Goal: Communication & Community: Answer question/provide support

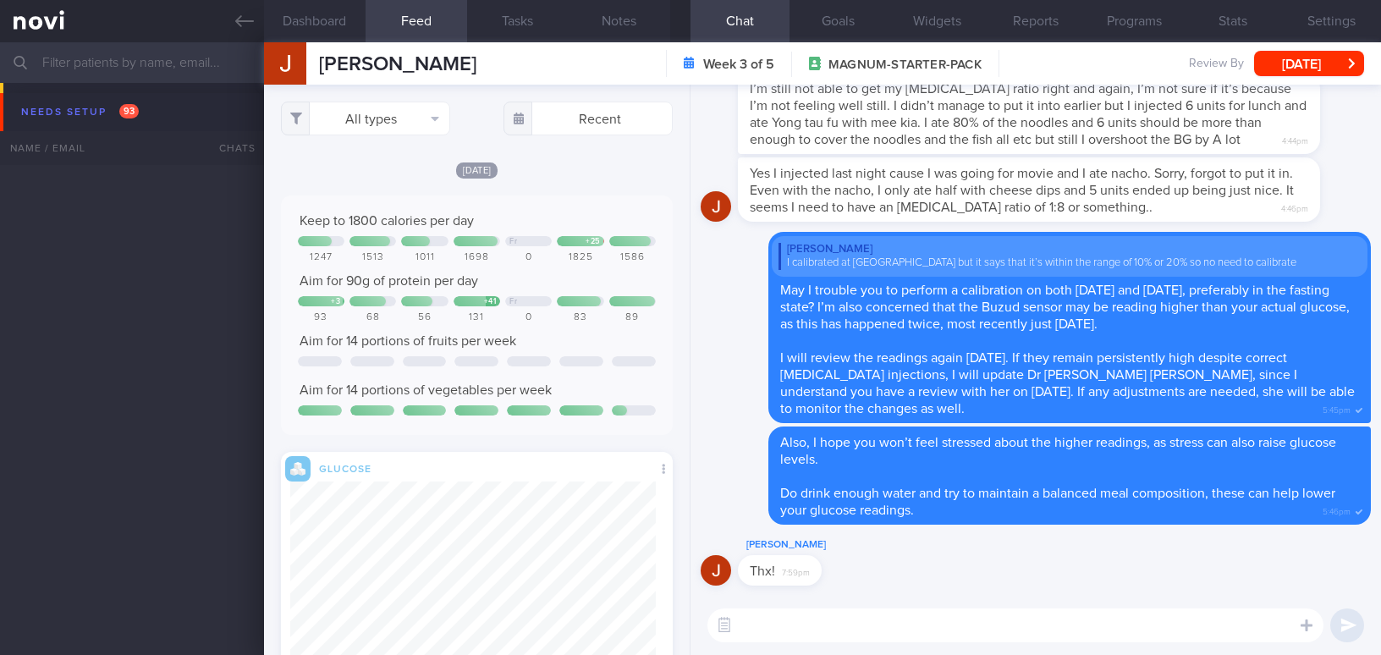
select select "8"
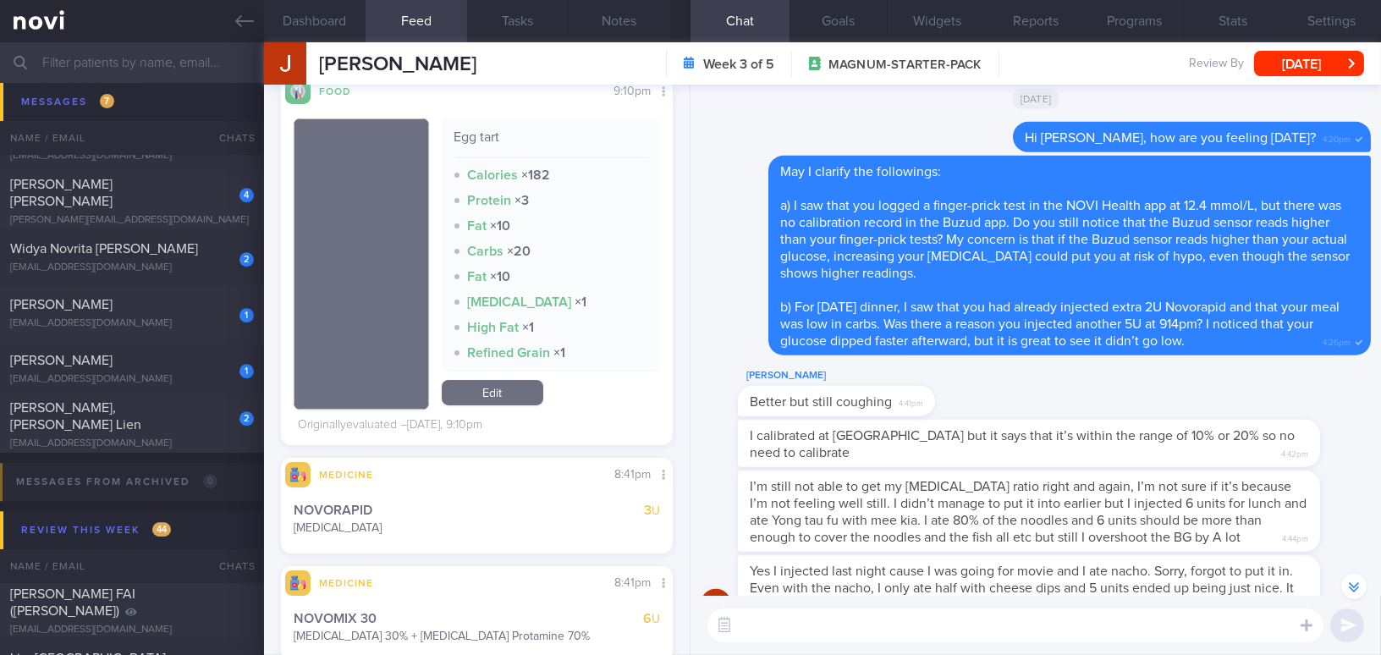
scroll to position [-539, 0]
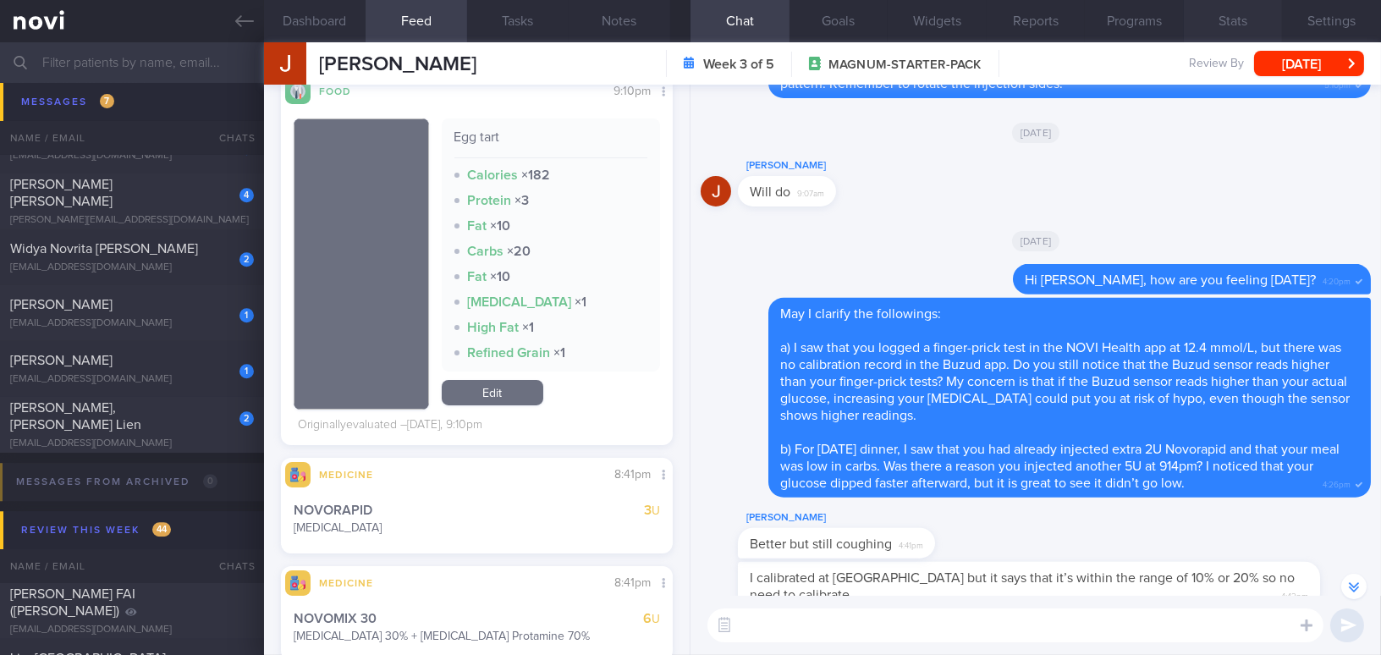
click at [1230, 24] on button "Stats" at bounding box center [1233, 21] width 99 height 42
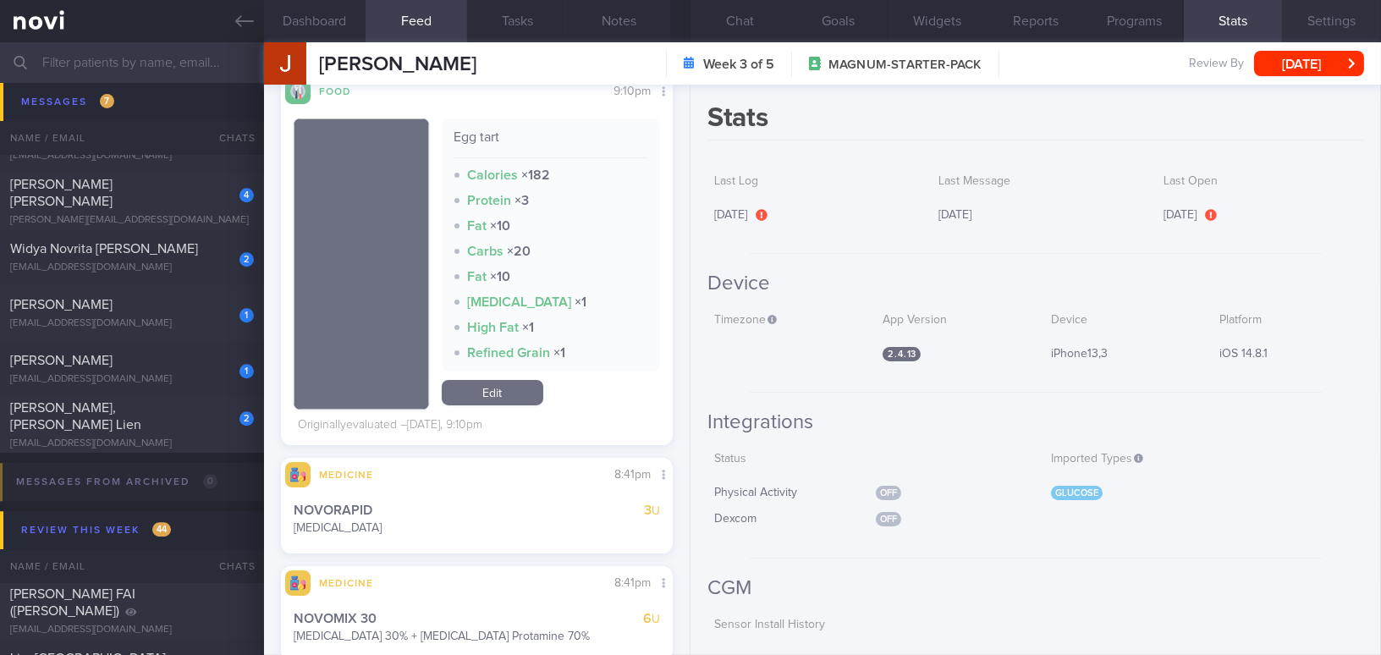
click at [1320, 20] on button "Settings" at bounding box center [1331, 21] width 99 height 42
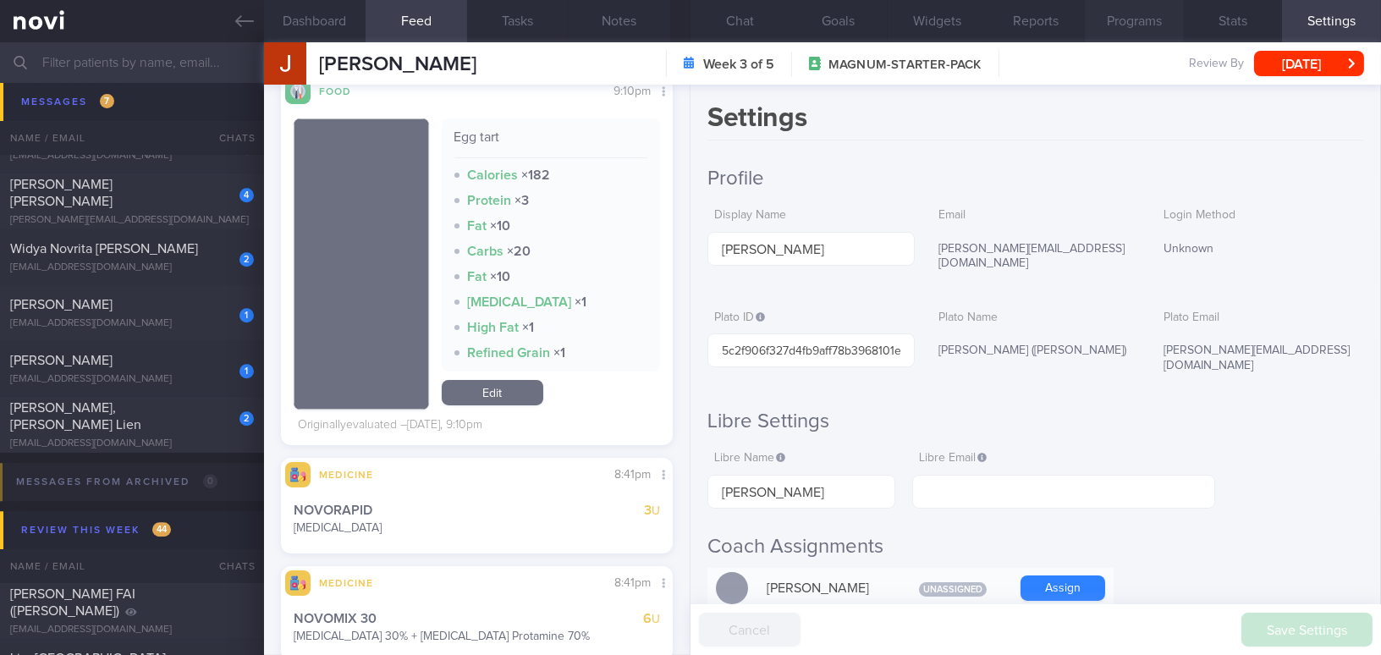
click at [1122, 18] on button "Programs" at bounding box center [1134, 21] width 99 height 42
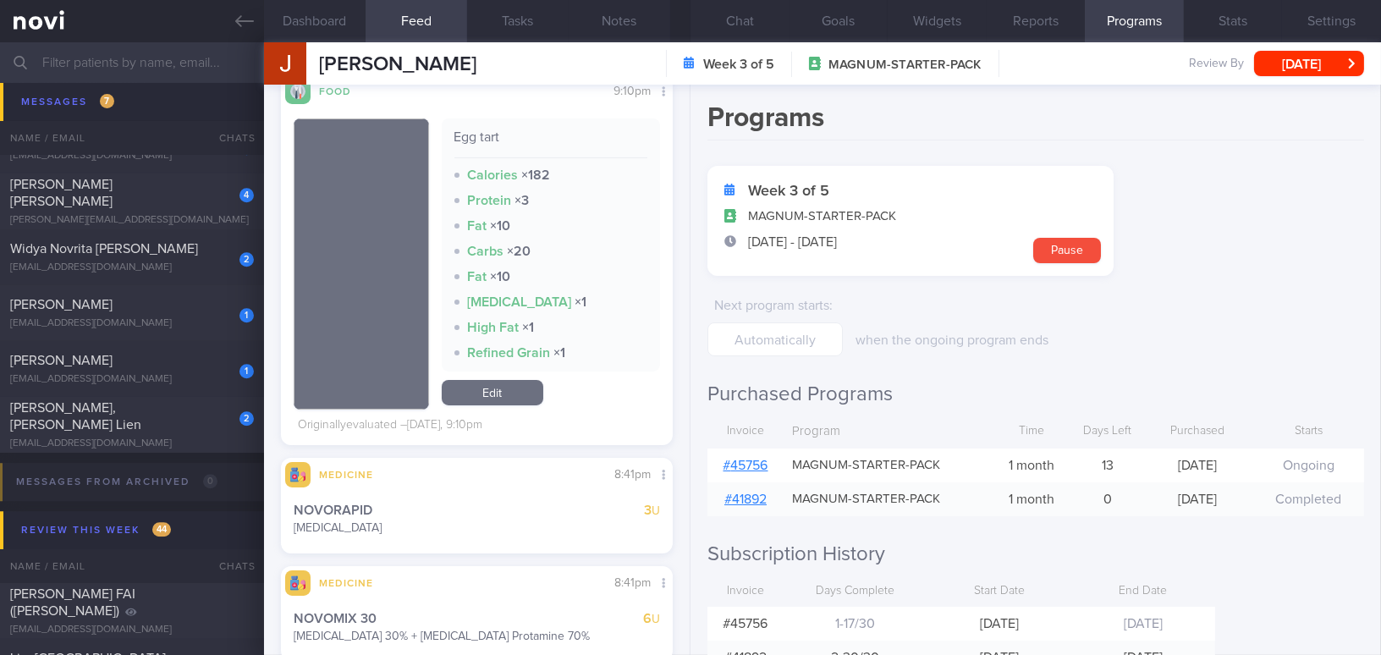
click at [749, 464] on link "# 45756" at bounding box center [746, 466] width 45 height 14
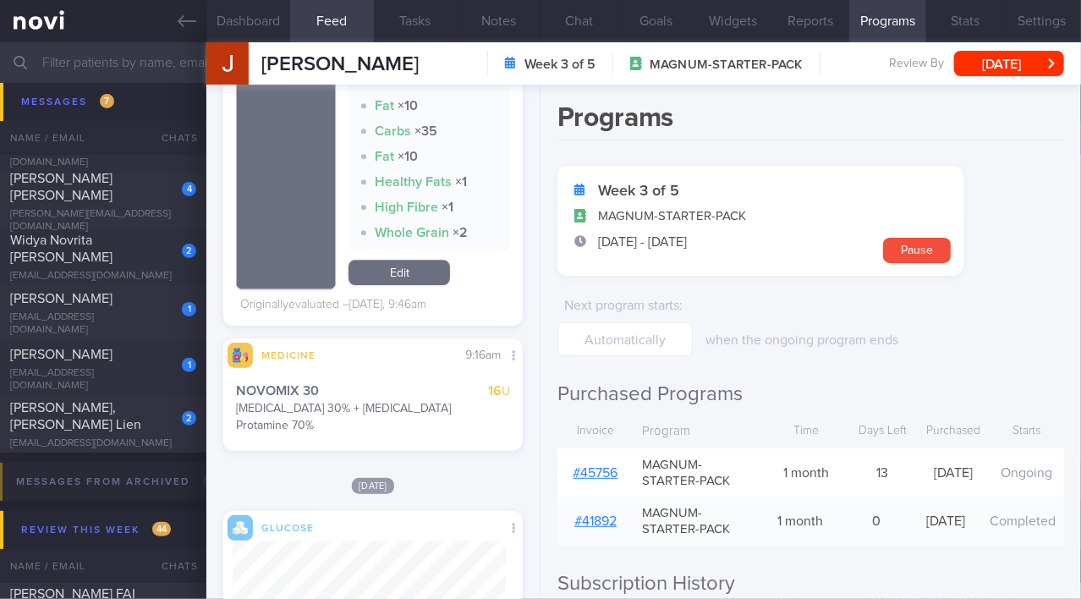
drag, startPoint x: 190, startPoint y: 21, endPoint x: 680, endPoint y: 74, distance: 493.7
click at [189, 20] on icon at bounding box center [187, 21] width 19 height 12
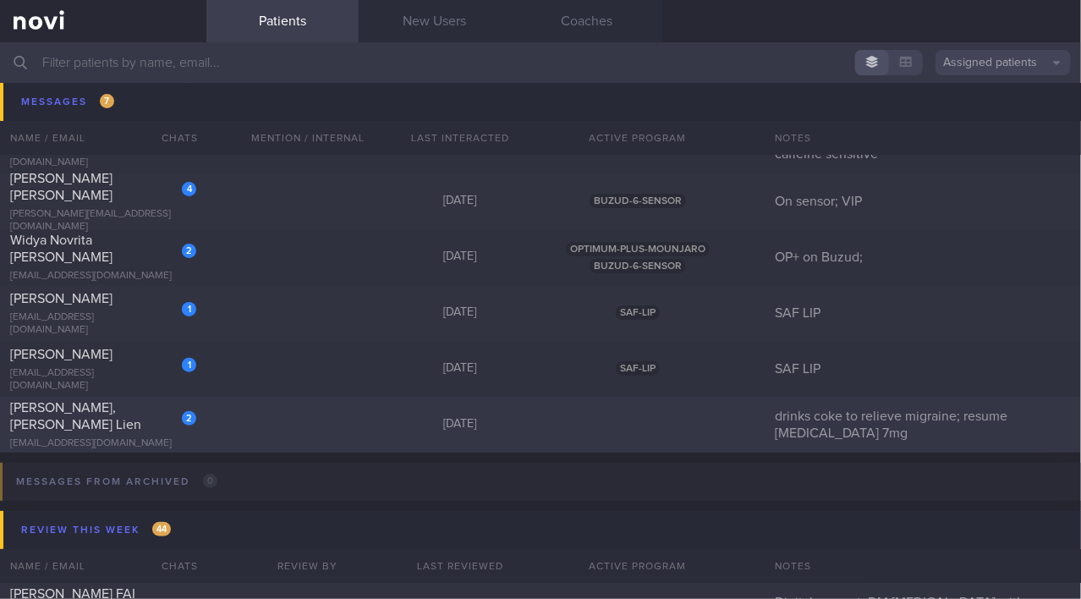
click at [124, 415] on span "[PERSON_NAME], [PERSON_NAME] Lien" at bounding box center [75, 416] width 131 height 30
select select "8"
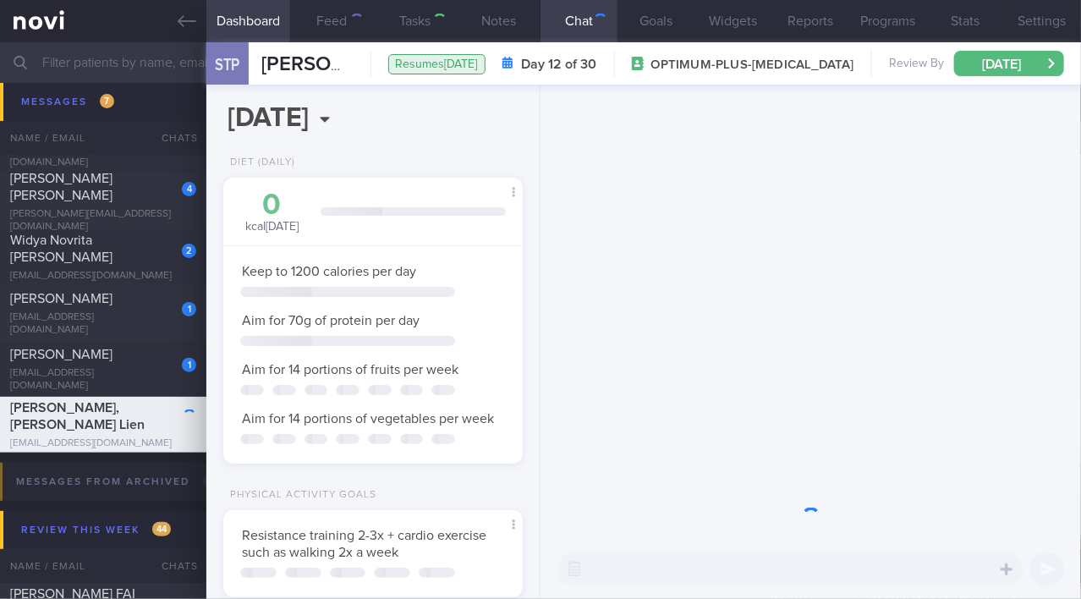
scroll to position [846073, 845969]
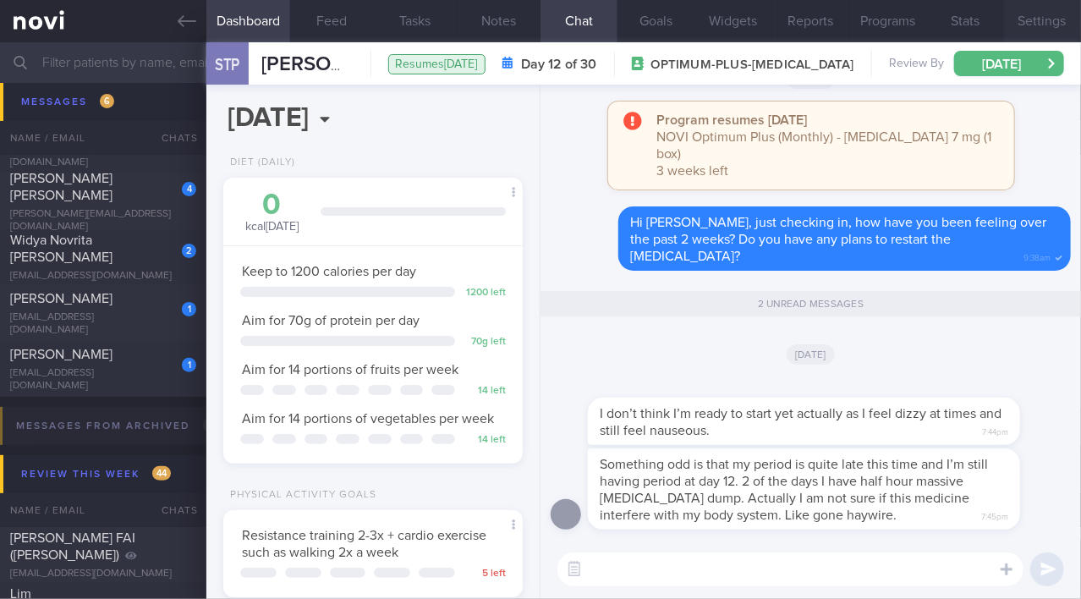
click at [1048, 23] on button "Settings" at bounding box center [1042, 21] width 77 height 42
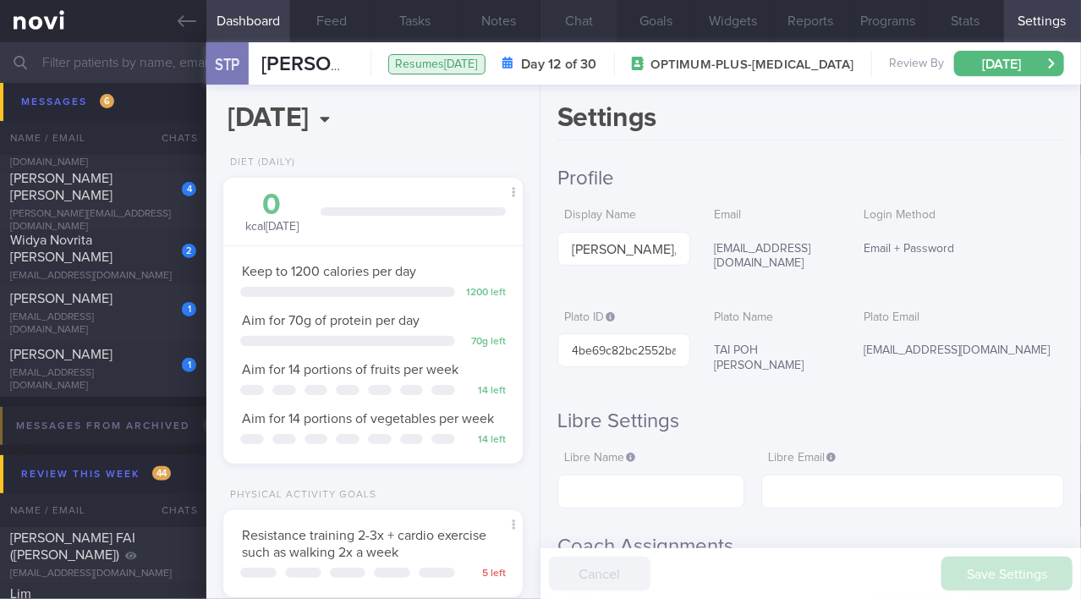
click at [584, 25] on button "Chat" at bounding box center [579, 21] width 77 height 42
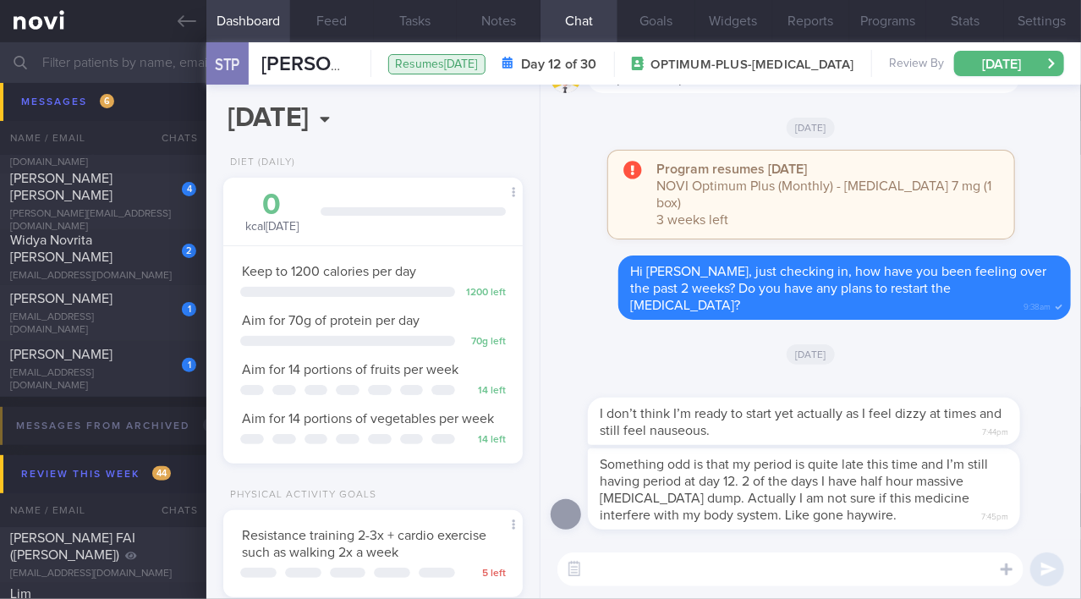
click at [630, 566] on textarea at bounding box center [791, 570] width 466 height 34
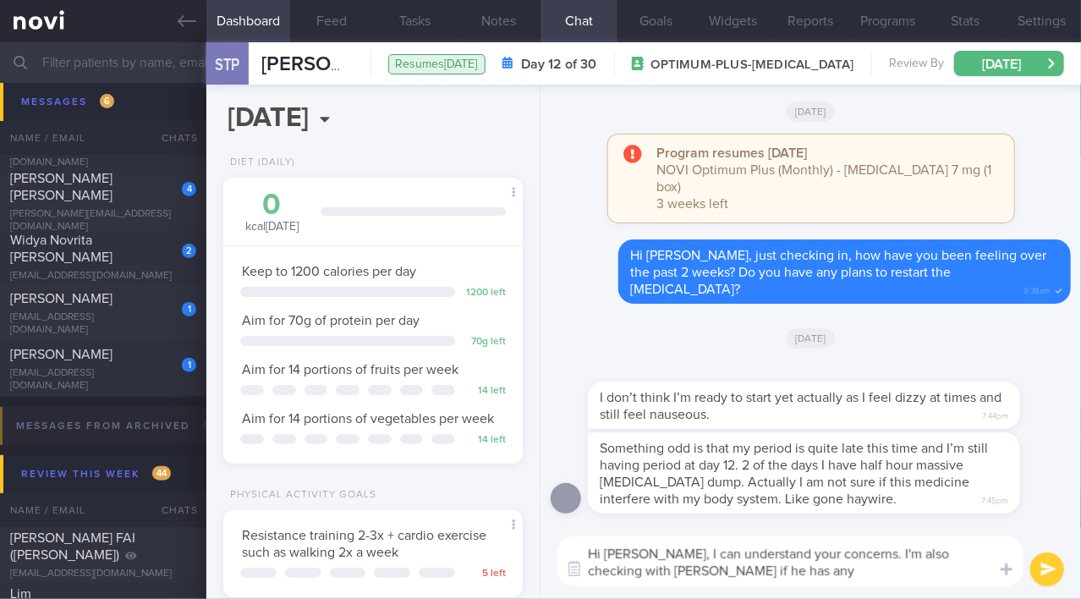
type textarea "Hi Serena, I can understand your concerns. I'm also checking with Dr Yeo if he …"
drag, startPoint x: 653, startPoint y: 552, endPoint x: 741, endPoint y: 575, distance: 90.9
click at [741, 575] on textarea "Hi Serena, I can understand your concerns. I'm also checking with Dr Yeo if he …" at bounding box center [791, 562] width 466 height 50
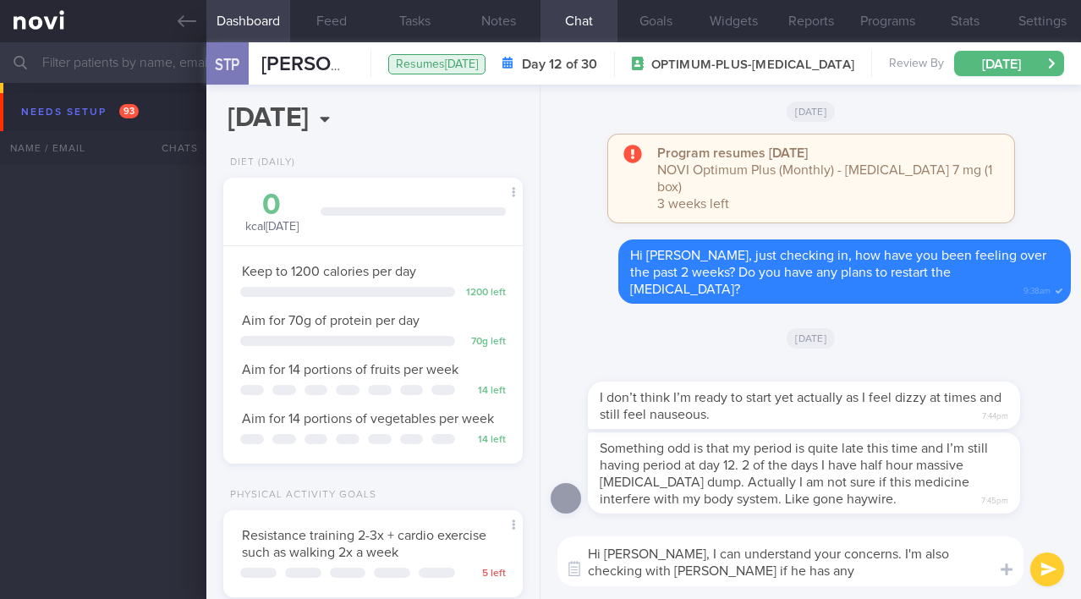
select select "8"
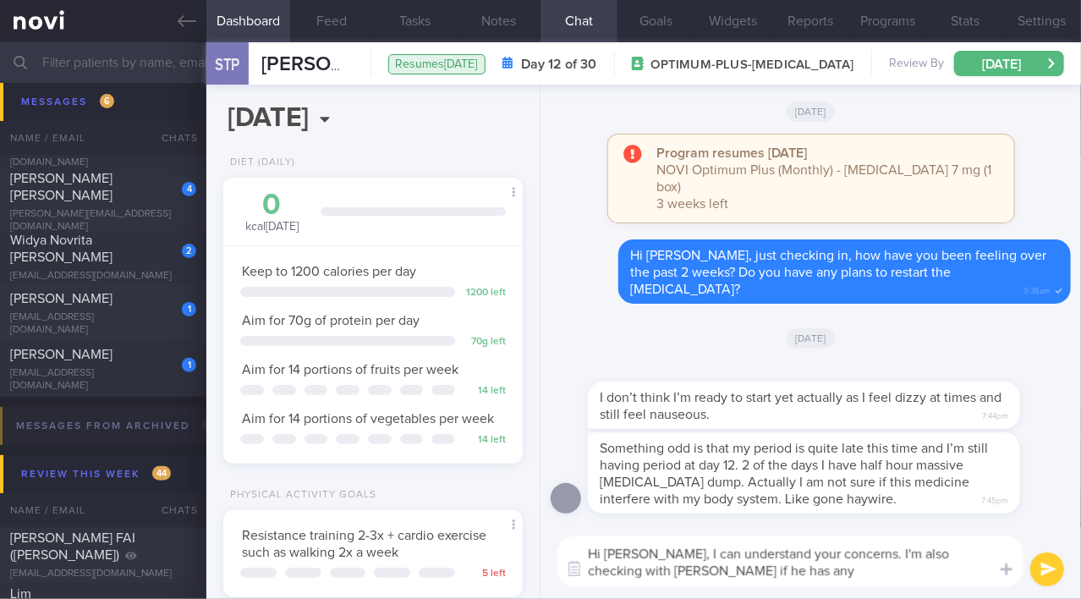
click at [663, 542] on textarea "Hi Serena, I can understand your concerns. I'm also checking with Dr Yeo if he …" at bounding box center [791, 562] width 466 height 50
click at [652, 551] on textarea "Hi Serena, I can understand your concerns. I'm also checking with Dr Yeo if he …" at bounding box center [791, 562] width 466 height 50
drag, startPoint x: 652, startPoint y: 551, endPoint x: 743, endPoint y: 591, distance: 99.7
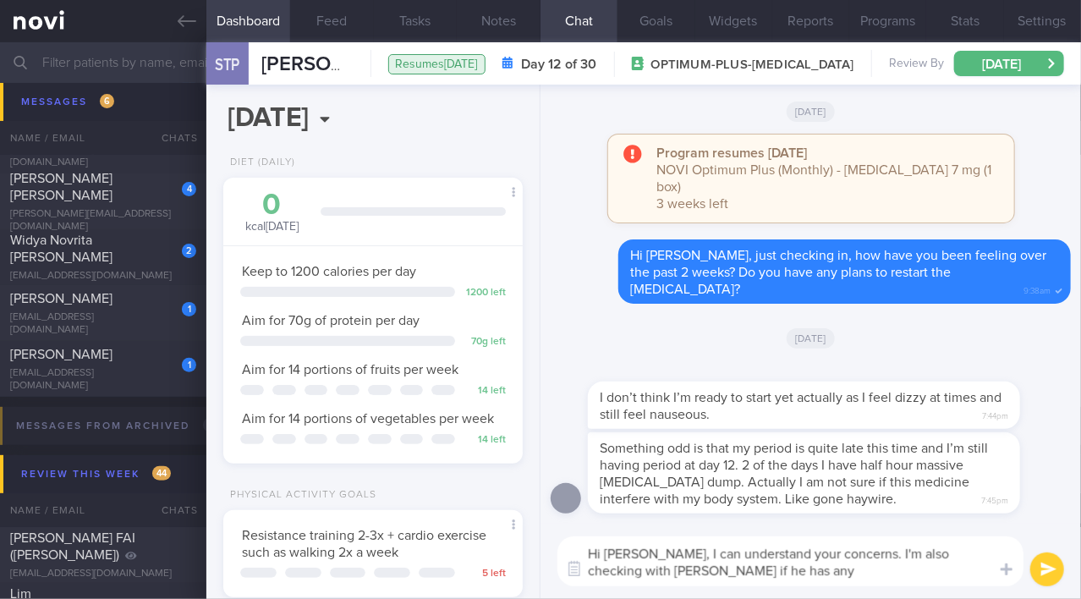
click at [743, 591] on div "Hi Serena, I can understand your concerns. I'm also checking with Dr Yeo if he …" at bounding box center [811, 561] width 541 height 75
paste textarea "understand your concerns. I am also checking with Dr. Yeo to see if he has any …"
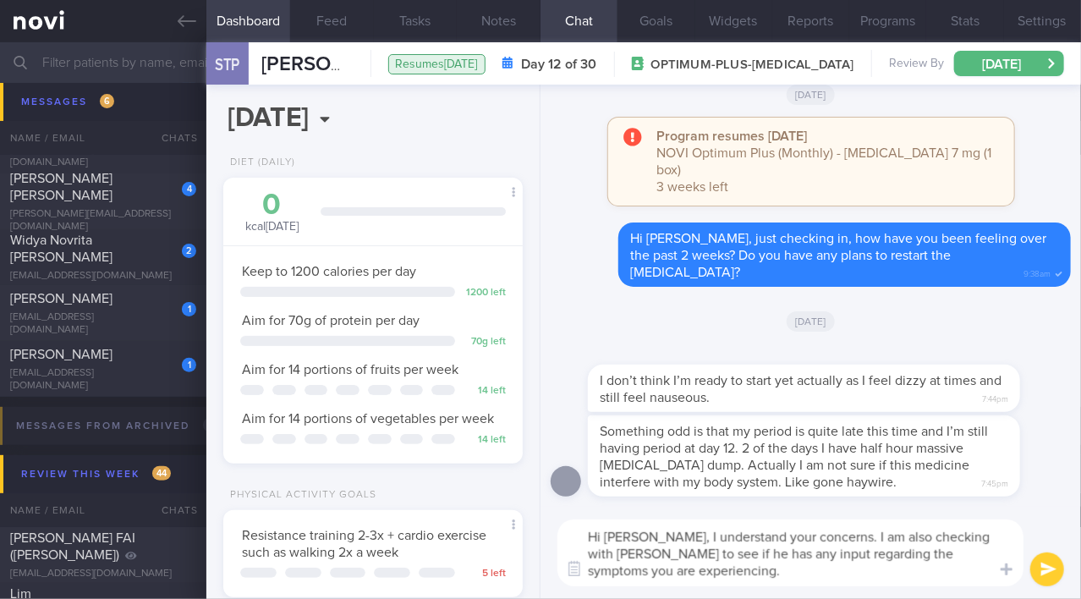
click at [978, 540] on textarea "Hi Serena, I understand your concerns. I am also checking with Dr. Yeo to see i…" at bounding box center [791, 553] width 466 height 67
click at [695, 575] on textarea "Hi Serena, I understand your concerns. I am also checking with Dr Yeo to see if…" at bounding box center [791, 553] width 466 height 67
type textarea "Hi Serena, I understand your concerns. I am also checking with Dr Yeo to see if…"
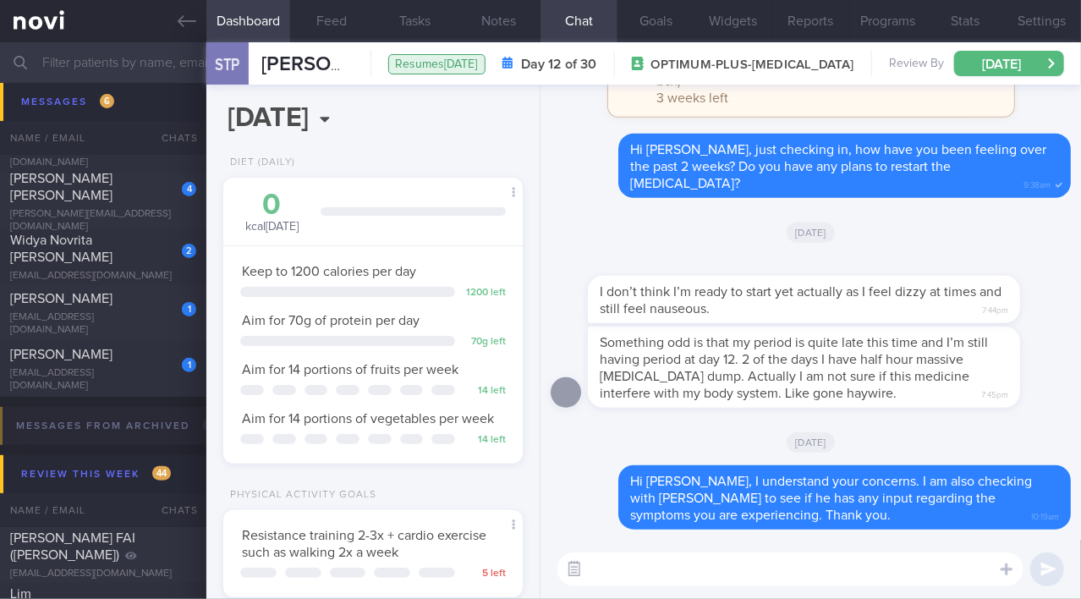
click at [575, 569] on icon "button" at bounding box center [574, 569] width 7 height 7
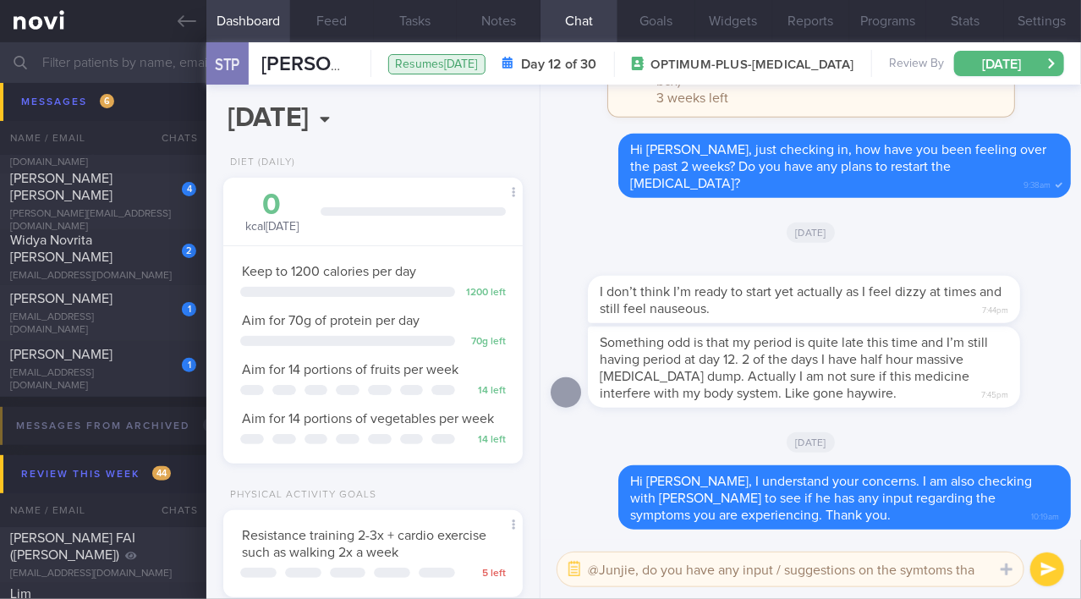
click at [924, 573] on textarea "@Junjie, do you have any input / suggestions on the symtoms tha" at bounding box center [791, 570] width 466 height 34
drag, startPoint x: 899, startPoint y: 569, endPoint x: 950, endPoint y: 569, distance: 51.6
click at [950, 569] on textarea "@Junjie, do you have any input / suggestions on the symtoms tha" at bounding box center [791, 570] width 466 height 34
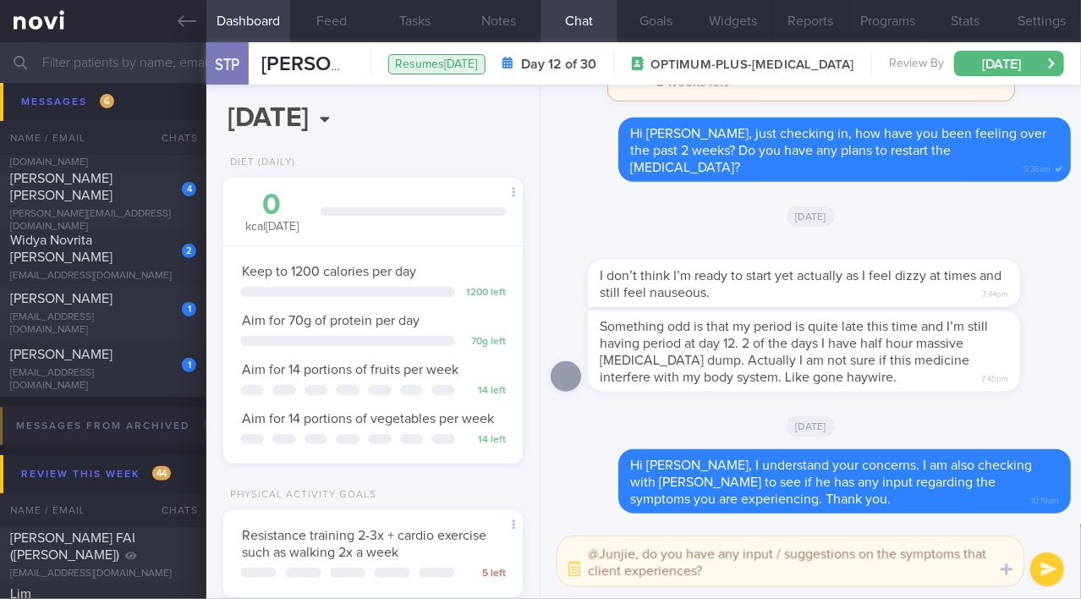
drag, startPoint x: 641, startPoint y: 554, endPoint x: 745, endPoint y: 566, distance: 103.9
click at [745, 566] on textarea "@Junjie, do you have any input / suggestions on the symptoms that client experi…" at bounding box center [791, 562] width 466 height 50
click at [644, 548] on textarea "@Junjie, do you have any input / suggestions on the symptoms that client experi…" at bounding box center [791, 562] width 466 height 50
drag, startPoint x: 641, startPoint y: 553, endPoint x: 755, endPoint y: 566, distance: 114.1
click at [755, 566] on textarea "@Junjie, do you have any input / suggestions on the symptoms that client experi…" at bounding box center [791, 562] width 466 height 50
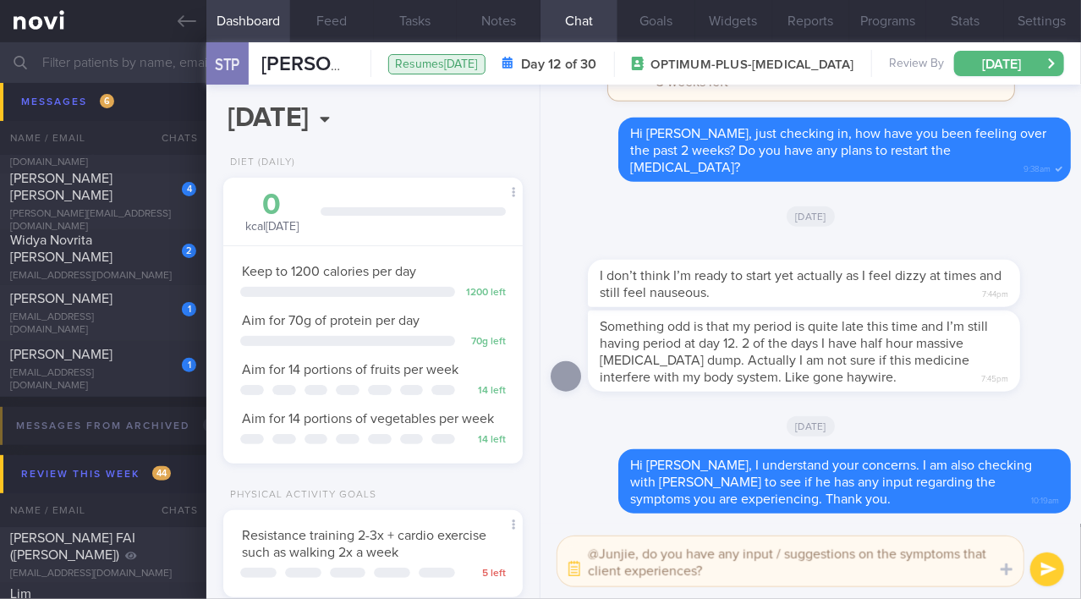
paste textarea "Do you have any input or suggestions regarding the symptoms the client is exper…"
click at [648, 553] on textarea "@Junjie, Do you have any input or suggestions regarding the symptoms the client…" at bounding box center [791, 562] width 466 height 50
type textarea "@Junjie, do you have any input or suggestions regarding the symptoms the client…"
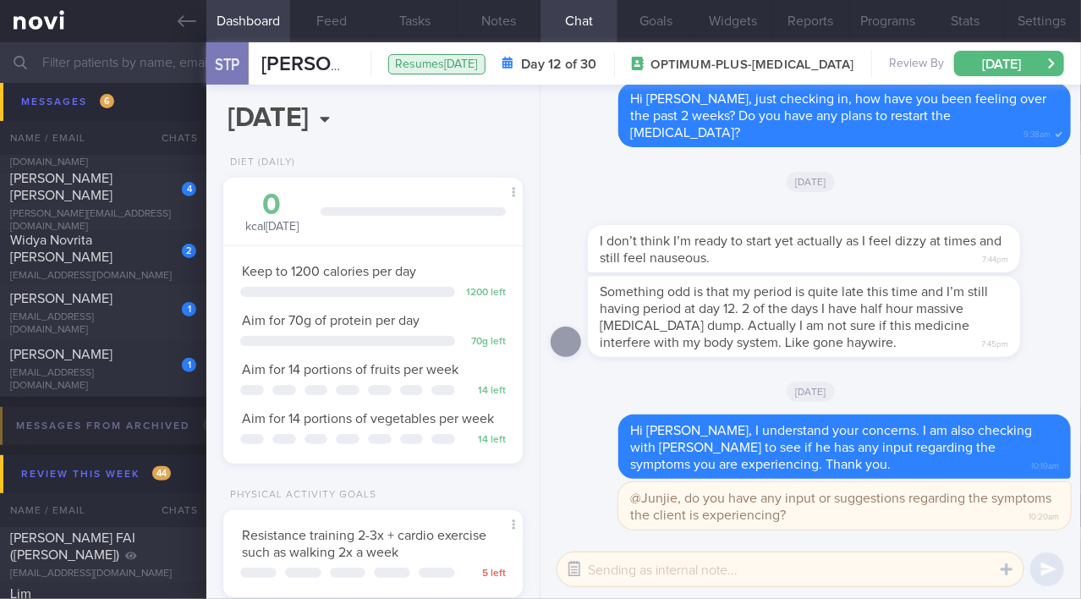
click at [570, 571] on icon "button" at bounding box center [574, 568] width 15 height 15
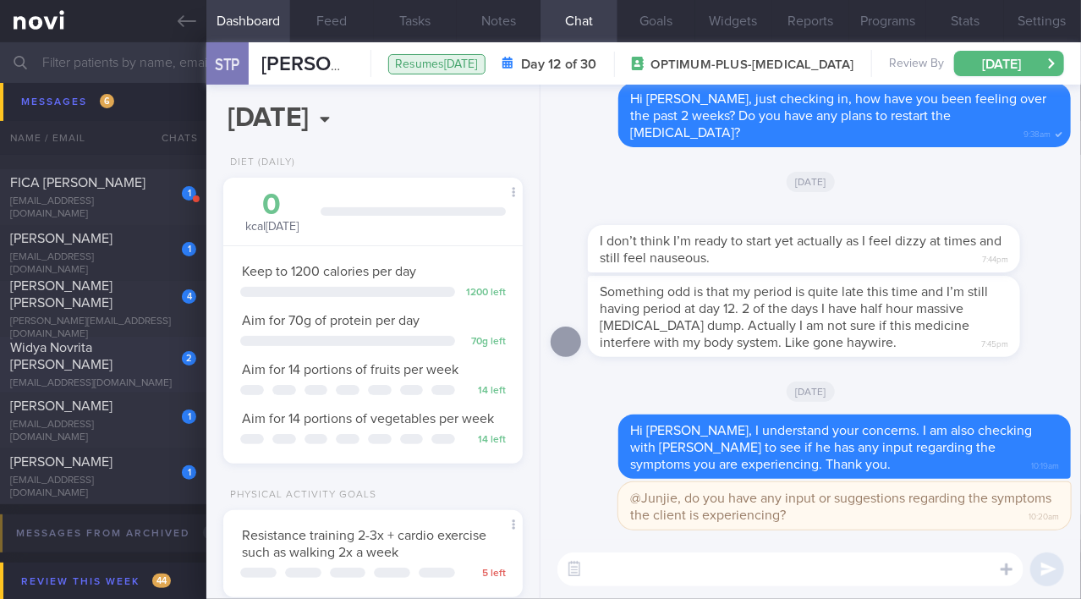
scroll to position [8239, 0]
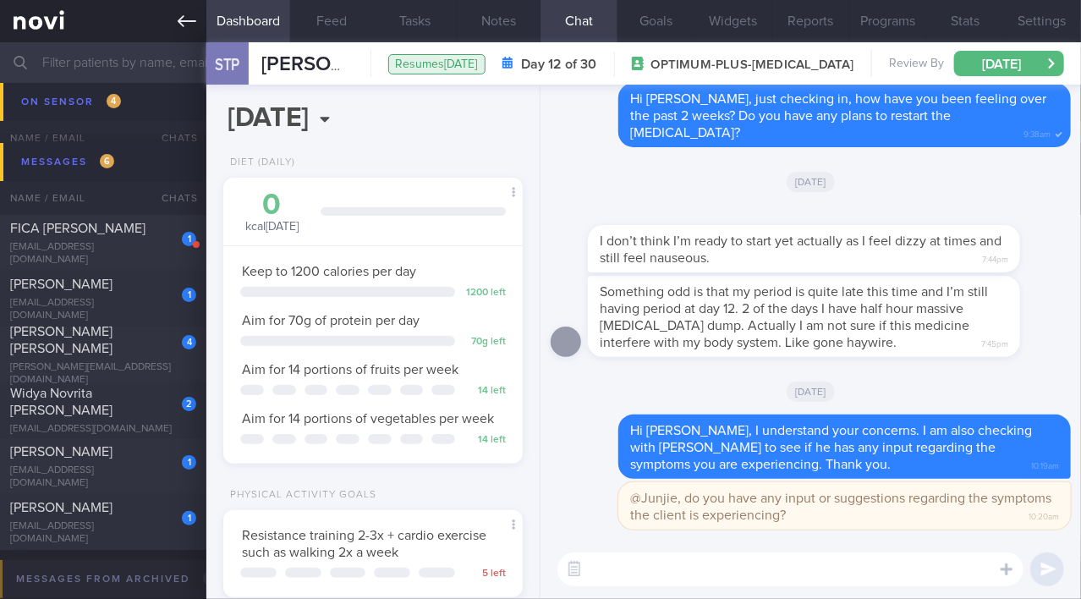
click at [181, 23] on icon at bounding box center [187, 21] width 19 height 19
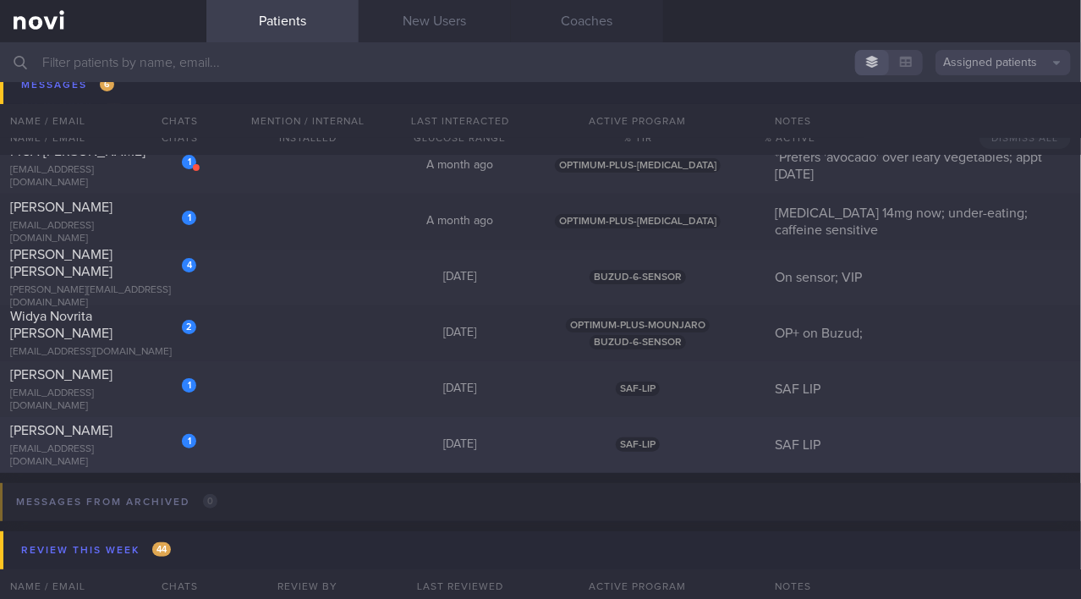
scroll to position [8239, 0]
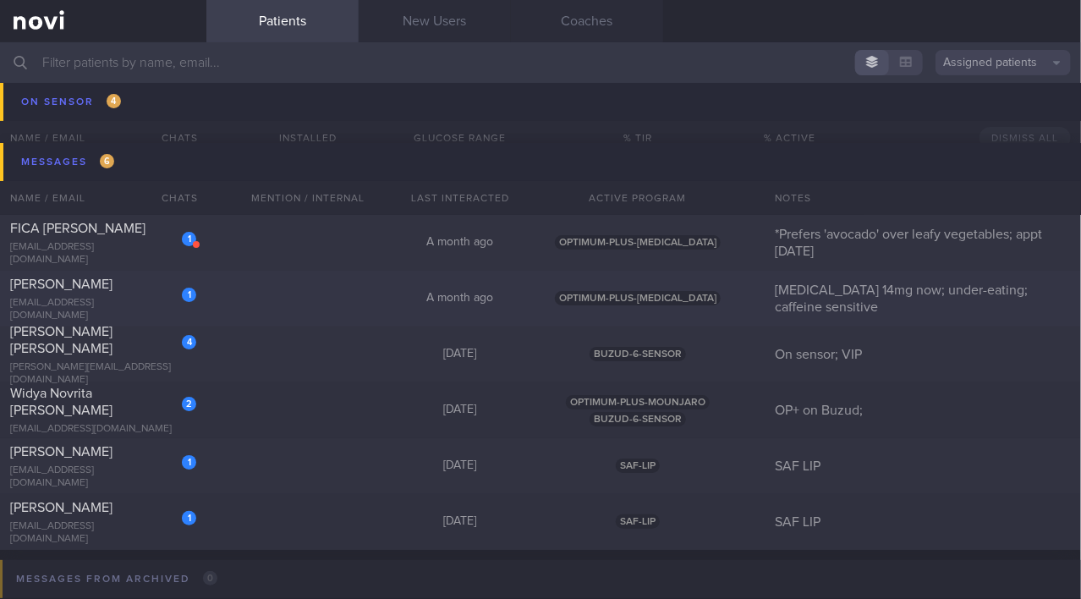
click at [102, 300] on div "1 DIARNA S AHMAD nihoqesa@gmail.com" at bounding box center [103, 299] width 206 height 47
select select "7"
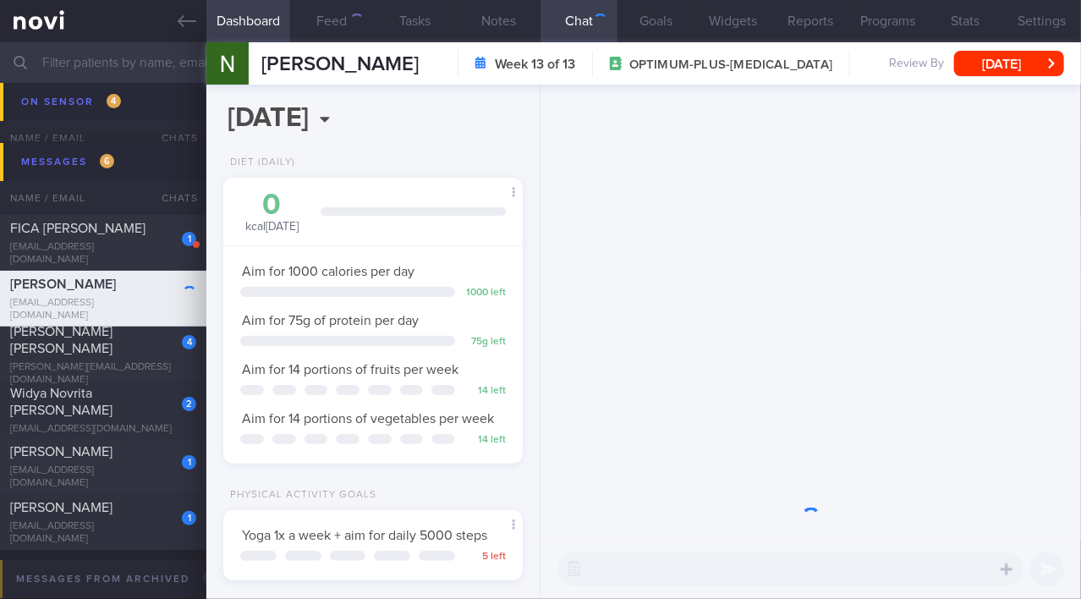
scroll to position [152, 258]
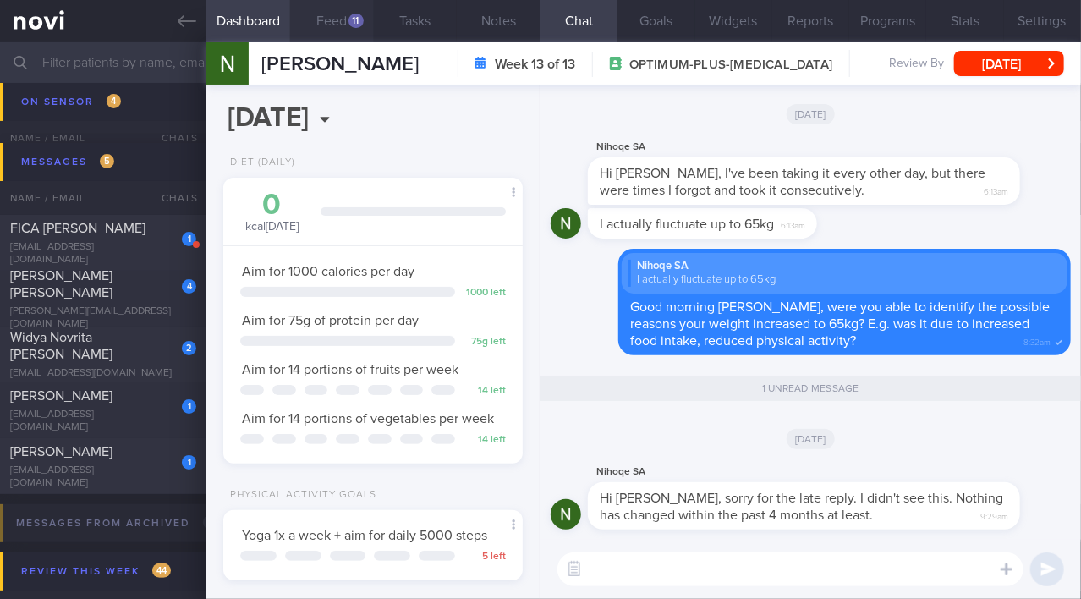
click at [334, 21] on button "Feed 11" at bounding box center [332, 21] width 84 height 42
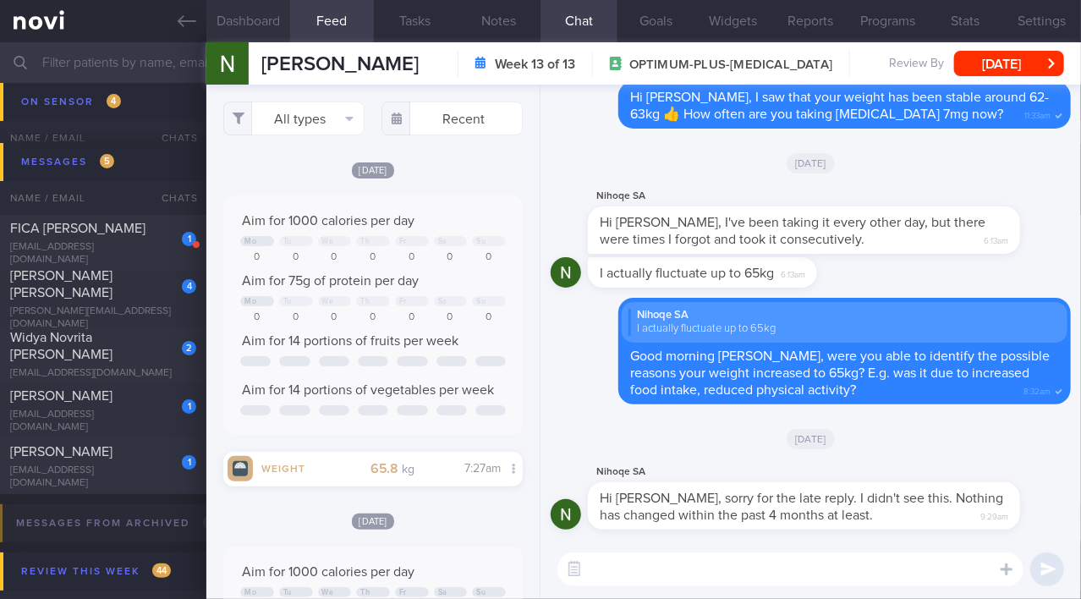
click at [244, 23] on button "Dashboard" at bounding box center [248, 21] width 84 height 42
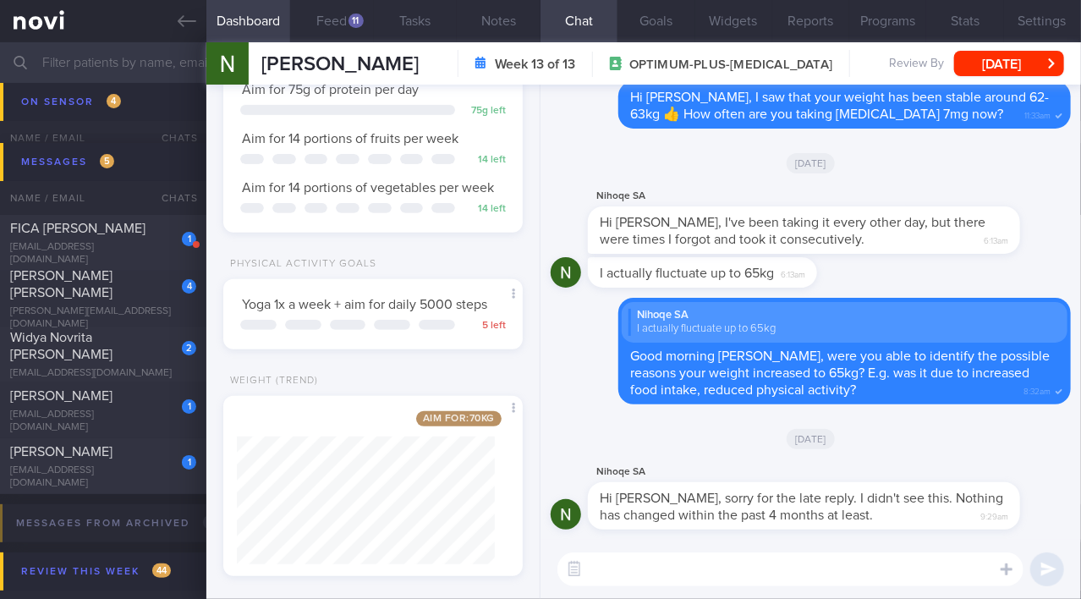
scroll to position [267, 0]
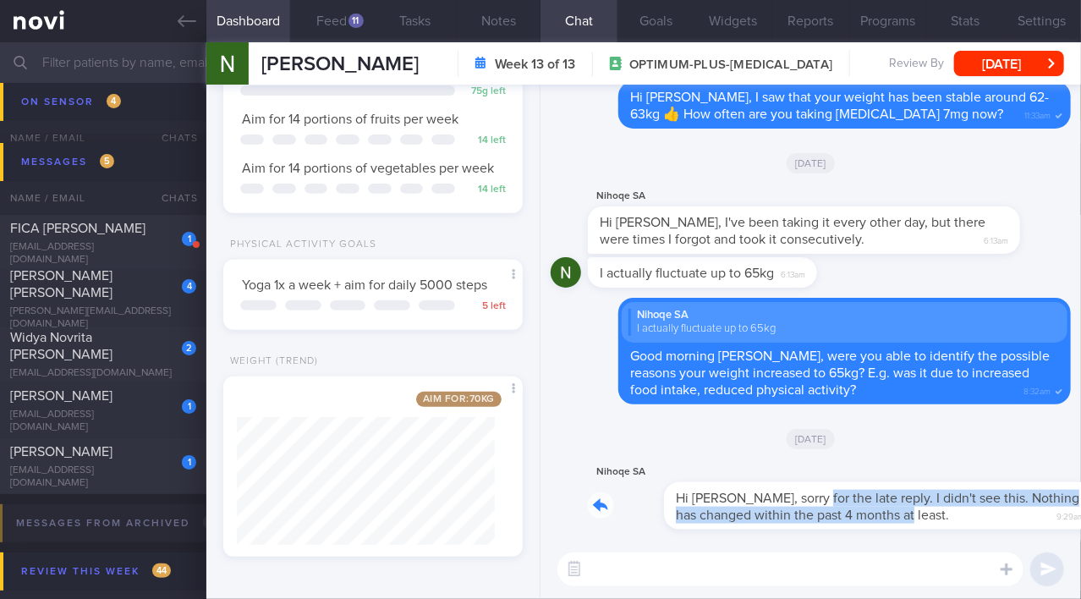
drag, startPoint x: 732, startPoint y: 488, endPoint x: 911, endPoint y: 508, distance: 180.5
click at [911, 508] on div "Nihoqe SA Hi Mee Li, sorry for the late reply. I didn't see this. Nothing has c…" at bounding box center [829, 496] width 483 height 68
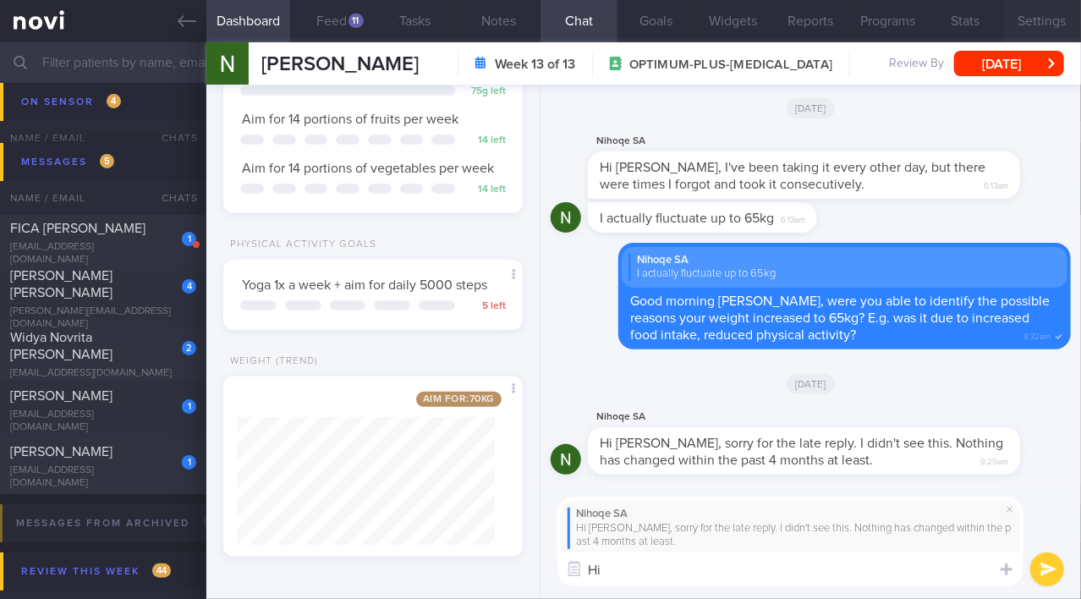
click at [1046, 28] on button "Settings" at bounding box center [1042, 21] width 77 height 42
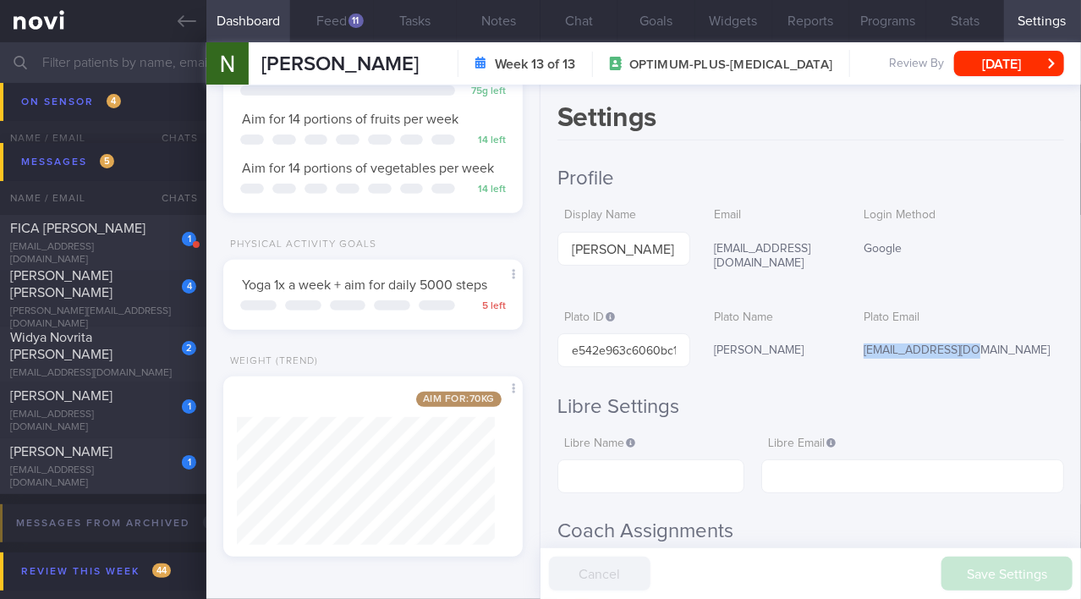
drag, startPoint x: 854, startPoint y: 335, endPoint x: 968, endPoint y: 333, distance: 114.3
click at [968, 333] on div "nihoqesa@gmail.com" at bounding box center [960, 351] width 207 height 36
copy div "nihoqesa@gmail.com"
click at [581, 30] on button "Chat" at bounding box center [579, 21] width 77 height 42
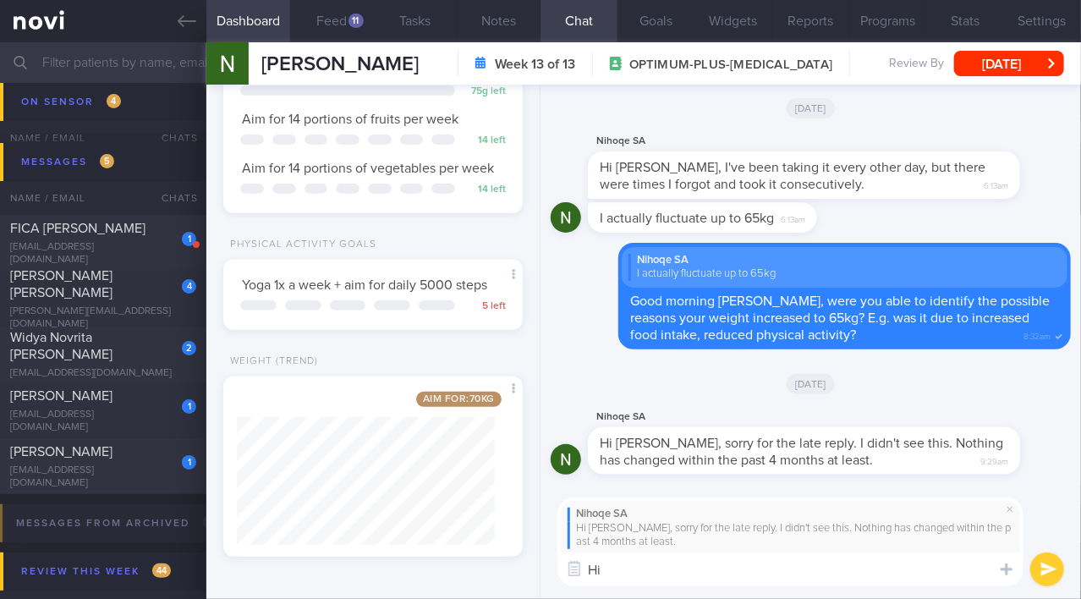
click at [644, 566] on textarea "Hi" at bounding box center [791, 570] width 466 height 34
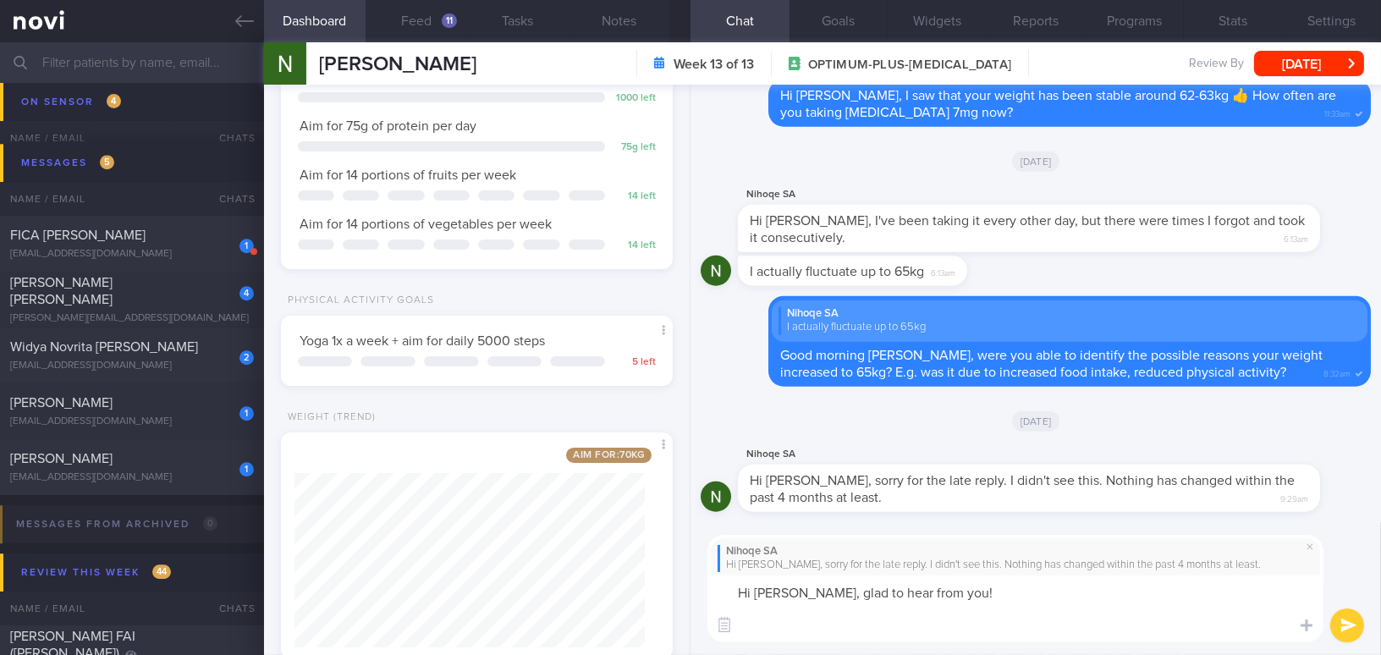
click at [968, 593] on textarea "Hi Diarna, glad to hear from you!" at bounding box center [1015, 608] width 616 height 67
click at [842, 598] on textarea "Hi Diarna, glad to hear from you!" at bounding box center [1015, 608] width 616 height 67
click at [959, 596] on textarea "Hi Diarna, glad to hear from you!" at bounding box center [1015, 608] width 616 height 67
drag, startPoint x: 801, startPoint y: 591, endPoint x: 975, endPoint y: 592, distance: 174.3
click at [975, 592] on textarea "Hi Diarna, glad to hear from you!" at bounding box center [1015, 608] width 616 height 67
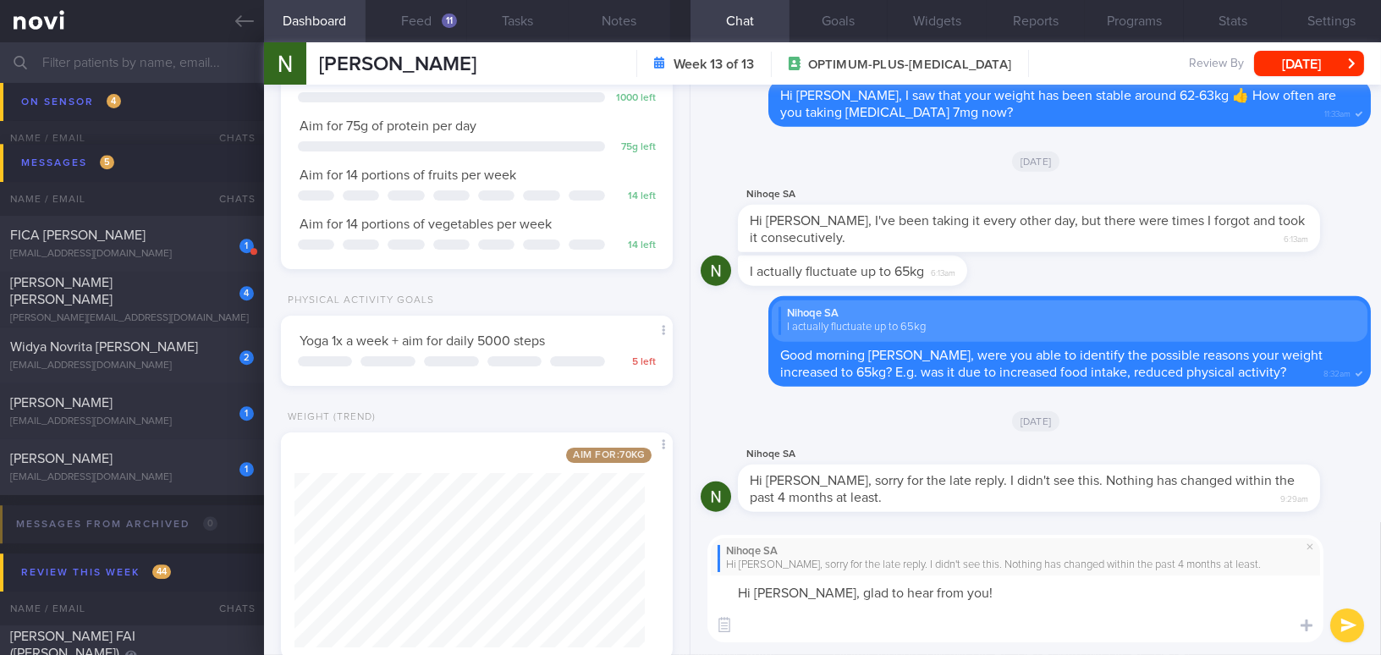
paste textarea "I’m glad to hear from you. It seems your weight has increased slightly. I under…"
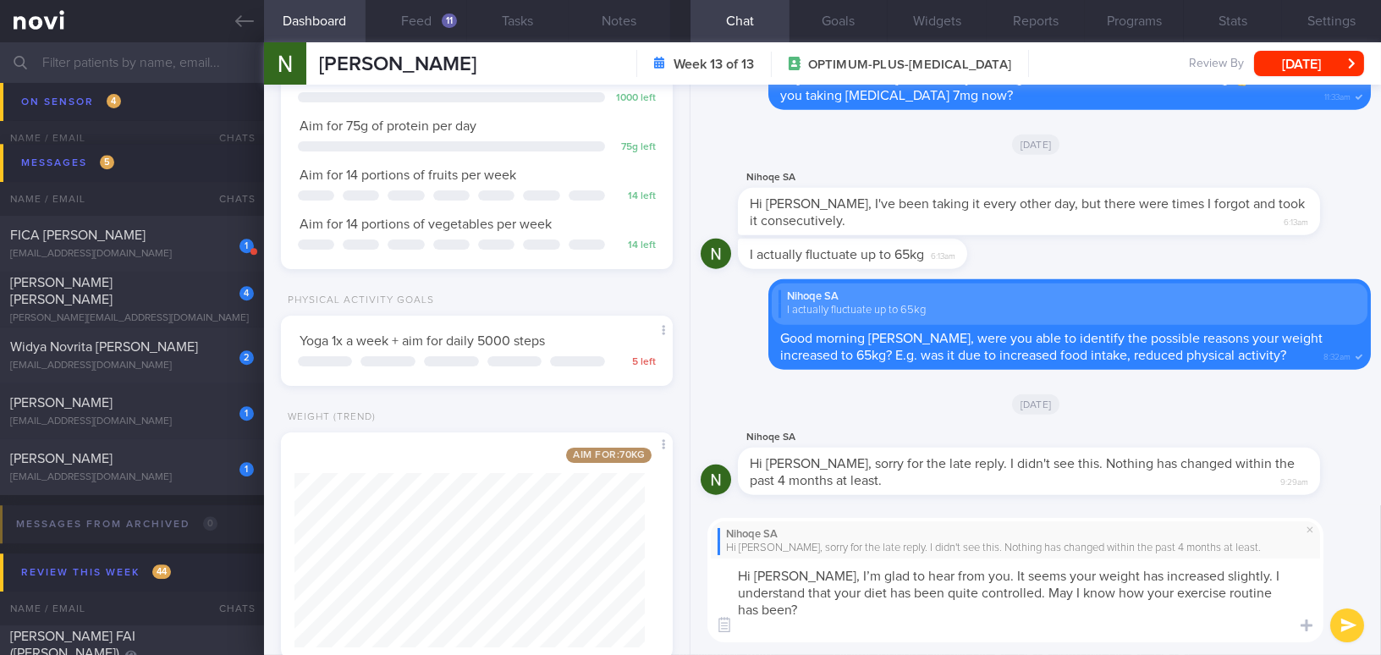
click at [849, 598] on textarea "Hi Diarna, I’m glad to hear from you. It seems your weight has increased slight…" at bounding box center [1015, 601] width 616 height 84
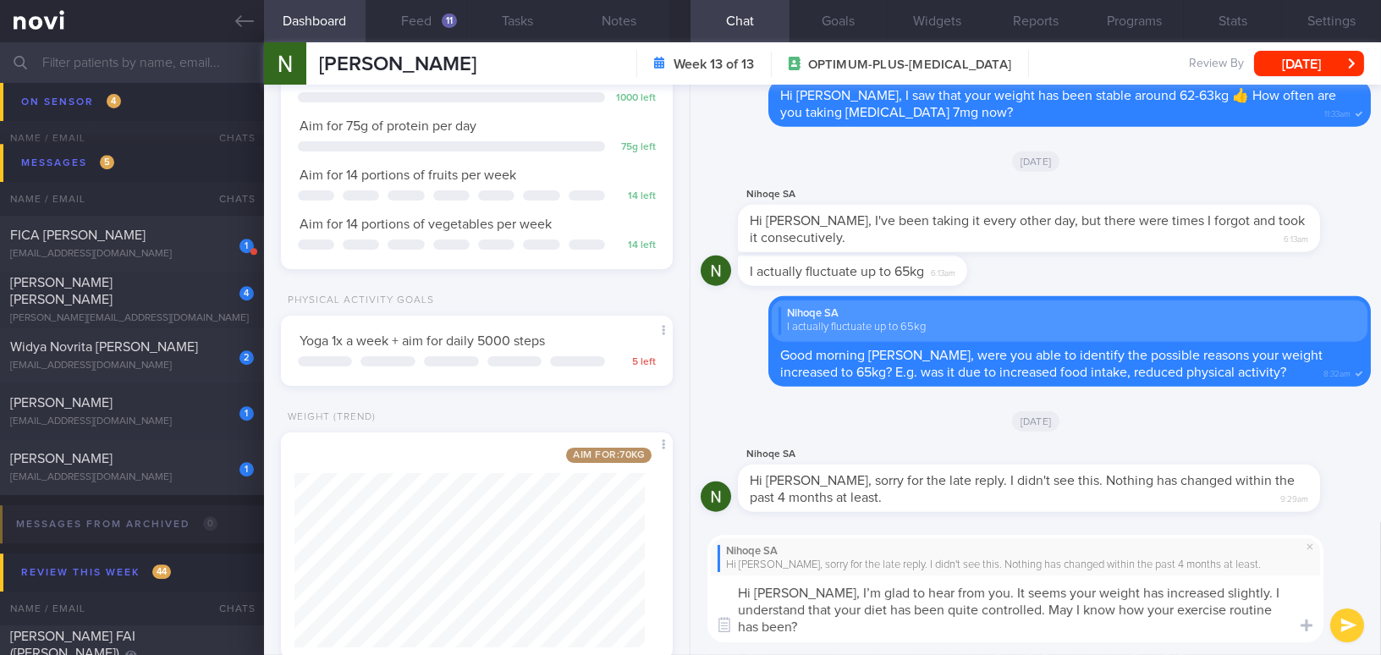
click at [811, 598] on textarea "Hi Diarna, I’m glad to hear from you. It seems your weight has increased slight…" at bounding box center [1015, 608] width 616 height 67
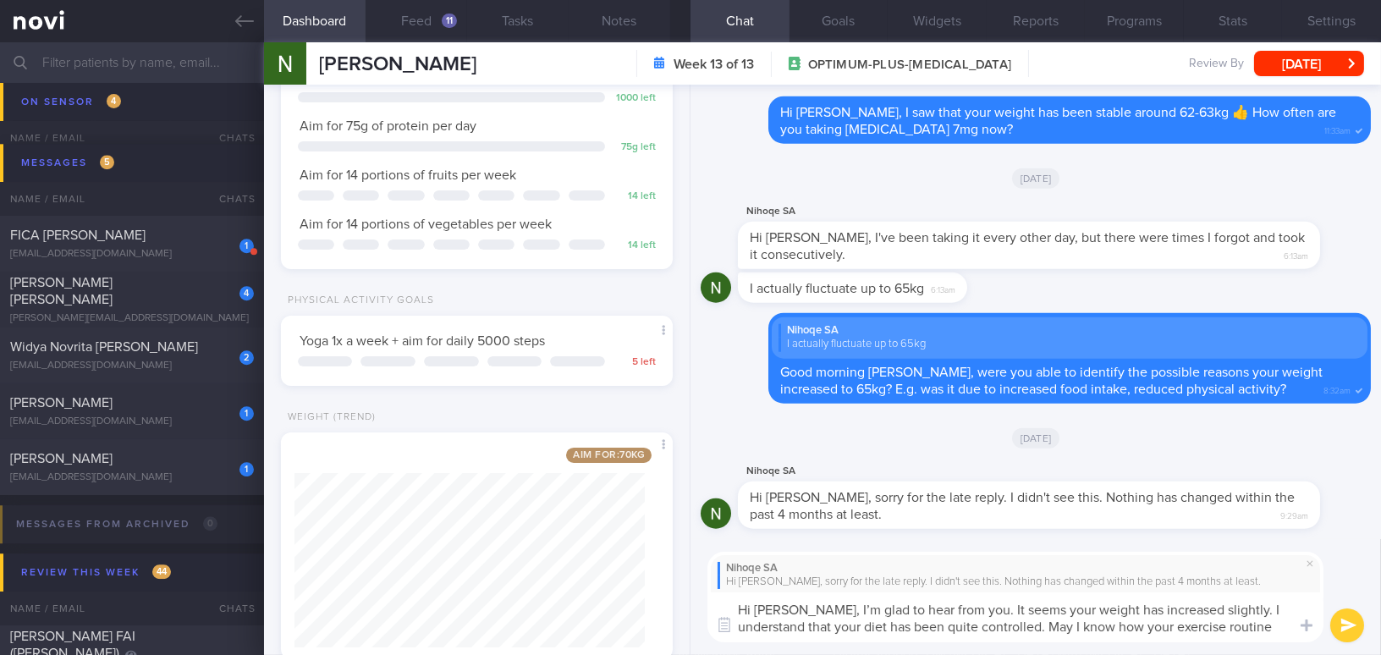
type textarea "Hi Diarna, I’m glad to hear from you. It seems your weight has increased slight…"
click at [1081, 598] on button "submit" at bounding box center [1347, 625] width 34 height 34
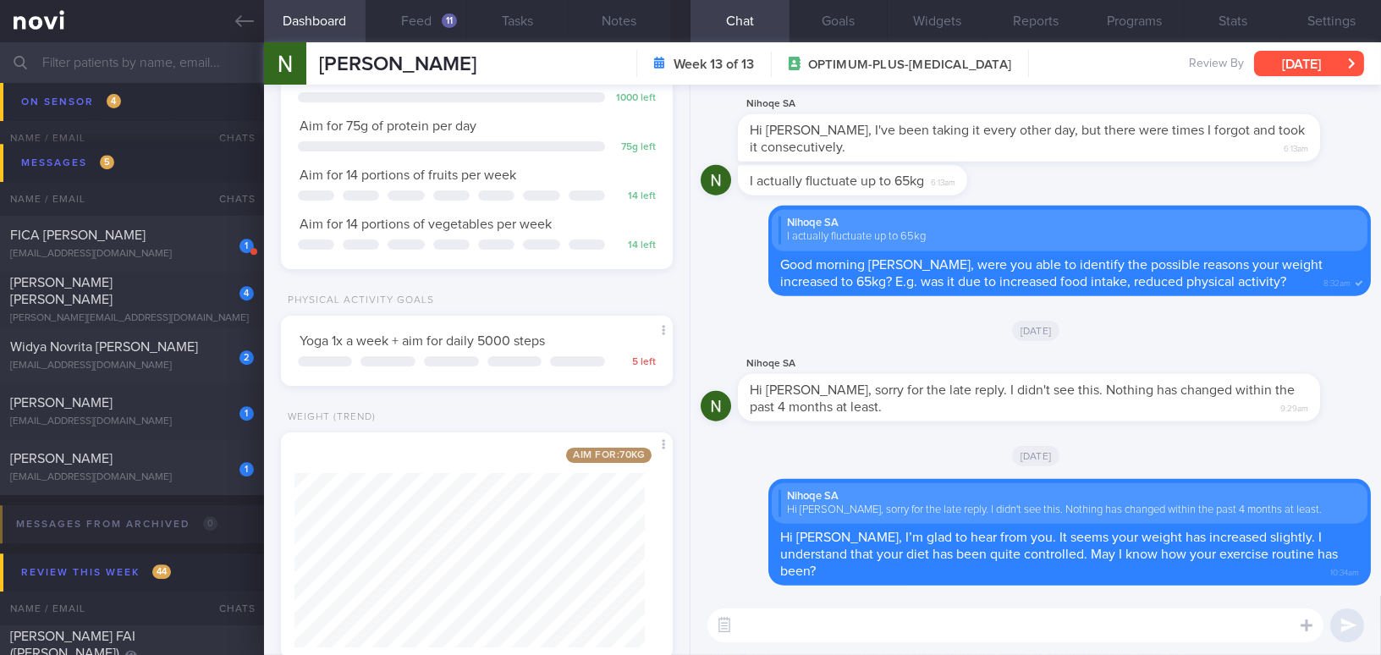
click at [1081, 60] on button "[DATE]" at bounding box center [1309, 63] width 110 height 25
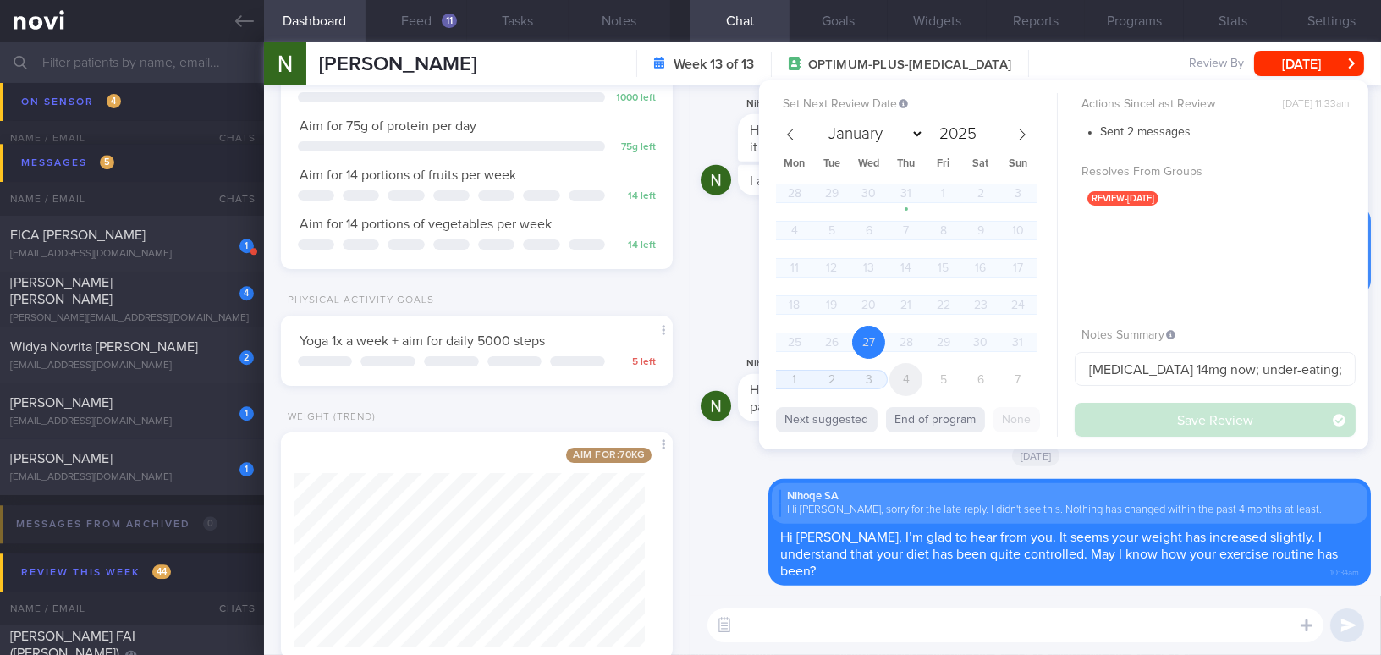
click at [903, 377] on span "4" at bounding box center [905, 379] width 33 height 33
select select "8"
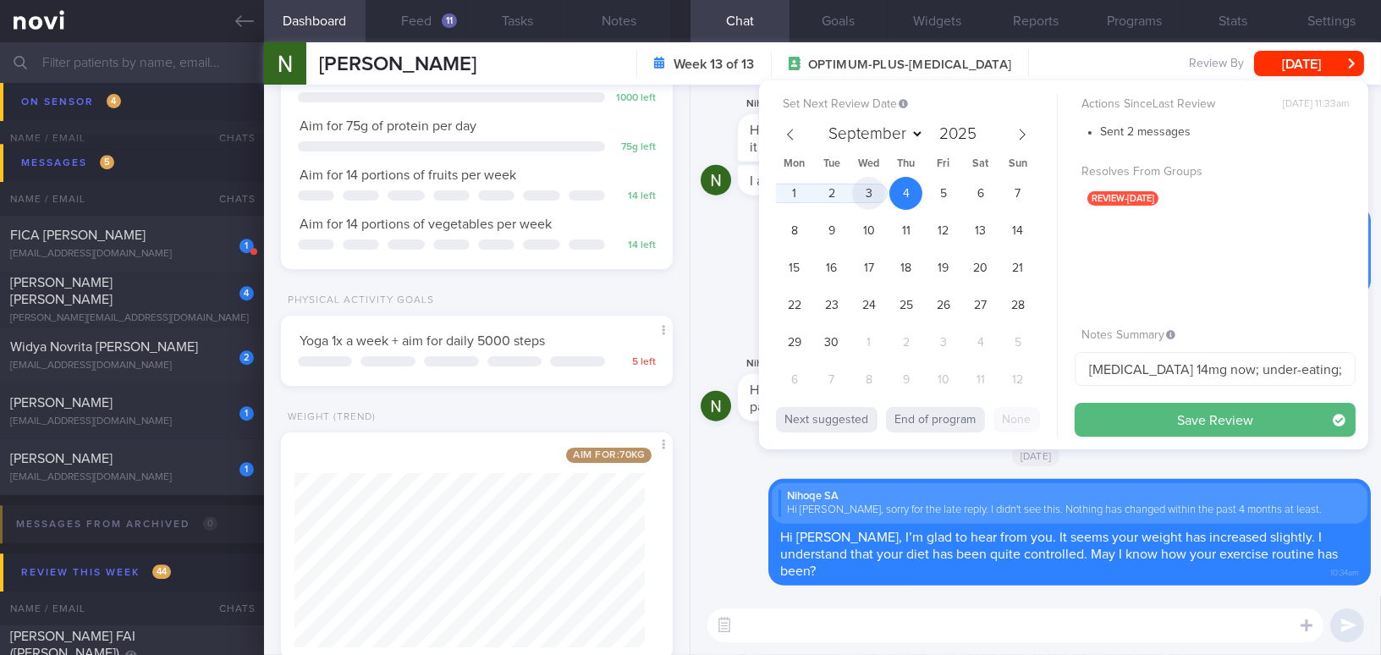
click at [871, 181] on span "3" at bounding box center [868, 193] width 33 height 33
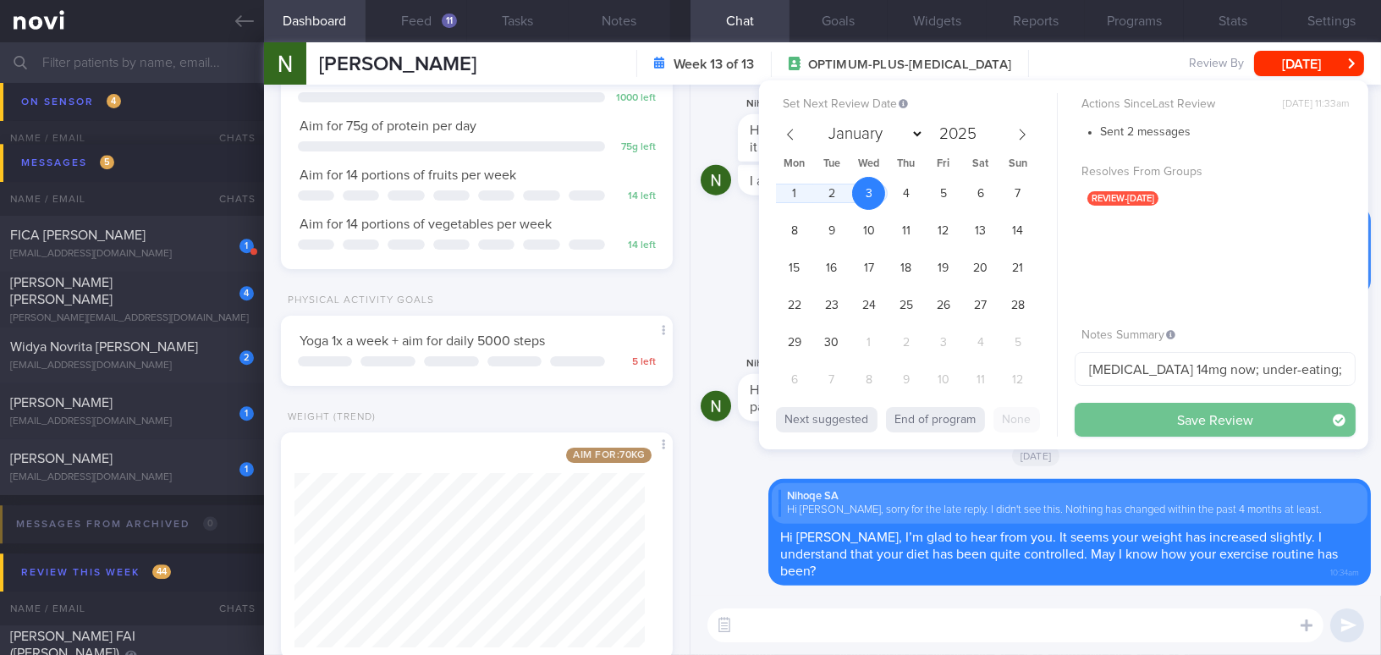
click at [1081, 413] on button "Save Review" at bounding box center [1215, 420] width 281 height 34
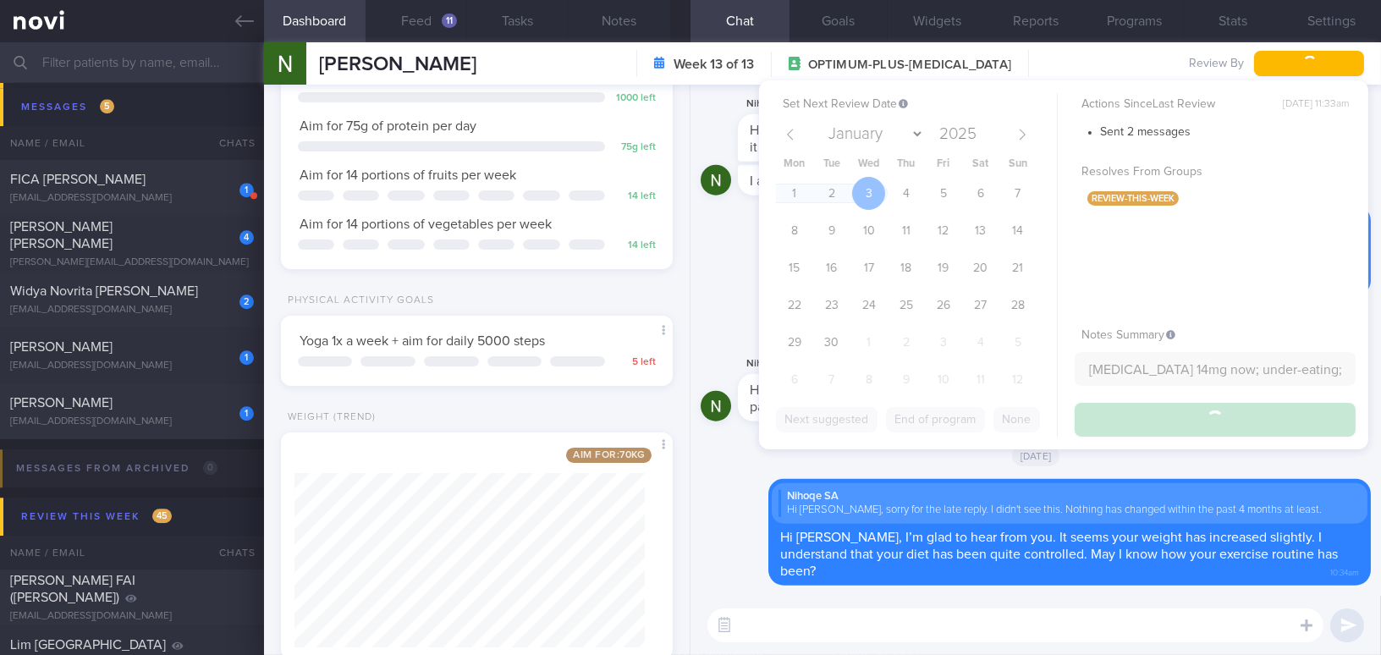
scroll to position [8182, 0]
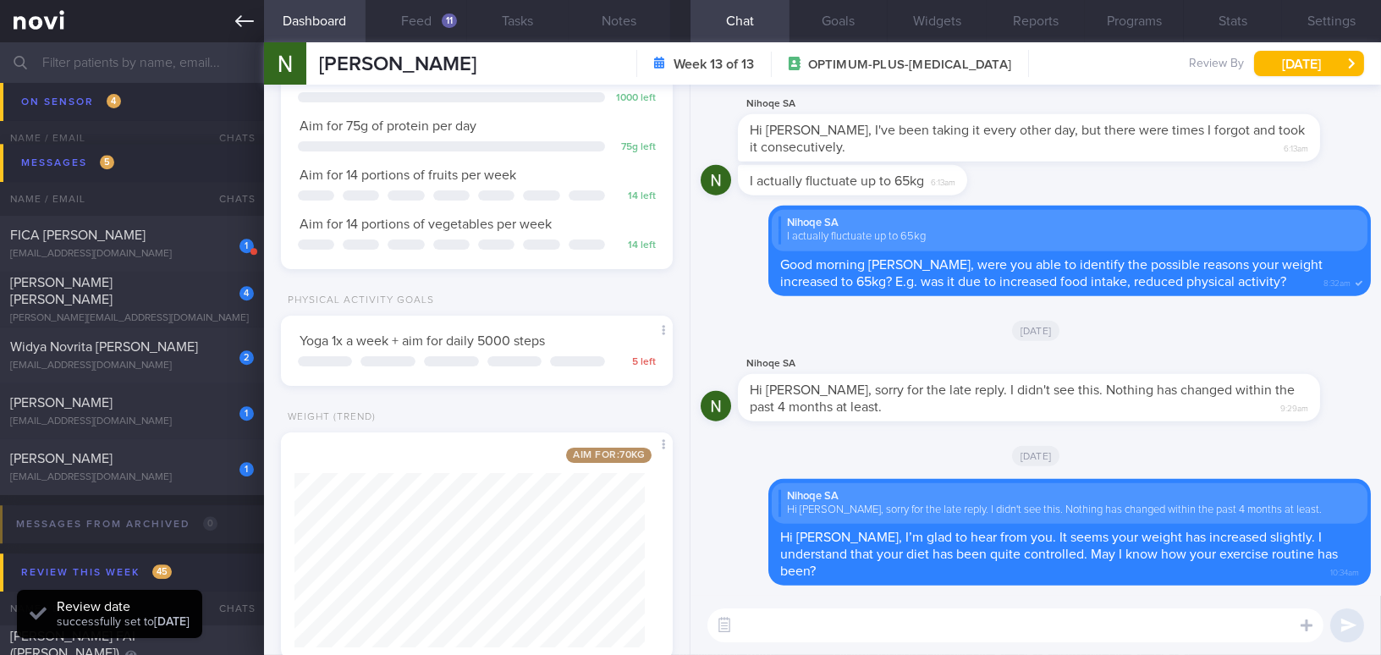
click at [244, 28] on icon at bounding box center [244, 21] width 19 height 19
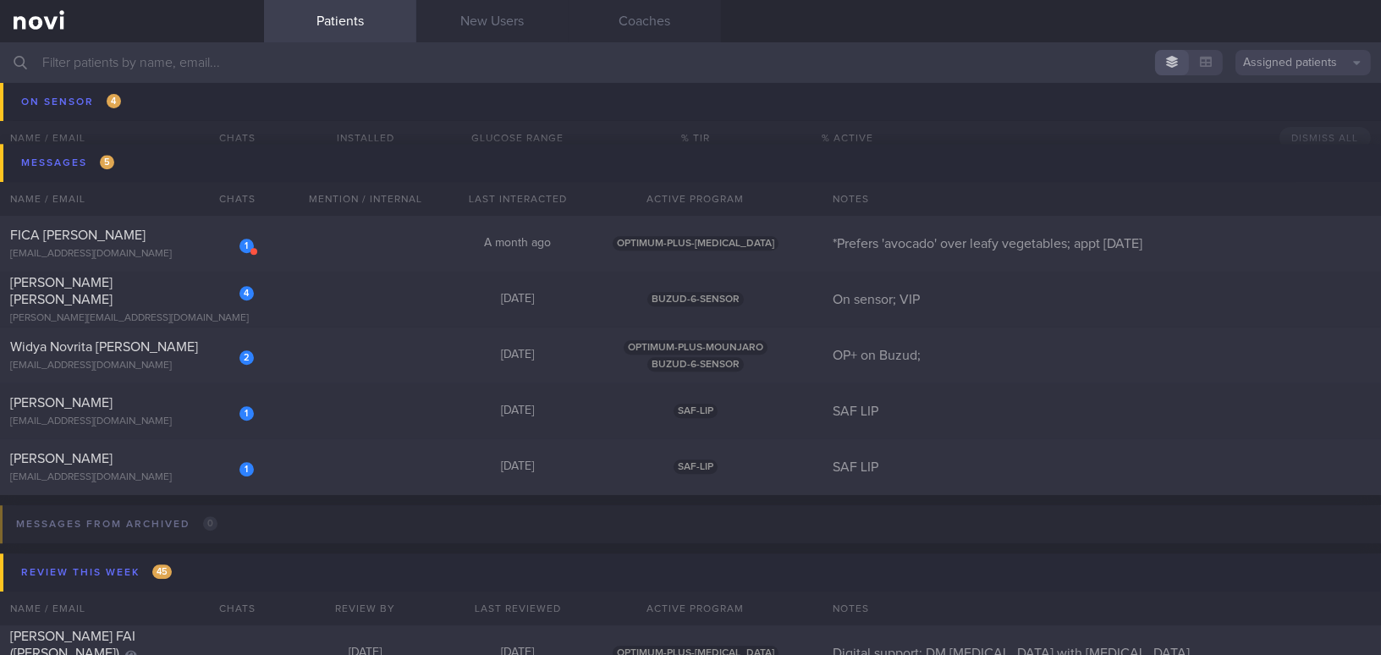
click at [106, 64] on input "text" at bounding box center [690, 62] width 1381 height 41
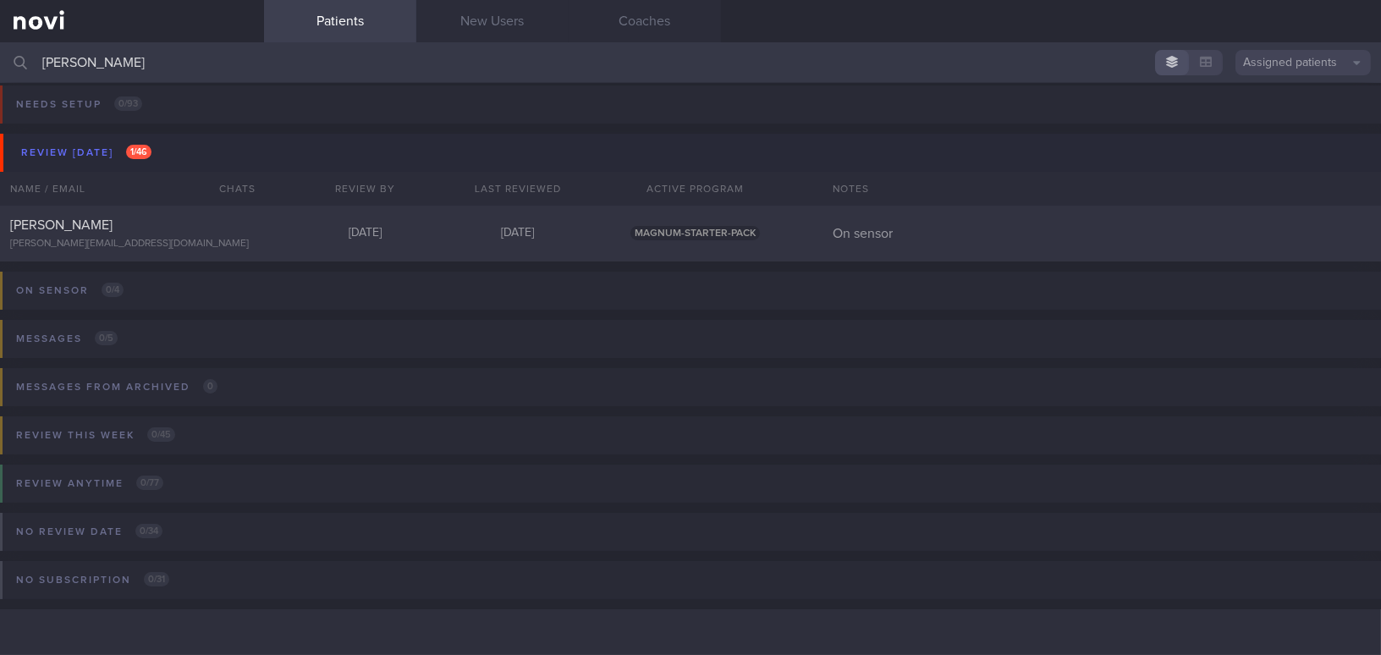
scroll to position [7, 0]
type input "jake c"
click at [114, 240] on div "[PERSON_NAME][EMAIL_ADDRESS][DOMAIN_NAME]" at bounding box center [132, 245] width 244 height 13
select select "8"
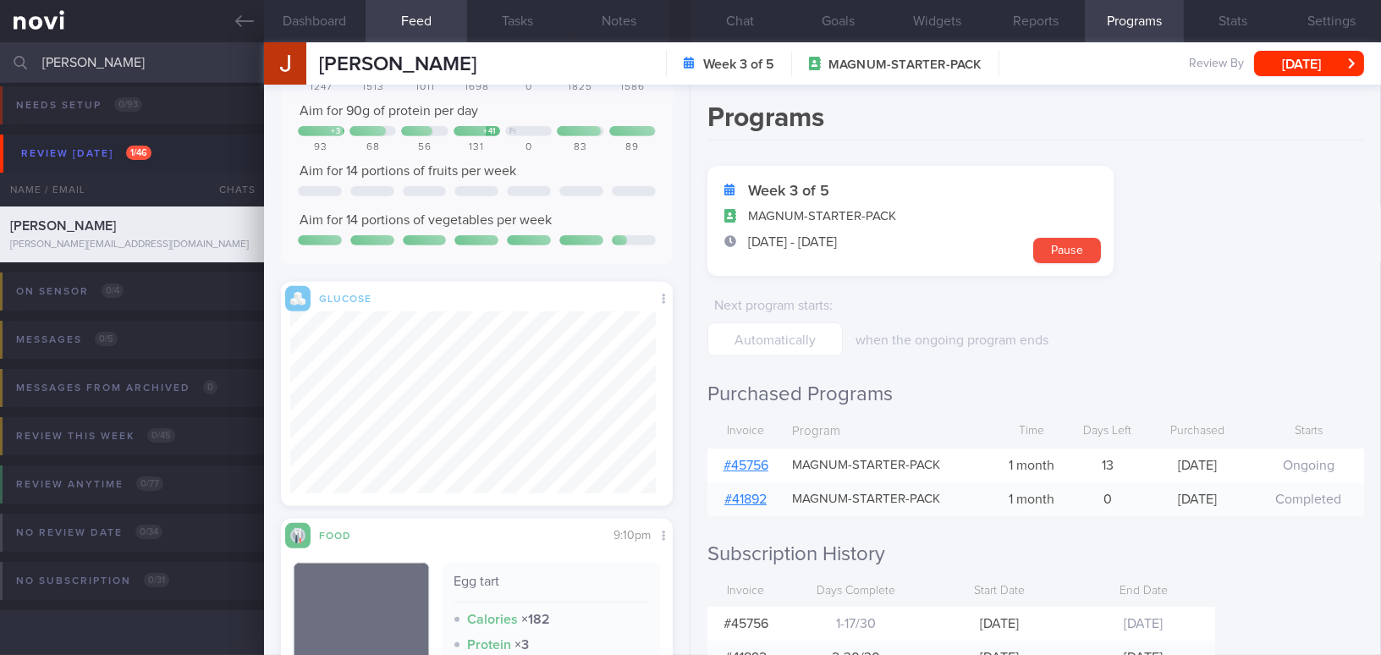
scroll to position [1945, 0]
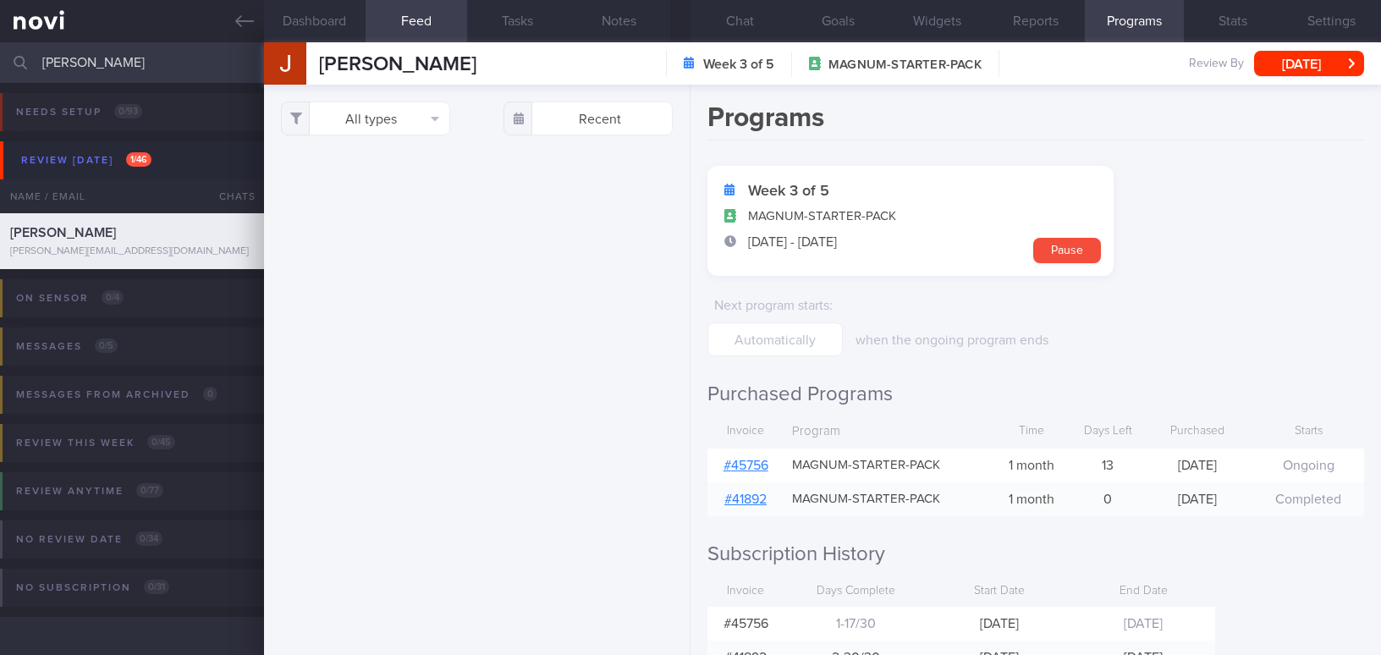
select select "8"
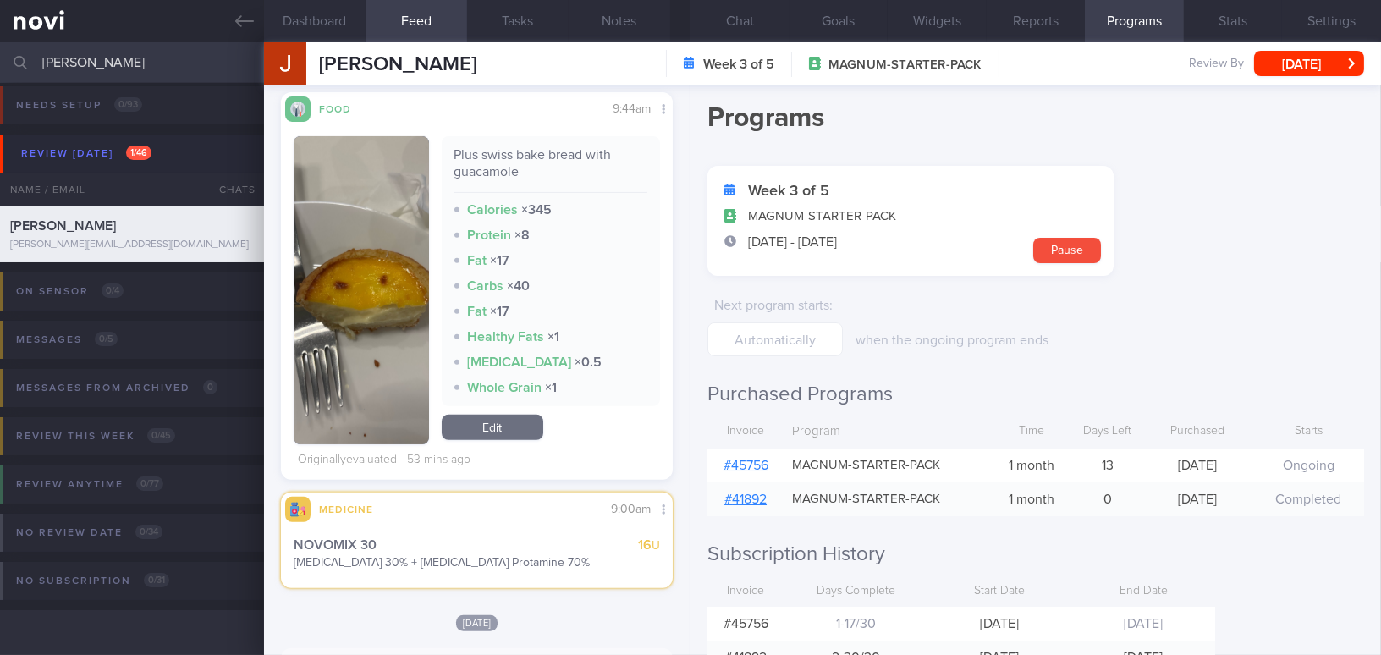
scroll to position [1437, 0]
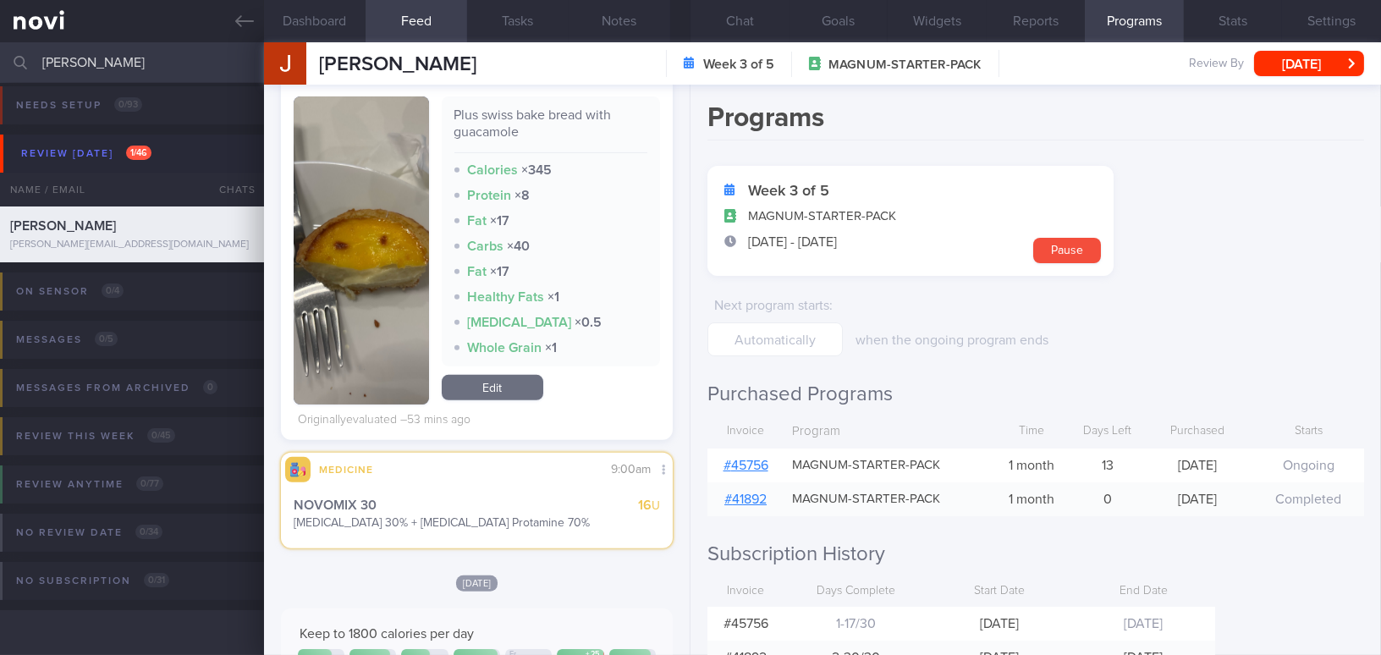
click at [388, 265] on button "button" at bounding box center [361, 250] width 135 height 308
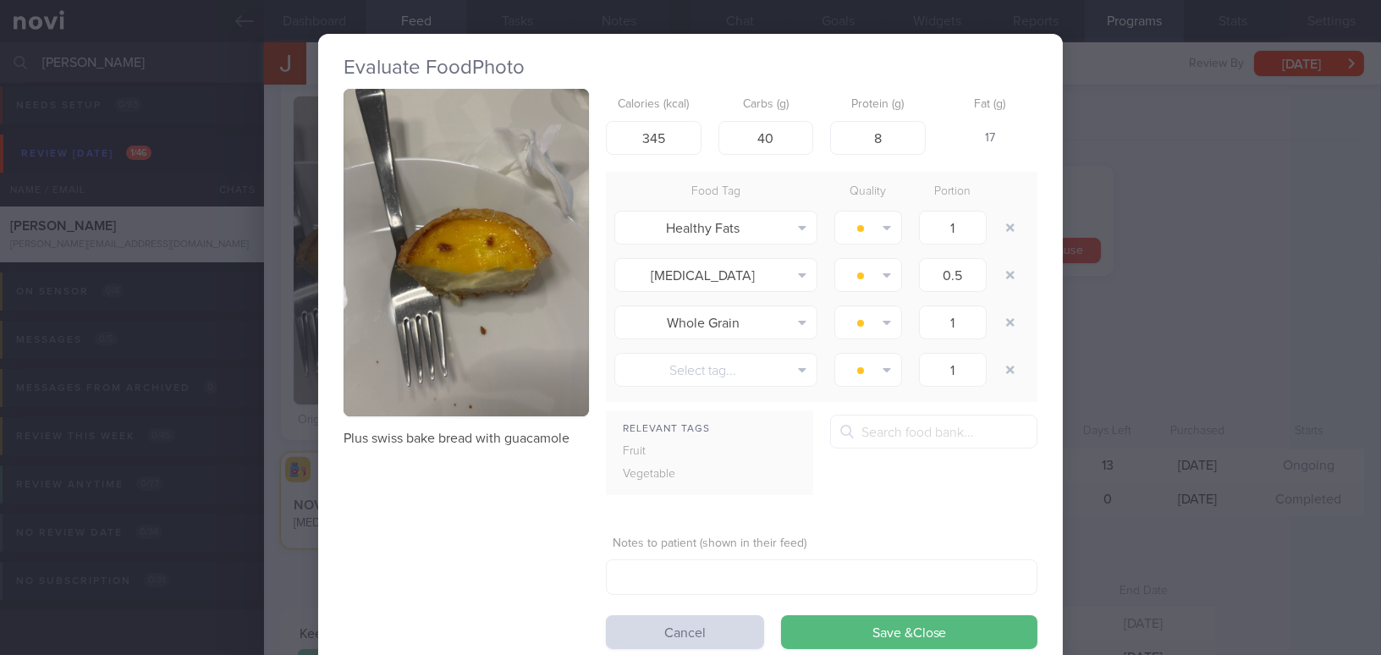
click at [1224, 314] on div "Evaluate Food Photo Plus swiss bake bread with guacamole Calories (kcal) 345 Ca…" at bounding box center [690, 327] width 1381 height 655
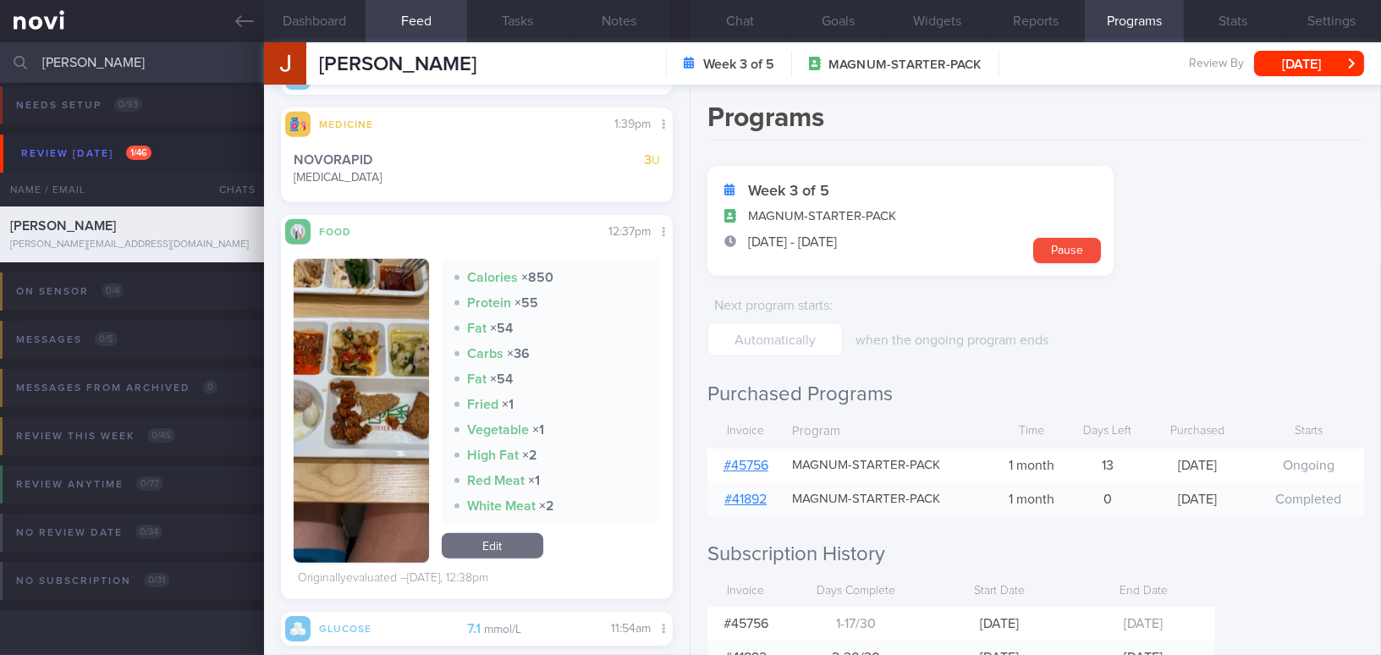
scroll to position [3360, 0]
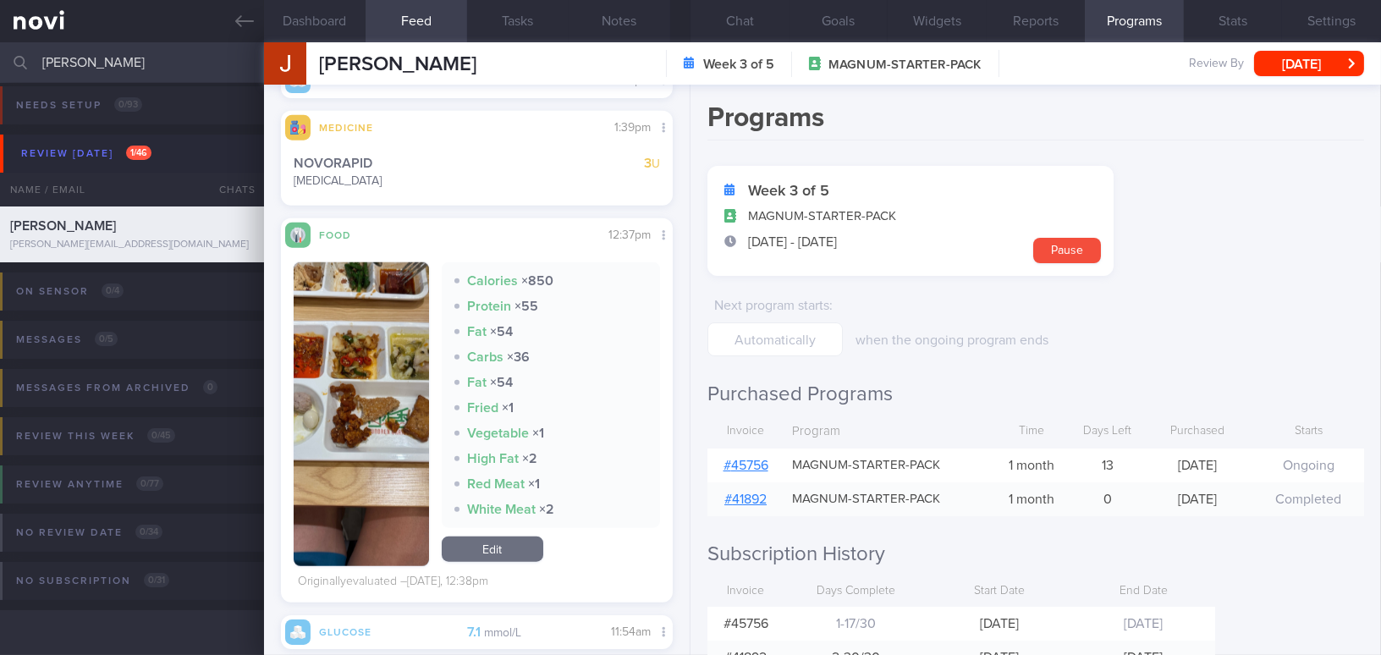
click at [368, 389] on button "button" at bounding box center [361, 414] width 135 height 304
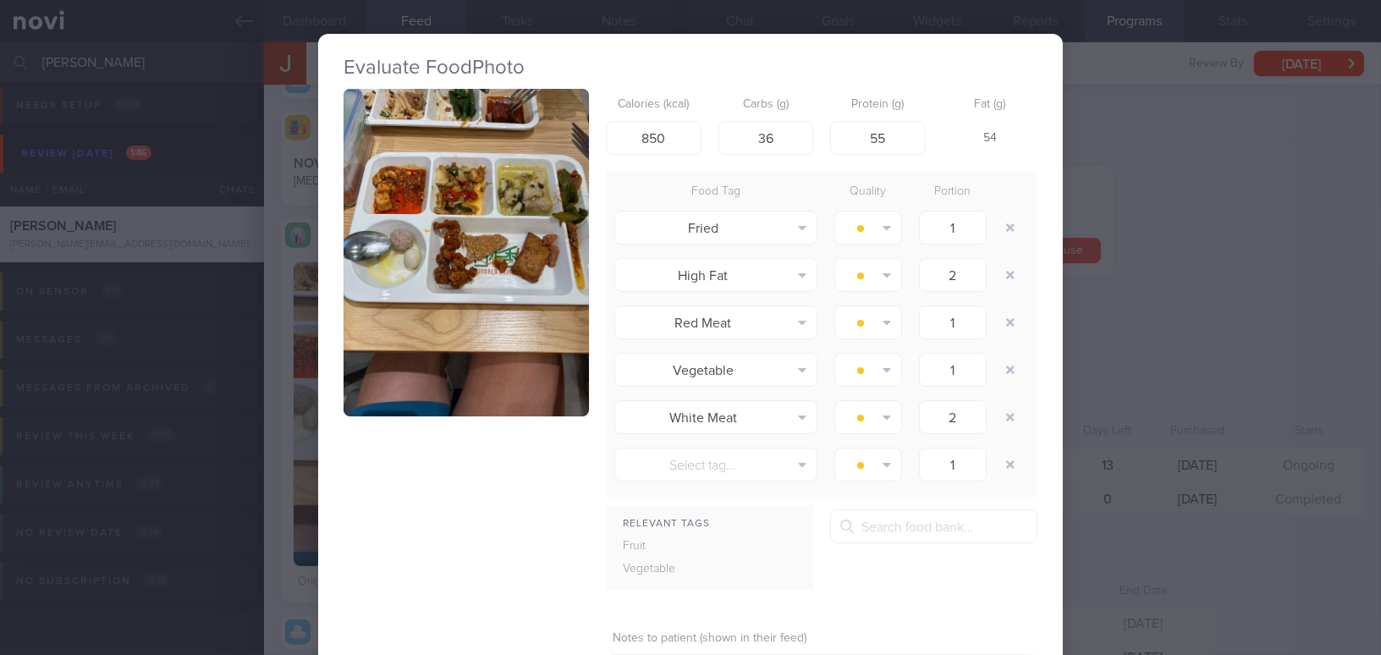
click at [408, 283] on button "button" at bounding box center [466, 252] width 245 height 327
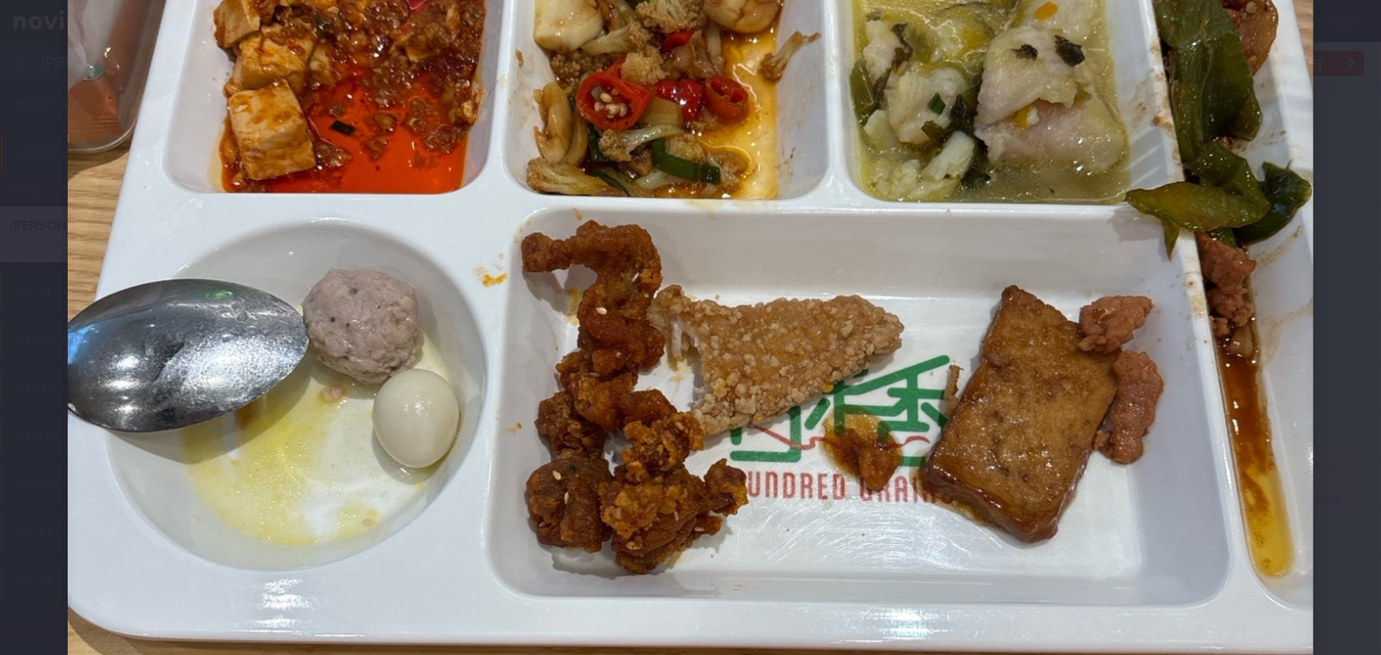
scroll to position [538, 0]
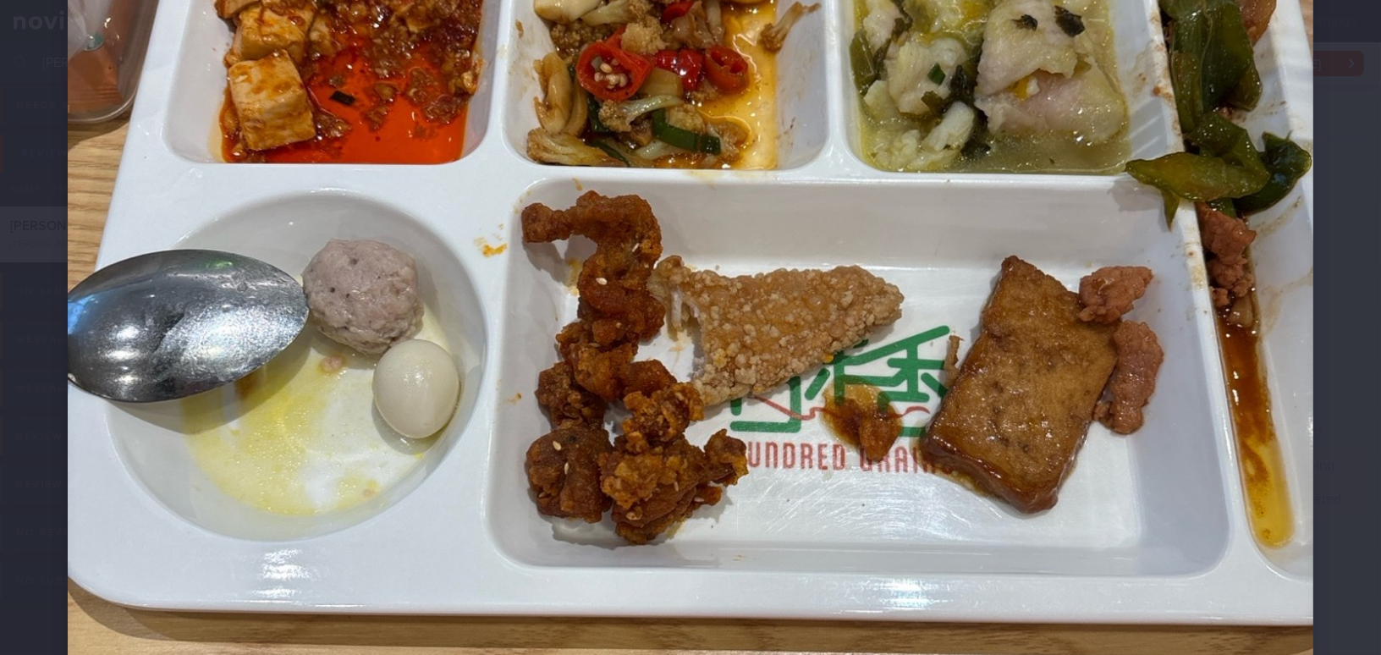
click at [699, 404] on img at bounding box center [691, 359] width 1246 height 1661
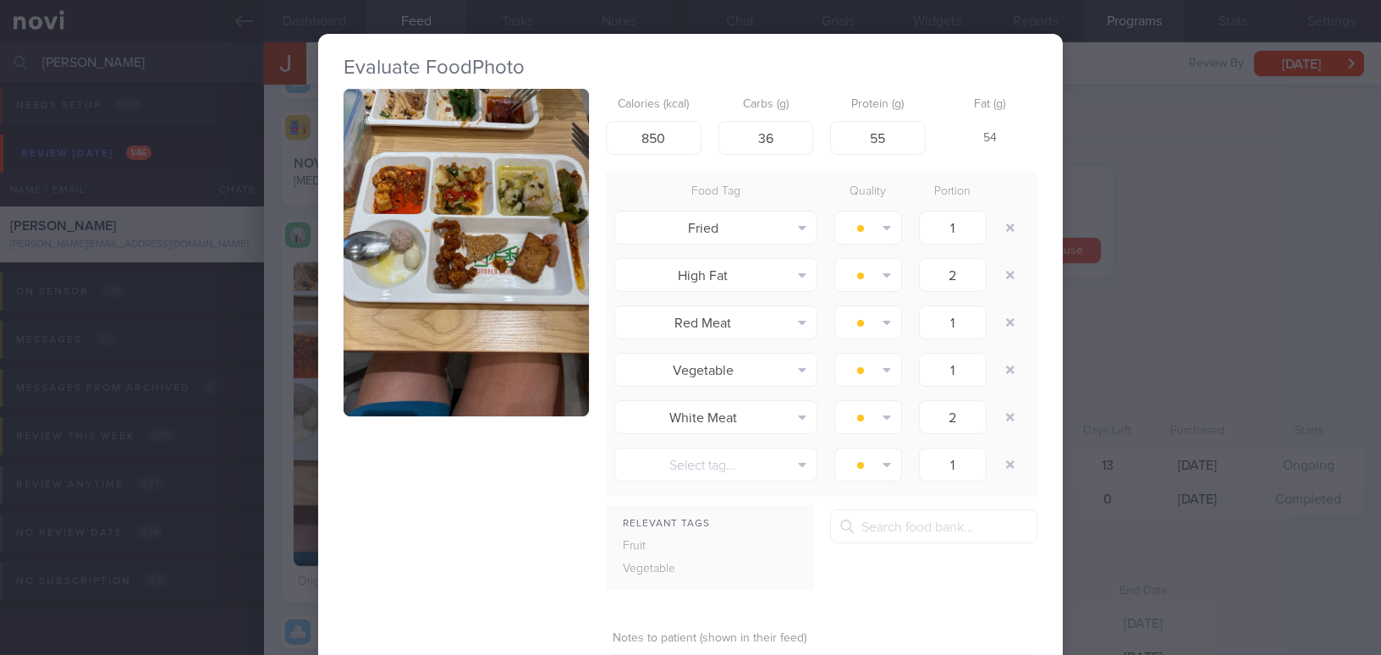
click at [1164, 366] on div "Evaluate Food Photo Calories (kcal) 850 Carbs (g) 36 Protein (g) 55 Fat (g) 54 …" at bounding box center [690, 327] width 1381 height 655
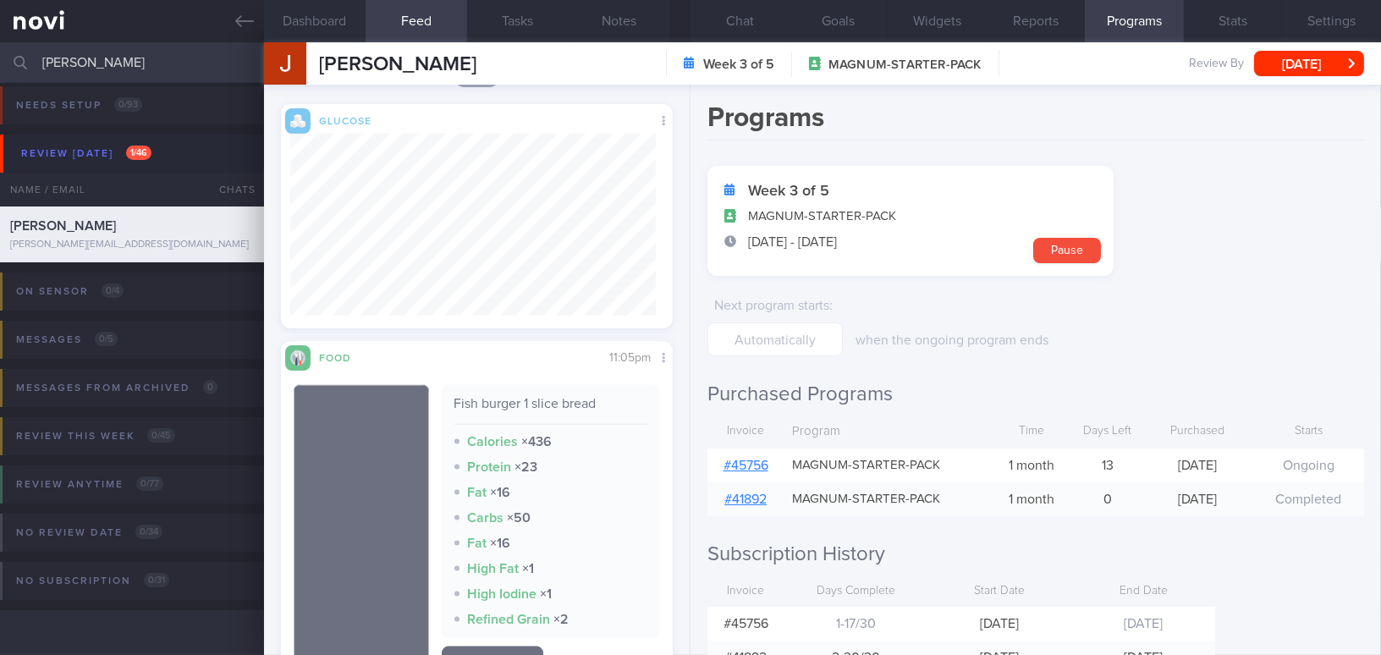
scroll to position [4360, 0]
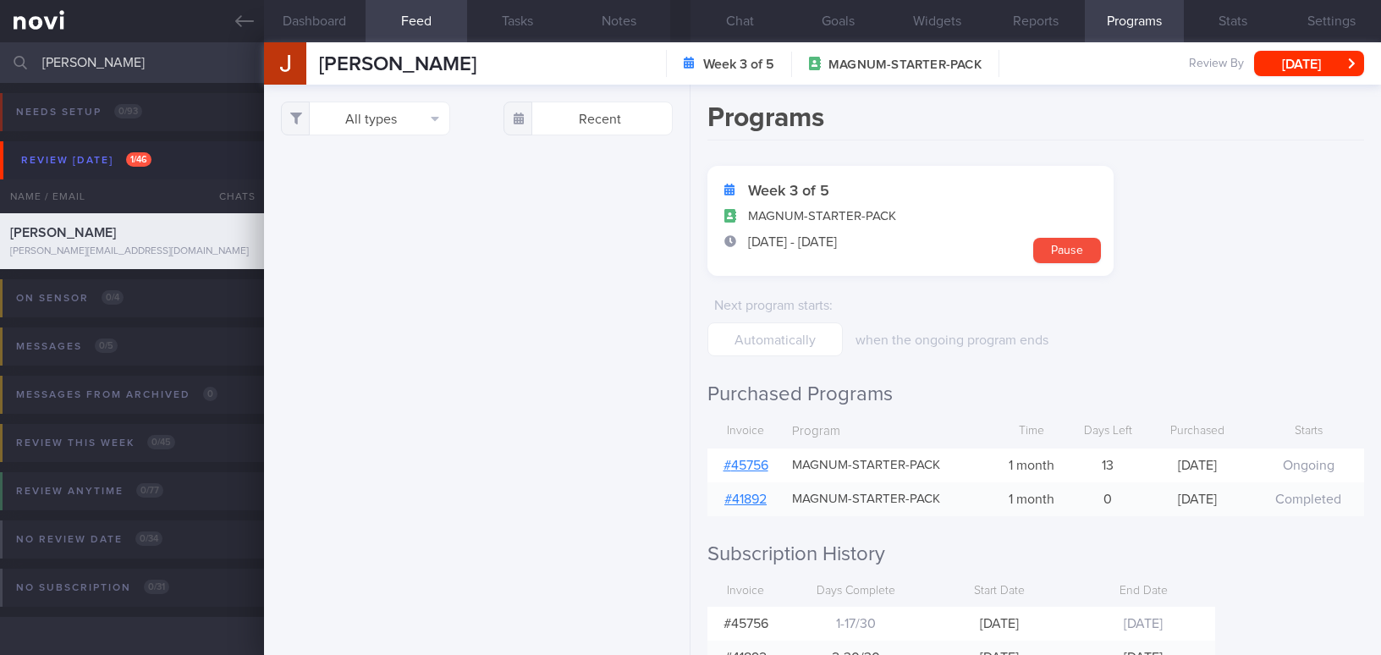
select select "8"
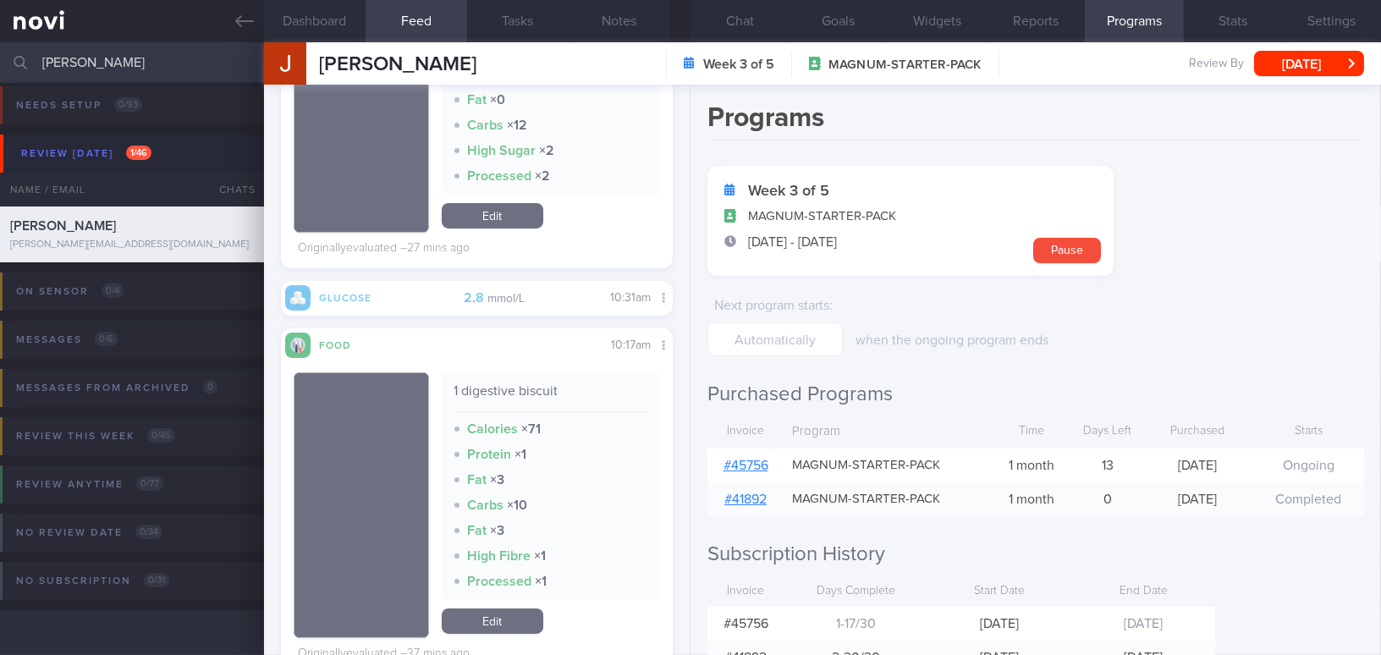
scroll to position [483, 0]
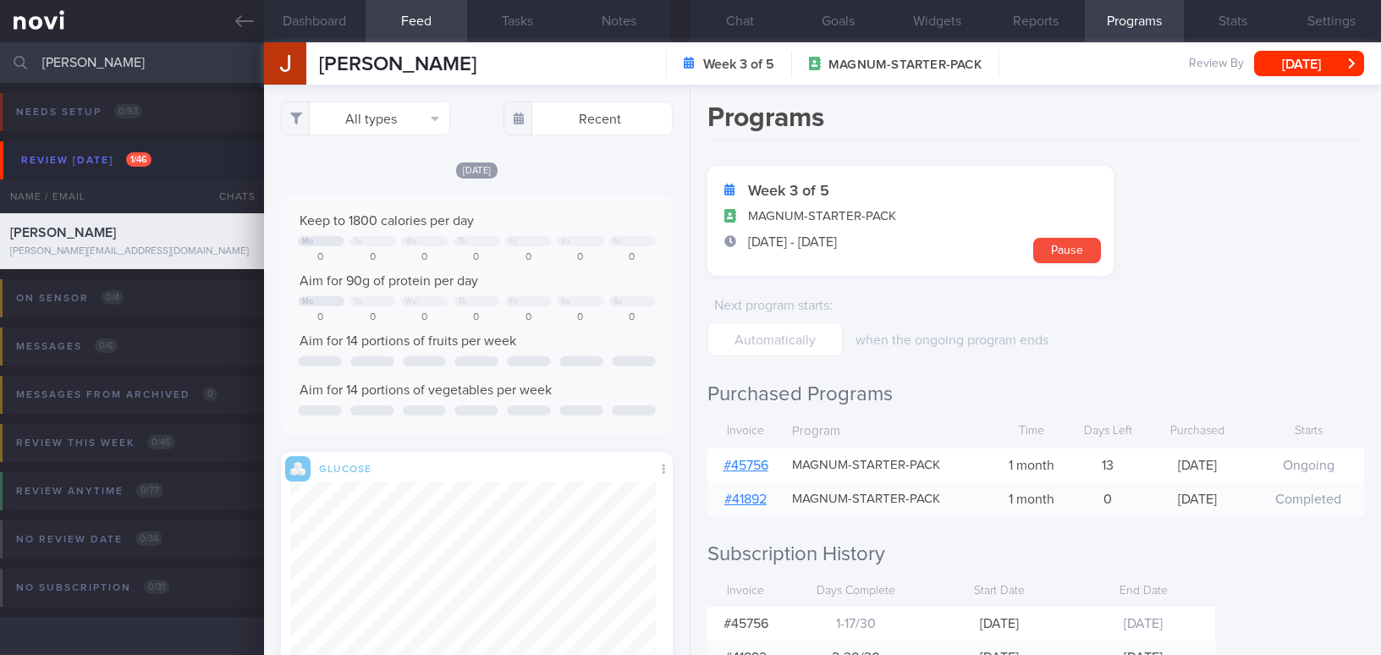
select select "8"
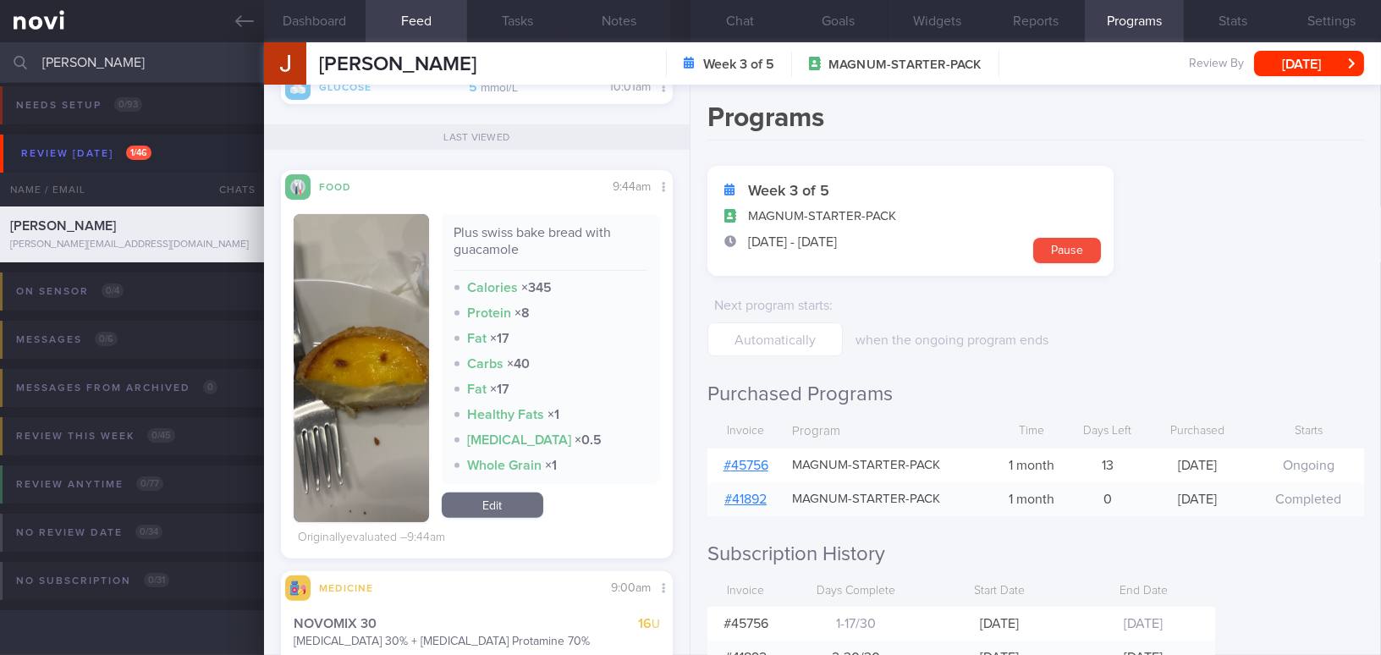
scroll to position [1483, 0]
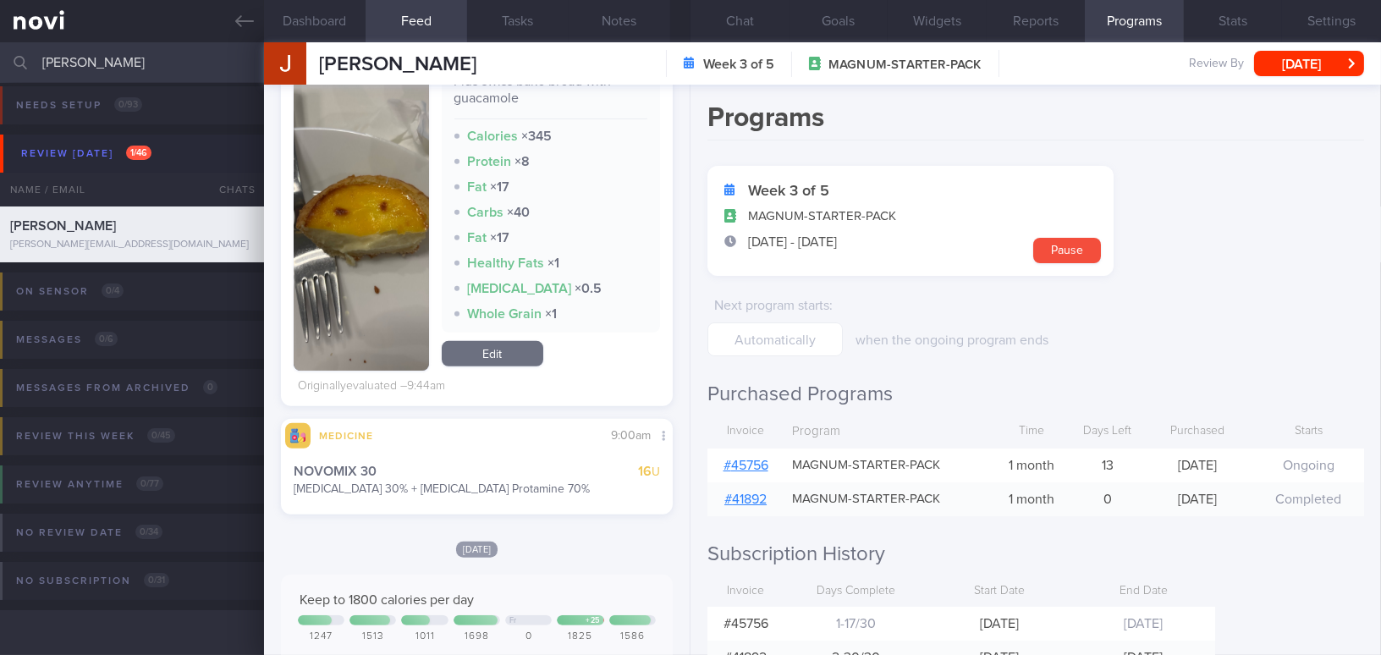
click at [743, 460] on link "# 45756" at bounding box center [746, 466] width 45 height 14
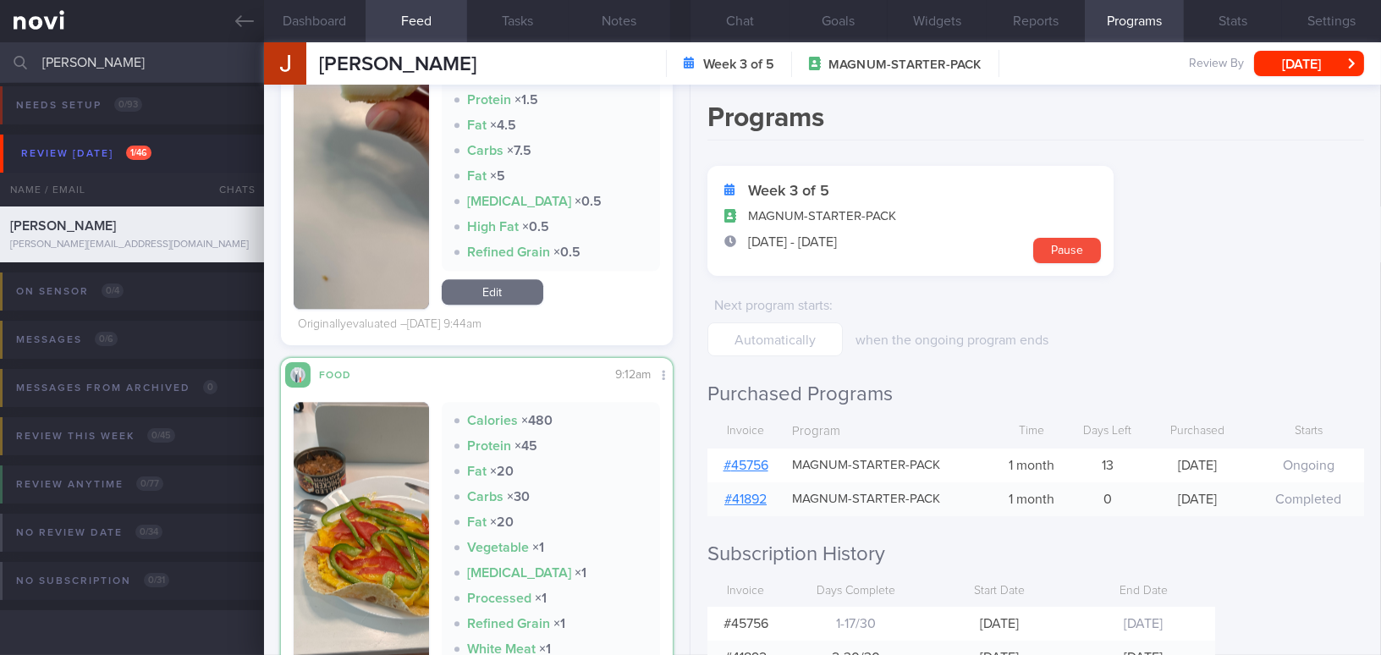
scroll to position [8395, 0]
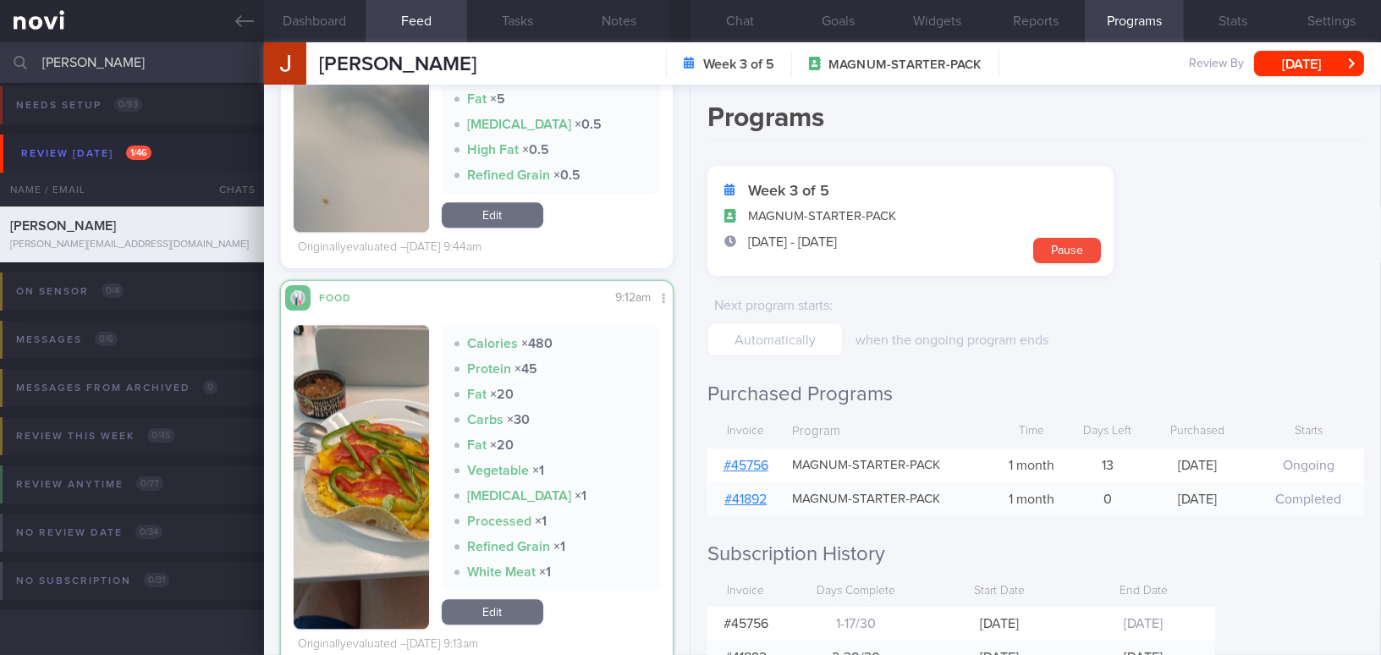
click at [349, 485] on button "button" at bounding box center [361, 477] width 135 height 304
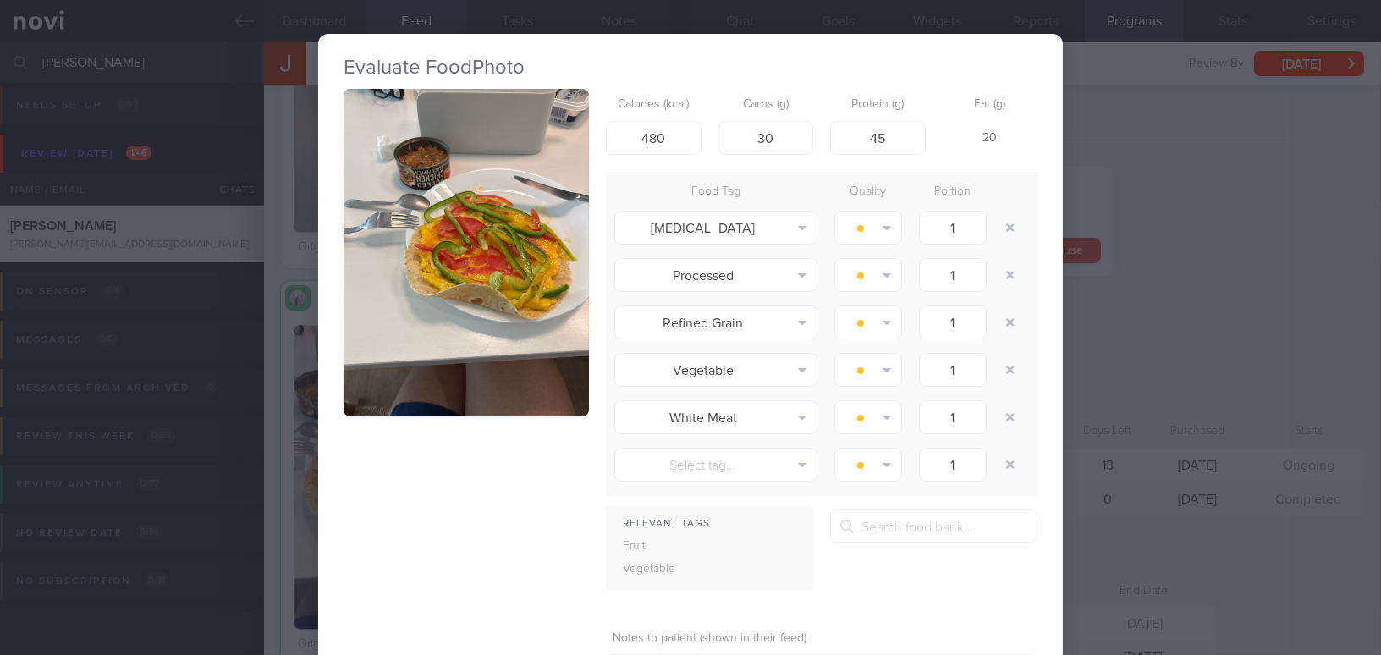
click at [1092, 335] on div "Evaluate Food Photo Calories (kcal) 480 Carbs (g) 30 Protein (g) 45 Fat (g) 20 …" at bounding box center [690, 327] width 1381 height 655
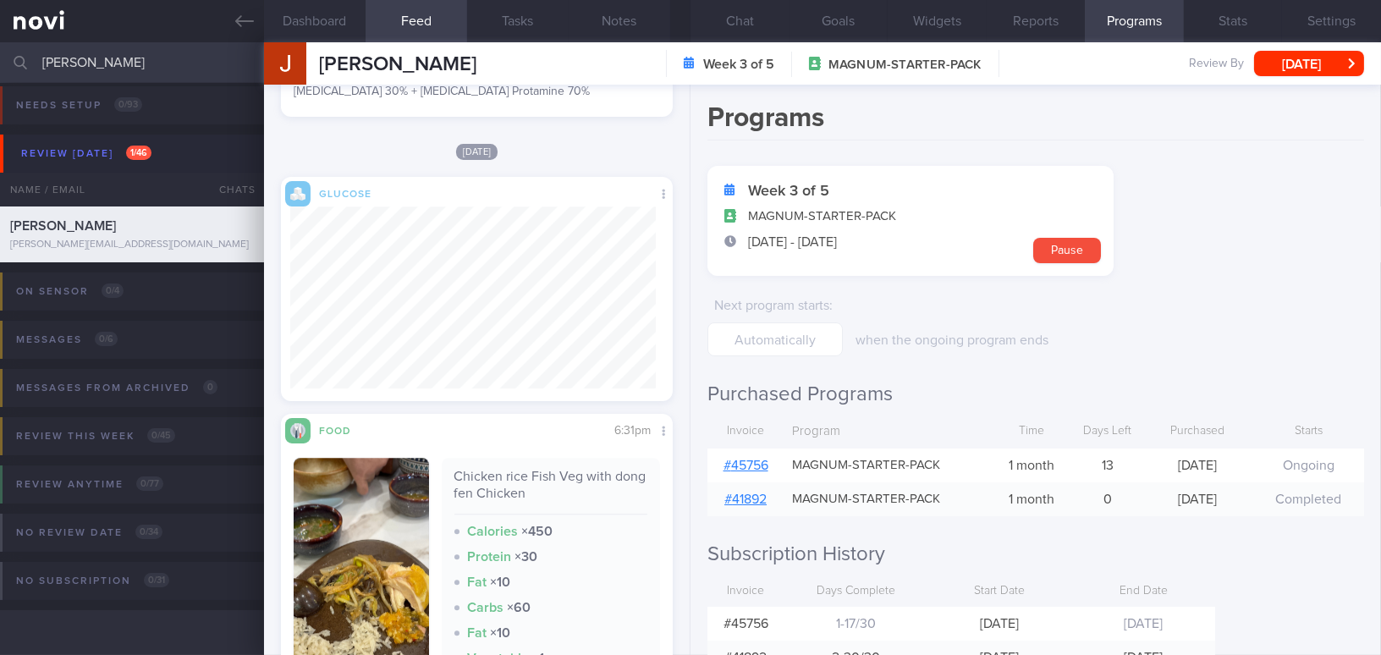
scroll to position [8997, 0]
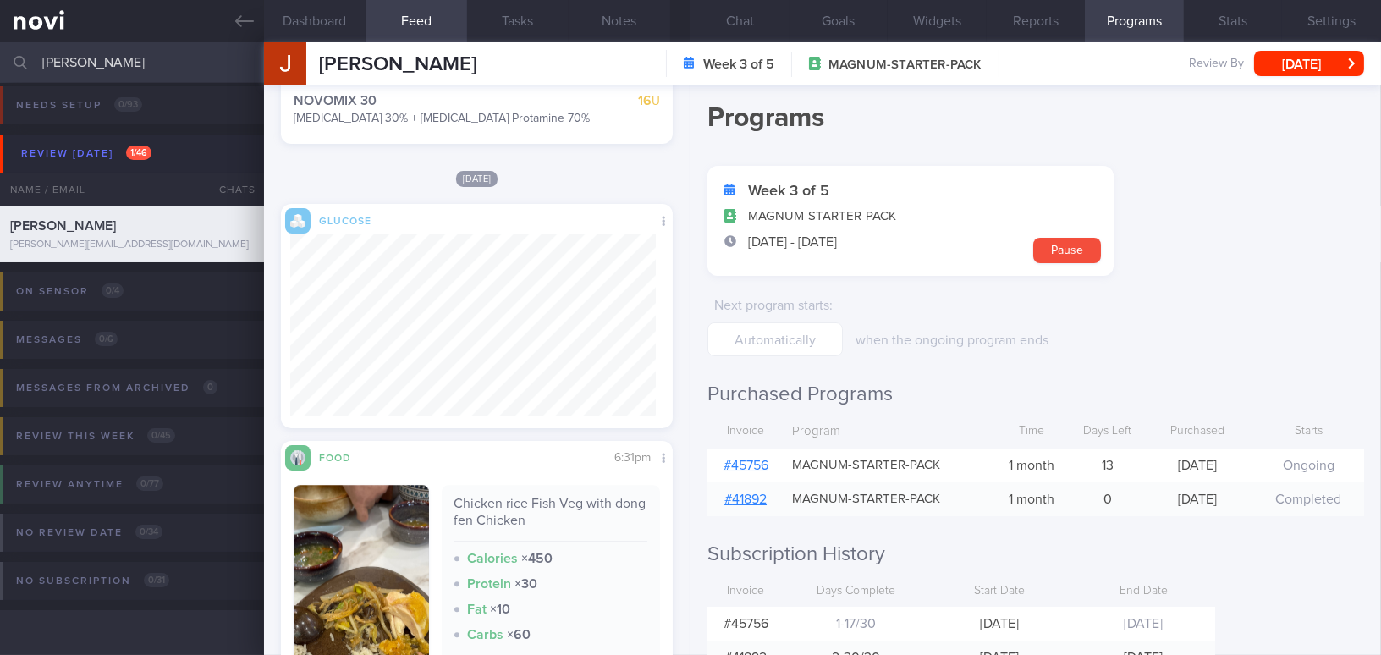
drag, startPoint x: 101, startPoint y: 58, endPoint x: -28, endPoint y: 63, distance: 128.7
click at [0, 63] on html "You are offline! Some functionality will be unavailable Patients New Users Coac…" at bounding box center [690, 327] width 1381 height 655
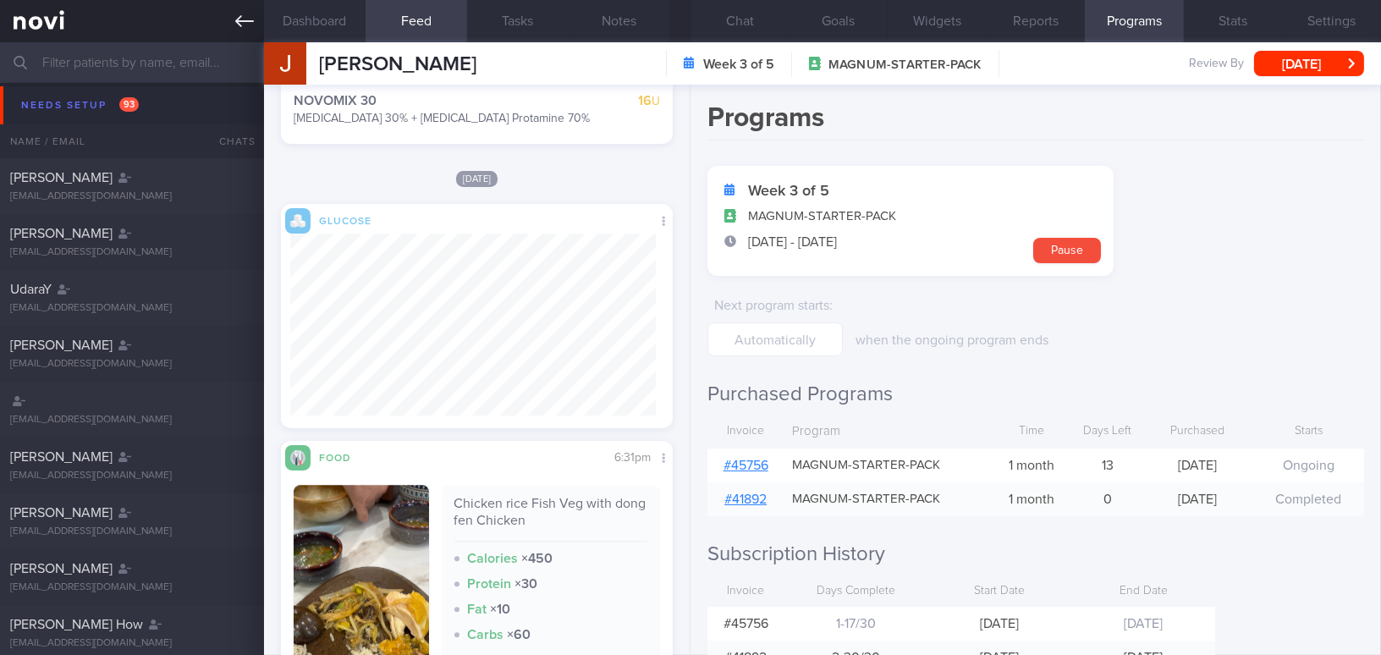
click at [247, 18] on icon at bounding box center [244, 21] width 19 height 19
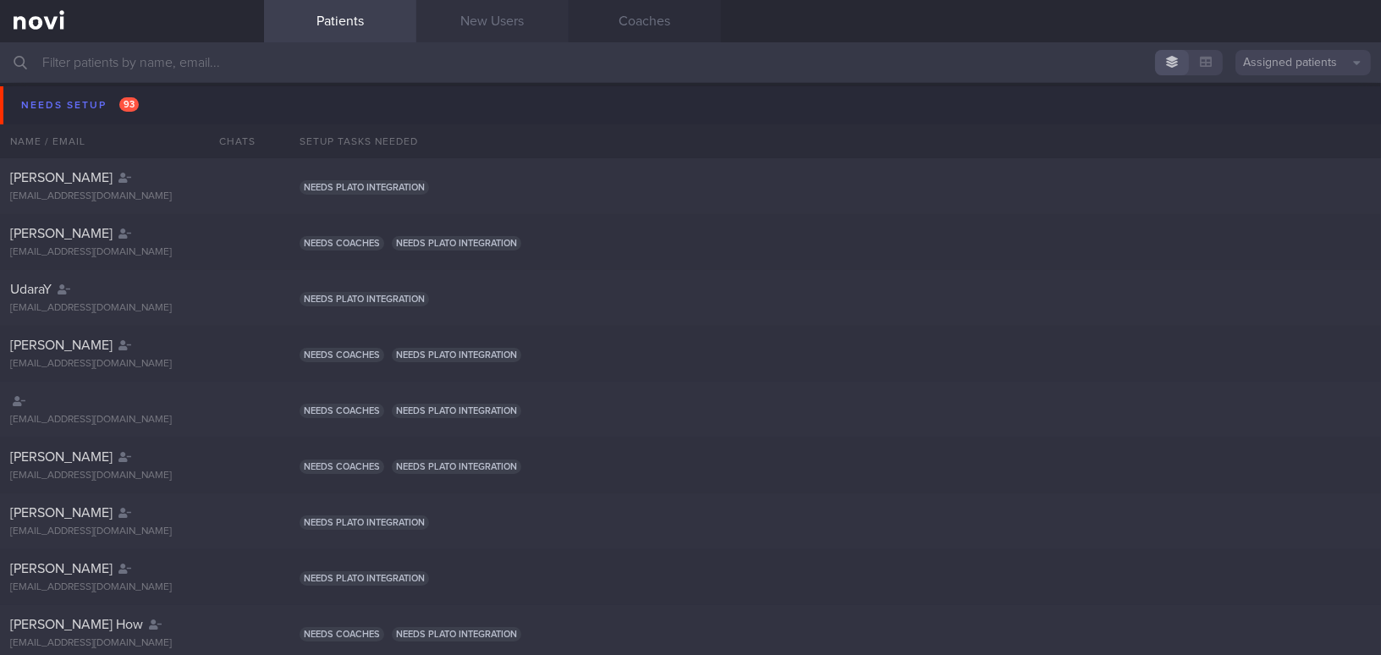
click at [489, 21] on link "New Users" at bounding box center [492, 21] width 152 height 42
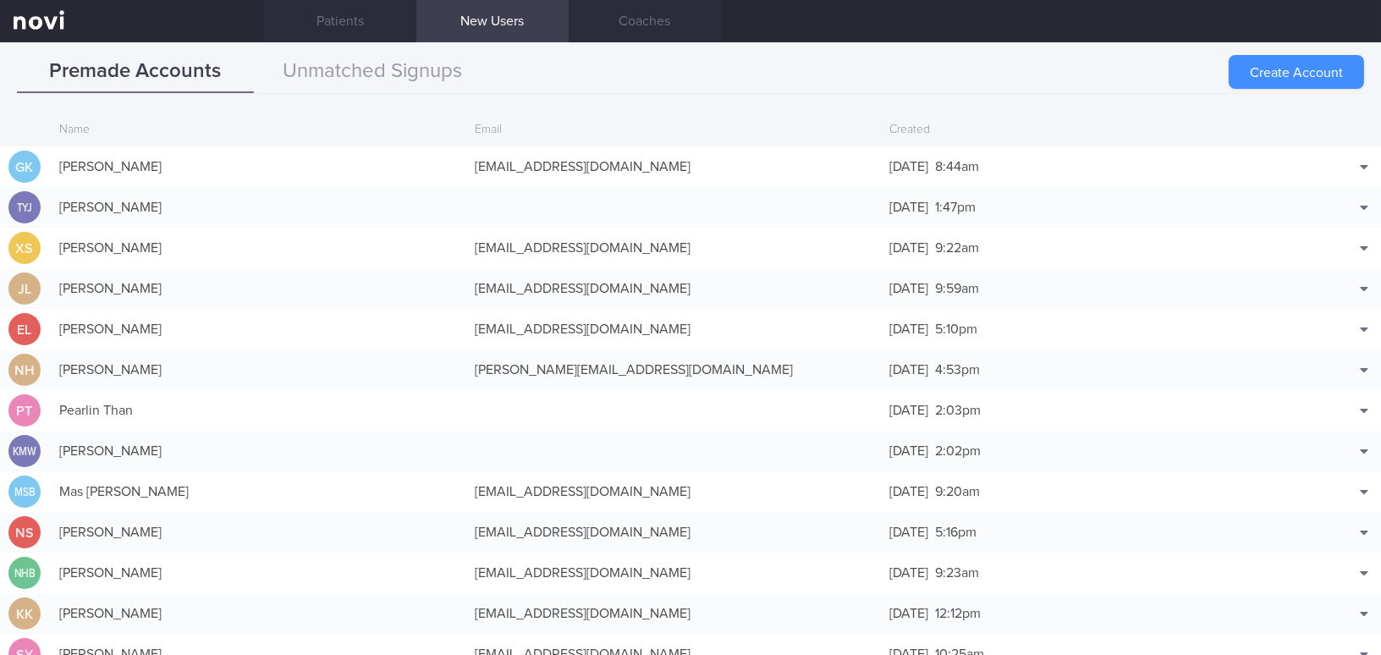
click at [1262, 74] on button "Create Account" at bounding box center [1296, 72] width 135 height 34
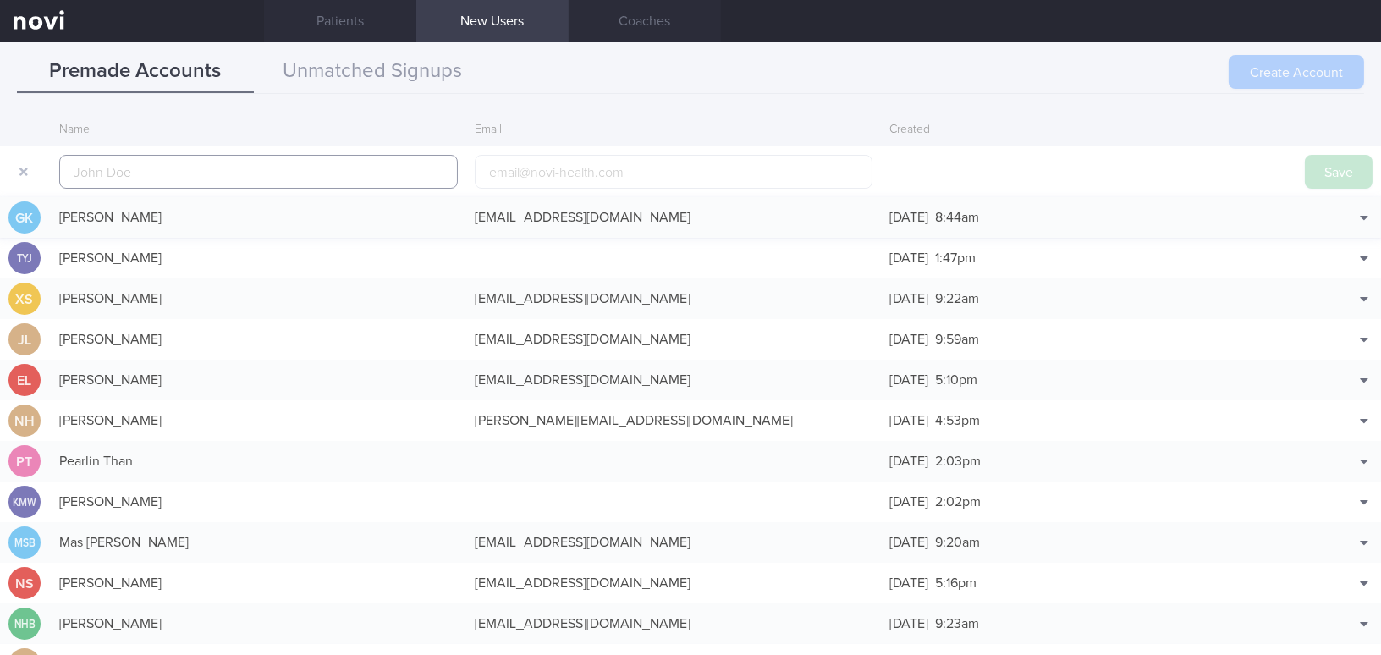
scroll to position [40, 0]
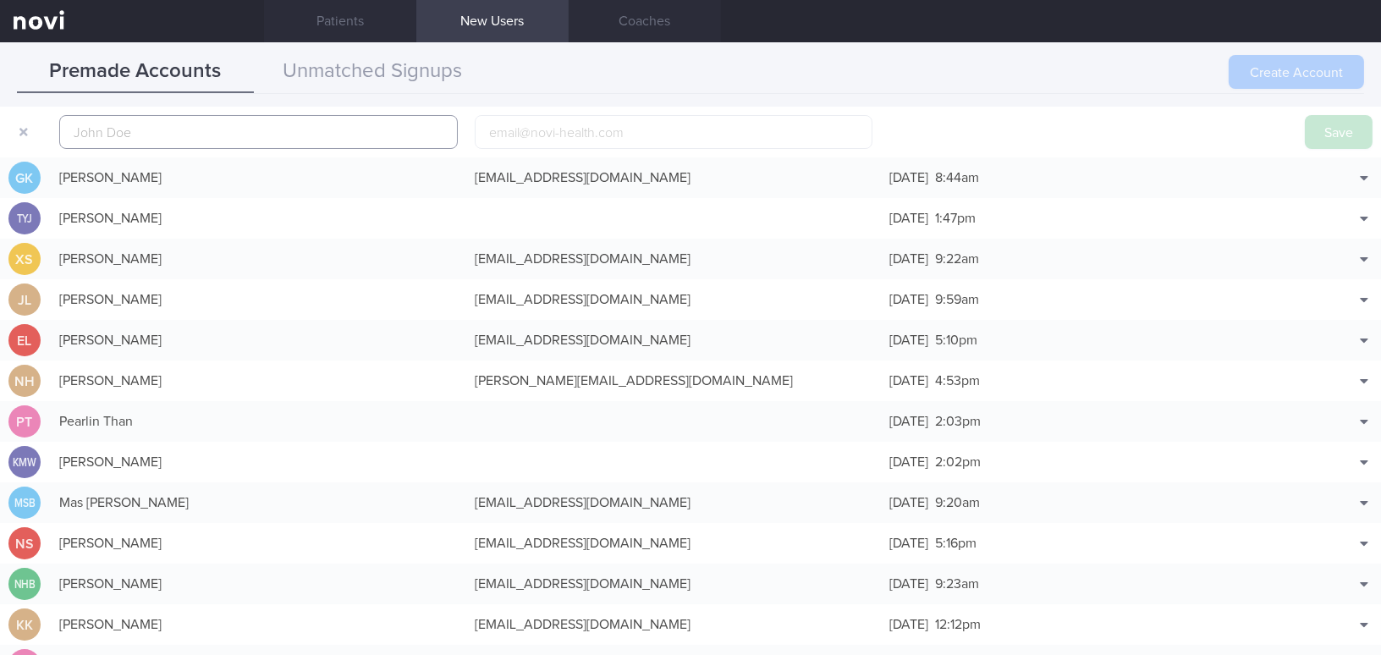
click at [142, 125] on input "text" at bounding box center [258, 132] width 399 height 34
paste input "[PERSON_NAME]"
type input "[PERSON_NAME]"
click at [507, 129] on input "email" at bounding box center [674, 132] width 399 height 34
paste input "[EMAIL_ADDRESS][DOMAIN_NAME]"
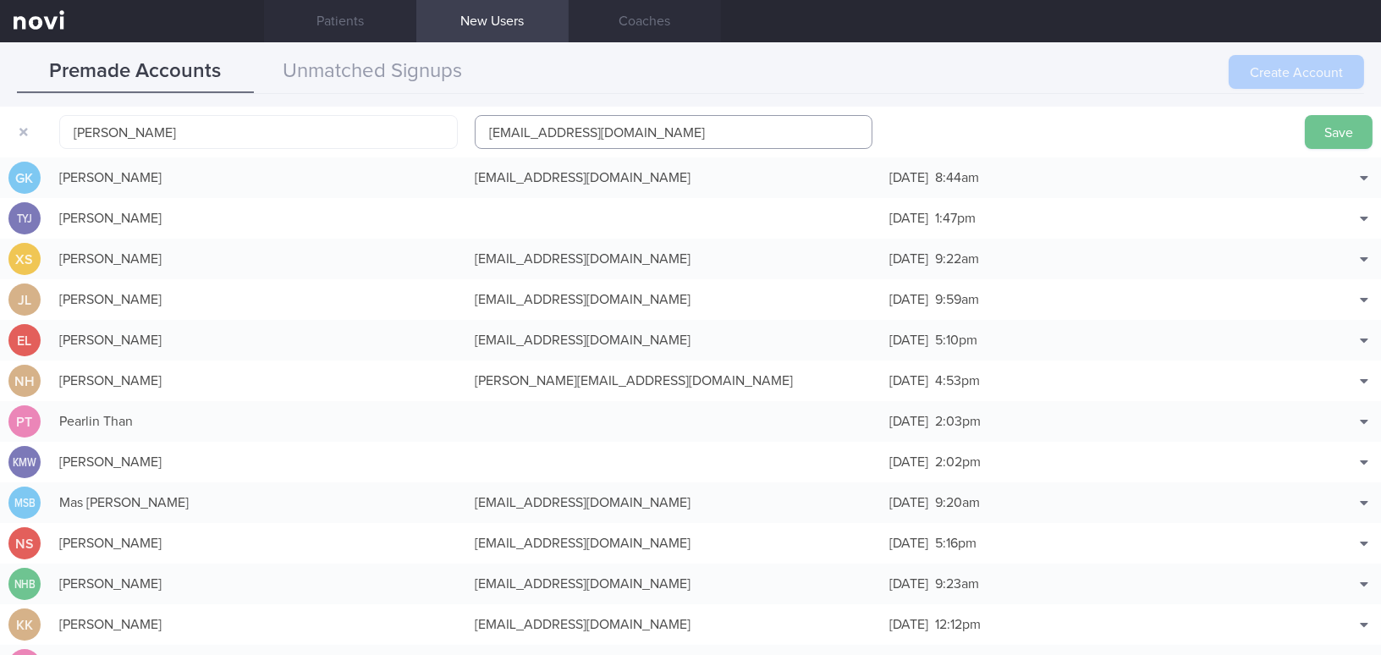
type input "[EMAIL_ADDRESS][DOMAIN_NAME]"
click at [1347, 131] on button "Save" at bounding box center [1339, 132] width 68 height 34
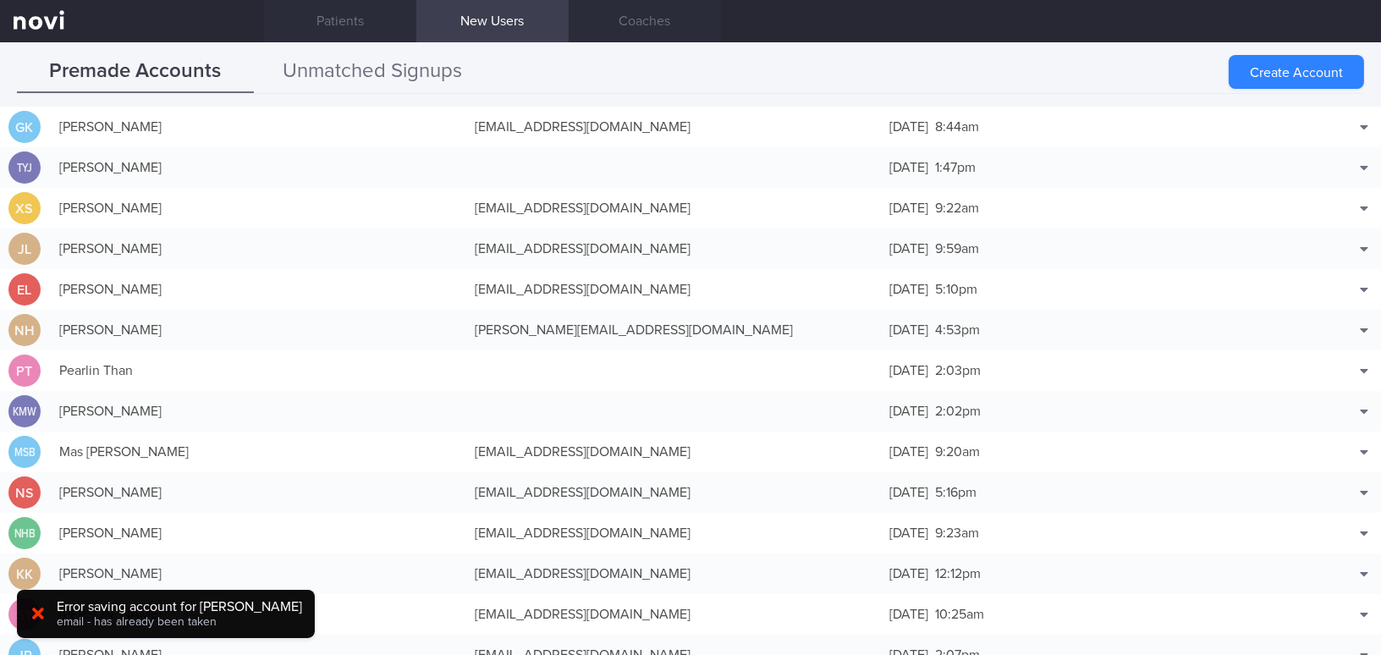
click at [400, 70] on button "Unmatched Signups" at bounding box center [372, 72] width 237 height 42
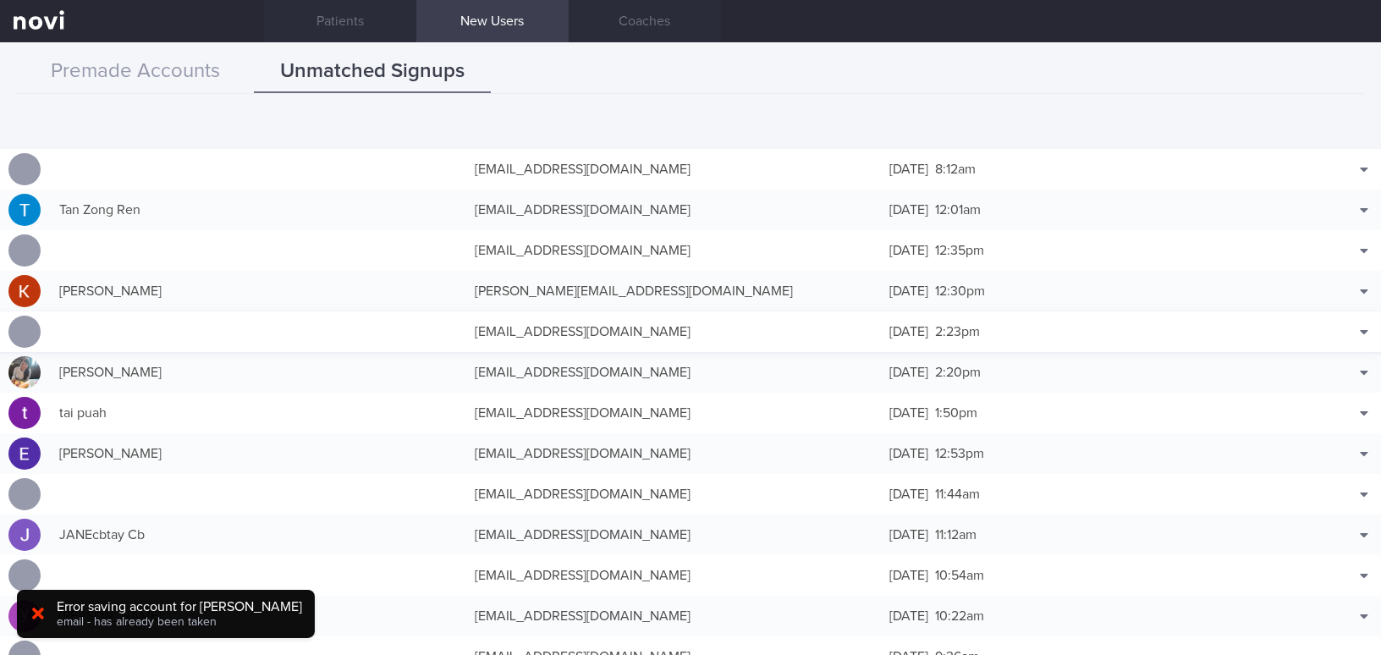
scroll to position [1153, 0]
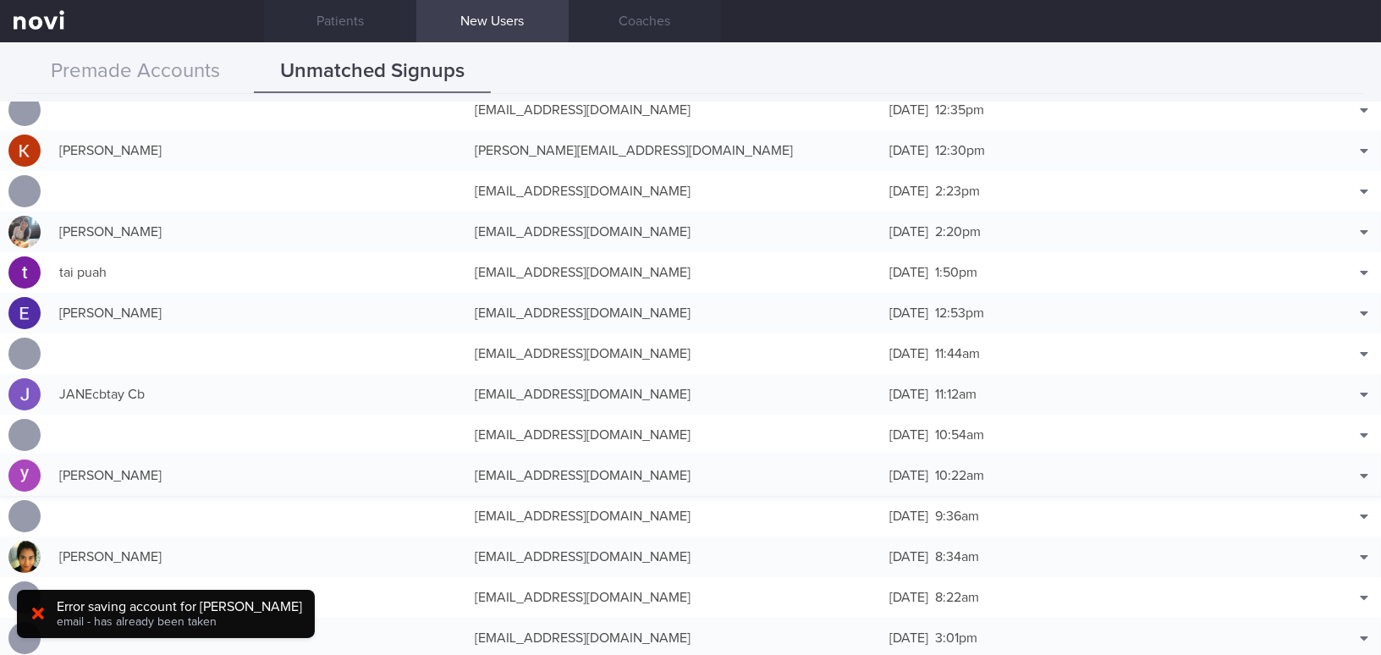
click at [534, 471] on div "[EMAIL_ADDRESS][DOMAIN_NAME]" at bounding box center [673, 476] width 415 height 34
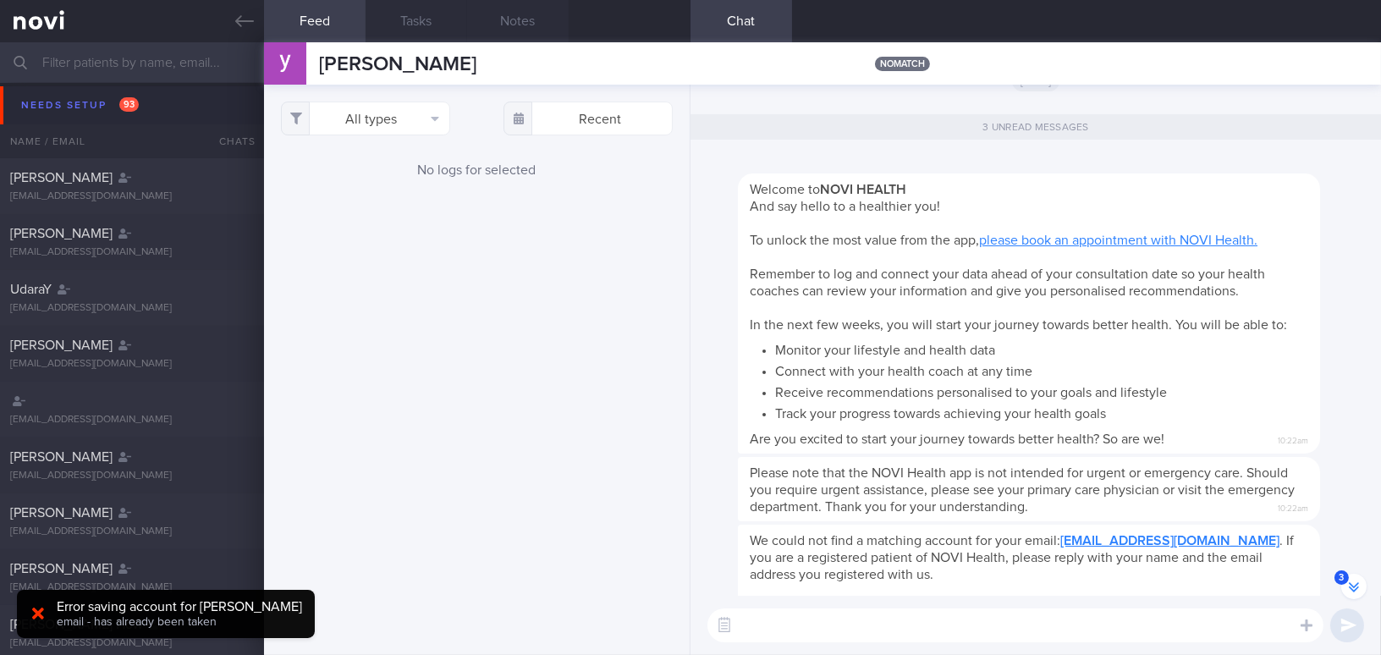
scroll to position [-81, 0]
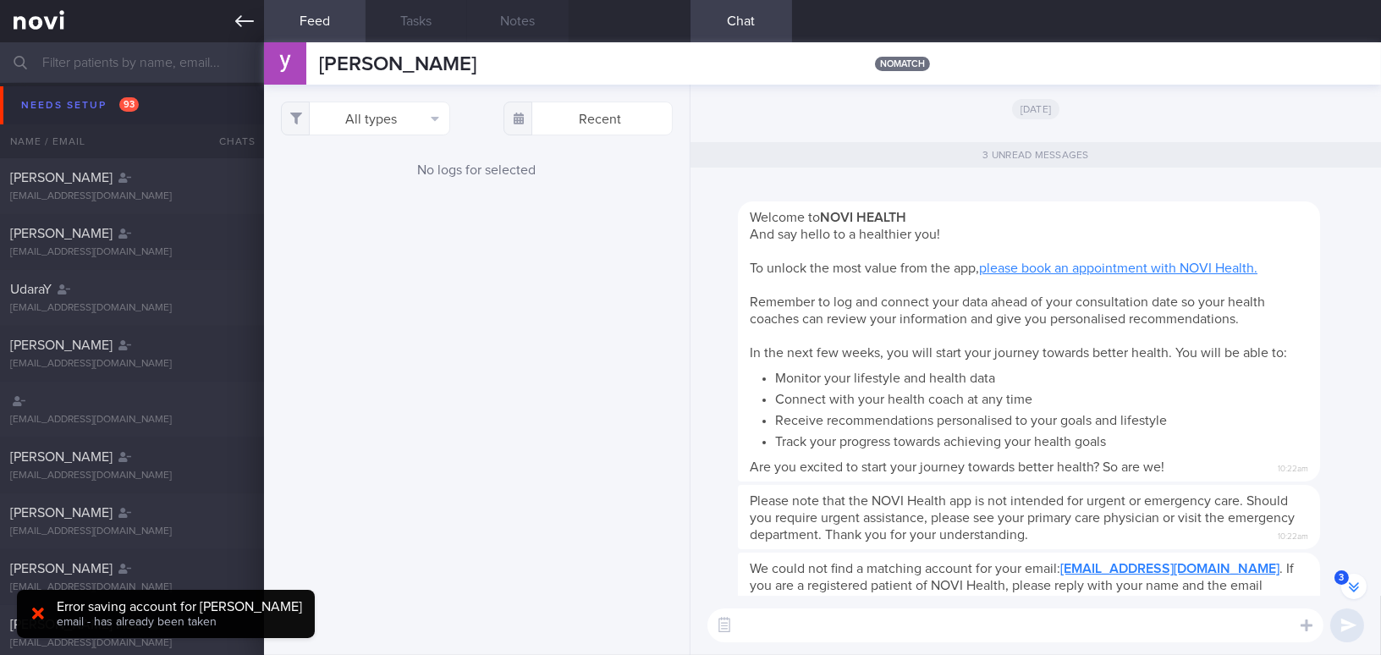
click at [240, 22] on icon at bounding box center [244, 21] width 19 height 19
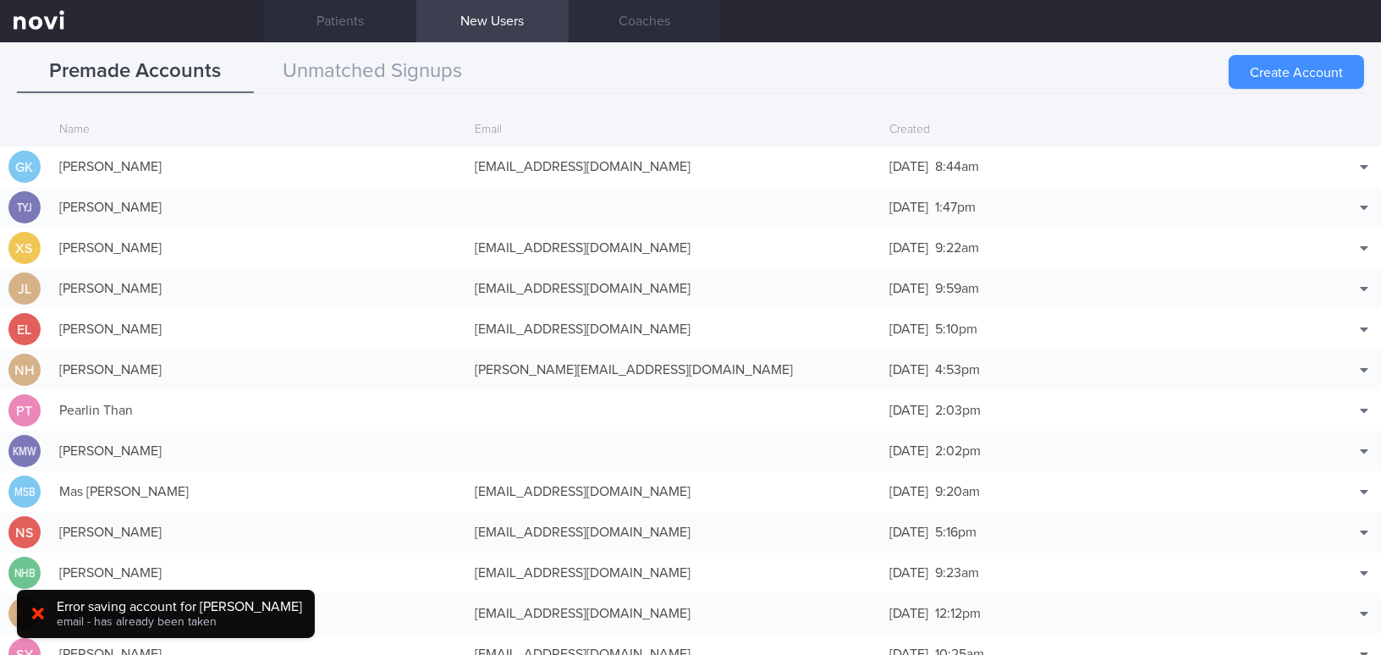
click at [1271, 79] on button "Create Account" at bounding box center [1296, 72] width 135 height 34
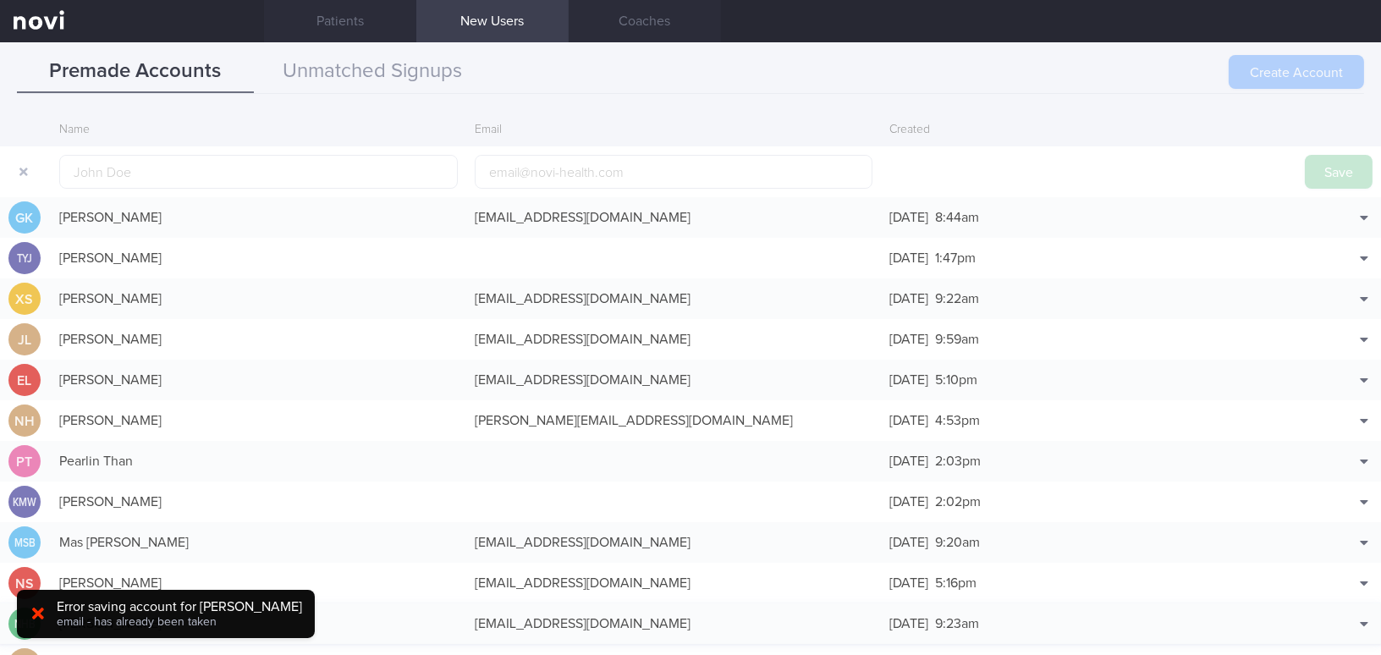
scroll to position [40, 0]
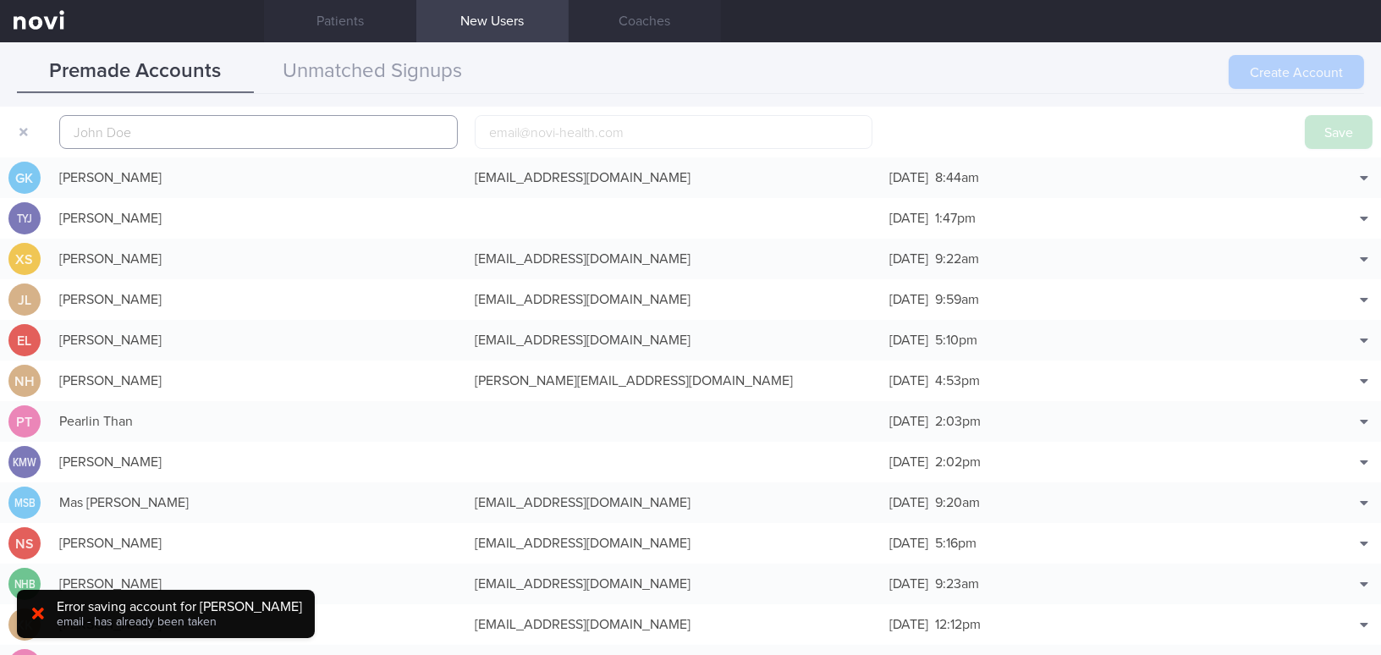
click at [134, 117] on input "text" at bounding box center [258, 132] width 399 height 34
paste input "Chua Yong Soon"
type input "Chua Yong Soon"
click at [541, 131] on input "email" at bounding box center [674, 132] width 399 height 34
paste input "kiritoys8@gmail.com"
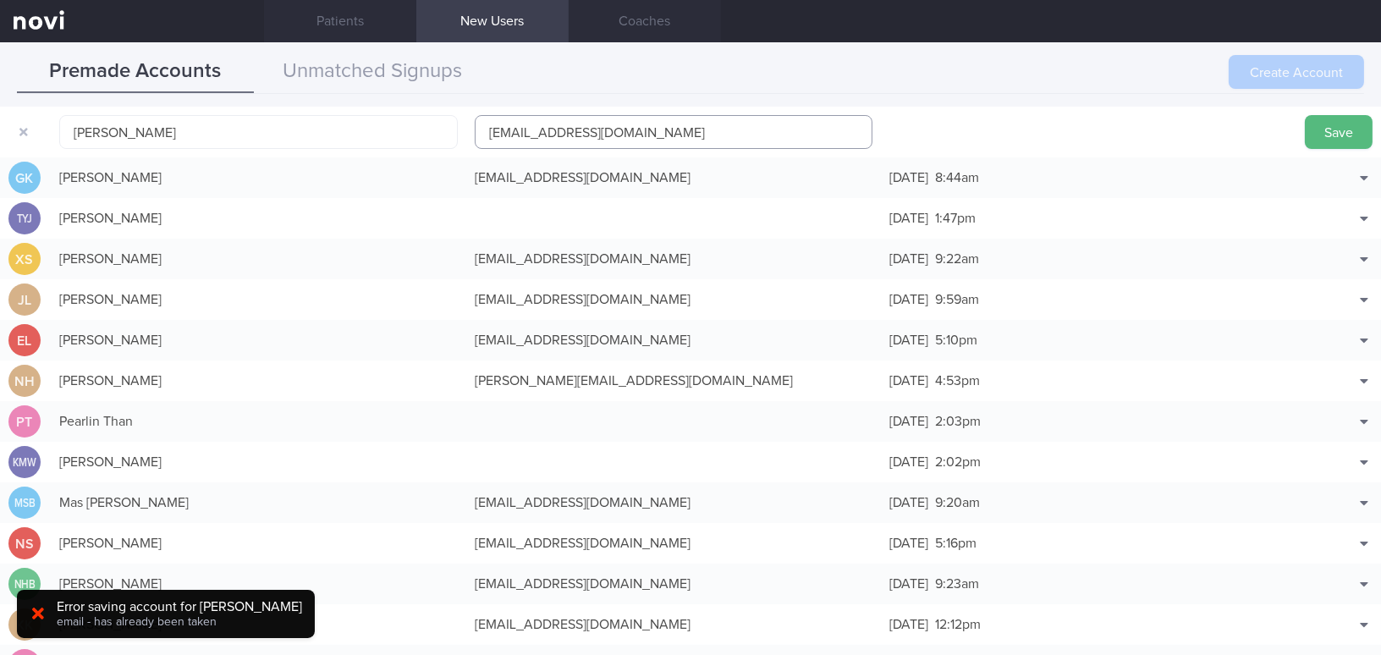
click at [534, 130] on input "kiritoys8@gmail.com" at bounding box center [674, 132] width 399 height 34
type input "kiritoys8a@gmail.com"
click at [1319, 132] on button "Save" at bounding box center [1339, 132] width 68 height 34
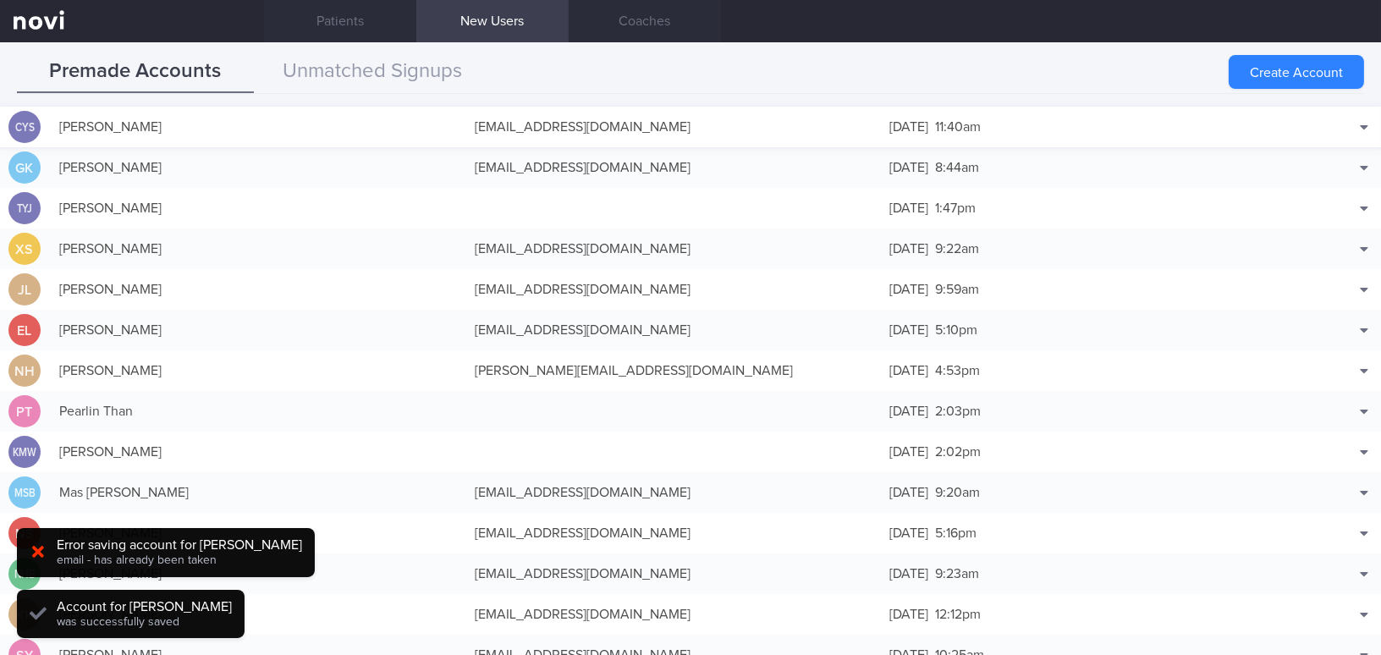
click at [155, 126] on div "Chua Yong Soon" at bounding box center [258, 127] width 415 height 34
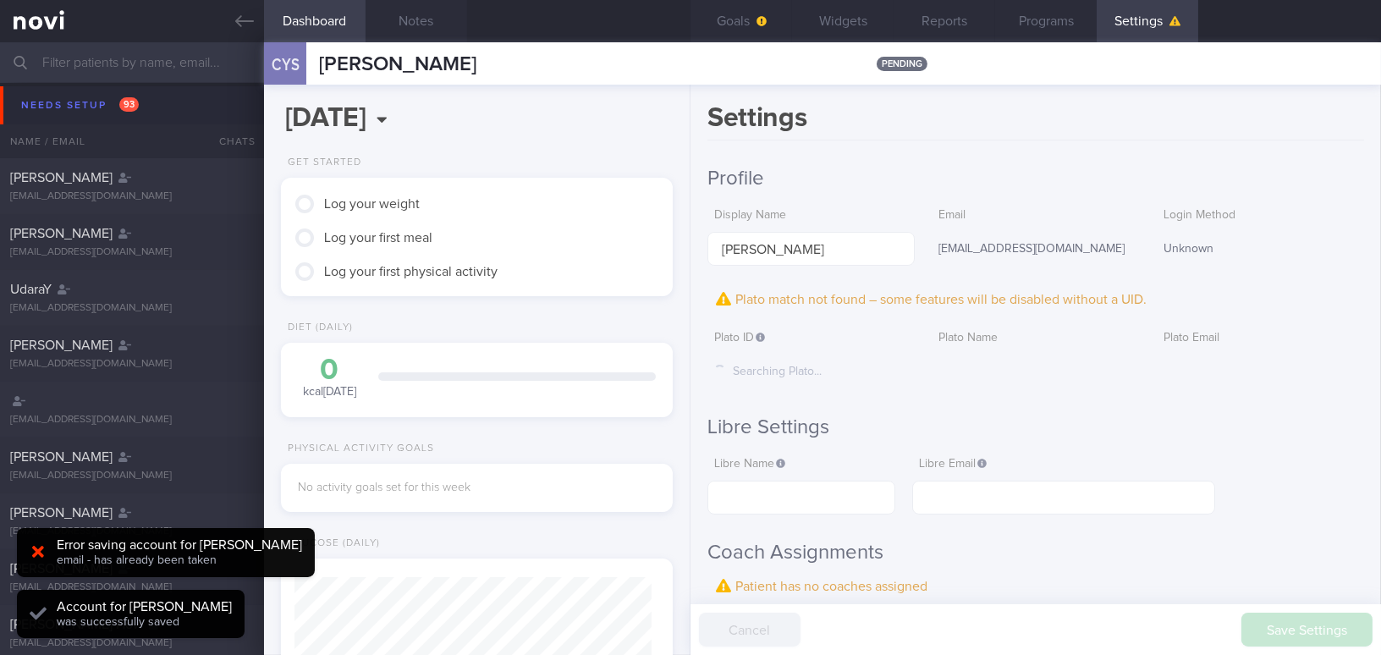
scroll to position [179, 356]
click at [428, 9] on button "Notes" at bounding box center [417, 21] width 102 height 42
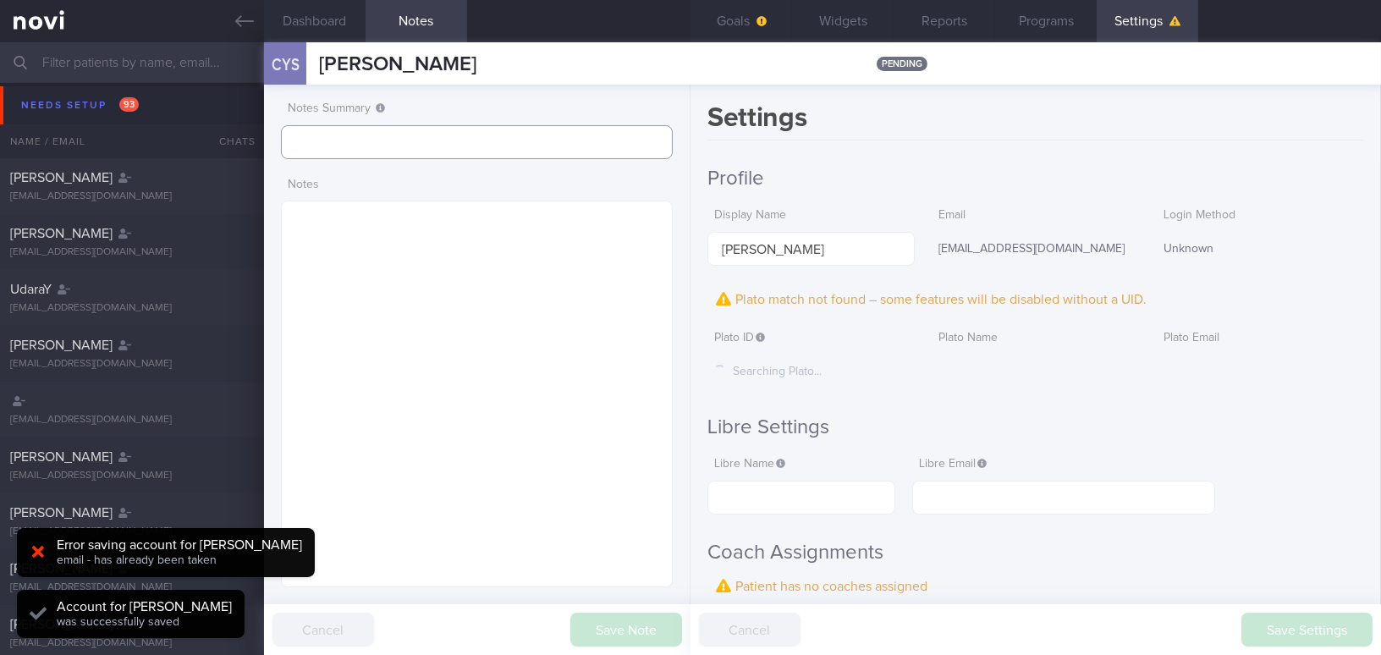
click at [396, 146] on input "text" at bounding box center [477, 142] width 392 height 34
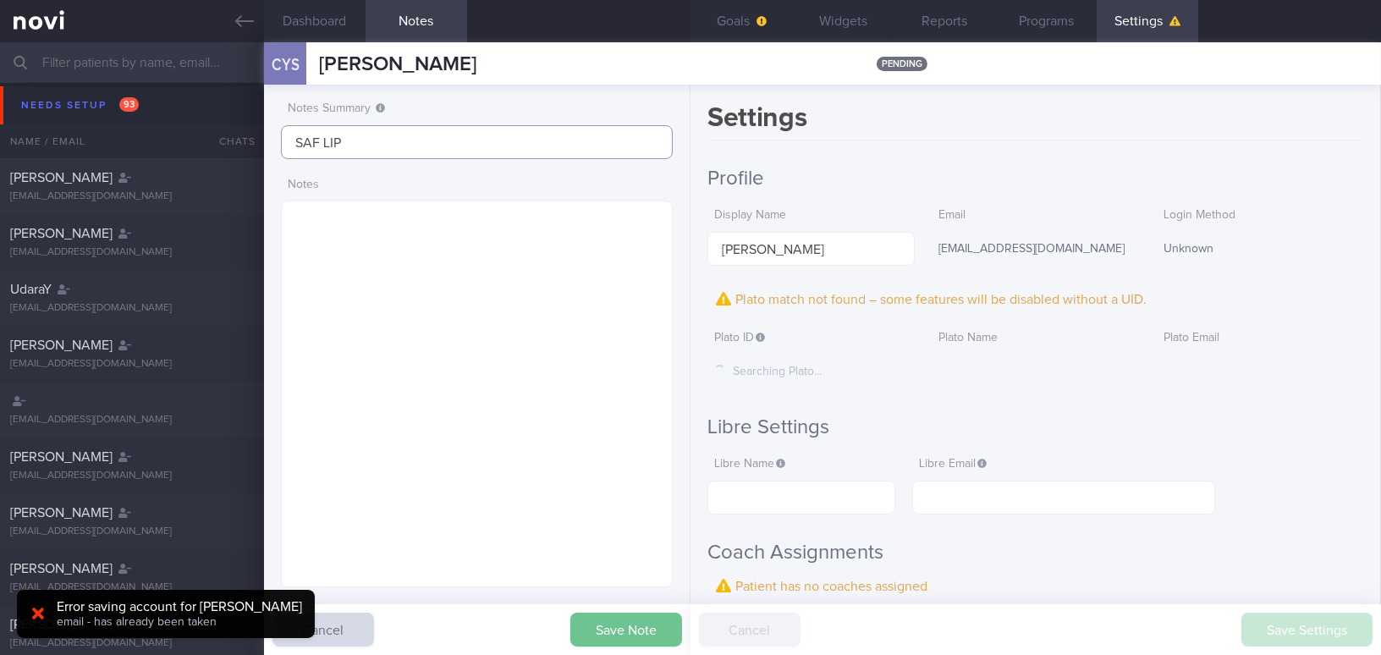
type input "SAF LIP"
click at [630, 630] on button "Save Note" at bounding box center [626, 630] width 112 height 34
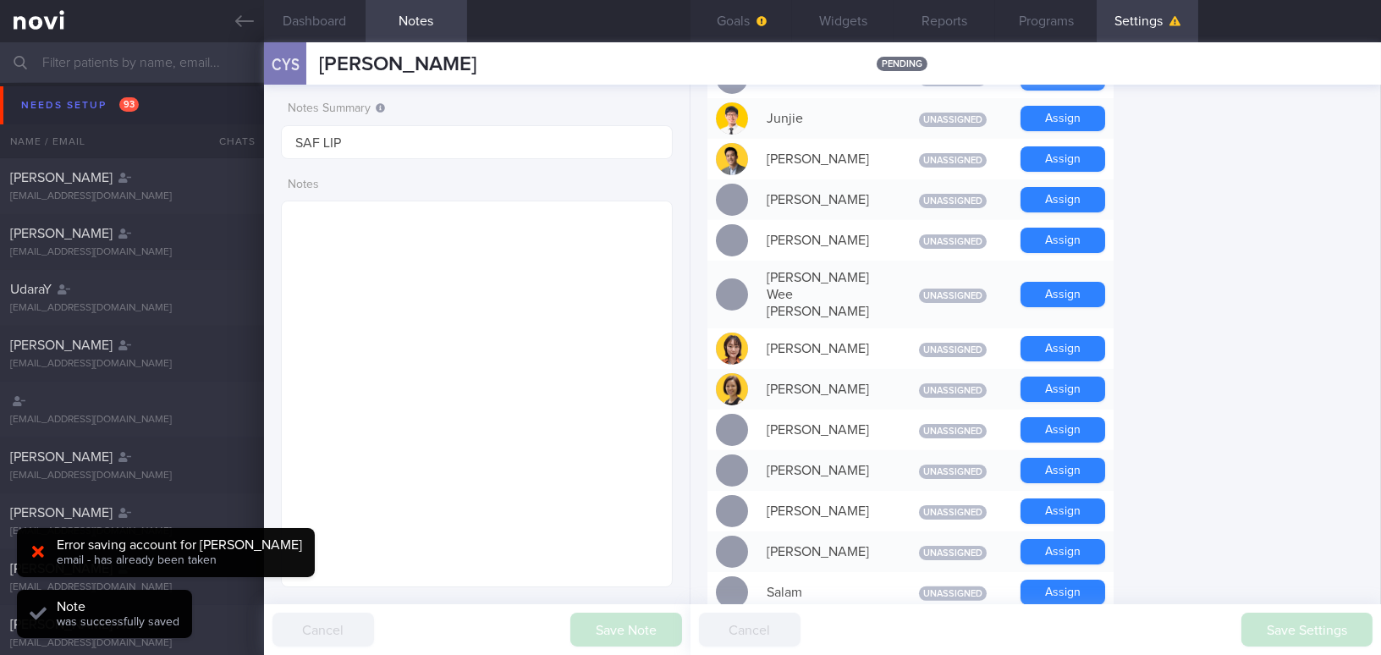
scroll to position [999, 0]
click at [1106, 368] on div "Assign" at bounding box center [1063, 388] width 102 height 41
click at [1088, 376] on button "Assign" at bounding box center [1063, 388] width 85 height 25
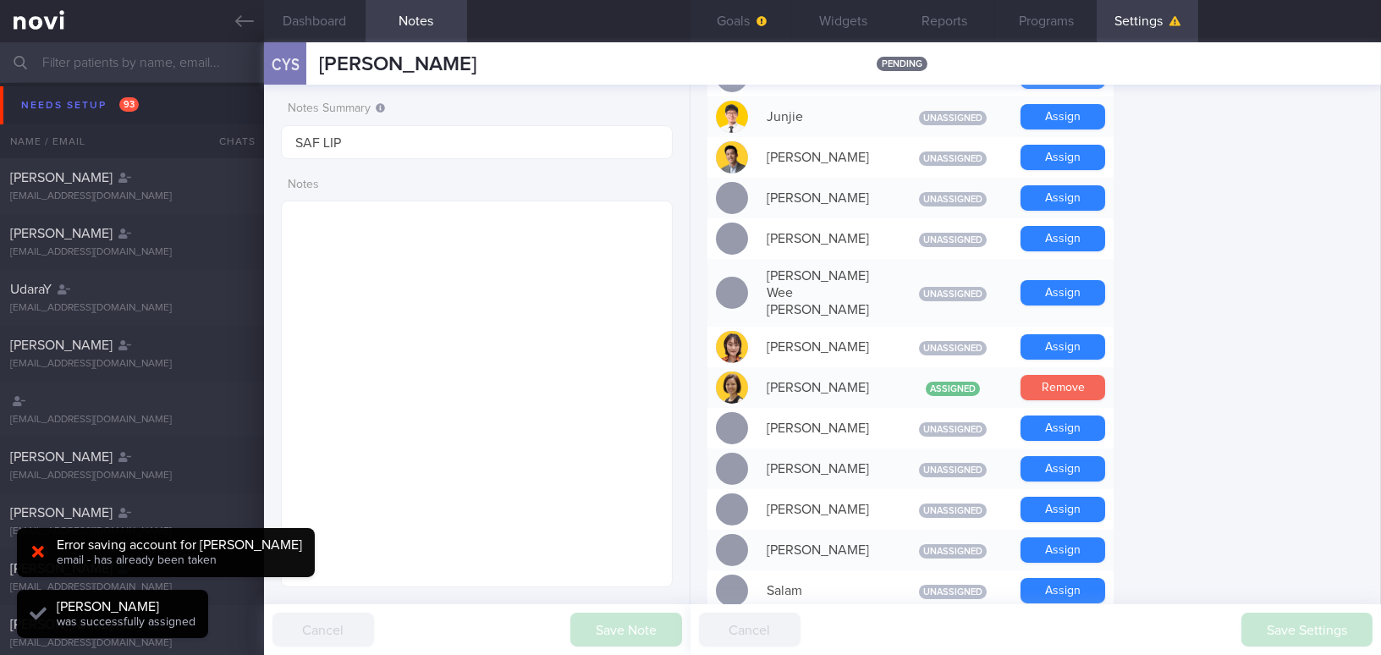
scroll to position [179, 356]
click at [760, 16] on icon "button" at bounding box center [762, 21] width 10 height 10
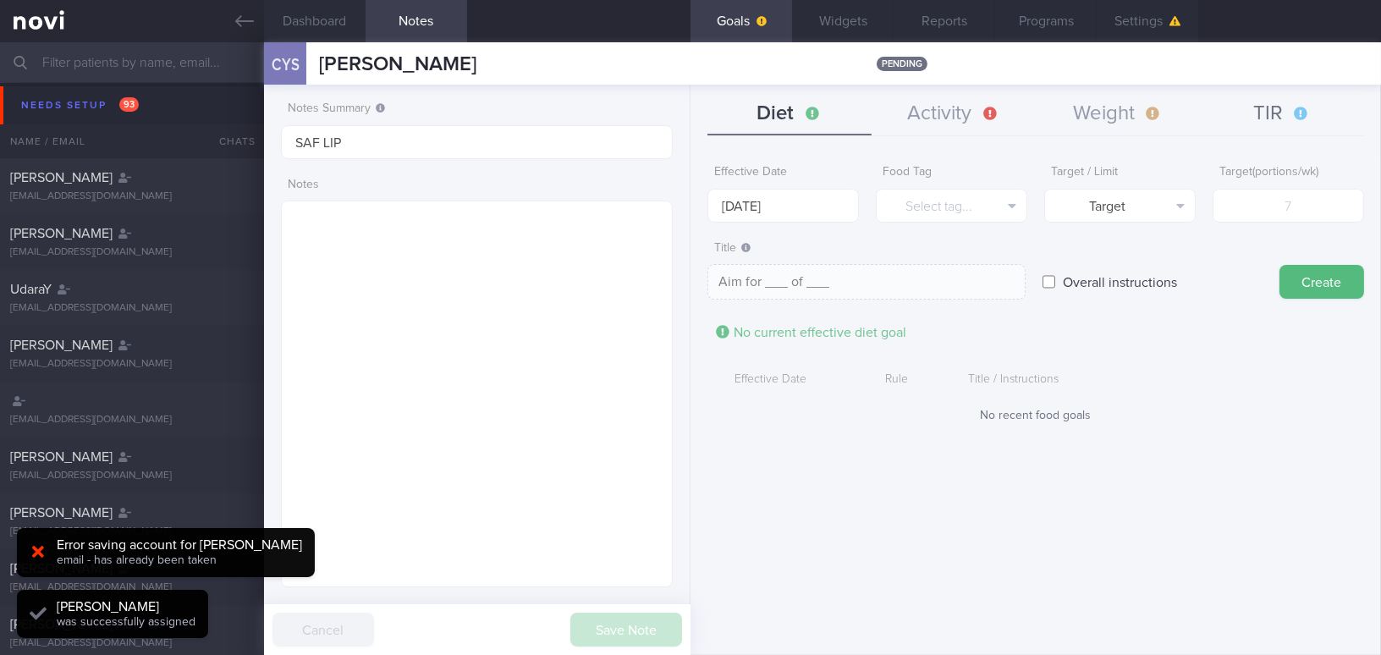
click at [1275, 114] on button "TIR" at bounding box center [1282, 114] width 164 height 42
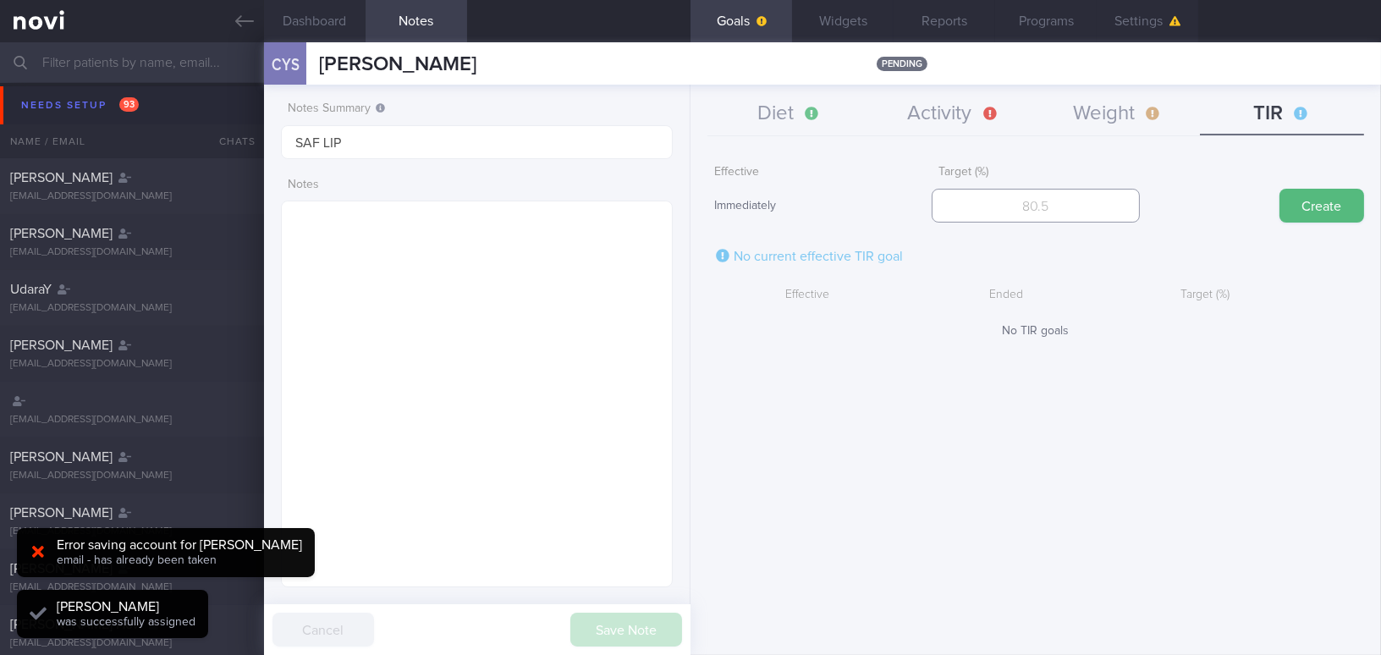
click at [1065, 212] on input "number" at bounding box center [1035, 206] width 207 height 34
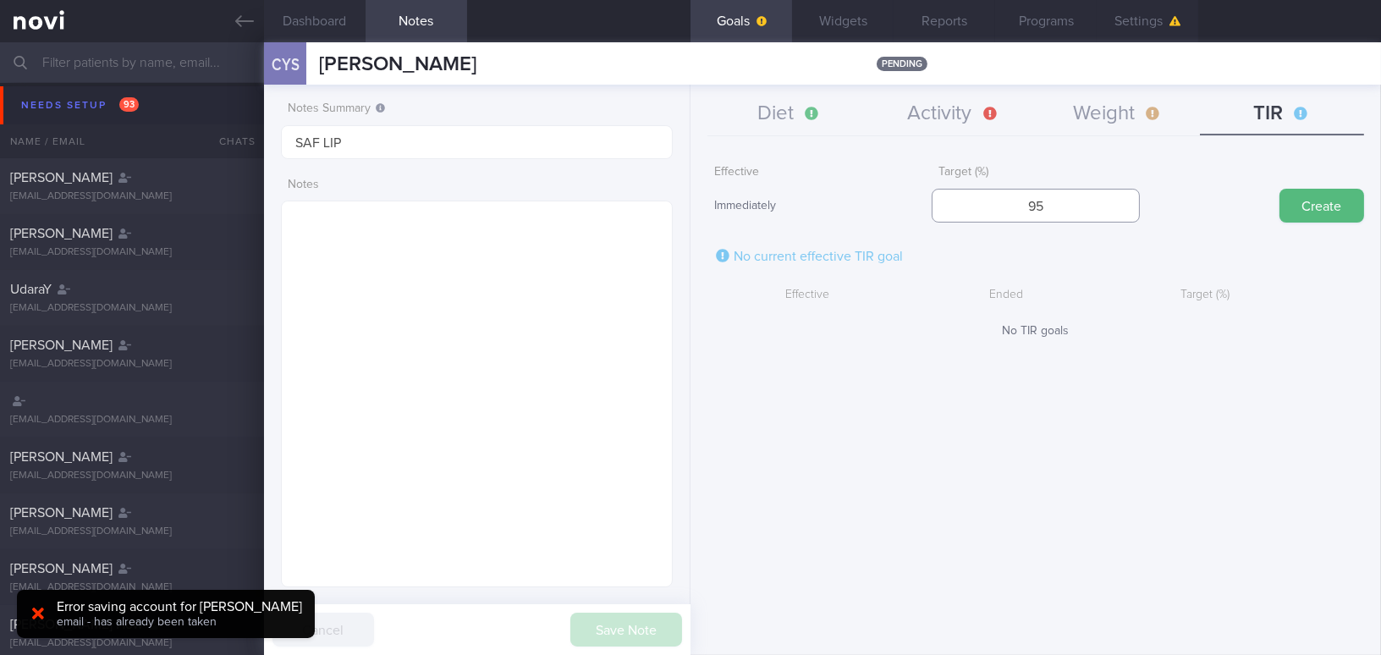
type input "95"
click at [1312, 225] on form "Effective Immediately Target (%) 95 Create No current effective TIR goal Effect…" at bounding box center [1035, 248] width 657 height 182
click at [1316, 205] on button "Create" at bounding box center [1321, 206] width 85 height 34
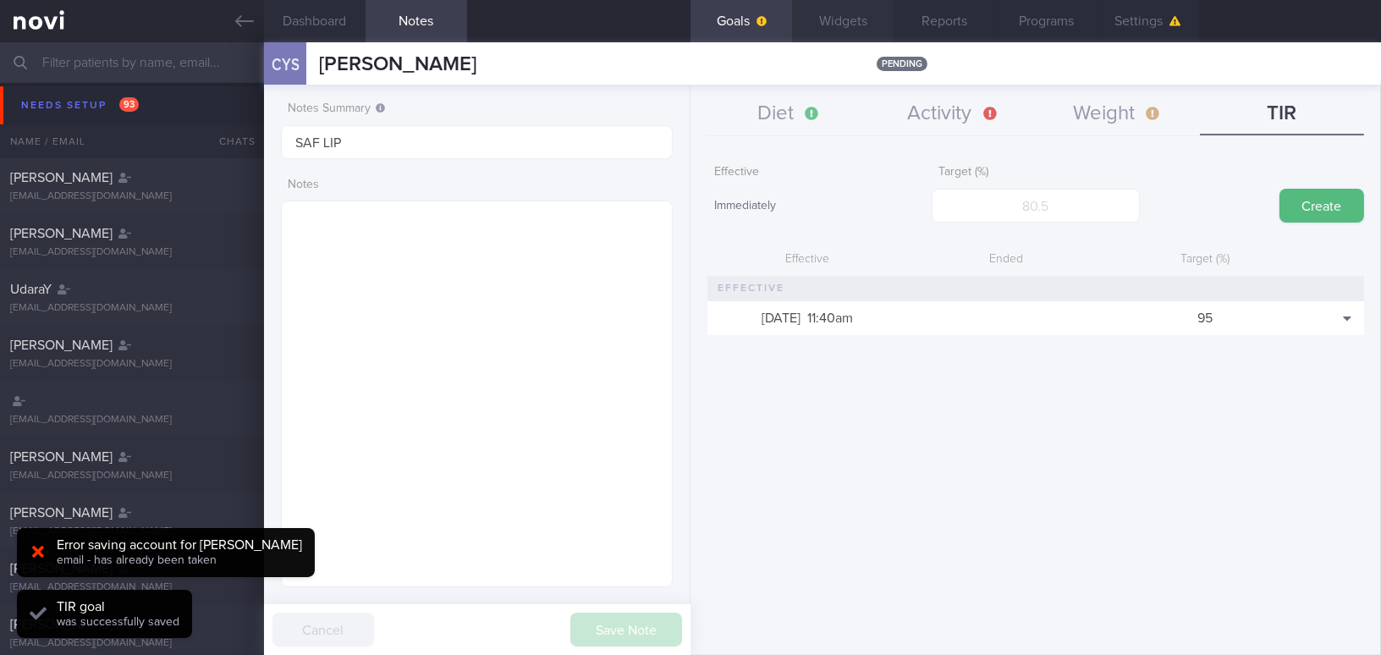
click at [834, 23] on button "Widgets" at bounding box center [843, 21] width 102 height 42
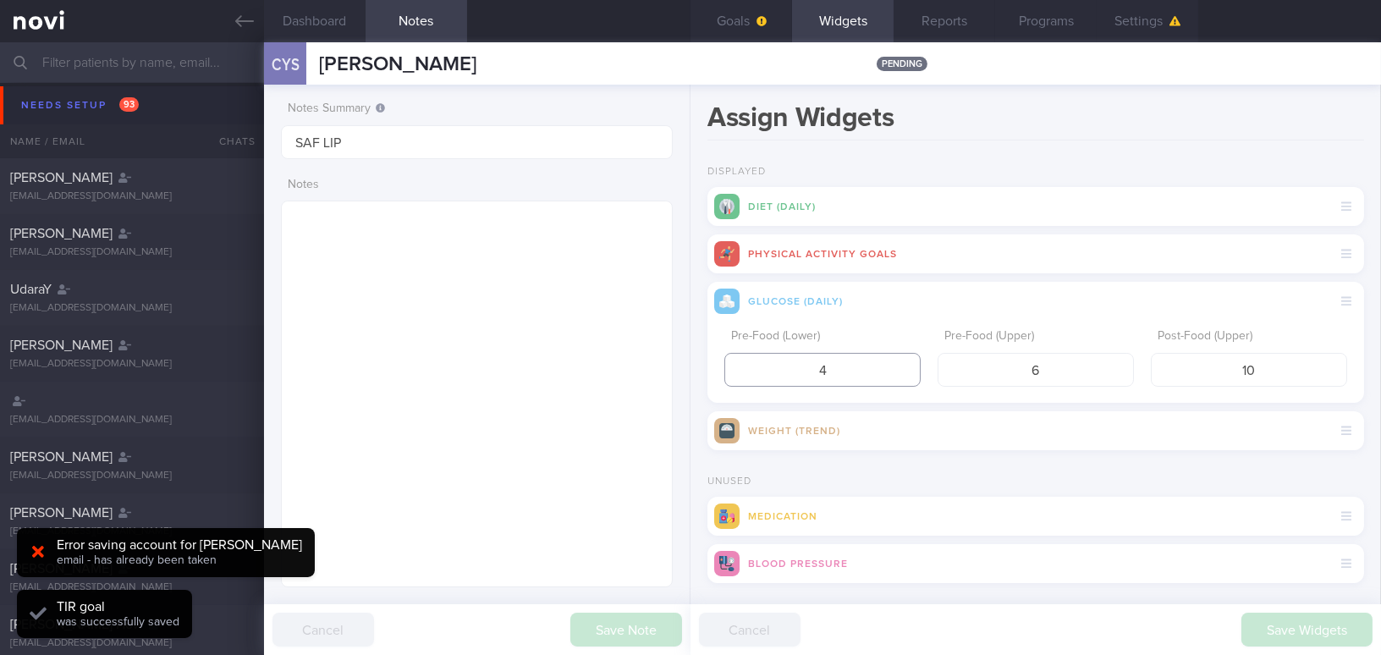
drag, startPoint x: 836, startPoint y: 366, endPoint x: 756, endPoint y: 368, distance: 80.4
click at [756, 368] on input "4" at bounding box center [822, 370] width 196 height 34
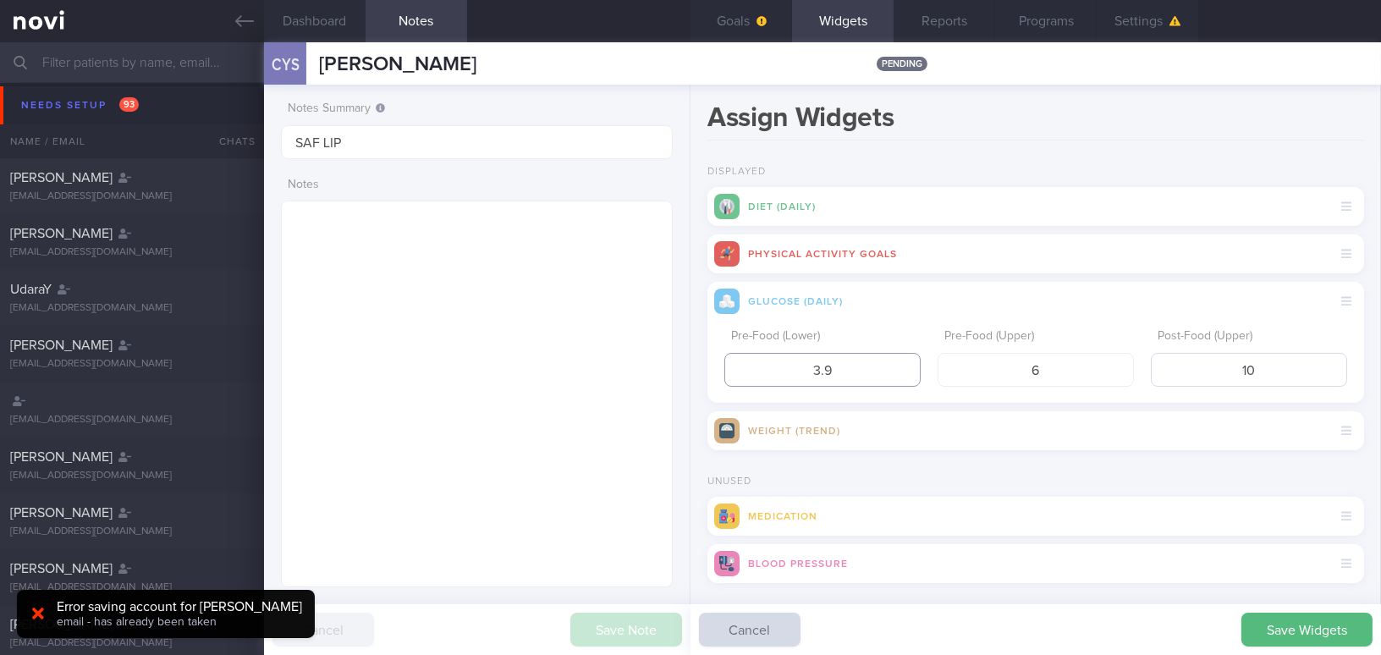
type input "3.9"
drag, startPoint x: 1256, startPoint y: 366, endPoint x: 1130, endPoint y: 366, distance: 126.1
click at [1130, 366] on div "Pre-Food (Lower) 3.9 Pre-Food (Upper) 6 Post-Food (Upper) 10" at bounding box center [1035, 354] width 623 height 66
type input "7.8"
drag, startPoint x: 999, startPoint y: 367, endPoint x: 951, endPoint y: 366, distance: 48.3
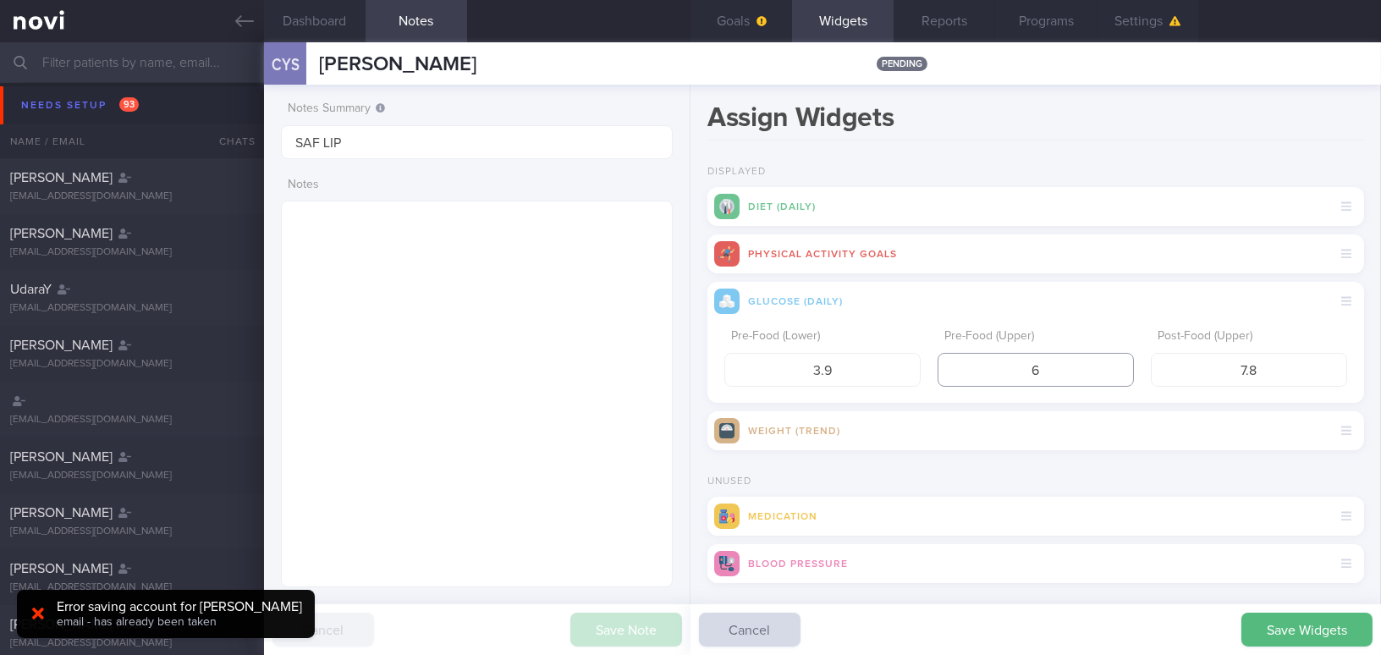
click at [951, 366] on input "6" at bounding box center [1036, 370] width 196 height 34
type input "5"
click at [1309, 631] on button "Save Widgets" at bounding box center [1306, 630] width 131 height 34
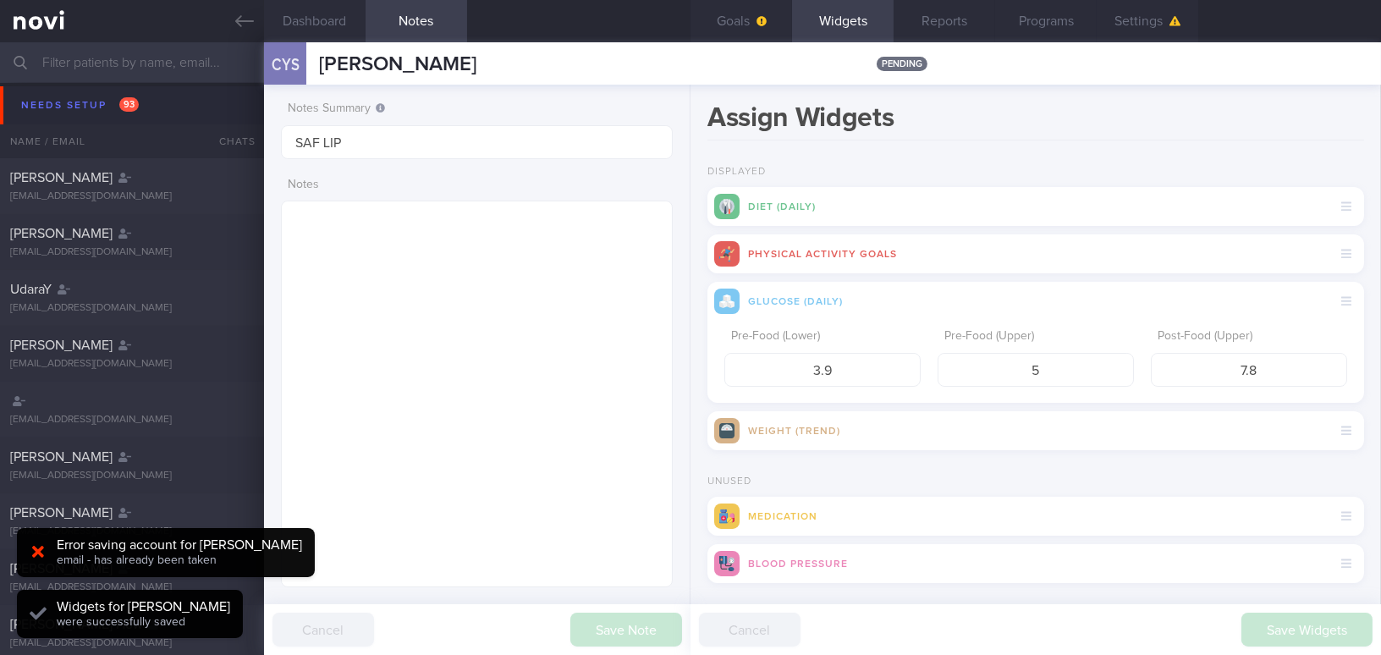
scroll to position [179, 356]
click at [734, 17] on button "Goals" at bounding box center [742, 21] width 102 height 42
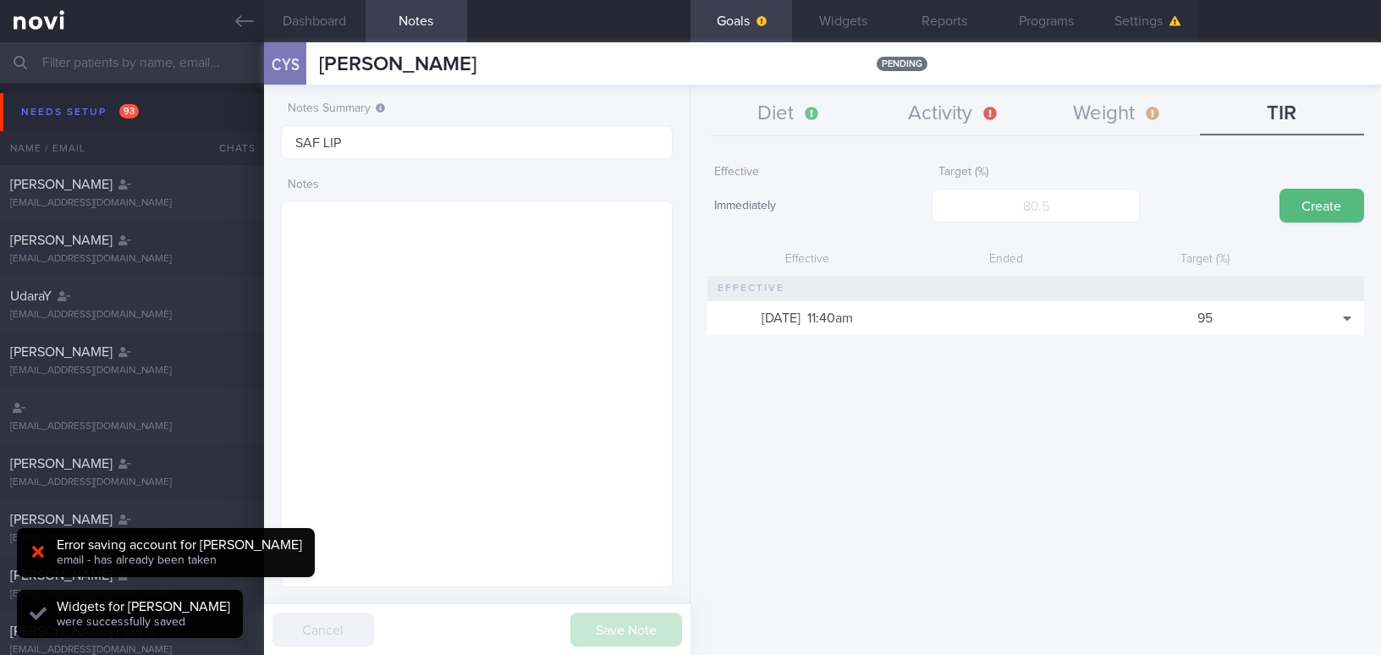
click at [856, 26] on button "Widgets" at bounding box center [843, 21] width 102 height 42
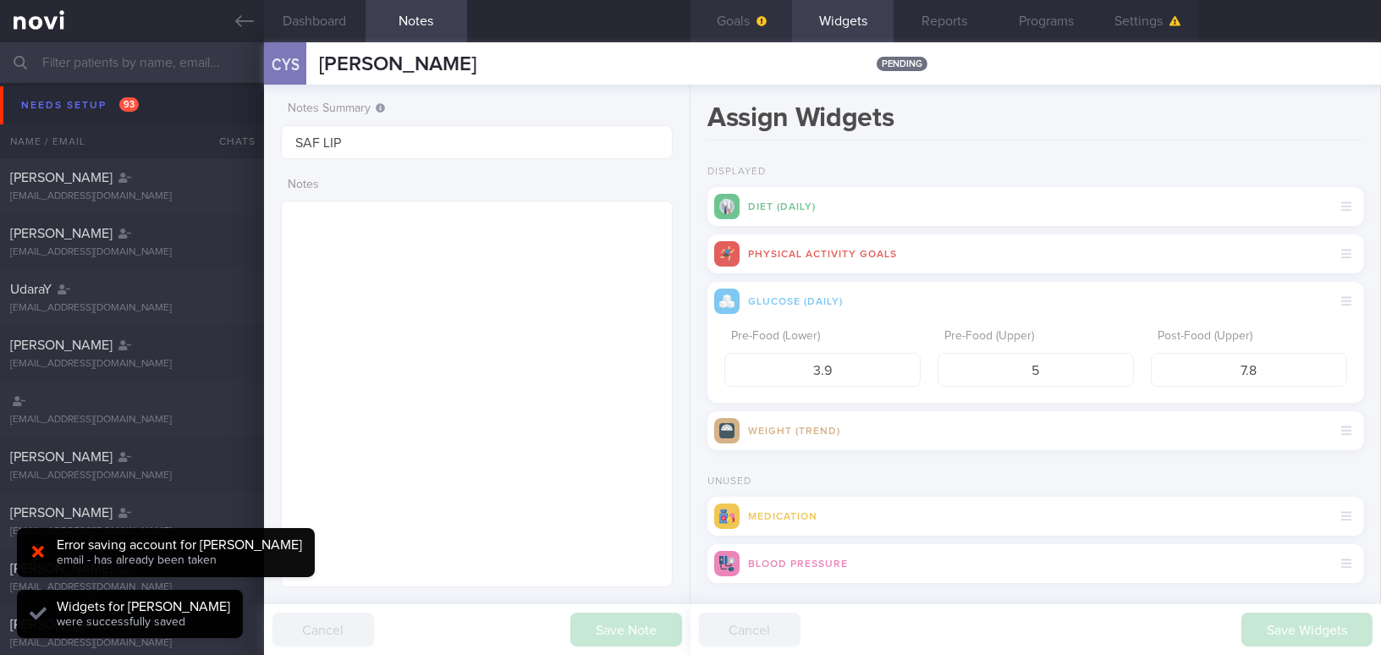
click at [736, 21] on button "Goals" at bounding box center [742, 21] width 102 height 42
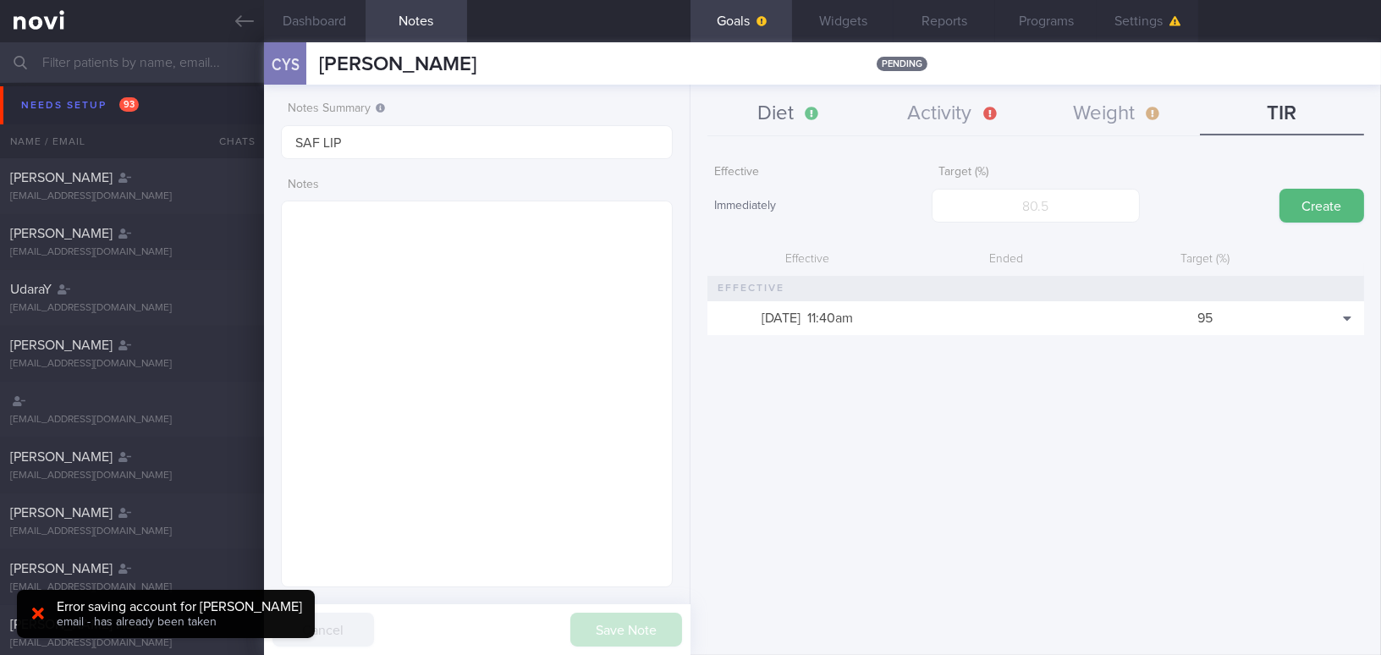
click at [784, 124] on button "Diet" at bounding box center [789, 114] width 164 height 42
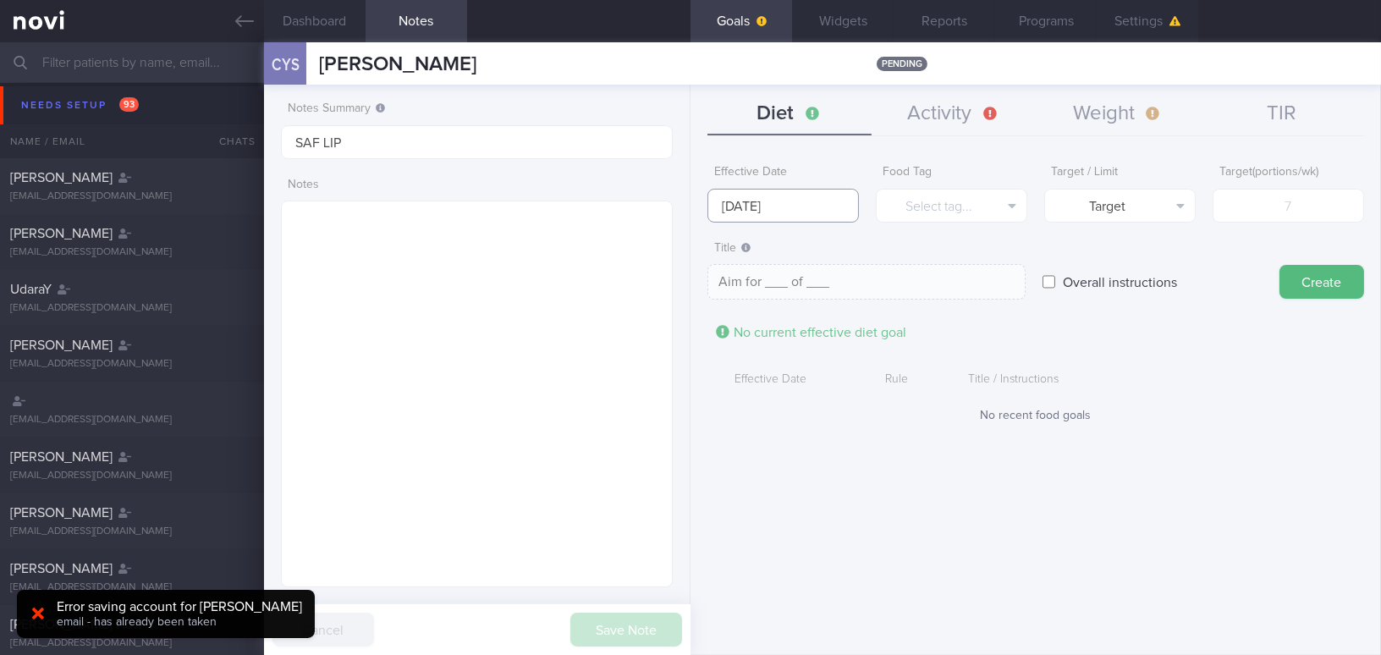
click at [755, 207] on input "8 Sep 2025" at bounding box center [782, 206] width 151 height 34
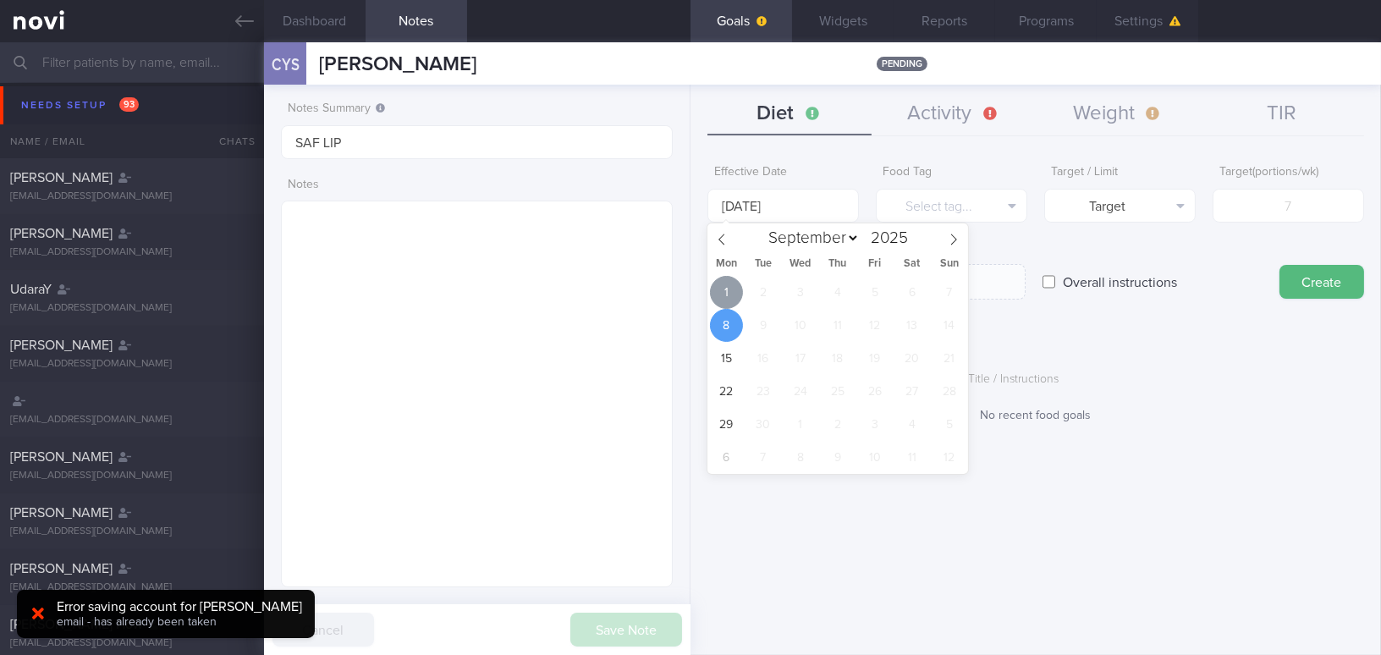
click at [722, 289] on span "1" at bounding box center [726, 292] width 33 height 33
type input "[DATE]"
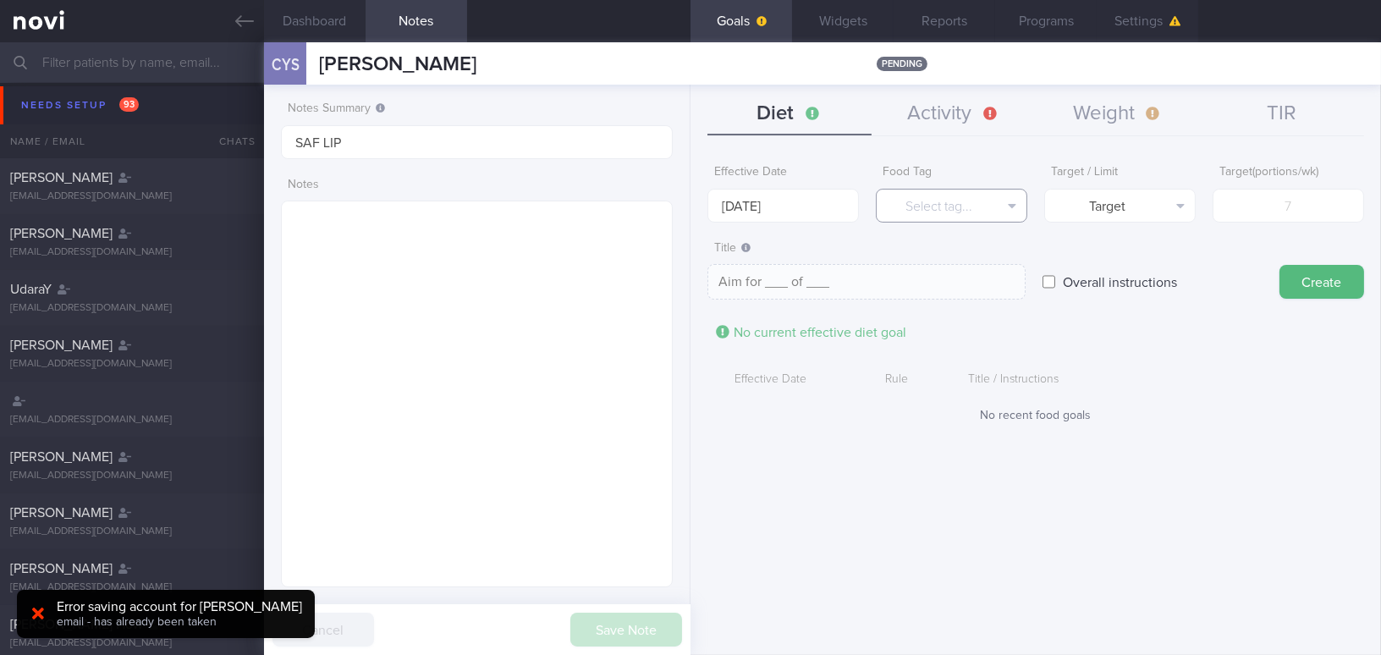
click at [947, 209] on button "Select tag..." at bounding box center [951, 206] width 151 height 34
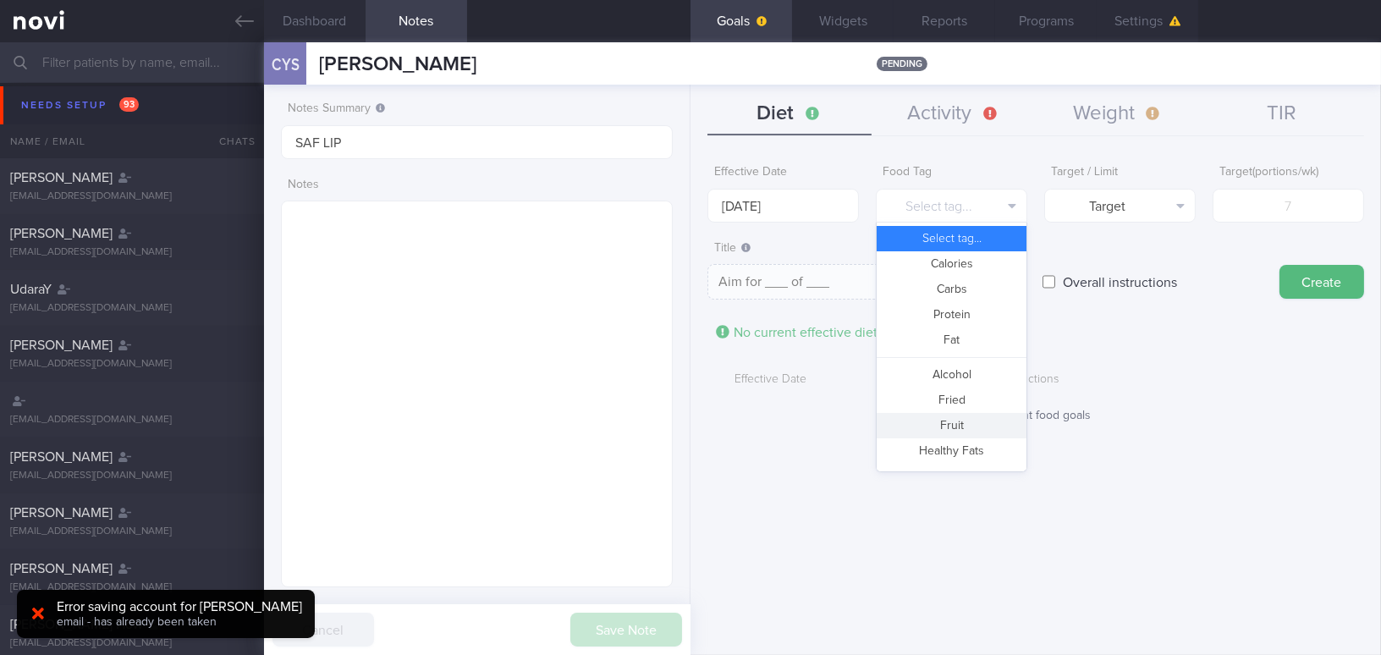
click at [926, 418] on button "Fruit" at bounding box center [952, 425] width 150 height 25
type textarea "Aim for __ portions of fruits per week"
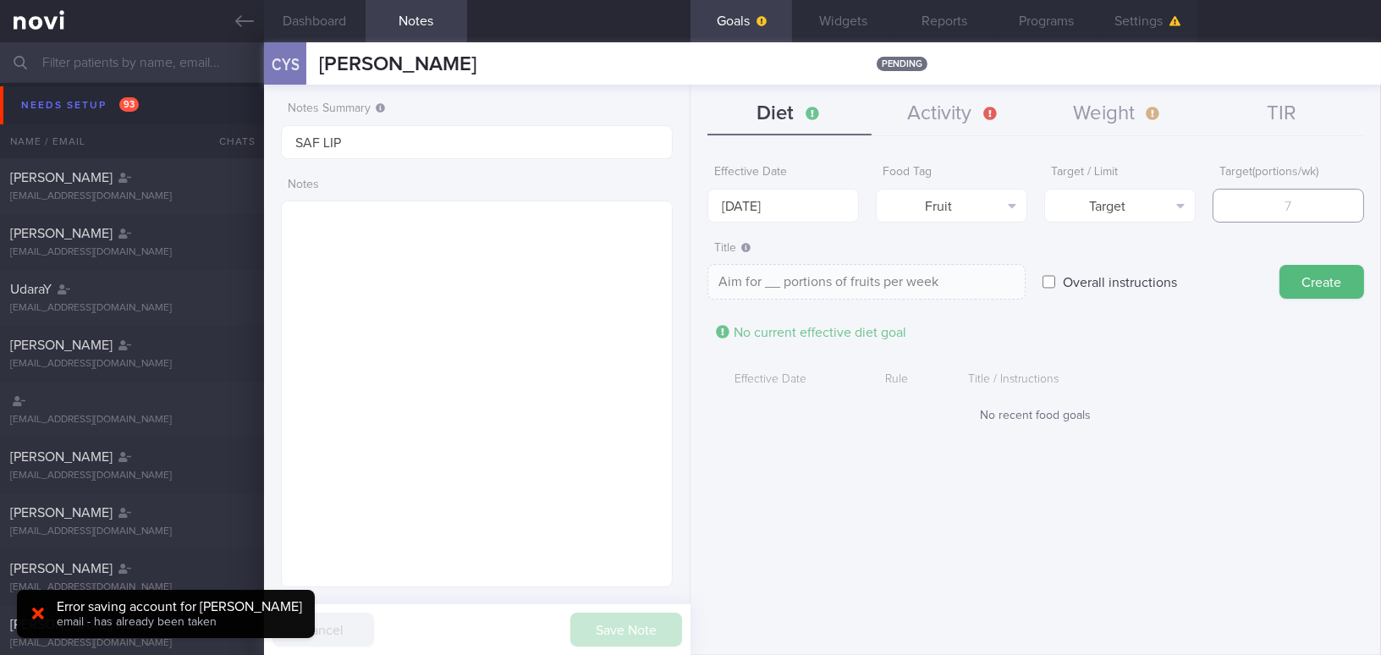
click at [1258, 208] on input "number" at bounding box center [1288, 206] width 151 height 34
type input "1"
type textarea "Aim for 1 portions of fruits per week"
type input "14"
type textarea "Aim for 14 portions of fruits per week"
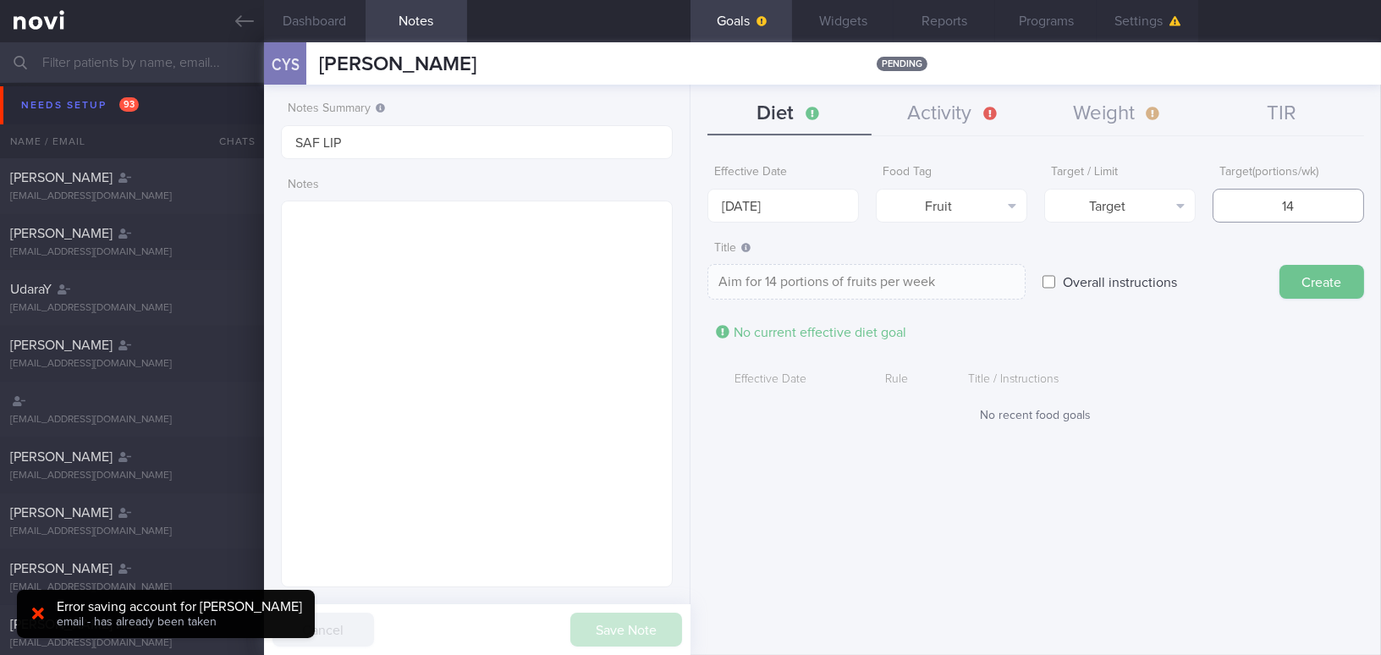
type input "14"
click at [1314, 284] on button "Create" at bounding box center [1321, 282] width 85 height 34
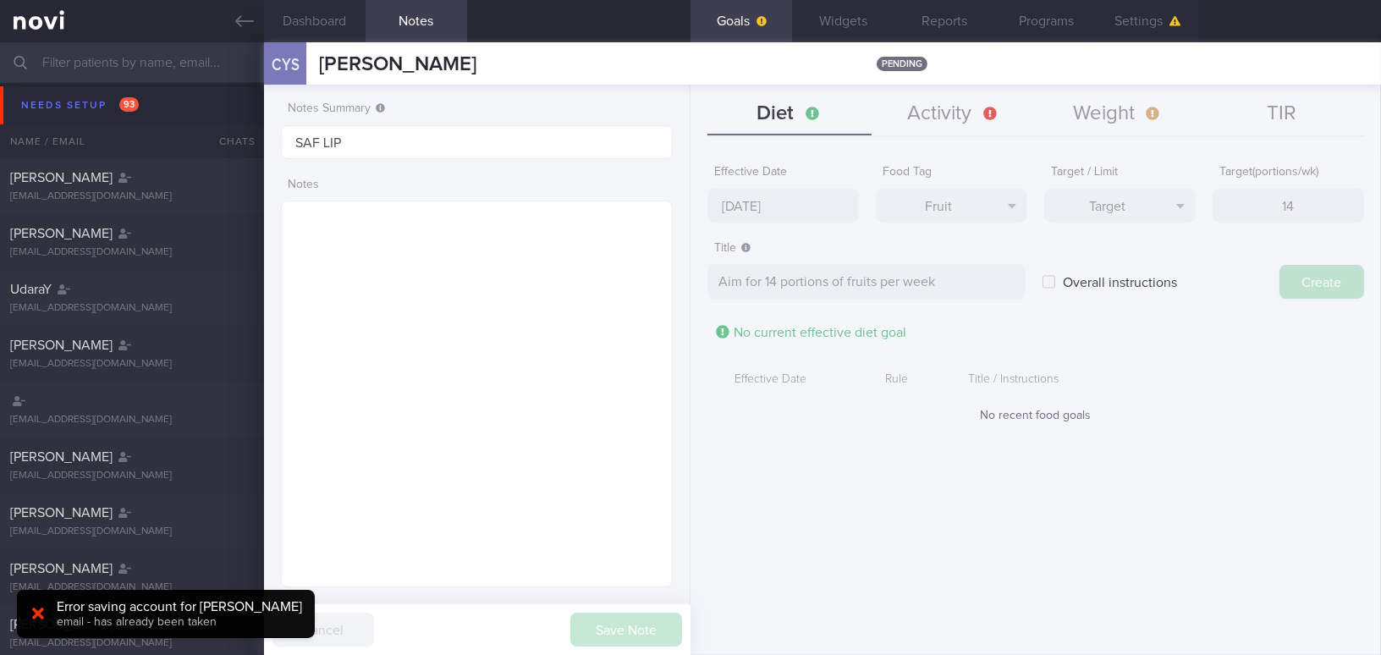
type input "8 Sep 2025"
type textarea "Aim for ___ of ___"
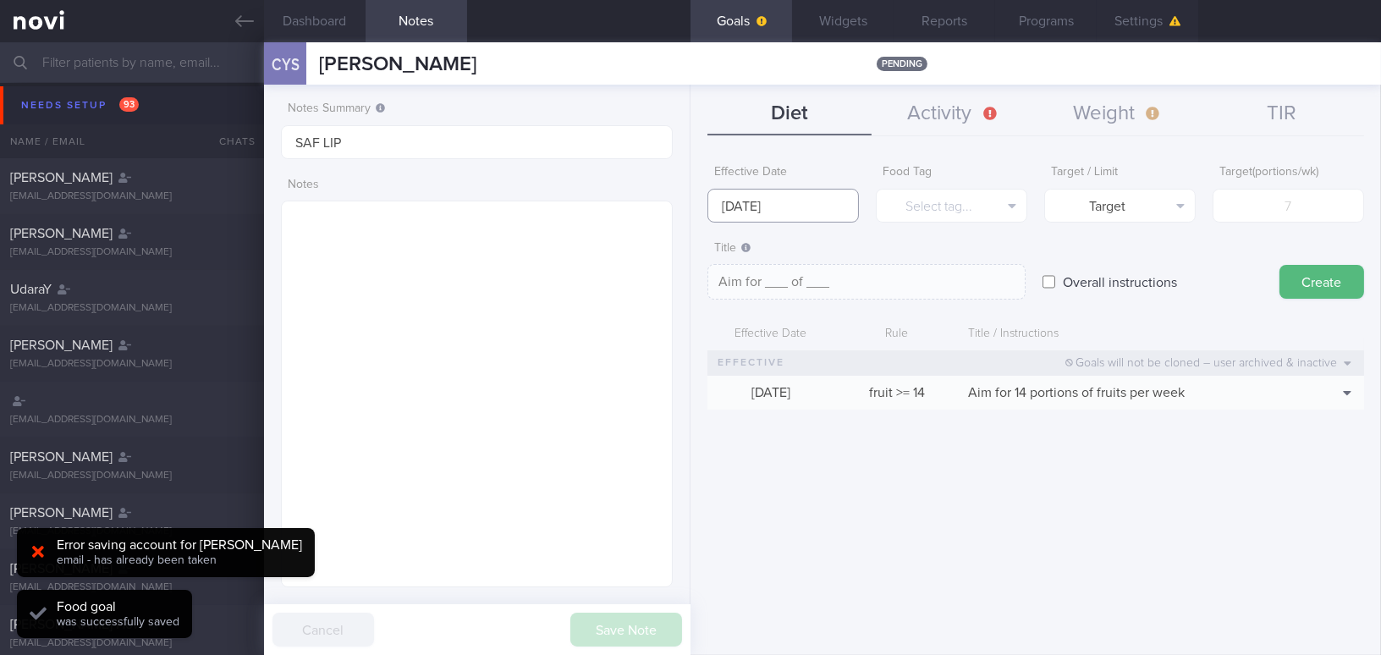
click at [808, 200] on input "8 Sep 2025" at bounding box center [782, 206] width 151 height 34
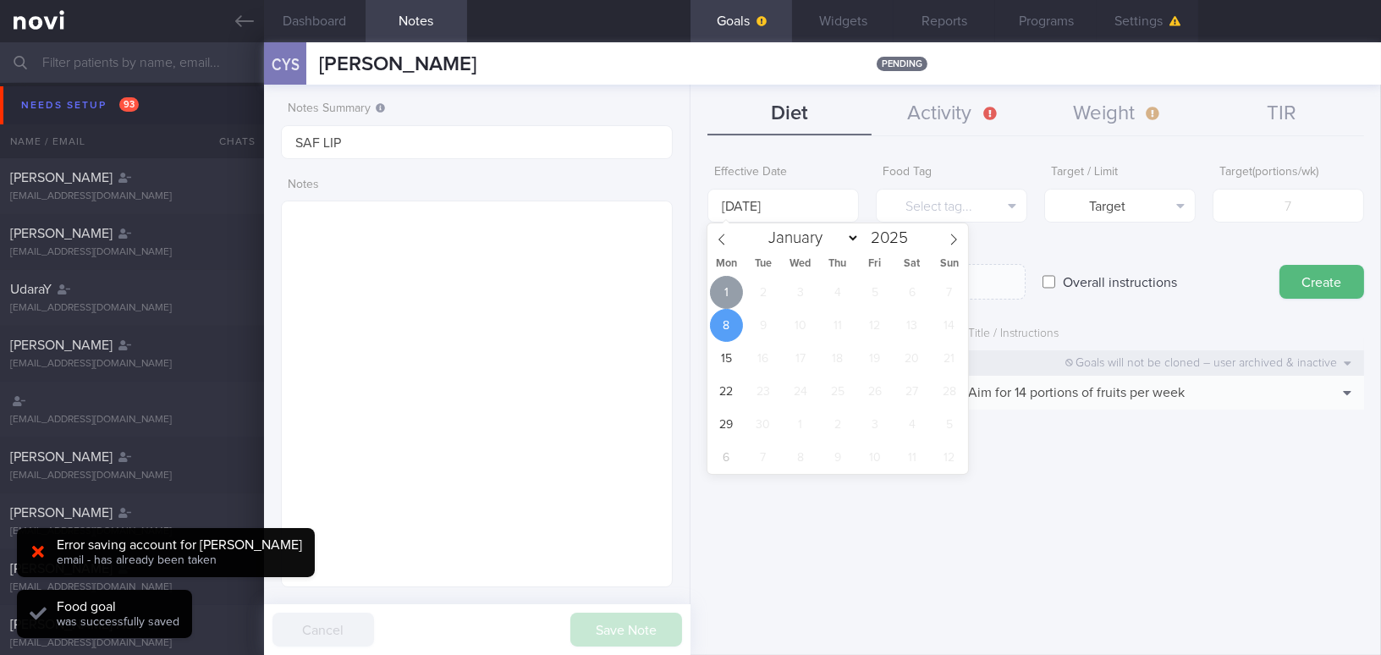
click at [722, 289] on span "1" at bounding box center [726, 292] width 33 height 33
type input "[DATE]"
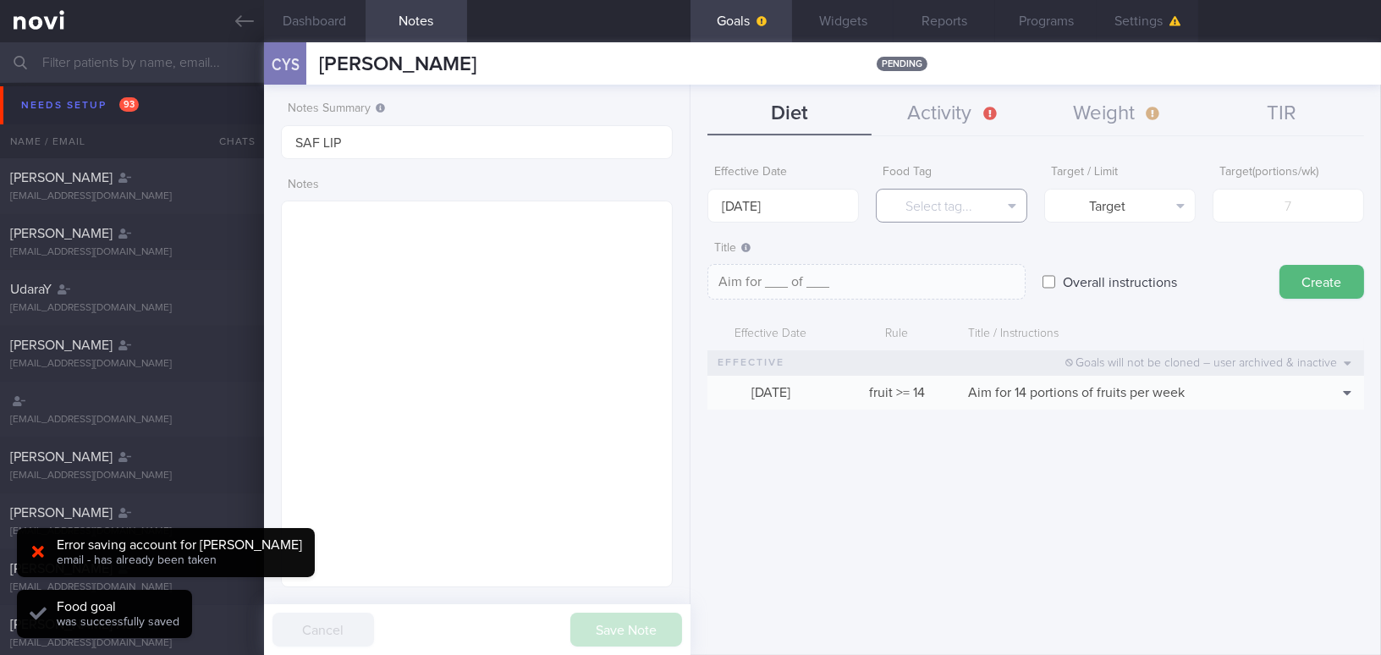
click at [917, 200] on button "Select tag..." at bounding box center [951, 206] width 151 height 34
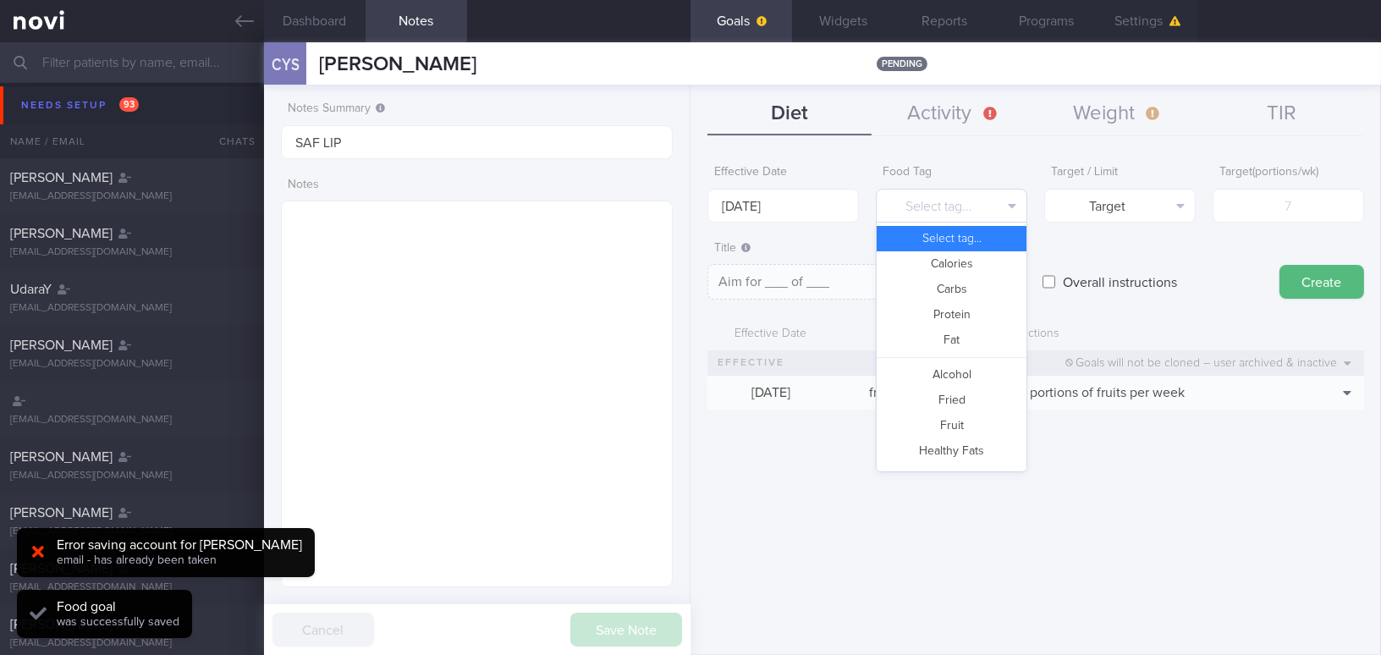
scroll to position [449, 0]
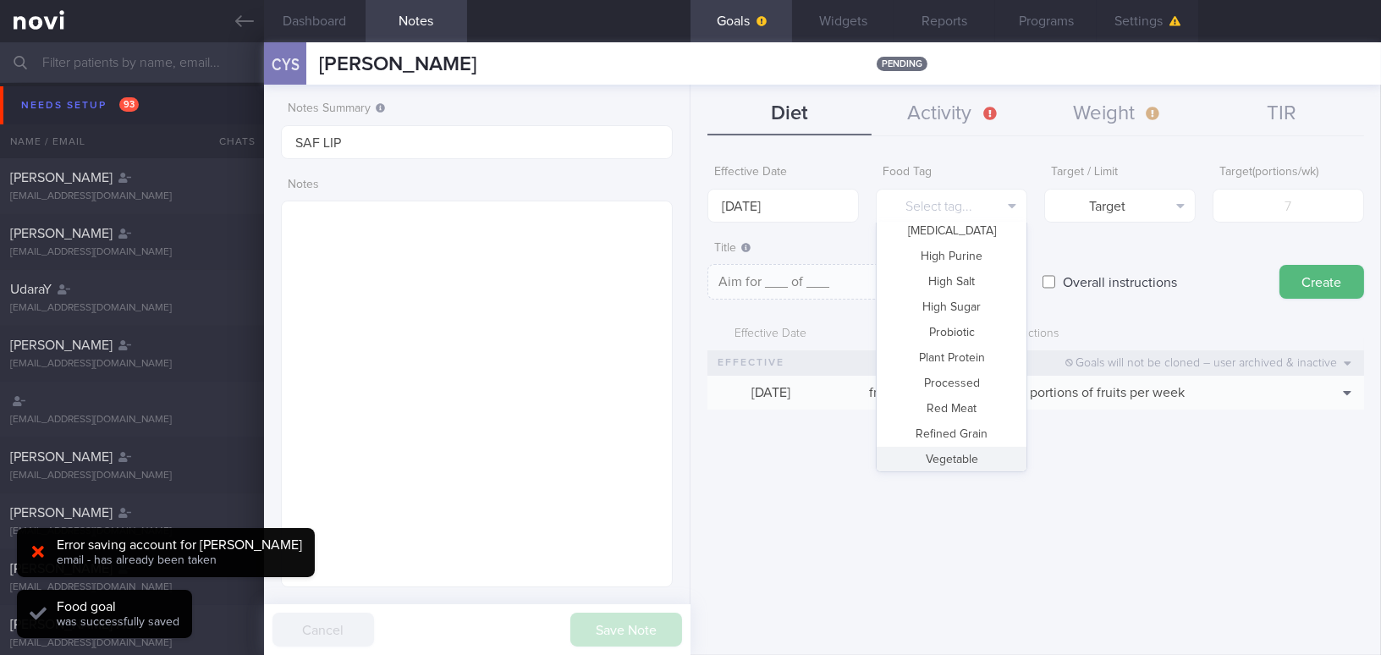
click at [977, 460] on button "Vegetable" at bounding box center [952, 459] width 150 height 25
type textarea "Aim for __ portions of vegetables per week"
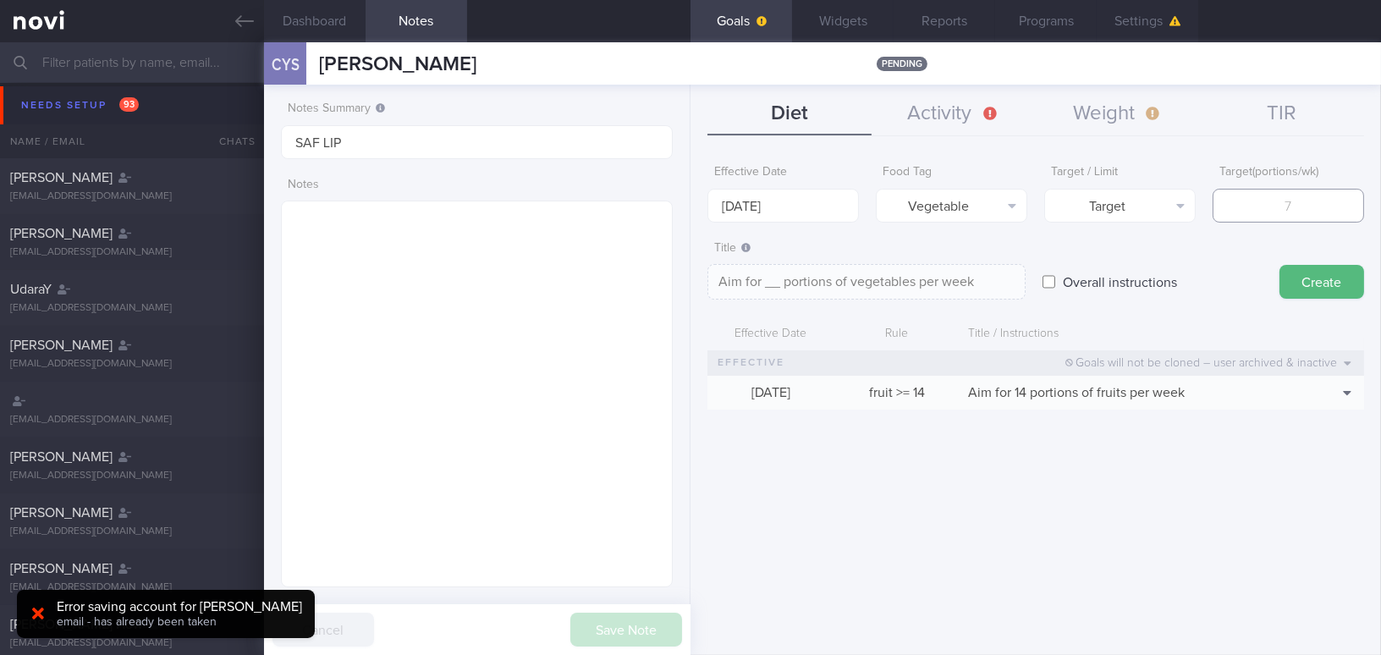
click at [1295, 212] on input "number" at bounding box center [1288, 206] width 151 height 34
type input "1"
type textarea "Aim for 1 portions of vegetables per week"
type input "14"
type textarea "Aim for 14 portions of vegetables per week"
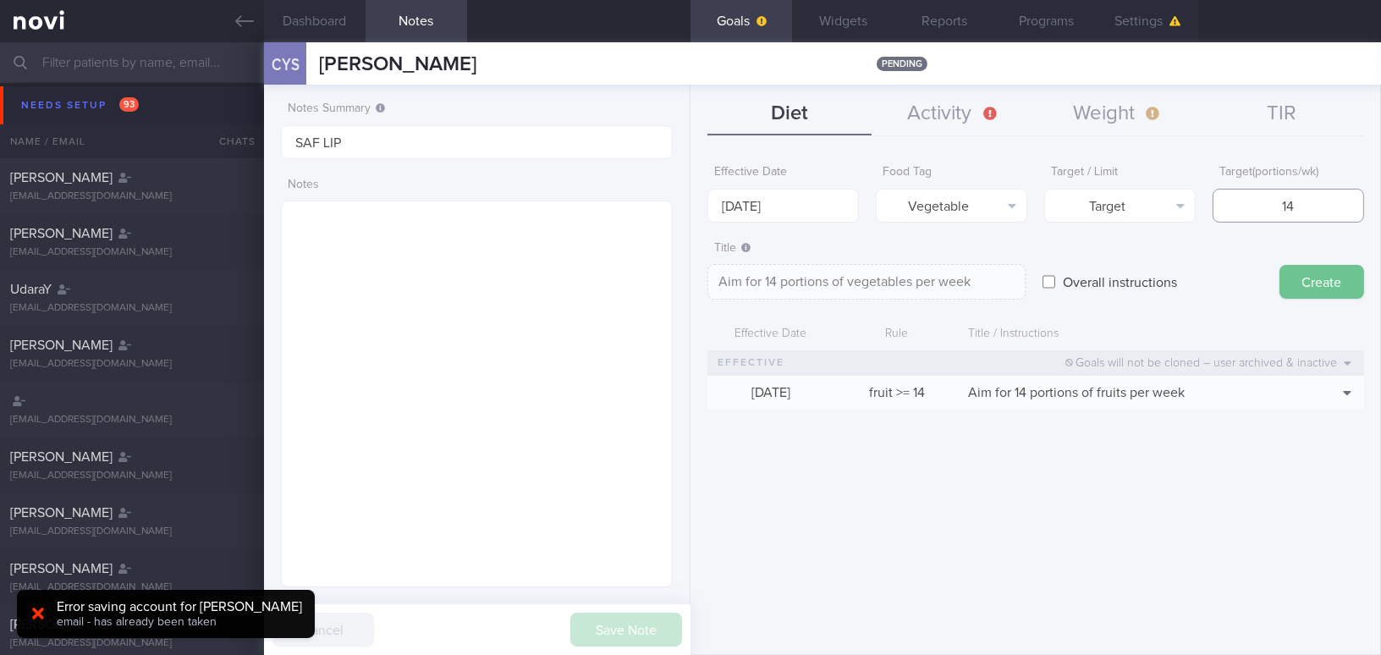
type input "14"
click at [1314, 282] on button "Create" at bounding box center [1321, 282] width 85 height 34
type input "8 Sep 2025"
type textarea "Aim for ___ of ___"
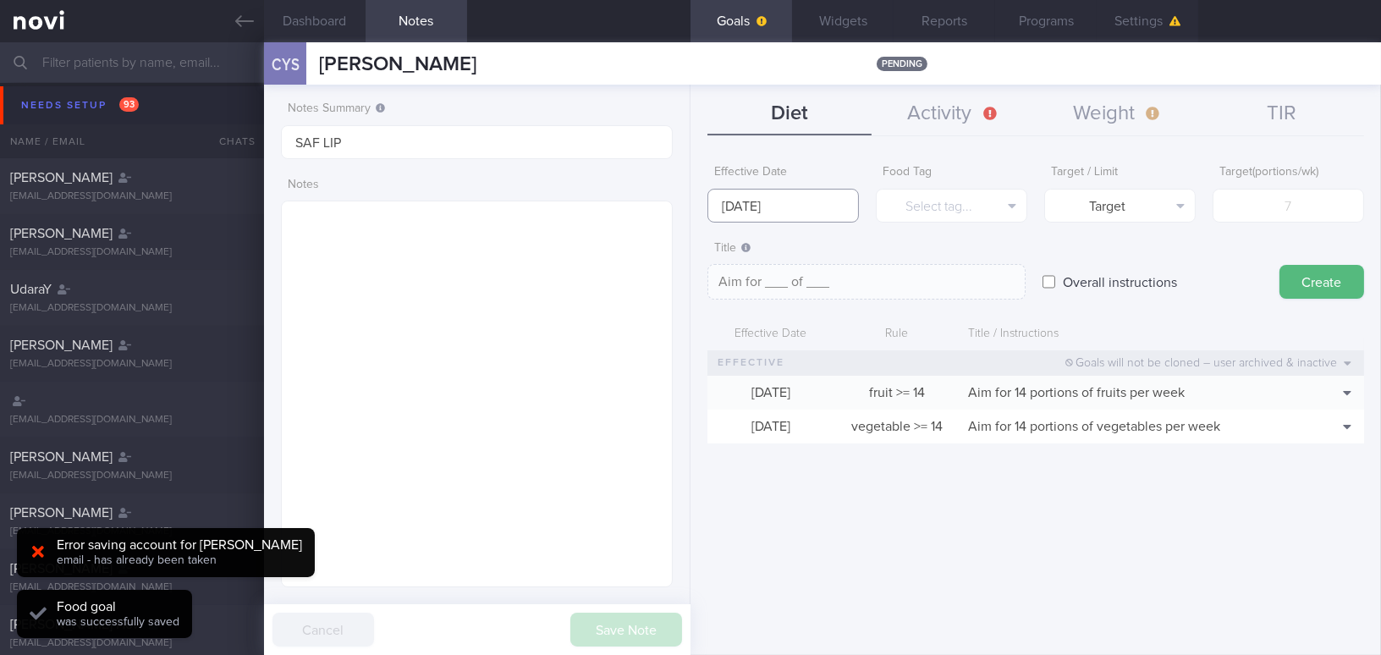
click at [754, 190] on input "8 Sep 2025" at bounding box center [782, 206] width 151 height 34
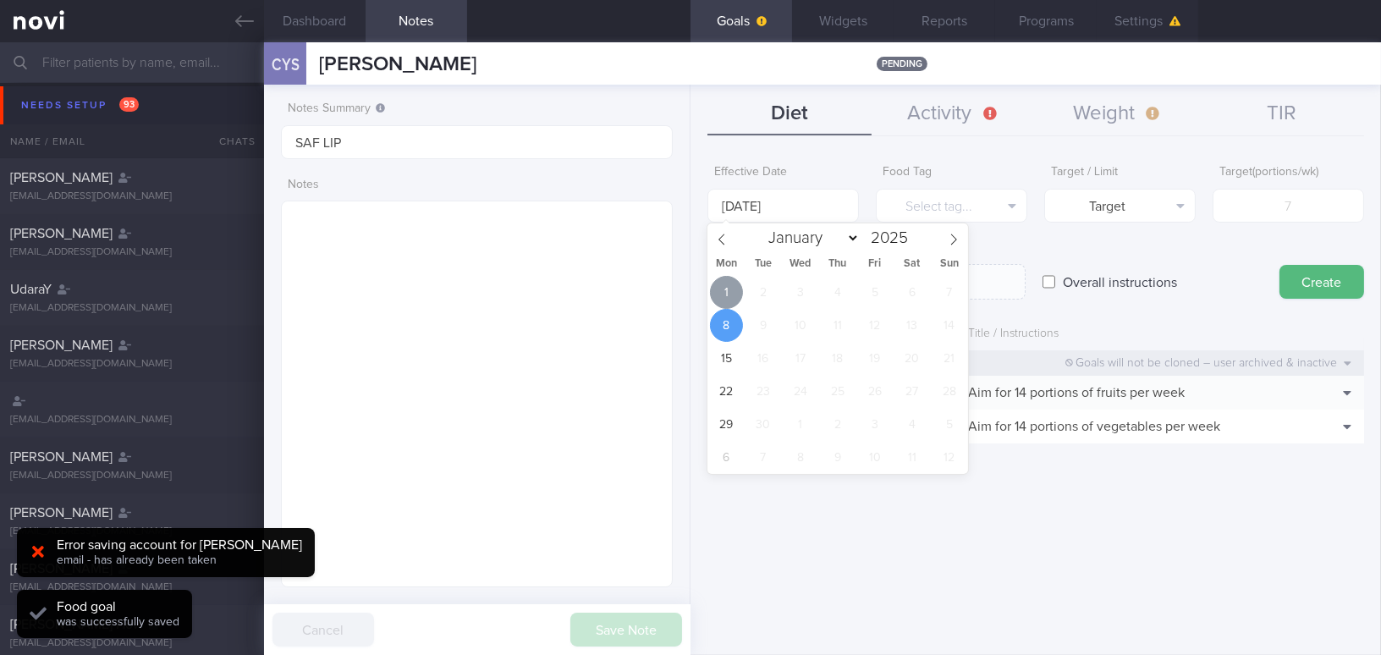
click at [718, 289] on span "1" at bounding box center [726, 292] width 33 height 33
type input "[DATE]"
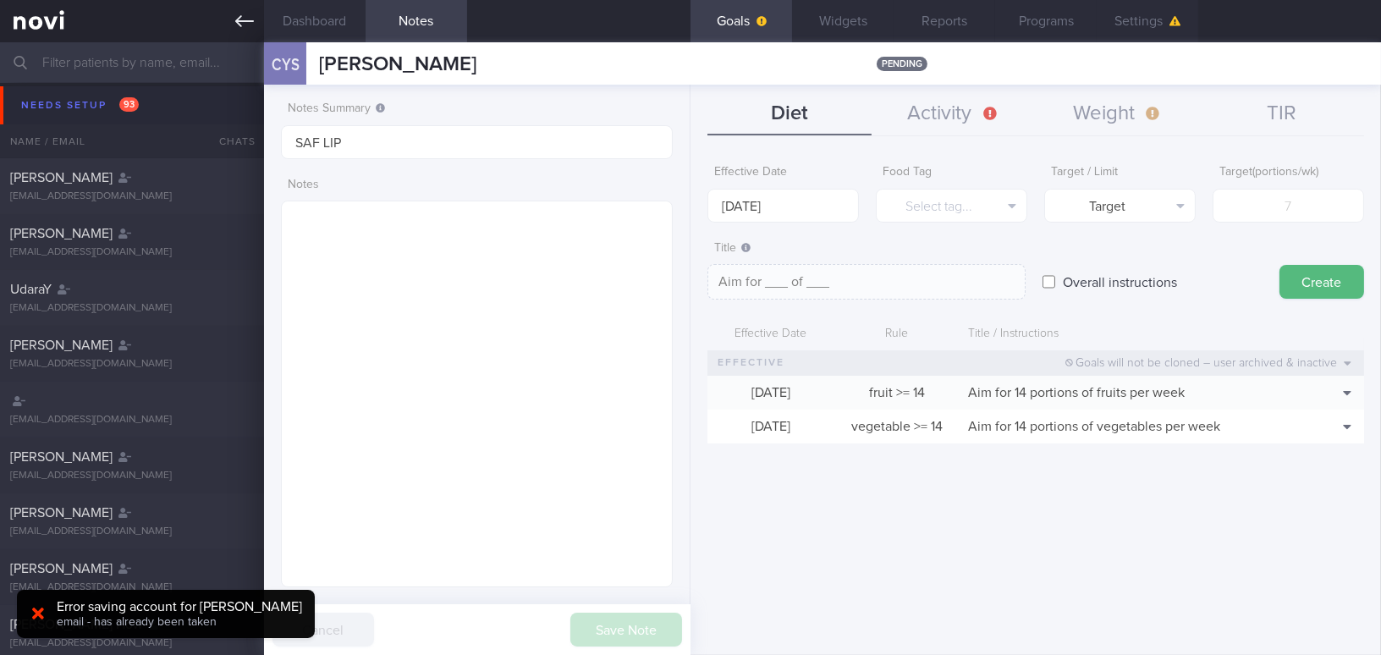
click at [250, 19] on icon at bounding box center [244, 21] width 19 height 19
click at [239, 21] on icon at bounding box center [244, 21] width 19 height 12
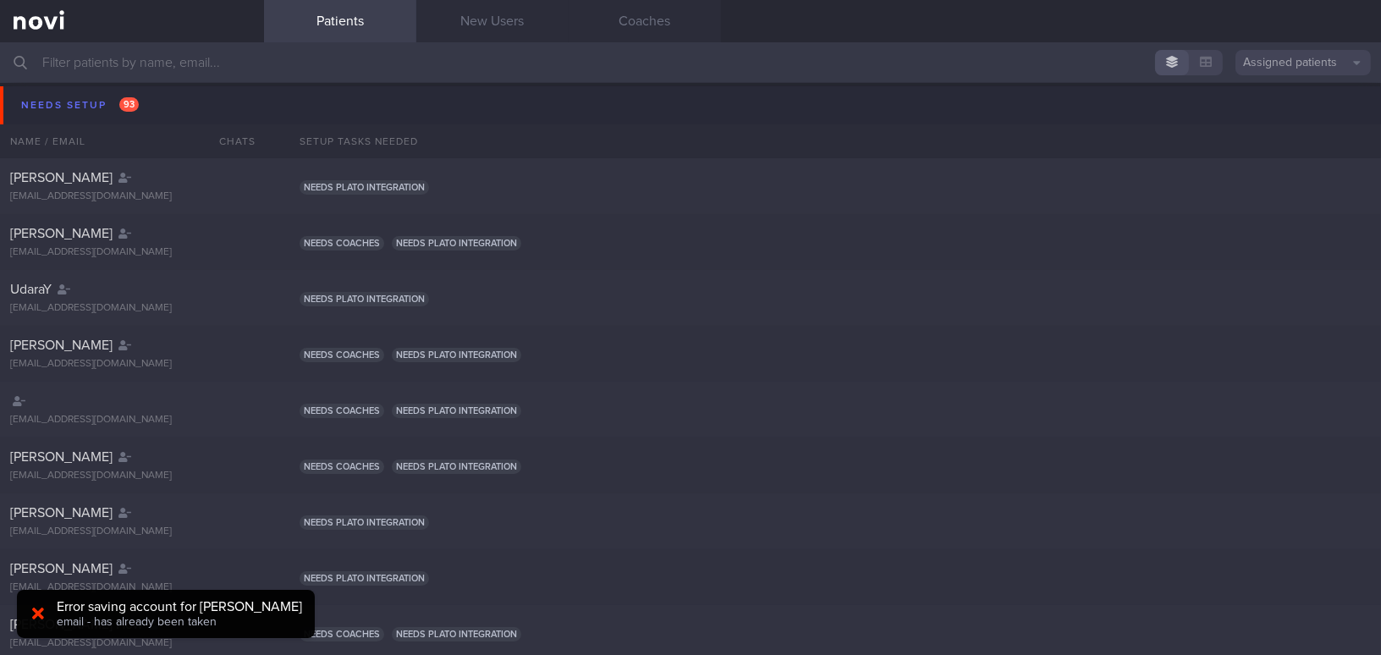
click at [191, 68] on input "text" at bounding box center [690, 62] width 1381 height 41
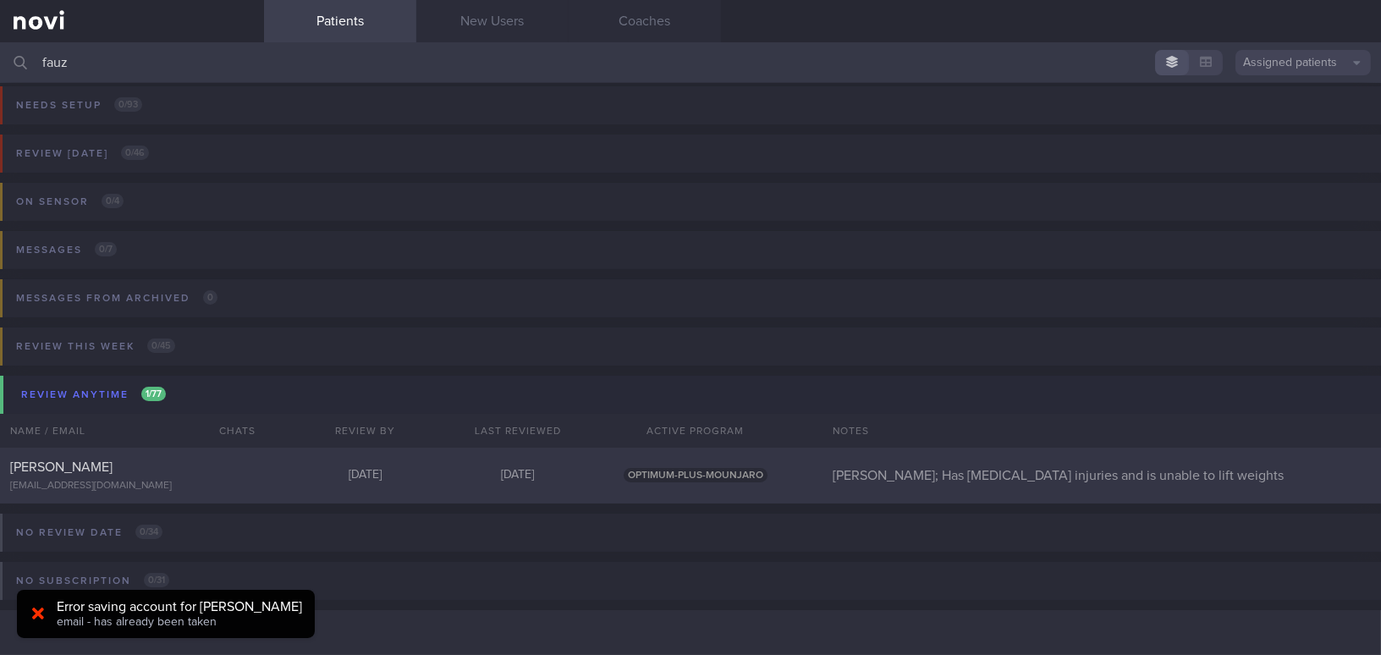
type input "fauz"
click at [177, 456] on div "FAUZIAH BINTE SHAIK OSMAN fauziyaya15@gmail.com Wed, 17 Sep 3 days ago OPTIMUM-…" at bounding box center [690, 476] width 1381 height 56
select select "8"
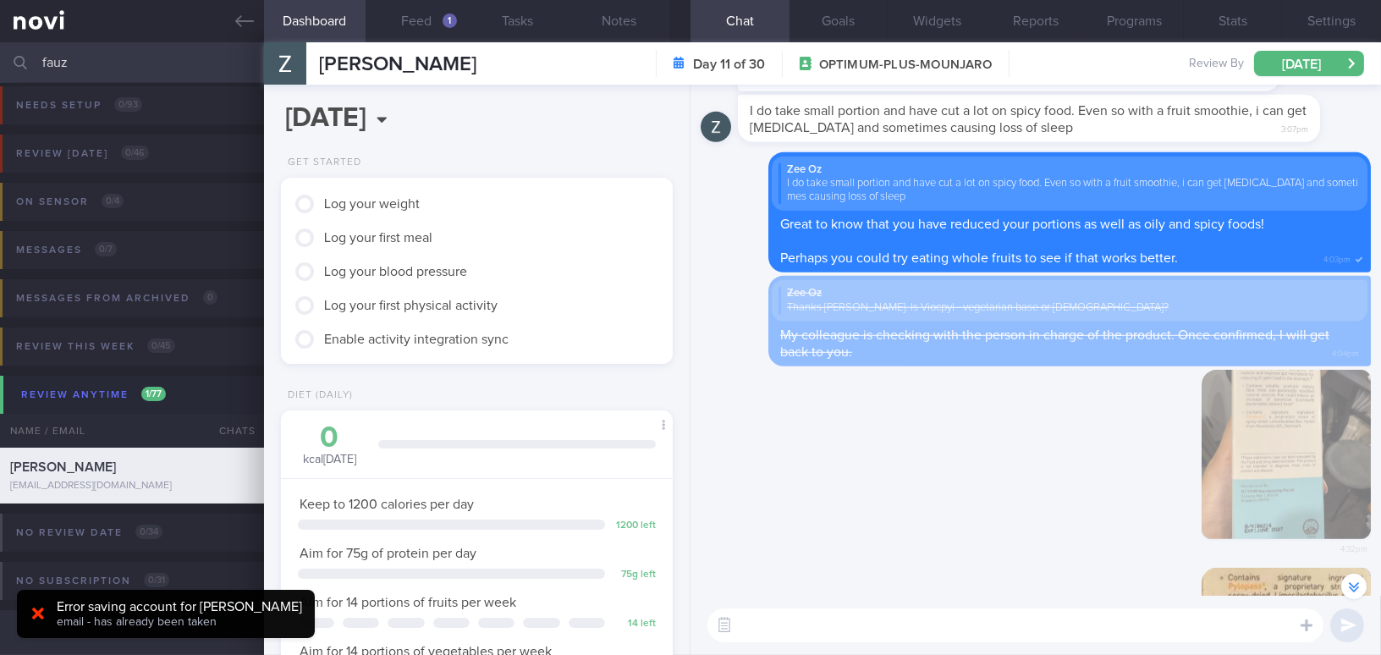
scroll to position [-76, 0]
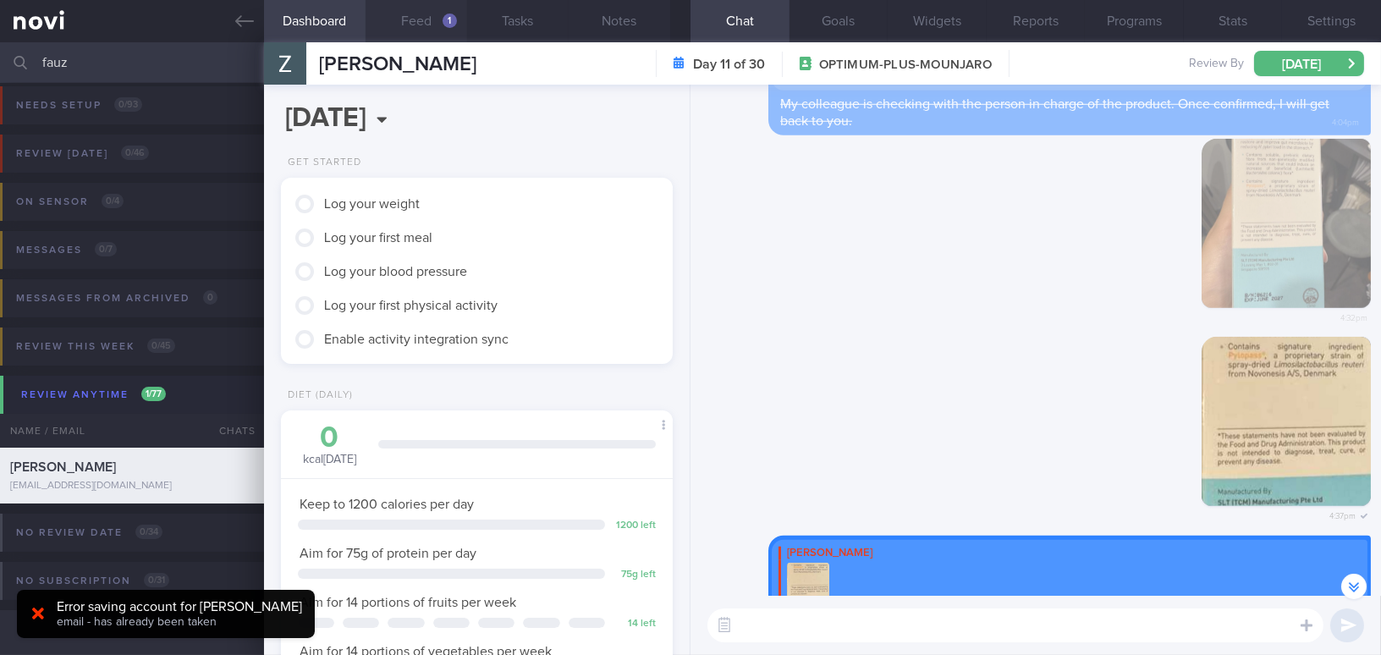
click at [431, 35] on button "Feed 1" at bounding box center [417, 21] width 102 height 42
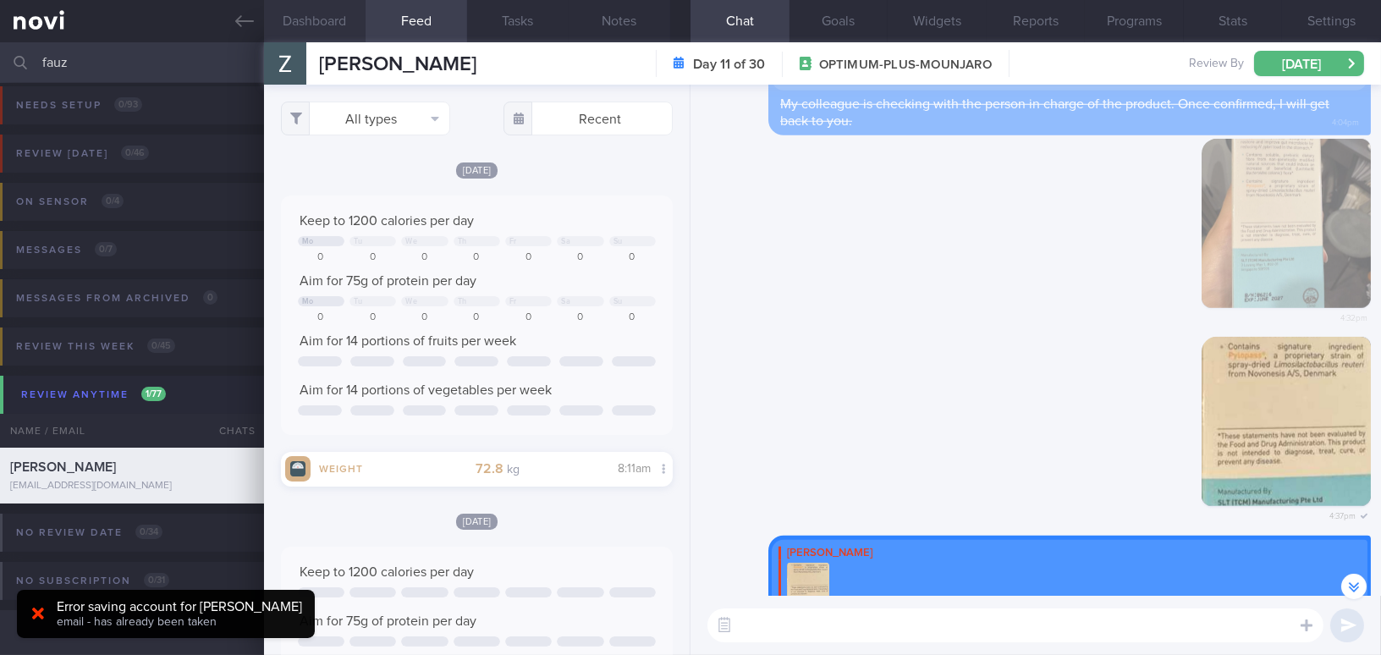
click at [301, 17] on button "Dashboard" at bounding box center [315, 21] width 102 height 42
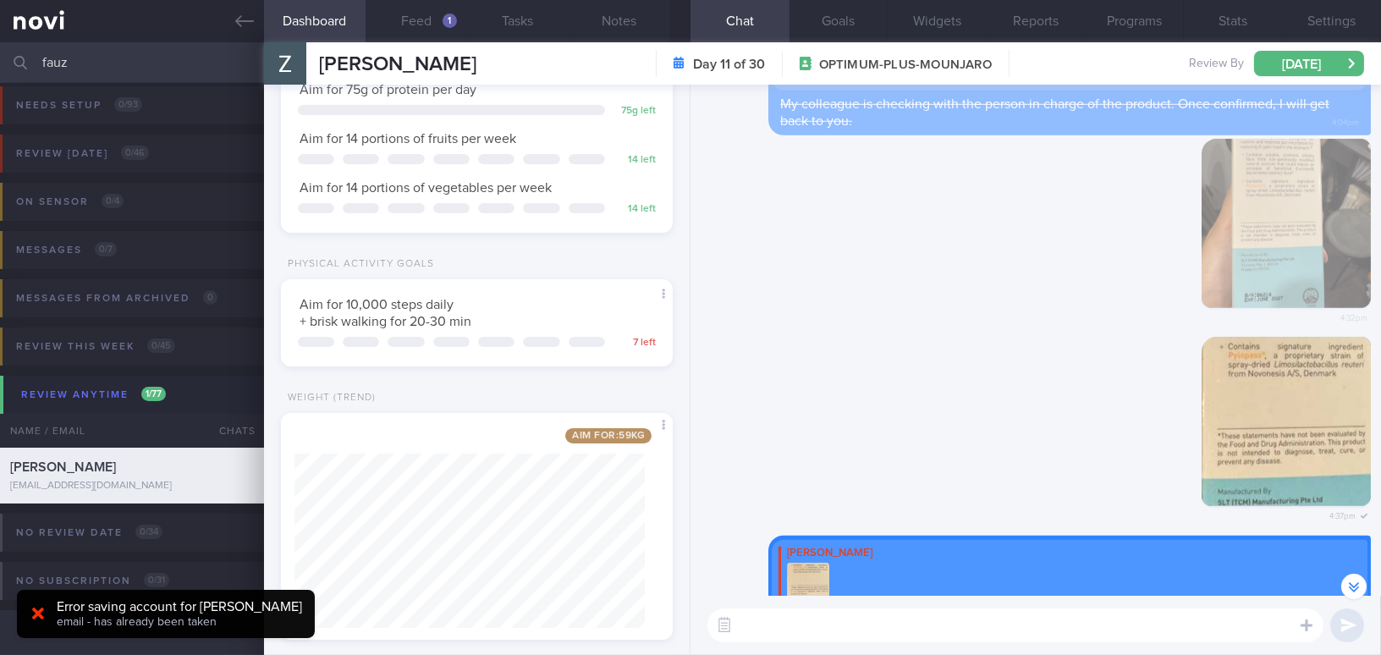
scroll to position [538, 0]
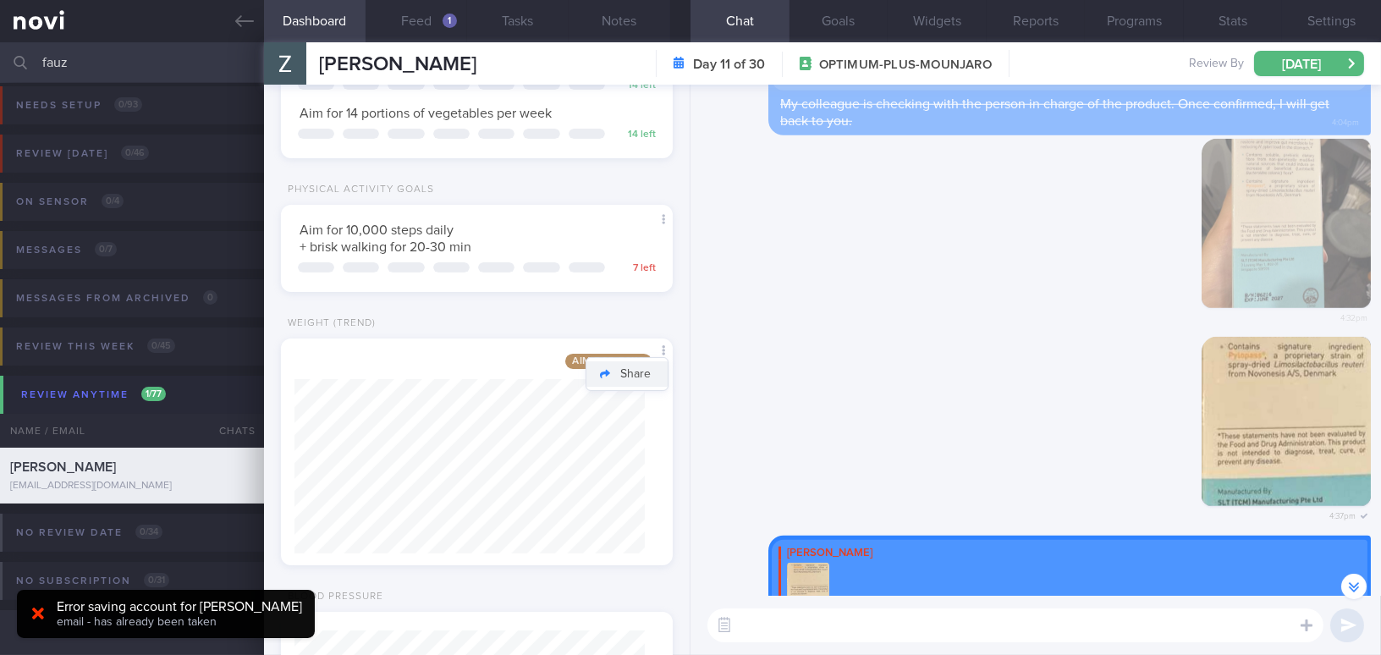
click at [648, 378] on button "Share" at bounding box center [626, 373] width 81 height 25
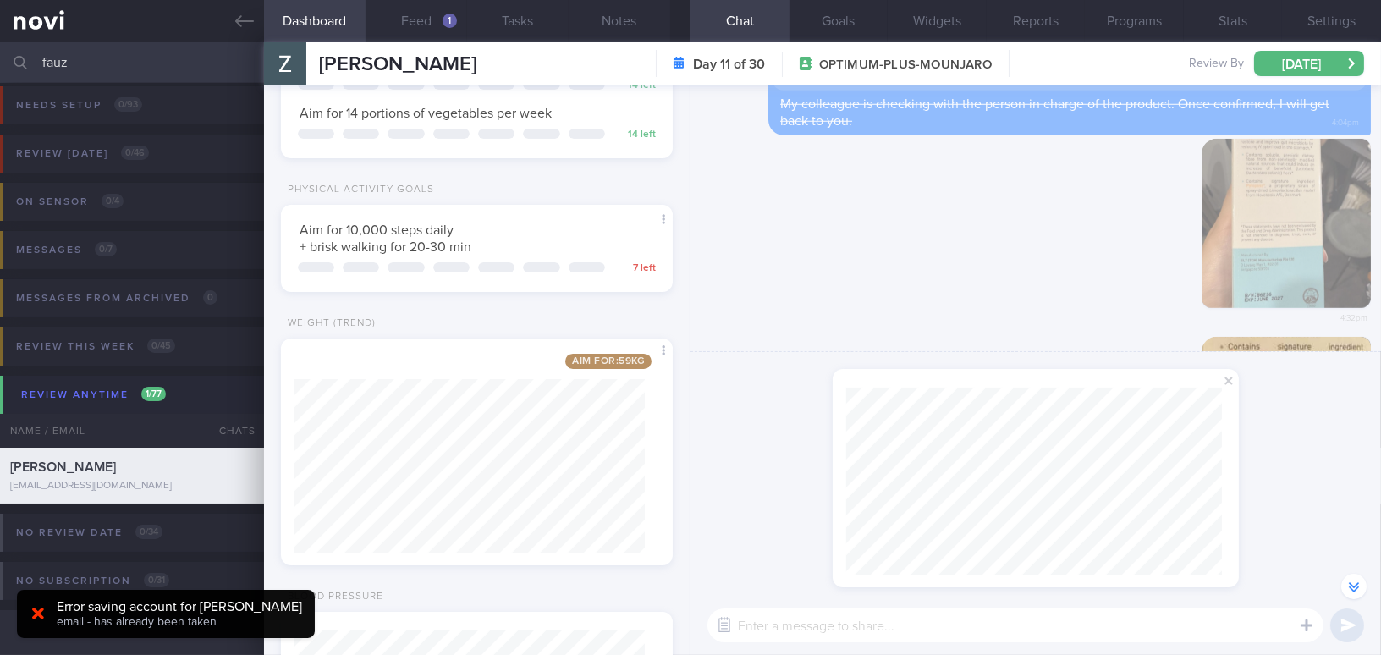
scroll to position [188, 375]
click at [1224, 379] on span at bounding box center [1229, 381] width 20 height 20
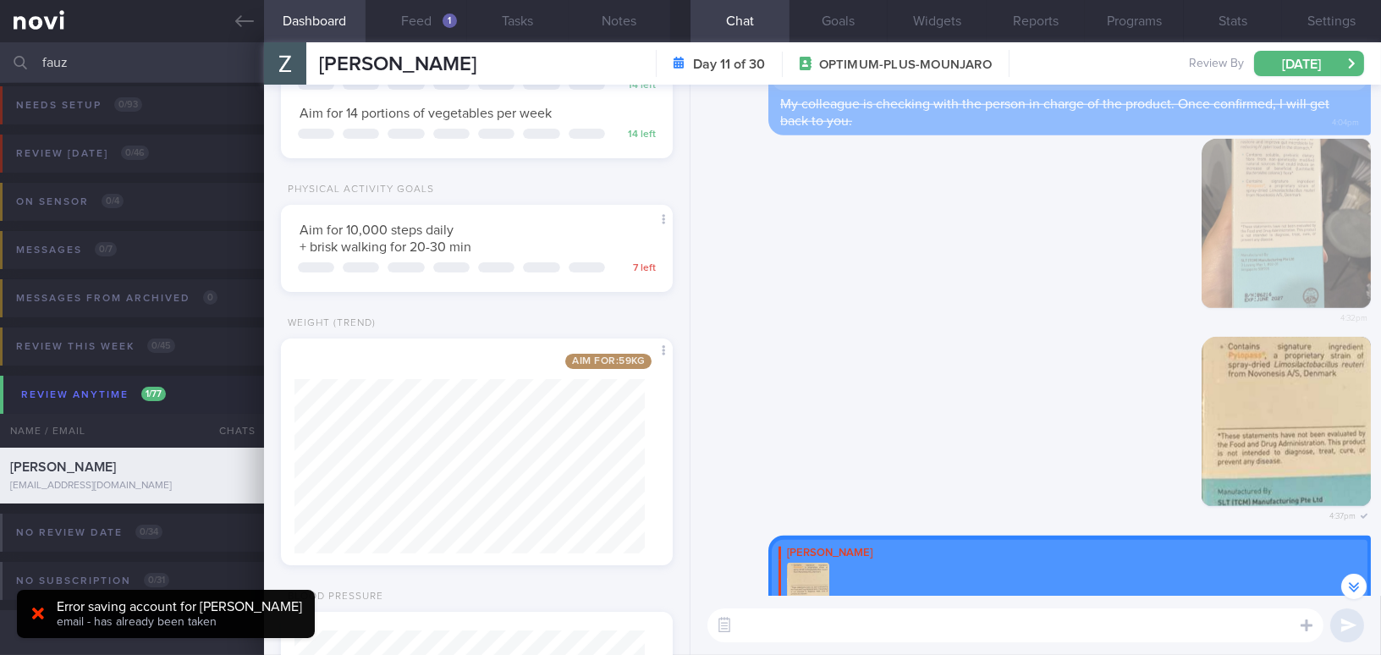
drag, startPoint x: 80, startPoint y: 62, endPoint x: 0, endPoint y: 58, distance: 80.5
click at [0, 58] on input "fauz" at bounding box center [690, 62] width 1381 height 41
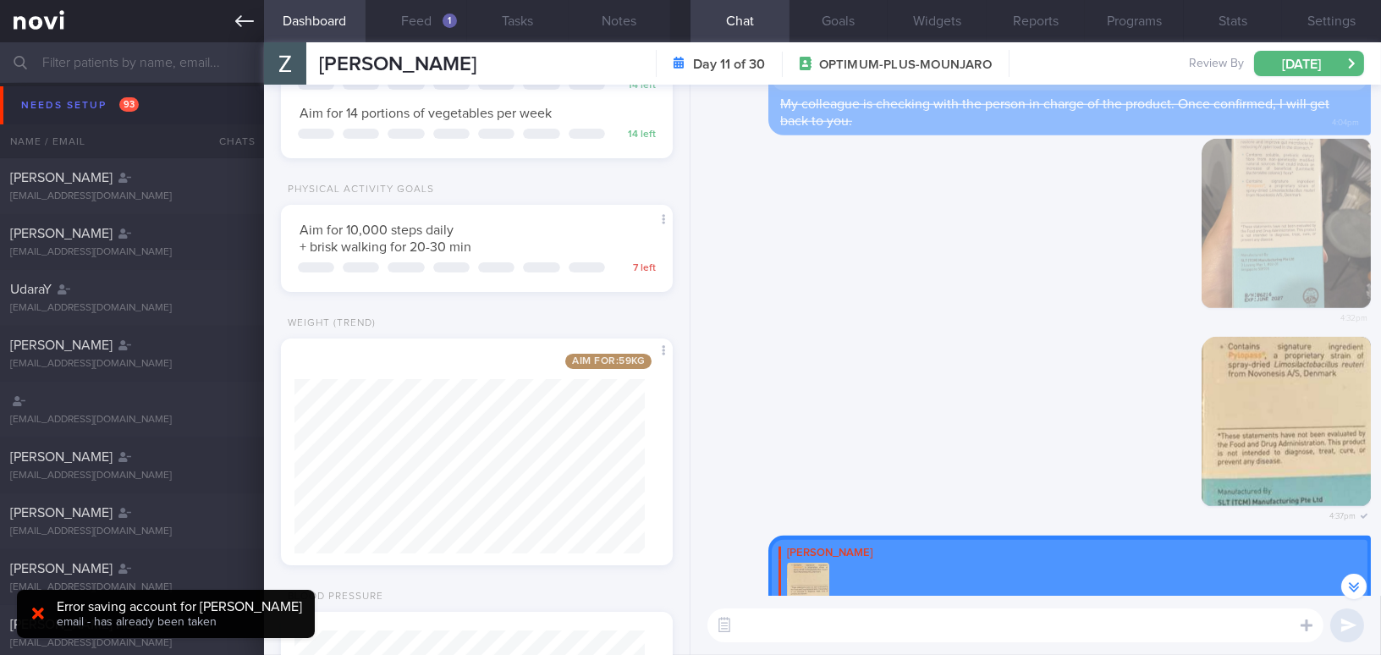
click at [246, 14] on icon at bounding box center [244, 21] width 19 height 19
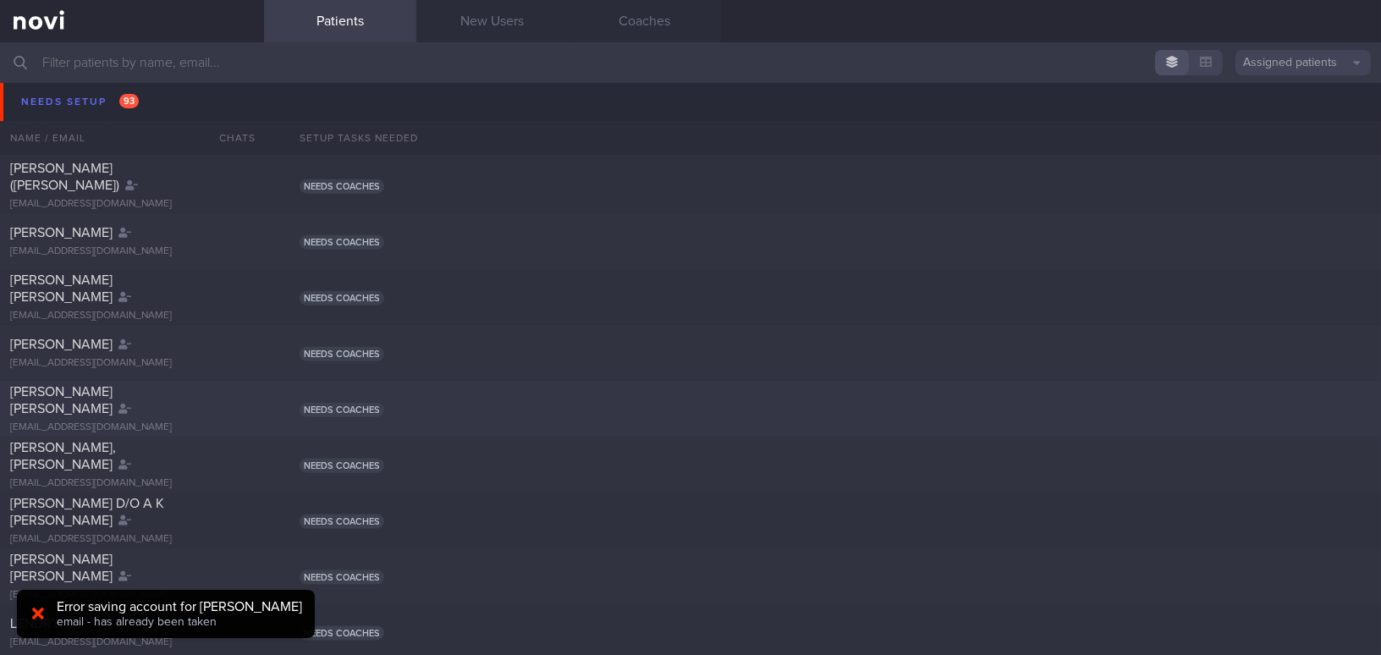
scroll to position [4317, 0]
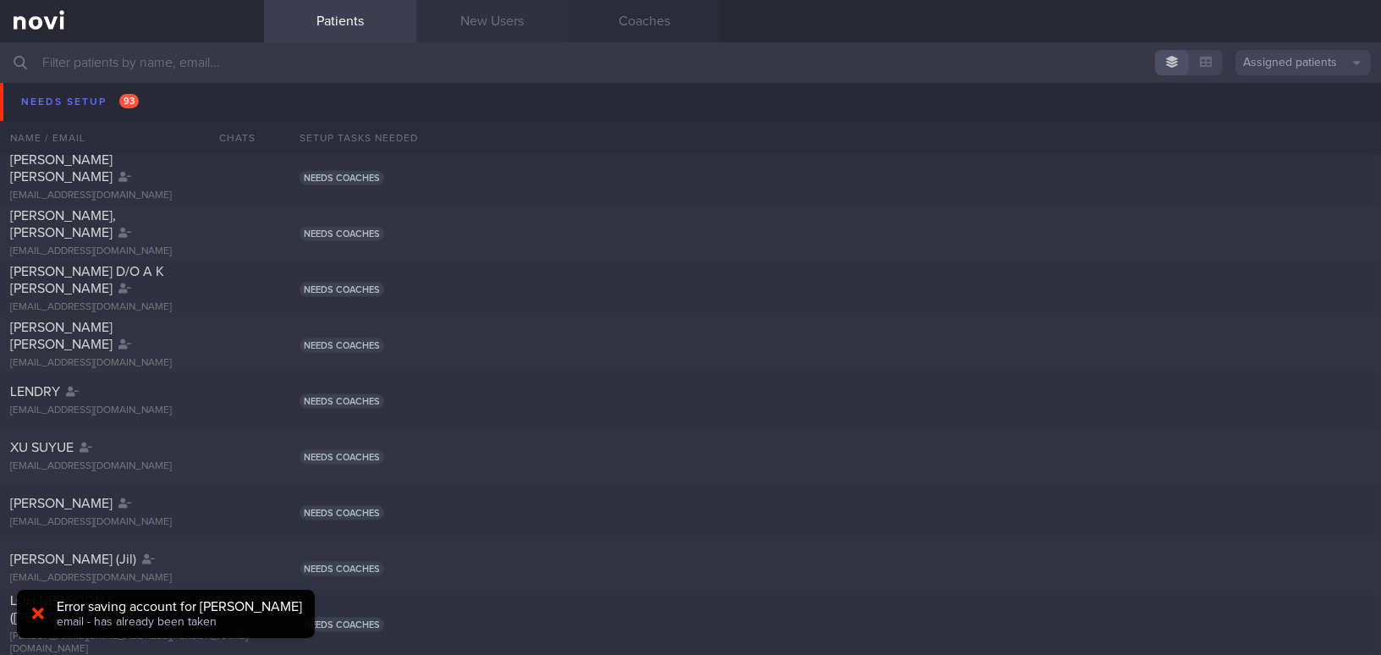
click at [508, 31] on link "New Users" at bounding box center [492, 21] width 152 height 42
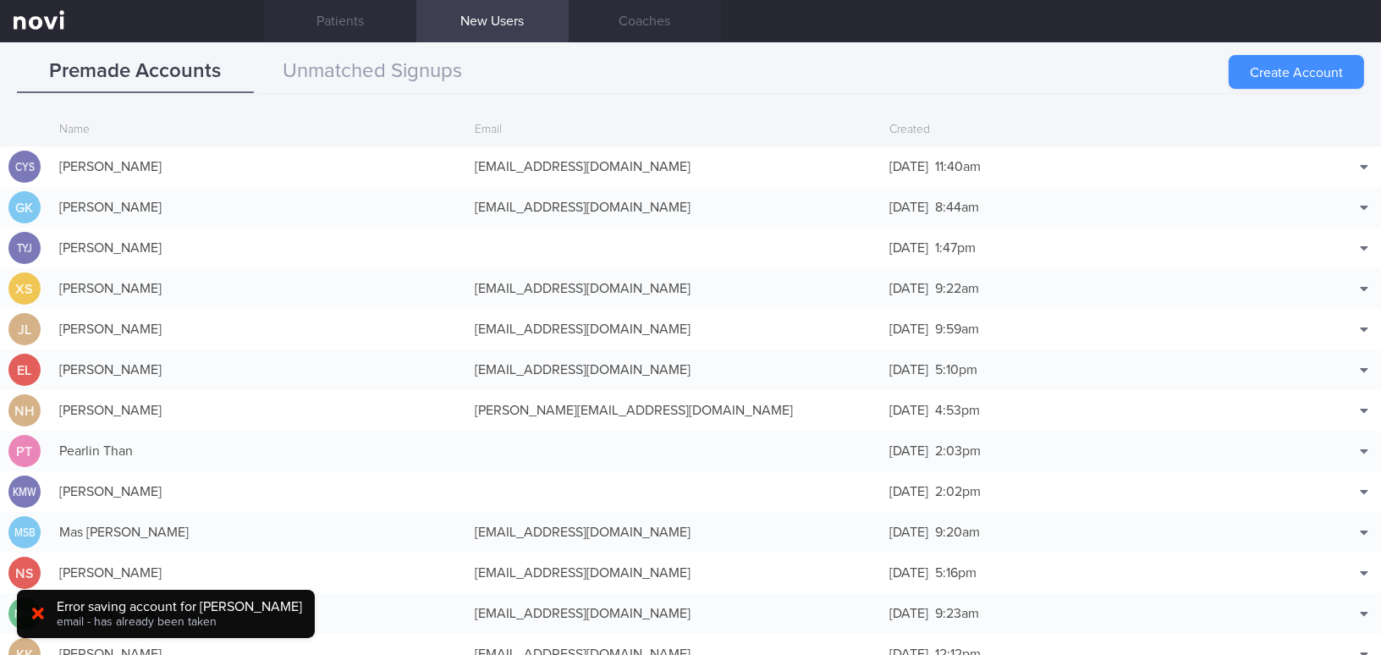
click at [1284, 69] on button "Create Account" at bounding box center [1296, 72] width 135 height 34
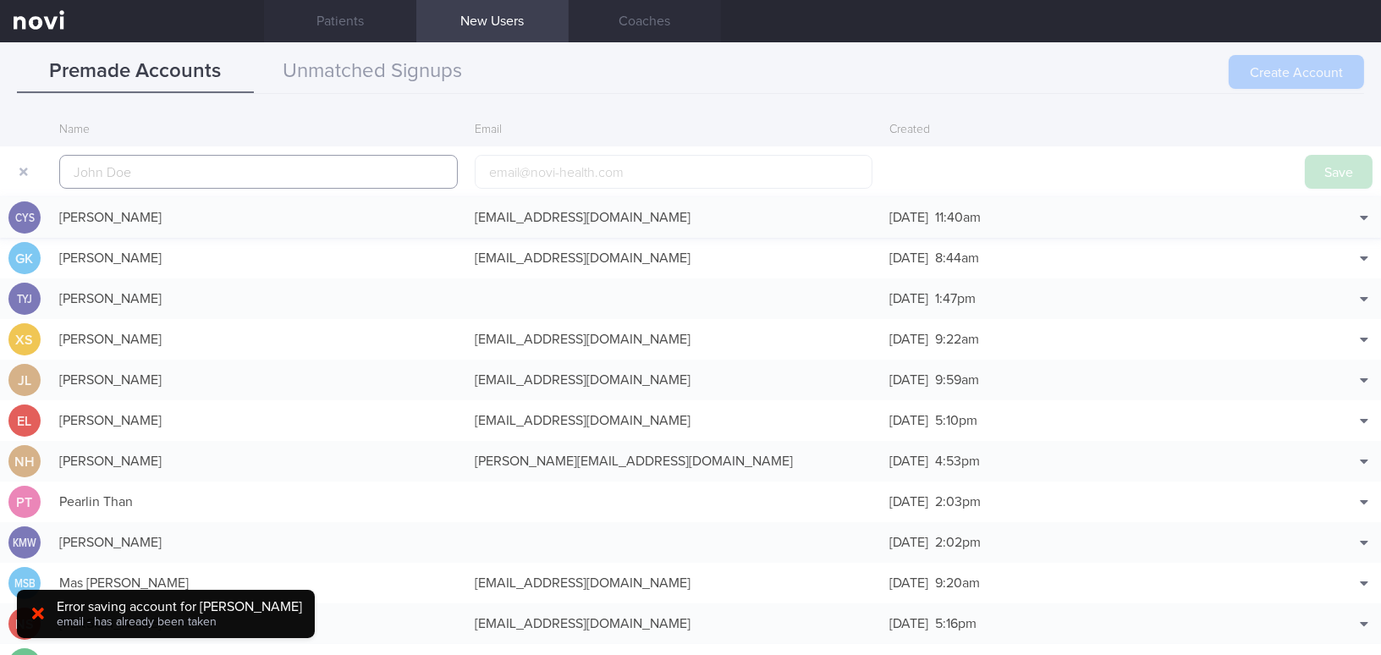
scroll to position [40, 0]
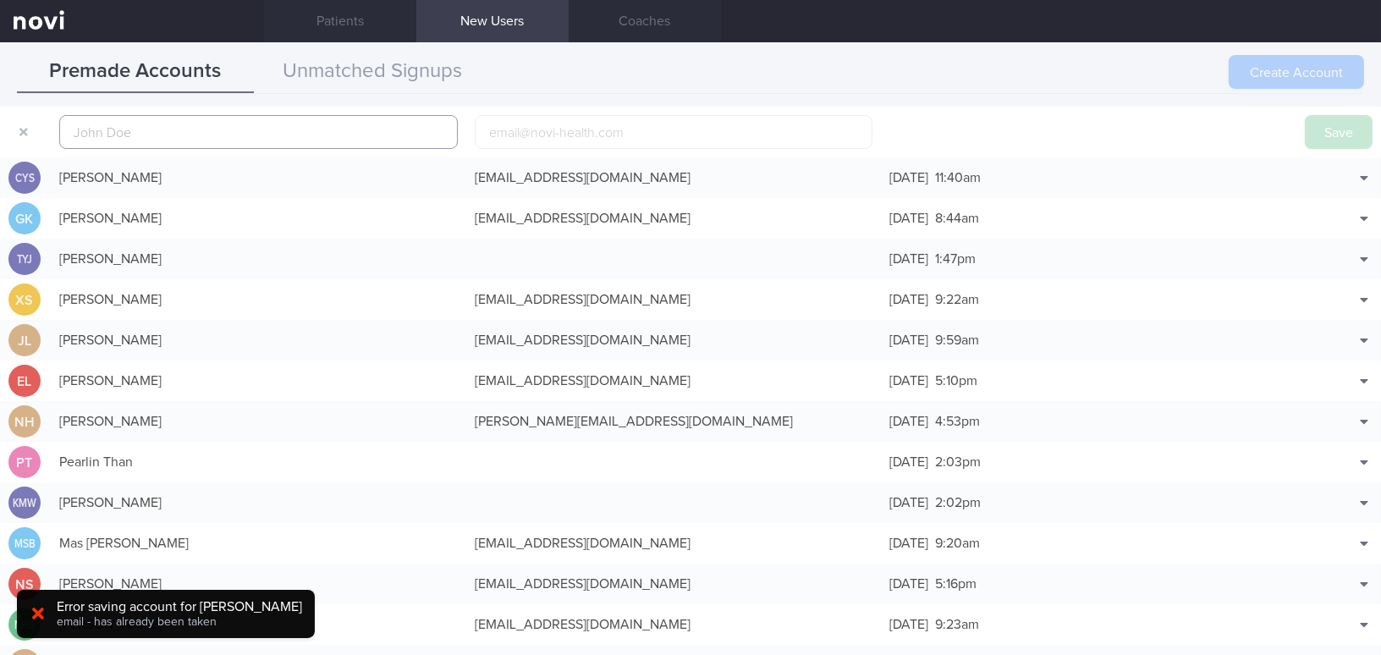
paste input "Seah Wei Cong"
type input "Seah Wei Cong"
click at [548, 129] on input "email" at bounding box center [674, 132] width 399 height 34
paste input "weicong27@live.com"
type input "weicong27@live.com"
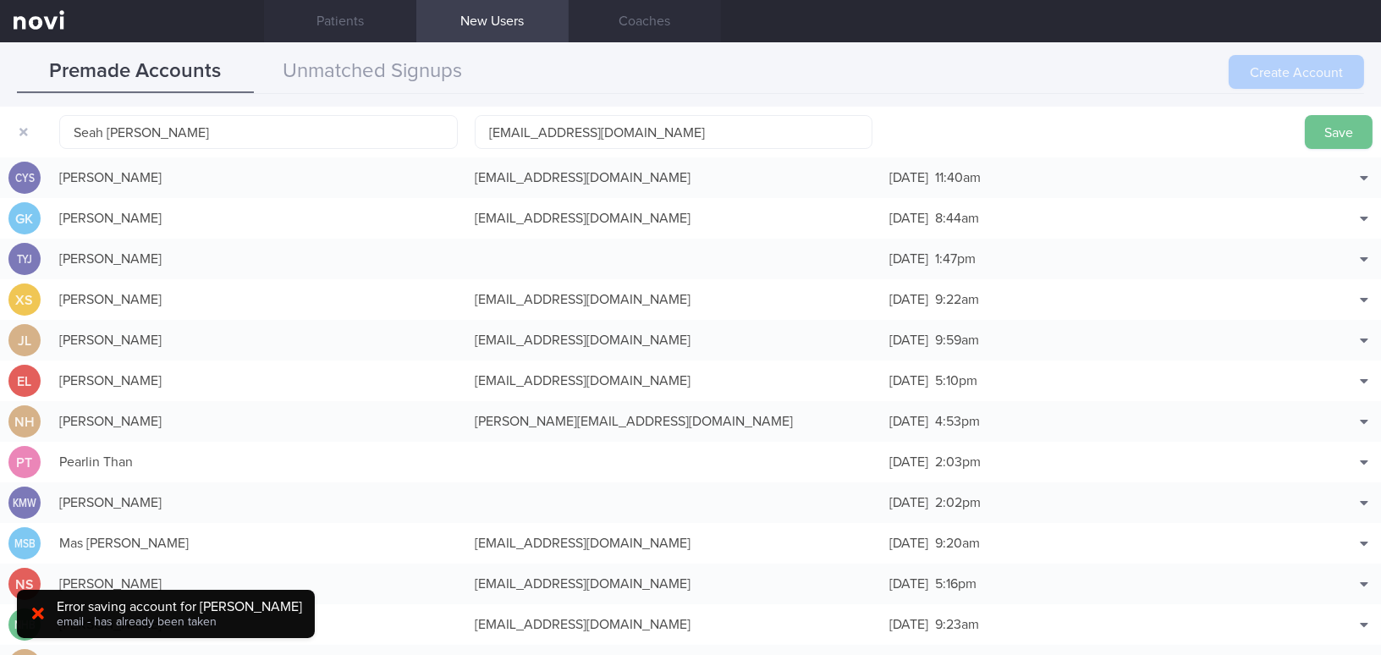
click at [1334, 133] on button "Save" at bounding box center [1339, 132] width 68 height 34
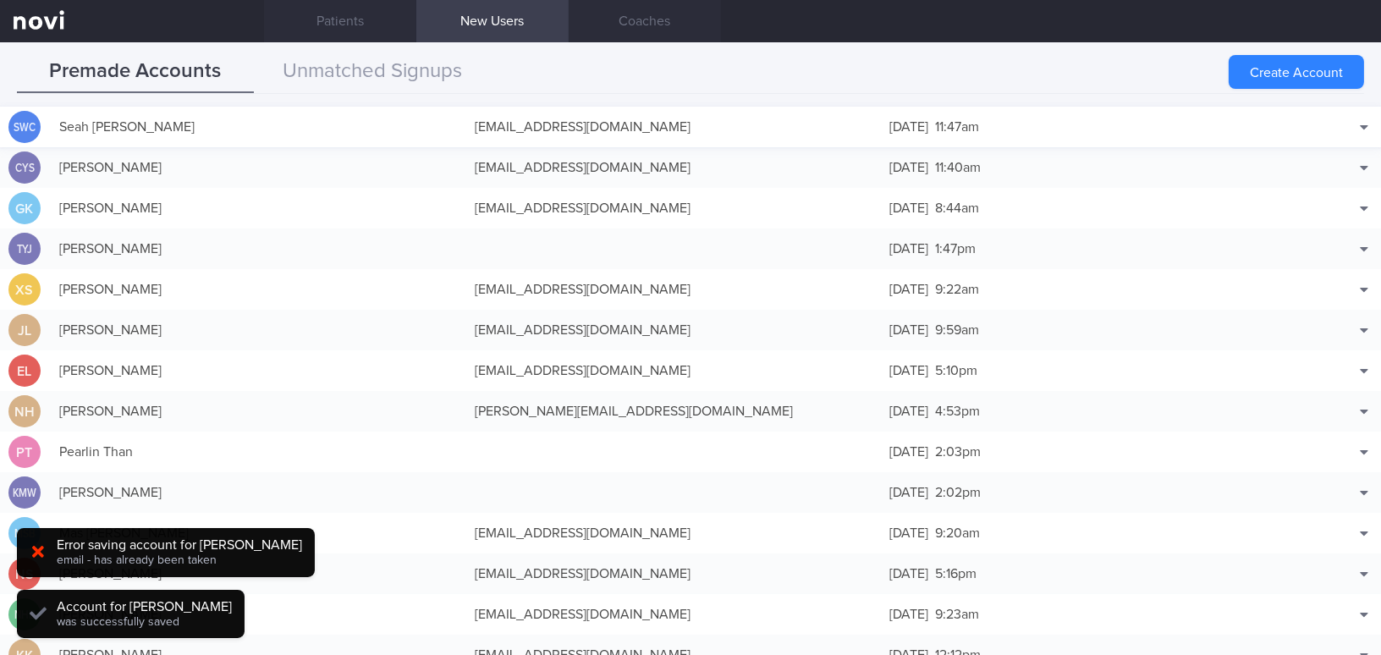
click at [576, 125] on div "weicong27@live.com" at bounding box center [673, 127] width 415 height 34
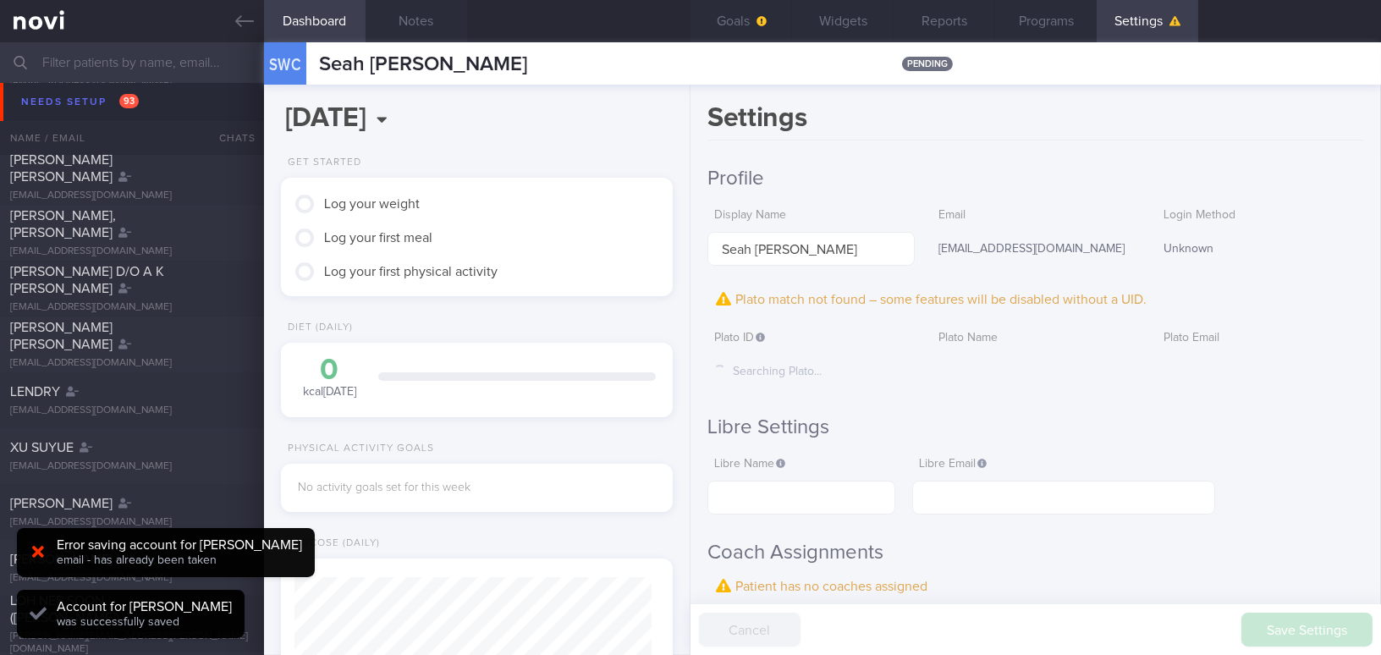
scroll to position [179, 356]
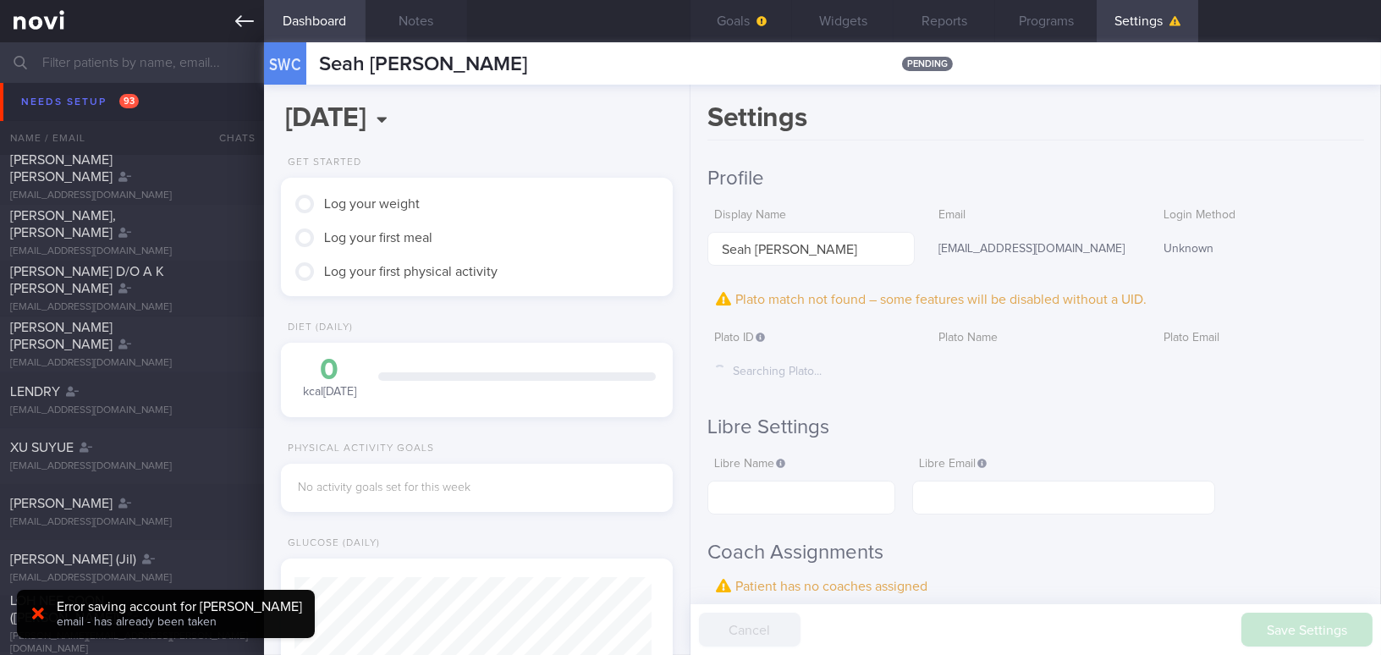
click at [237, 28] on icon at bounding box center [244, 21] width 19 height 19
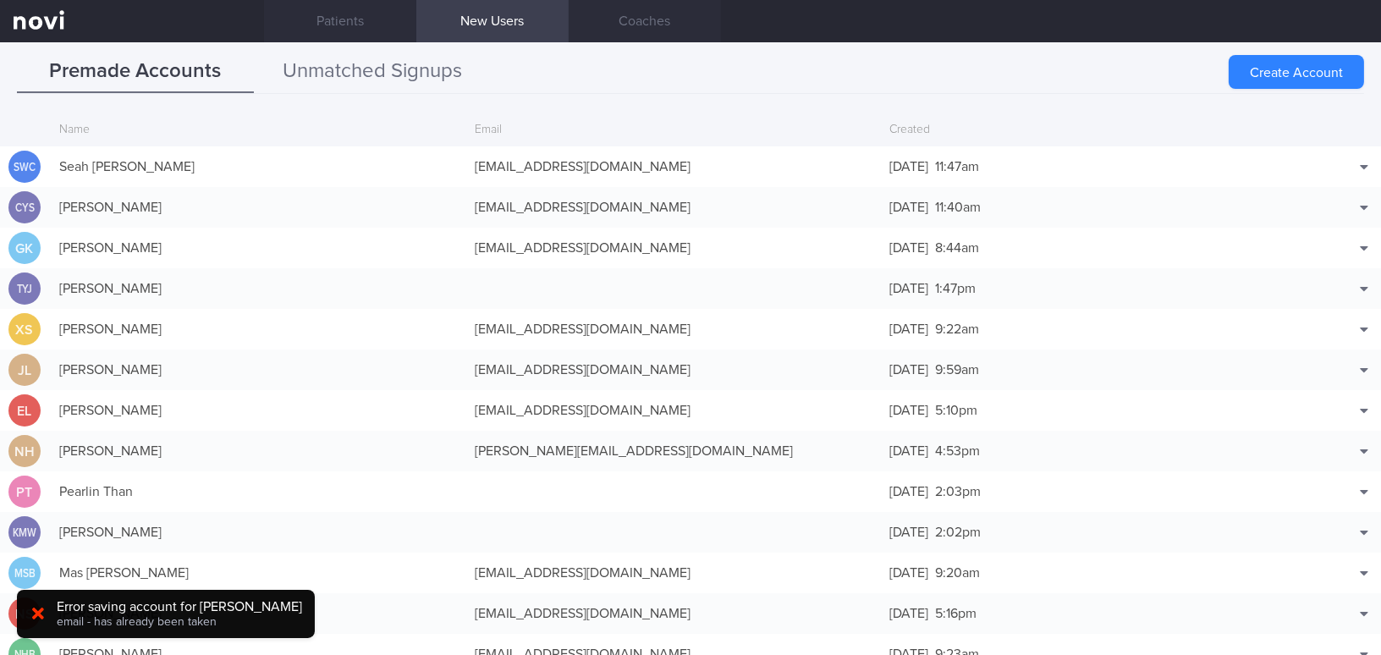
click at [392, 69] on button "Unmatched Signups" at bounding box center [372, 72] width 237 height 42
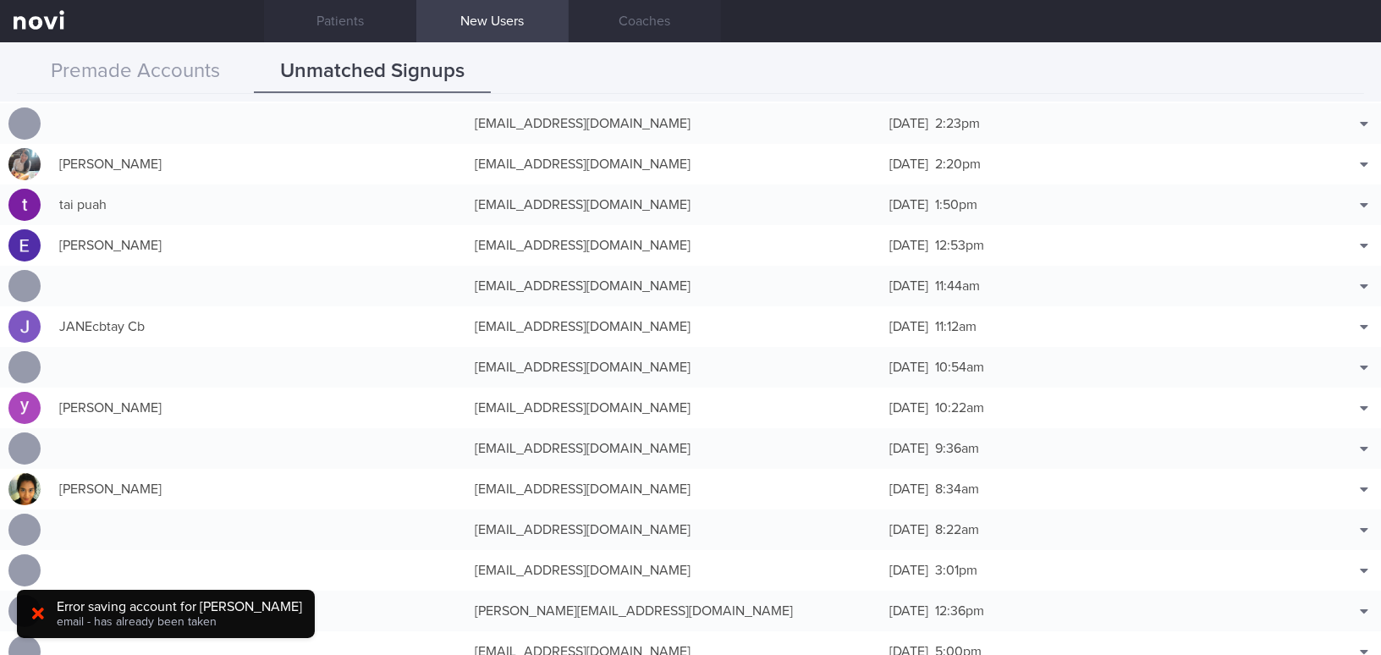
scroll to position [1230, 0]
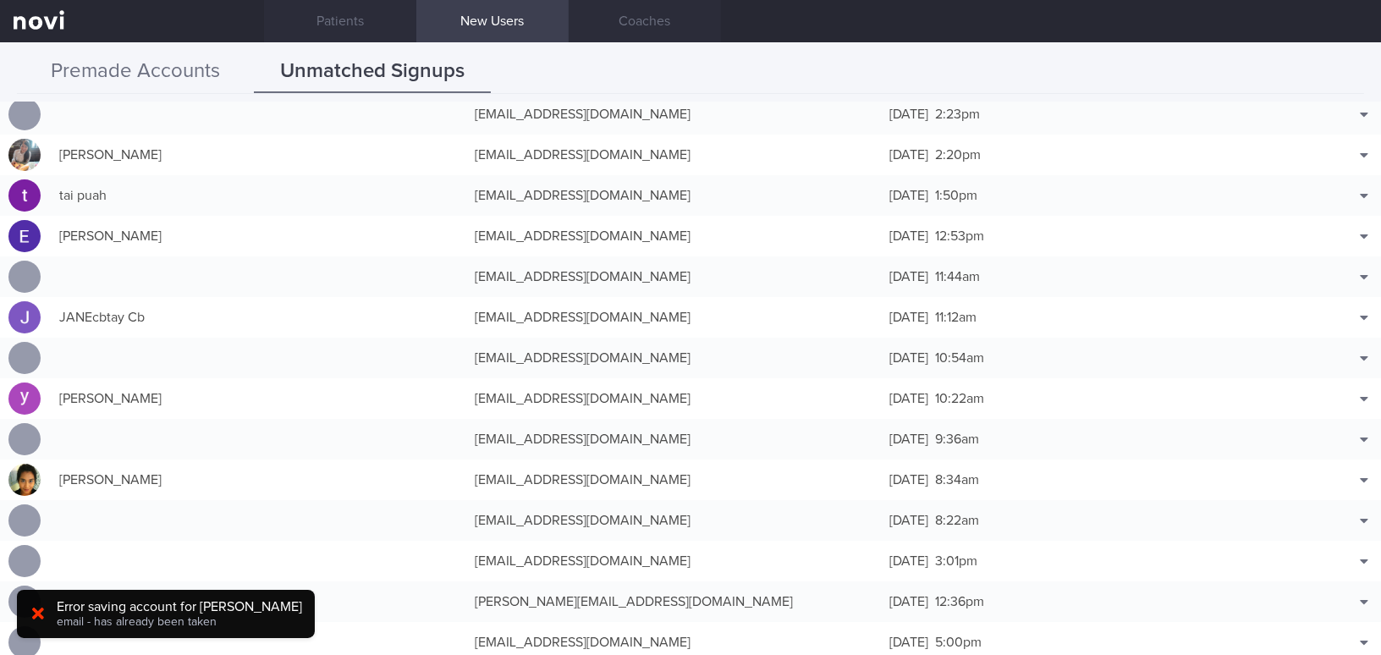
click at [172, 65] on button "Premade Accounts" at bounding box center [135, 72] width 237 height 42
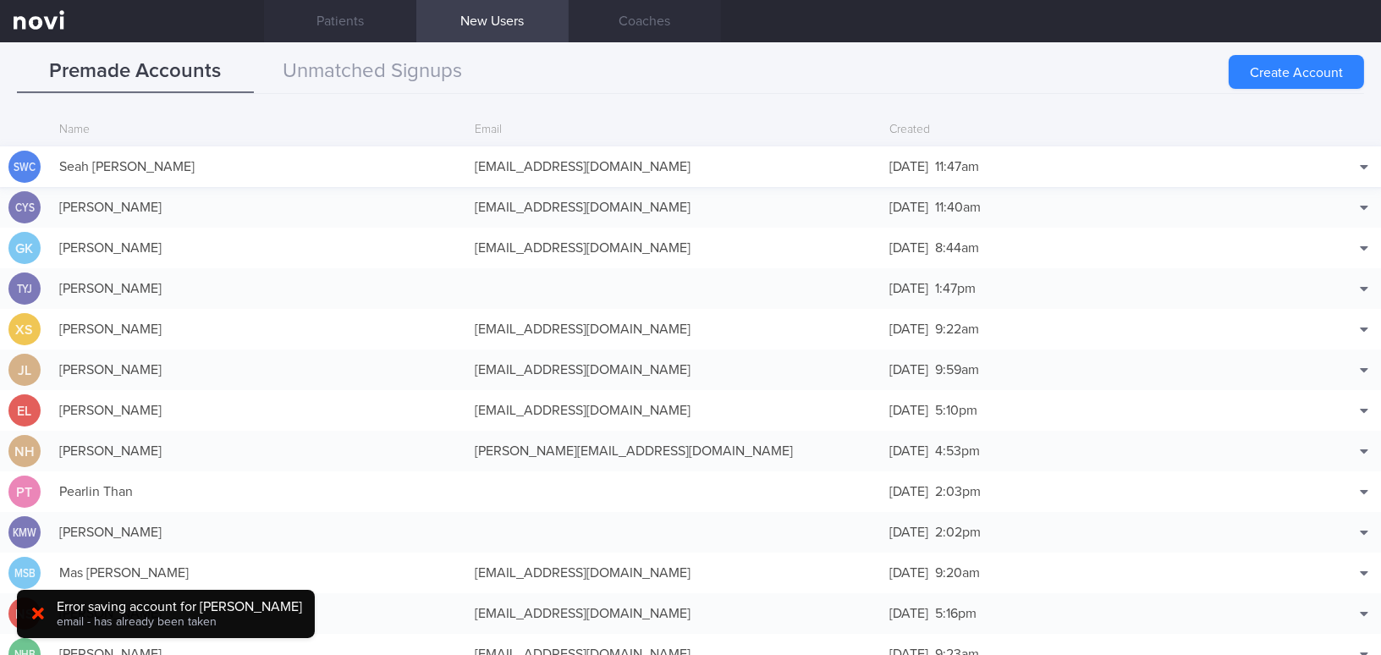
click at [535, 162] on div "weicong27@live.com" at bounding box center [673, 167] width 415 height 34
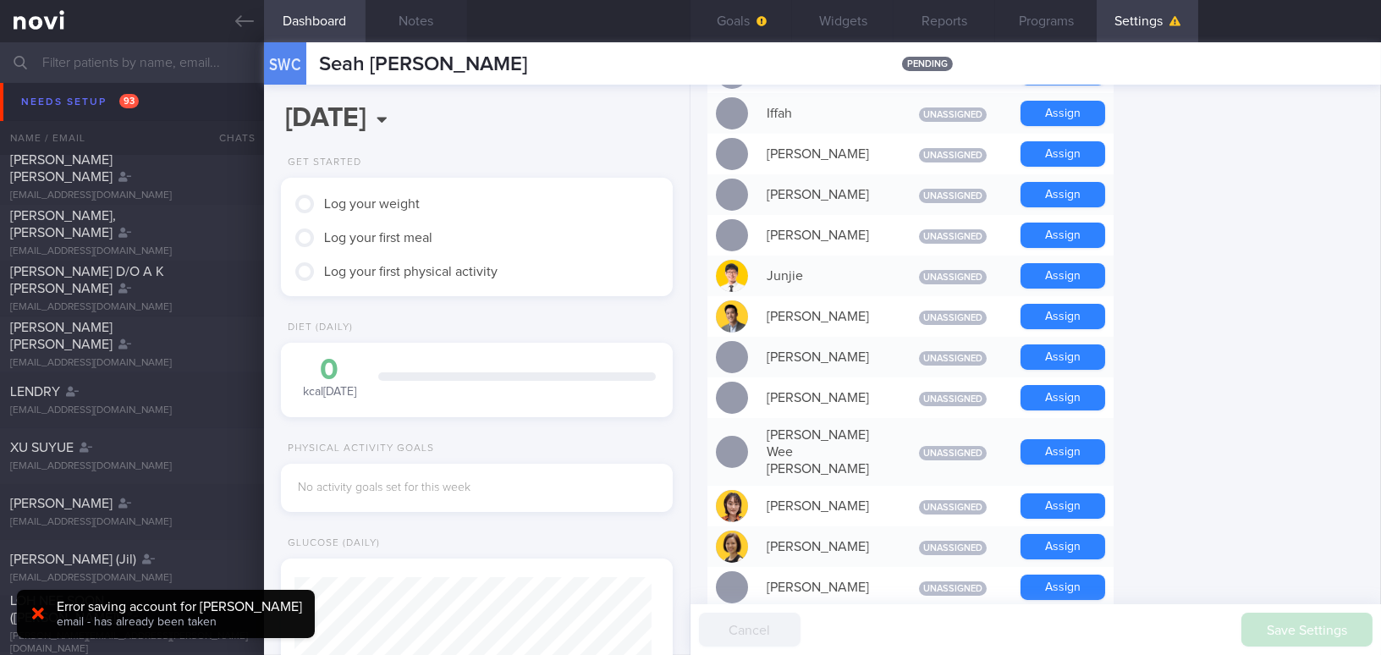
scroll to position [922, 0]
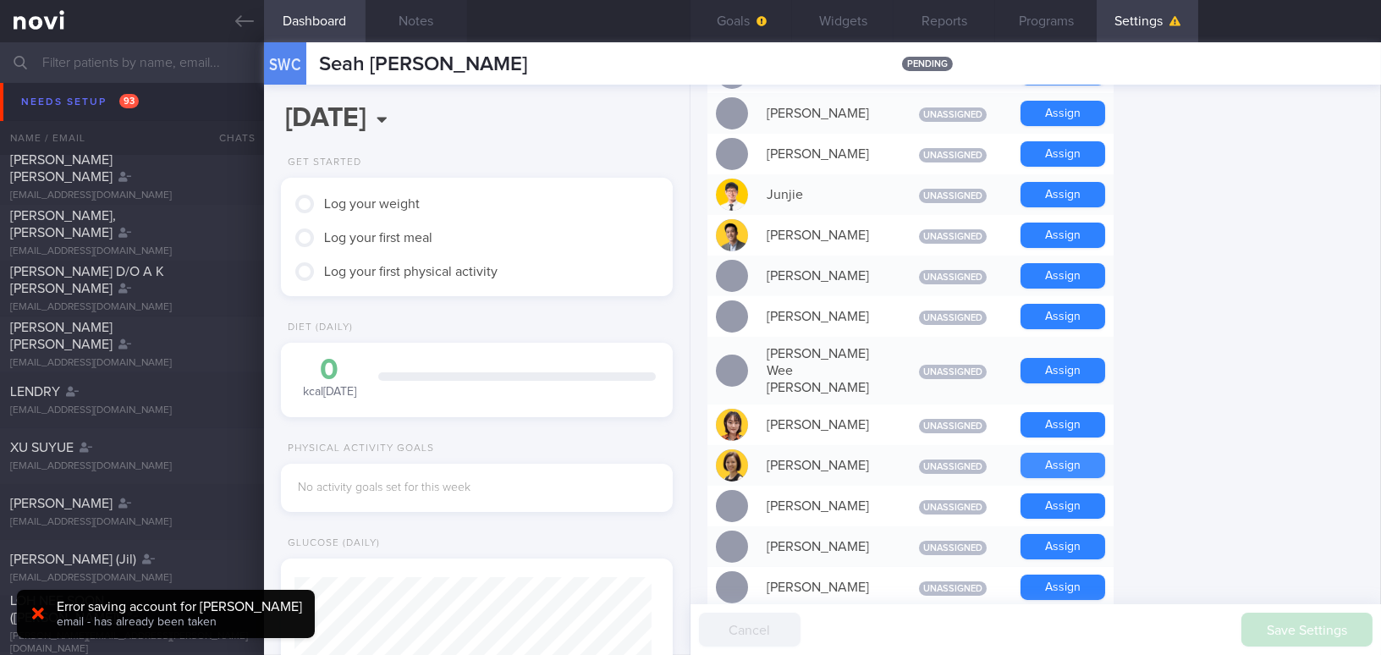
click at [1075, 453] on button "Assign" at bounding box center [1063, 465] width 85 height 25
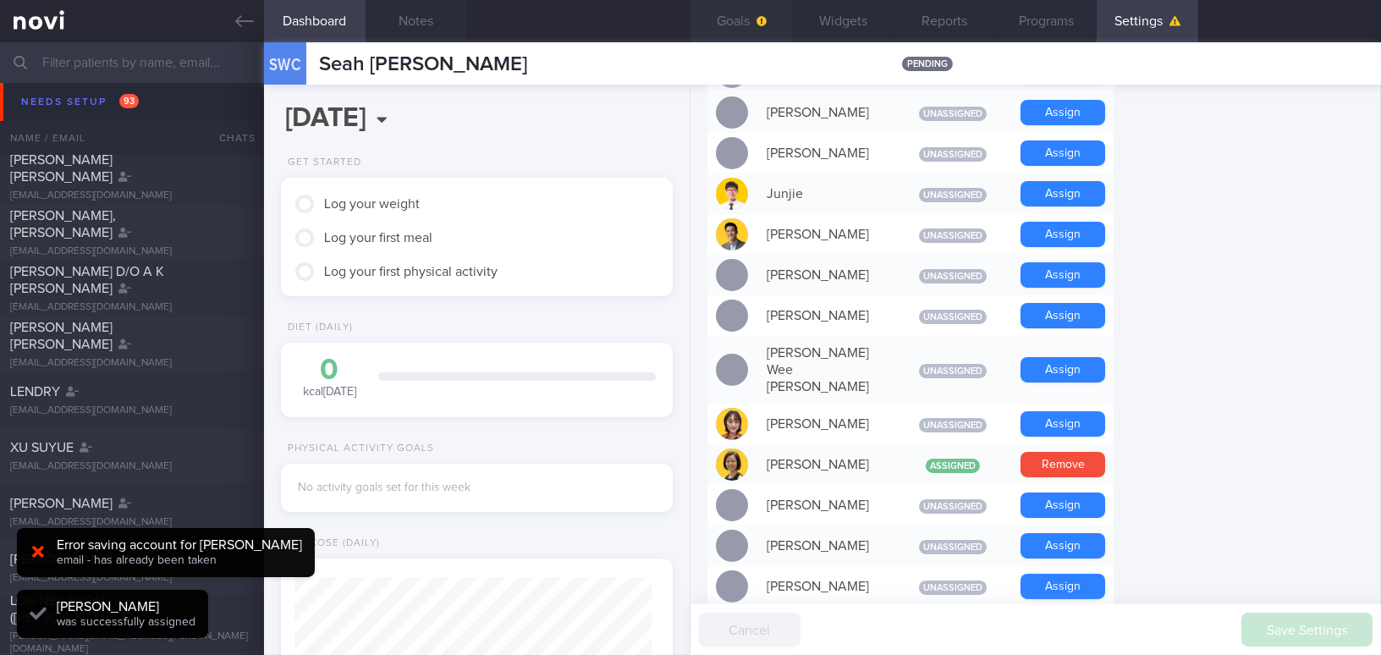
scroll to position [179, 356]
click at [739, 23] on button "Goals" at bounding box center [742, 21] width 102 height 42
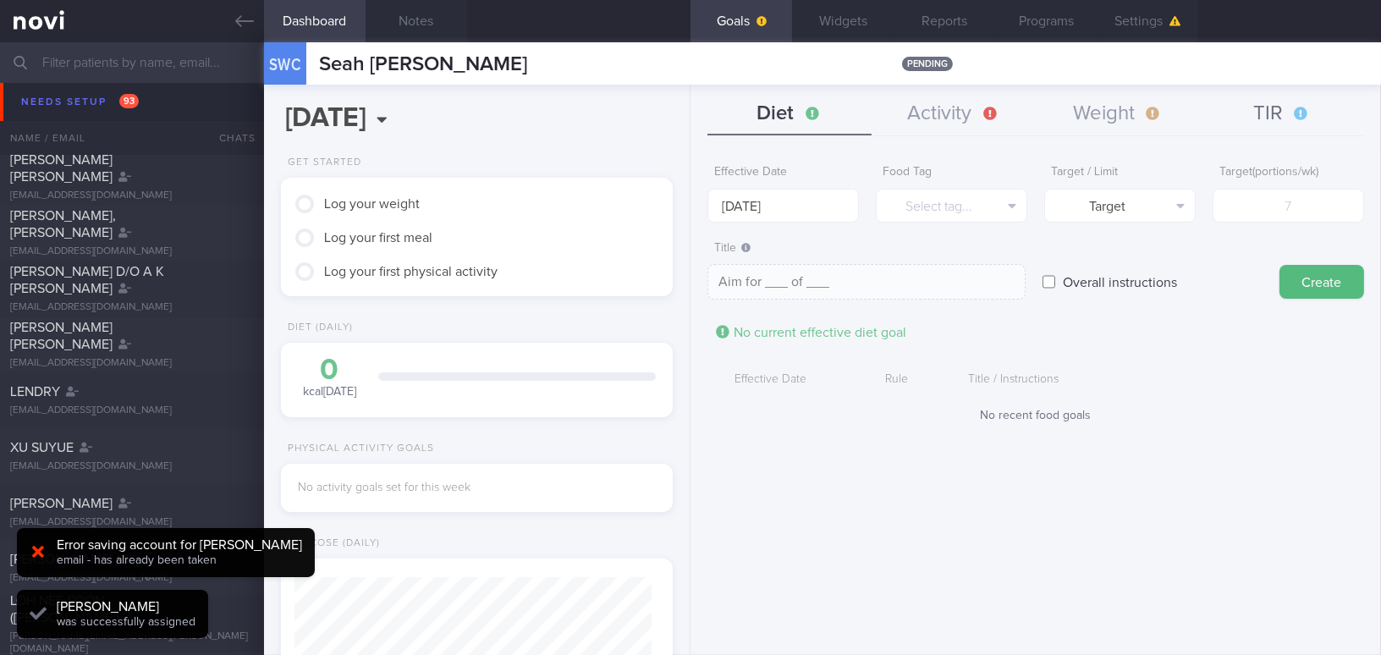
click at [1270, 112] on button "TIR" at bounding box center [1282, 114] width 164 height 42
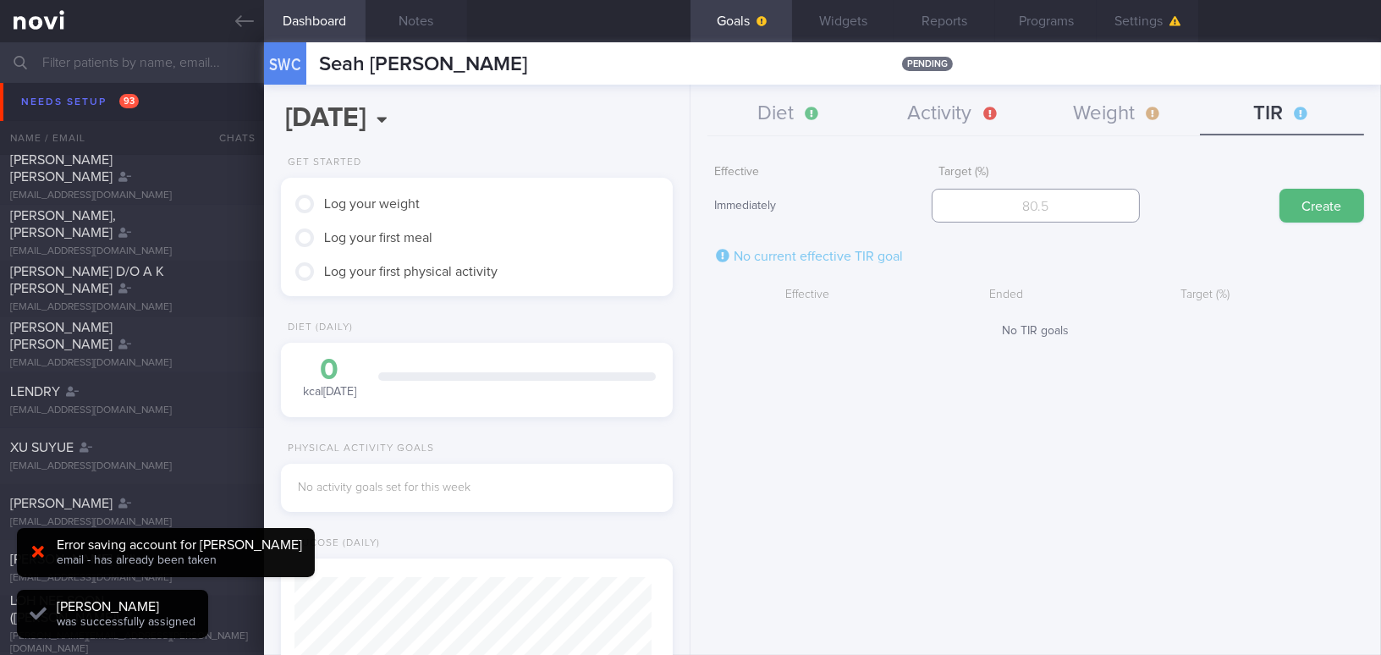
click at [1092, 207] on input "number" at bounding box center [1035, 206] width 207 height 34
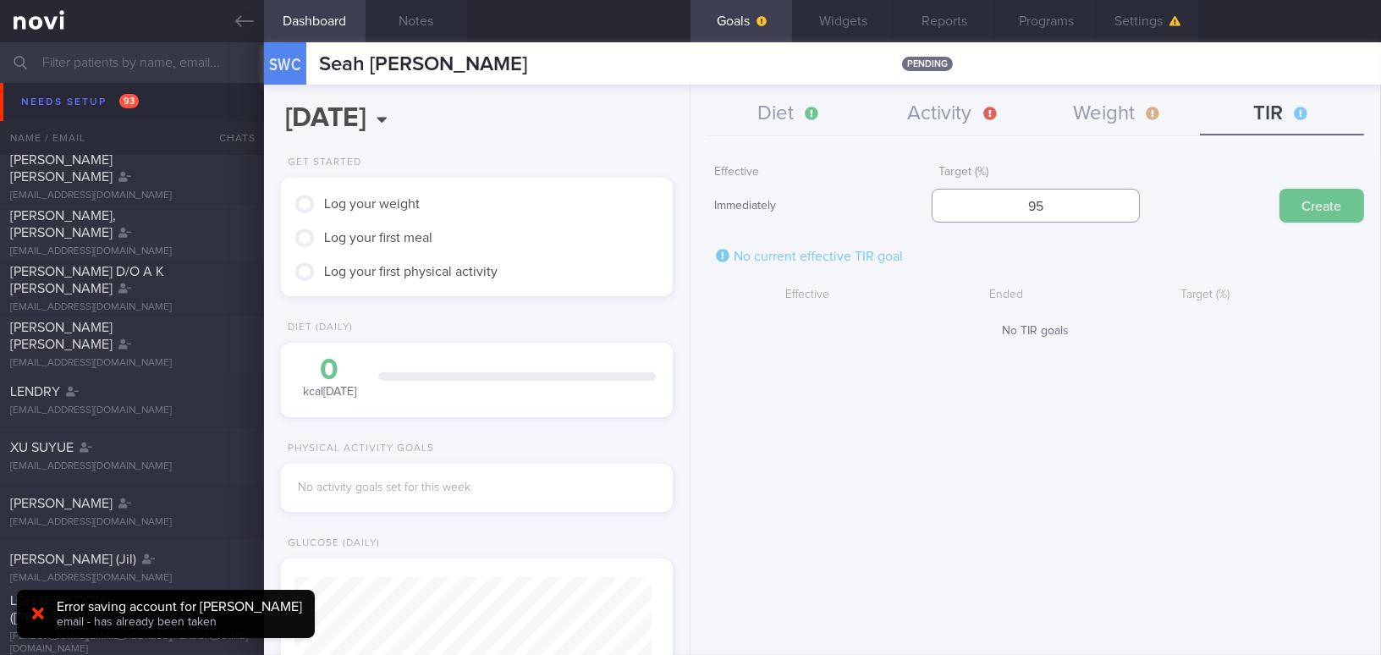
type input "95"
click at [1311, 210] on button "Create" at bounding box center [1321, 206] width 85 height 34
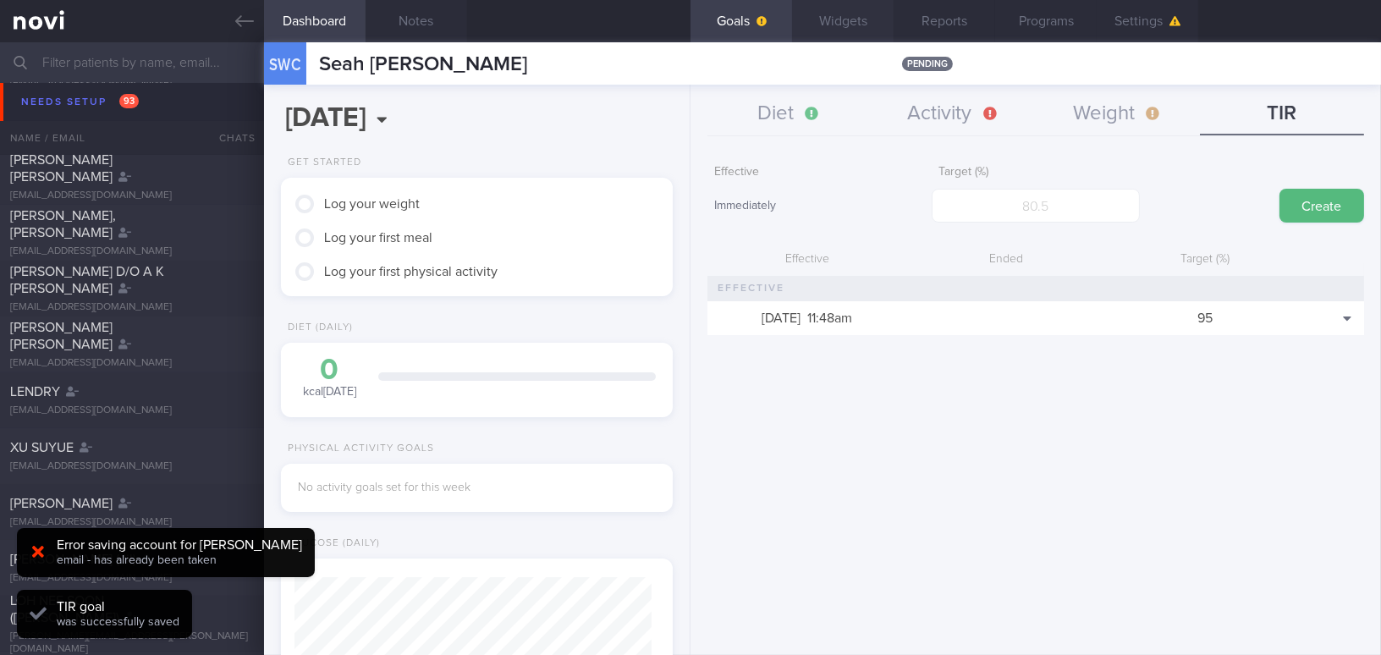
click at [829, 19] on button "Widgets" at bounding box center [843, 21] width 102 height 42
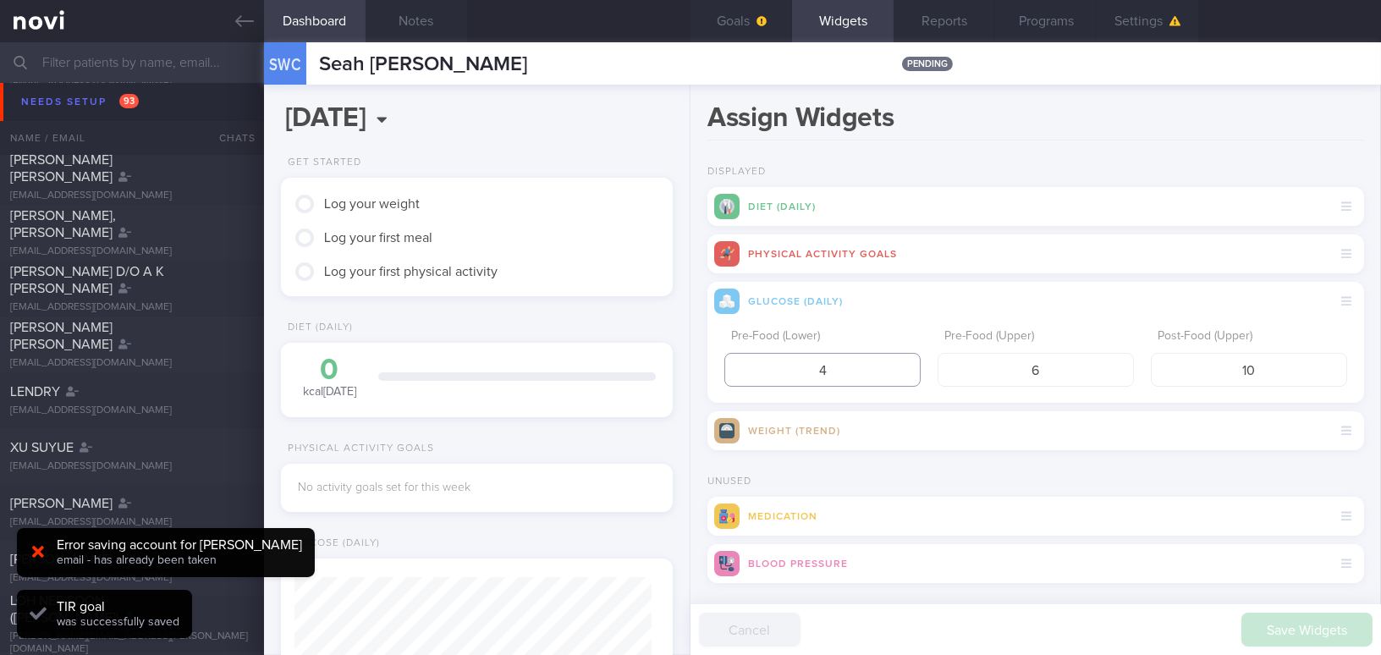
drag, startPoint x: 841, startPoint y: 361, endPoint x: 754, endPoint y: 377, distance: 88.6
click at [754, 377] on input "4" at bounding box center [822, 370] width 196 height 34
type input "3.9"
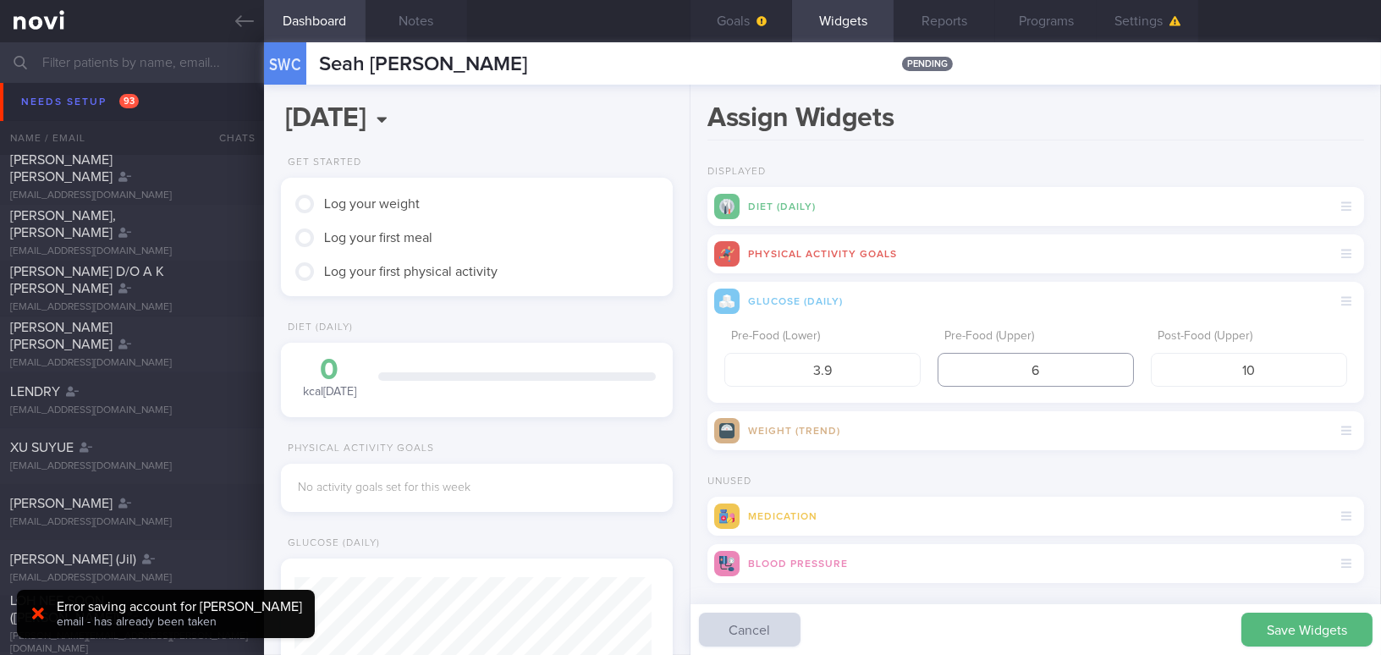
drag, startPoint x: 1080, startPoint y: 366, endPoint x: 972, endPoint y: 368, distance: 107.5
click at [972, 368] on input "6" at bounding box center [1036, 370] width 196 height 34
type input "5"
drag, startPoint x: 1278, startPoint y: 363, endPoint x: 1114, endPoint y: 355, distance: 164.3
click at [1114, 355] on div "Pre-Food (Lower) 3.9 Pre-Food (Upper) 5 Post-Food (Upper) 10" at bounding box center [1035, 354] width 623 height 66
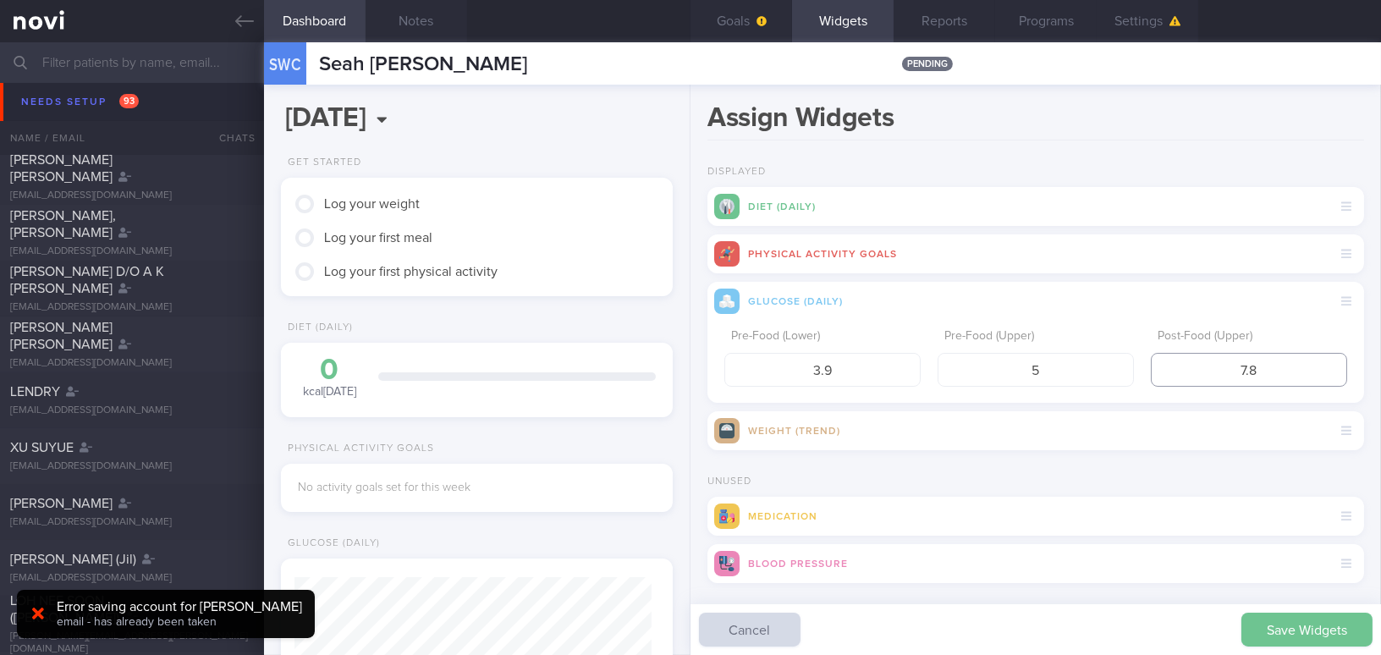
type input "7.8"
click at [1288, 636] on button "Save Widgets" at bounding box center [1306, 630] width 131 height 34
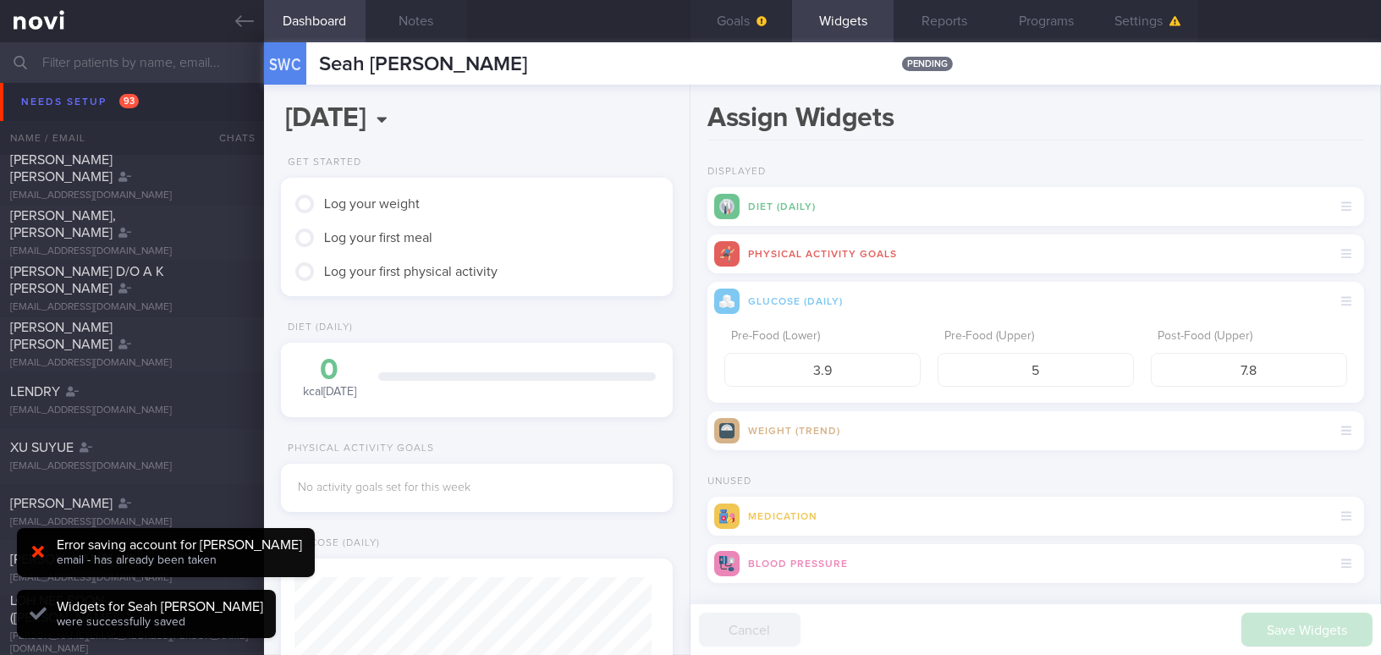
scroll to position [179, 356]
click at [753, 22] on span "button" at bounding box center [760, 21] width 14 height 14
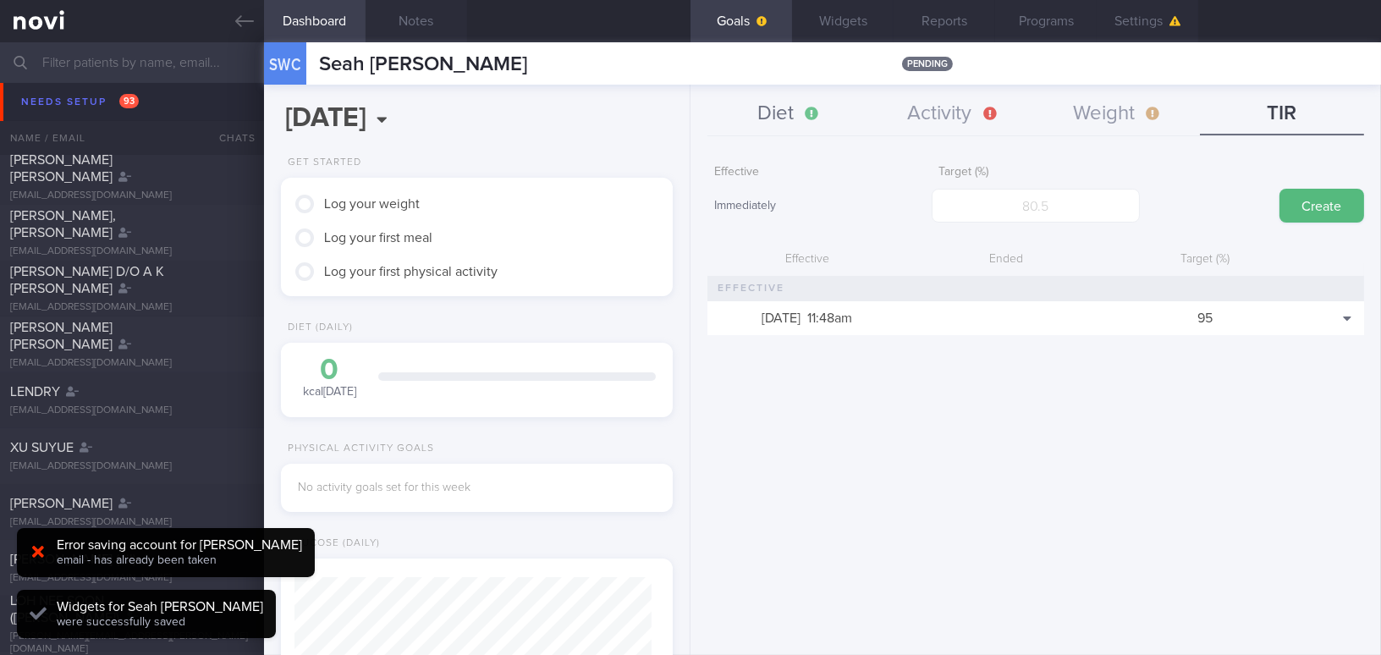
click at [778, 109] on button "Diet" at bounding box center [789, 114] width 164 height 42
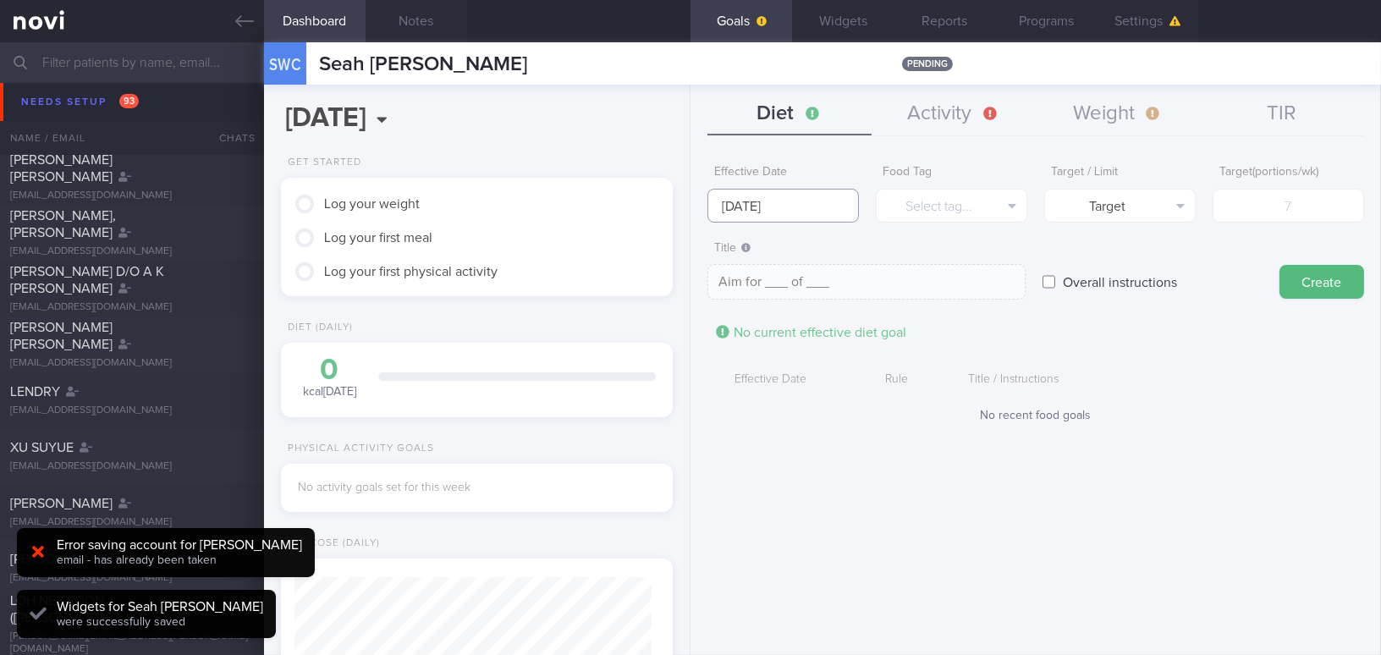
click at [762, 200] on input "8 Sep 2025" at bounding box center [782, 206] width 151 height 34
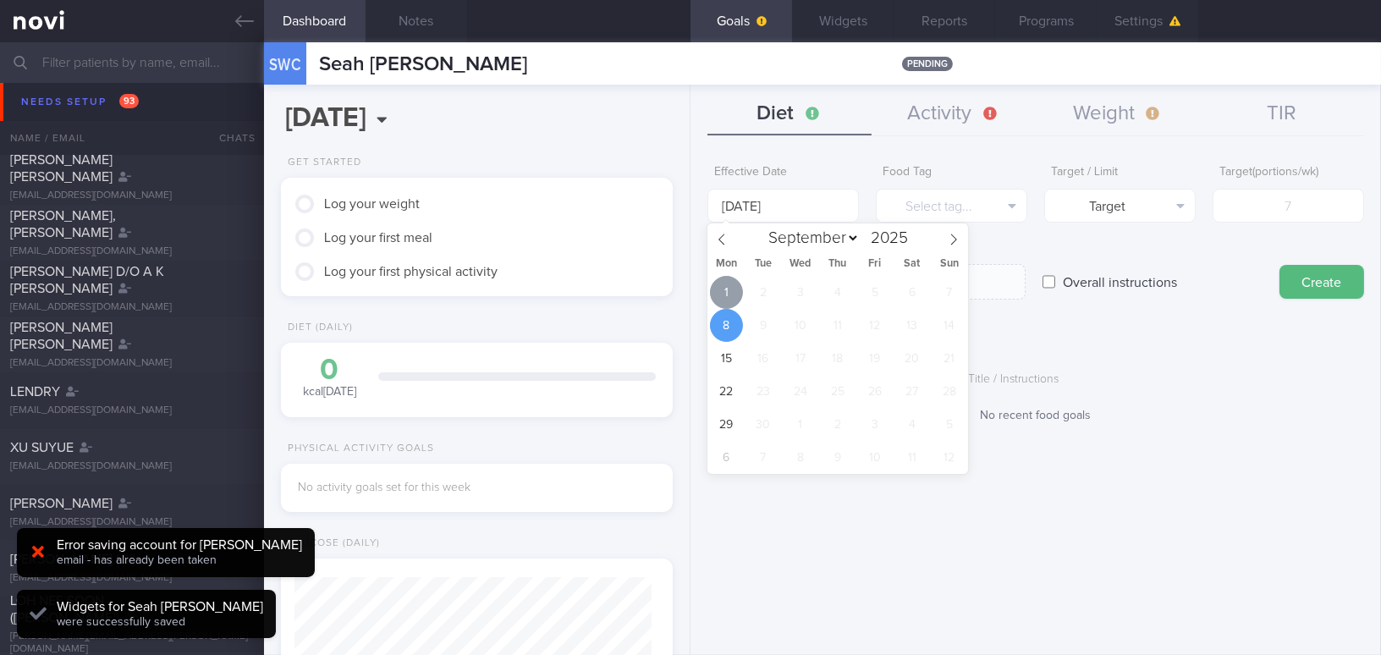
click at [718, 300] on span "1" at bounding box center [726, 292] width 33 height 33
type input "[DATE]"
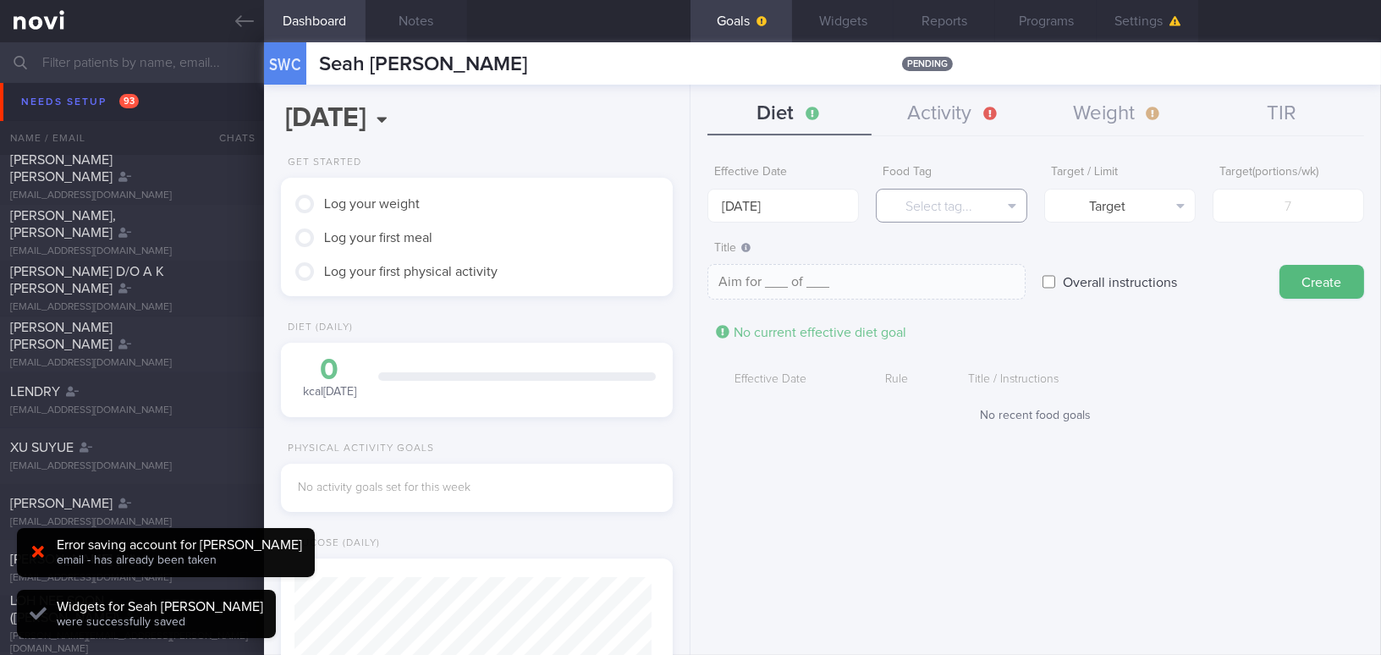
click at [927, 202] on button "Select tag..." at bounding box center [951, 206] width 151 height 34
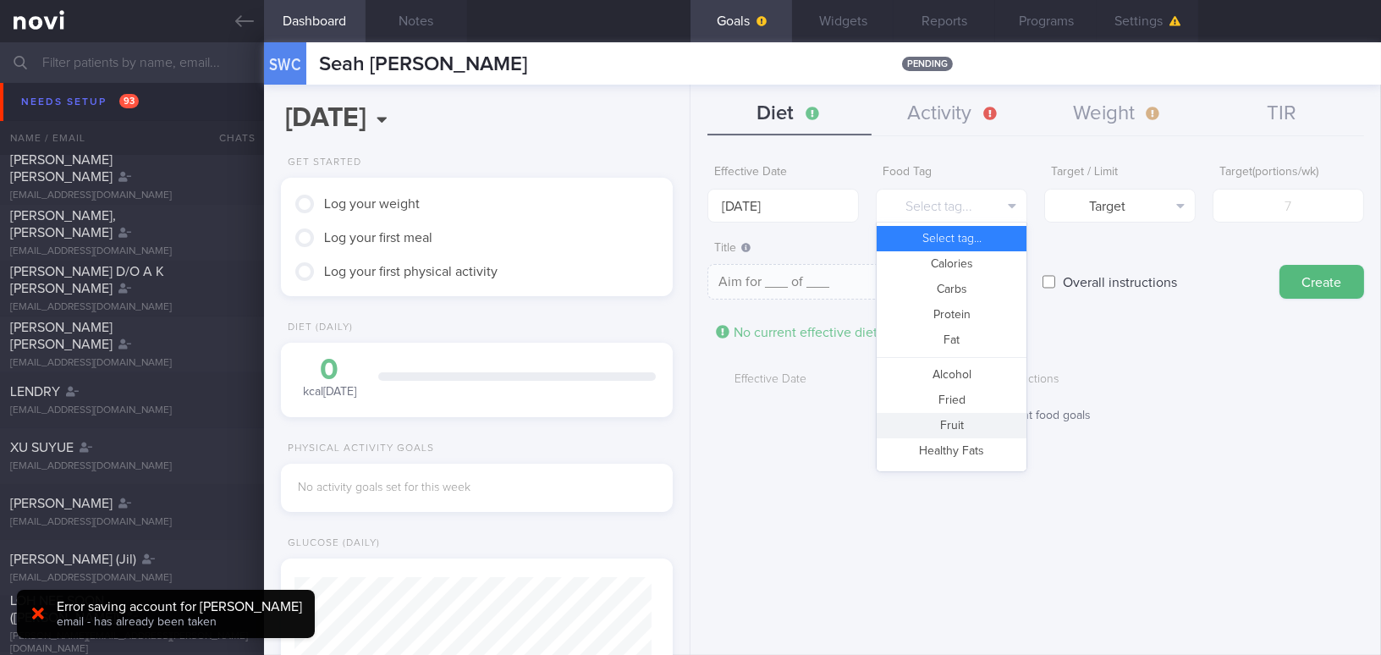
click at [937, 417] on button "Fruit" at bounding box center [952, 425] width 150 height 25
type textarea "Aim for __ portions of fruits per week"
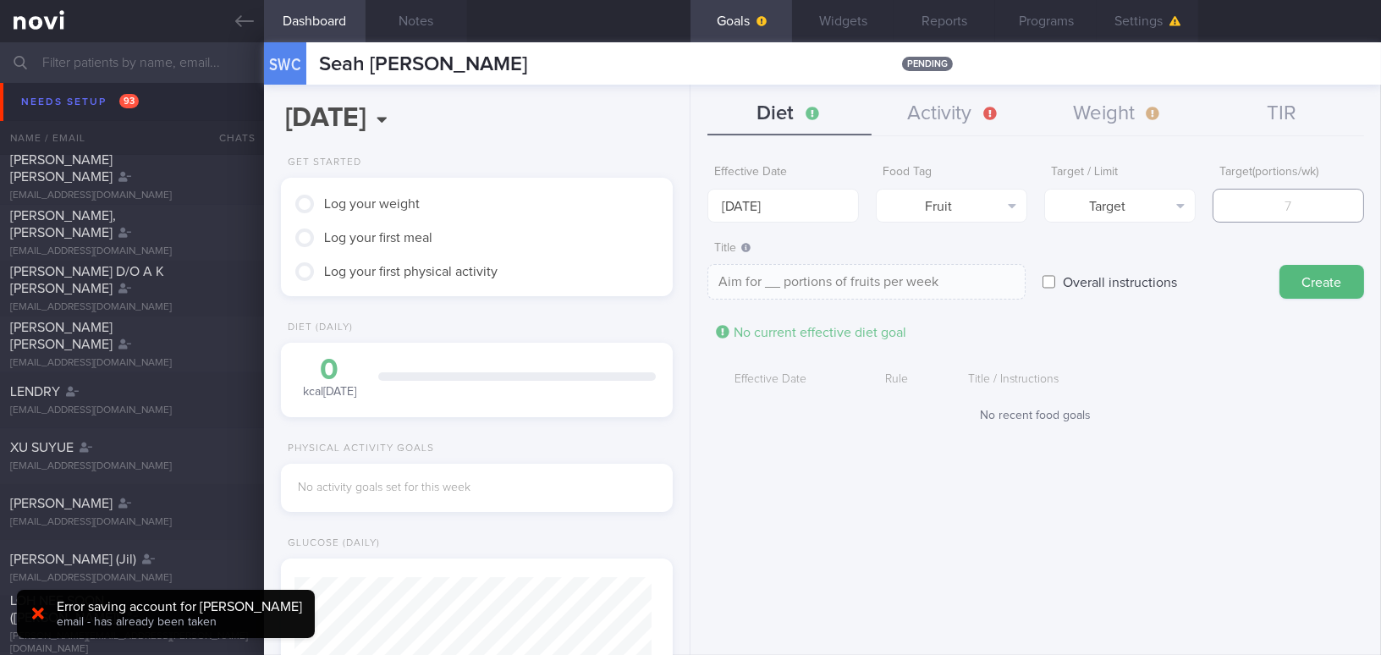
click at [1246, 222] on input "number" at bounding box center [1288, 206] width 151 height 34
type input "1"
type textarea "Aim for 1 portions of fruits per week"
type input "14"
type textarea "Aim for 14 portions of fruits per week"
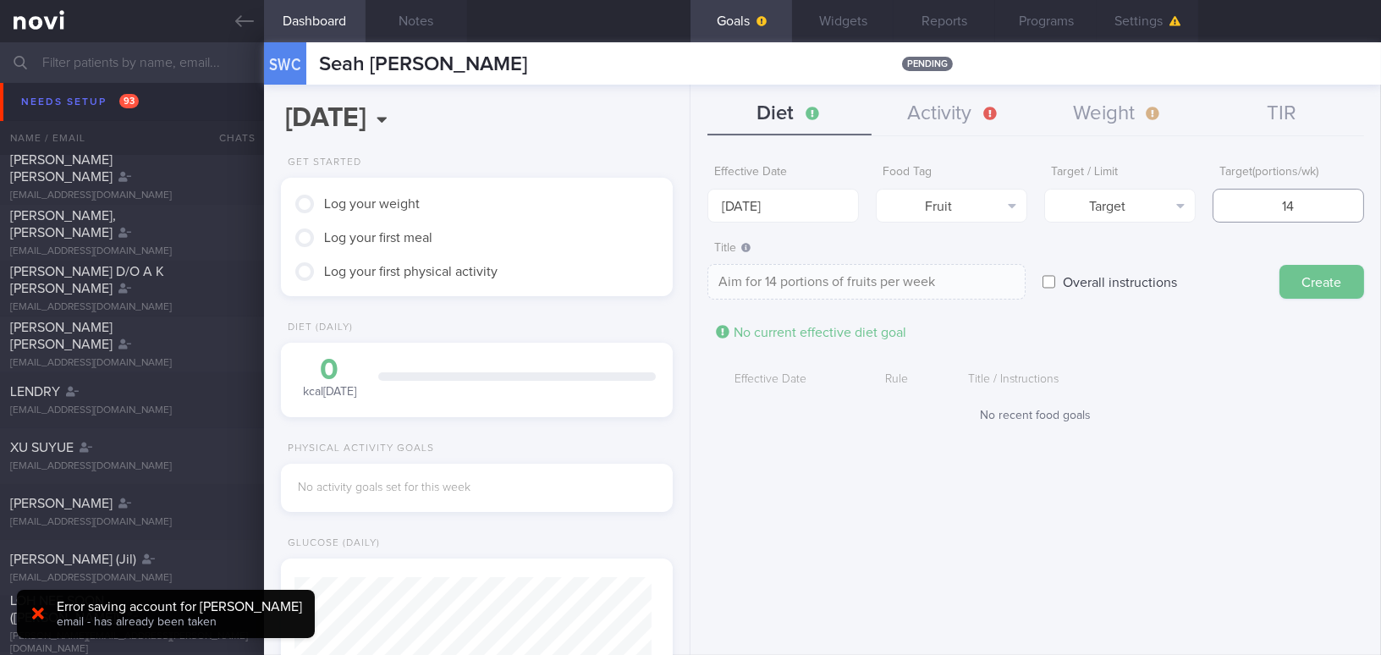
type input "14"
click at [1310, 282] on button "Create" at bounding box center [1321, 282] width 85 height 34
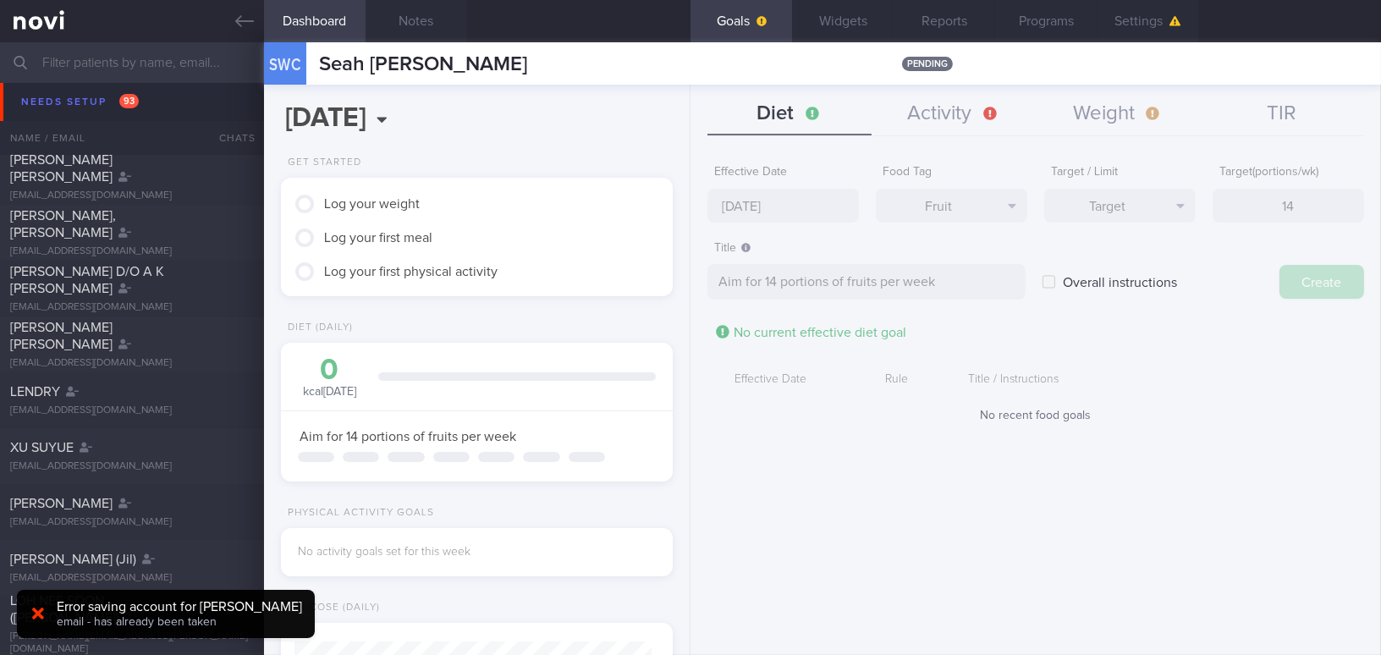
type input "8 Sep 2025"
type textarea "Aim for ___ of ___"
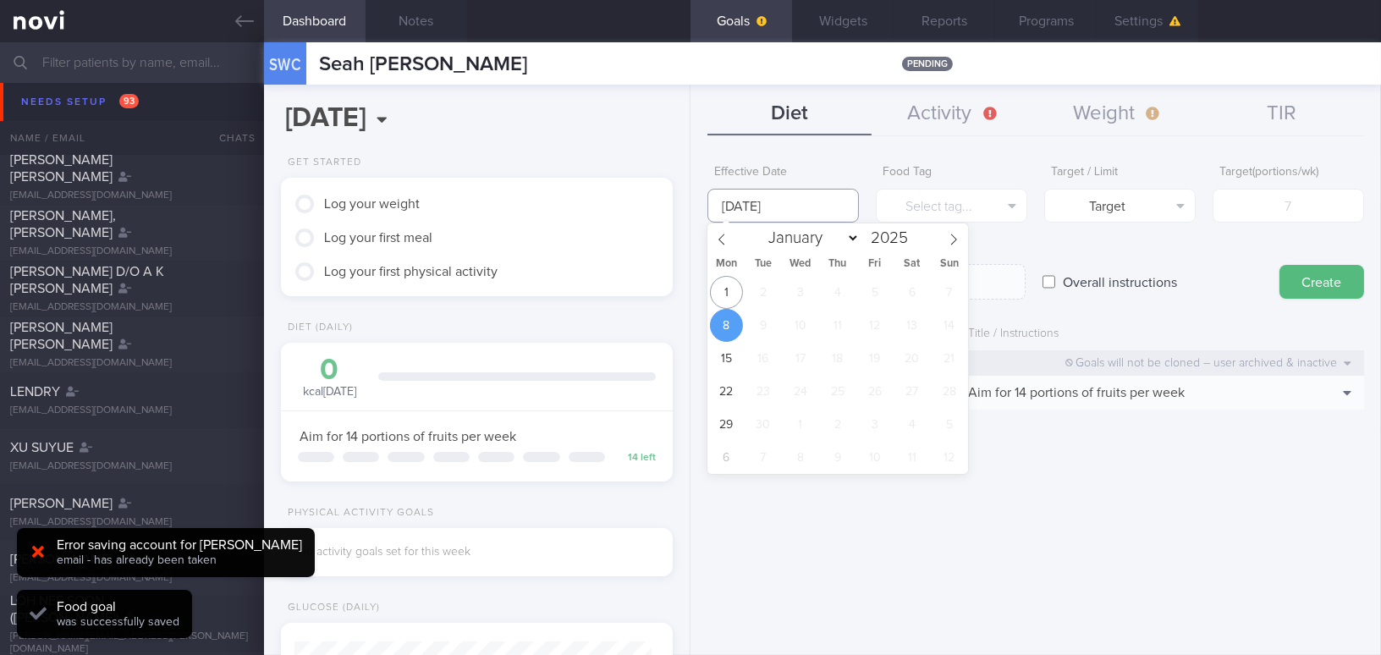
click at [751, 198] on input "8 Sep 2025" at bounding box center [782, 206] width 151 height 34
click at [729, 284] on span "1" at bounding box center [726, 292] width 33 height 33
type input "[DATE]"
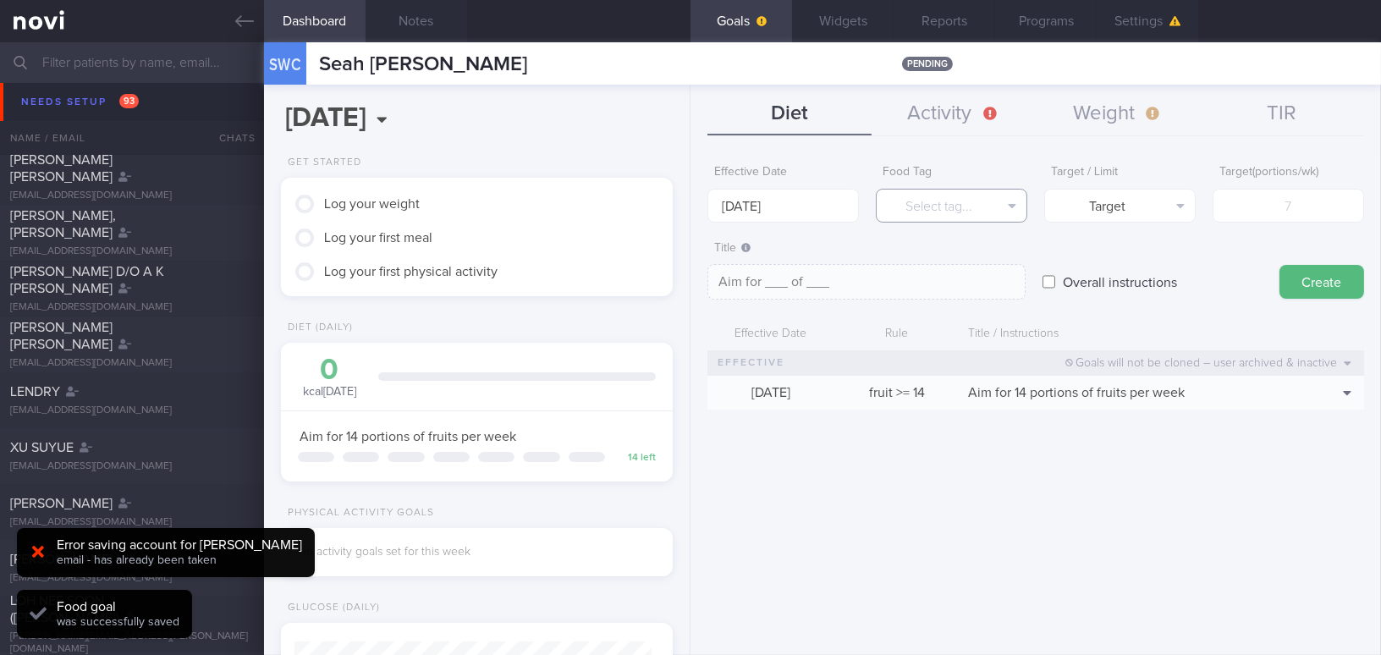
click at [943, 212] on button "Select tag..." at bounding box center [951, 206] width 151 height 34
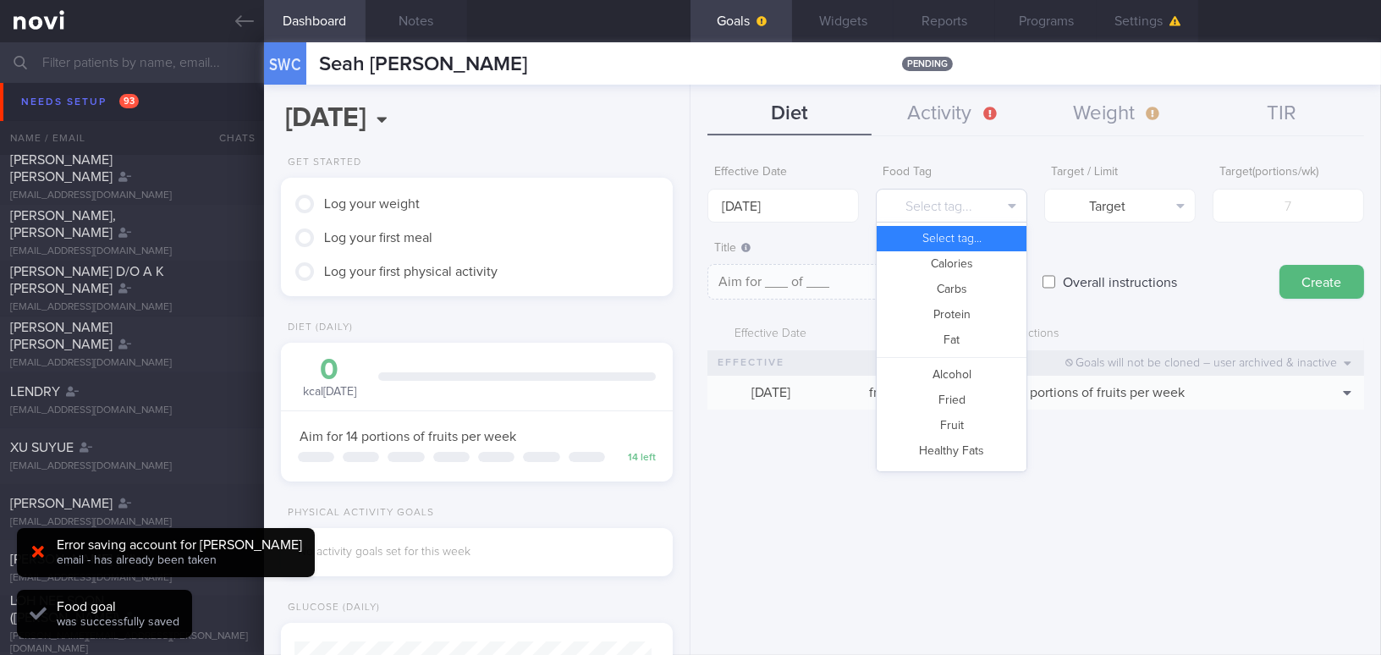
scroll to position [449, 0]
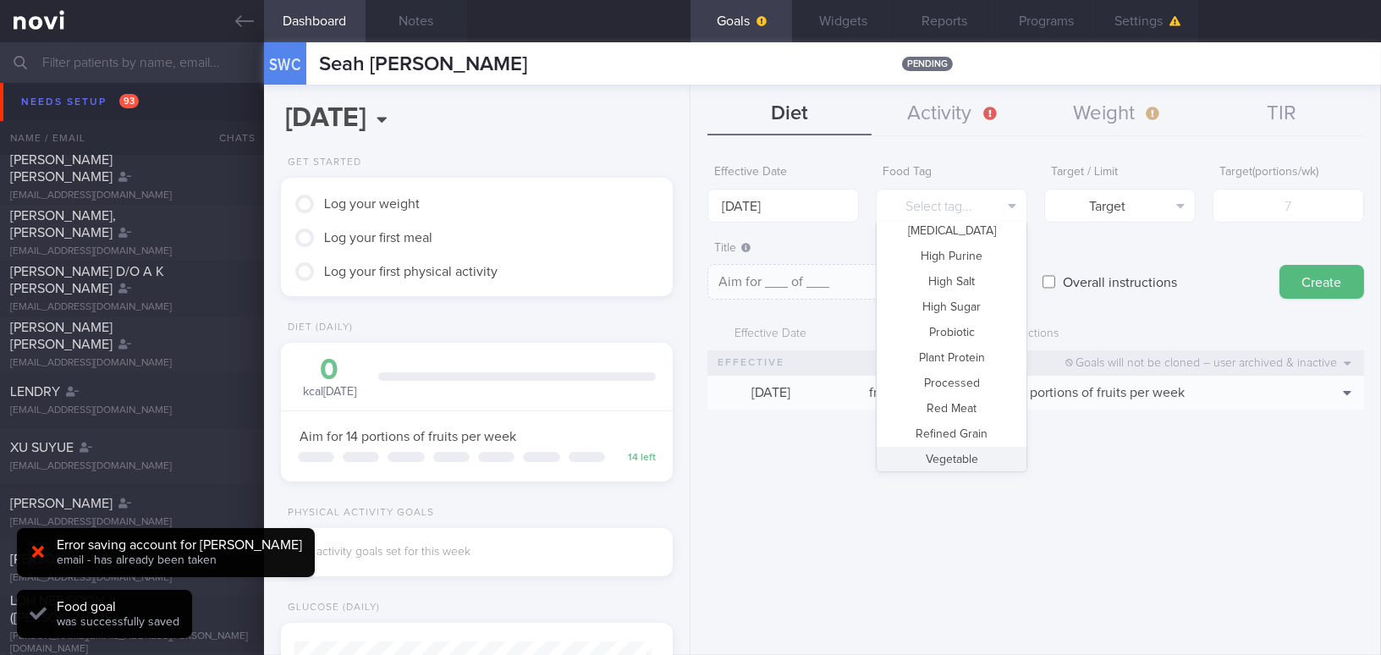
click at [984, 458] on button "Vegetable" at bounding box center [952, 459] width 150 height 25
type textarea "Aim for __ portions of vegetables per week"
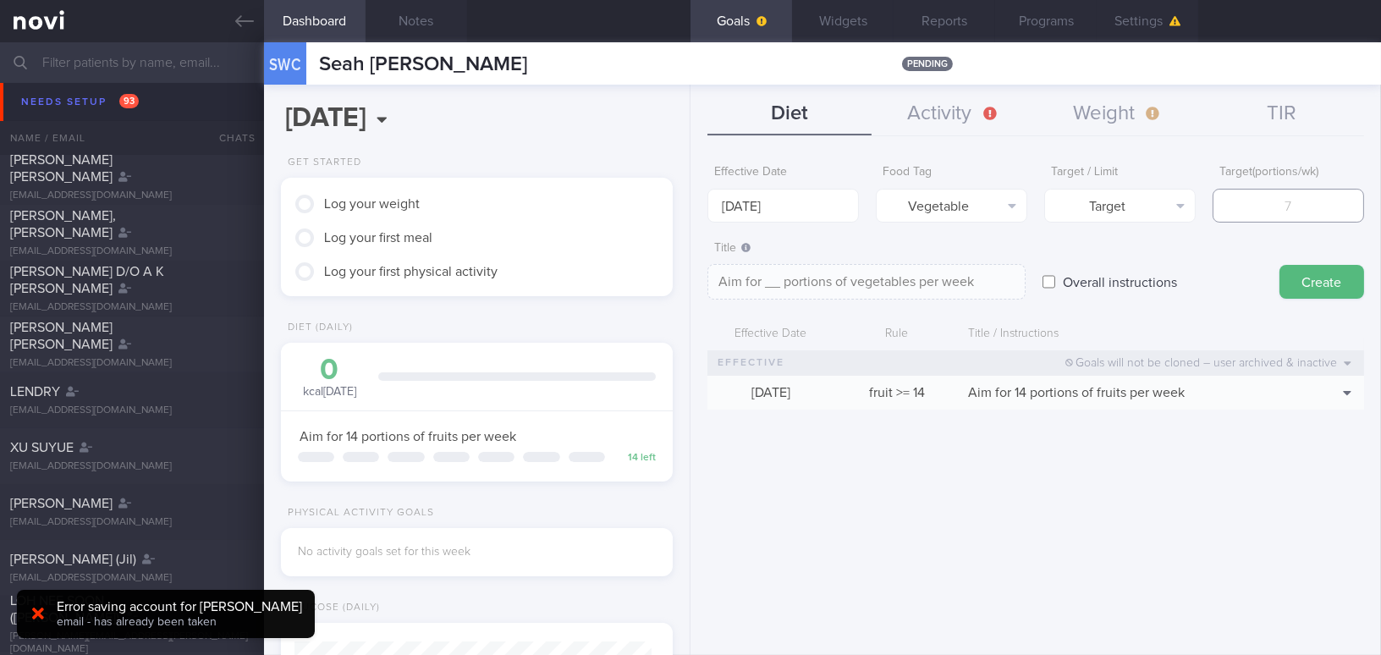
click at [1269, 215] on input "number" at bounding box center [1288, 206] width 151 height 34
type input "1"
type textarea "Aim for 1 portions of vegetables per week"
type input "14"
type textarea "Aim for 14 portions of vegetables per week"
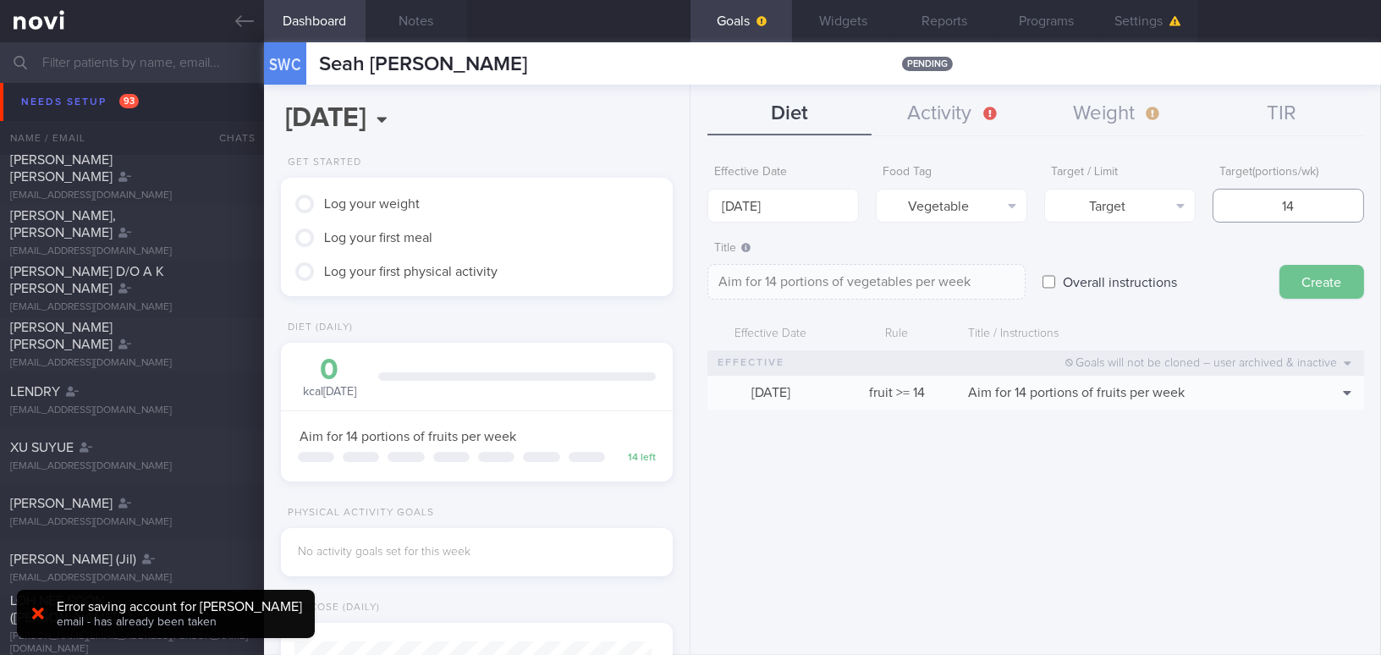
type input "14"
click at [1305, 277] on button "Create" at bounding box center [1321, 282] width 85 height 34
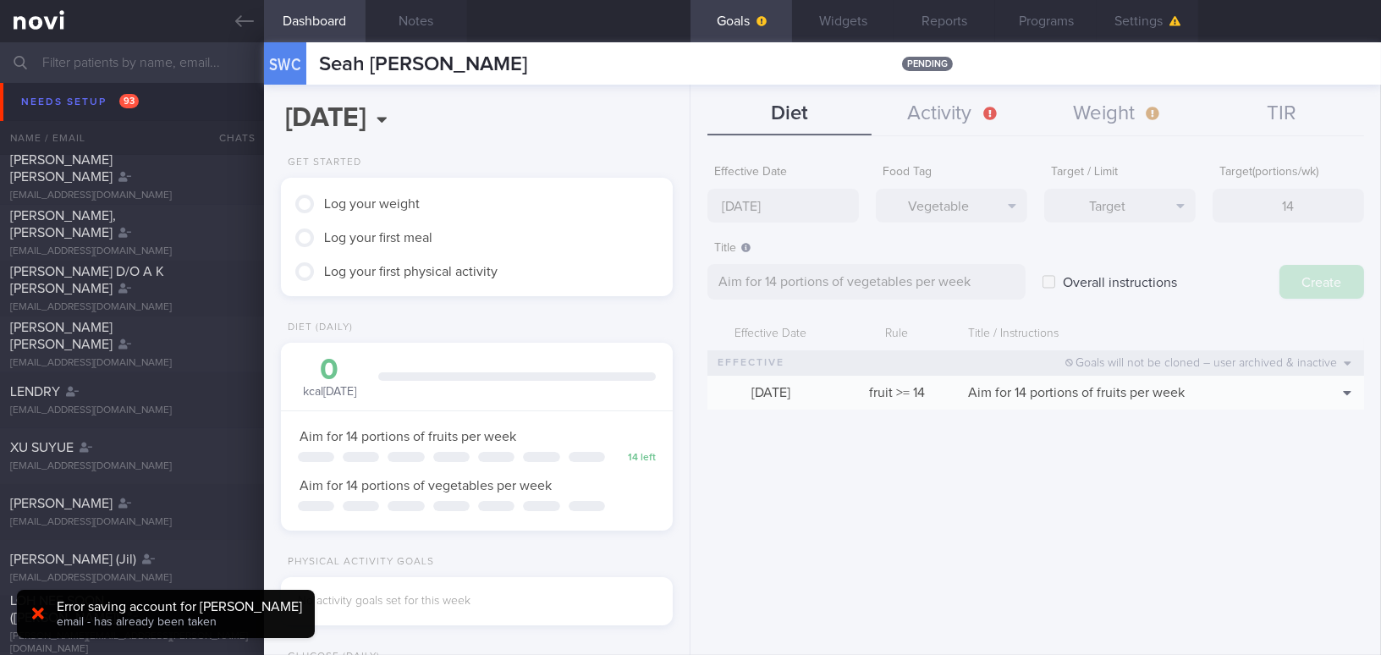
type input "8 Sep 2025"
type textarea "Aim for ___ of ___"
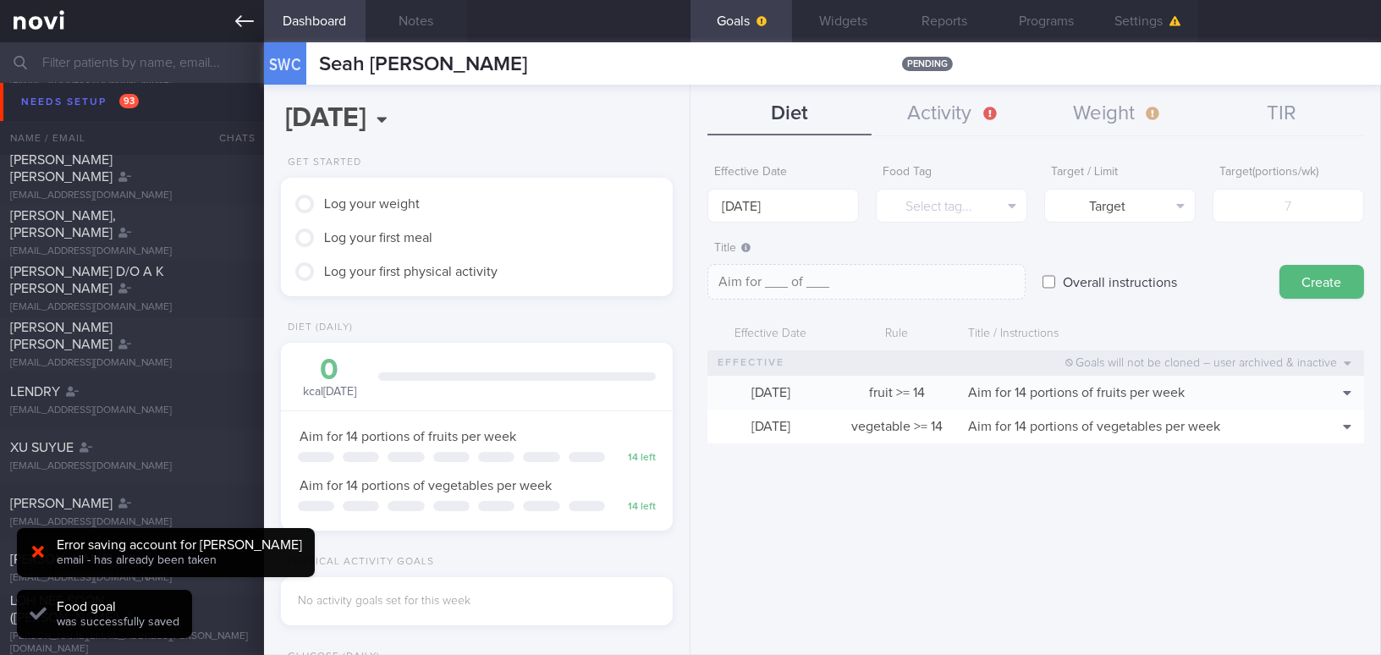
click at [243, 19] on icon at bounding box center [244, 21] width 19 height 19
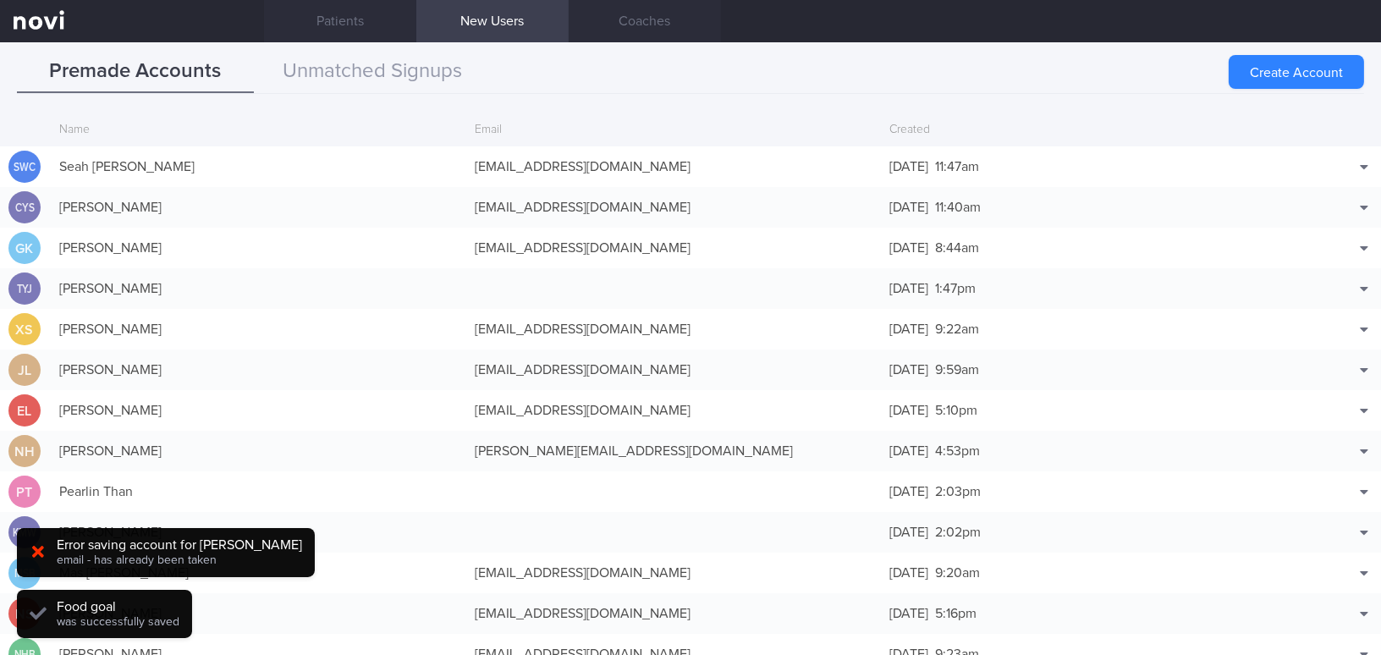
scroll to position [4778, 0]
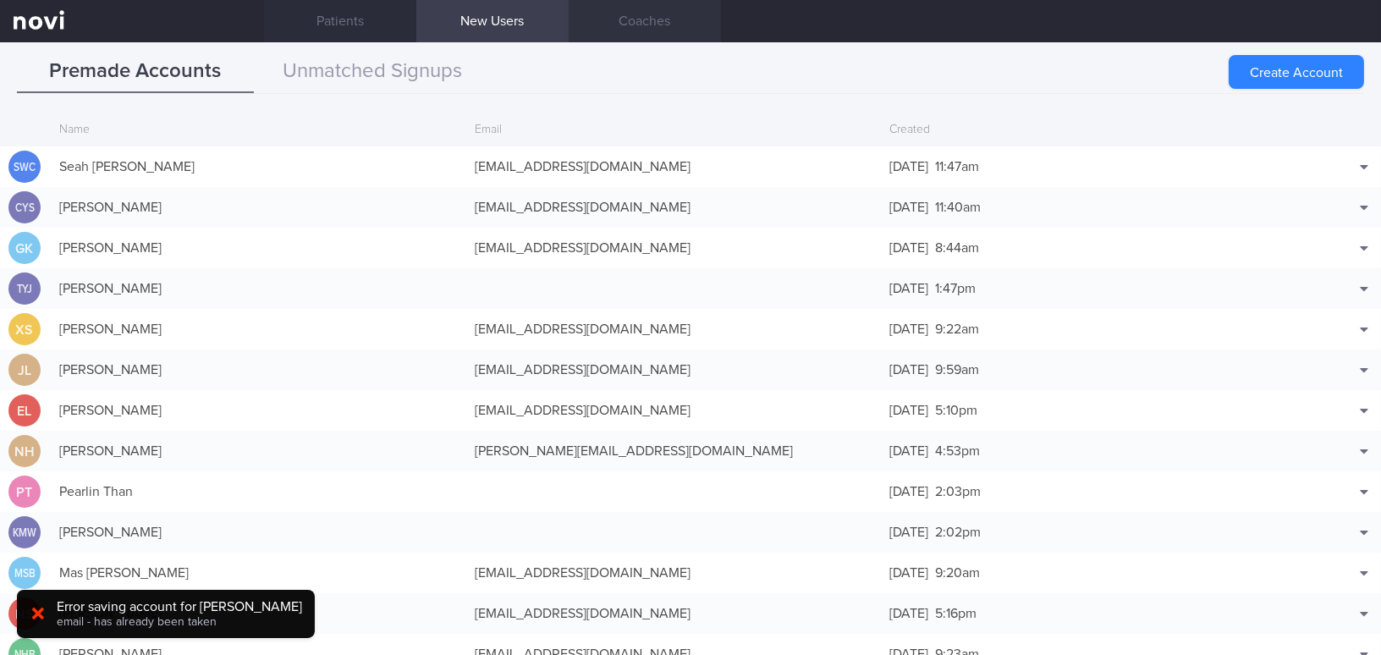
click at [656, 9] on link "Coaches" at bounding box center [645, 21] width 152 height 42
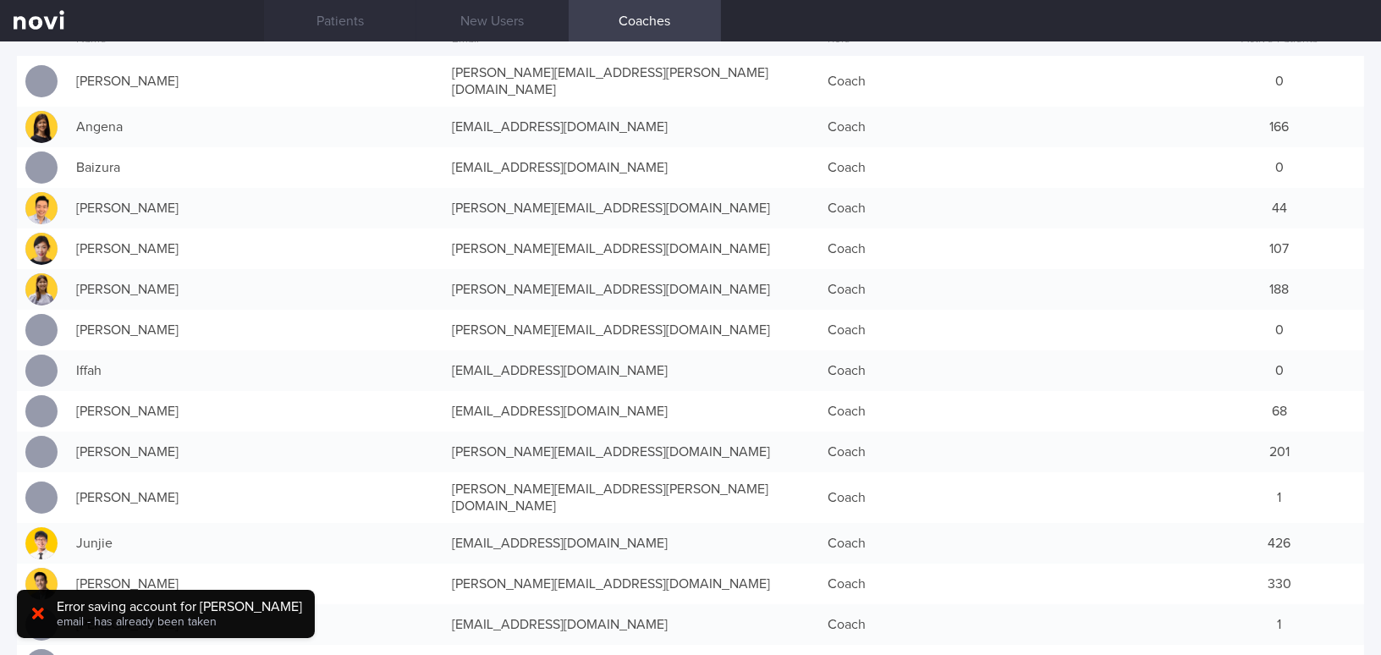
scroll to position [76, 0]
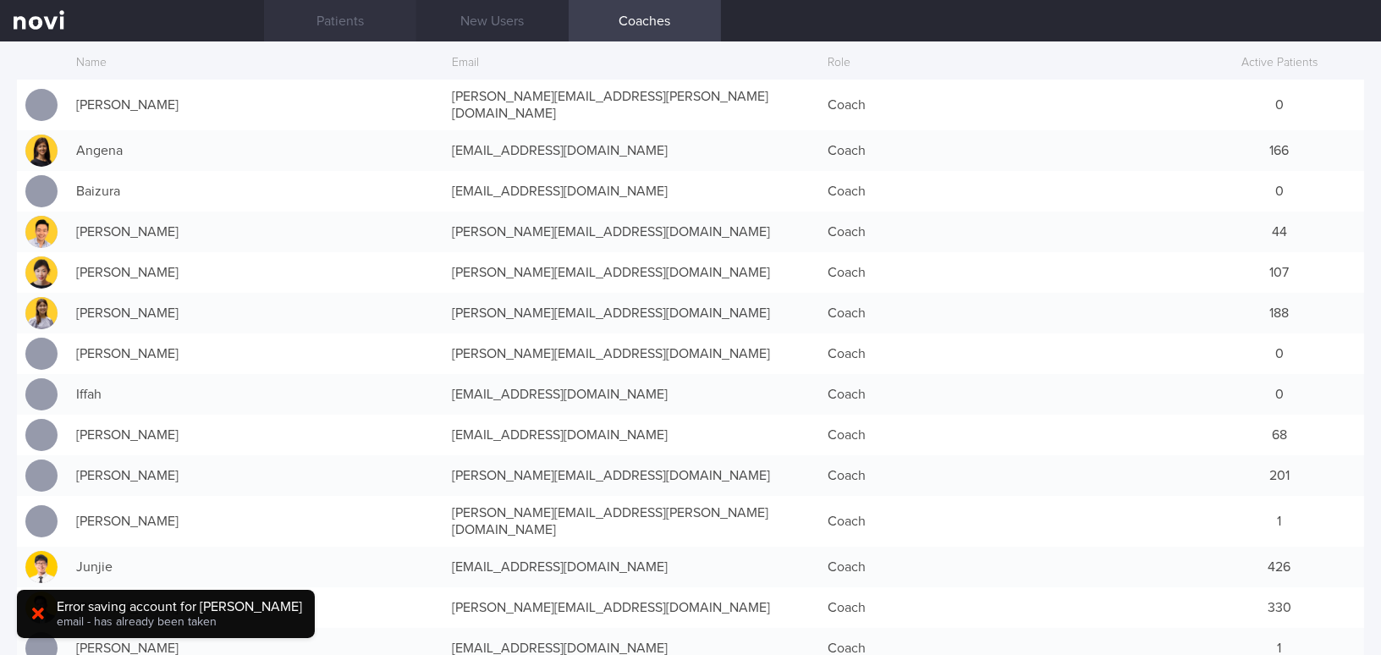
click at [366, 22] on link "Patients" at bounding box center [340, 21] width 152 height 42
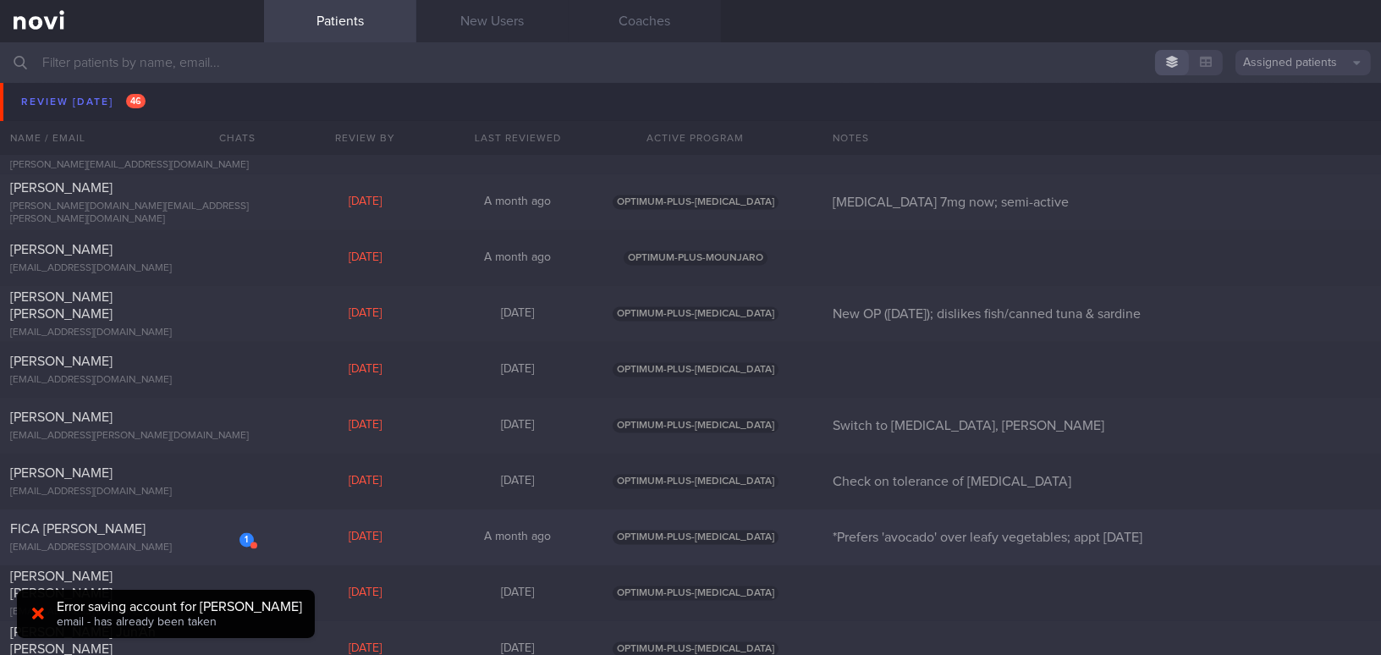
scroll to position [6624, 0]
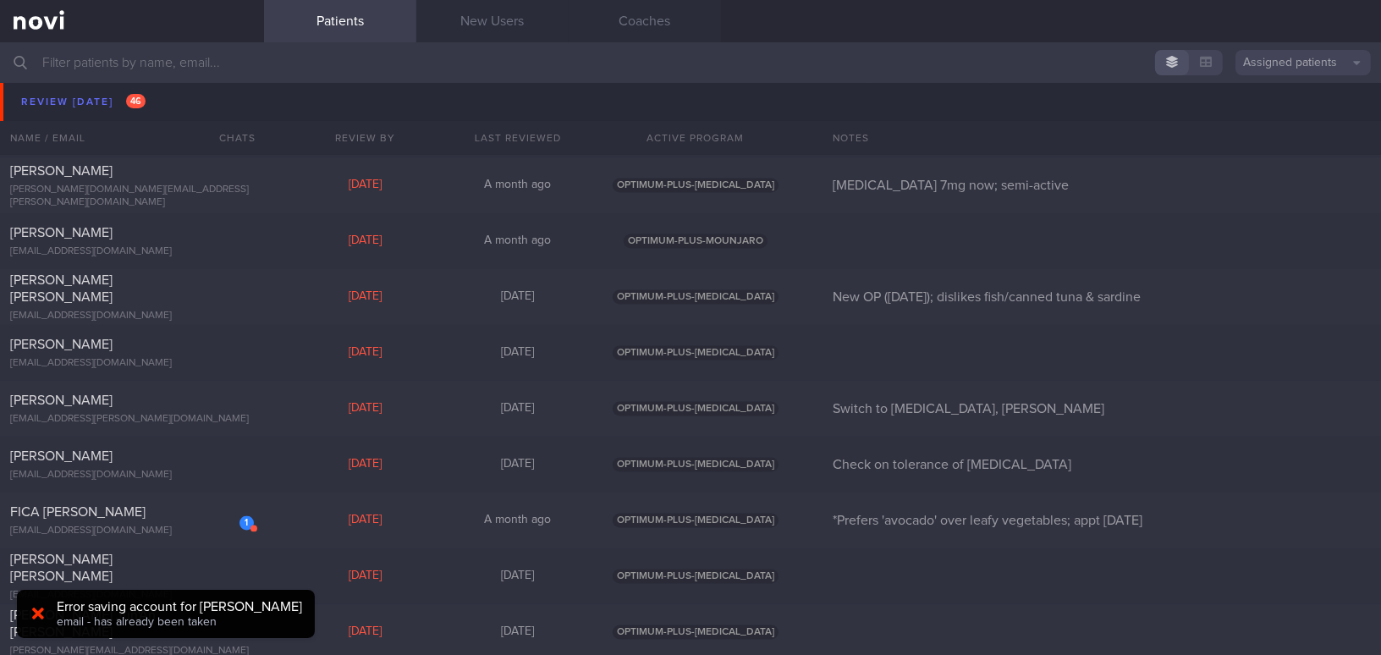
click at [42, 617] on icon at bounding box center [38, 614] width 12 height 12
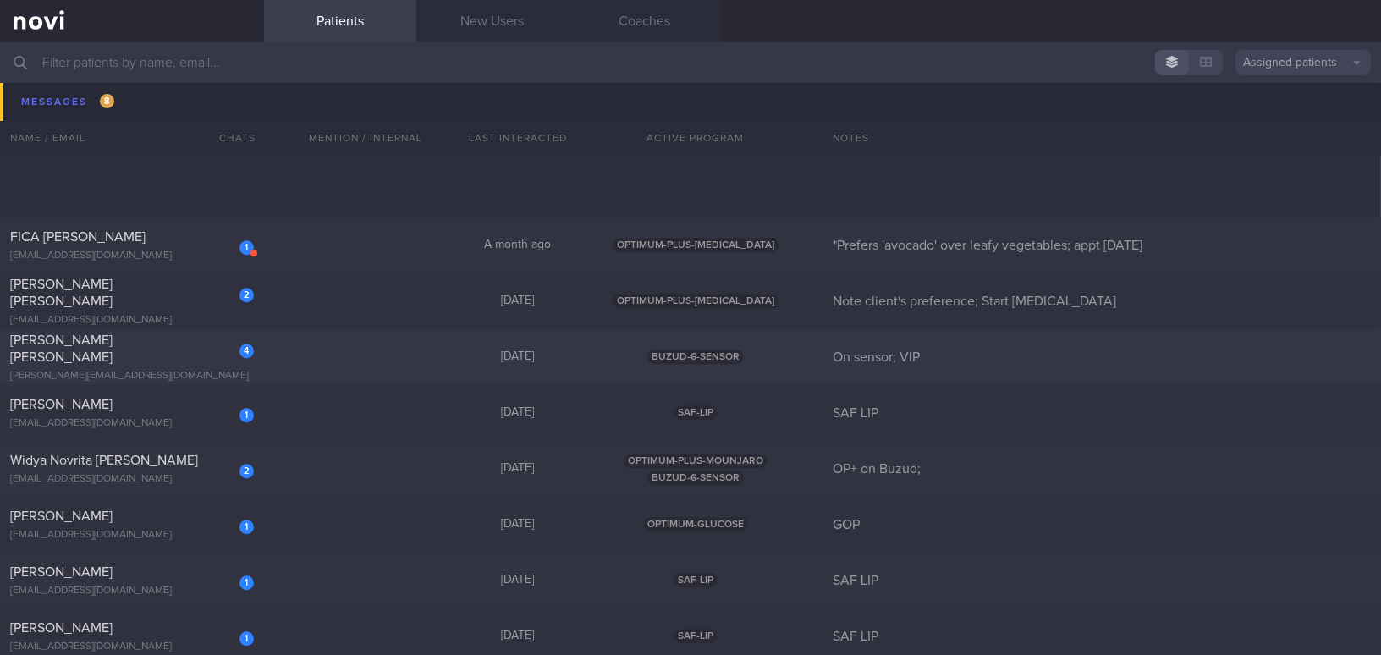
scroll to position [8317, 0]
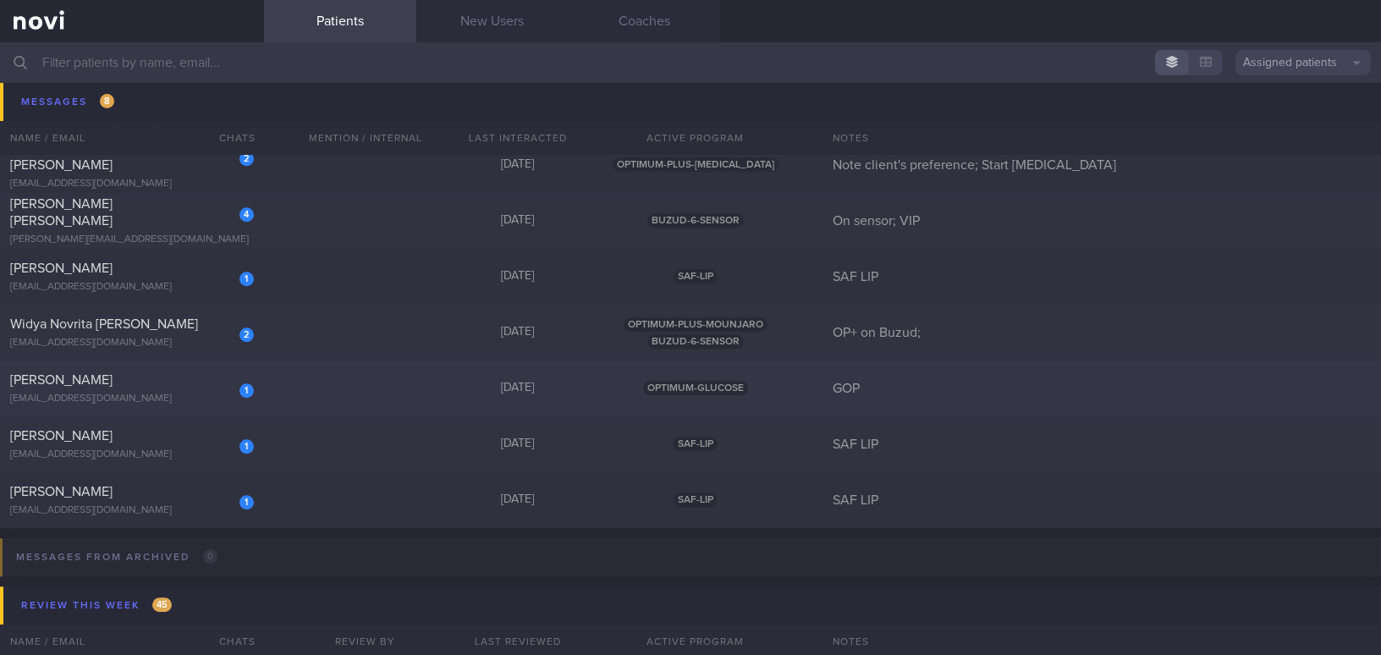
click at [165, 387] on div "CHU YEN MIN" at bounding box center [129, 379] width 239 height 17
select select "8"
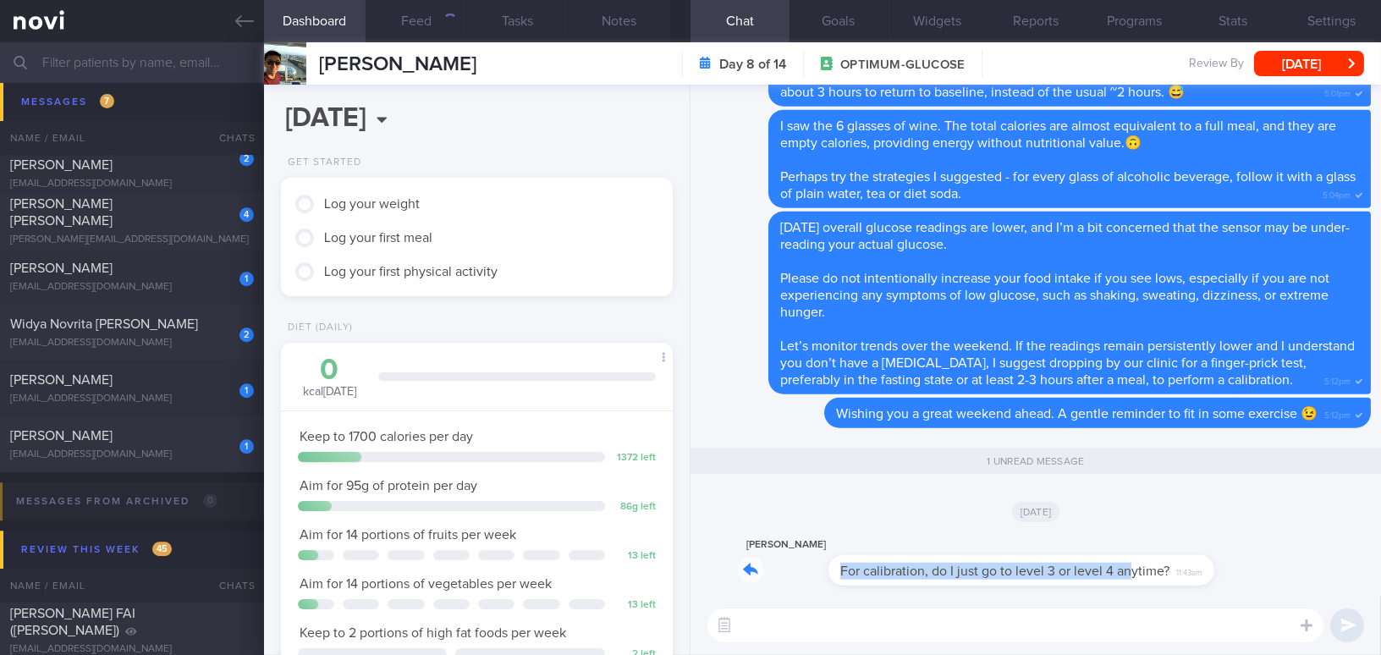
drag, startPoint x: 1042, startPoint y: 556, endPoint x: 1349, endPoint y: 503, distance: 311.8
click at [1307, 540] on div "Yen-Min Chu For calibration, do I just go to level 3 or level 4 anytime? 11:43am" at bounding box center [1036, 565] width 670 height 61
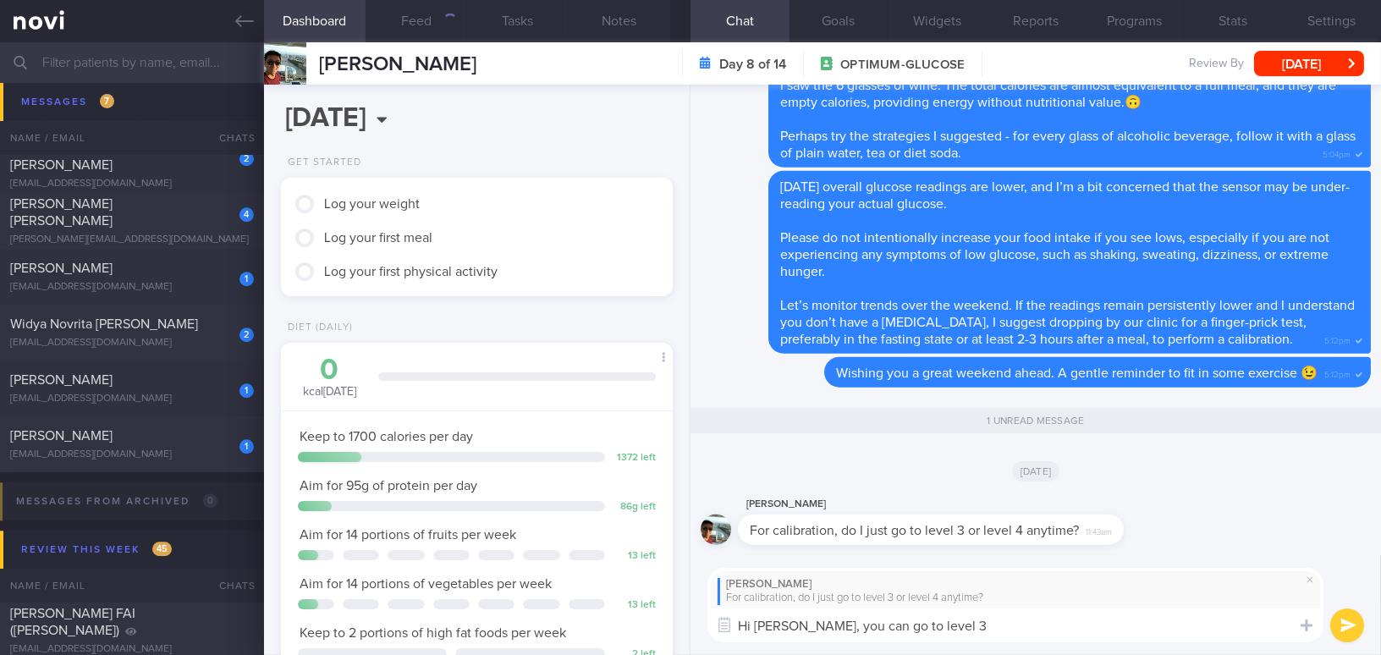
type textarea "Hi Mr Chu, you can go to level 3!"
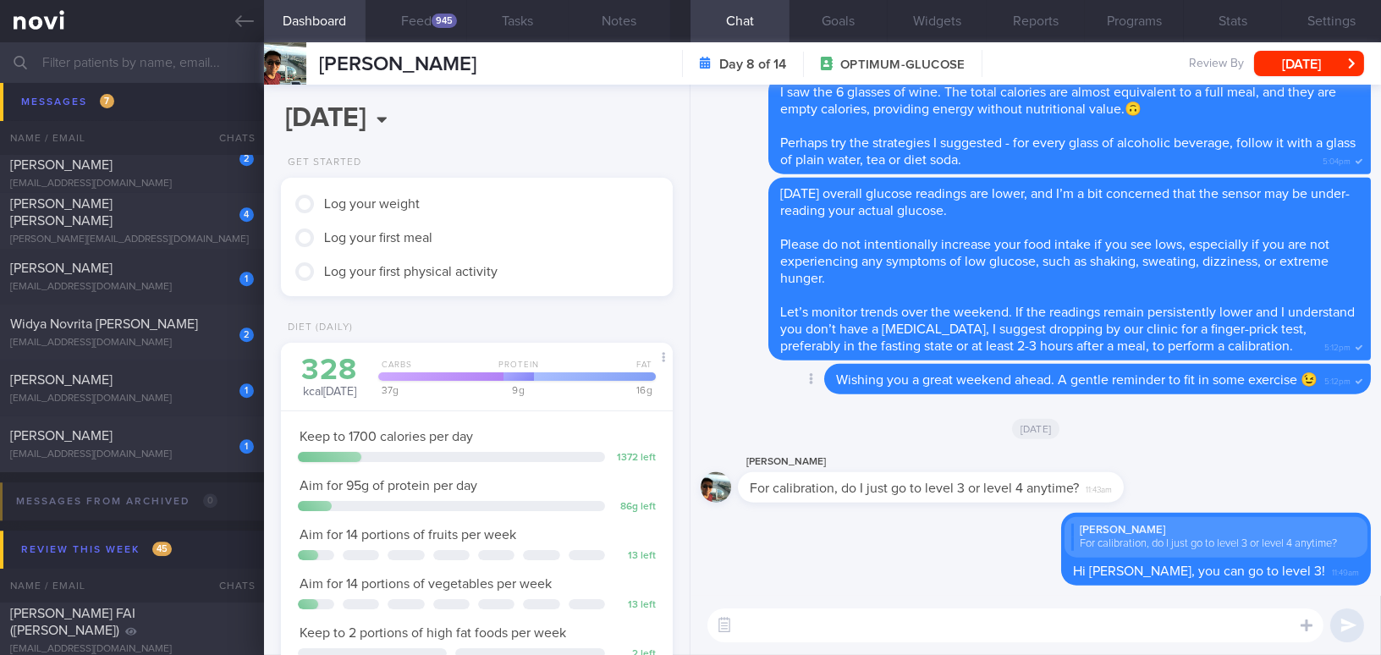
scroll to position [179, 356]
click at [916, 640] on textarea at bounding box center [1015, 625] width 616 height 34
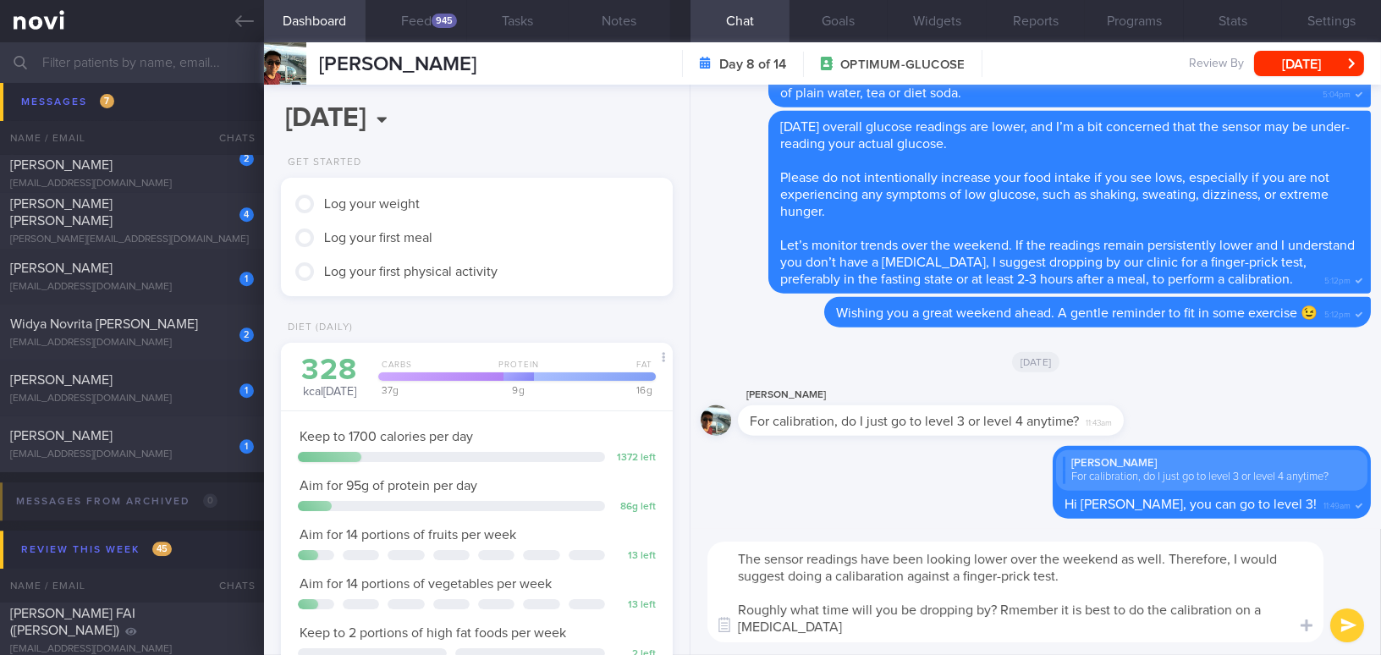
scroll to position [0, 0]
click at [834, 624] on textarea "The sensor readings have been looking lower over the weekend as well. Therefore…" at bounding box center [1015, 592] width 616 height 101
drag, startPoint x: 1072, startPoint y: 632, endPoint x: 705, endPoint y: 535, distance: 379.9
click at [705, 535] on div "The sensor readings have been looking lower over the weekend as well. Therefore…" at bounding box center [1036, 592] width 691 height 126
click at [908, 572] on textarea "The sensor readings have been looking lower over the weekend as well. Therefore…" at bounding box center [1015, 592] width 616 height 101
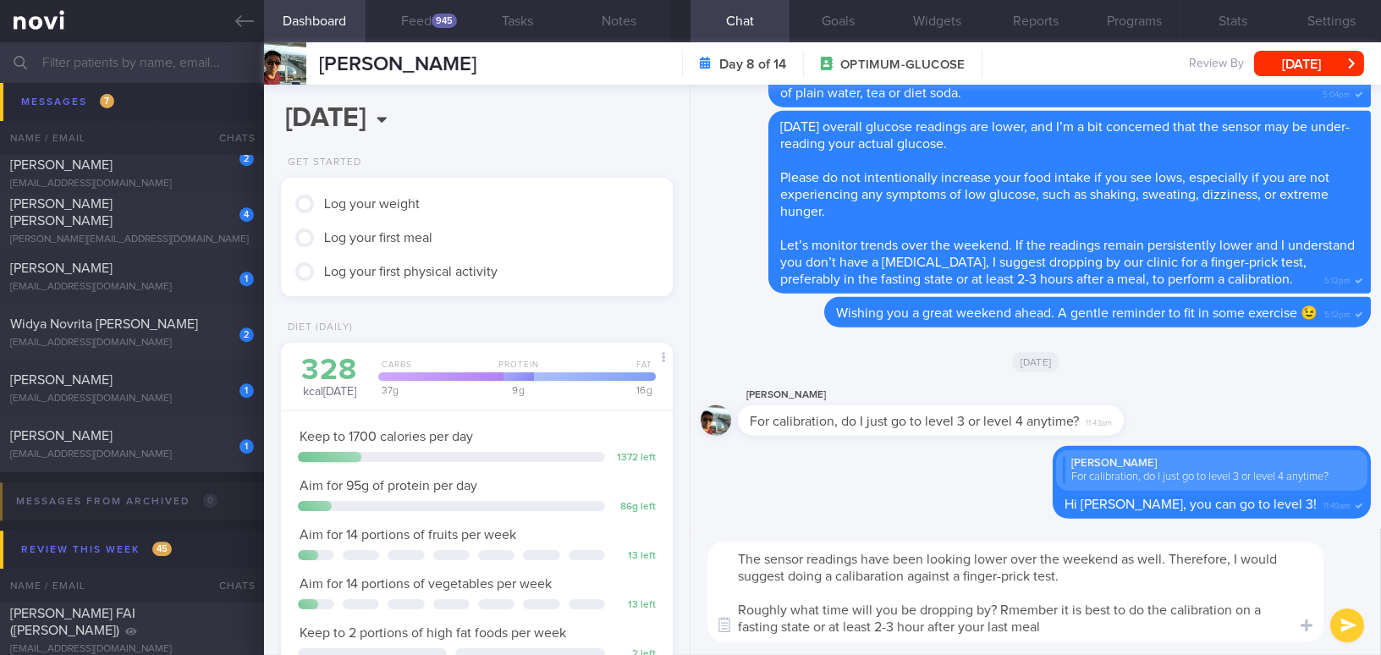
drag, startPoint x: 1034, startPoint y: 630, endPoint x: 597, endPoint y: 552, distance: 444.5
click at [597, 552] on div "Dashboard Feed 945 Tasks Notes Chat Goals Widgets Reports Programs Stats Settin…" at bounding box center [822, 348] width 1117 height 613
paste textarea "ration against a finger-prick test. Roughly what time will you be dropping by? …"
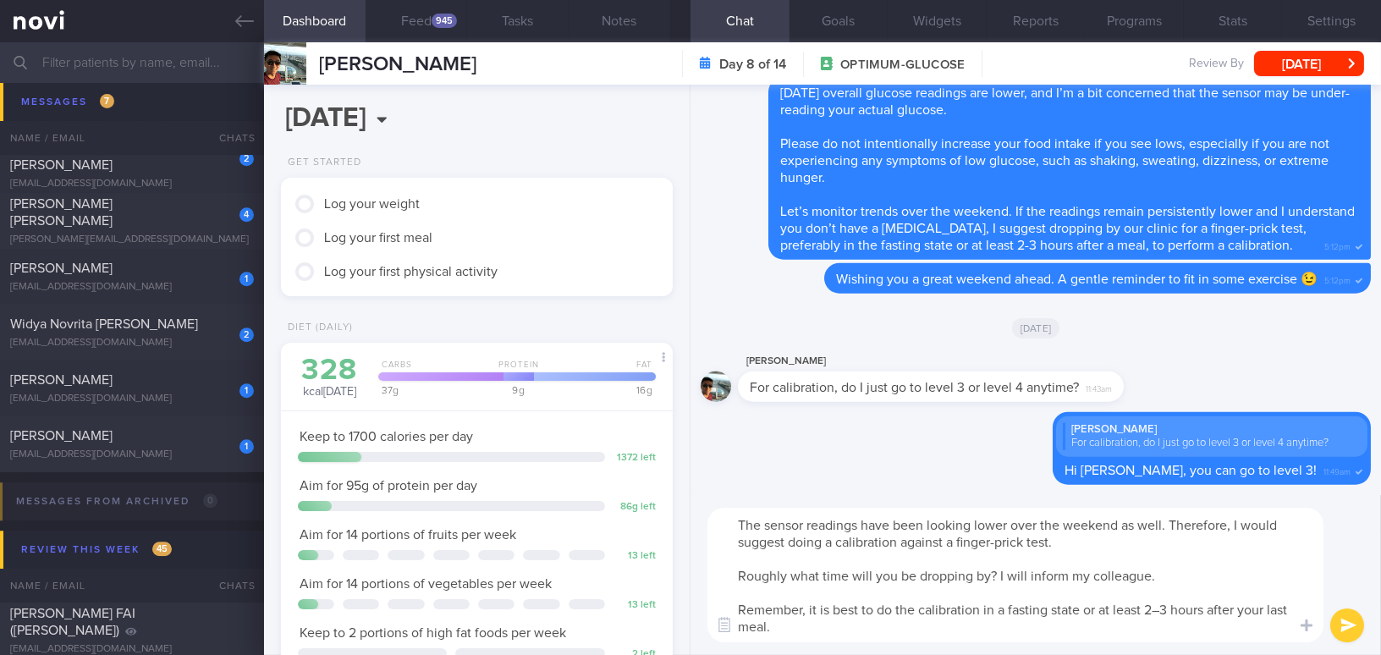
click at [1160, 614] on textarea "The sensor readings have been looking lower over the weekend as well. Therefore…" at bounding box center [1015, 575] width 616 height 135
type textarea "The sensor readings have been looking lower over the weekend as well. Therefore…"
click at [1356, 624] on button "submit" at bounding box center [1347, 625] width 34 height 34
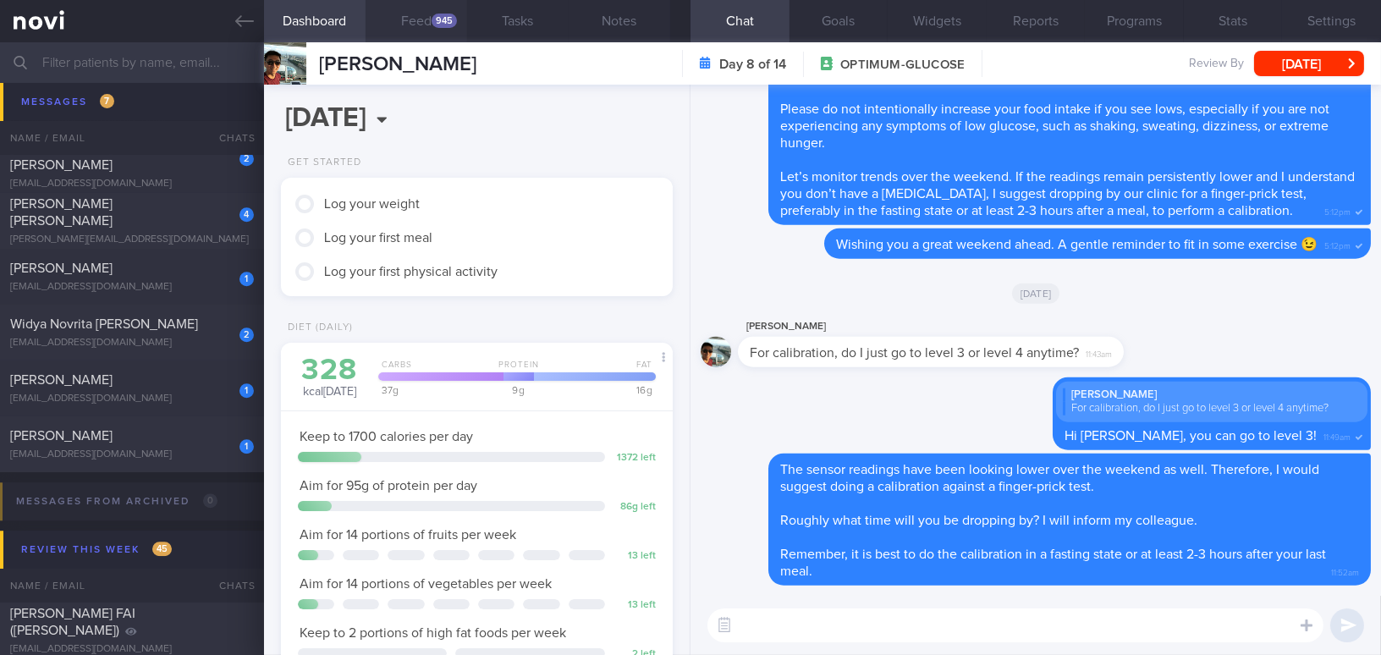
click at [444, 26] on div "945" at bounding box center [444, 21] width 25 height 14
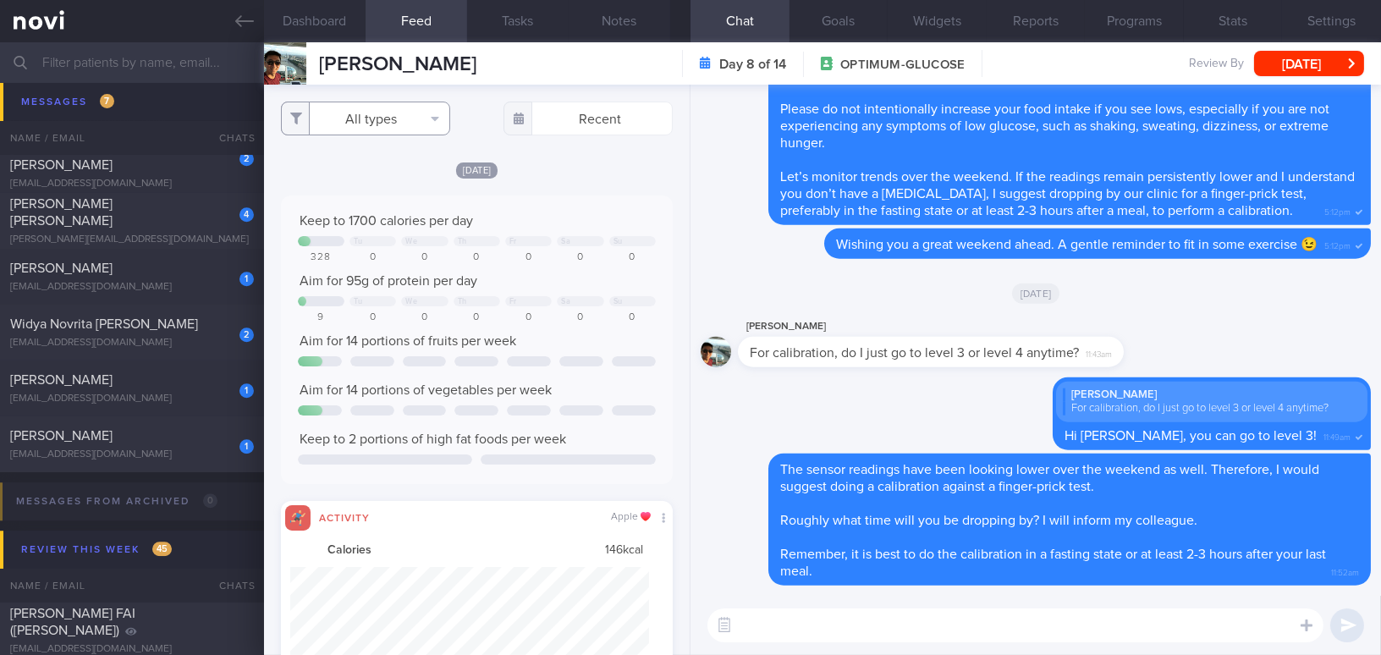
click at [382, 118] on button "All types" at bounding box center [365, 119] width 169 height 34
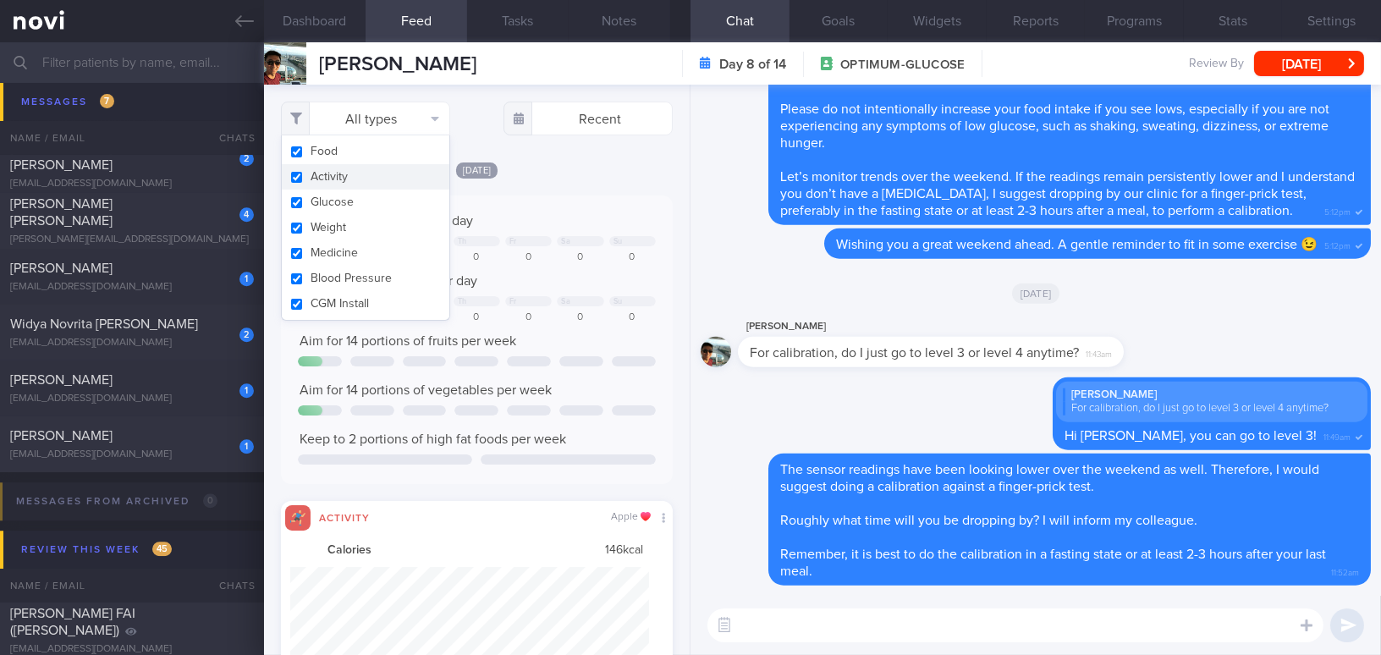
click at [296, 177] on button "Activity" at bounding box center [366, 176] width 168 height 25
checkbox input "false"
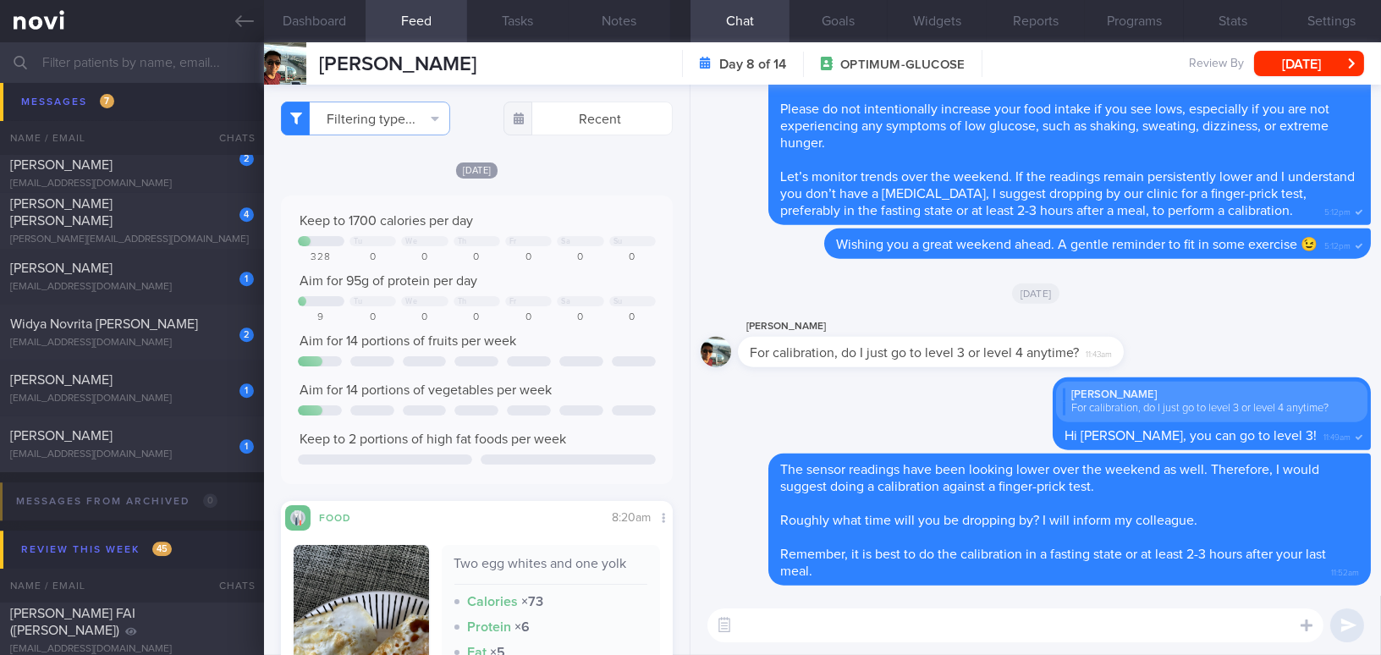
click at [565, 195] on div "Keep to 1700 calories per day Tu We Th Fr Sa Su 328 0 0 0 0 0 0 Aim for 95g of …" at bounding box center [477, 339] width 392 height 289
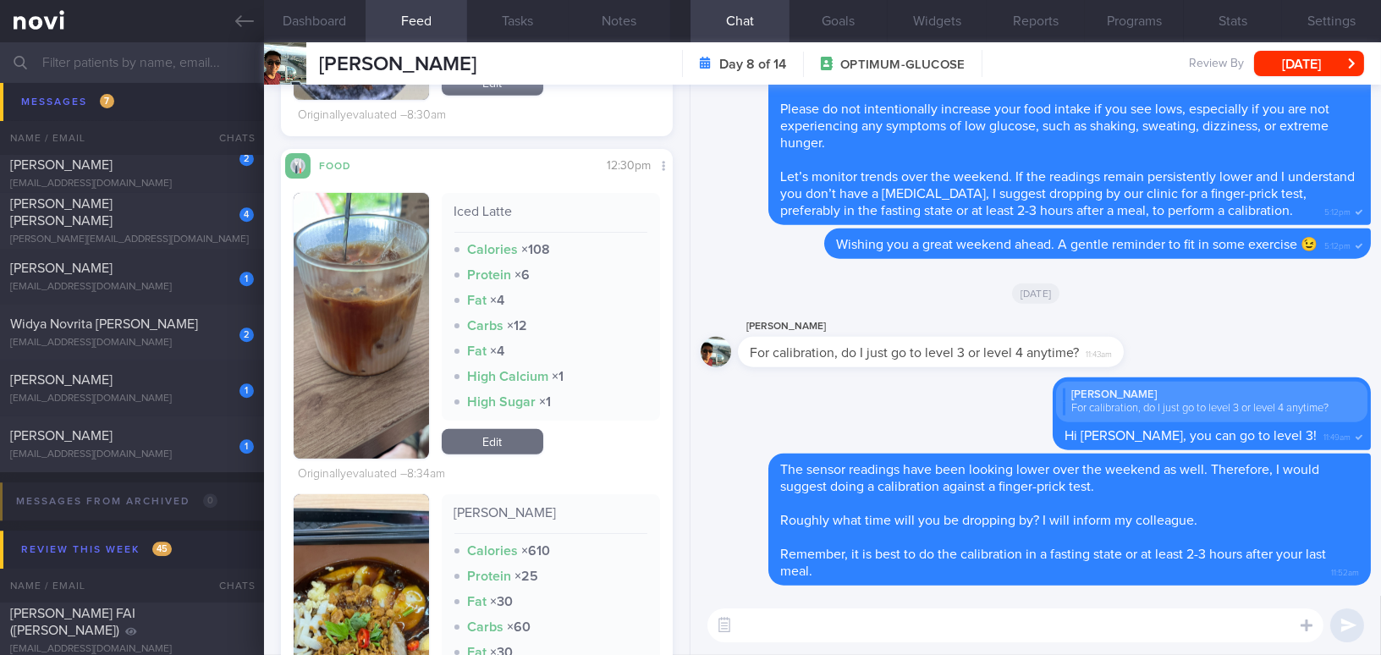
scroll to position [1923, 0]
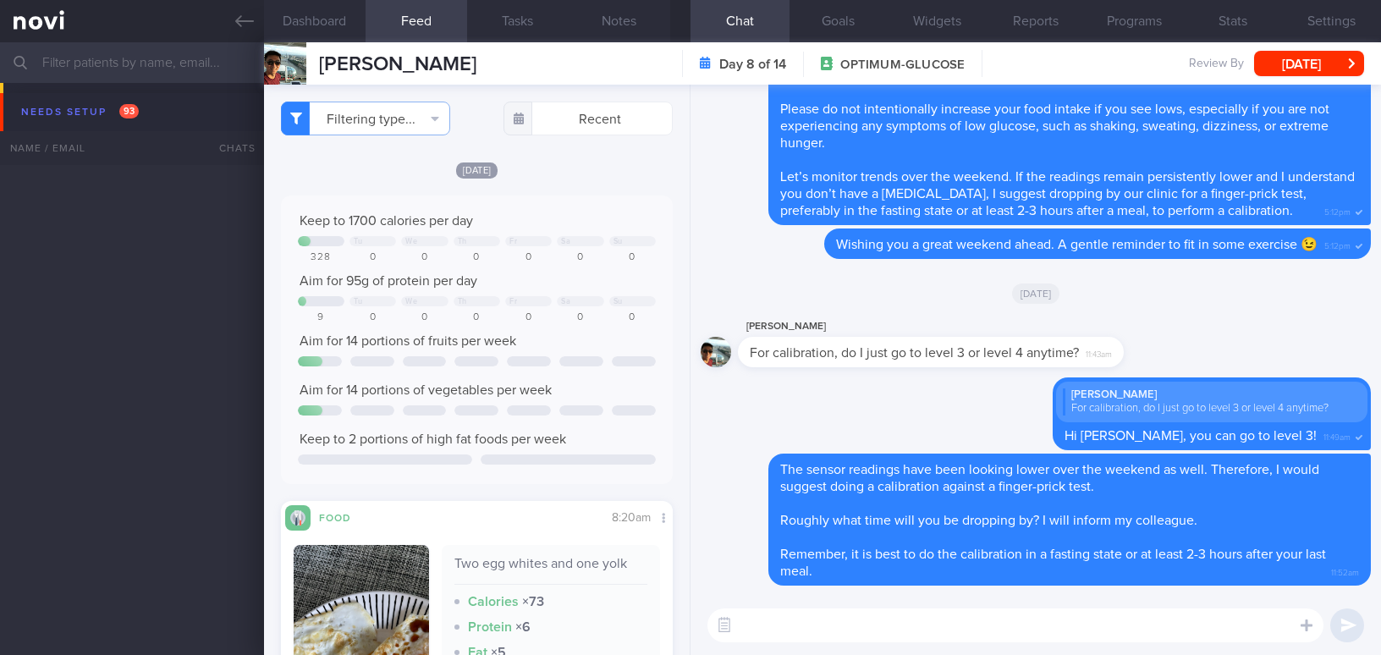
select select "8"
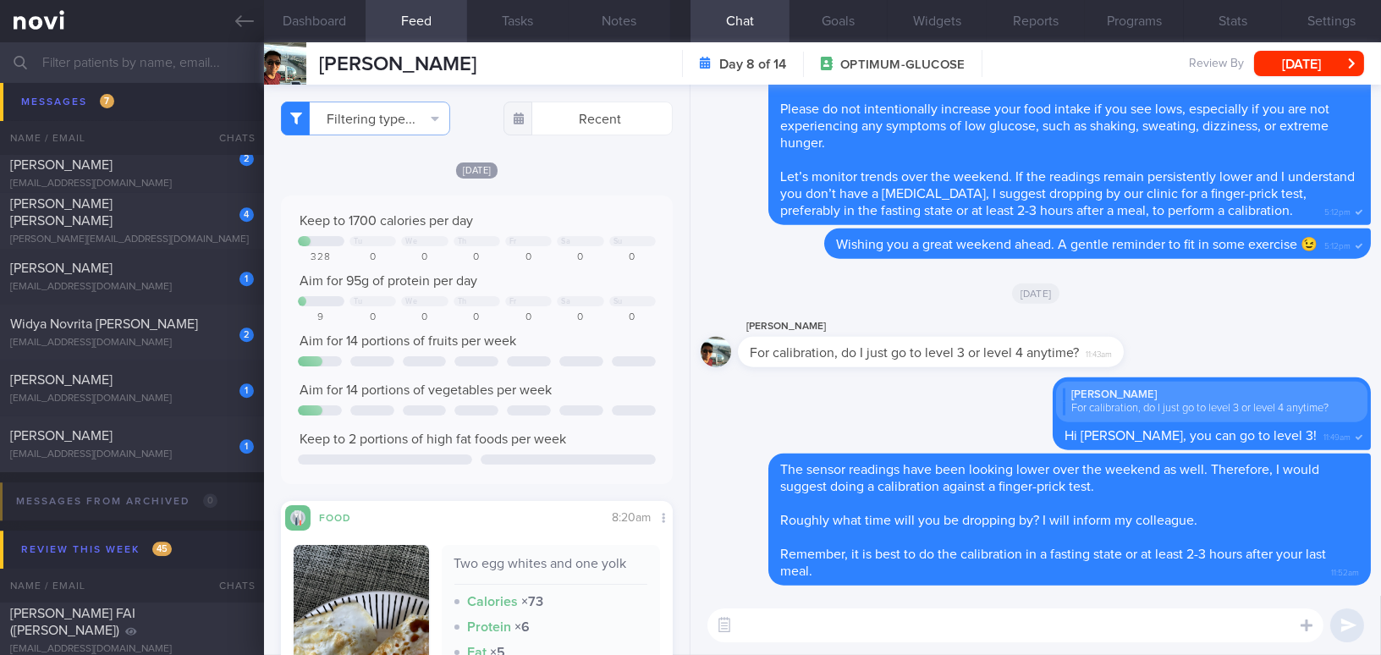
scroll to position [1923, 0]
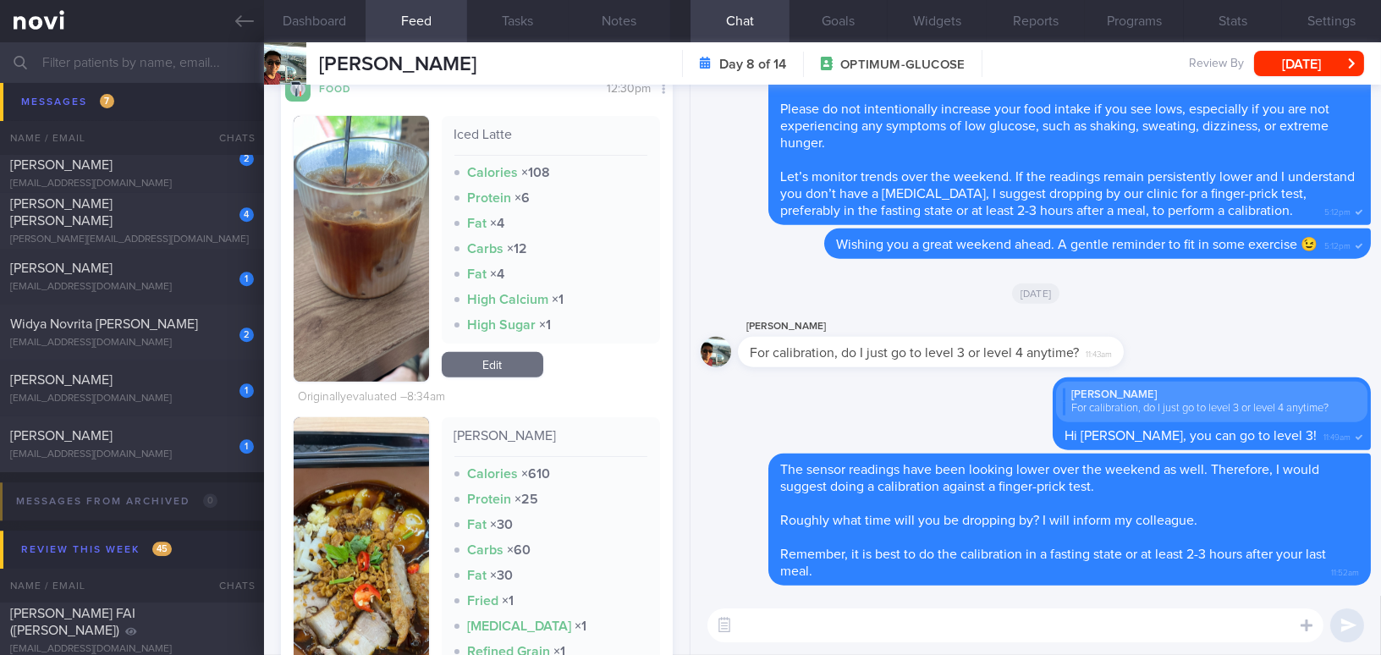
click at [327, 536] on button "button" at bounding box center [361, 562] width 135 height 291
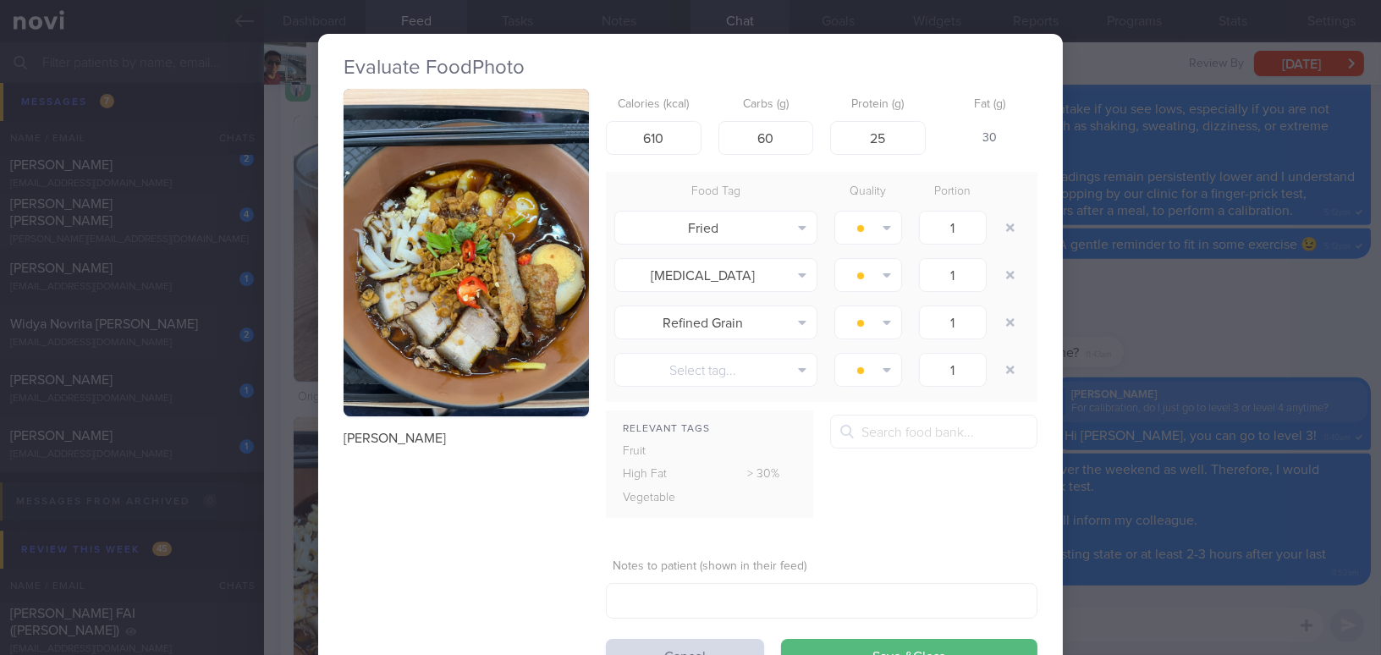
click at [414, 354] on button "button" at bounding box center [466, 252] width 245 height 327
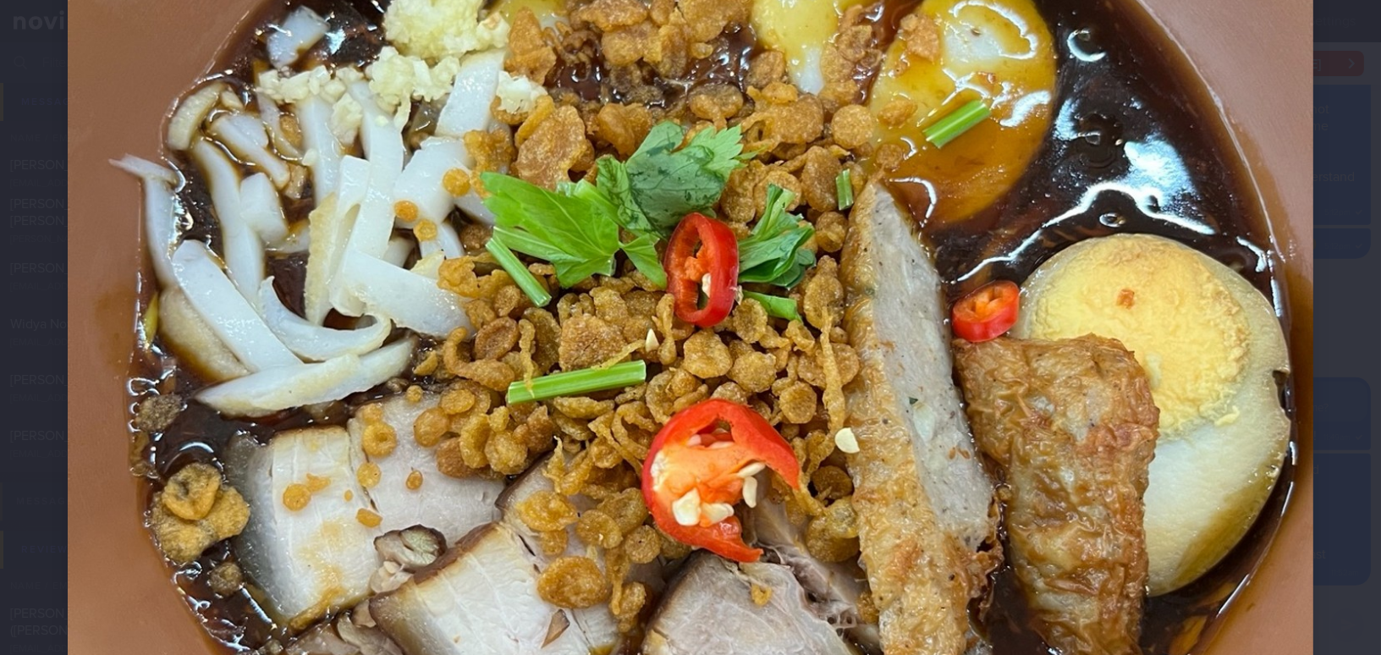
scroll to position [538, 0]
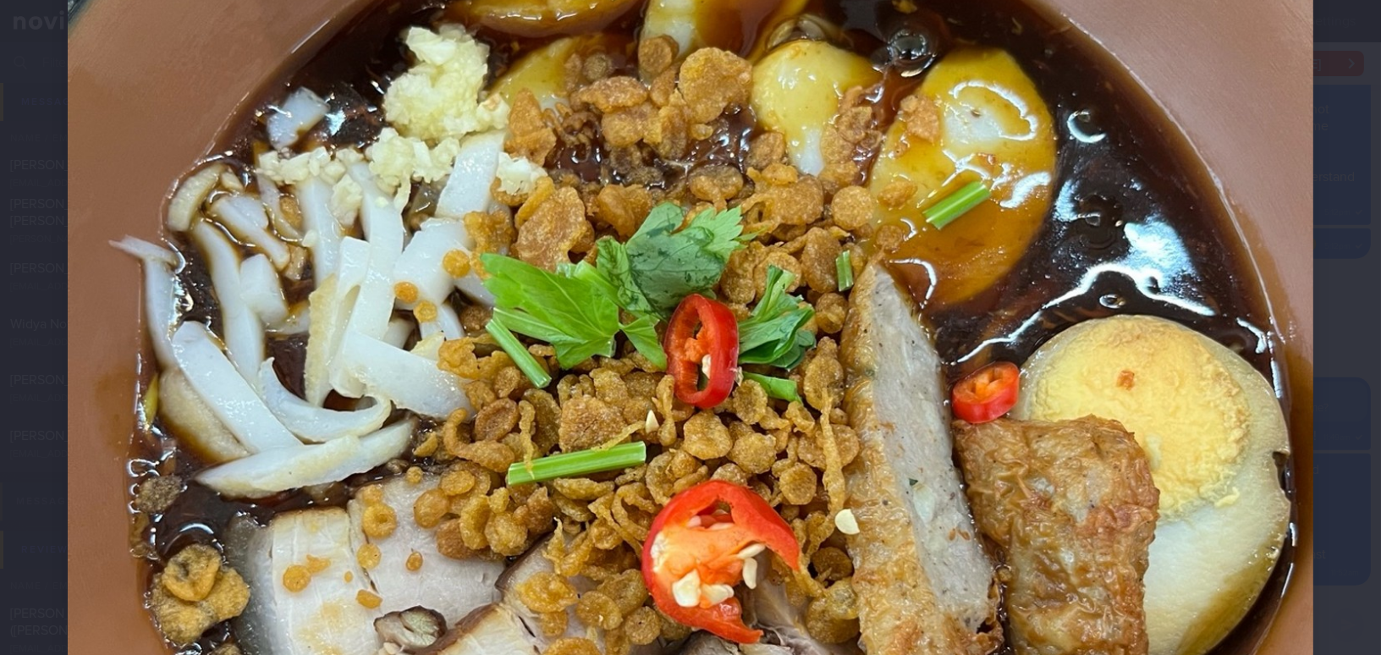
click at [707, 228] on img at bounding box center [691, 359] width 1246 height 1661
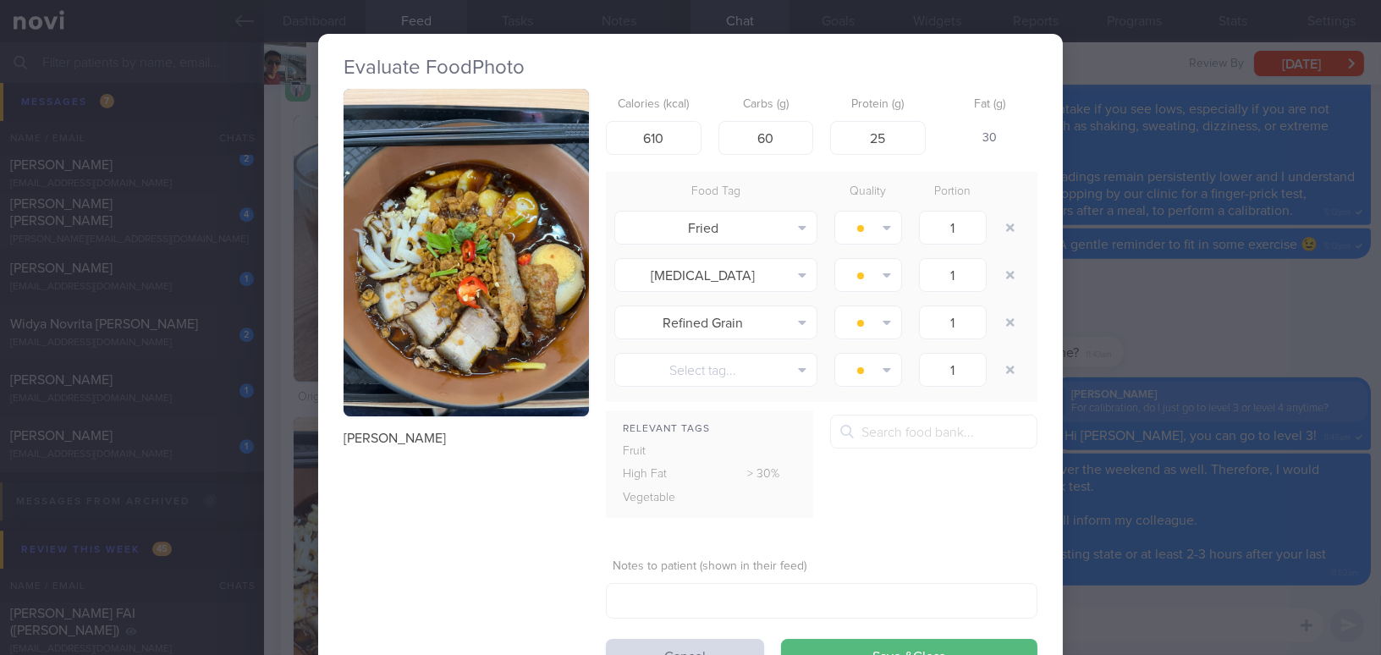
click at [1169, 623] on div "Evaluate Food Photo [PERSON_NAME] Calories (kcal) 610 Carbs (g) 60 Protein (g) …" at bounding box center [690, 327] width 1381 height 655
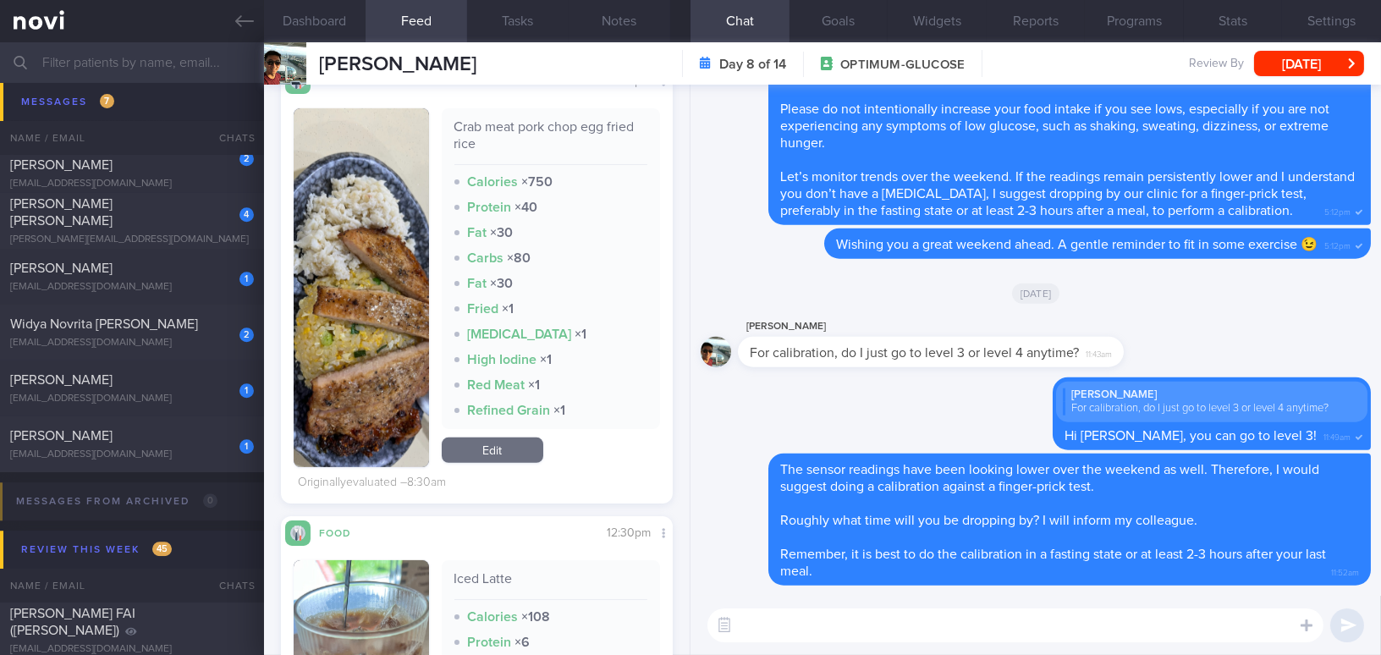
scroll to position [1461, 0]
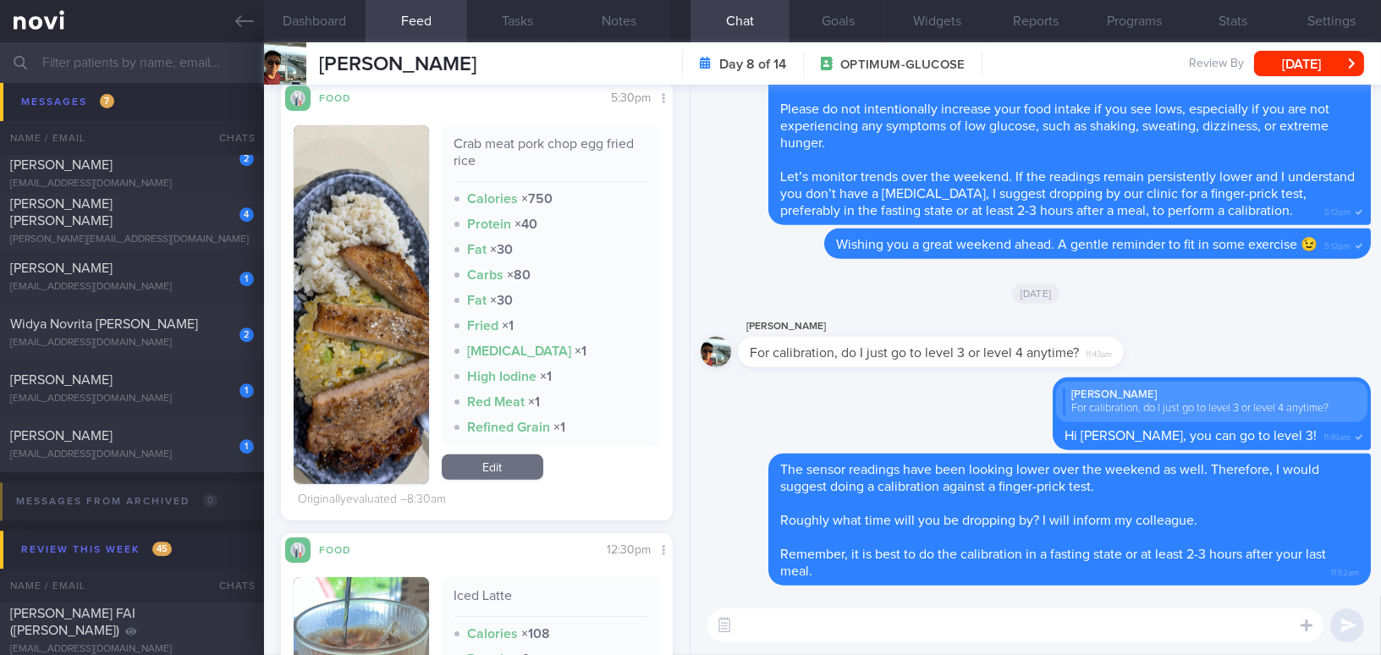
click at [756, 616] on textarea at bounding box center [1015, 625] width 616 height 34
paste textarea "Yesterday, your post-lunch reading went up by ~5.3 mmol/L. The Lor Mee is quite…"
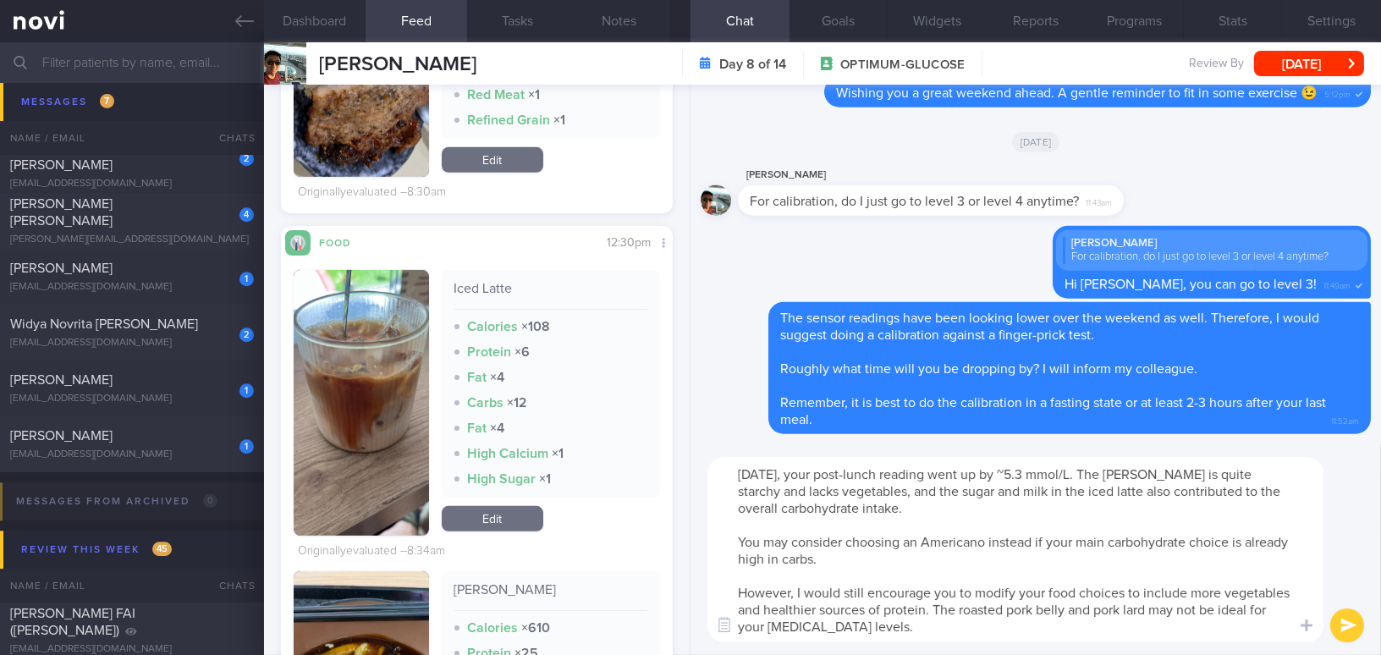
scroll to position [2077, 0]
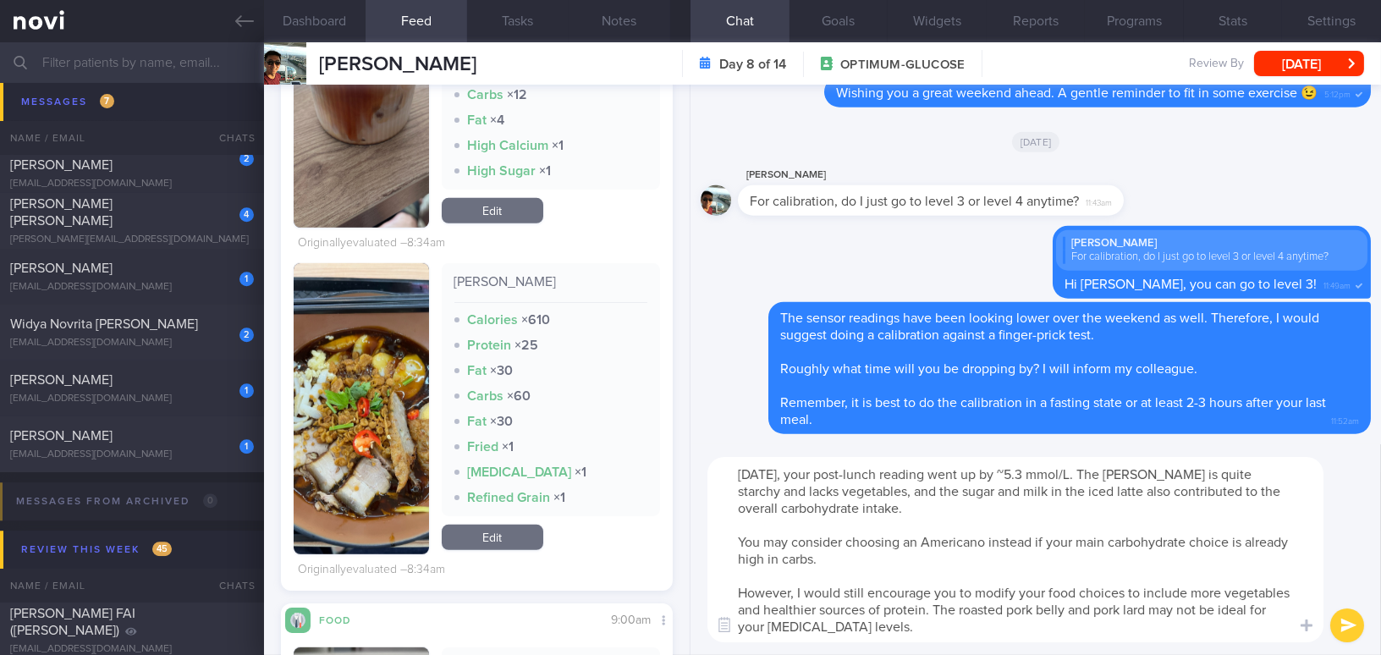
click at [328, 493] on img "button" at bounding box center [361, 408] width 135 height 291
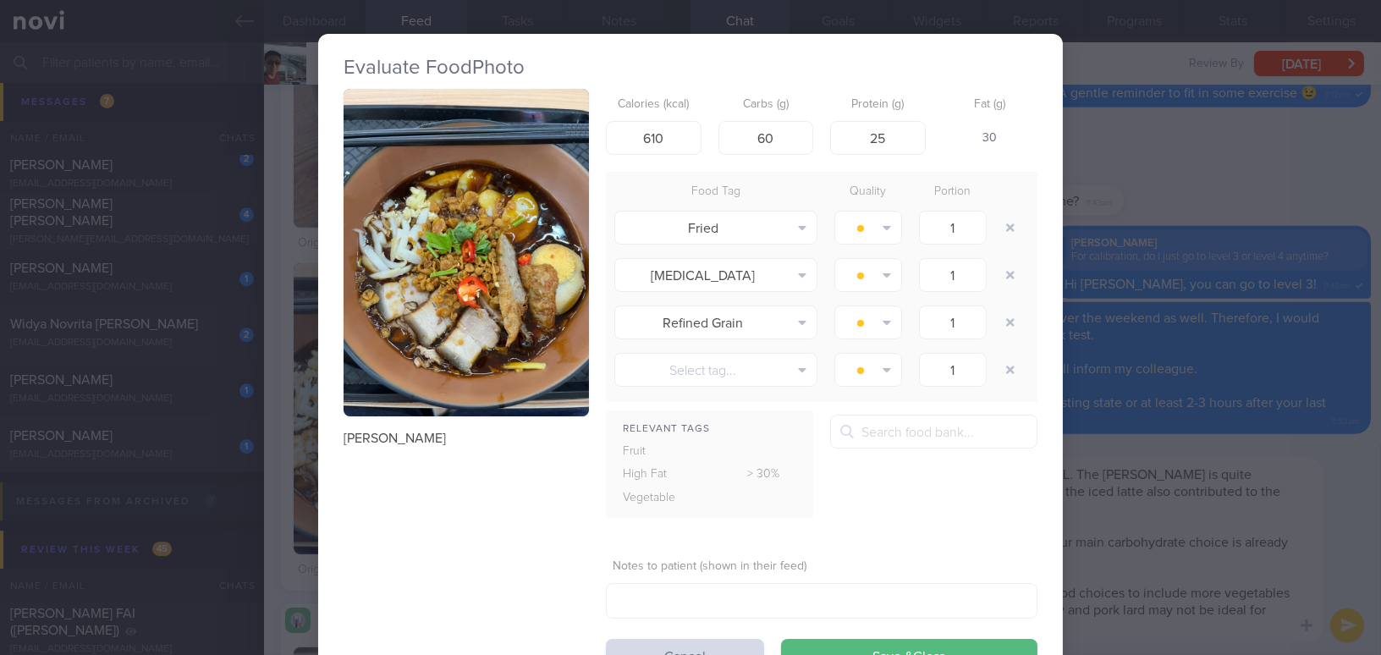
click at [464, 350] on button "button" at bounding box center [466, 252] width 245 height 327
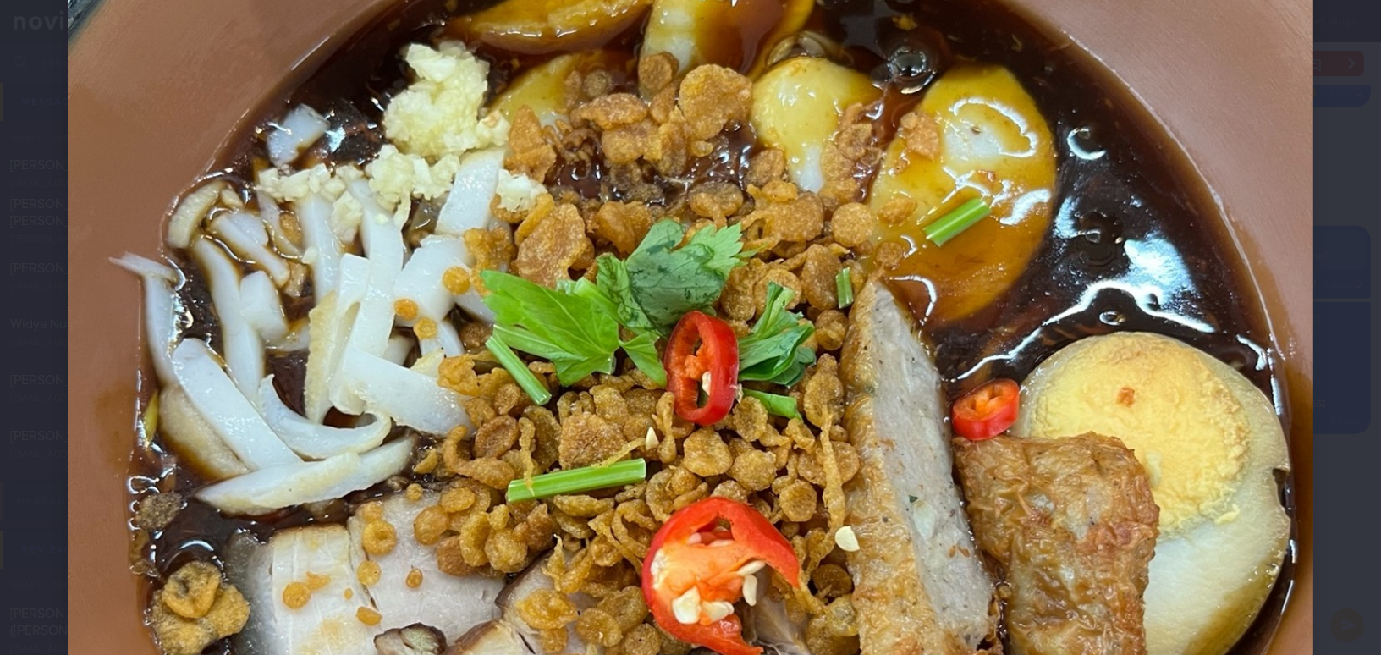
scroll to position [538, 0]
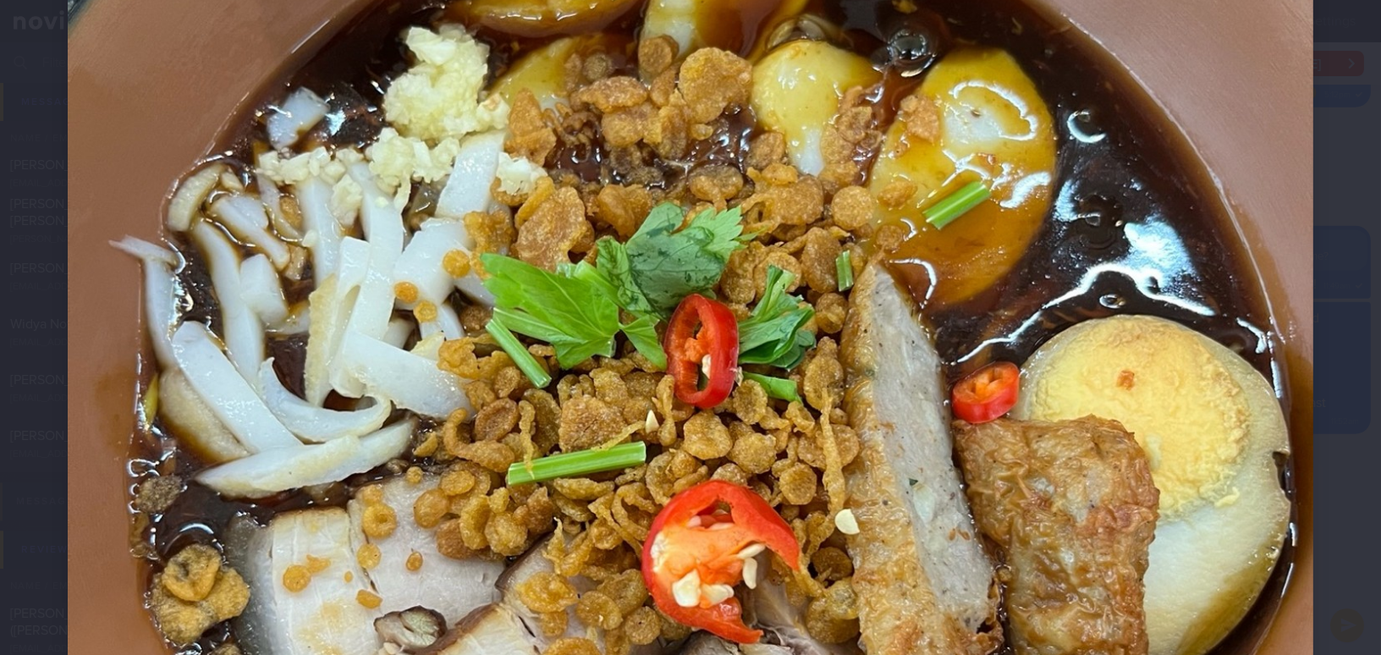
click at [815, 410] on img at bounding box center [691, 359] width 1246 height 1661
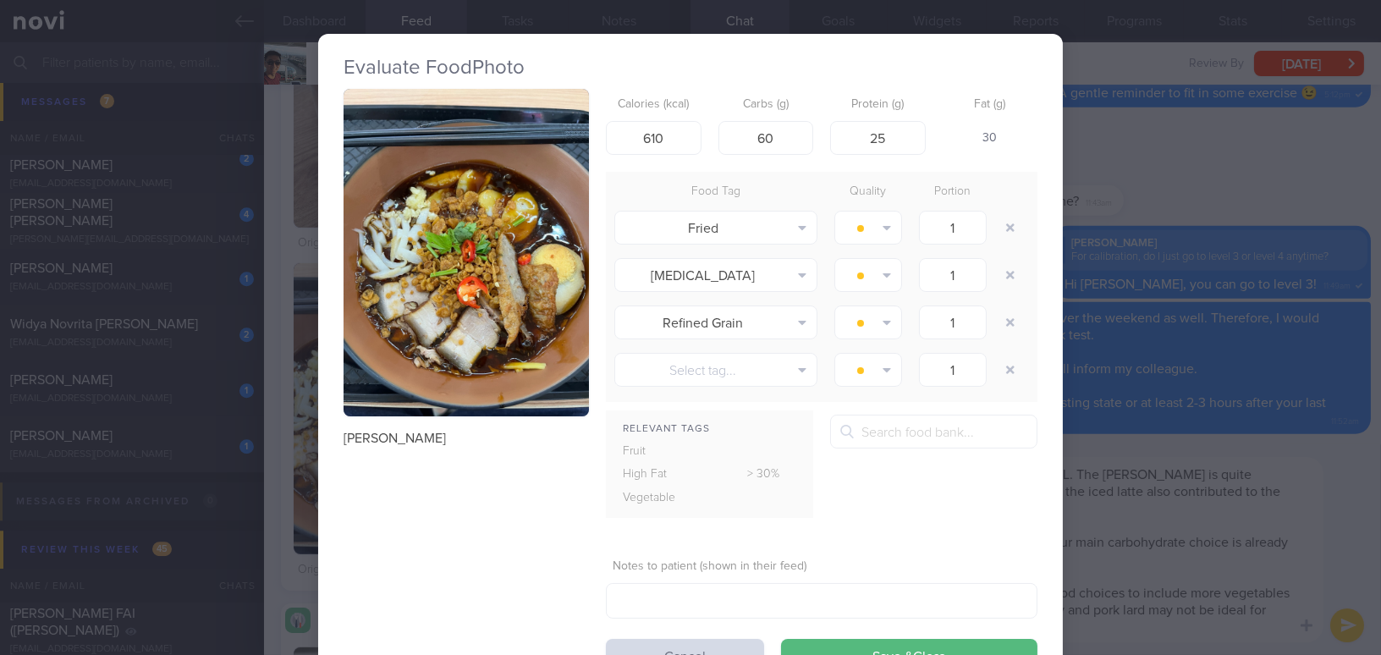
click at [1131, 570] on div "Evaluate Food Photo Lor mee Calories (kcal) 610 Carbs (g) 60 Protein (g) 25 Fat…" at bounding box center [690, 327] width 1381 height 655
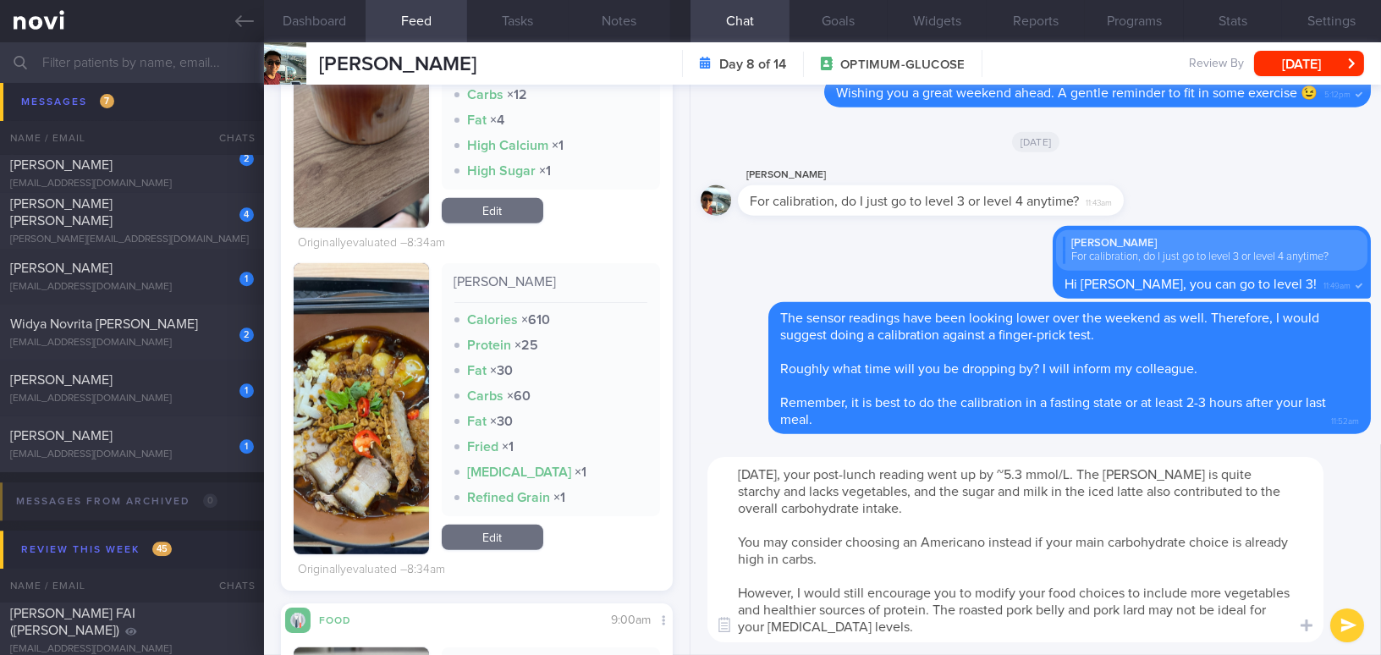
drag, startPoint x: 808, startPoint y: 472, endPoint x: 728, endPoint y: 468, distance: 80.5
click at [728, 468] on textarea "Yesterday, your post-lunch reading went up by ~5.3 mmol/L. The Lor Mee is quite…" at bounding box center [1015, 549] width 616 height 185
click at [820, 480] on textarea "Yesterday, your post-lunch reading went up by ~5.3 mmol/L. The Lor Mee is quite…" at bounding box center [1015, 549] width 616 height 185
drag, startPoint x: 828, startPoint y: 474, endPoint x: 796, endPoint y: 471, distance: 32.3
click at [796, 471] on textarea "Yesterday, your post-lunch reading went up by ~5.3 mmol/L. The Lor Mee is quite…" at bounding box center [1015, 549] width 616 height 185
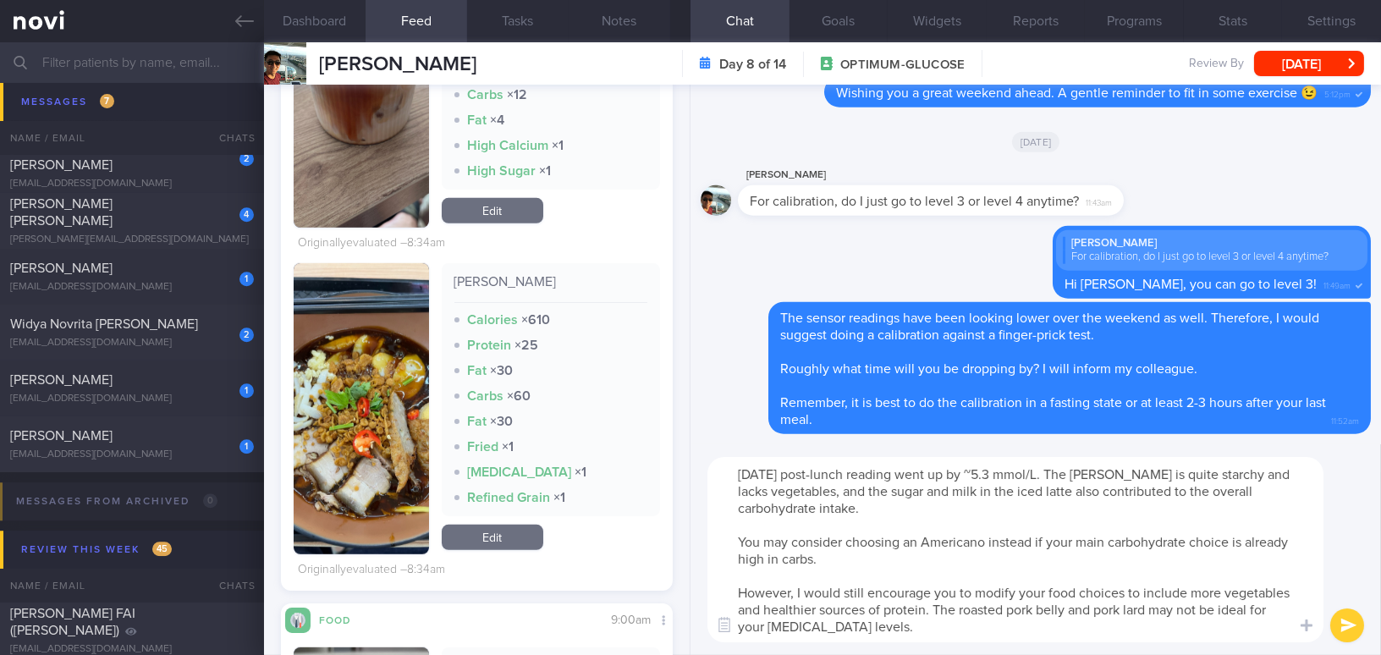
drag, startPoint x: 761, startPoint y: 488, endPoint x: 801, endPoint y: 490, distance: 40.7
click at [801, 490] on textarea "Yesterday post-lunch reading went up by ~5.3 mmol/L. The Lor Mee is quite starc…" at bounding box center [1015, 549] width 616 height 185
drag, startPoint x: 1226, startPoint y: 490, endPoint x: 1281, endPoint y: 486, distance: 55.2
click at [1281, 486] on textarea "Yesterday post-lunch reading went up by ~5.3 mmol/L. The Lor Mee is quite starc…" at bounding box center [1015, 549] width 616 height 185
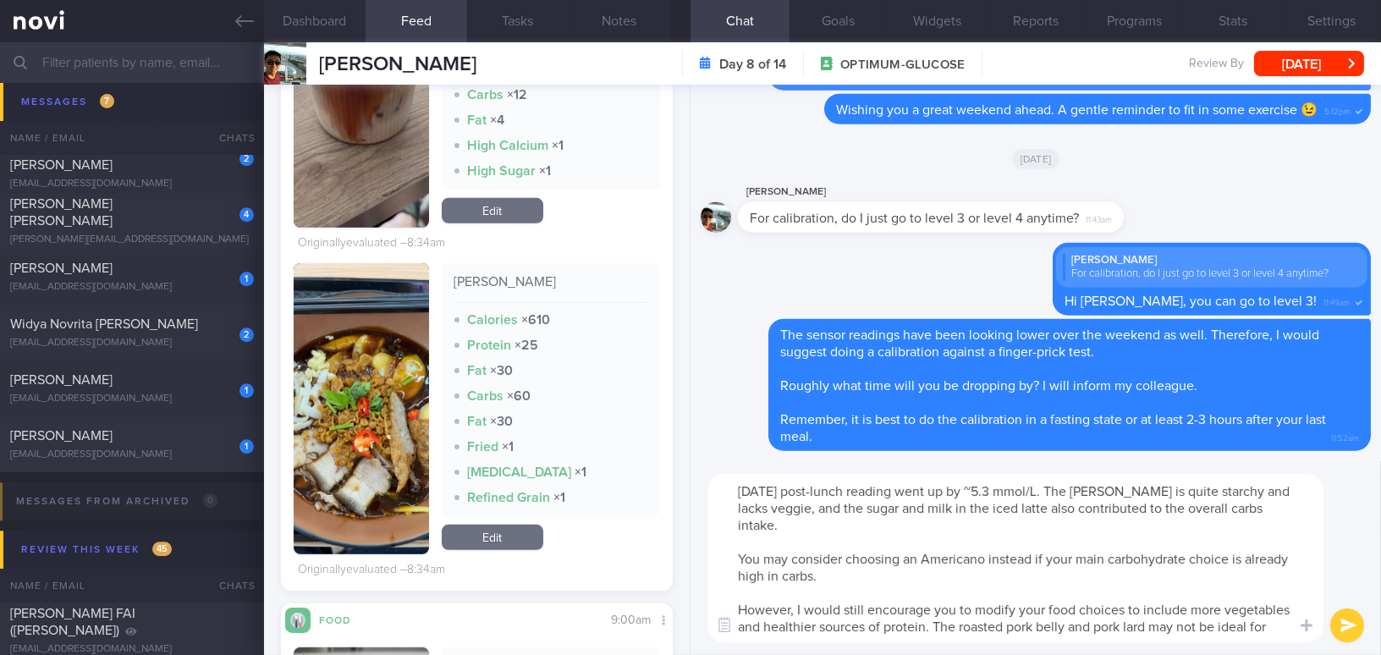
drag, startPoint x: 1109, startPoint y: 540, endPoint x: 1234, endPoint y: 542, distance: 125.3
click at [1234, 542] on textarea "Yesterday post-lunch reading went up by ~5.3 mmol/L. The Lor Mee is quite starc…" at bounding box center [1015, 558] width 616 height 168
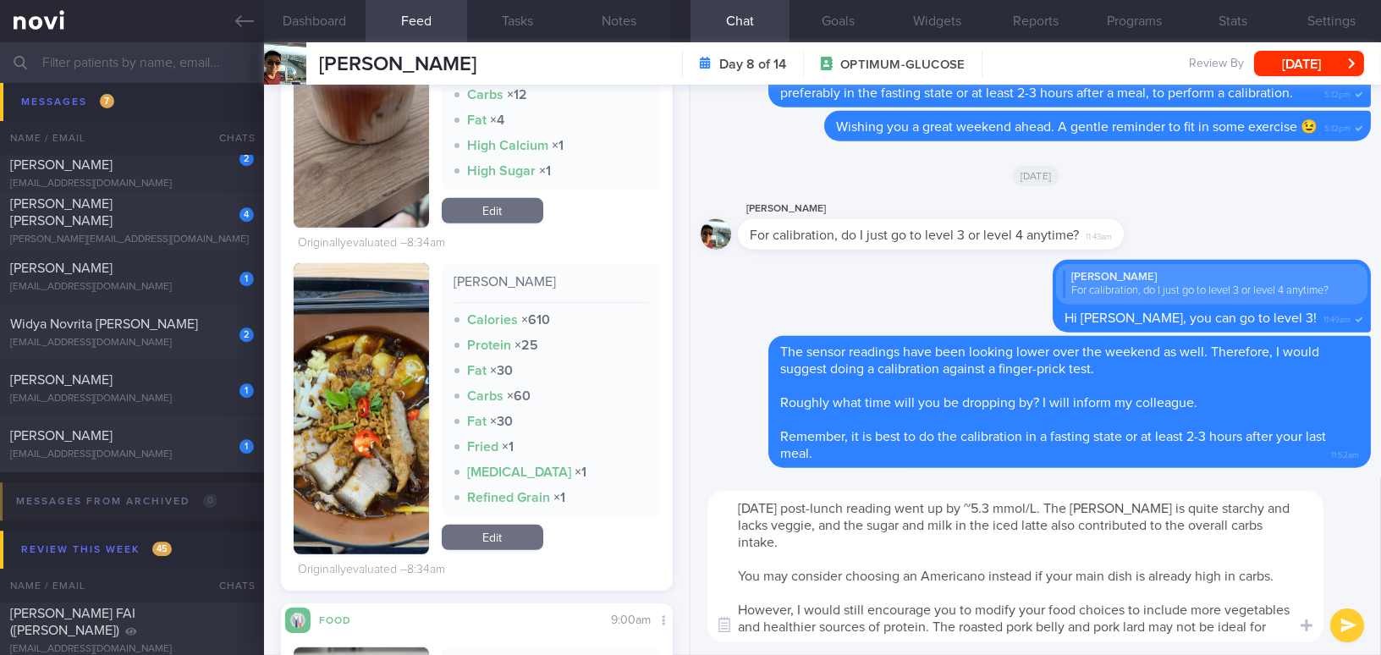
click at [1222, 557] on textarea "Yesterday post-lunch reading went up by ~5.3 mmol/L. The Lor Mee is quite starc…" at bounding box center [1015, 566] width 616 height 151
click at [1208, 601] on textarea "Yesterday post-lunch reading went up by ~5.3 mmol/L. The Lor Mee is quite starc…" at bounding box center [1015, 566] width 616 height 151
drag, startPoint x: 1243, startPoint y: 590, endPoint x: 1290, endPoint y: 590, distance: 47.4
click at [1290, 590] on textarea "Yesterday post-lunch reading went up by ~5.3 mmol/L. The Lor Mee is quite starc…" at bounding box center [1015, 566] width 616 height 151
drag, startPoint x: 792, startPoint y: 608, endPoint x: 861, endPoint y: 606, distance: 69.4
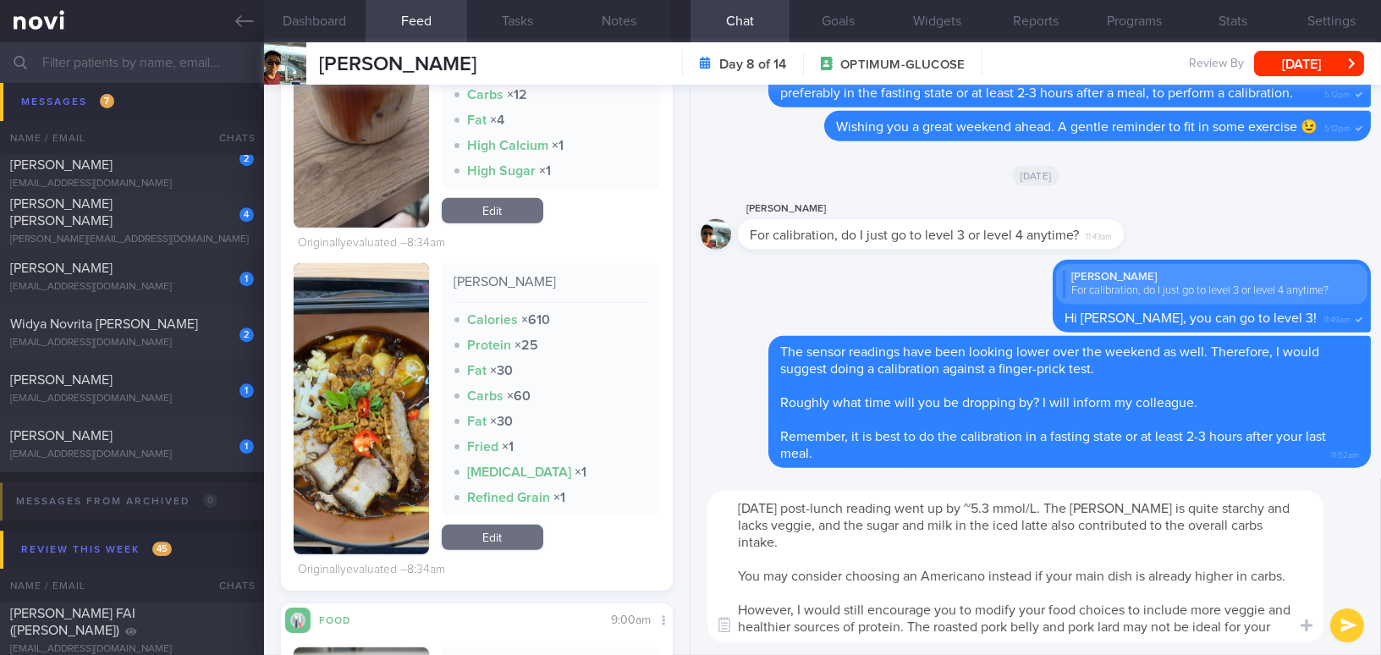
click at [861, 606] on textarea "Yesterday post-lunch reading went up by ~5.3 mmol/L. The Lor Mee is quite starc…" at bounding box center [1015, 566] width 616 height 151
click at [920, 621] on textarea "Yesterday post-lunch reading went up by ~5.3 mmol/L. The Lor Mee is quite starc…" at bounding box center [1015, 566] width 616 height 151
type textarea "Yesterday post-lunch reading went up by ~5.3 mmol/L. The Lor Mee is quite starc…"
click at [1343, 624] on button "submit" at bounding box center [1347, 625] width 34 height 34
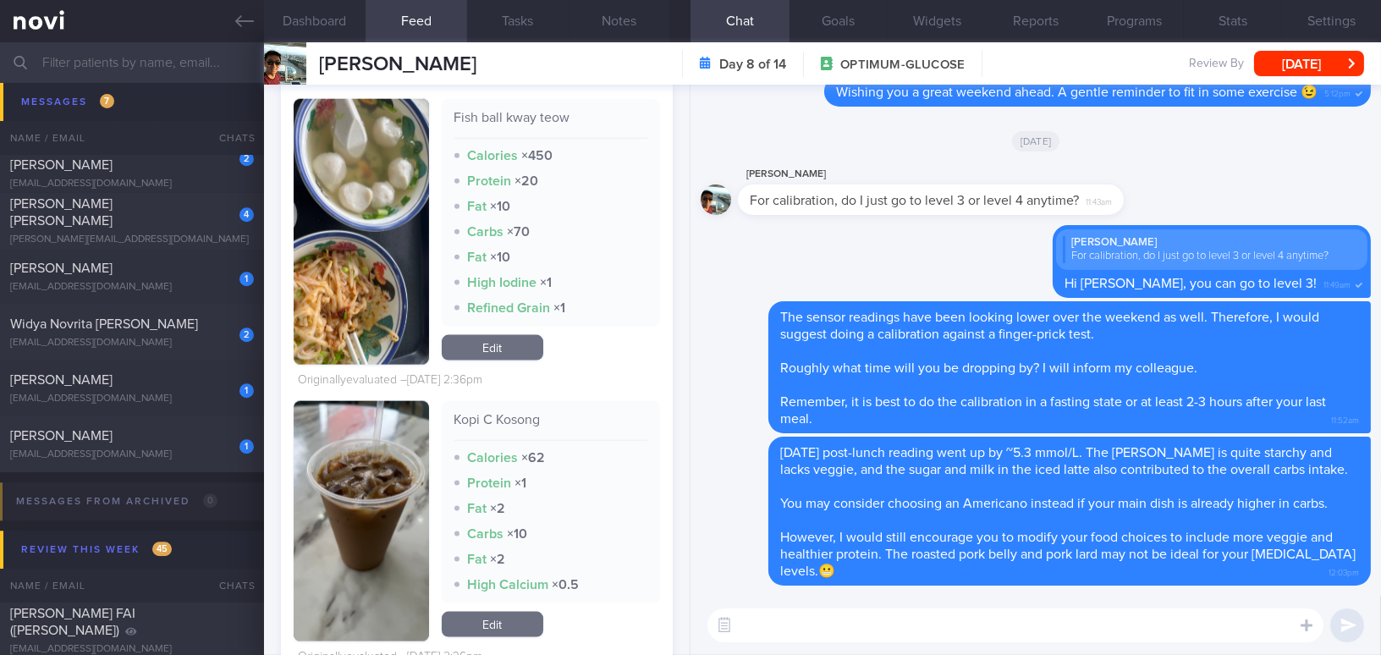
scroll to position [4231, 0]
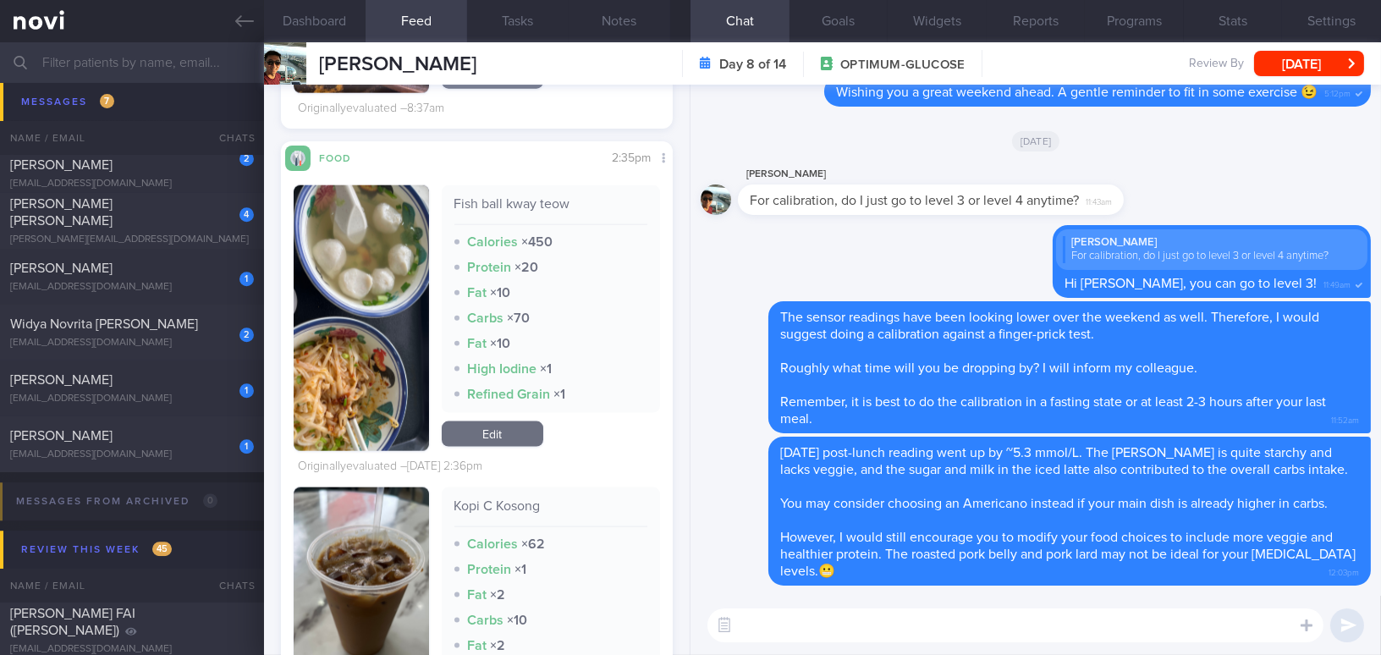
click at [354, 323] on button "button" at bounding box center [361, 318] width 135 height 266
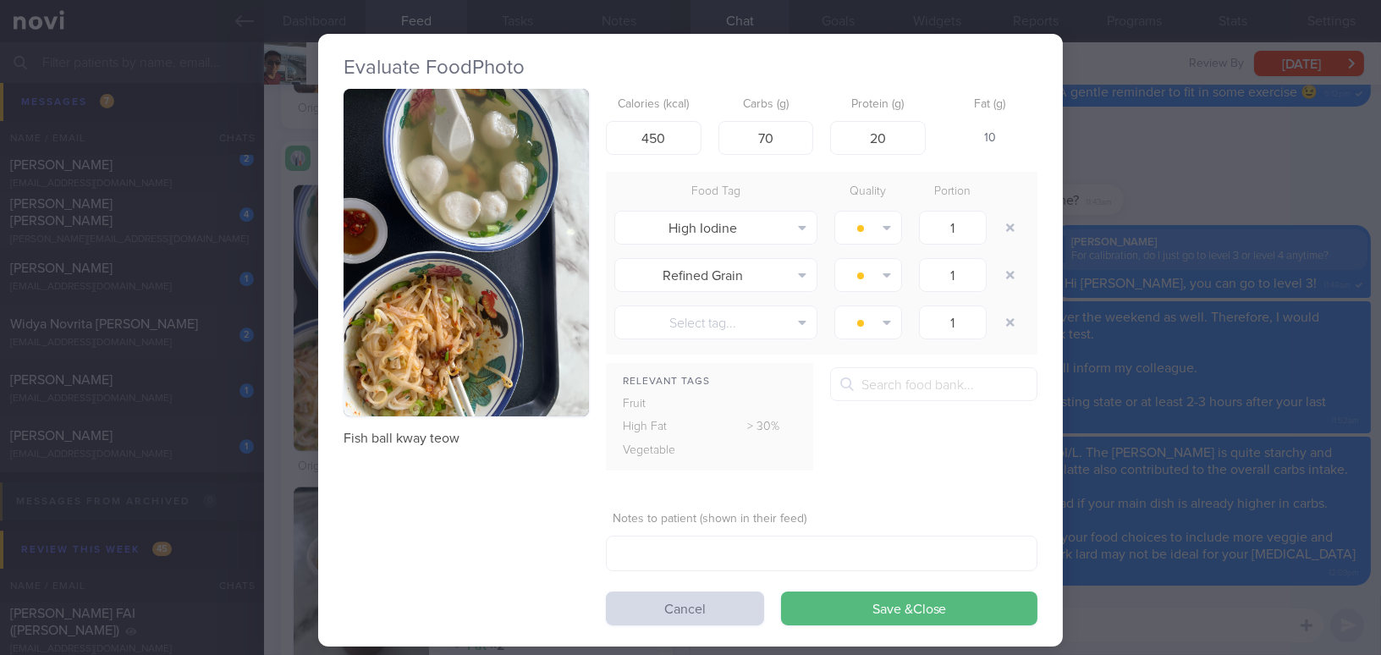
click at [354, 323] on body "Evaluate Food Photo Fish ball kway teow Calories (kcal) 450 Carbs (g) 70 Protei…" at bounding box center [690, 327] width 1381 height 655
click at [1125, 594] on div "Evaluate Food Photo Fish ball kway teow Calories (kcal) 450 Carbs (g) 70 Protei…" at bounding box center [690, 327] width 1381 height 655
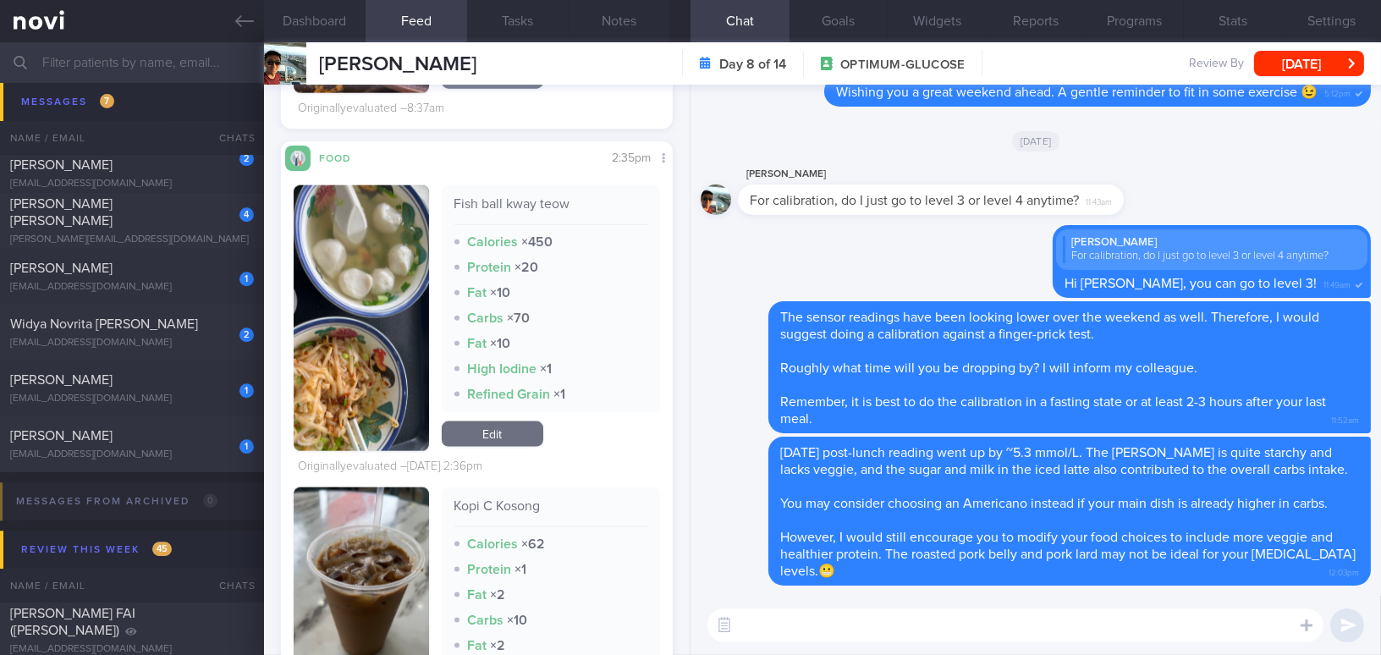
click at [1210, 622] on textarea at bounding box center [1015, 625] width 616 height 34
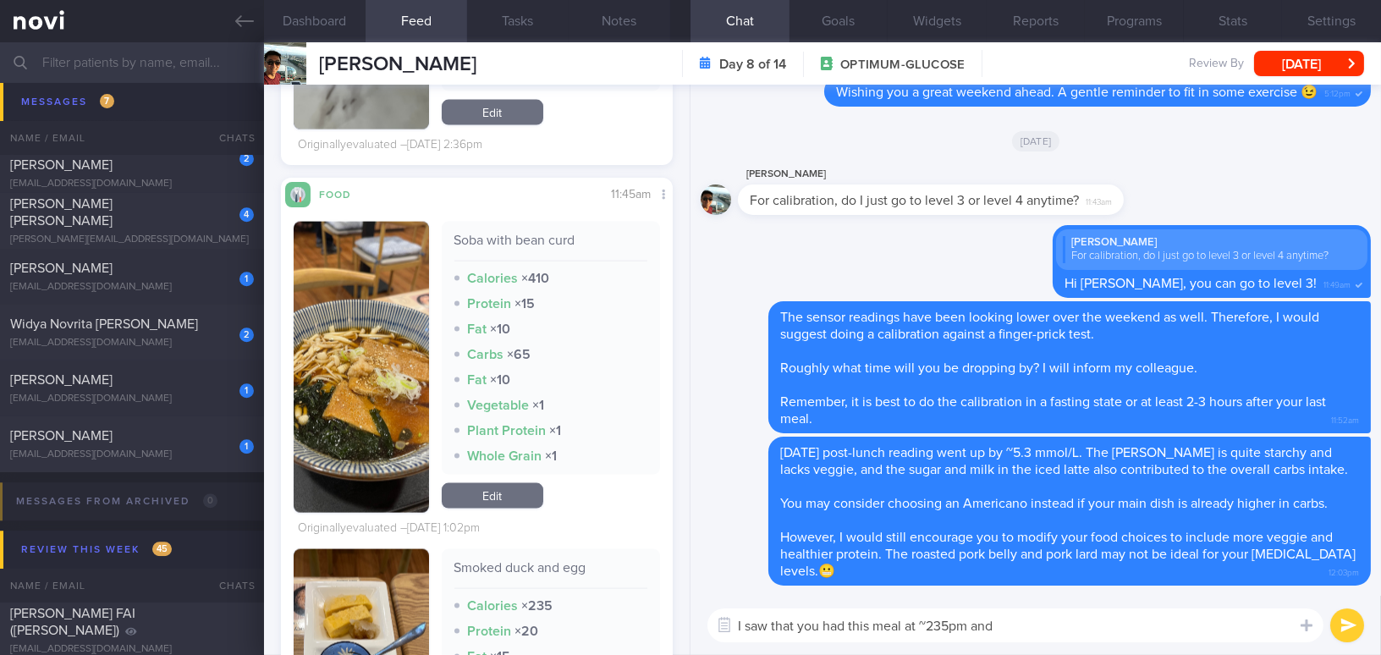
scroll to position [4769, 0]
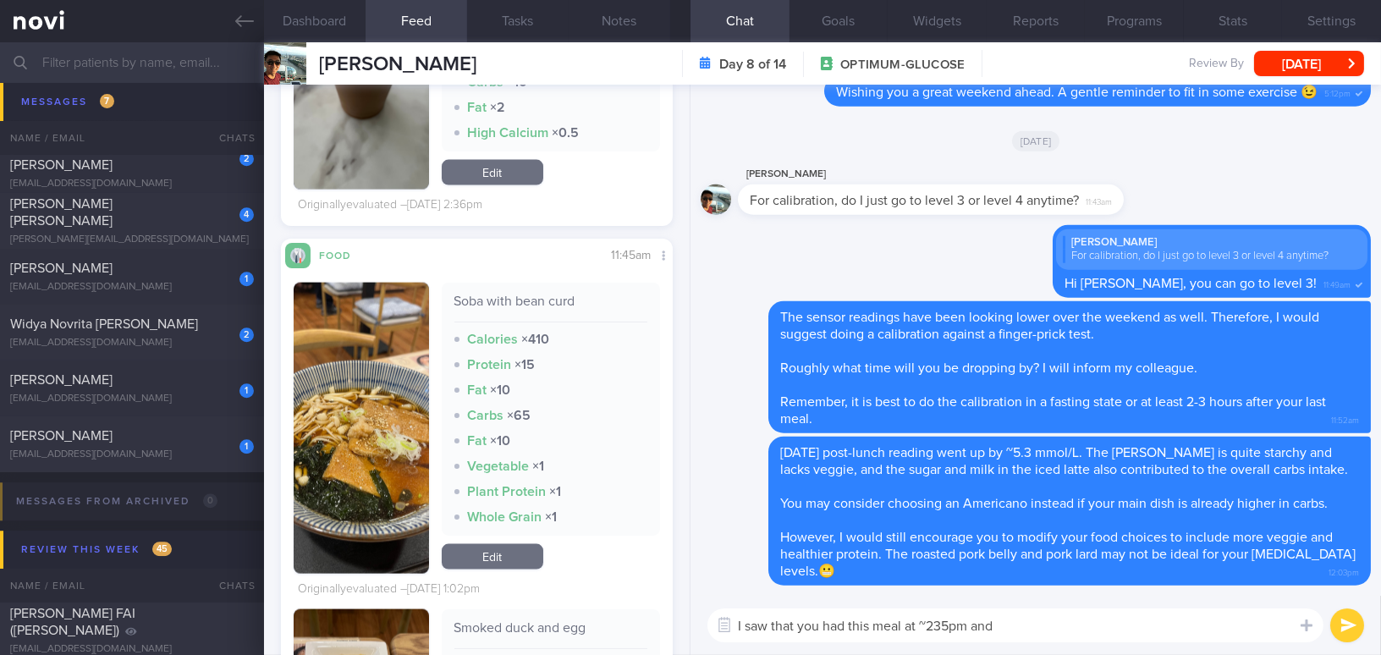
drag, startPoint x: 975, startPoint y: 625, endPoint x: 1010, endPoint y: 627, distance: 35.6
click at [1010, 627] on textarea "I saw that you had this meal at ~235pm and" at bounding box center [1015, 625] width 616 height 34
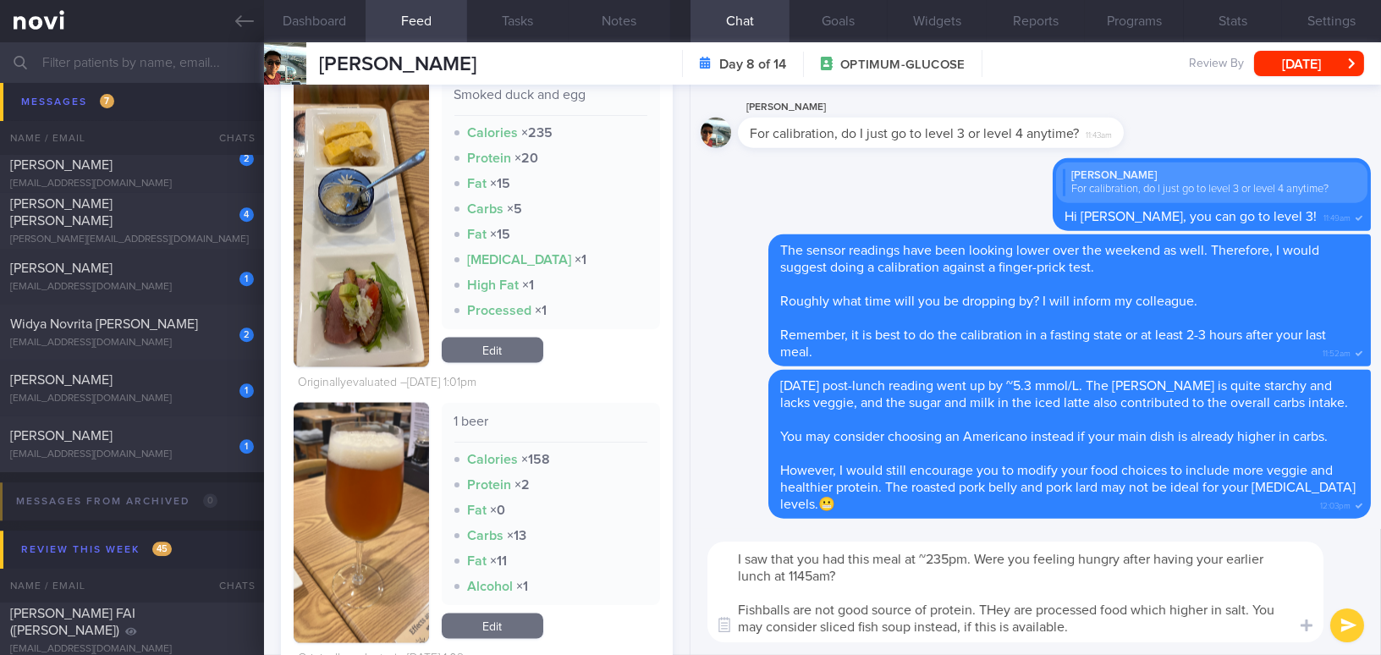
scroll to position [5385, 0]
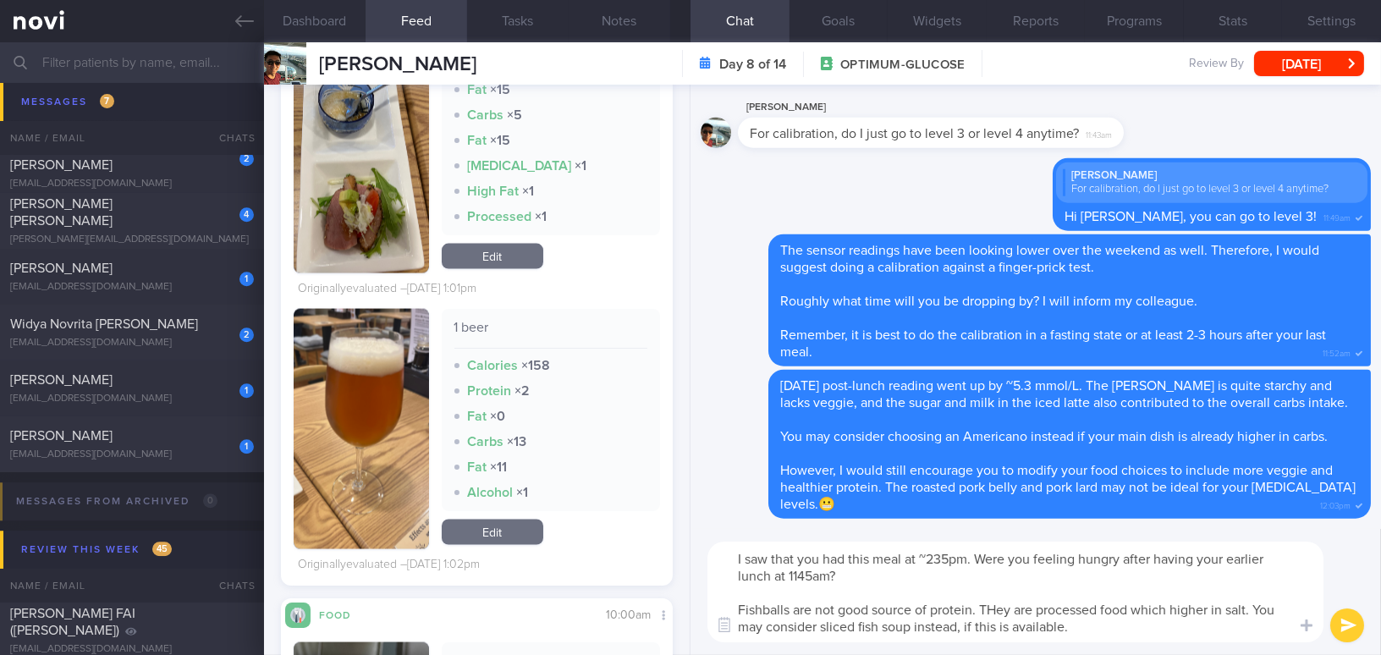
drag, startPoint x: 958, startPoint y: 627, endPoint x: 1120, endPoint y: 619, distance: 162.7
click at [1116, 623] on textarea "I saw that you had this meal at ~235pm. Were you feeling hungry after having yo…" at bounding box center [1015, 592] width 616 height 101
type textarea "I saw that you had this meal at ~235pm. Were you feeling hungry after having yo…"
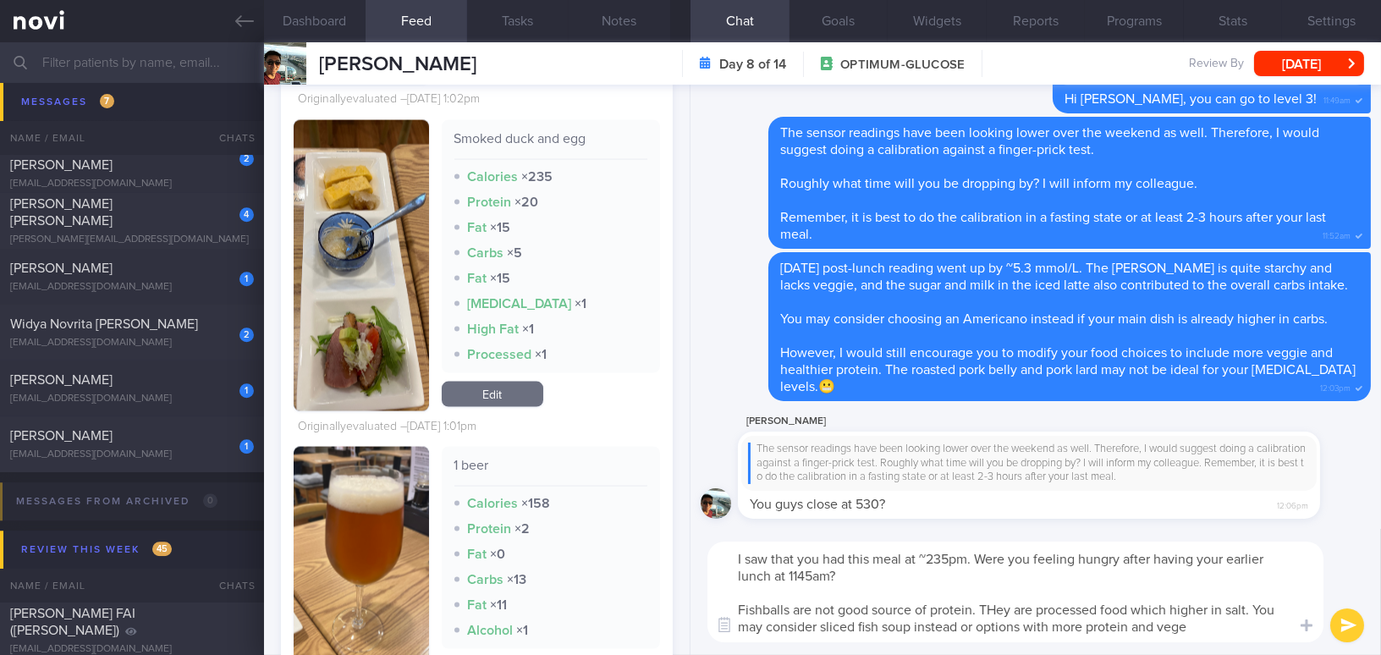
scroll to position [5154, 0]
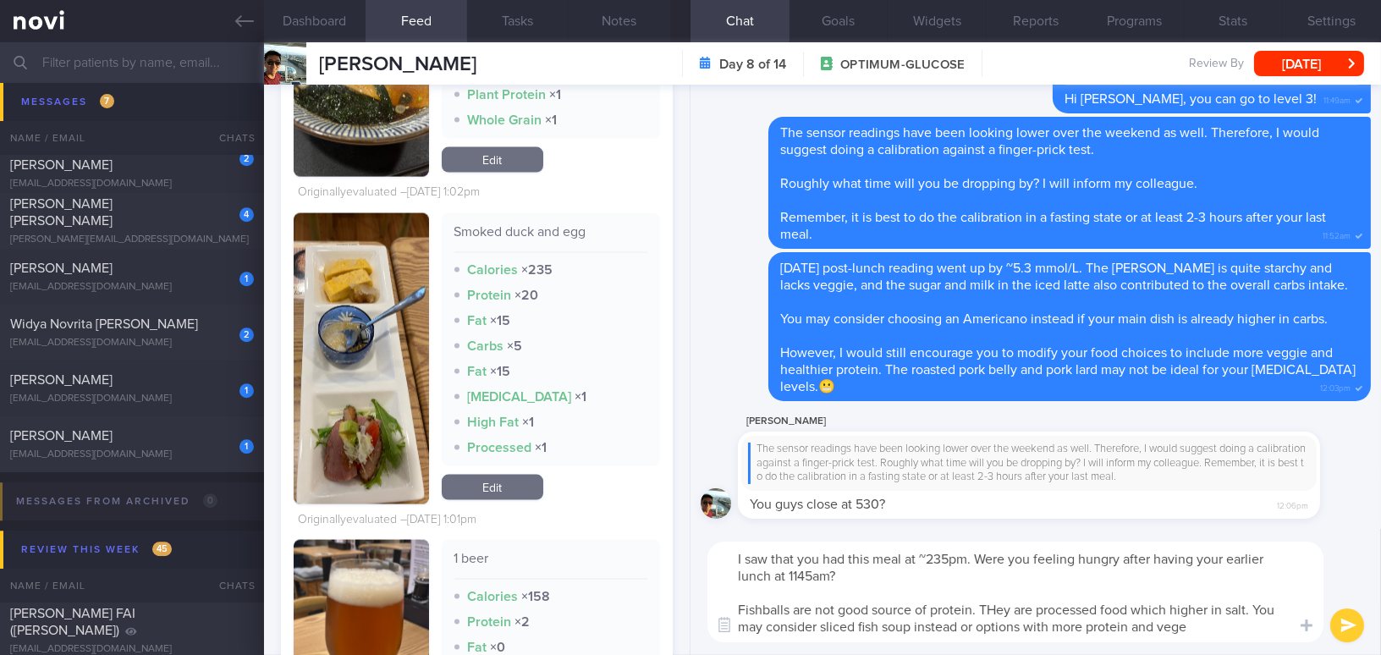
drag, startPoint x: 1208, startPoint y: 628, endPoint x: 717, endPoint y: 542, distance: 499.2
click at [717, 542] on div "I saw that you had this meal at ~235pm. Were you feeling hungry after having yo…" at bounding box center [1015, 592] width 616 height 101
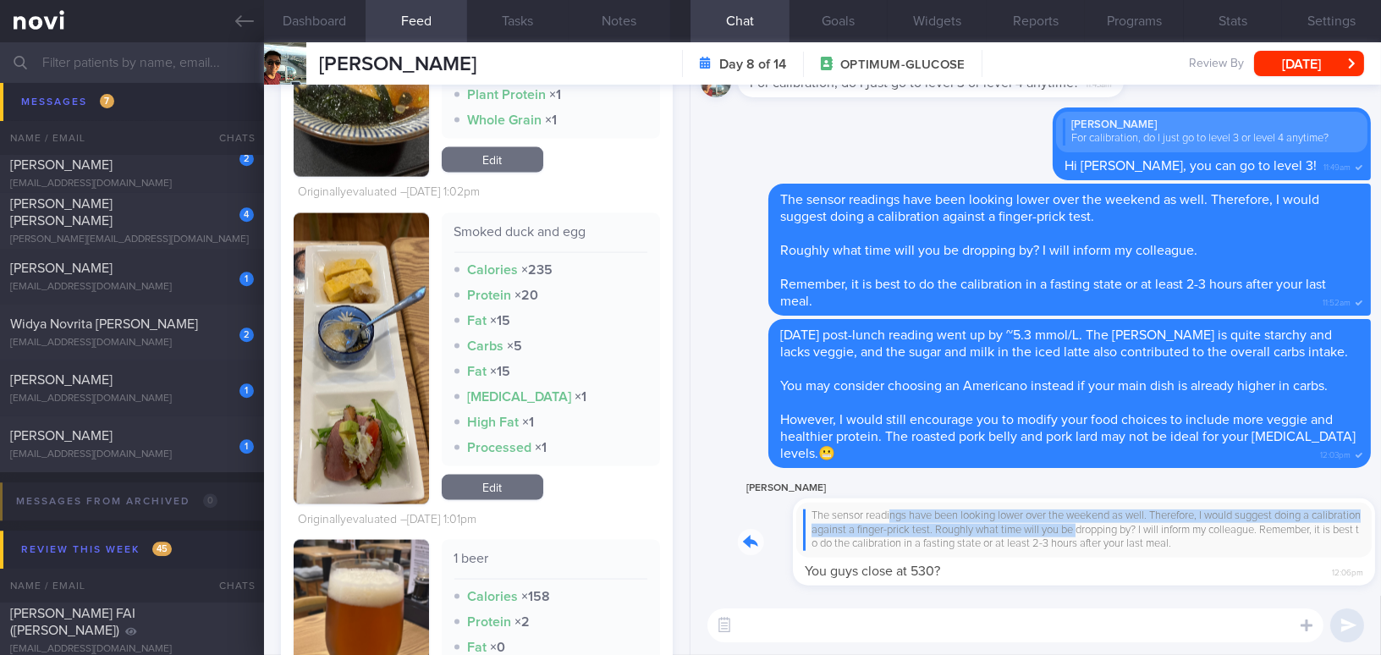
drag, startPoint x: 837, startPoint y: 512, endPoint x: 1059, endPoint y: 516, distance: 221.8
click at [1051, 526] on div "Yen-Min Chu The sensor readings have been looking lower over the weekend as wel…" at bounding box center [1054, 531] width 633 height 107
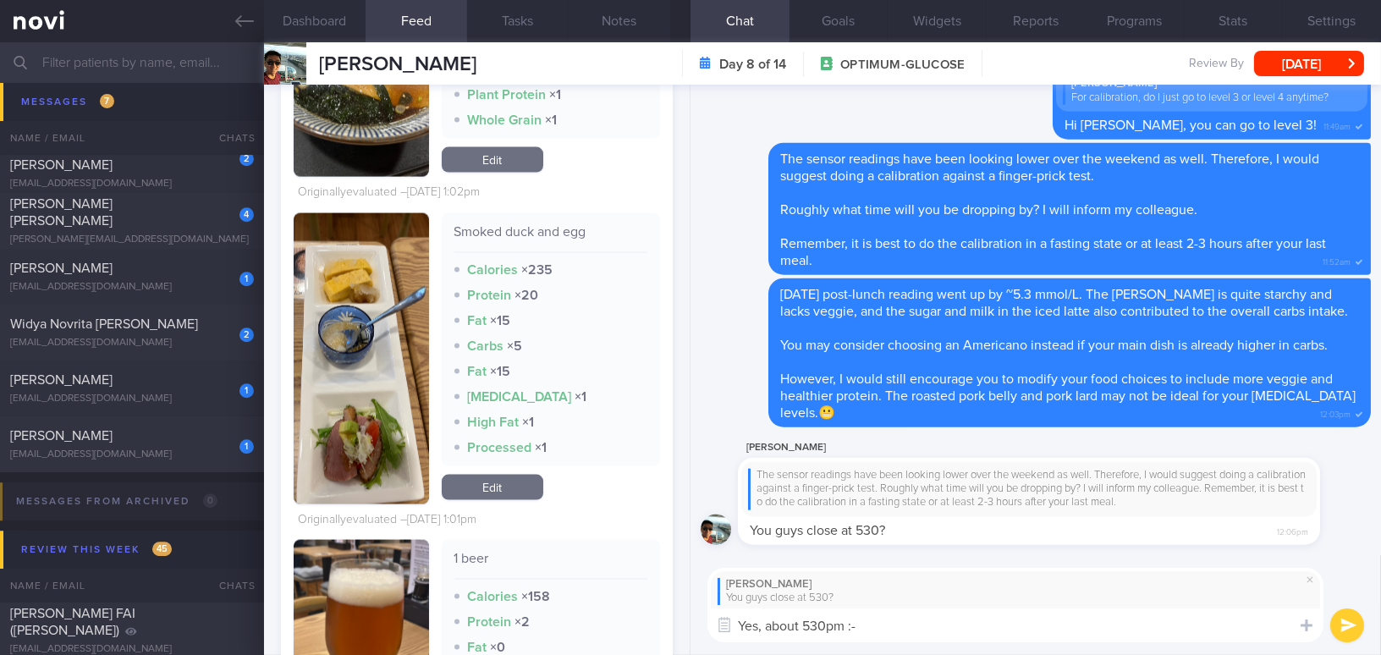
type textarea "Yes, about 530pm :-)"
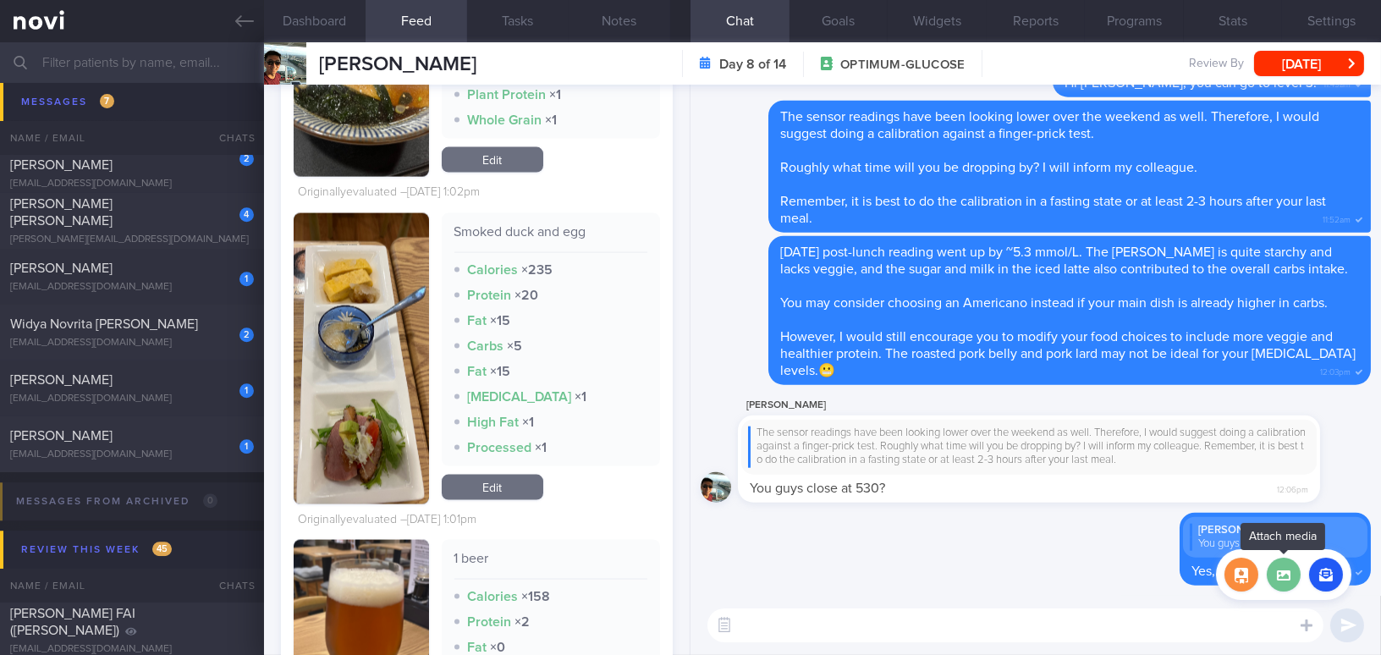
click at [1285, 581] on label at bounding box center [1284, 575] width 34 height 34
click at [0, 0] on input "file" at bounding box center [0, 0] width 0 height 0
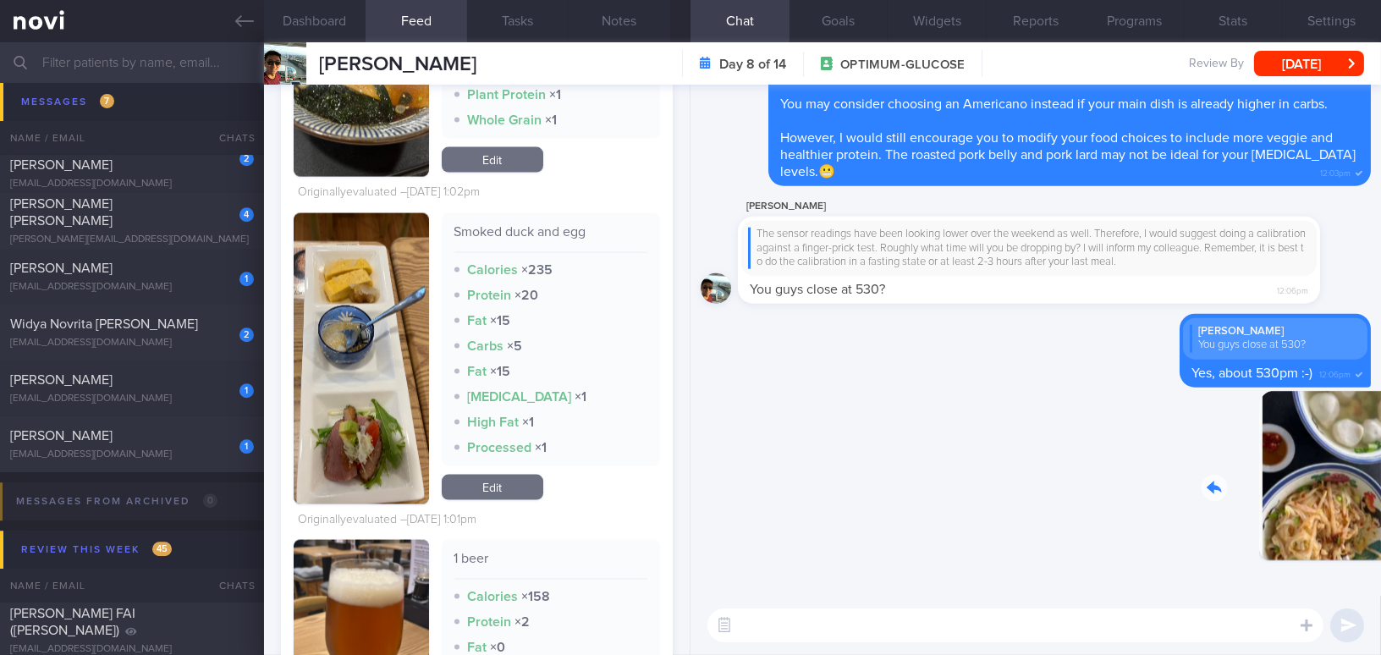
drag, startPoint x: 1224, startPoint y: 476, endPoint x: 1308, endPoint y: 483, distance: 85.0
click at [1308, 483] on div "Delete 12:07pm" at bounding box center [1252, 488] width 237 height 195
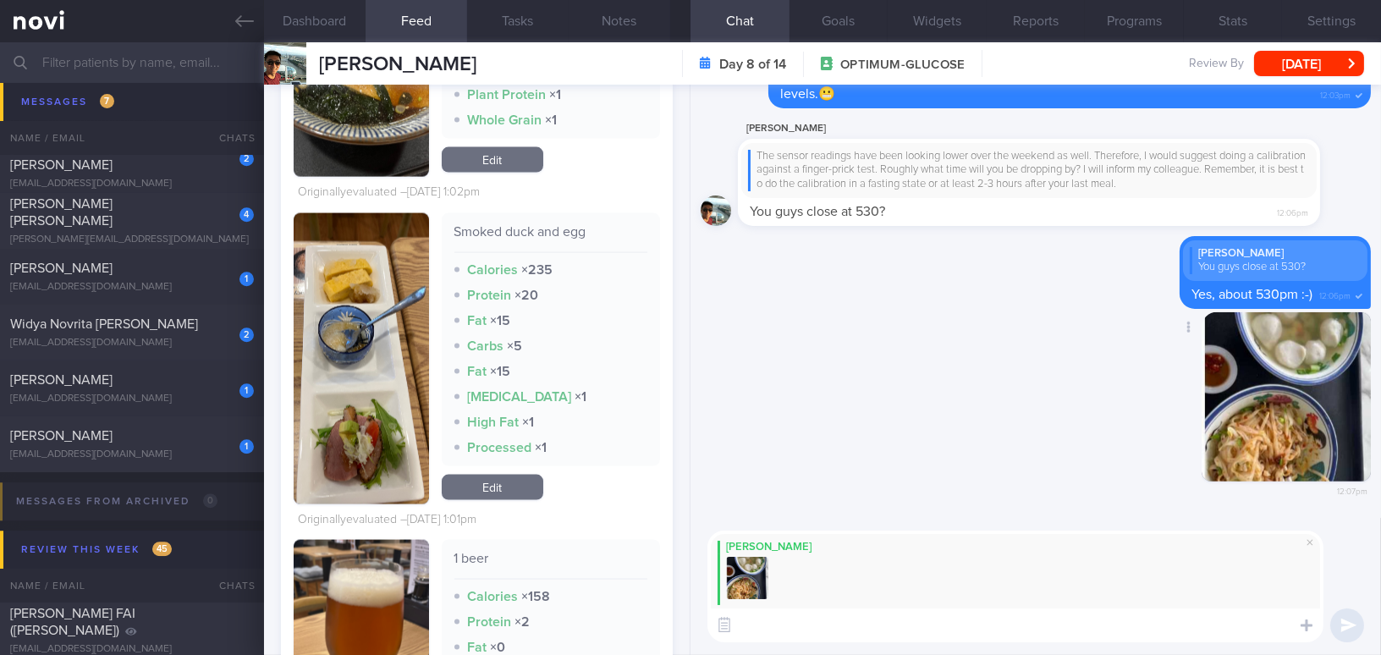
paste textarea "Fishballs are not a good source of protein as they are processed and tend to be…"
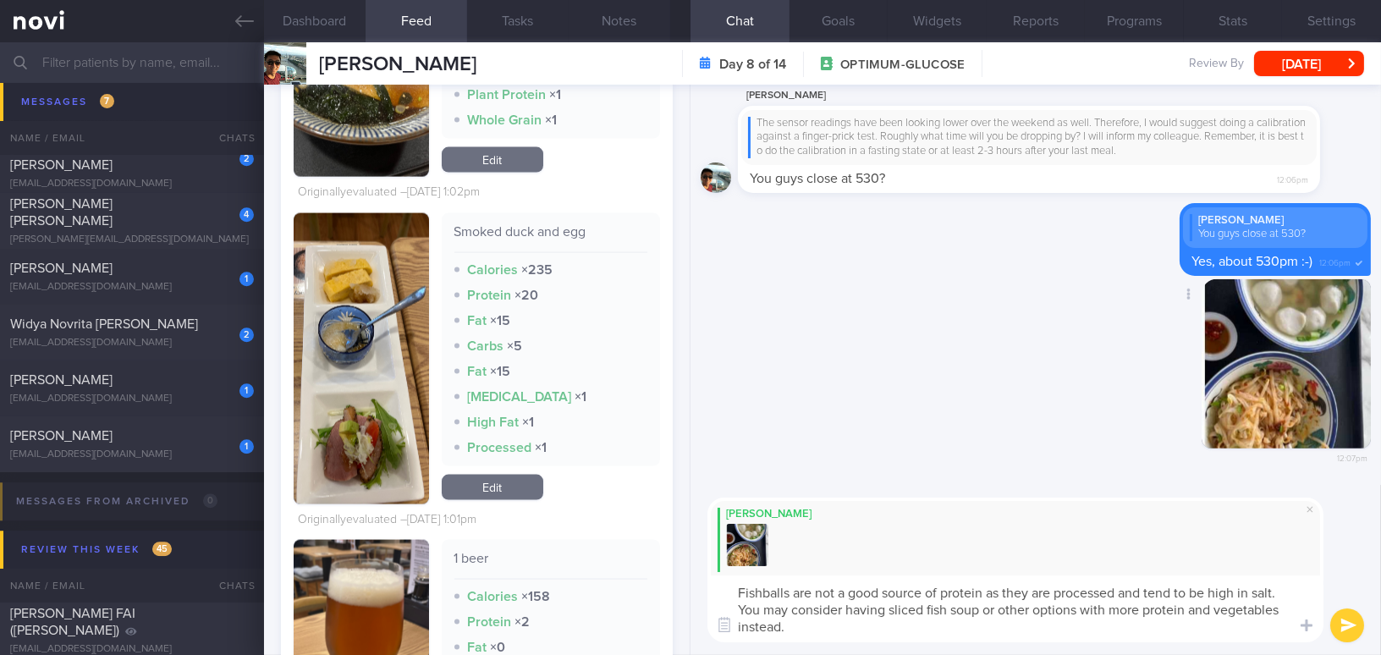
scroll to position [0, 0]
click at [1121, 592] on textarea "Fishballs are not a good source of protein as they are processed and tend to be…" at bounding box center [1015, 608] width 616 height 67
drag, startPoint x: 1177, startPoint y: 587, endPoint x: 1267, endPoint y: 586, distance: 89.7
click at [1267, 586] on textarea "Fishballs are not a good source of protein as they are processed food and tend …" at bounding box center [1015, 608] width 616 height 67
drag, startPoint x: 1213, startPoint y: 608, endPoint x: 1252, endPoint y: 608, distance: 38.9
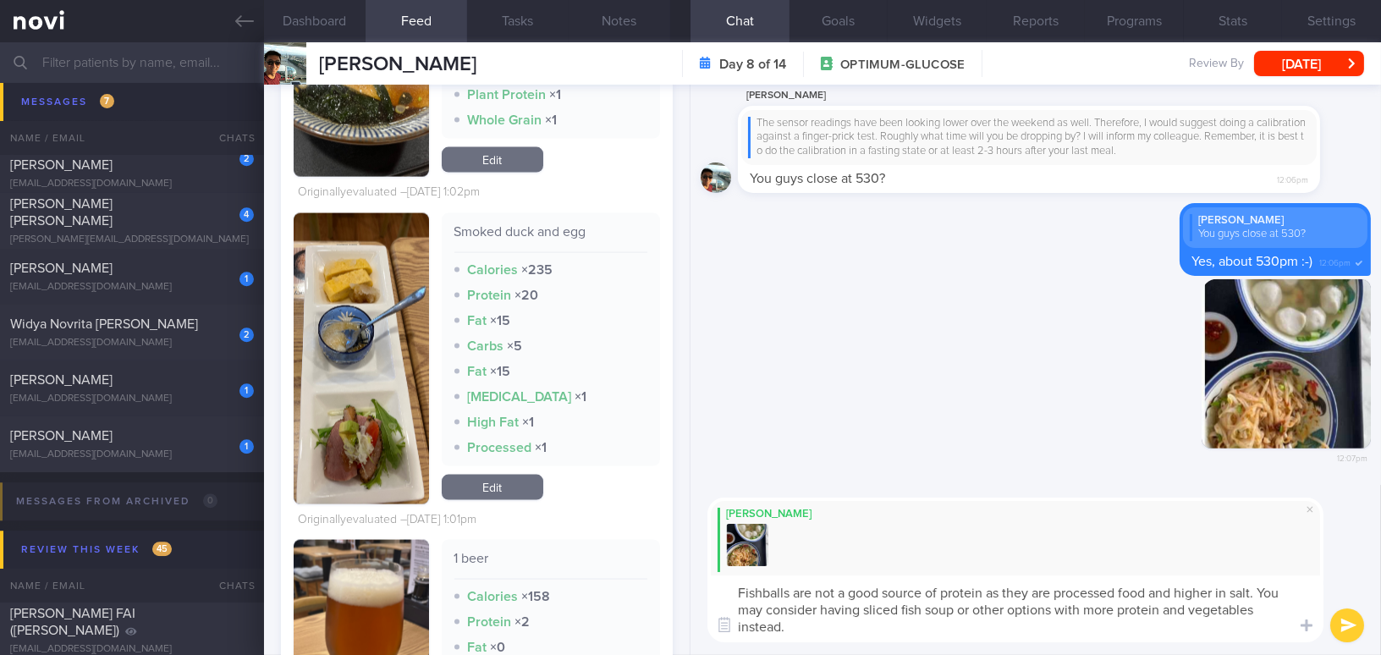
click at [1252, 608] on textarea "Fishballs are not a good source of protein as they are processed food and highe…" at bounding box center [1015, 608] width 616 height 67
click at [1253, 604] on textarea "Fishballs are not a good source of protein as they are processed food and highe…" at bounding box center [1015, 608] width 616 height 67
drag, startPoint x: 1213, startPoint y: 607, endPoint x: 1262, endPoint y: 609, distance: 48.3
click at [1262, 609] on textarea "Fishballs are not a good source of protein as they are processed food and highe…" at bounding box center [1015, 608] width 616 height 67
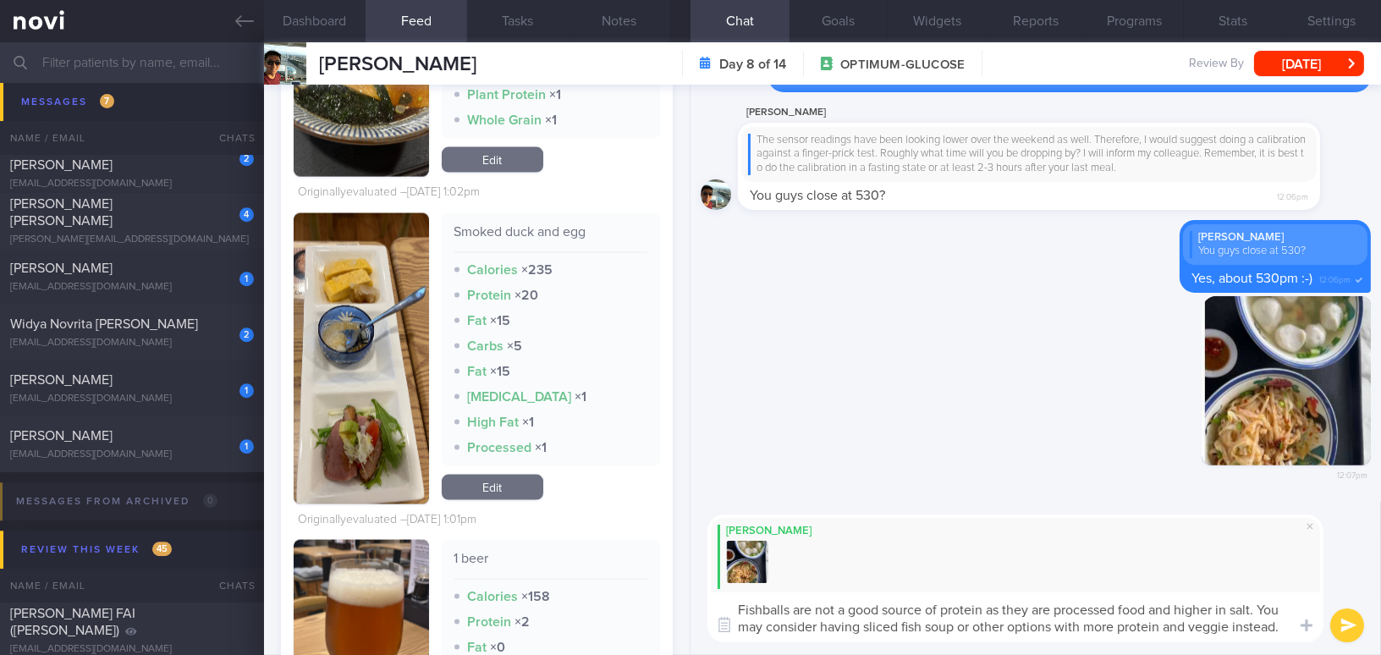
drag, startPoint x: 1233, startPoint y: 632, endPoint x: 1279, endPoint y: 628, distance: 46.7
click at [1279, 628] on textarea "Fishballs are not a good source of protein as they are processed food and highe…" at bounding box center [1015, 617] width 616 height 50
type textarea "Fishballs are not a good source of protein as they are processed food and highe…"
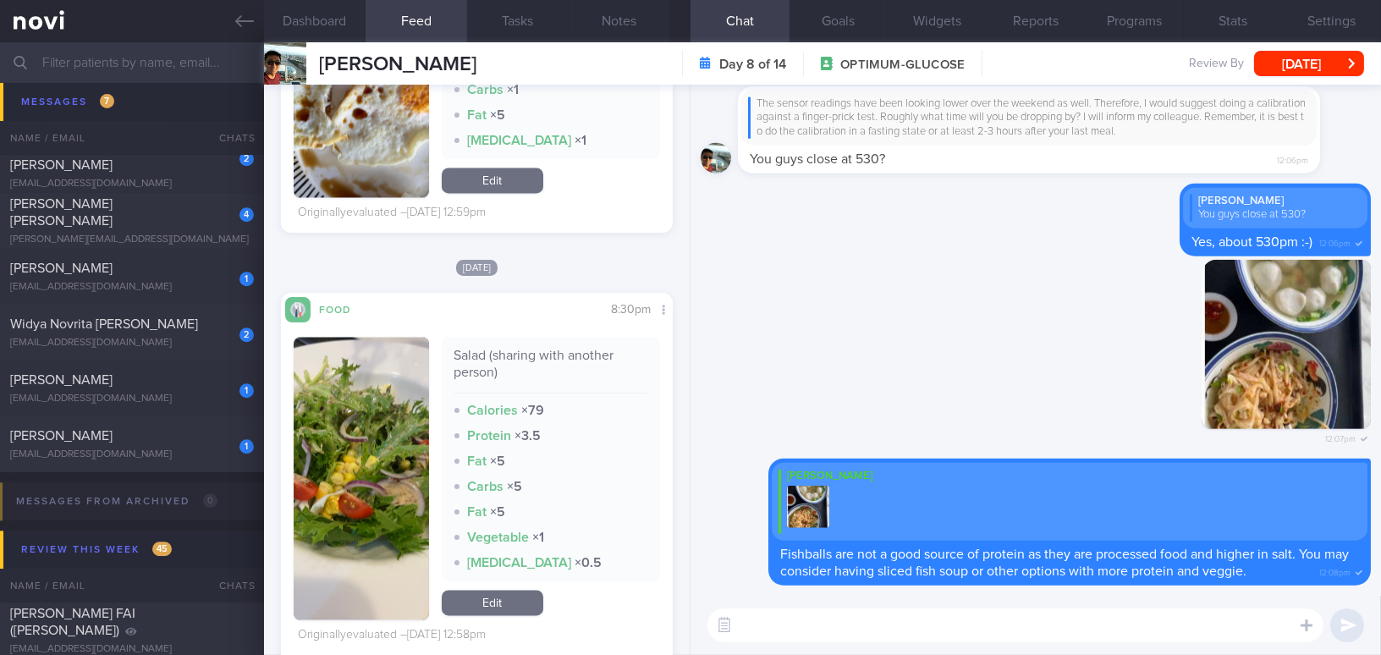
scroll to position [6077, 0]
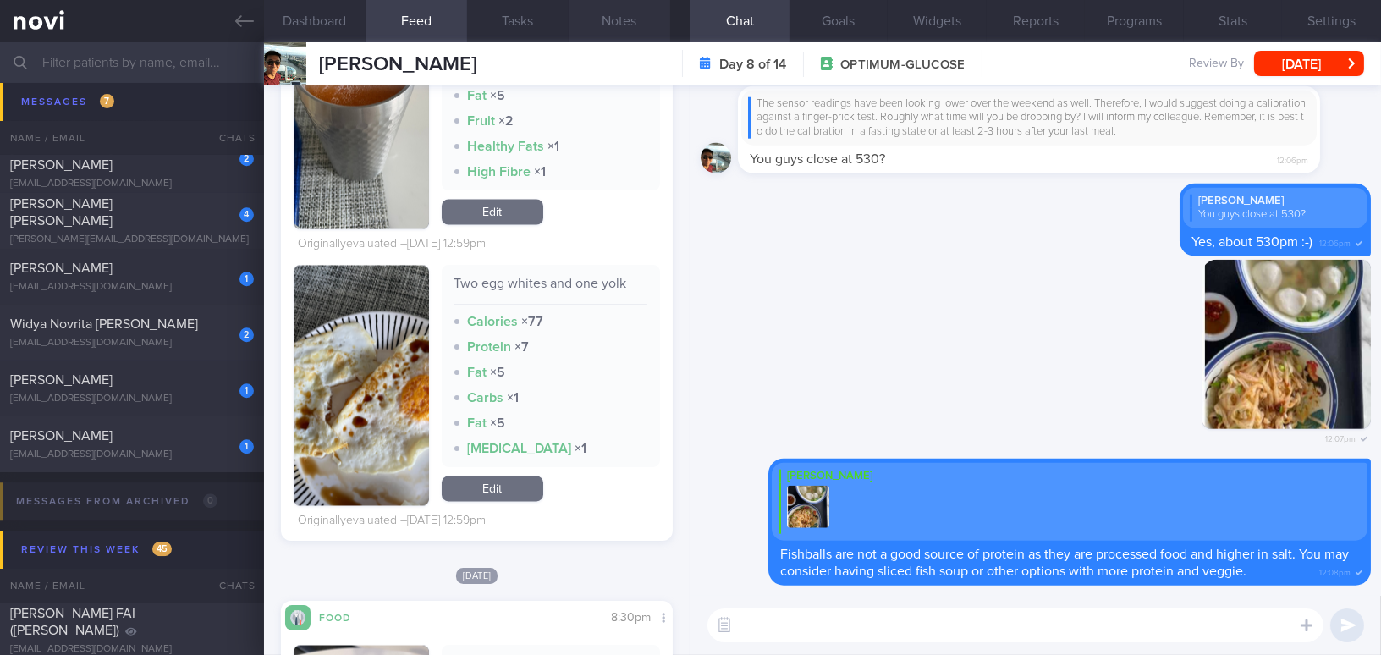
click at [641, 13] on button "Notes" at bounding box center [620, 21] width 102 height 42
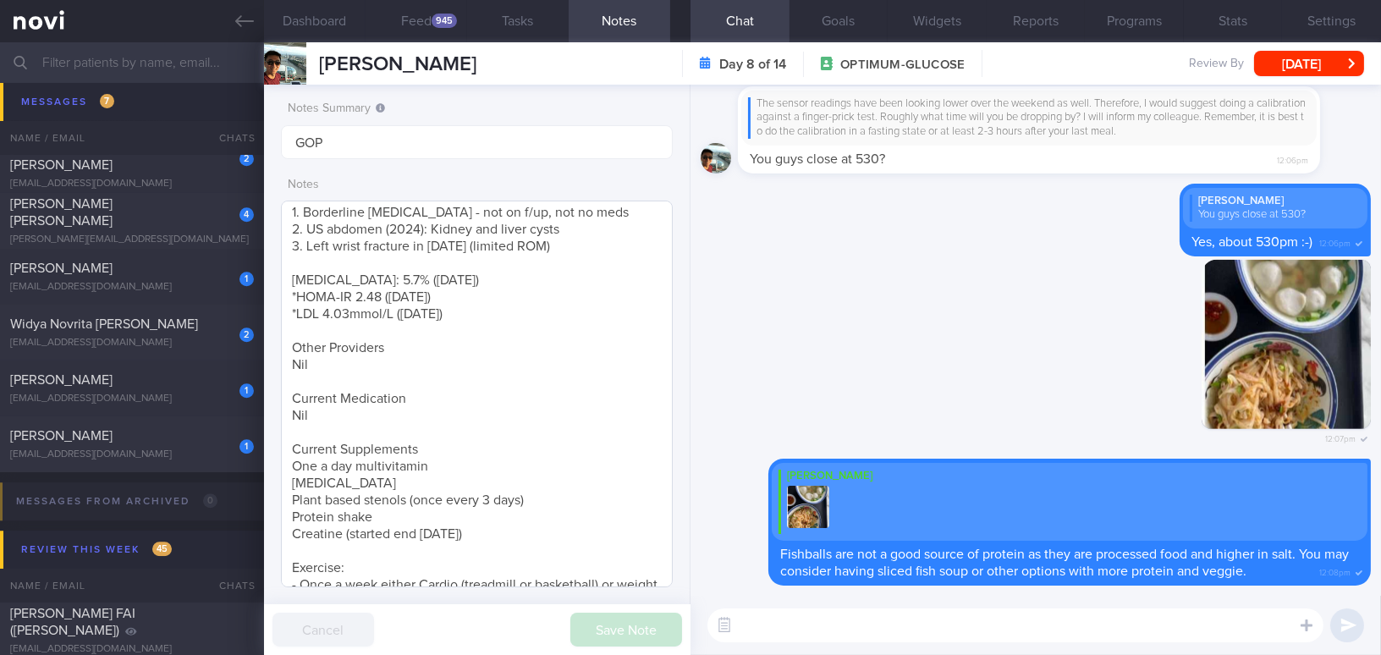
scroll to position [426, 0]
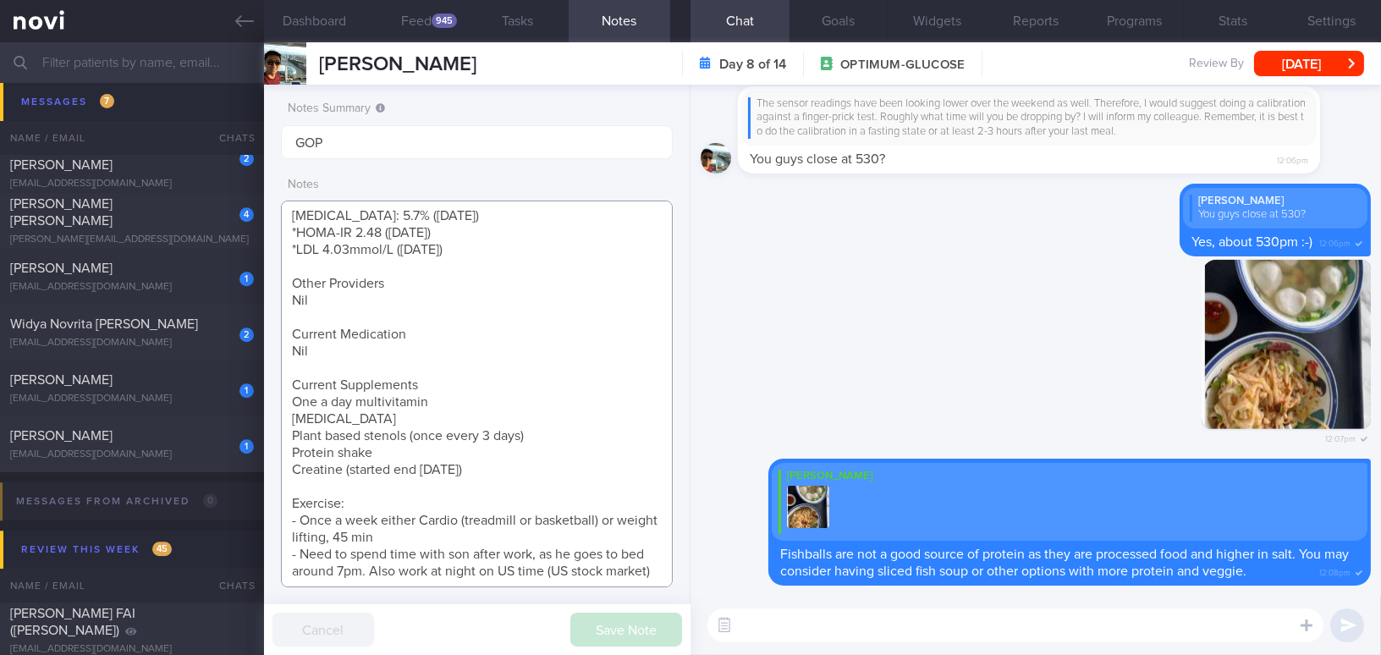
click at [380, 571] on textarea "40 year old Male - Married with 1 son, 2 yo Occupation Data analyst (Asset mana…" at bounding box center [477, 394] width 392 height 387
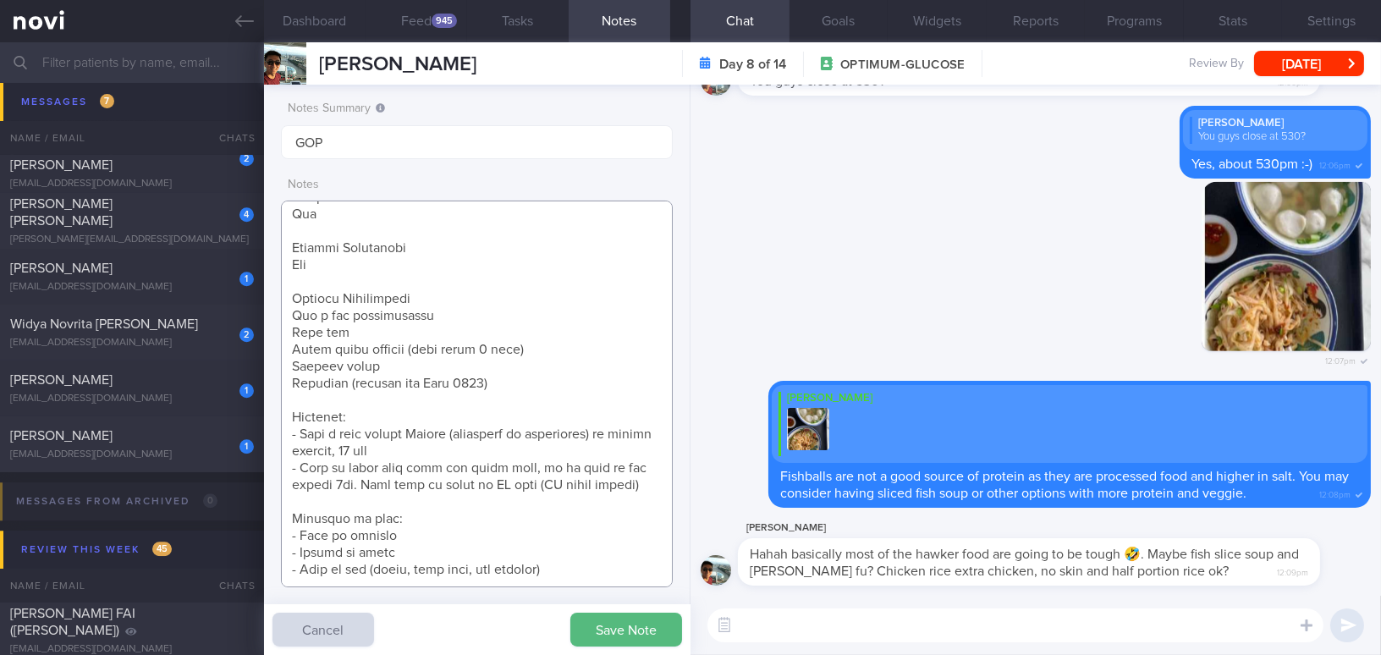
scroll to position [518, 0]
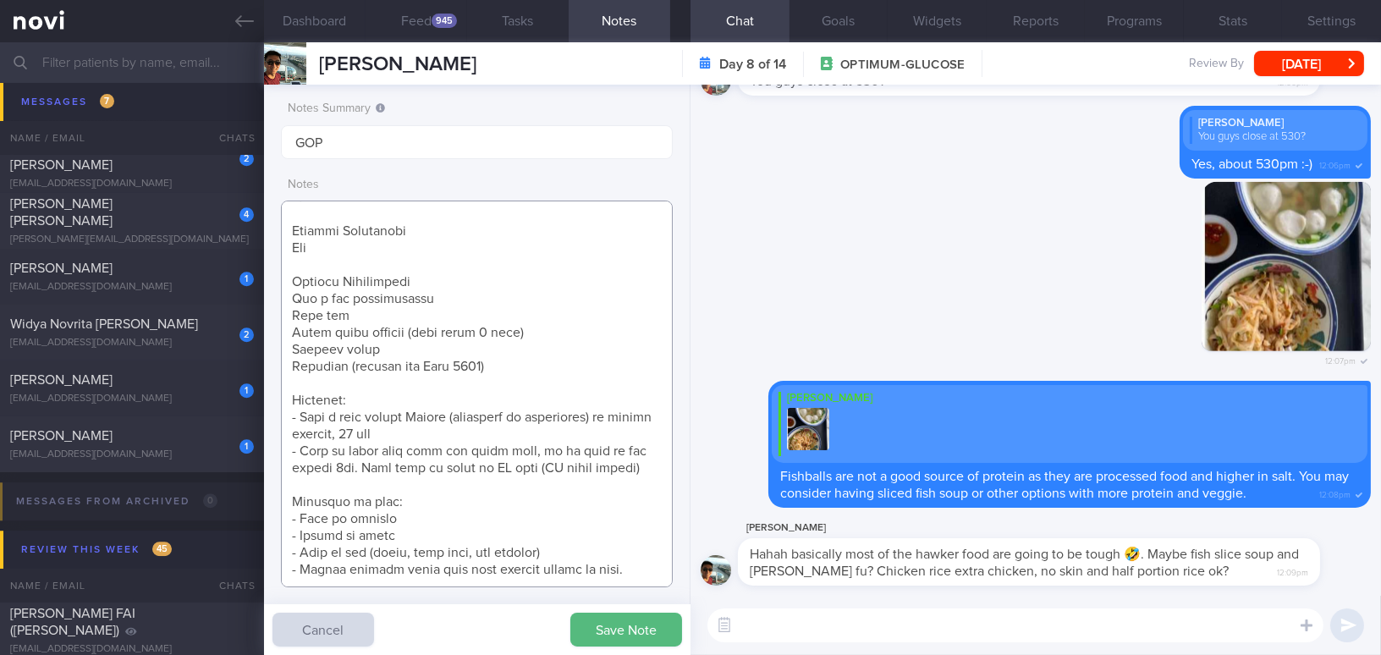
type textarea "40 year old Male - Married with 1 son, 2 yo Occupation Data analyst (Asset mana…"
click at [601, 649] on div "Save Note Cancel" at bounding box center [477, 629] width 426 height 51
click at [607, 631] on button "Save Note" at bounding box center [626, 630] width 112 height 34
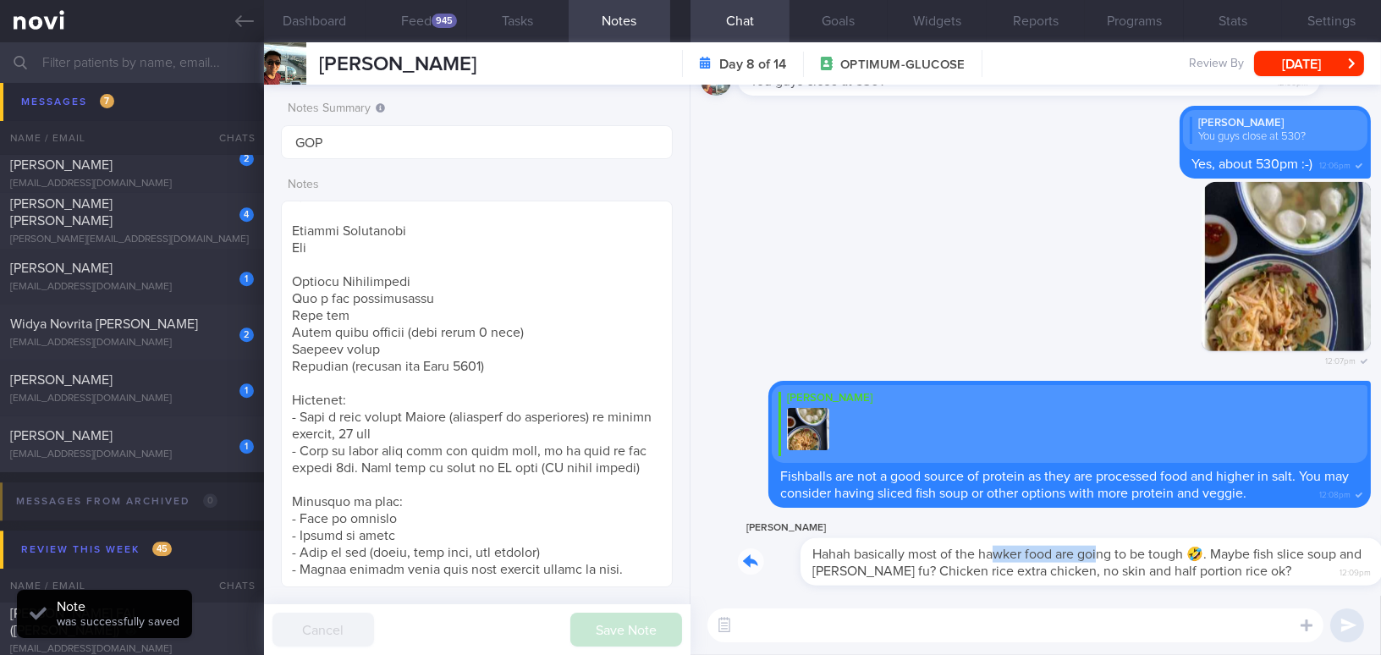
drag, startPoint x: 930, startPoint y: 540, endPoint x: 1039, endPoint y: 545, distance: 109.3
click at [1039, 545] on div "Yen-Min Chu Hahah basically most of the hawker food are going to be tough 🤣. Ma…" at bounding box center [1054, 552] width 633 height 68
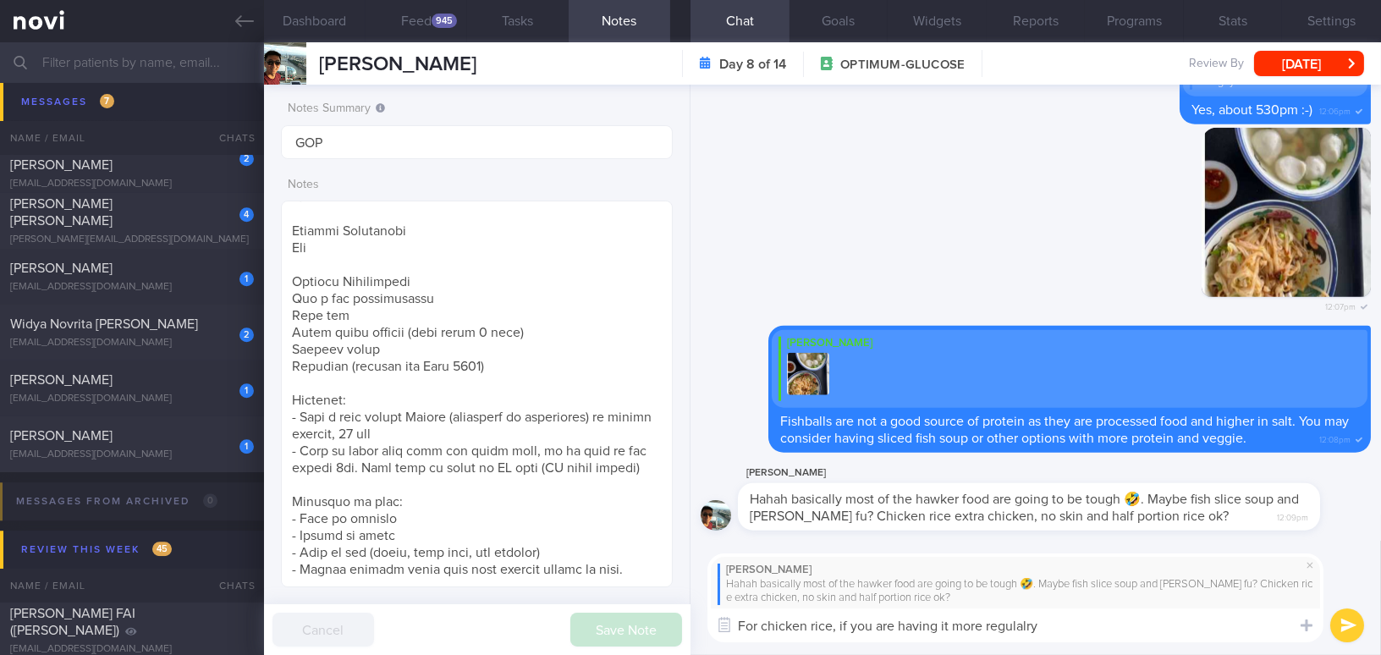
type textarea "For chicken rice, if you are having it more regulalry,"
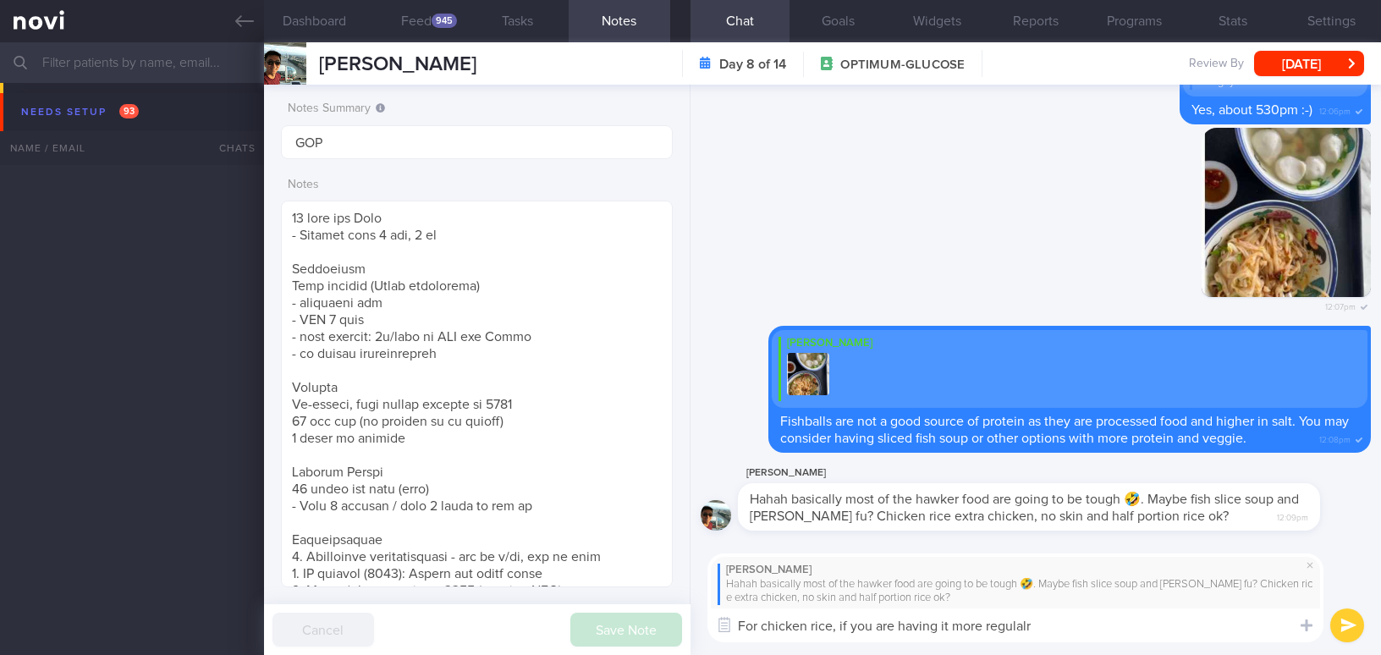
select select "8"
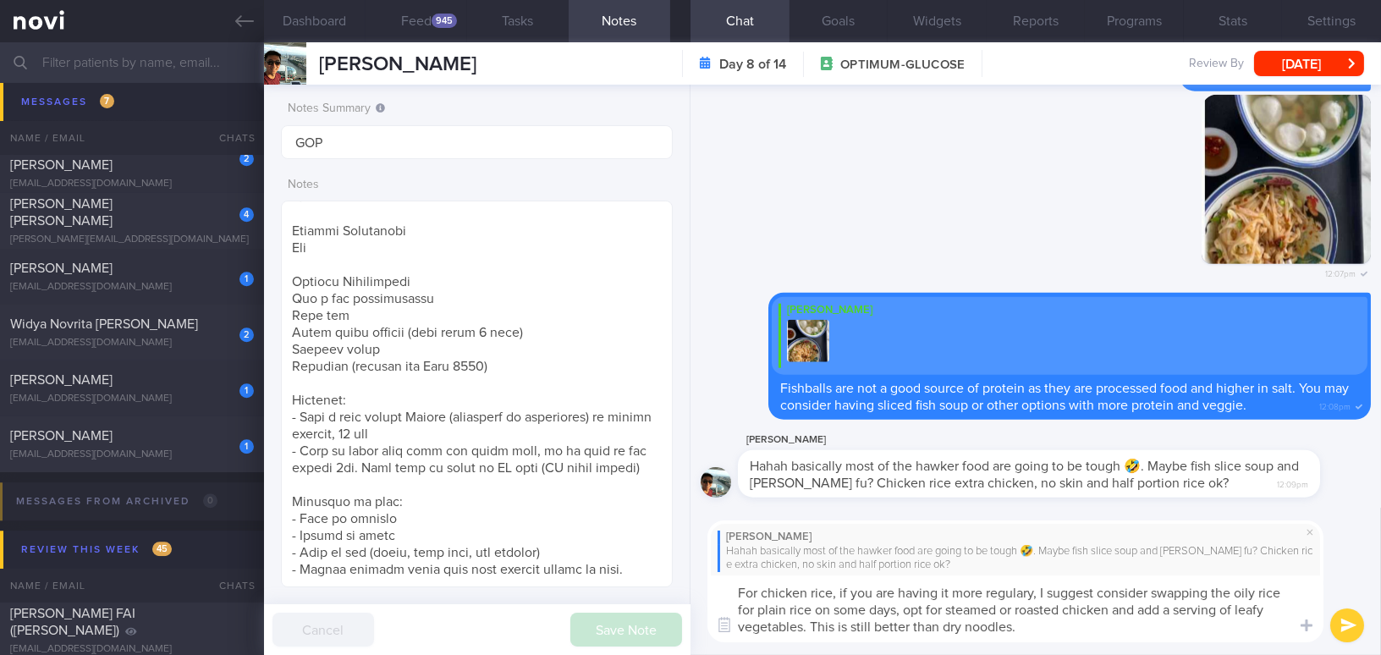
drag, startPoint x: 1032, startPoint y: 627, endPoint x: 693, endPoint y: 563, distance: 345.4
click at [693, 563] on div "Yen-[PERSON_NAME] basically most of the hawker food are going to be tough 🤣. Ma…" at bounding box center [1036, 581] width 691 height 147
click at [768, 609] on textarea "For chicken rice, if you are having it more regulary, I suggest consider swappi…" at bounding box center [1015, 608] width 616 height 67
drag, startPoint x: 1045, startPoint y: 628, endPoint x: 683, endPoint y: 551, distance: 370.3
click at [683, 551] on div "Dashboard Feed 945 Tasks Notes Chat Goals Widgets Reports Programs Stats Settin…" at bounding box center [822, 348] width 1117 height 613
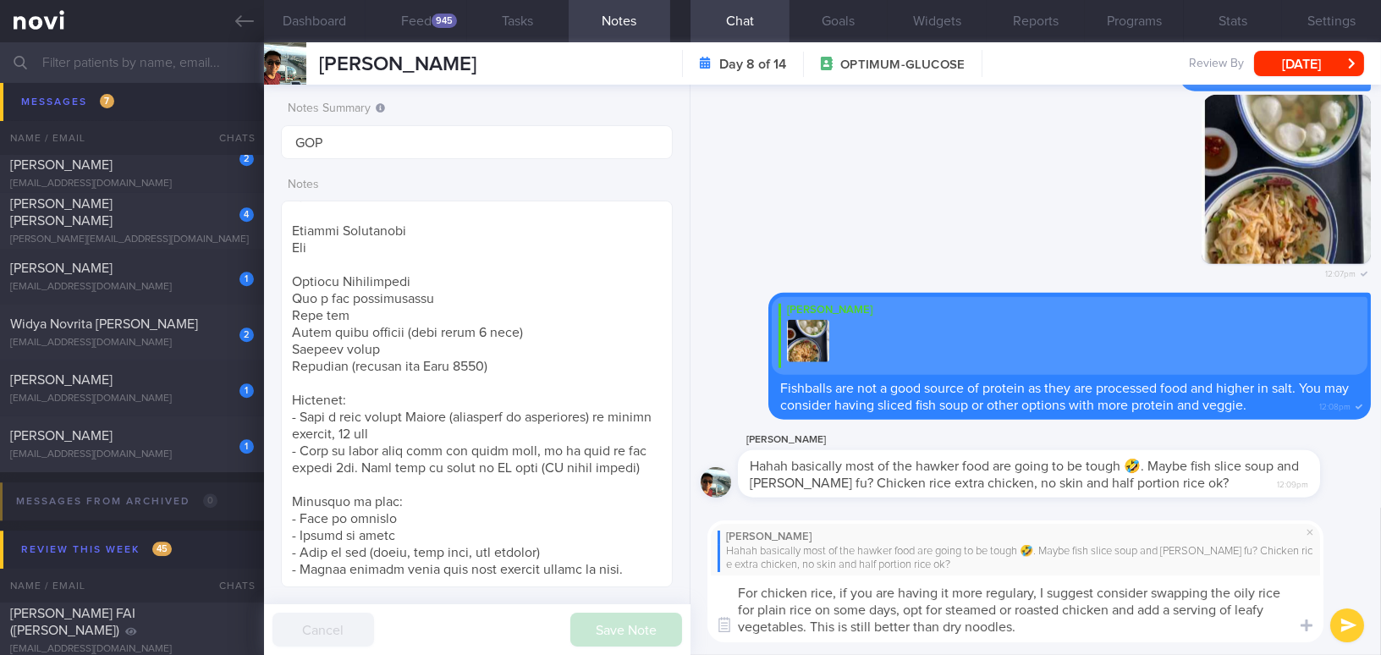
paste textarea "ly, I suggest swapping the oily rice for plain rice on some days, opting for st…"
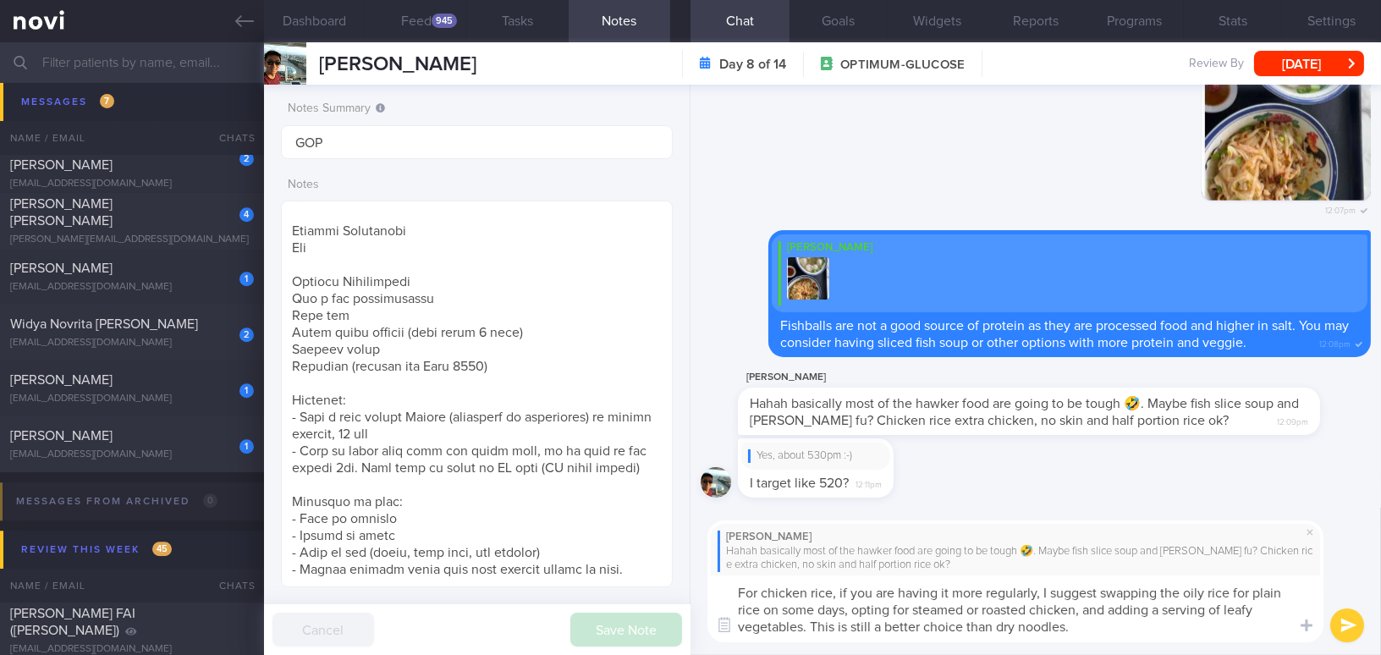
type textarea "For chicken rice, if you are having it more regularly, I suggest swapping the o…"
click at [1343, 619] on button "submit" at bounding box center [1347, 625] width 34 height 34
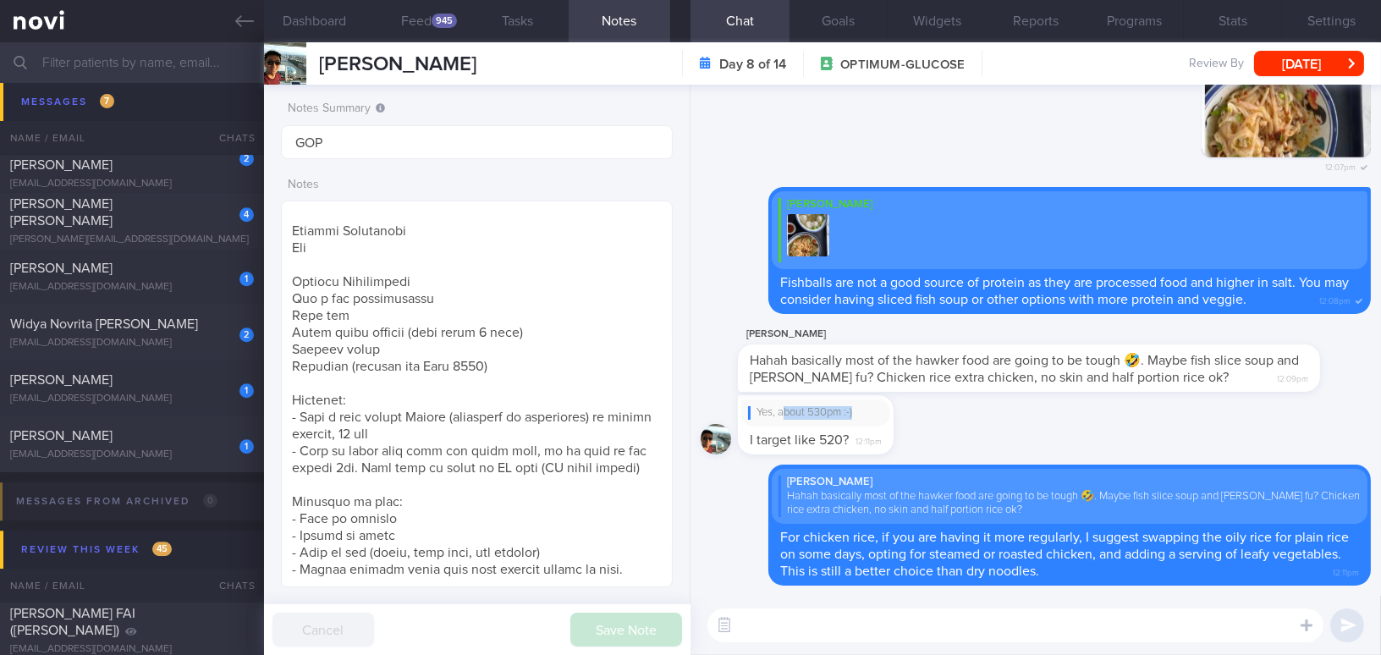
drag, startPoint x: 784, startPoint y: 415, endPoint x: 918, endPoint y: 417, distance: 134.6
click at [918, 417] on div "Yes, about 530pm :-) I target like 520? 12:11pm" at bounding box center [841, 424] width 206 height 59
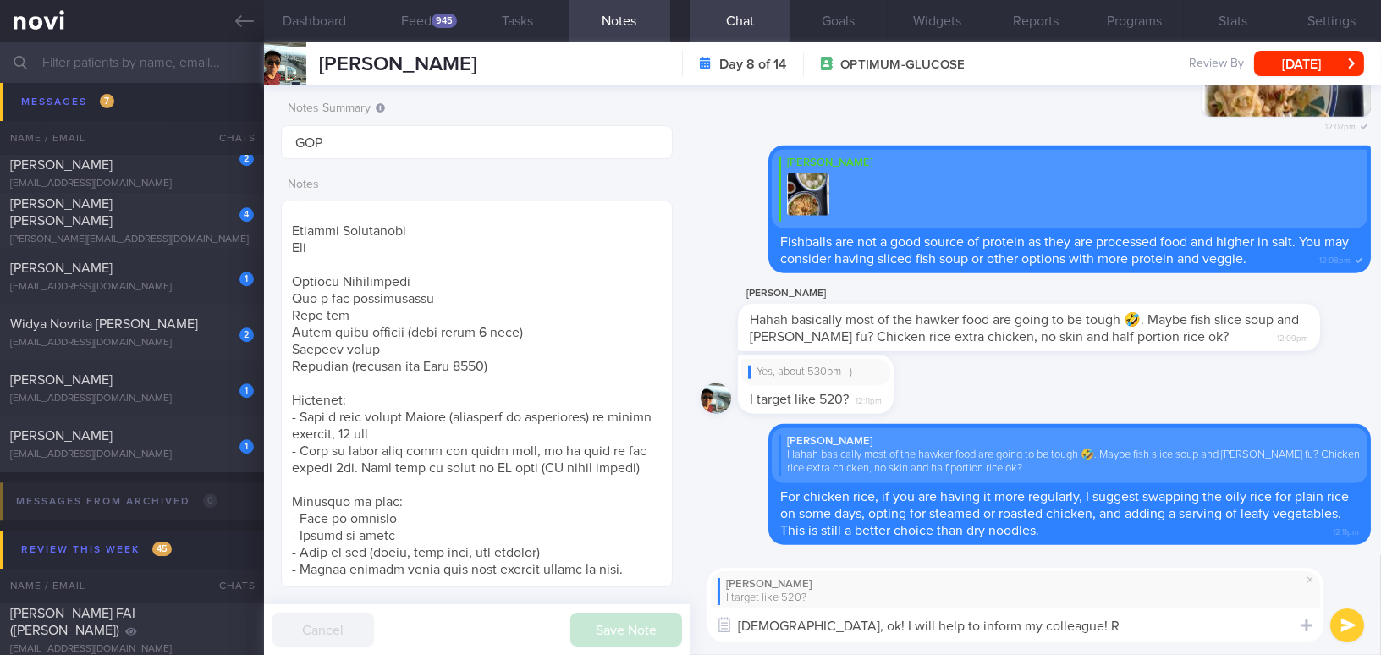
type textarea "[DEMOGRAPHIC_DATA], ok! I will help to inform my colleague!"
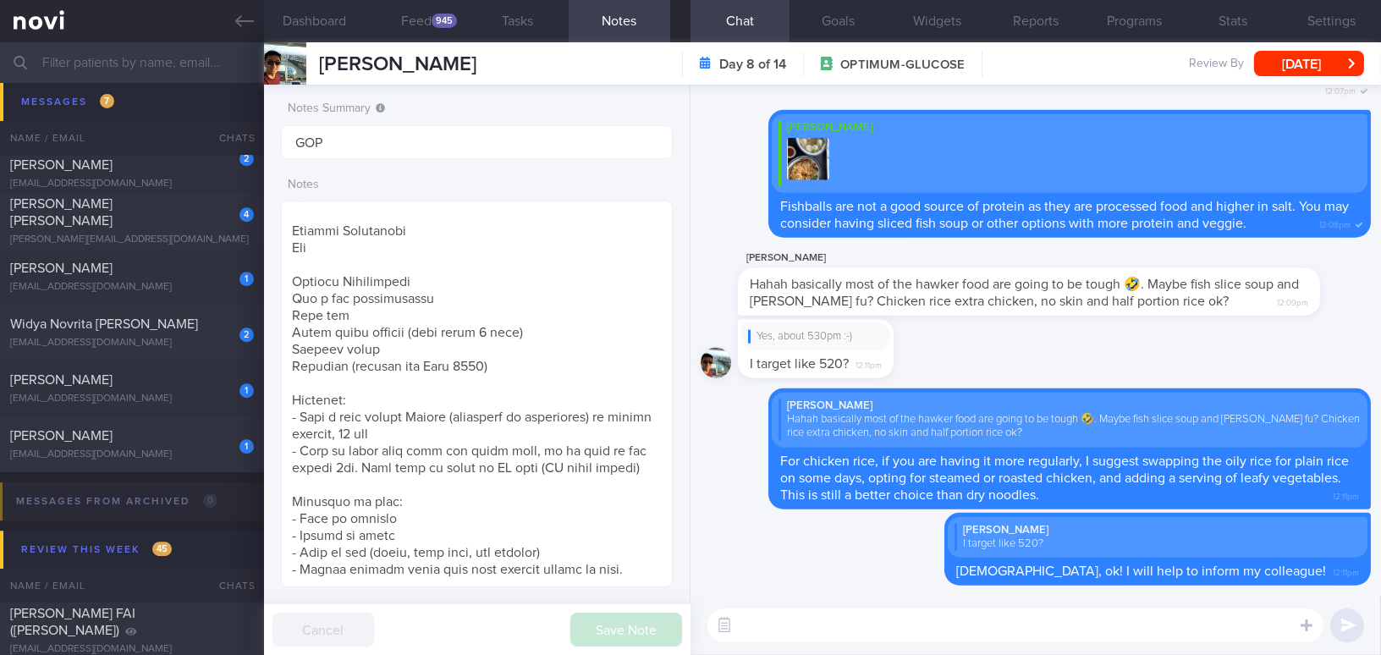
click at [890, 271] on div "Hahah basically most of the hawker food are going to be tough 🤣. Maybe fish sli…" at bounding box center [1029, 291] width 582 height 47
click at [827, 629] on textarea at bounding box center [1015, 625] width 616 height 34
paste textarea "Loremipsu dolorsi amet consect: Adipis elit sedd (eiu-tempo) • Inc utl etdo ma …"
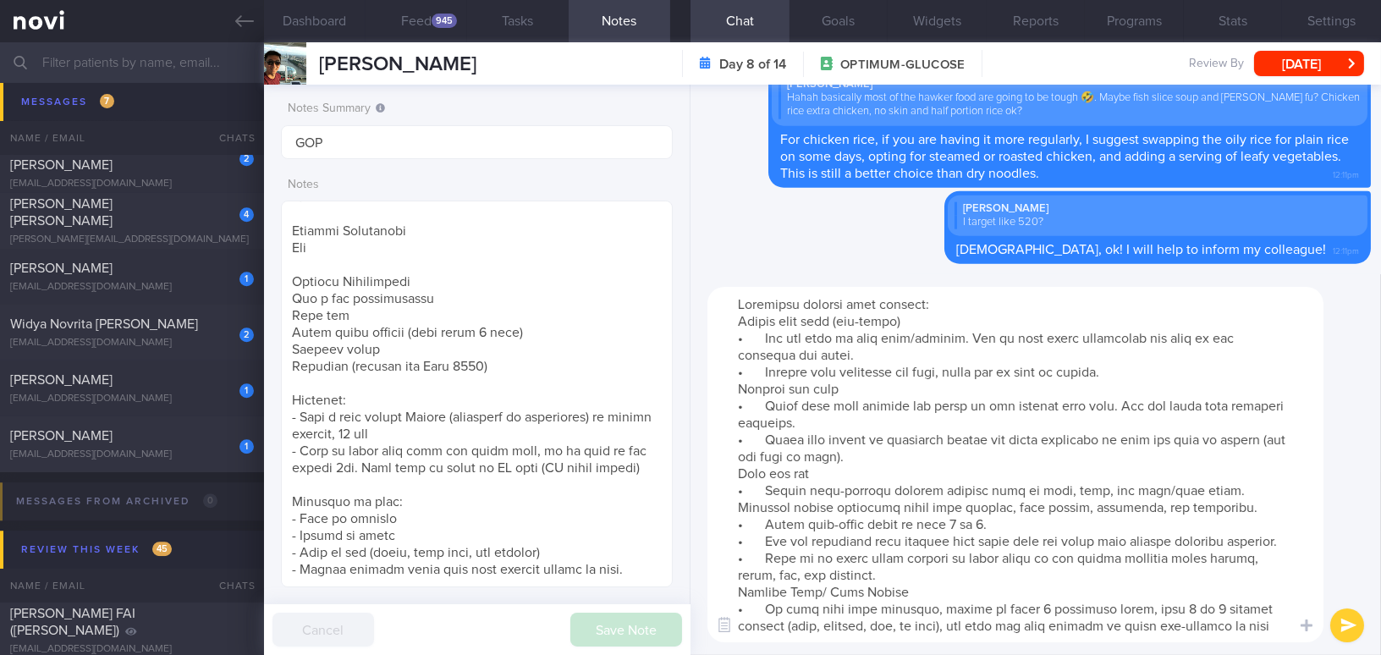
click at [731, 303] on textarea at bounding box center [1015, 464] width 616 height 355
click at [737, 316] on textarea at bounding box center [1015, 464] width 616 height 355
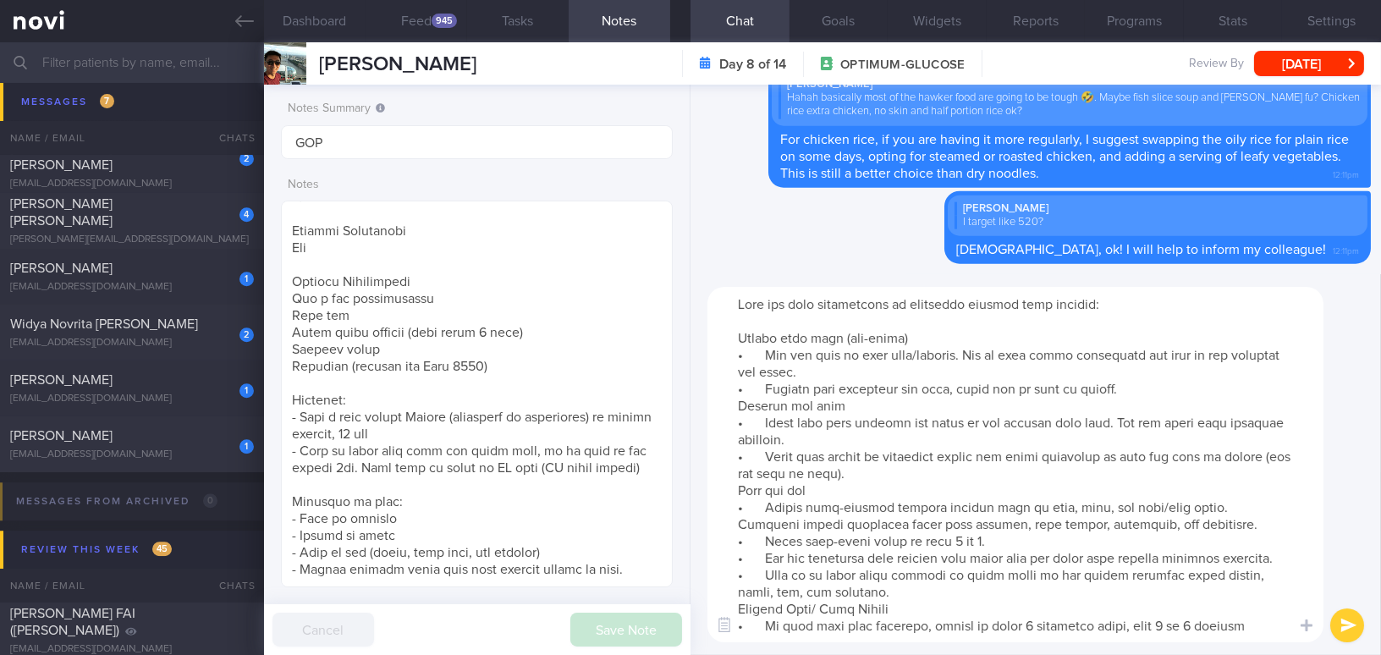
click at [737, 404] on textarea at bounding box center [1015, 464] width 616 height 355
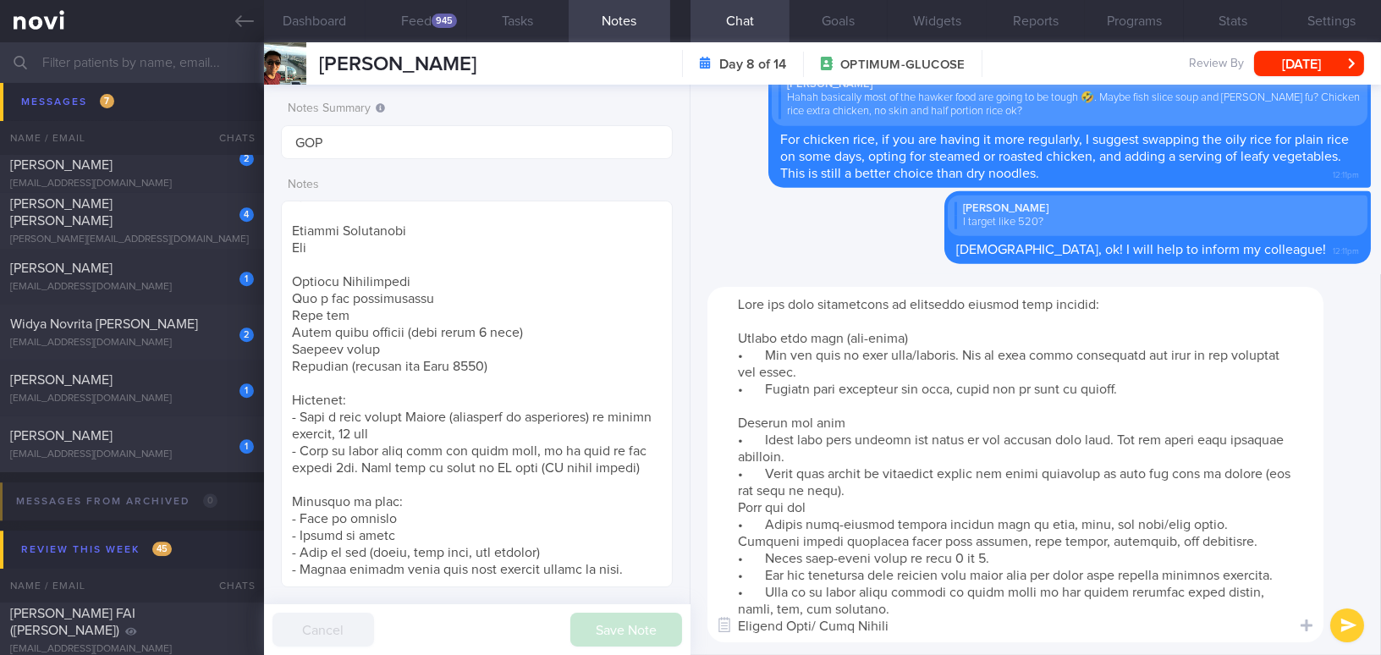
click at [733, 509] on textarea at bounding box center [1015, 464] width 616 height 355
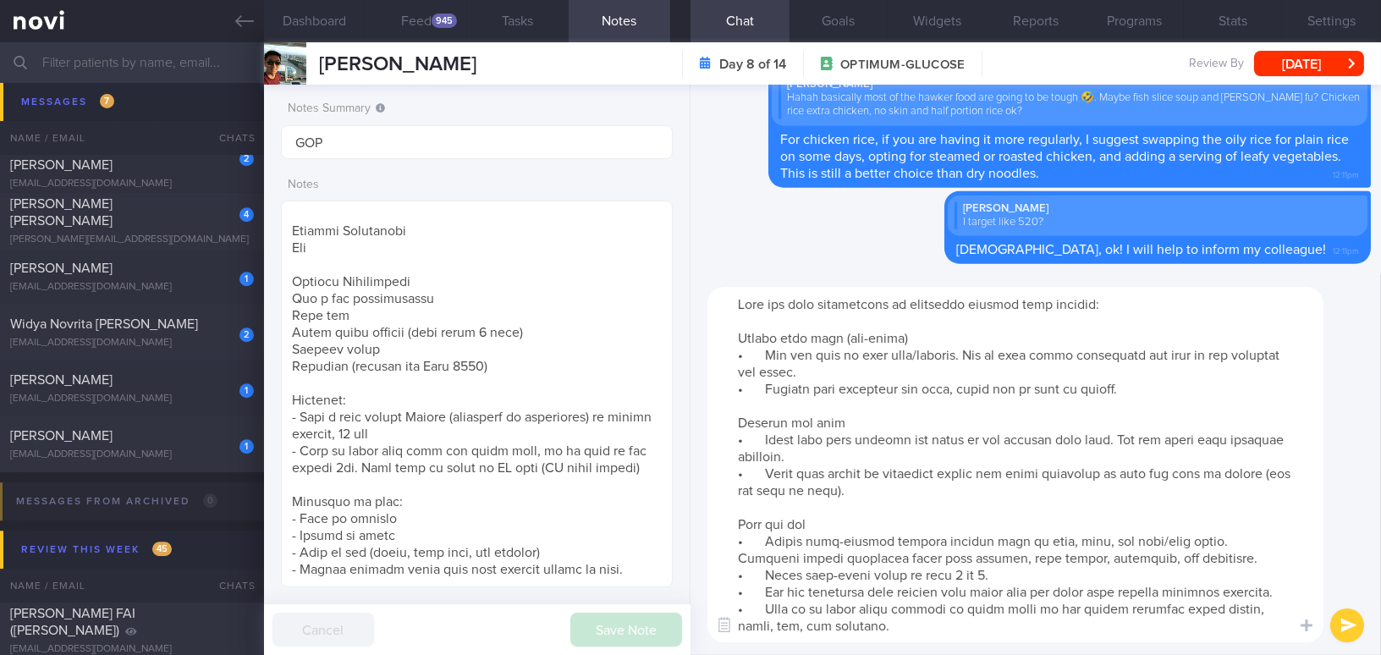
click at [764, 351] on textarea at bounding box center [1015, 464] width 616 height 355
click at [768, 389] on textarea at bounding box center [1015, 464] width 616 height 355
click at [769, 437] on textarea at bounding box center [1015, 464] width 616 height 355
click at [765, 468] on textarea at bounding box center [1015, 464] width 616 height 355
click at [771, 542] on textarea at bounding box center [1015, 464] width 616 height 355
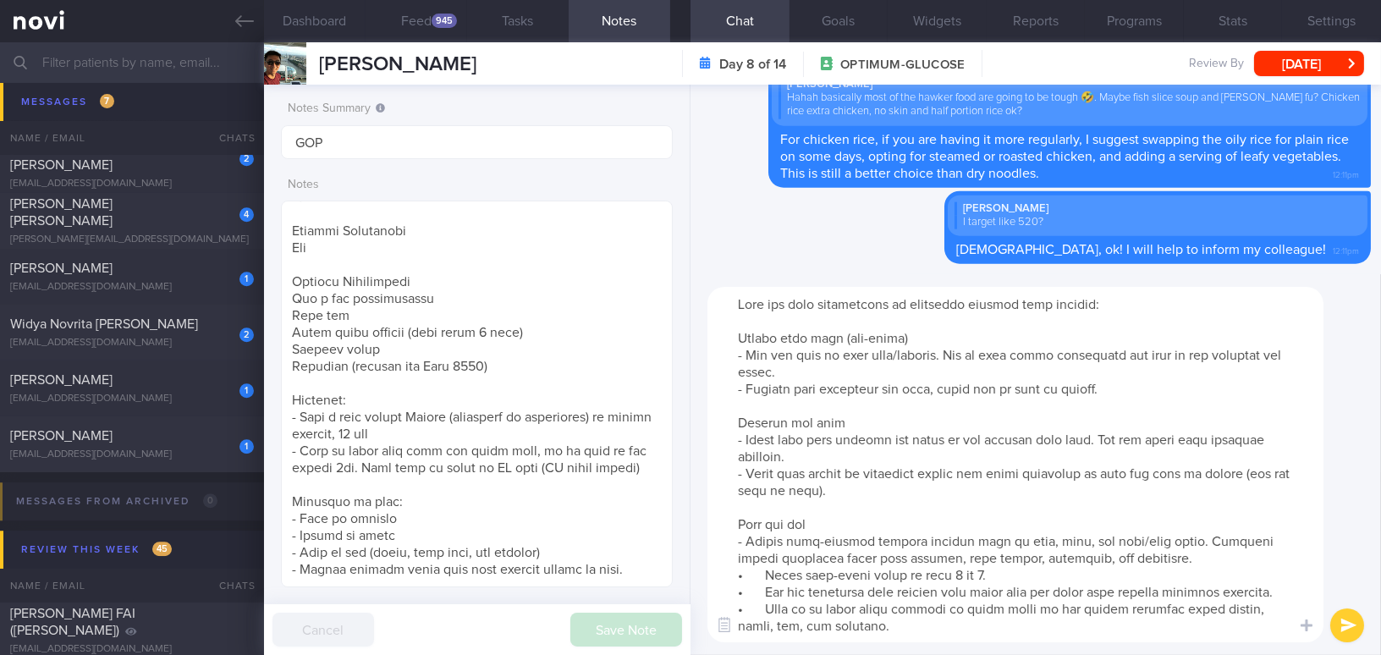
click at [766, 573] on textarea at bounding box center [1015, 464] width 616 height 355
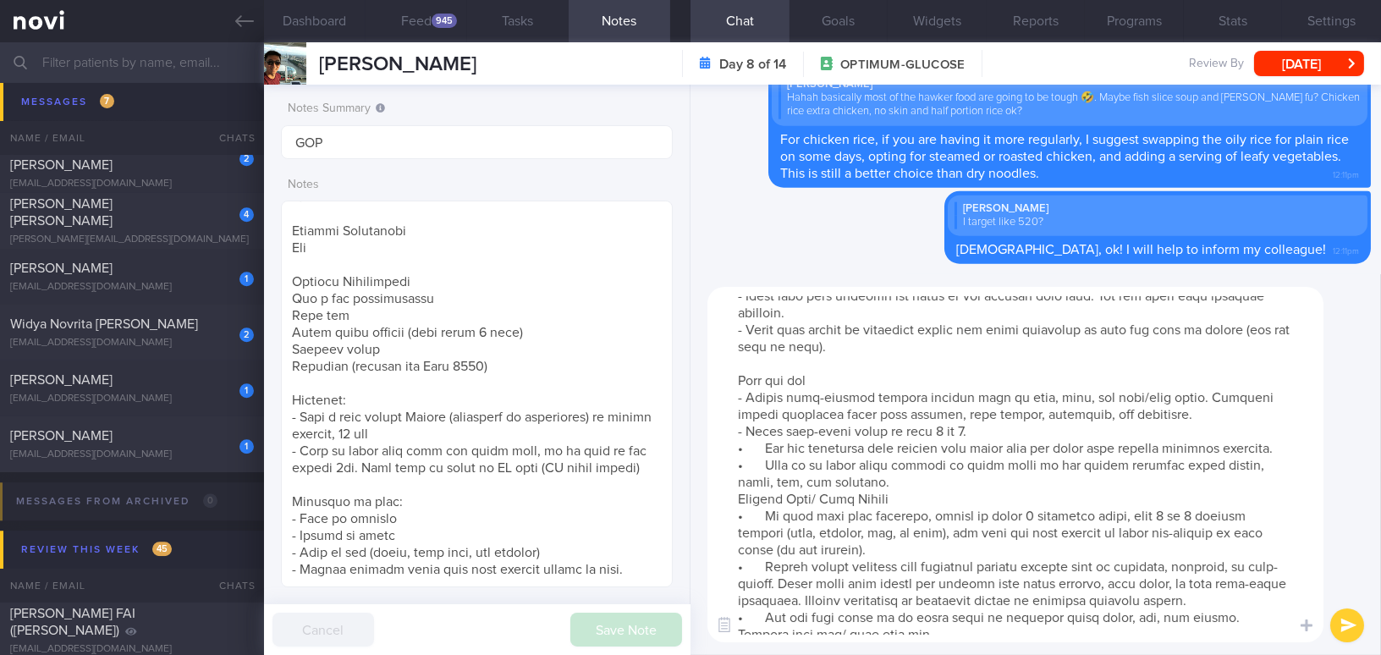
scroll to position [153, 0]
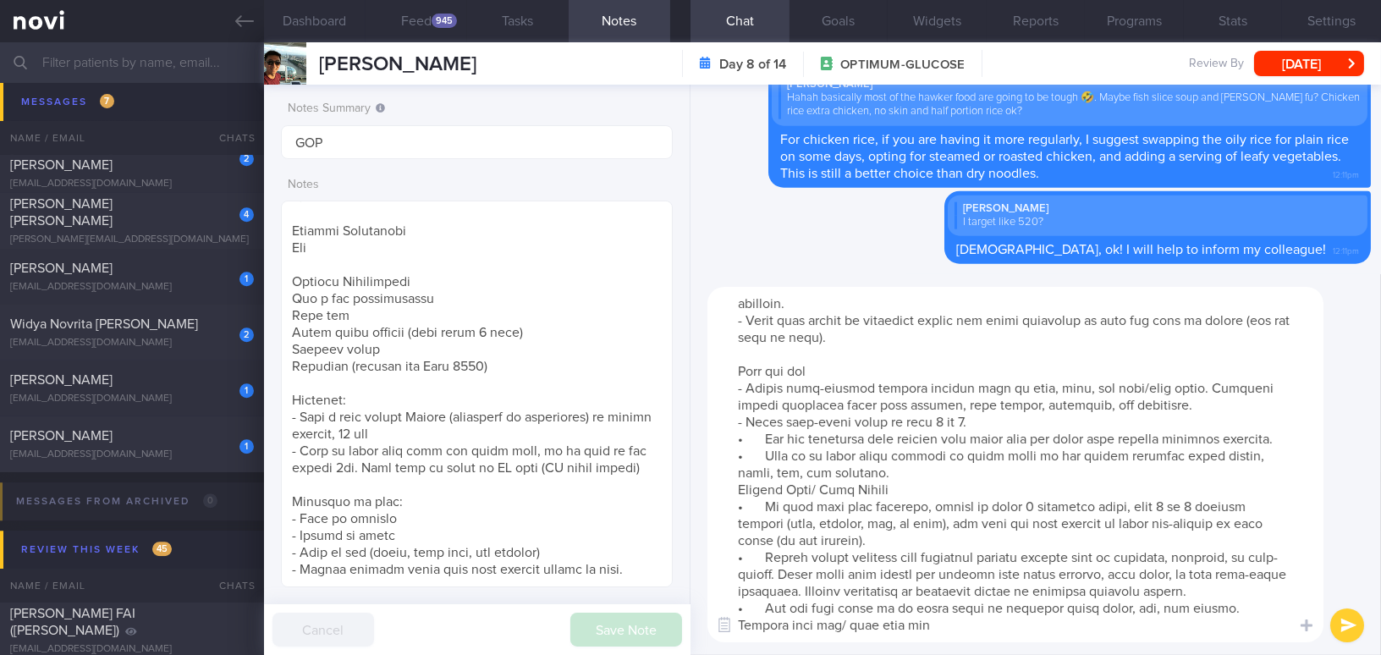
click at [768, 438] on textarea at bounding box center [1015, 464] width 616 height 355
click at [766, 453] on textarea at bounding box center [1015, 464] width 616 height 355
click at [740, 484] on textarea at bounding box center [1015, 464] width 616 height 355
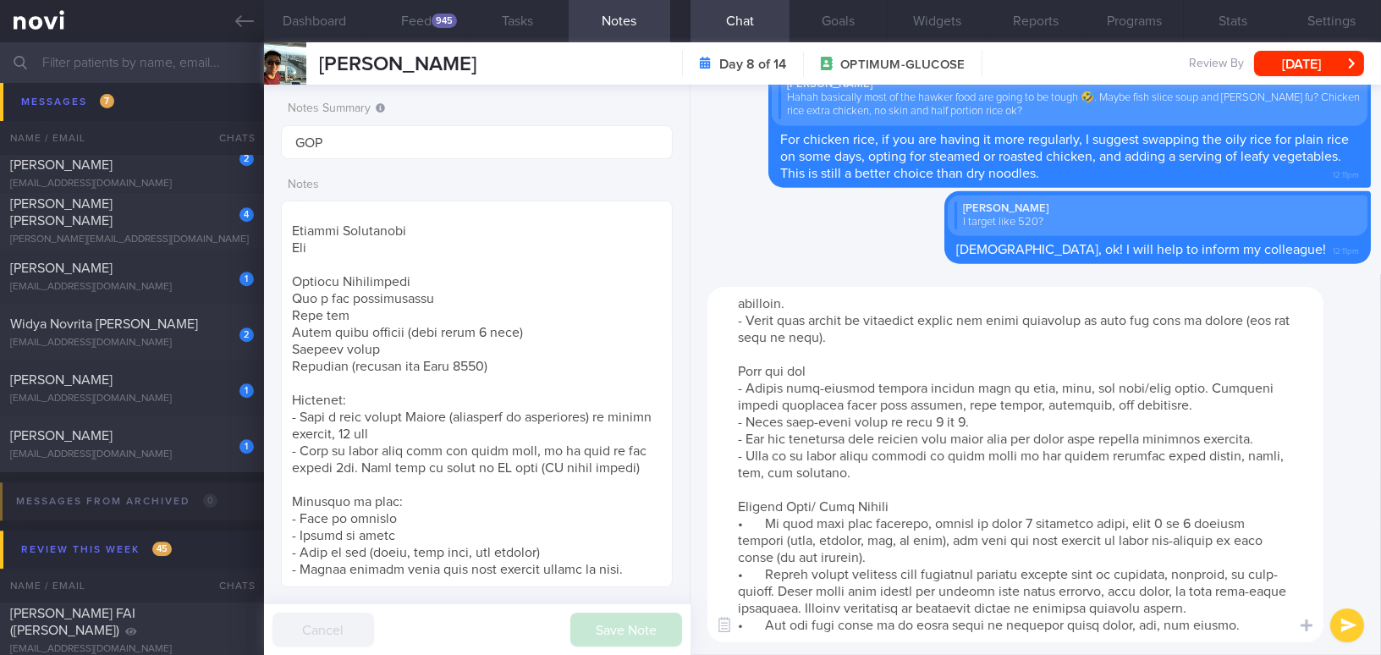
click at [768, 519] on textarea at bounding box center [1015, 464] width 616 height 355
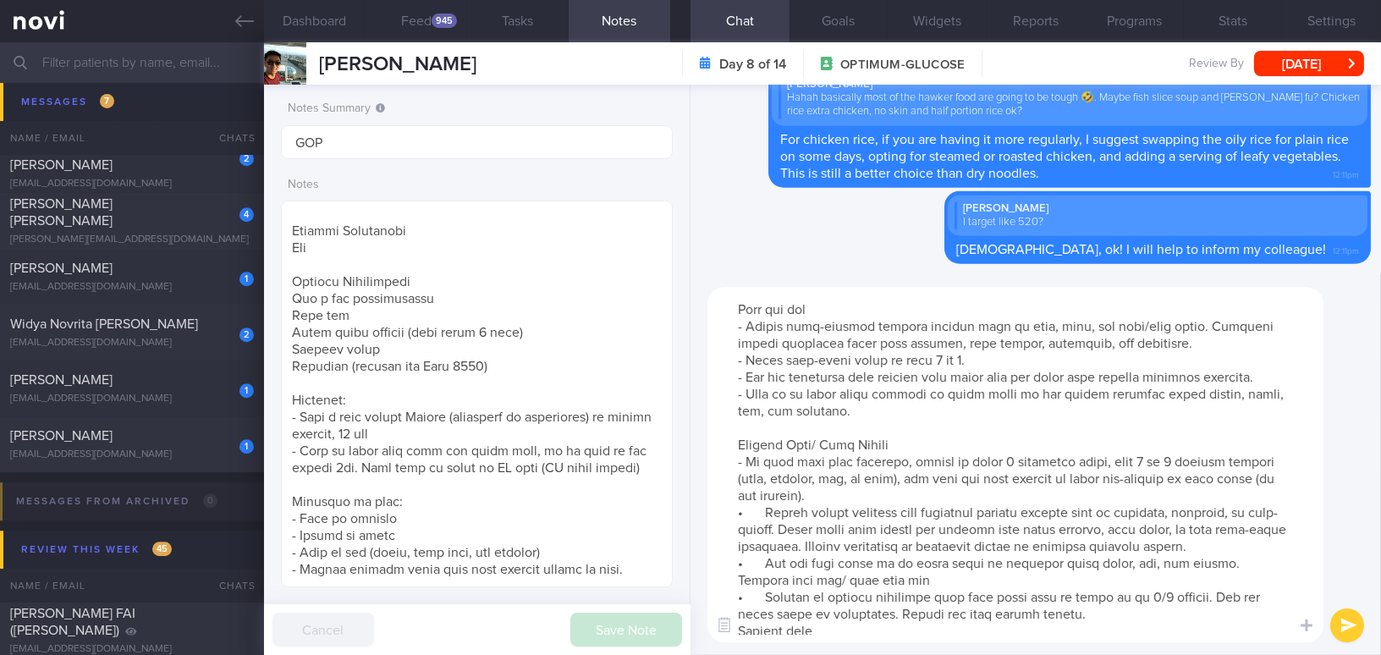
scroll to position [307, 0]
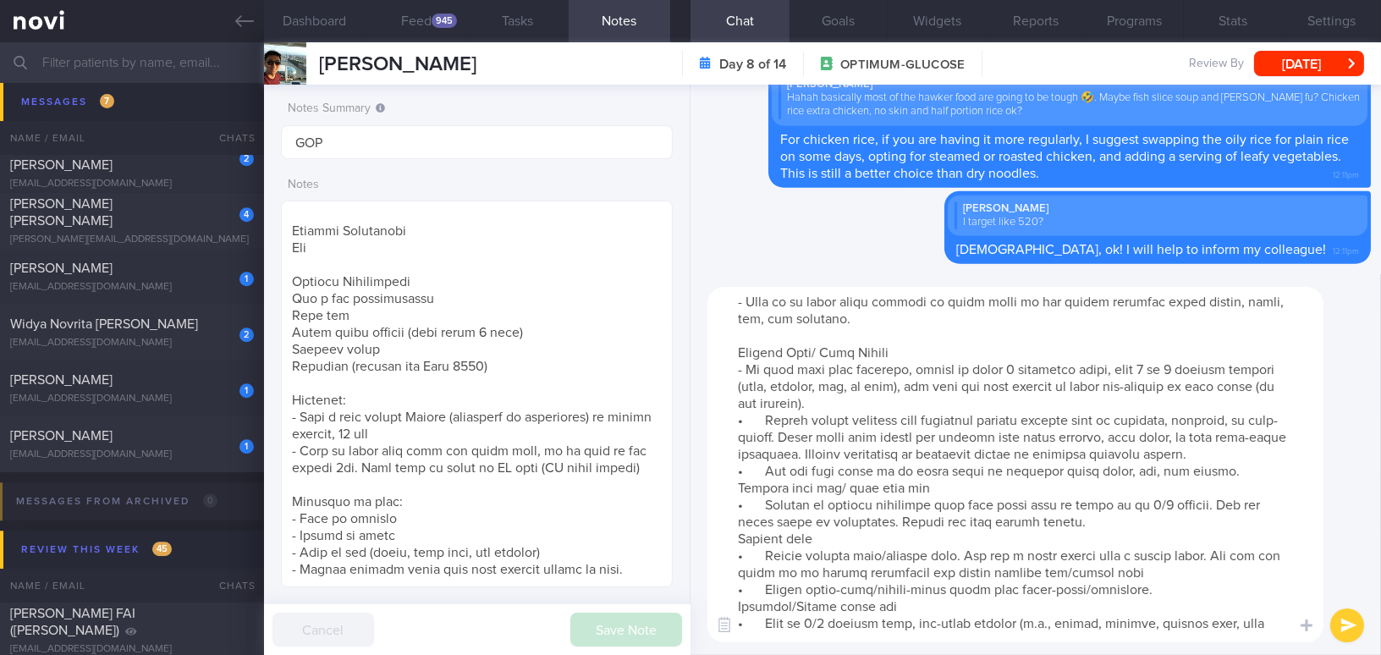
click at [765, 415] on textarea at bounding box center [1015, 464] width 616 height 355
click at [768, 465] on textarea at bounding box center [1015, 464] width 616 height 355
click at [766, 506] on textarea at bounding box center [1015, 464] width 616 height 355
click at [735, 484] on textarea at bounding box center [1015, 464] width 616 height 355
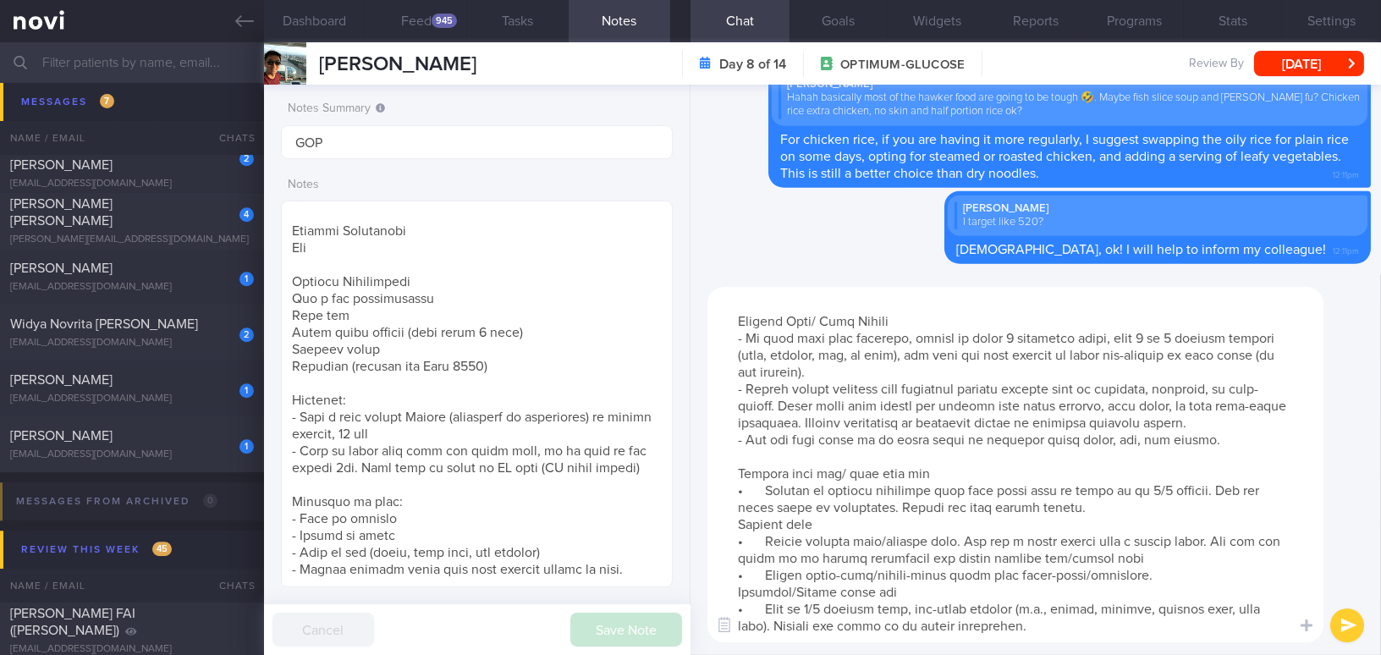
scroll to position [354, 0]
click at [765, 477] on textarea at bounding box center [1015, 464] width 616 height 355
click at [731, 516] on textarea at bounding box center [1015, 464] width 616 height 355
click at [736, 506] on textarea at bounding box center [1015, 464] width 616 height 355
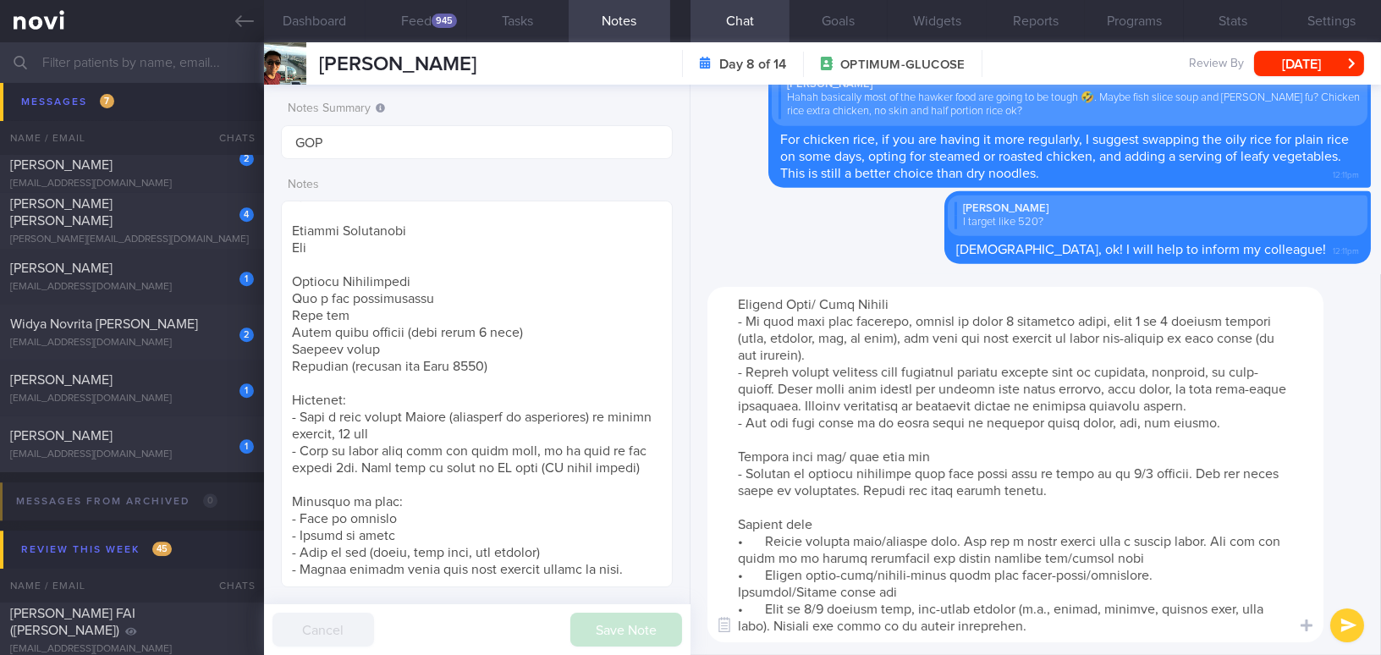
scroll to position [371, 0]
click at [765, 524] on textarea at bounding box center [1015, 464] width 616 height 355
click at [767, 554] on textarea at bounding box center [1015, 464] width 616 height 355
click at [734, 573] on textarea at bounding box center [1015, 464] width 616 height 355
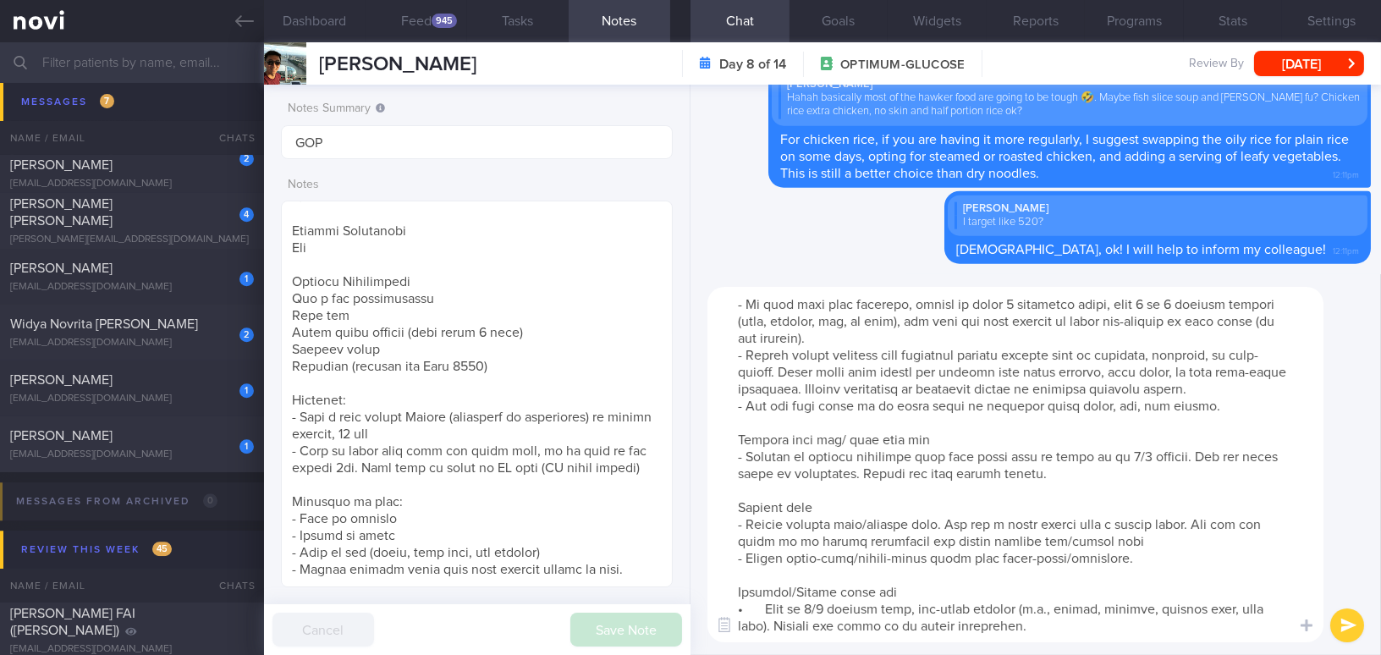
scroll to position [388, 0]
drag, startPoint x: 764, startPoint y: 587, endPoint x: 784, endPoint y: 566, distance: 29.3
click at [765, 587] on textarea at bounding box center [1015, 464] width 616 height 355
click at [783, 640] on textarea at bounding box center [1015, 464] width 616 height 355
click at [740, 611] on textarea at bounding box center [1015, 464] width 616 height 355
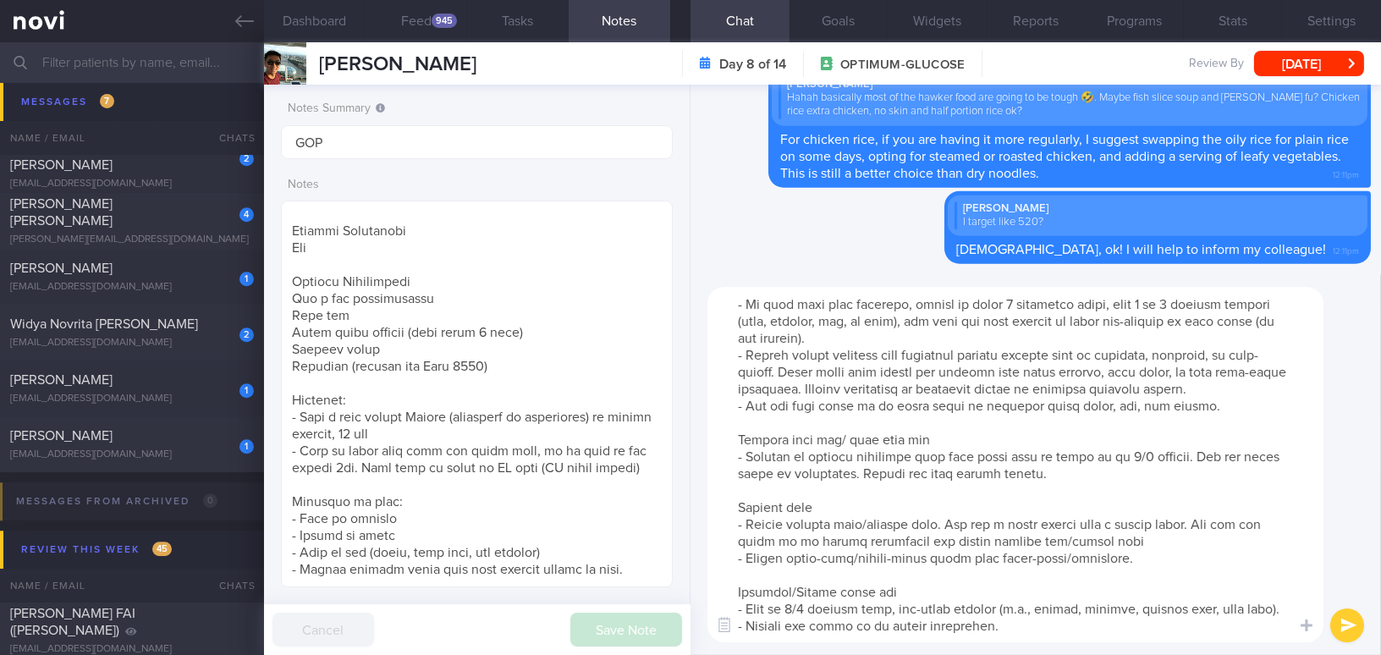
click at [783, 635] on textarea at bounding box center [1015, 464] width 616 height 355
type textarea "Here are some suggestions on healthier outside food options: Sliced fish soup (…"
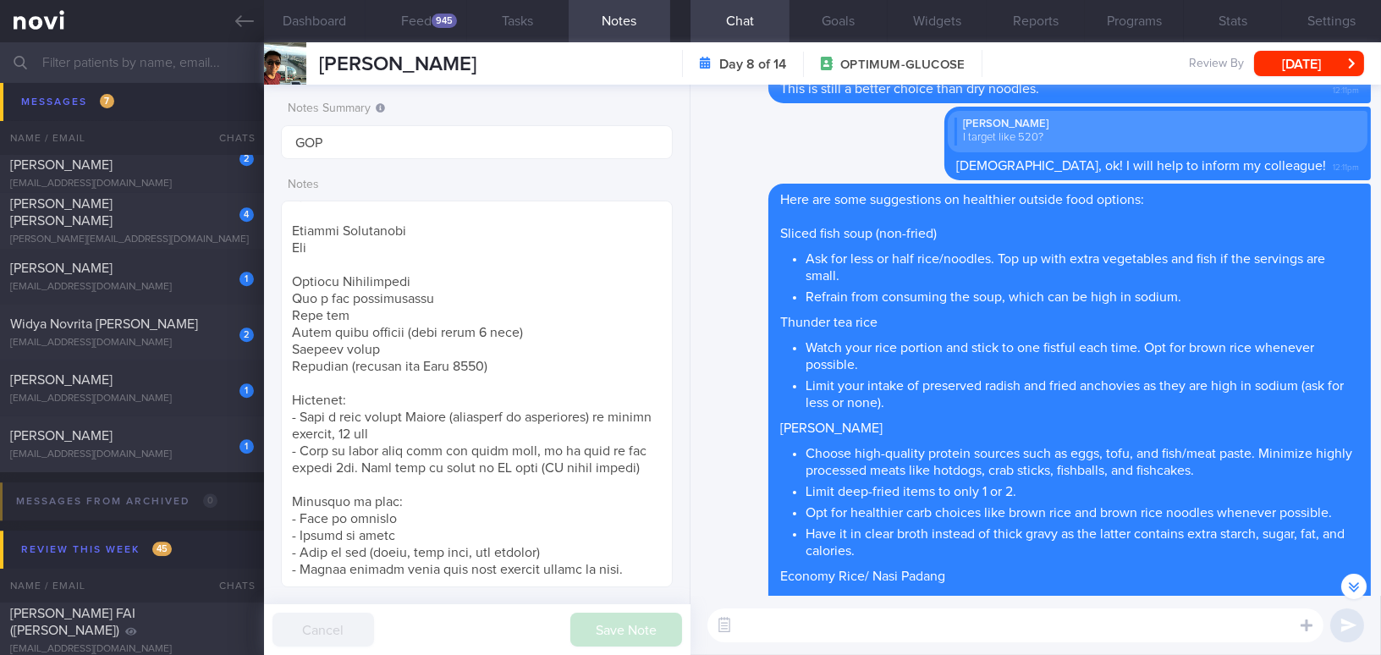
scroll to position [-384, 0]
click at [1307, 57] on button "[DATE]" at bounding box center [1309, 63] width 110 height 25
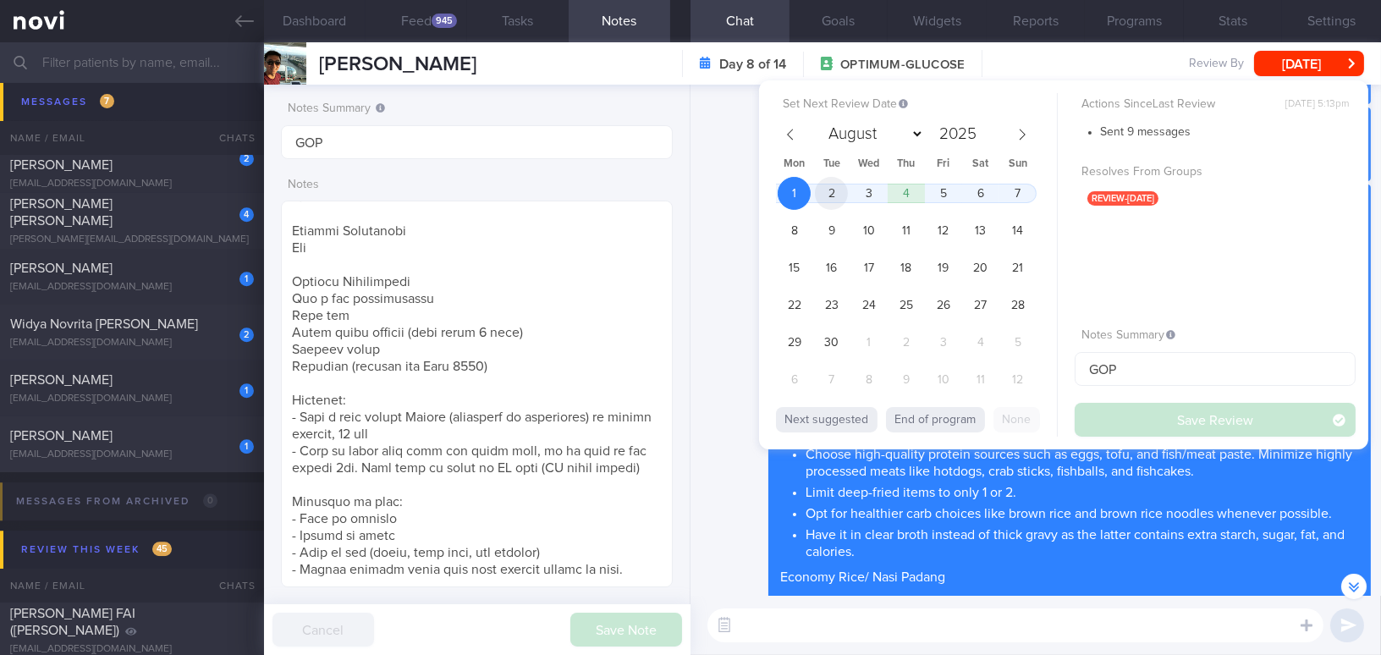
click at [835, 185] on span "2" at bounding box center [831, 193] width 33 height 33
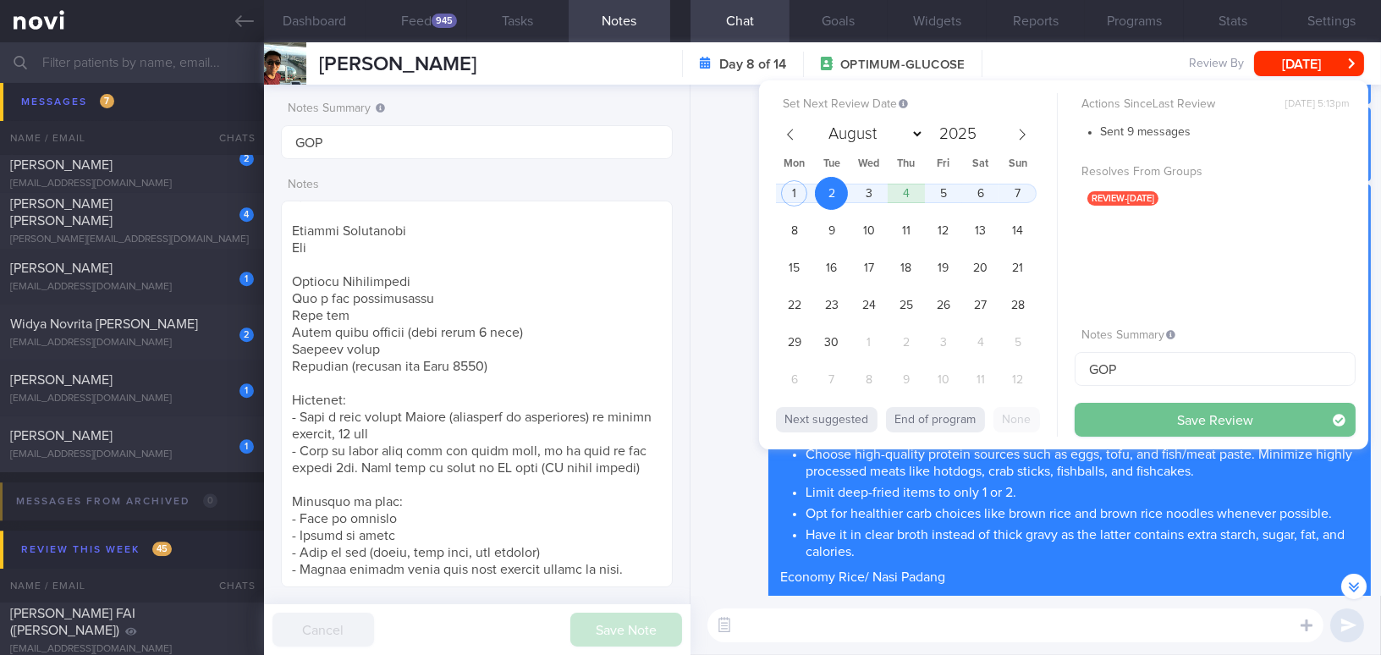
click at [1131, 410] on button "Save Review" at bounding box center [1215, 420] width 281 height 34
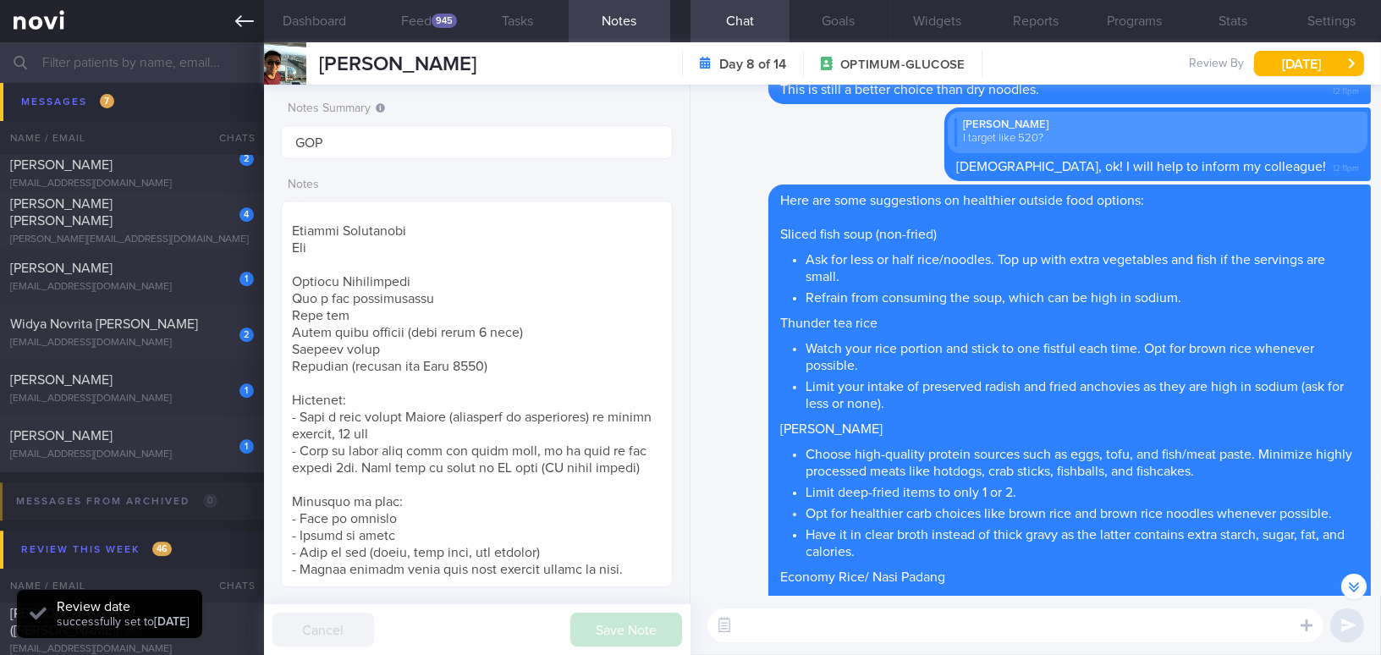
scroll to position [0, 0]
click at [245, 24] on icon at bounding box center [244, 21] width 19 height 19
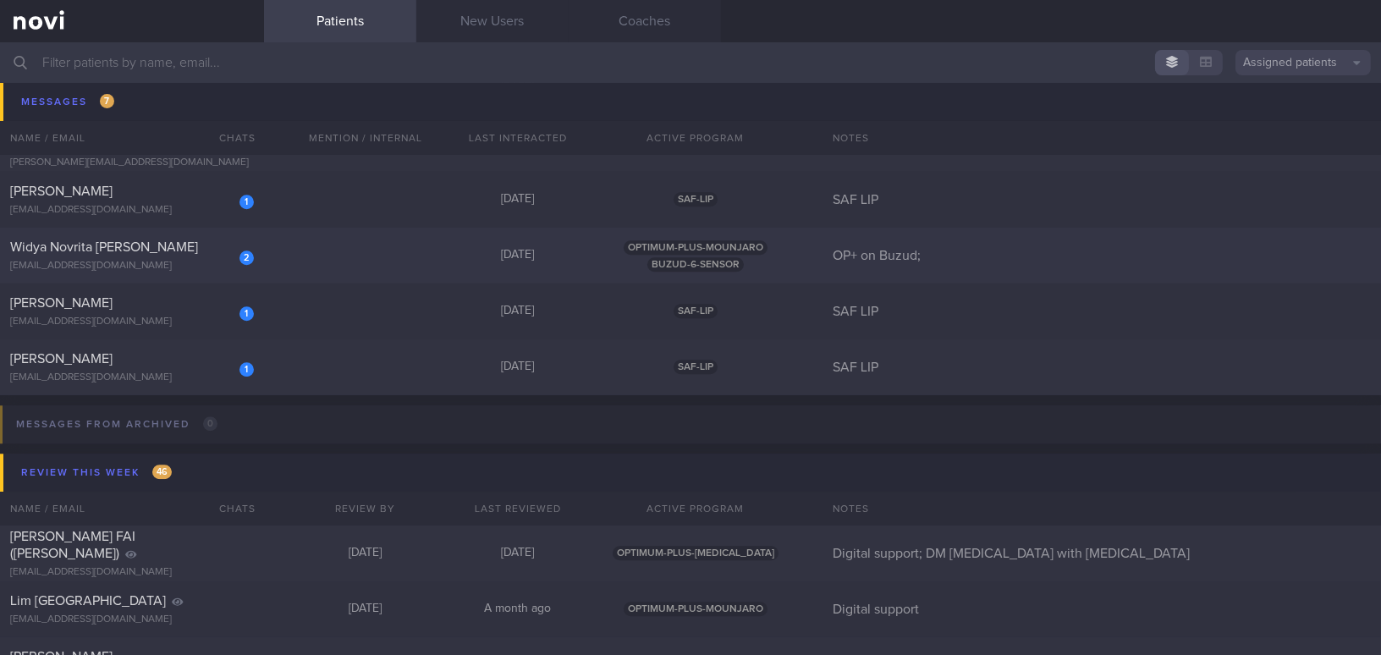
click at [188, 357] on div "[PERSON_NAME]" at bounding box center [129, 358] width 239 height 17
select select "8"
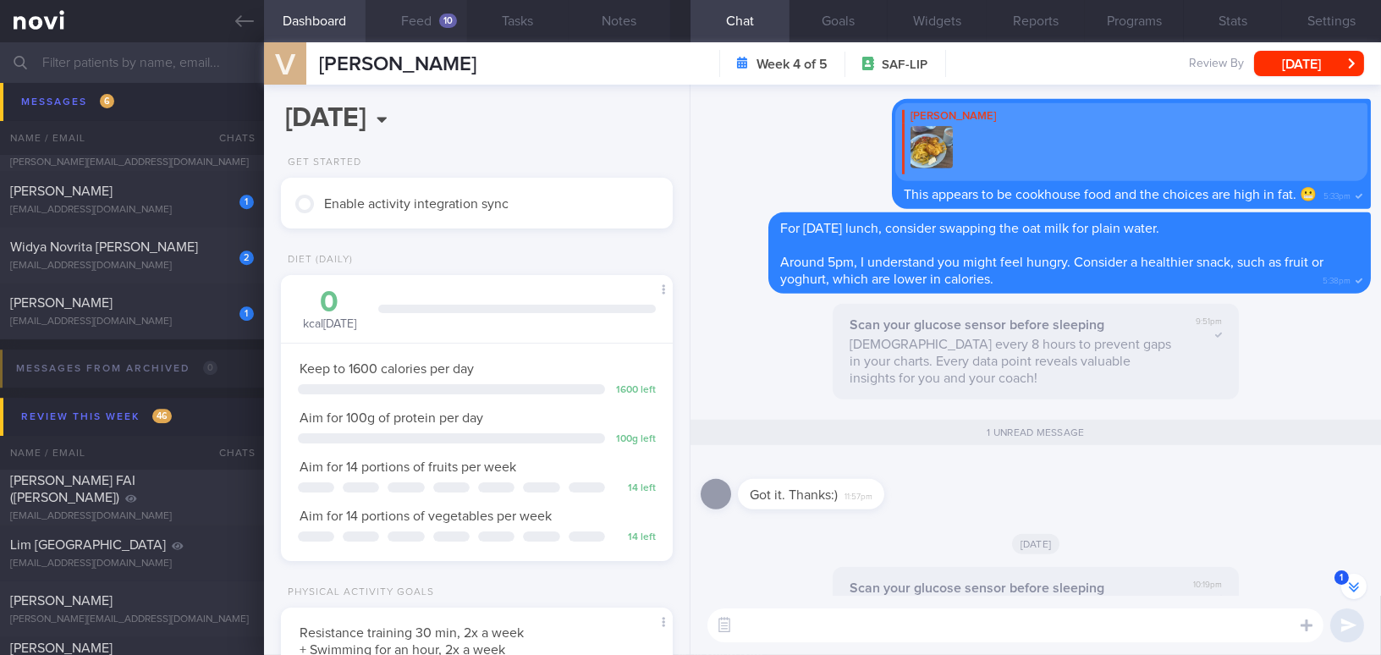
click at [431, 26] on button "Feed 10" at bounding box center [417, 21] width 102 height 42
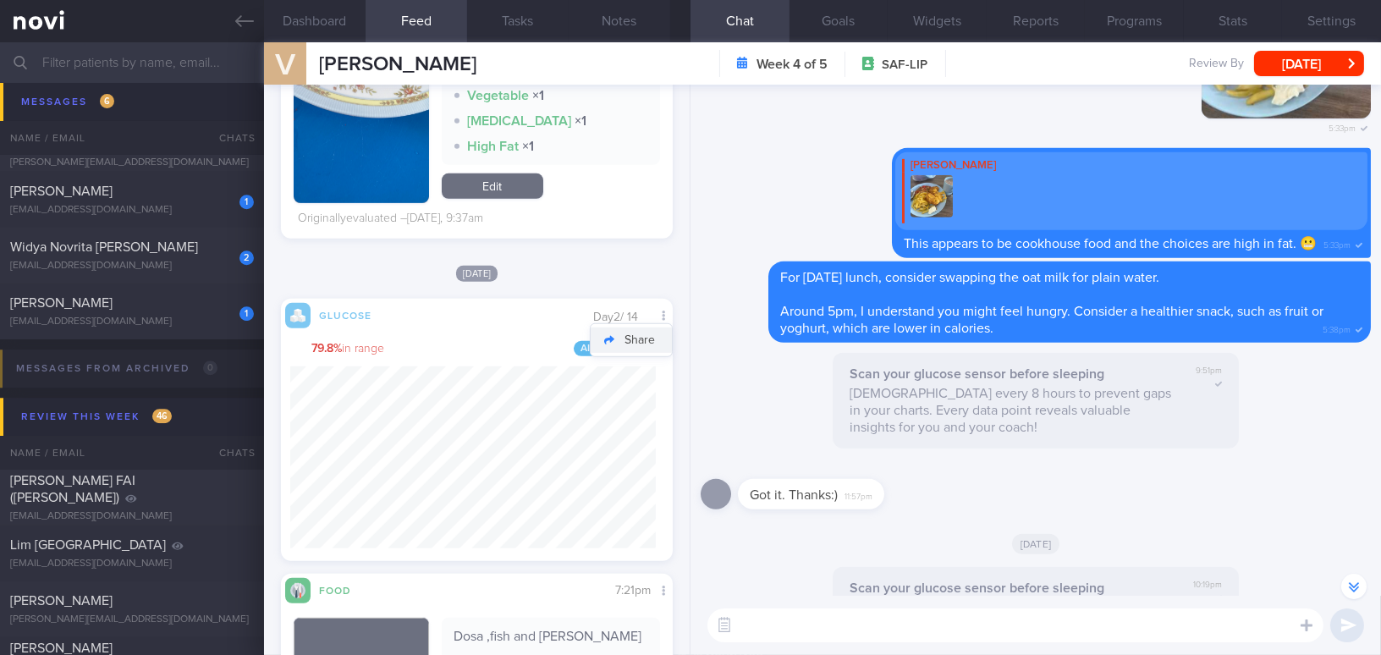
click at [645, 344] on button "Share" at bounding box center [631, 339] width 81 height 25
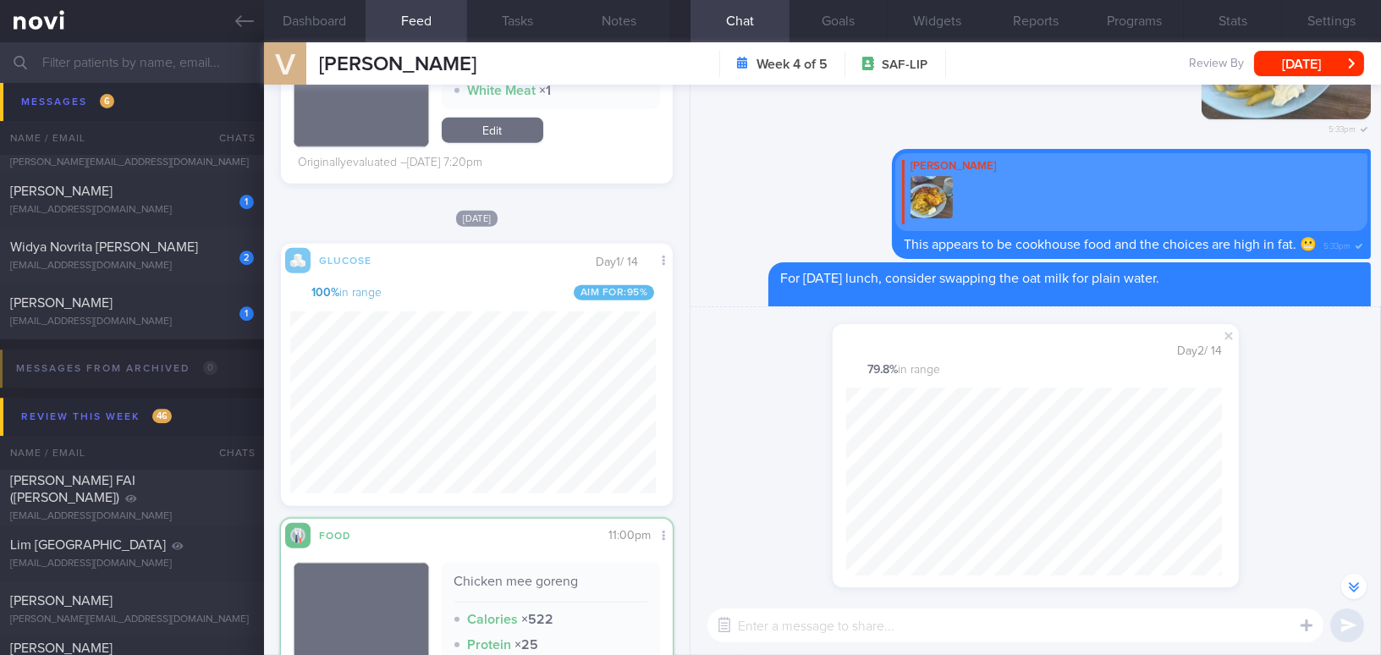
scroll to position [239, 366]
click at [1233, 336] on span at bounding box center [1229, 336] width 20 height 20
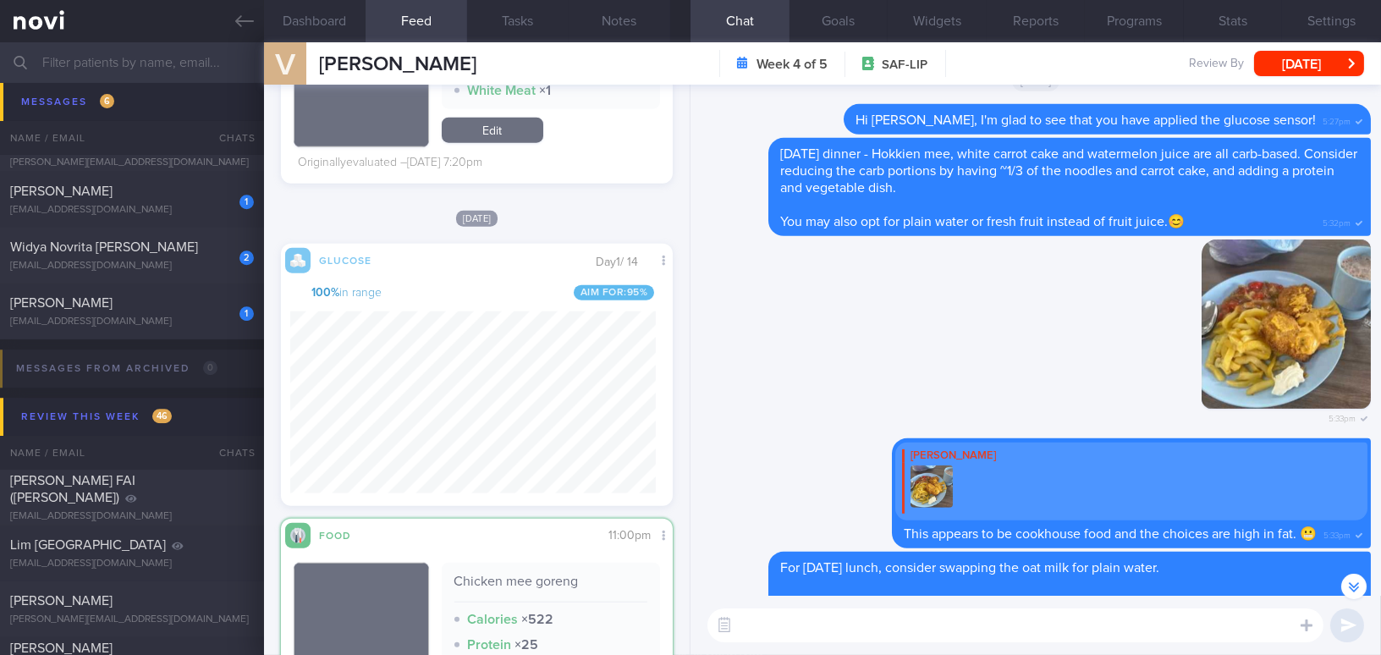
scroll to position [-76, 0]
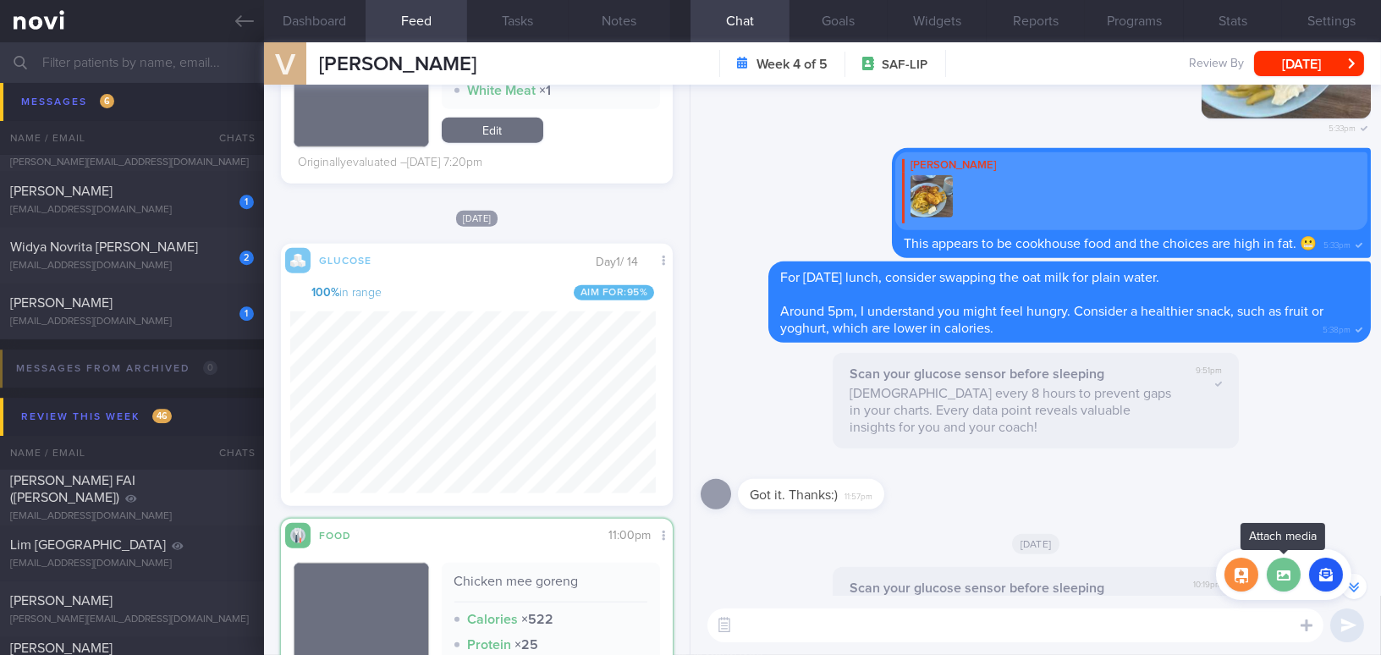
click at [1289, 576] on label at bounding box center [1284, 575] width 34 height 34
click at [0, 0] on input "file" at bounding box center [0, 0] width 0 height 0
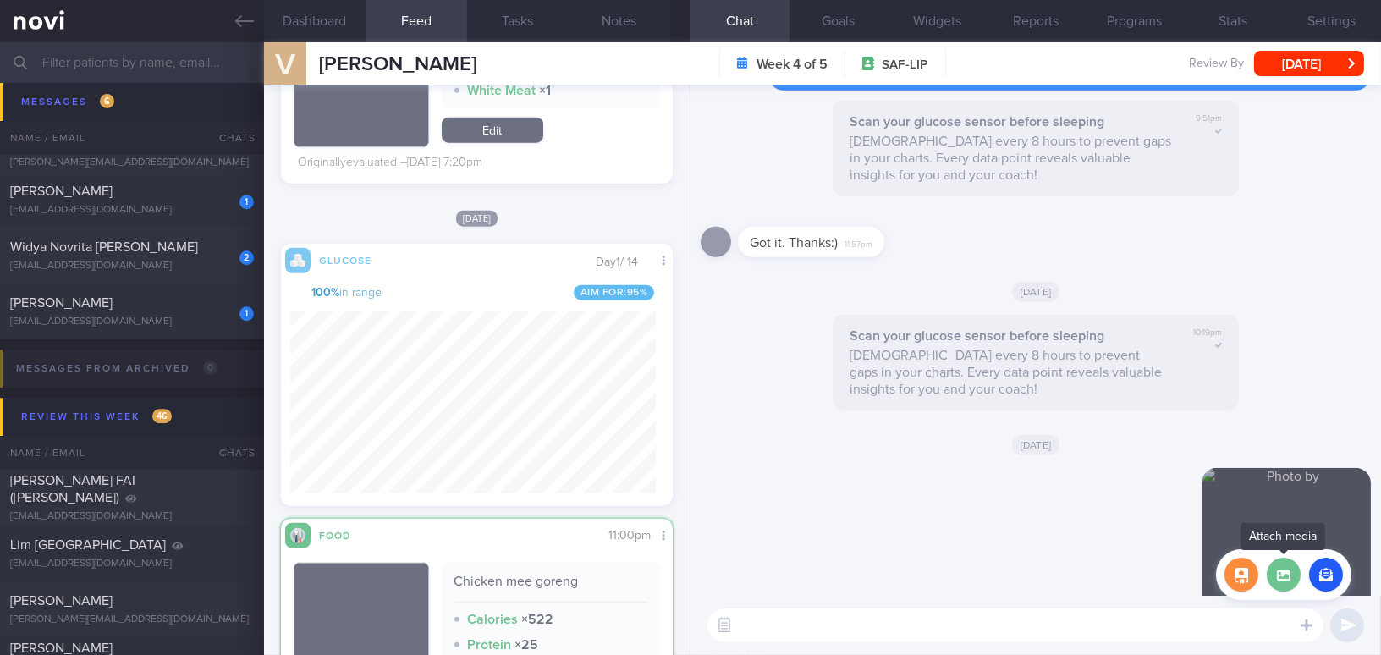
scroll to position [0, 0]
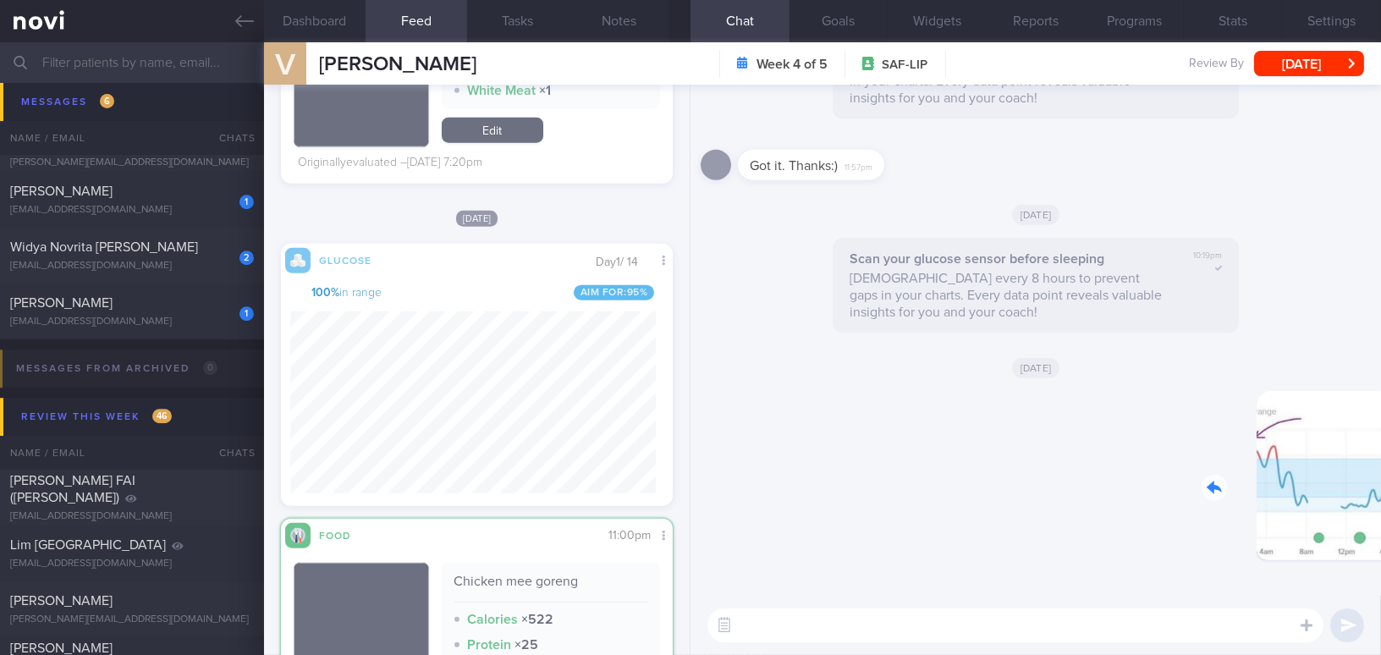
drag, startPoint x: 1243, startPoint y: 464, endPoint x: 1308, endPoint y: 475, distance: 66.1
click at [1308, 475] on div "Delete 12:20pm" at bounding box center [1252, 488] width 237 height 195
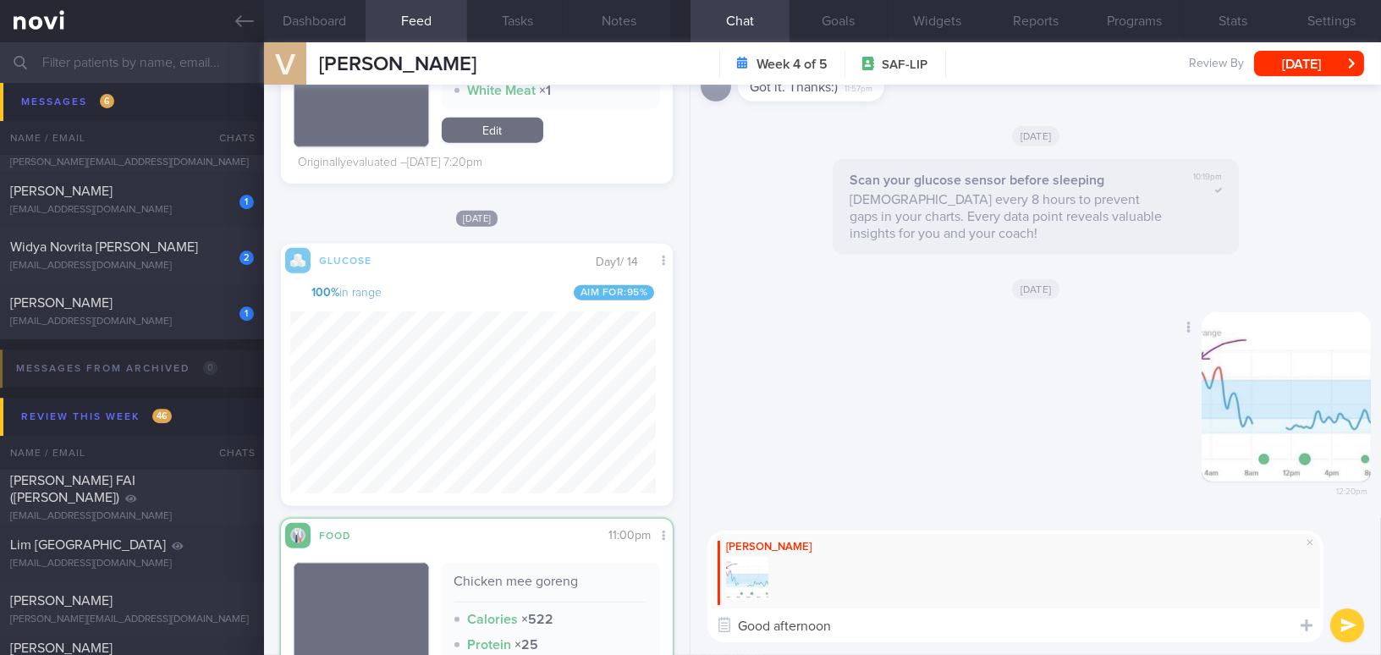
type textarea "Good afternoon"
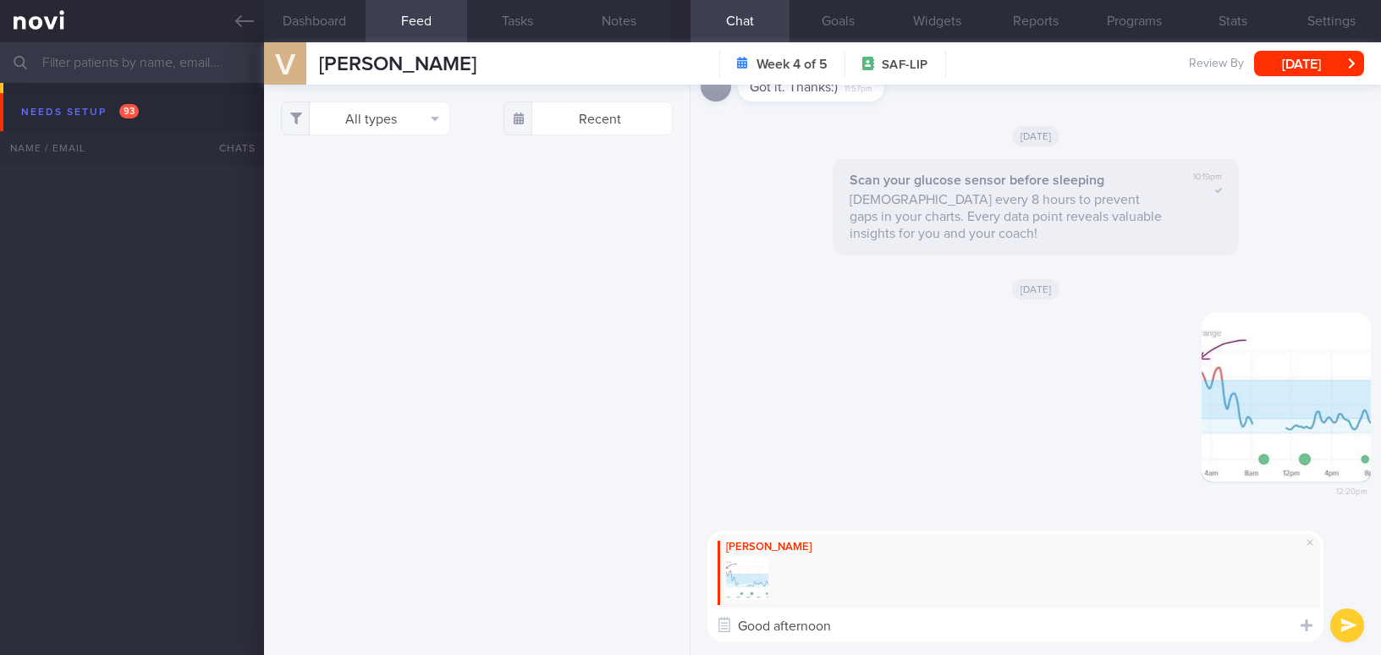
select select "8"
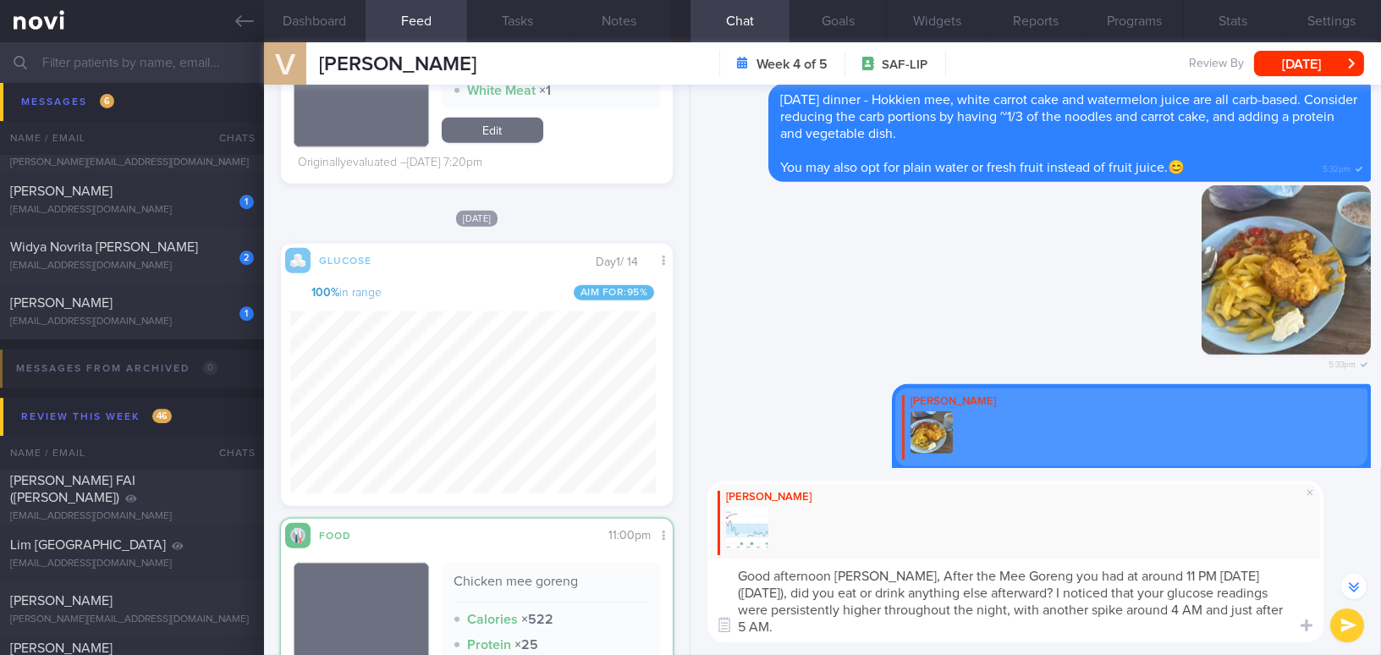
scroll to position [-741, 0]
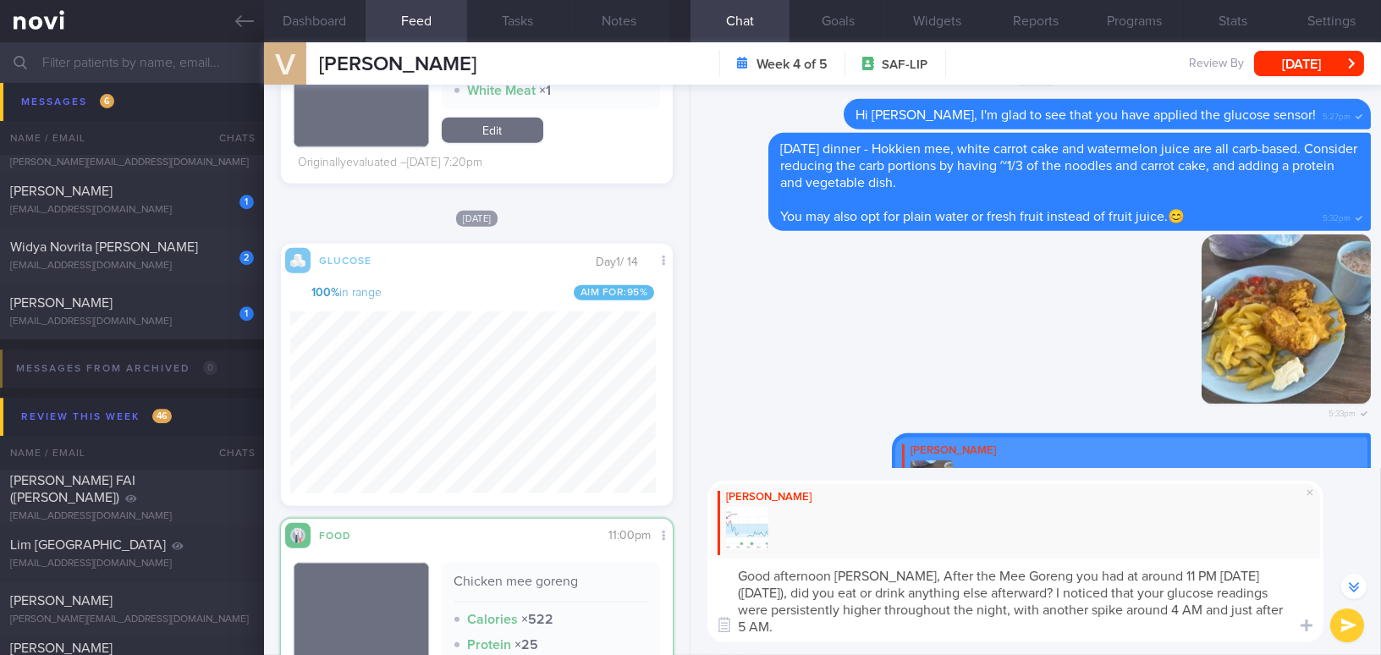
drag, startPoint x: 906, startPoint y: 570, endPoint x: 947, endPoint y: 504, distance: 78.2
click at [908, 570] on textarea "Good afternoon [PERSON_NAME], After the Mee Goreng you had at around 11 PM [DAT…" at bounding box center [1015, 601] width 616 height 84
click at [1175, 578] on textarea "Good afternoon [PERSON_NAME], after the Mee Goreng you had at around 11 PM [DAT…" at bounding box center [1015, 601] width 616 height 84
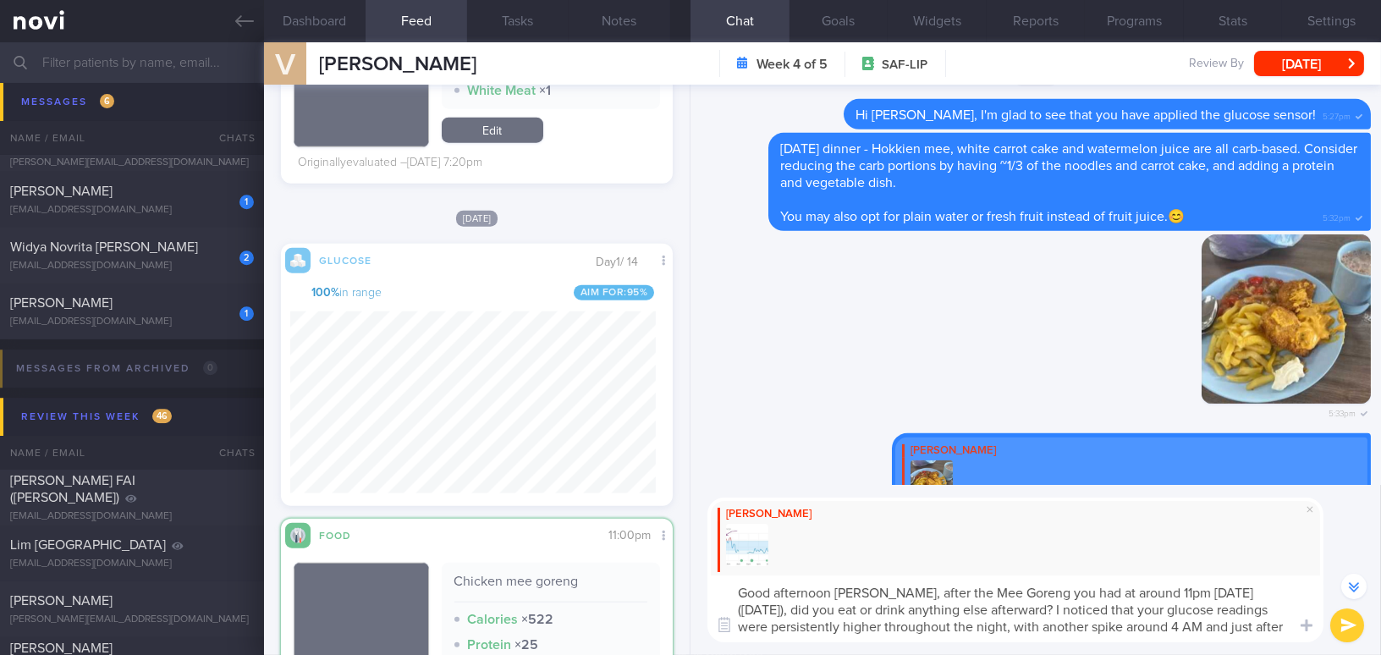
click at [811, 625] on textarea "Good afternoon [PERSON_NAME], after the Mee Goreng you had at around 11pm [DATE…" at bounding box center [1015, 608] width 616 height 67
drag, startPoint x: 807, startPoint y: 625, endPoint x: 736, endPoint y: 619, distance: 71.3
click at [736, 619] on div "Attach media Chat Templates Admin [MEDICAL_DATA] Weight Nutrition Physical Acti…" at bounding box center [1036, 570] width 691 height 170
click at [1078, 624] on textarea "Good afternoon [PERSON_NAME], after the Mee Goreng you had at around 11pm [DATE…" at bounding box center [1015, 608] width 616 height 67
type textarea "Good afternoon [PERSON_NAME], after the Mee Goreng you had at around 11pm [DATE…"
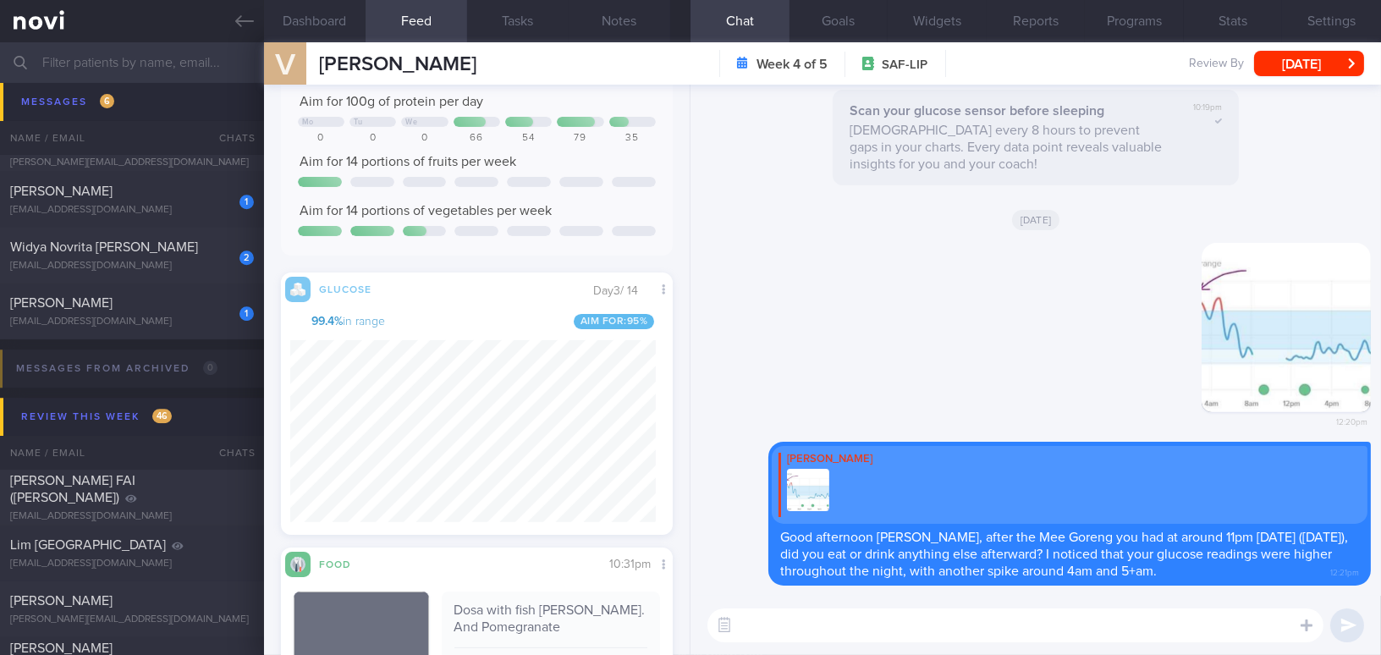
scroll to position [615, 0]
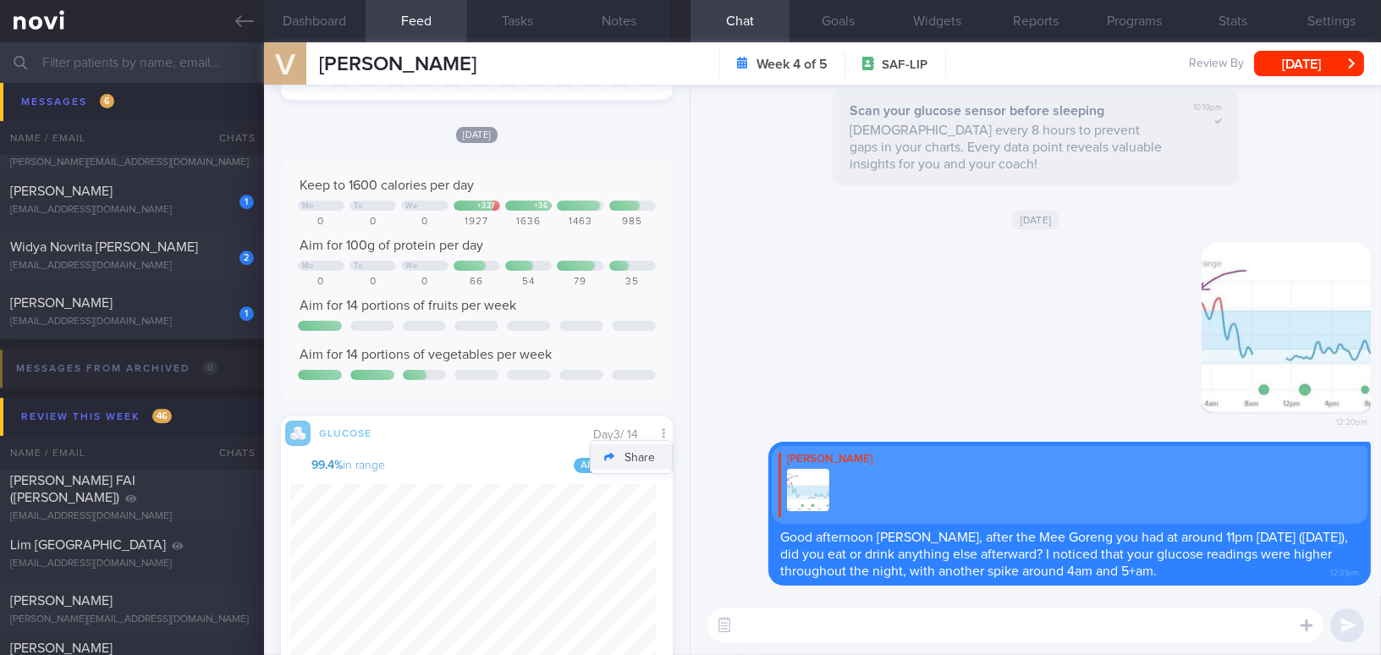
click at [650, 452] on button "Share" at bounding box center [631, 456] width 81 height 25
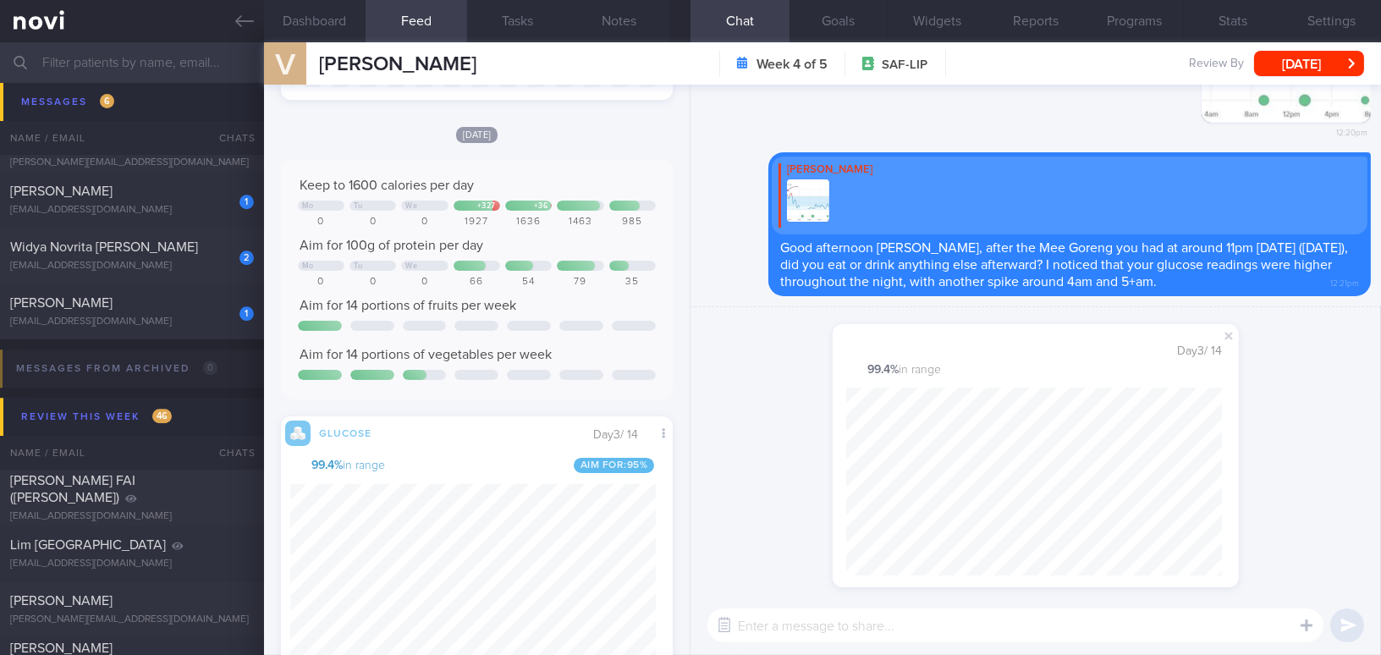
scroll to position [232, 375]
click at [1331, 524] on div "shared your glucose from [DATE] : Day 3 / 14 99.4 % in range" at bounding box center [1036, 451] width 691 height 289
click at [1230, 333] on span at bounding box center [1229, 336] width 20 height 20
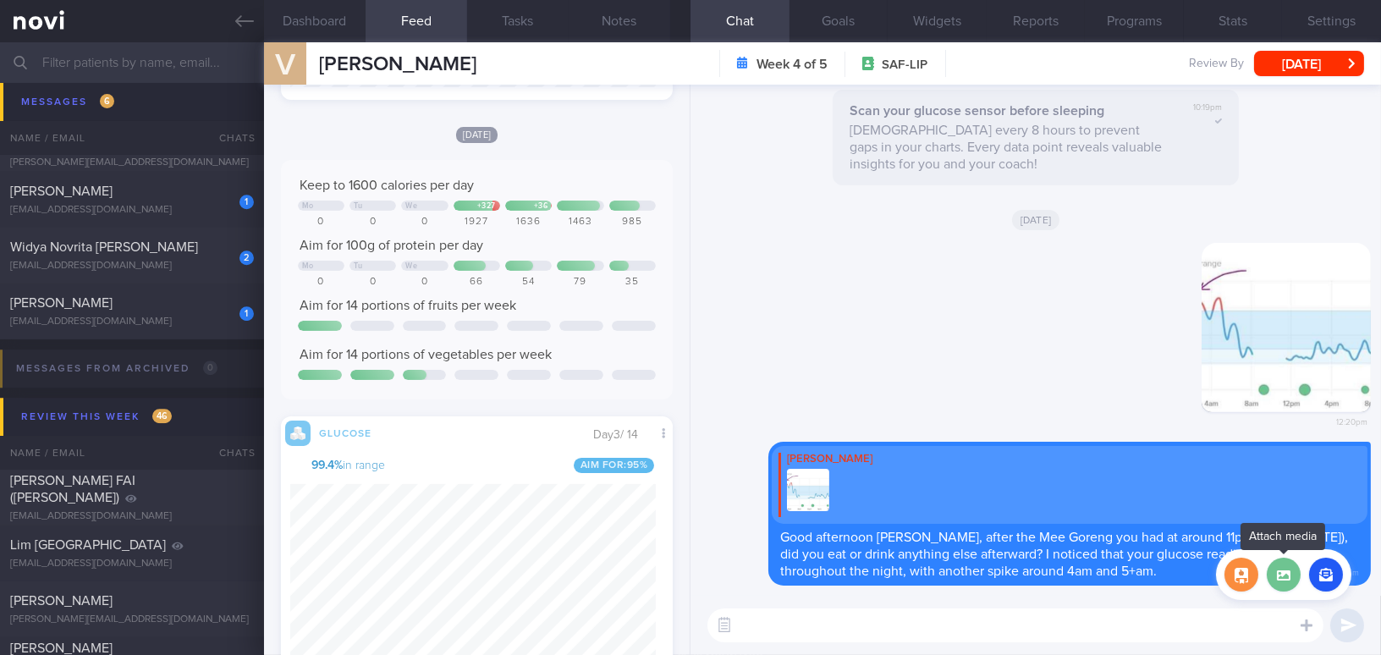
click at [1286, 581] on label at bounding box center [1284, 575] width 34 height 34
click at [0, 0] on input "file" at bounding box center [0, 0] width 0 height 0
click at [1285, 574] on label at bounding box center [1284, 575] width 34 height 34
click at [0, 0] on input "file" at bounding box center [0, 0] width 0 height 0
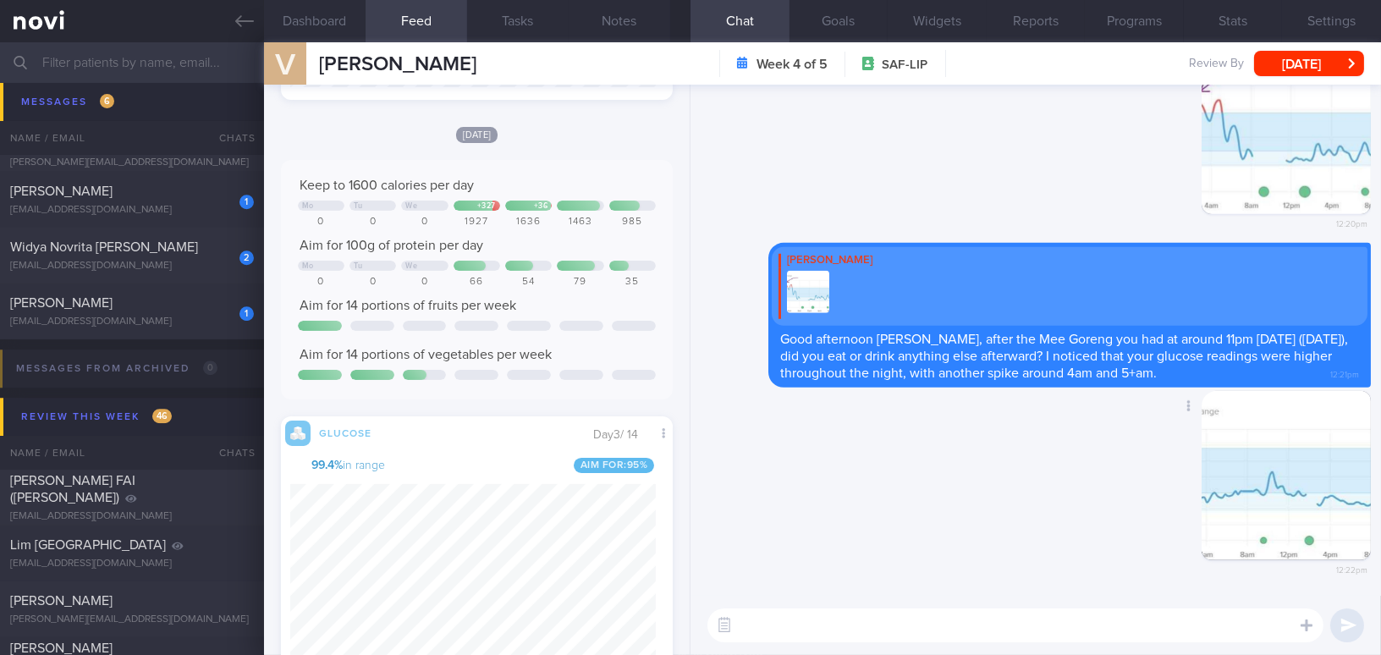
click at [1291, 493] on button "button" at bounding box center [1286, 475] width 169 height 169
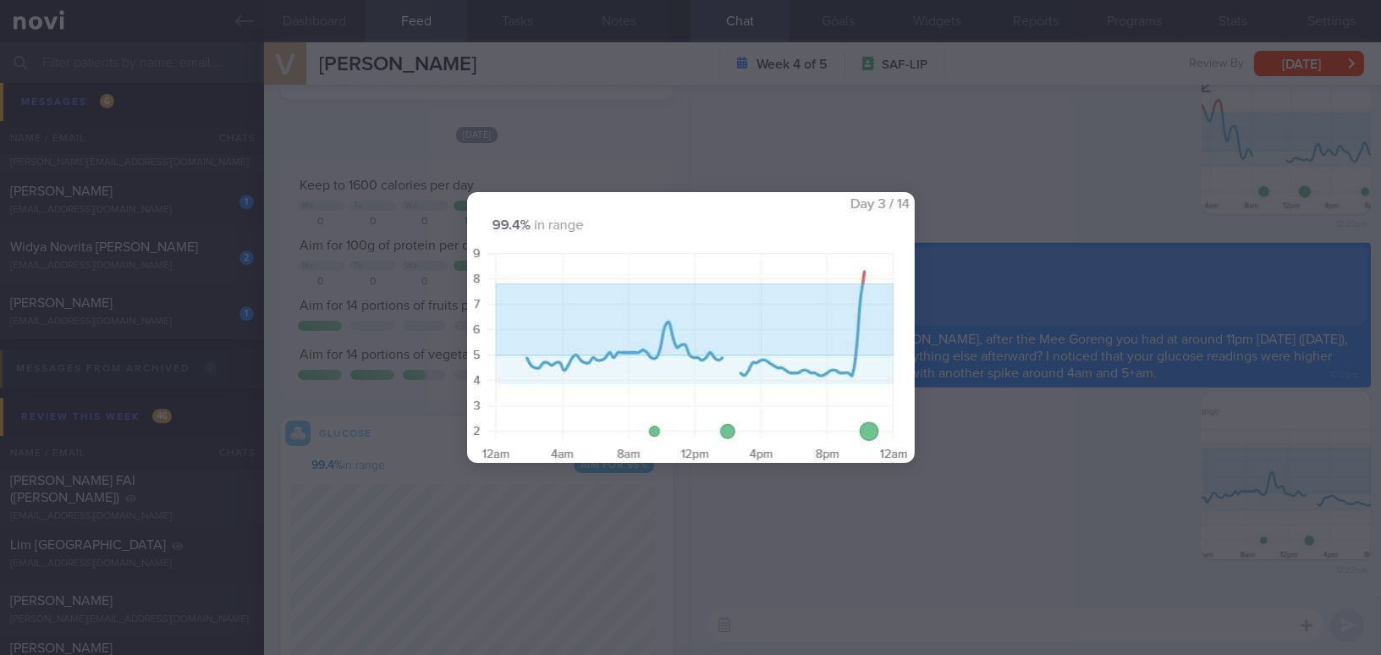
click at [1090, 500] on div at bounding box center [690, 327] width 1381 height 655
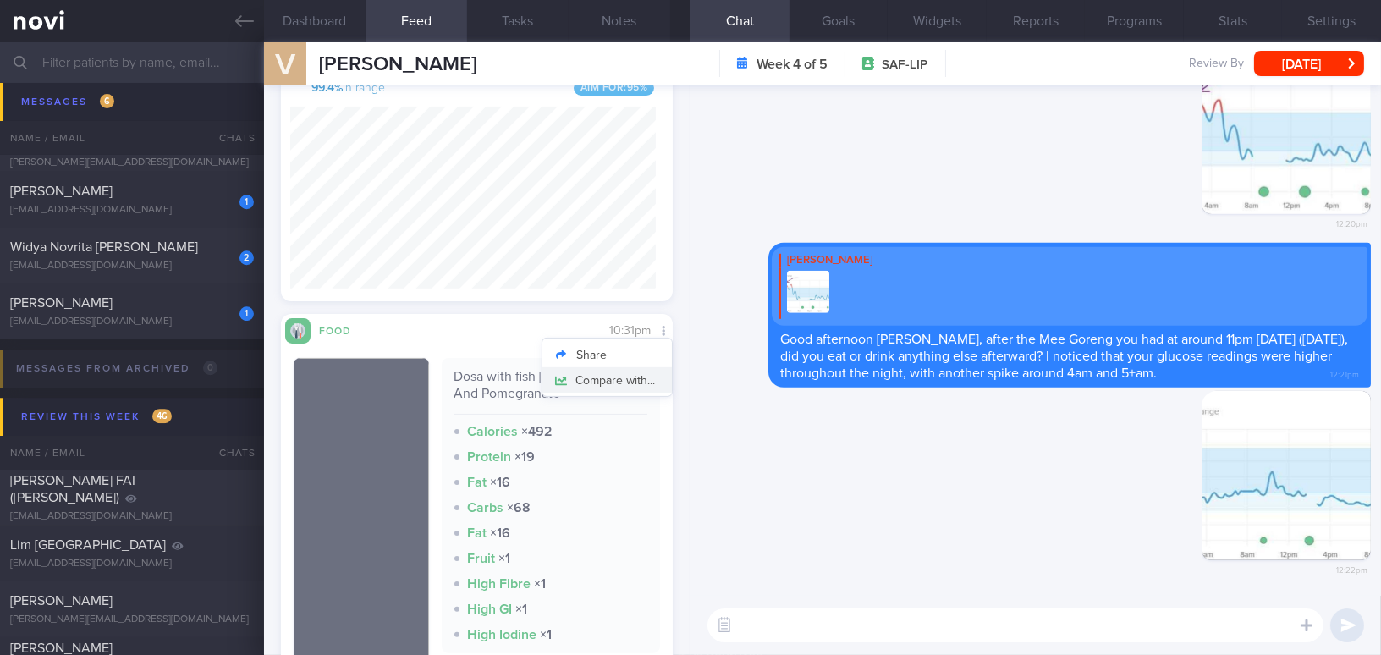
scroll to position [999, 0]
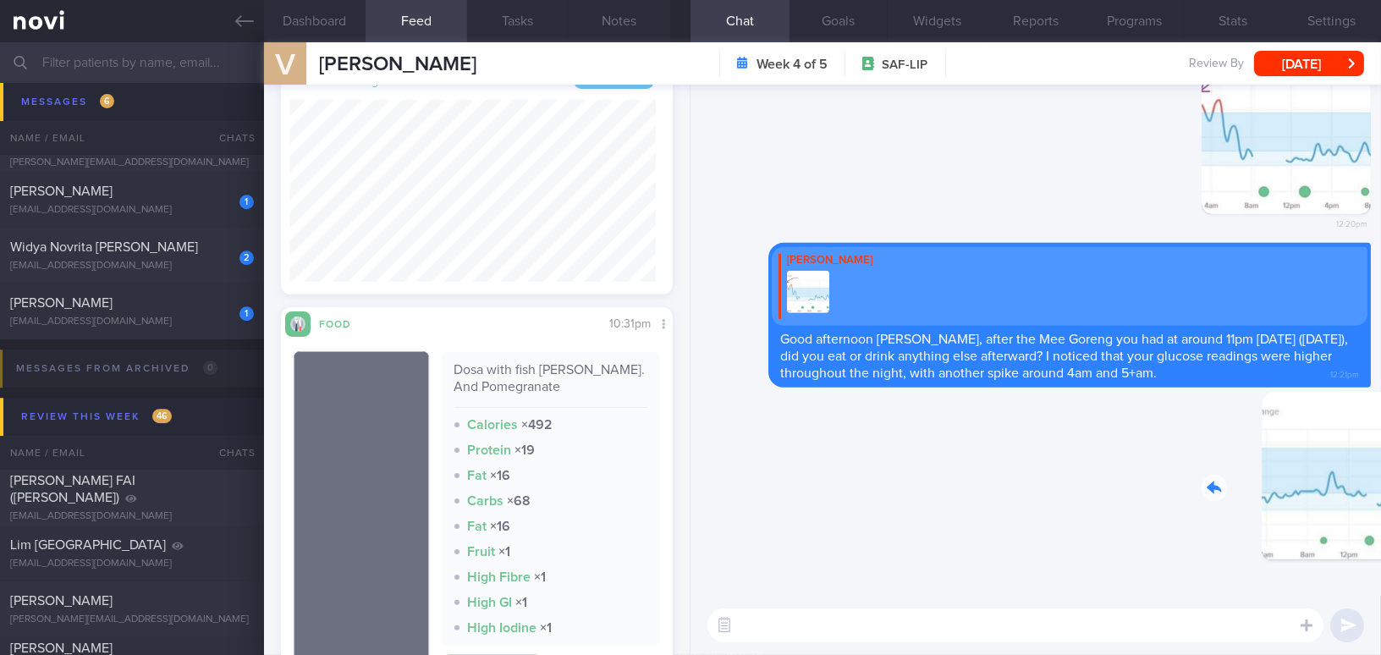
drag, startPoint x: 1282, startPoint y: 515, endPoint x: 1379, endPoint y: 537, distance: 99.8
click at [1379, 537] on div "Delete 12:22pm [GEOGRAPHIC_DATA] [PERSON_NAME] Good afternoon [PERSON_NAME], af…" at bounding box center [1036, 340] width 691 height 511
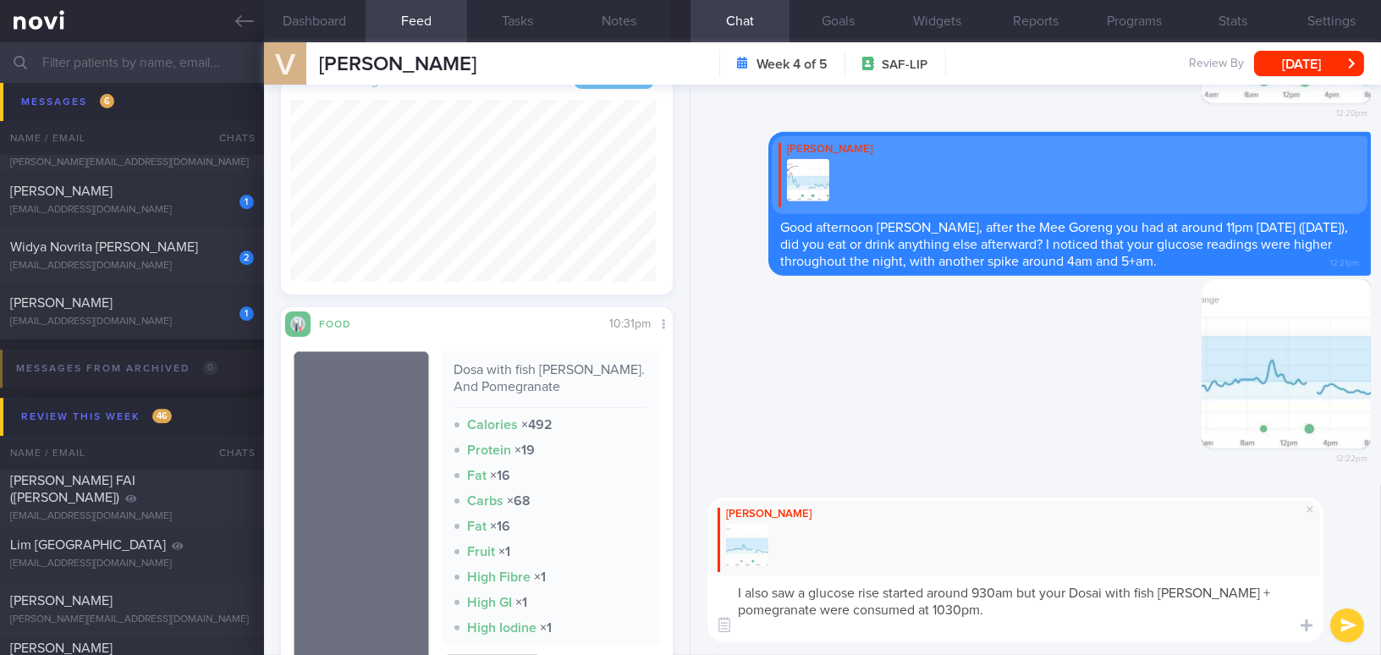
scroll to position [0, 0]
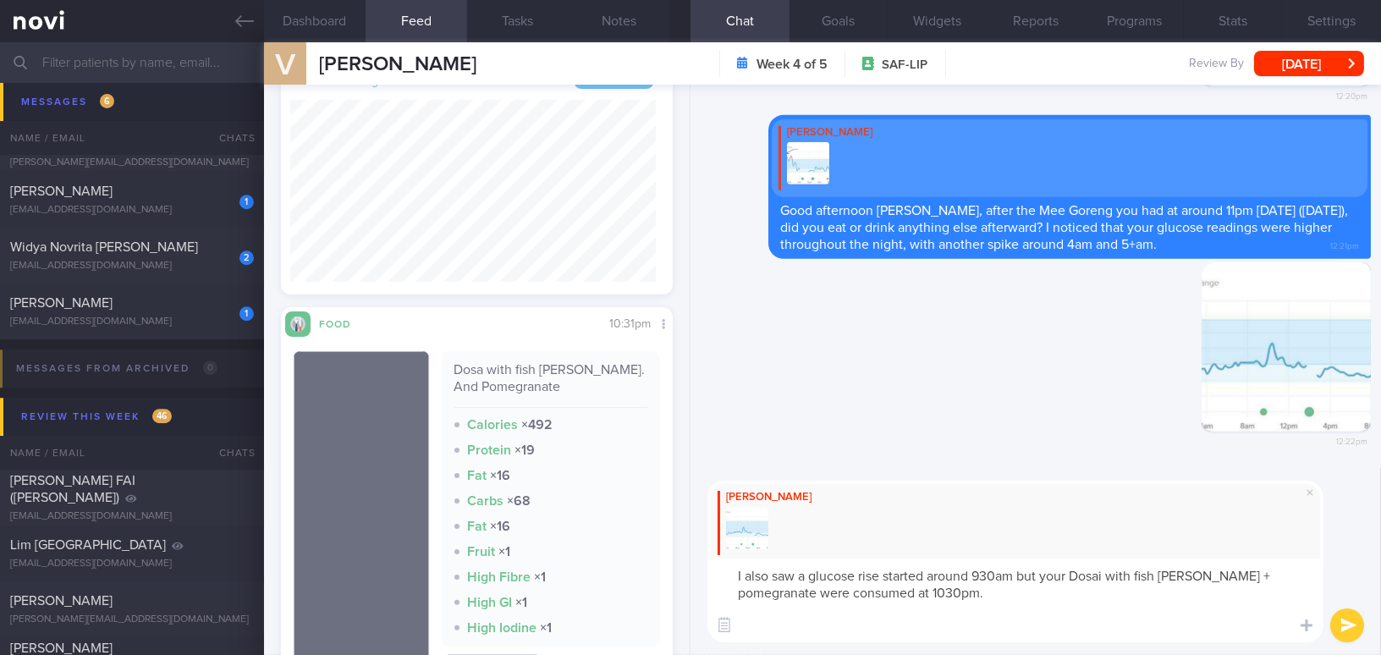
click at [1005, 573] on textarea "I also saw a glucose rise started around 930am but your Dosai with fish [PERSON…" at bounding box center [1015, 601] width 616 height 84
click at [885, 617] on textarea "I also saw a glucose rise started around 930pm but your Dosai with fish [PERSON…" at bounding box center [1015, 601] width 616 height 84
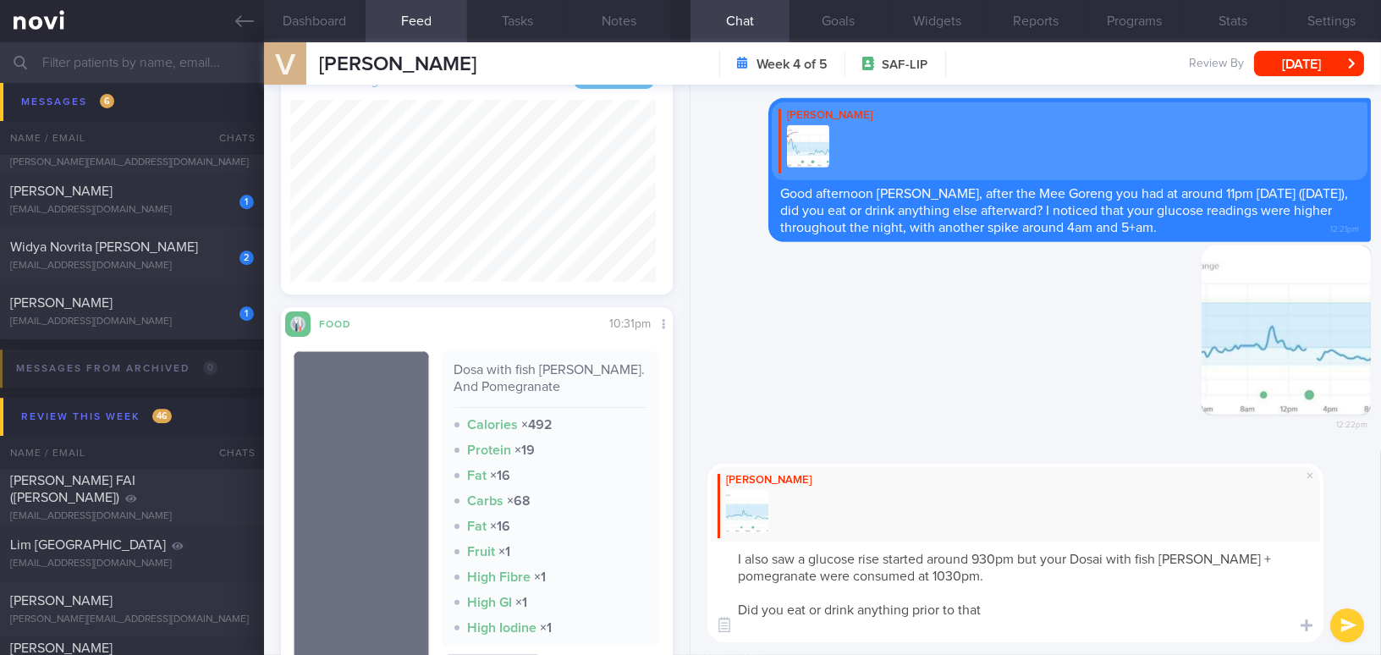
type textarea "I also saw a glucose rise started around 930pm but your Dosai with fish [PERSON…"
drag, startPoint x: 1003, startPoint y: 612, endPoint x: 710, endPoint y: 542, distance: 300.9
click at [710, 542] on textarea "I also saw a glucose rise started around 930pm but your Dosai with fish [PERSON…" at bounding box center [1015, 592] width 616 height 101
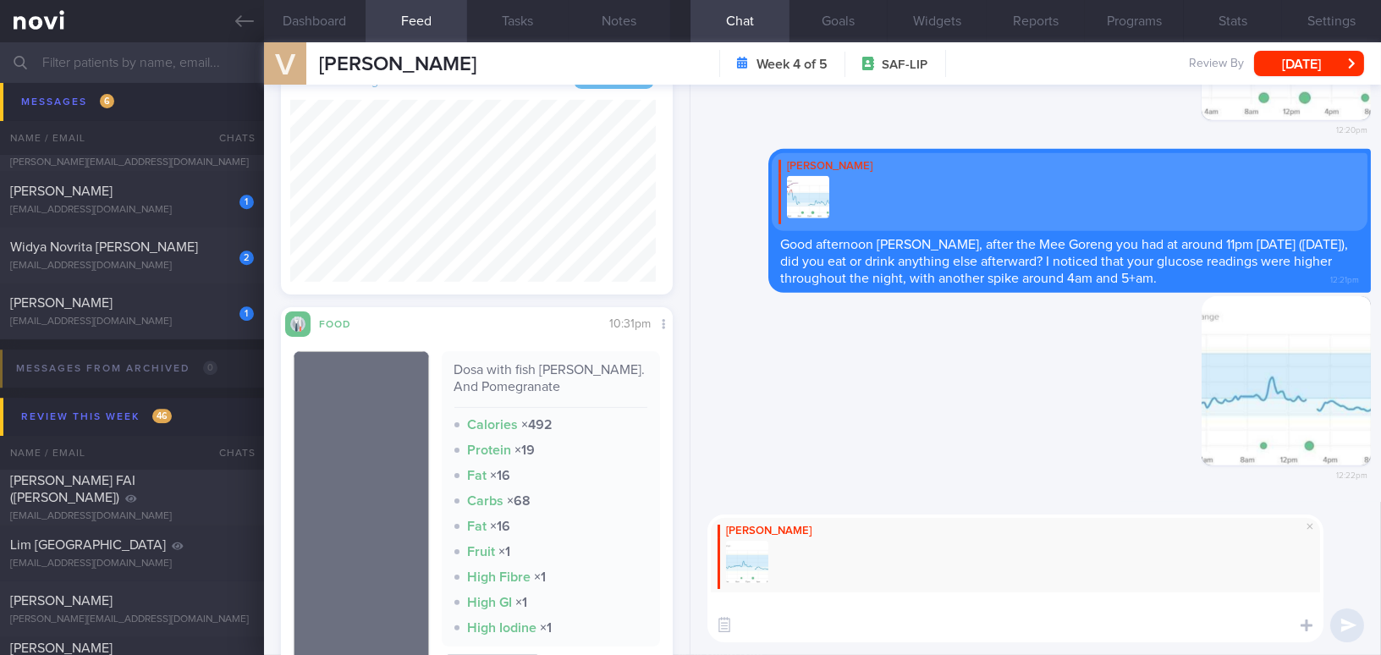
paste textarea "I also noticed a glucose rise starting around 9:30 PM, but your Dosai with fish…"
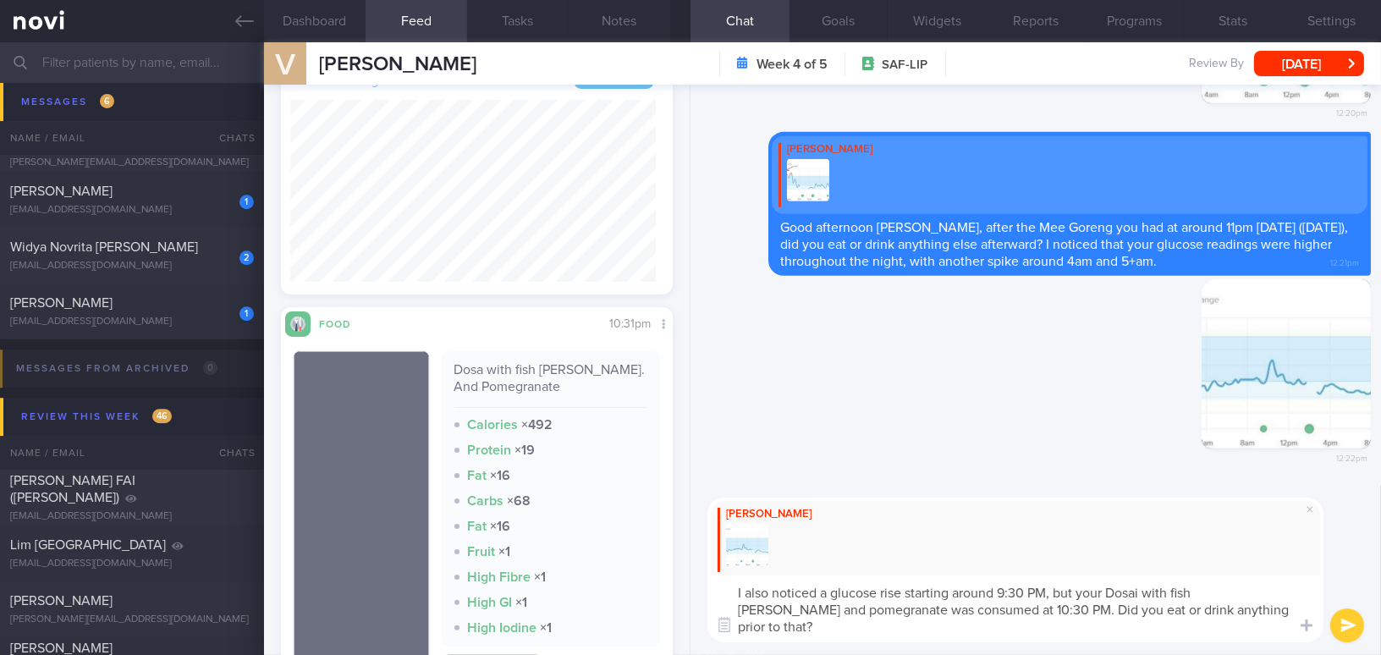
click at [1047, 588] on textarea "I also noticed a glucose rise starting around 9:30 PM, but your Dosai with fish…" at bounding box center [1015, 608] width 616 height 67
drag, startPoint x: 740, startPoint y: 609, endPoint x: 761, endPoint y: 607, distance: 20.5
click at [761, 607] on textarea "I also noticed a glucose rise starting around 930pm [DATE], but your Dosai with…" at bounding box center [1015, 608] width 616 height 67
click at [990, 605] on textarea "I also noticed a glucose rise starting around 930pm [DATE], but your Dosai with…" at bounding box center [1015, 608] width 616 height 67
click at [1008, 588] on textarea "I also noticed a glucose rise starting around 930pm [DATE], but your Dosai with…" at bounding box center [1015, 608] width 616 height 67
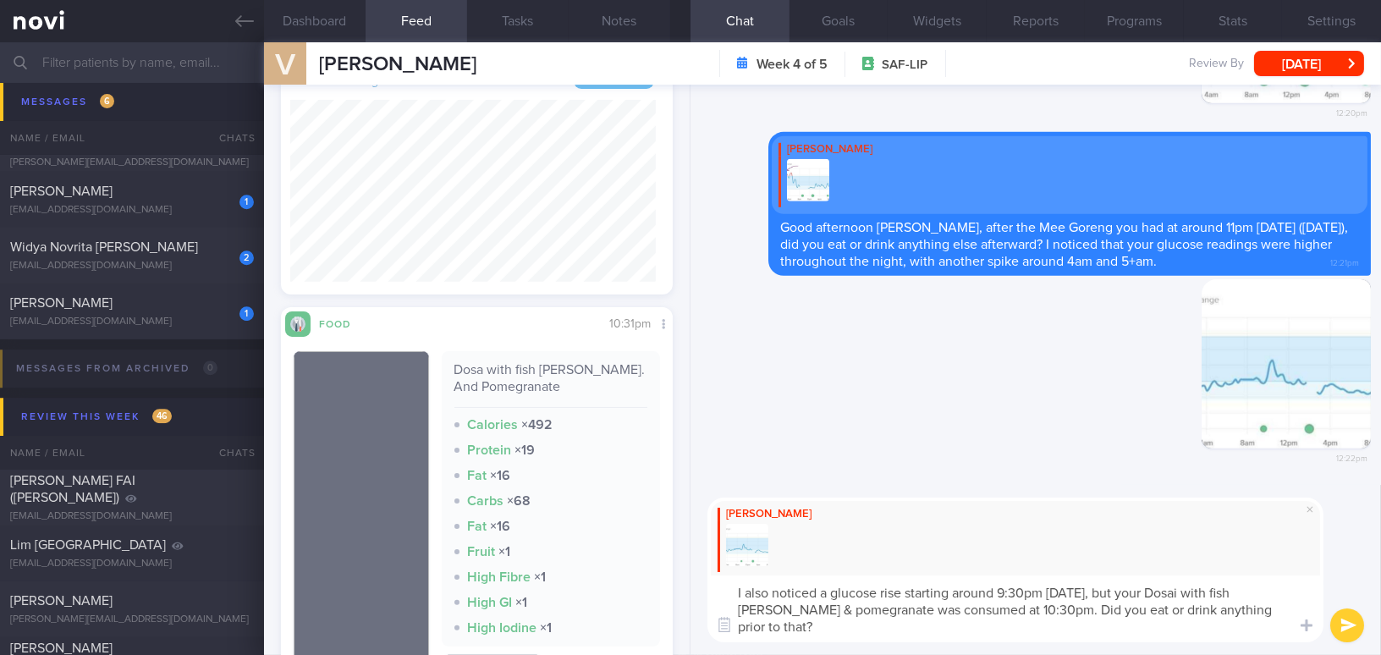
click at [973, 621] on textarea "I also noticed a glucose rise starting around 9:30pm [DATE], but your Dosai wit…" at bounding box center [1015, 608] width 616 height 67
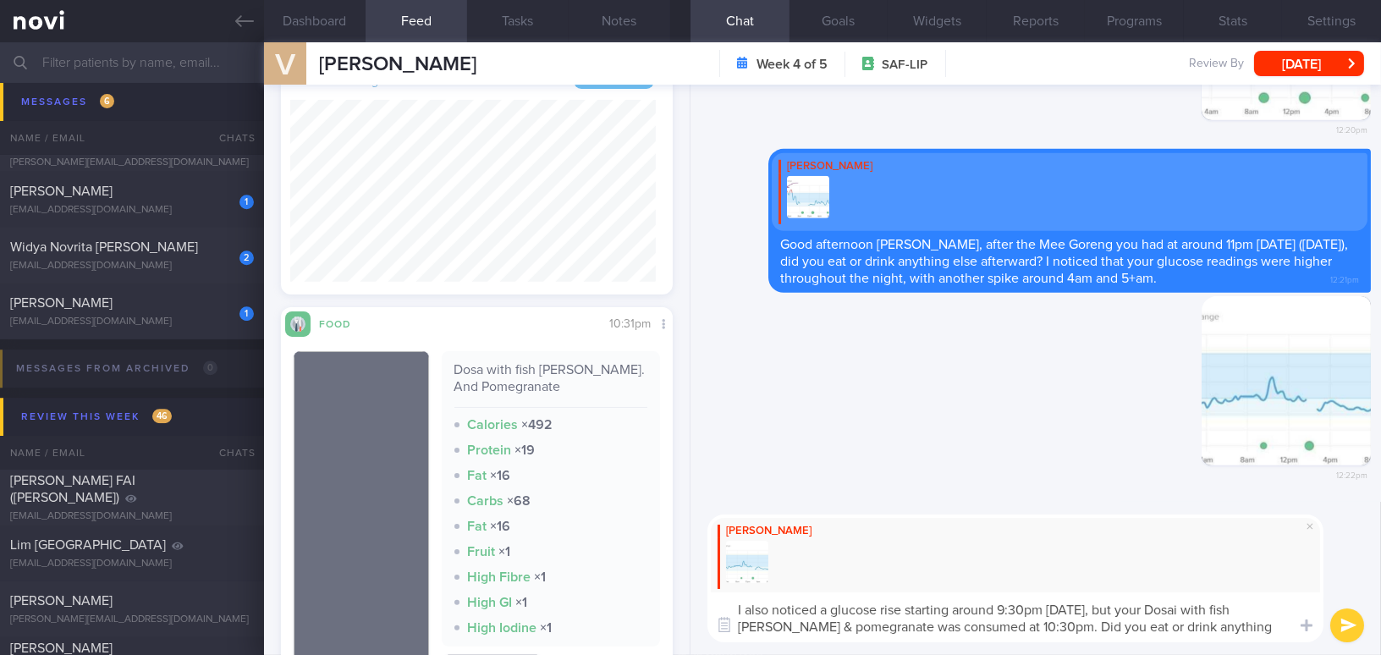
type textarea "I also noticed a glucose rise starting around 9:30pm [DATE], but your Dosai wit…"
click at [1358, 619] on button "submit" at bounding box center [1347, 625] width 34 height 34
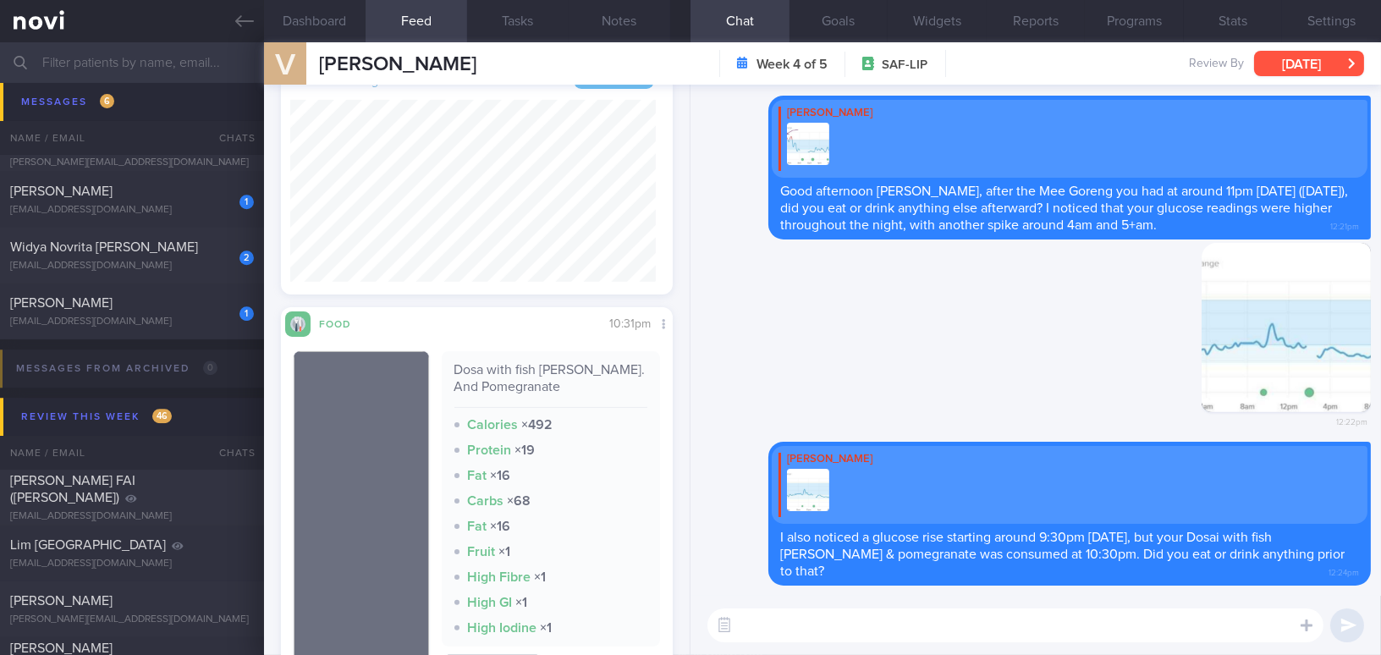
click at [1278, 70] on button "[DATE]" at bounding box center [1309, 63] width 110 height 25
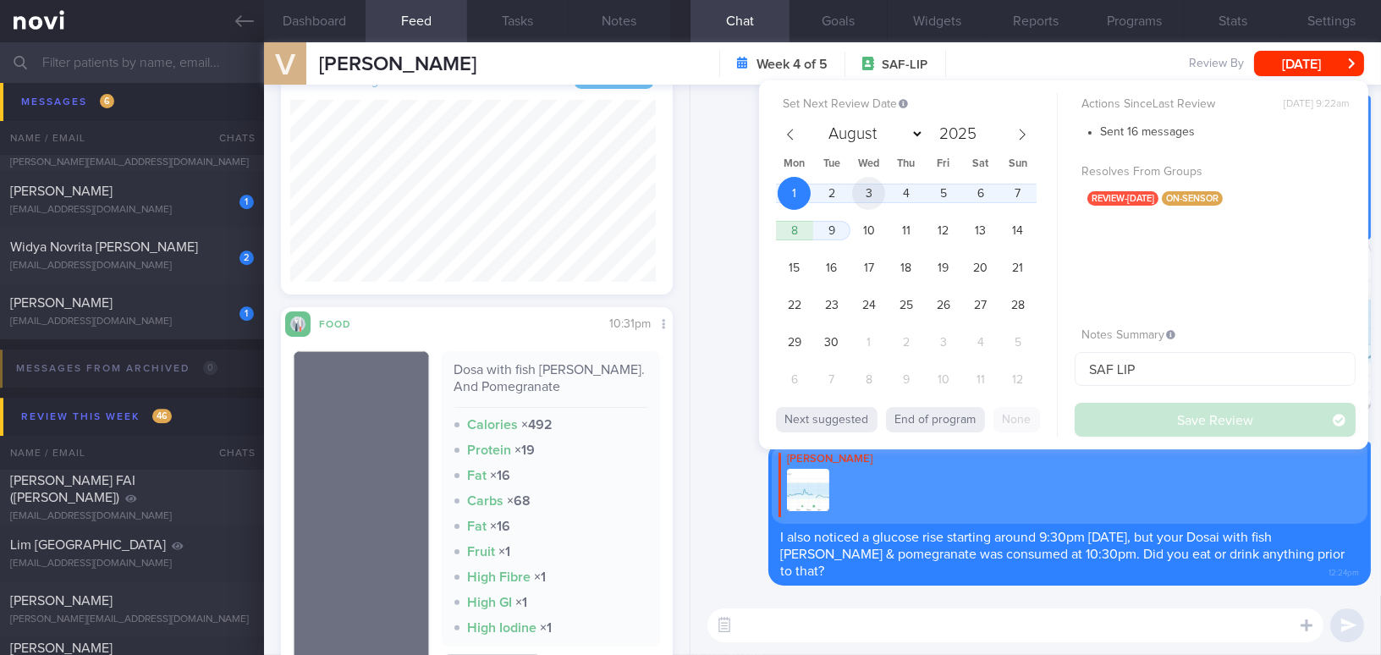
click at [872, 195] on span "3" at bounding box center [868, 193] width 33 height 33
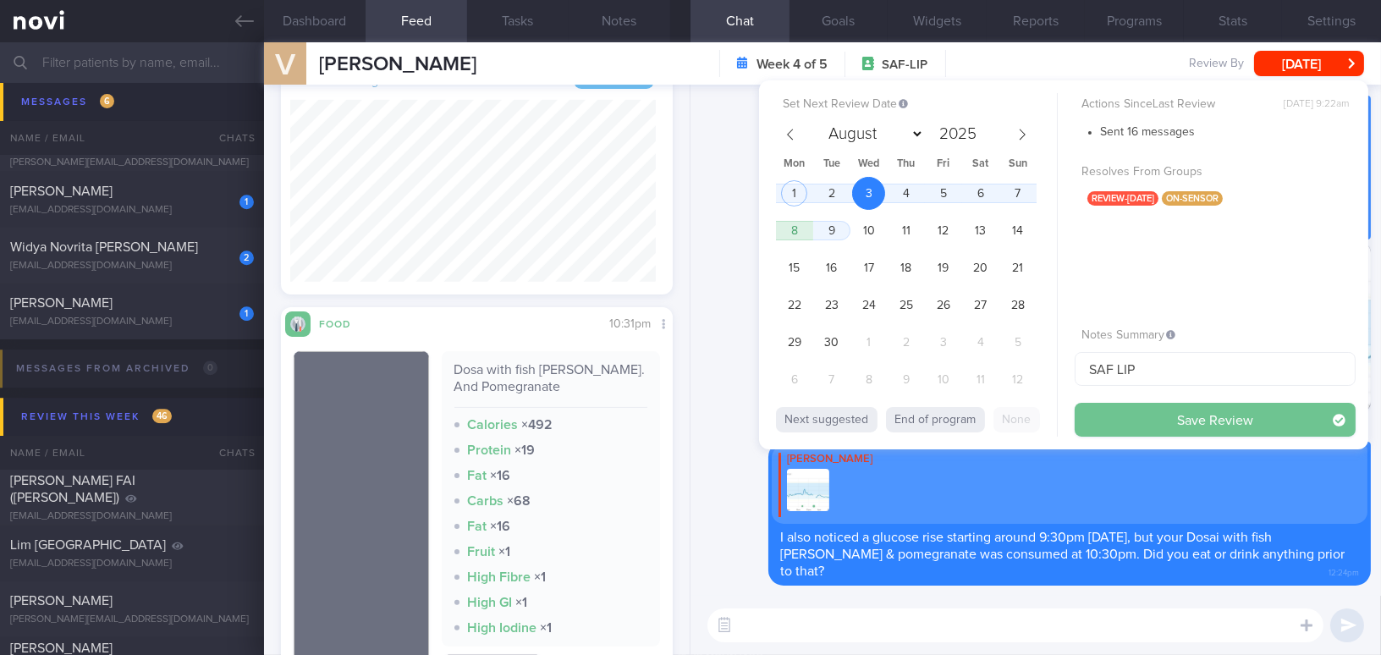
click at [1201, 427] on button "Save Review" at bounding box center [1215, 420] width 281 height 34
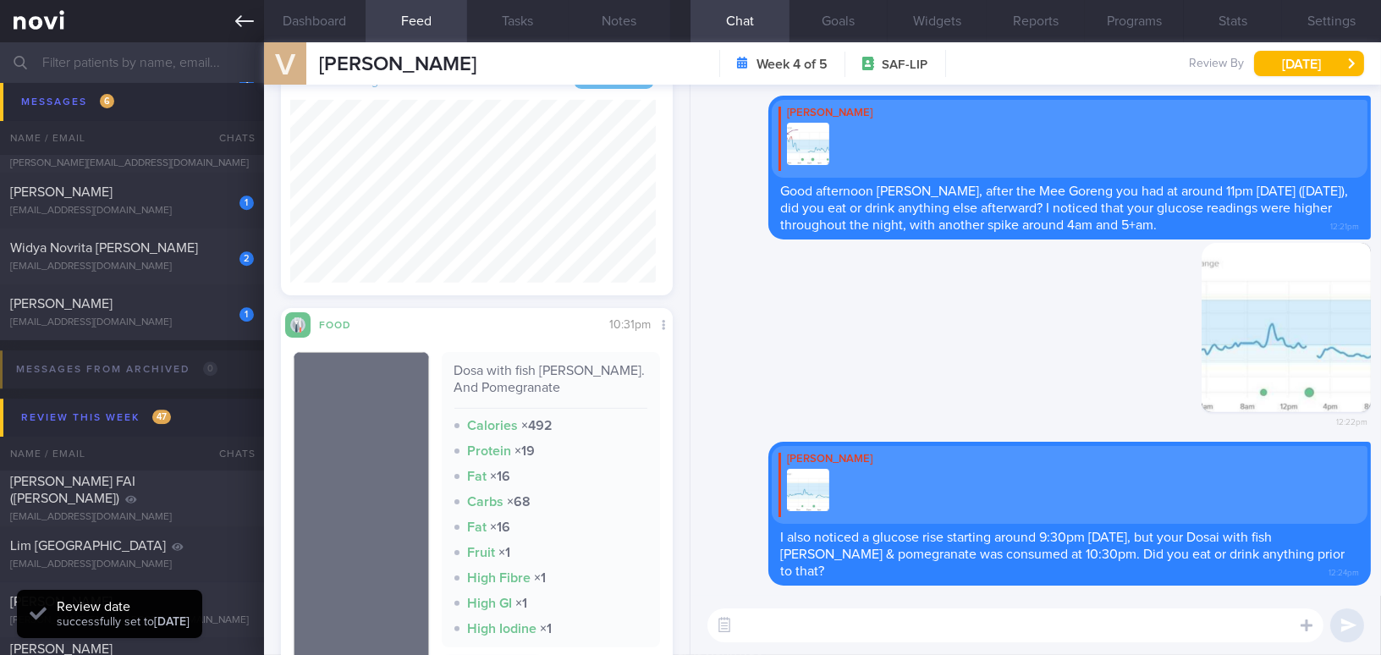
scroll to position [239, 366]
click at [234, 16] on link at bounding box center [132, 21] width 264 height 42
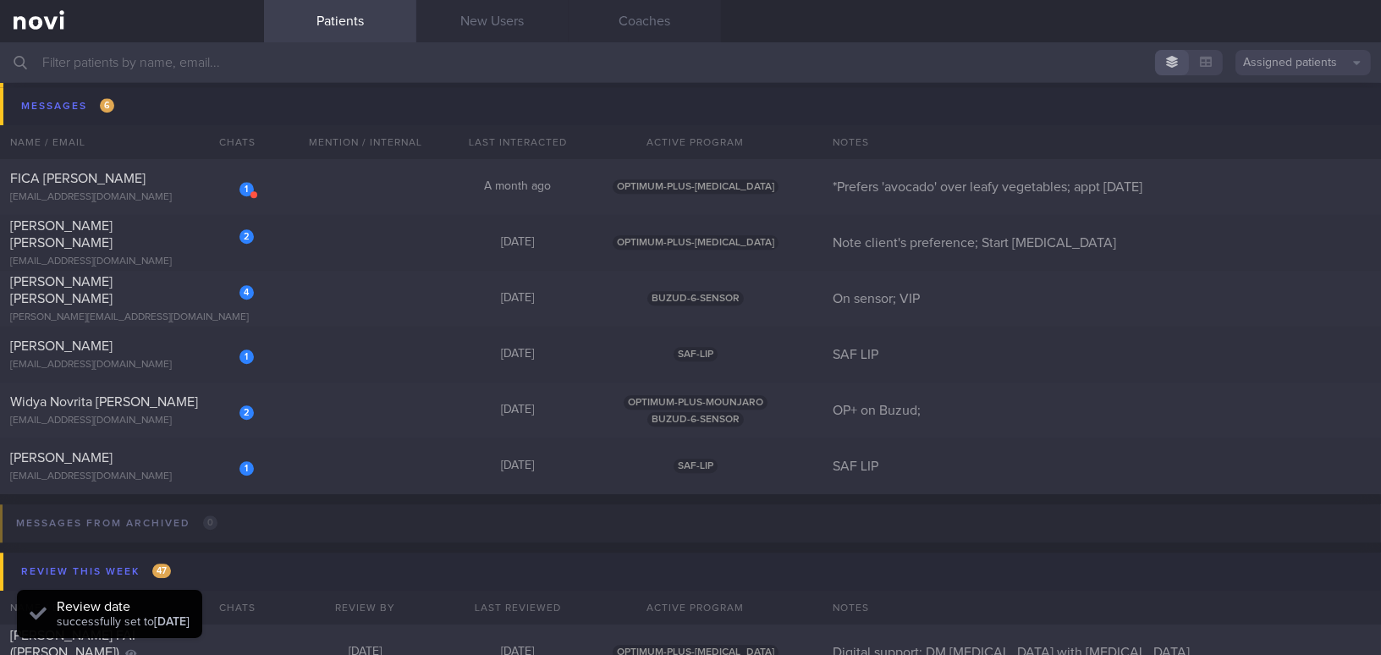
scroll to position [8051, 0]
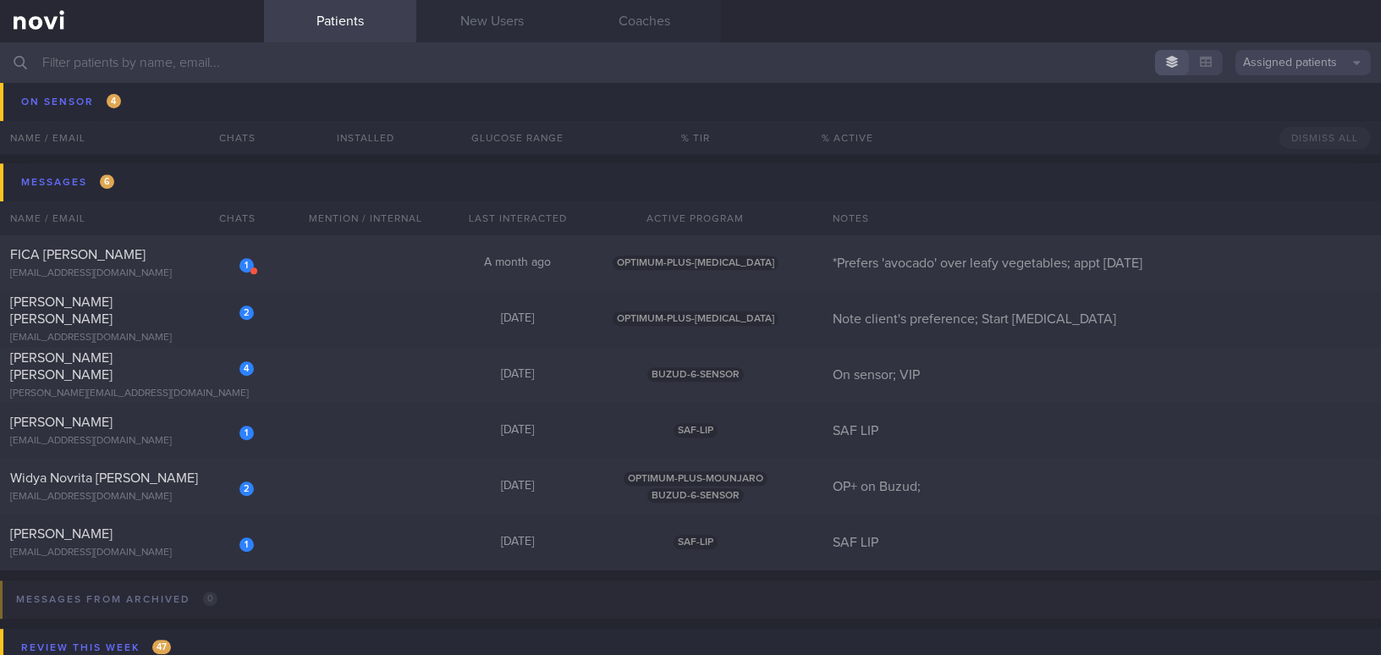
click at [289, 52] on input "text" at bounding box center [690, 62] width 1381 height 41
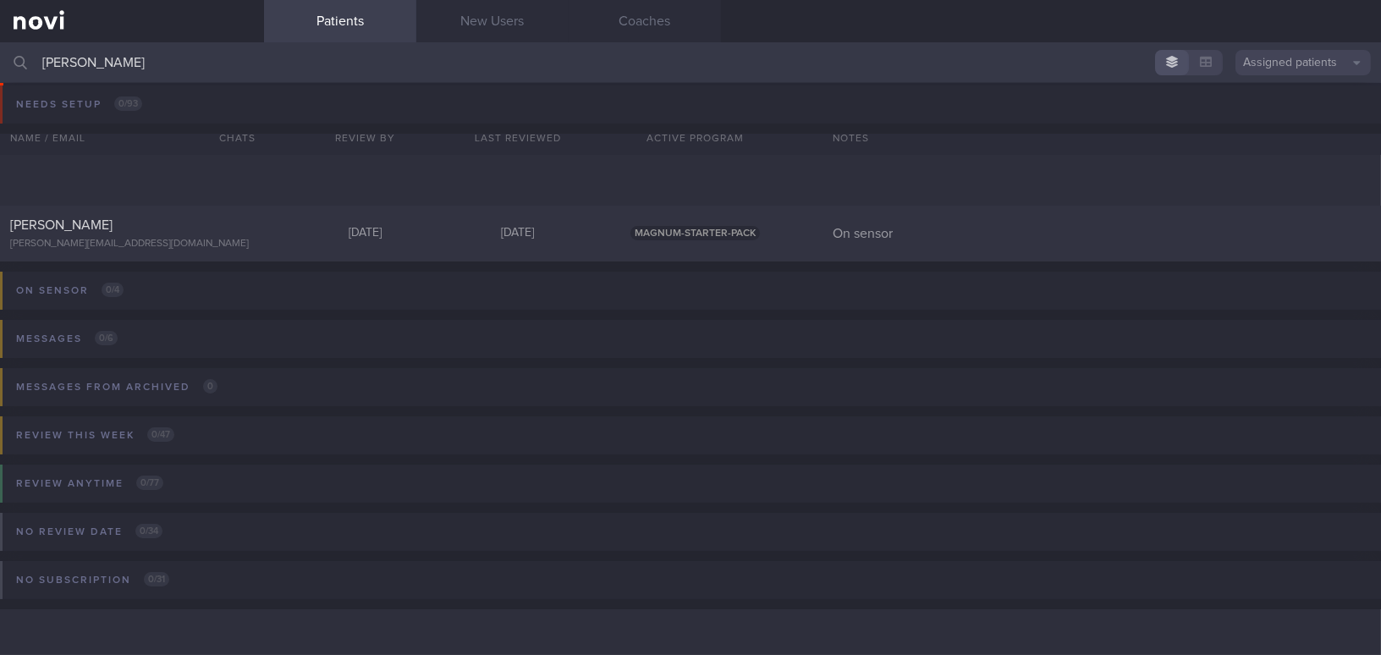
scroll to position [7, 0]
type input "[PERSON_NAME]"
click at [132, 235] on div "[PERSON_NAME] [EMAIL_ADDRESS][DOMAIN_NAME]" at bounding box center [132, 234] width 264 height 34
select select "8"
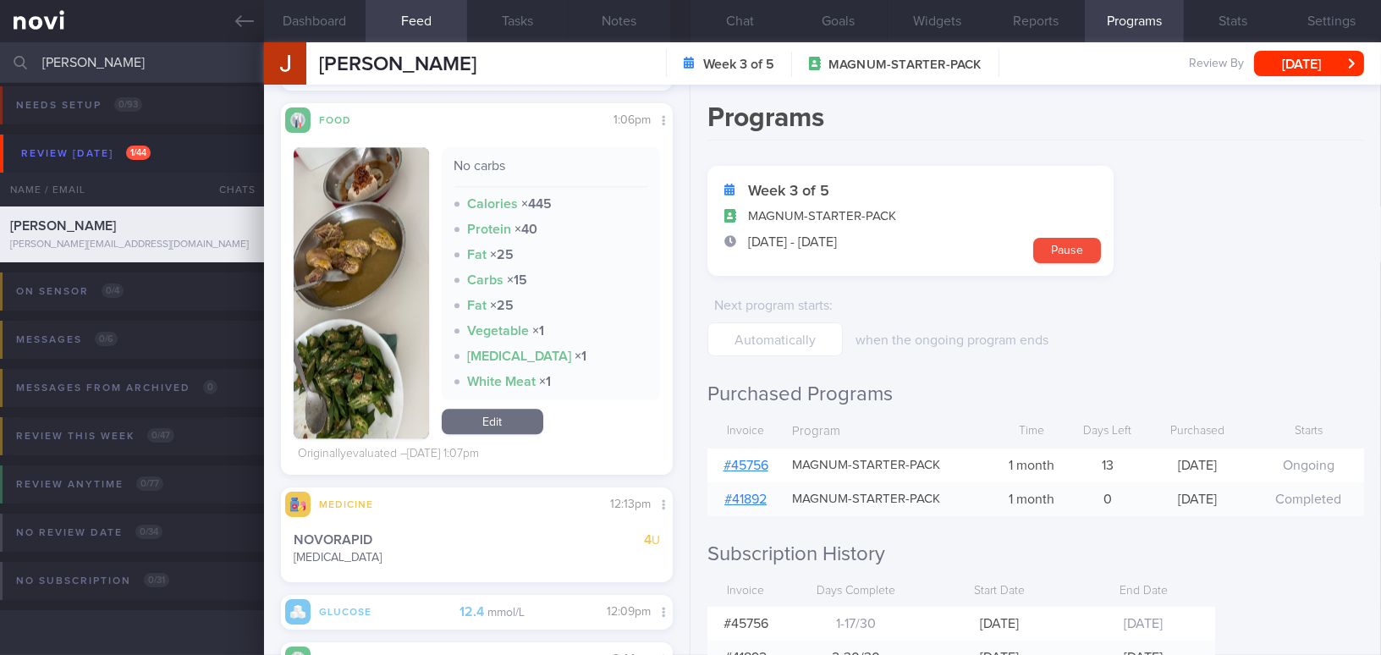
scroll to position [7692, 0]
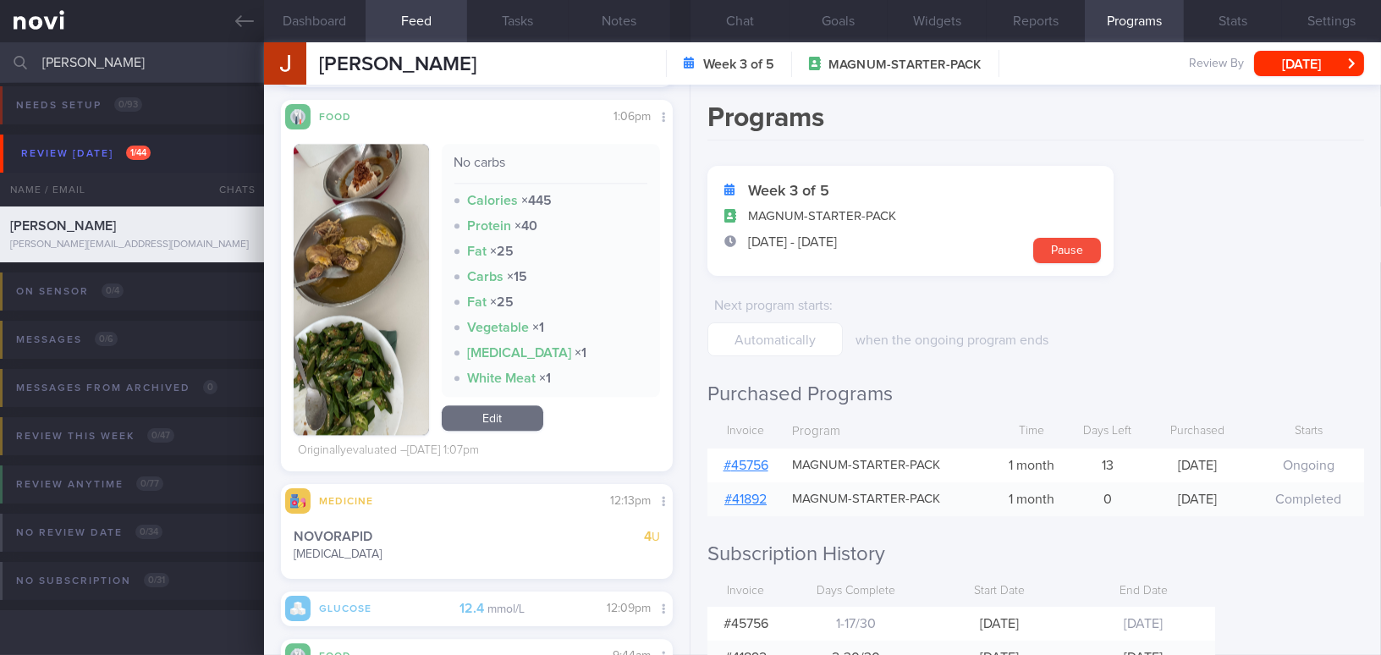
drag, startPoint x: 118, startPoint y: 65, endPoint x: -43, endPoint y: 65, distance: 161.6
click at [0, 65] on html "You are offline! Some functionality will be unavailable Patients New Users Coac…" at bounding box center [690, 327] width 1381 height 655
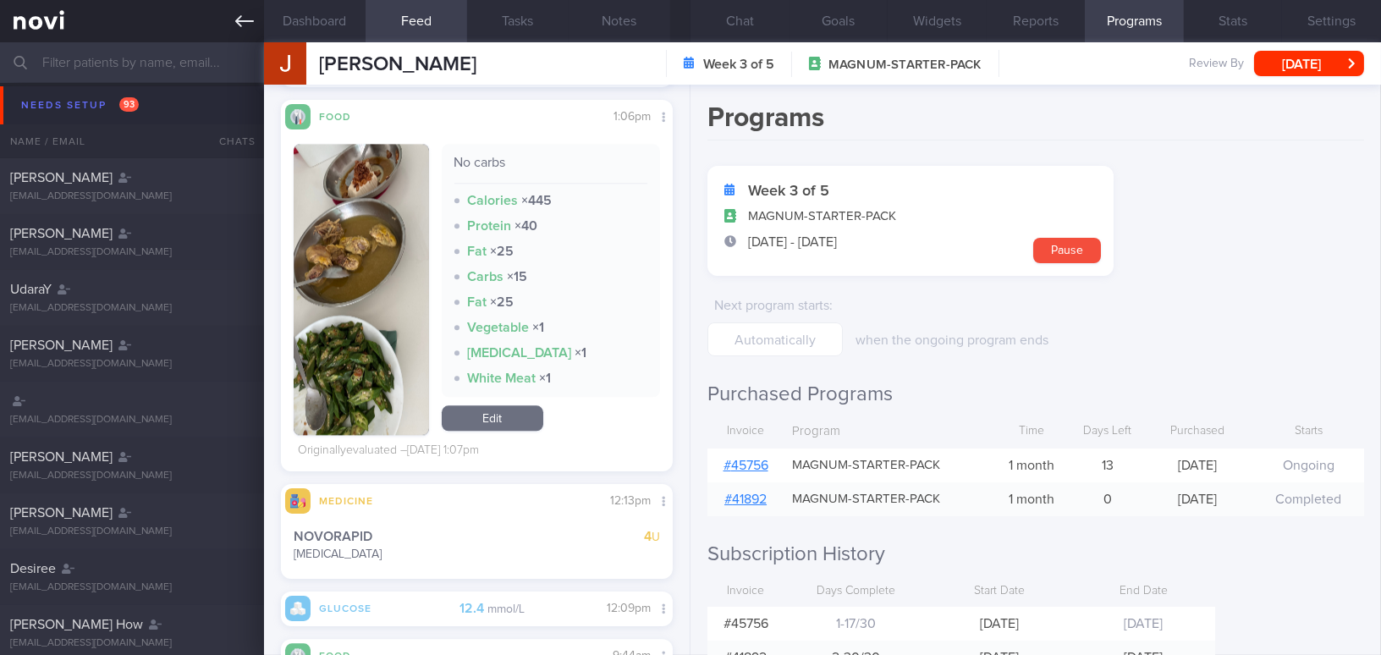
click at [219, 22] on link at bounding box center [132, 21] width 264 height 42
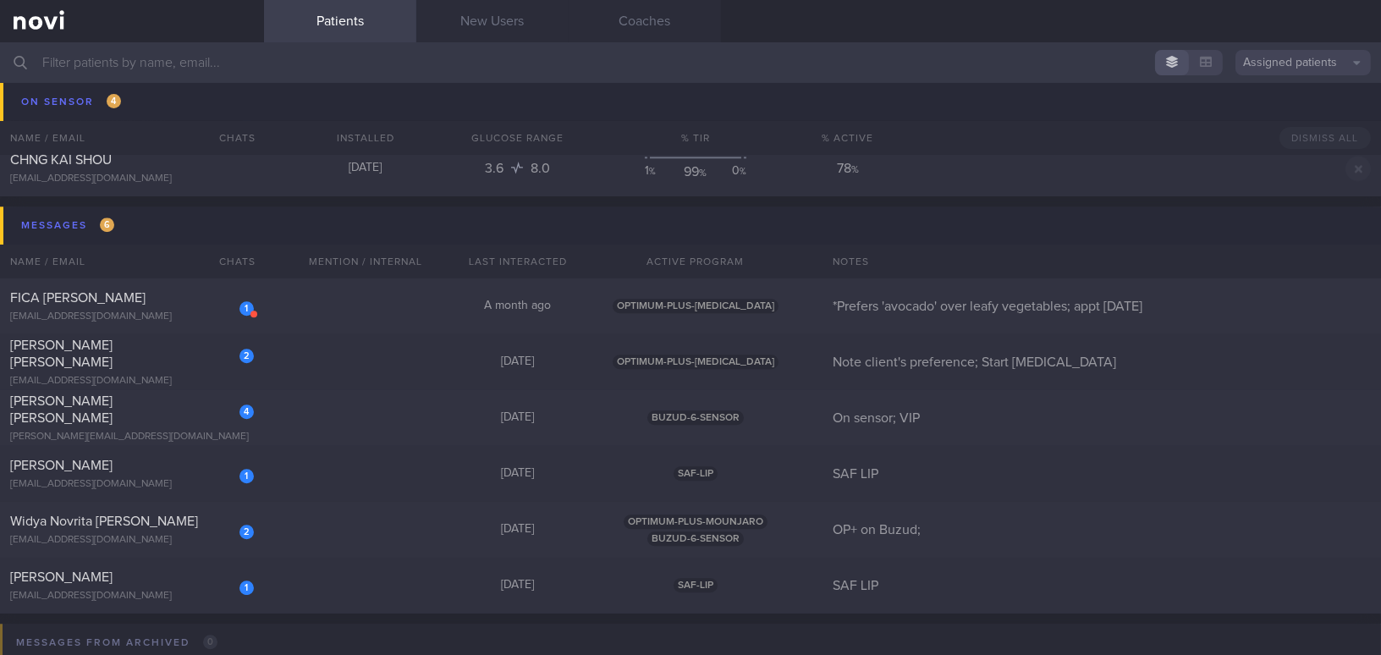
scroll to position [8085, 0]
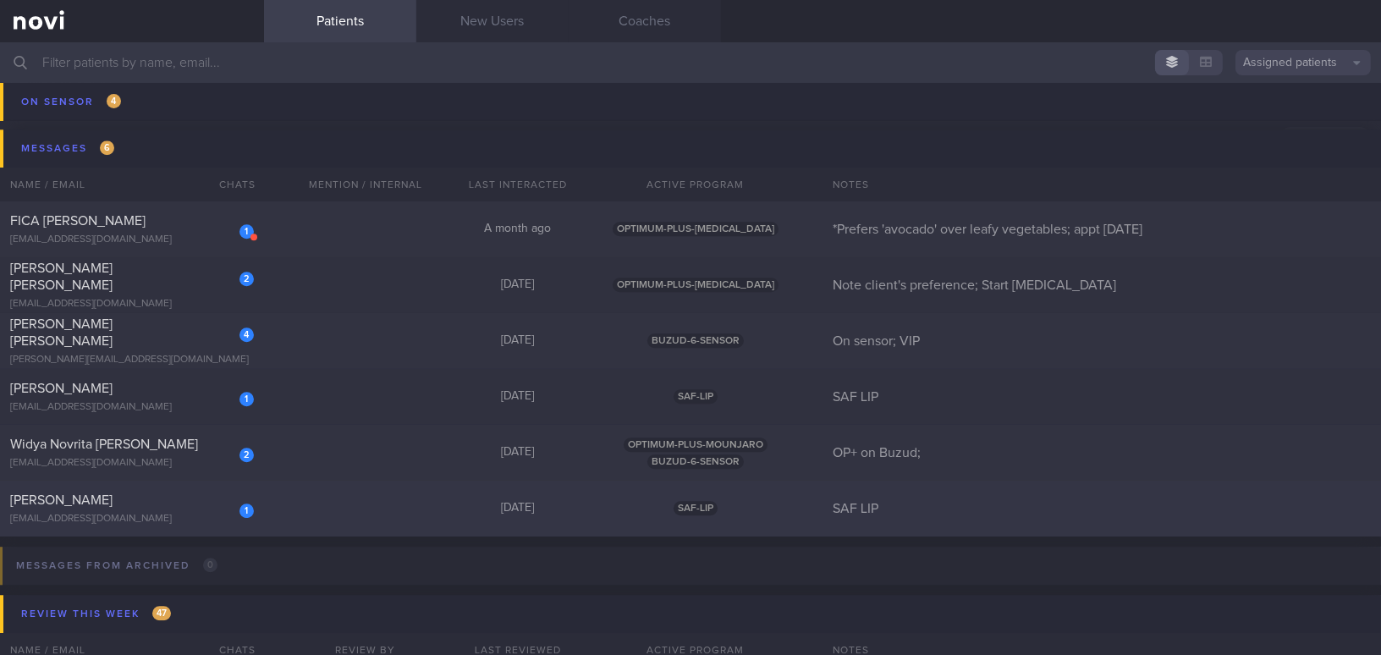
click at [165, 514] on div "[EMAIL_ADDRESS][DOMAIN_NAME]" at bounding box center [132, 519] width 244 height 13
select select "8"
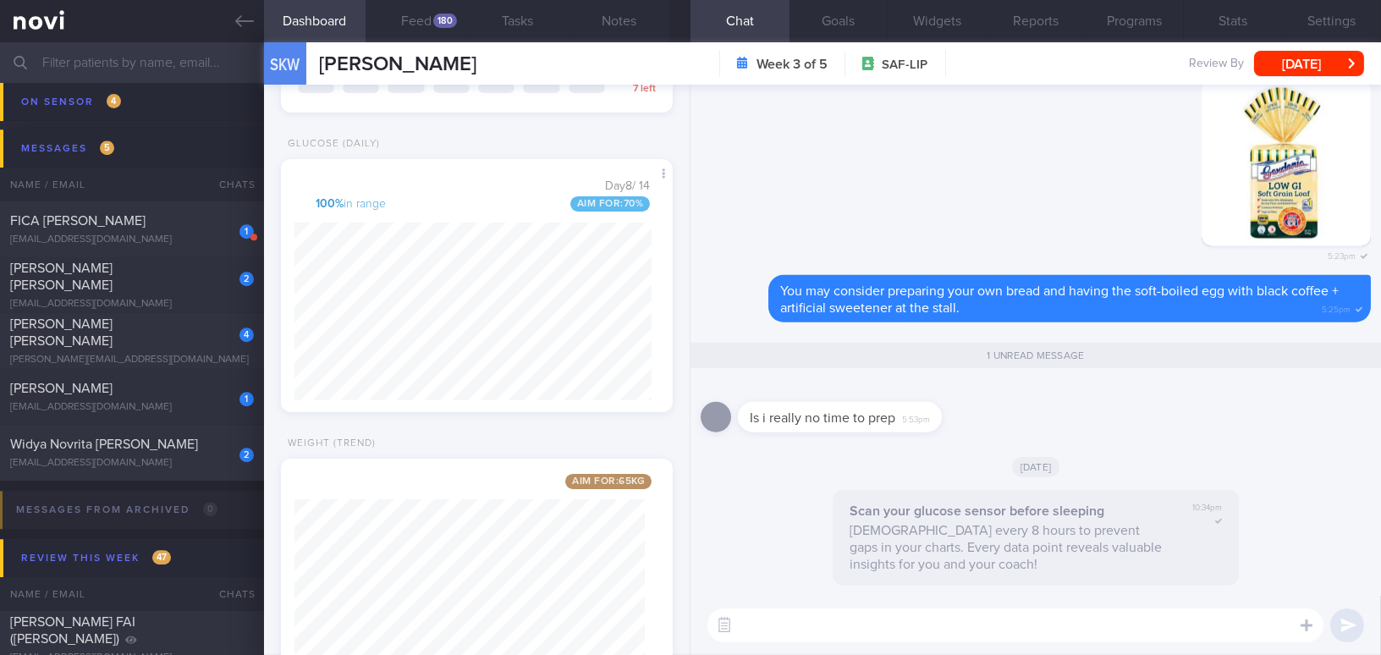
scroll to position [538, 0]
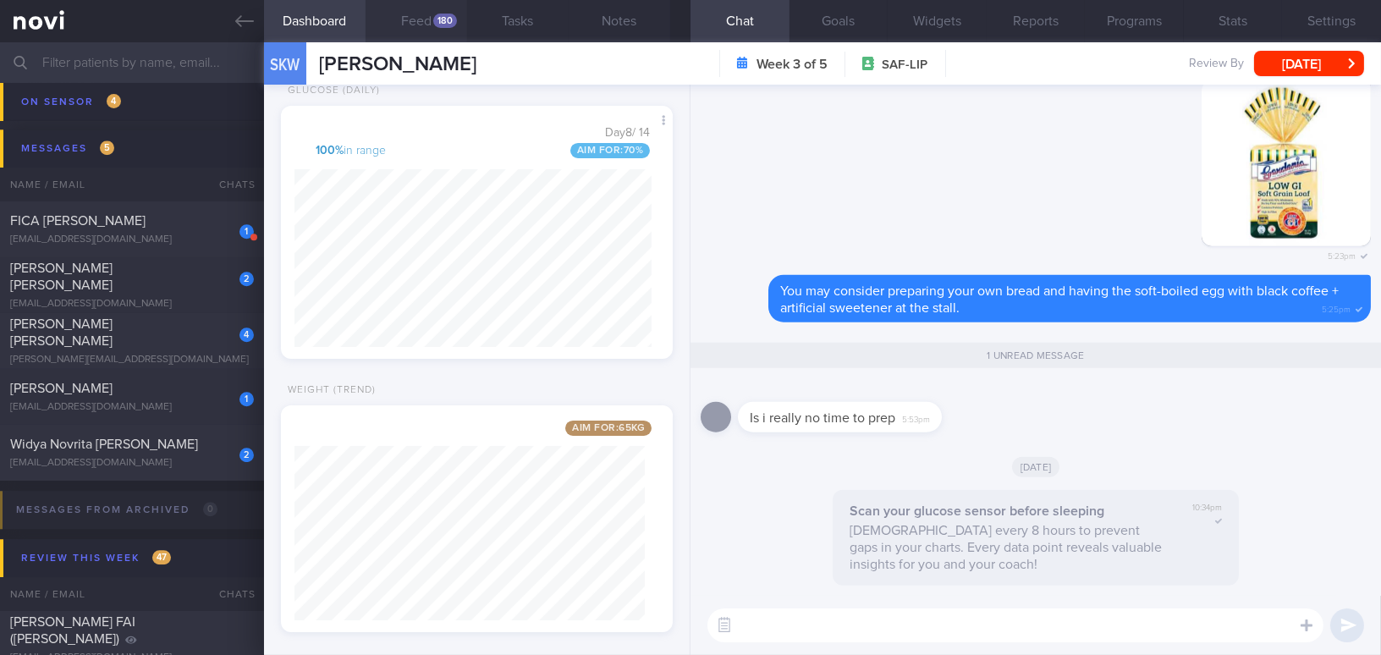
click at [420, 19] on button "Feed 180" at bounding box center [417, 21] width 102 height 42
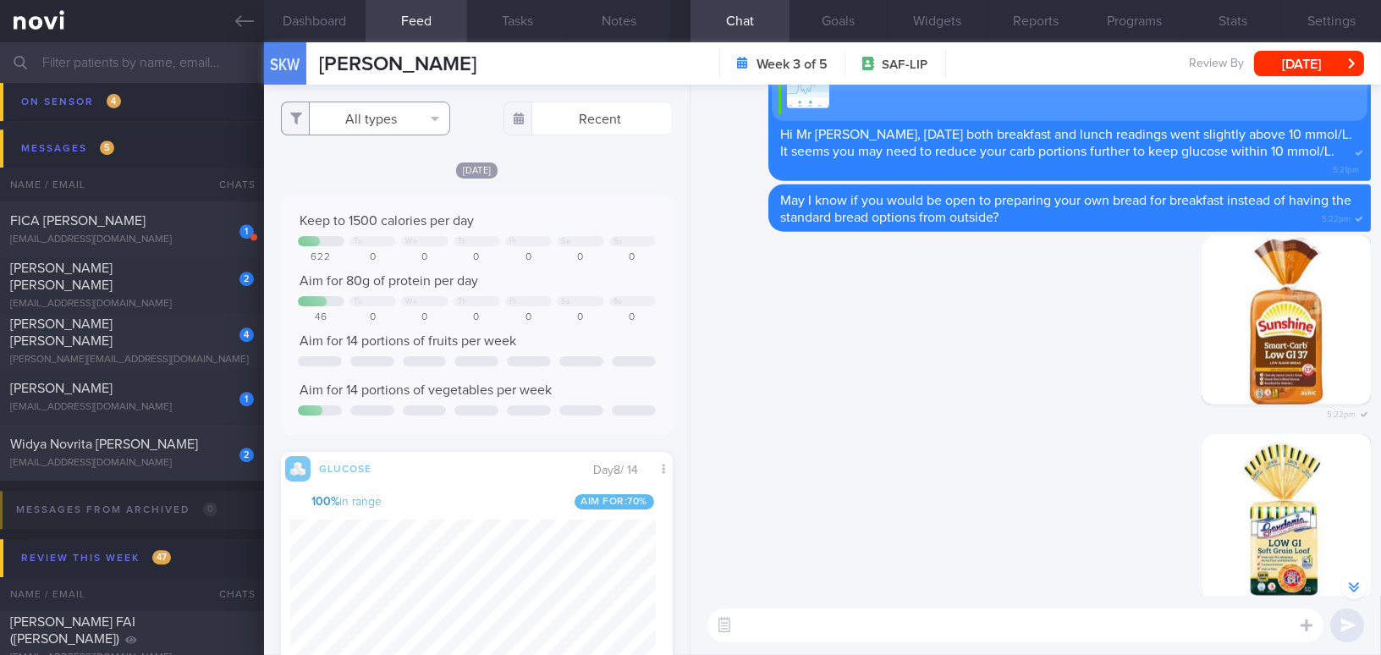
click at [370, 133] on button "All types" at bounding box center [365, 119] width 169 height 34
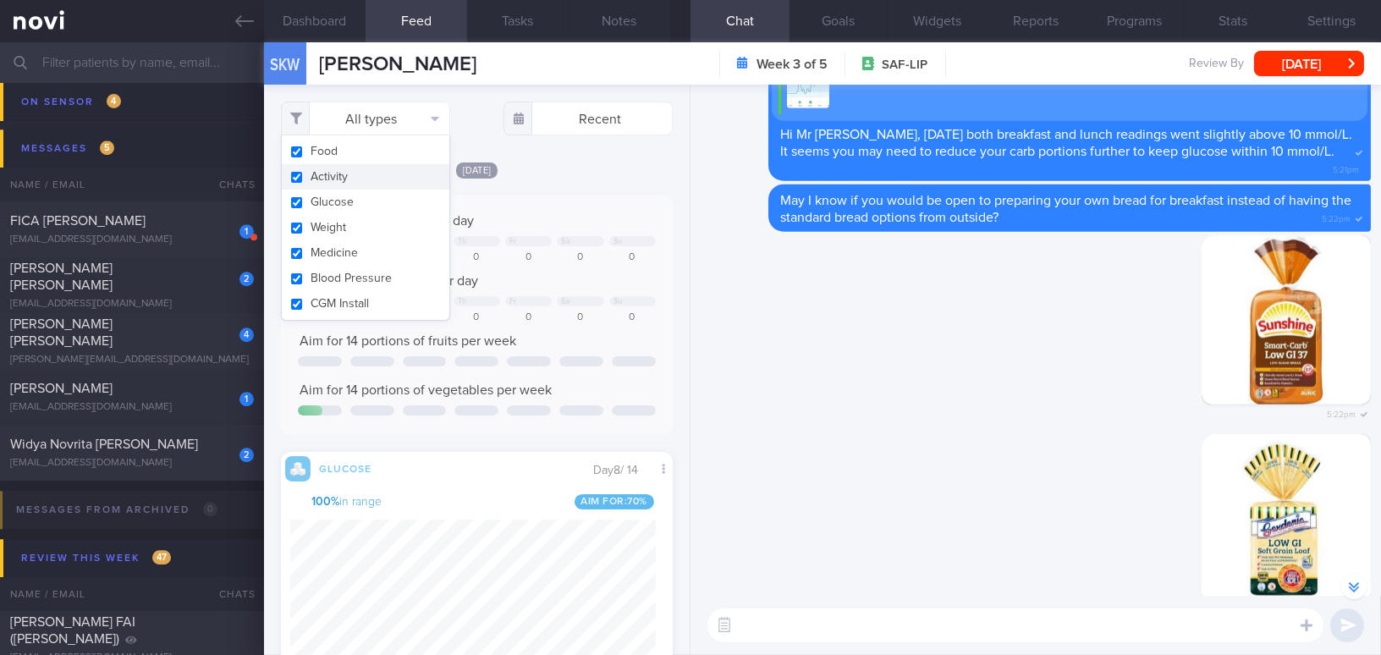
click at [299, 179] on button "Activity" at bounding box center [366, 176] width 168 height 25
checkbox input "false"
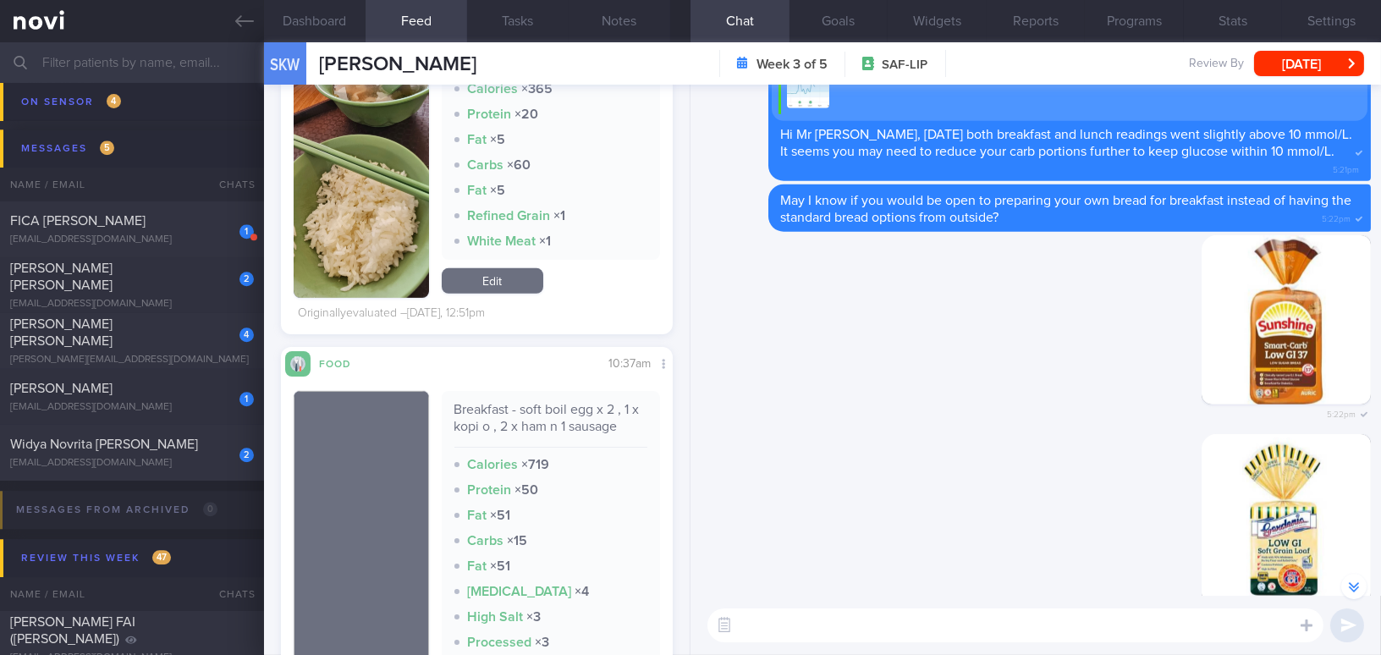
scroll to position [1923, 0]
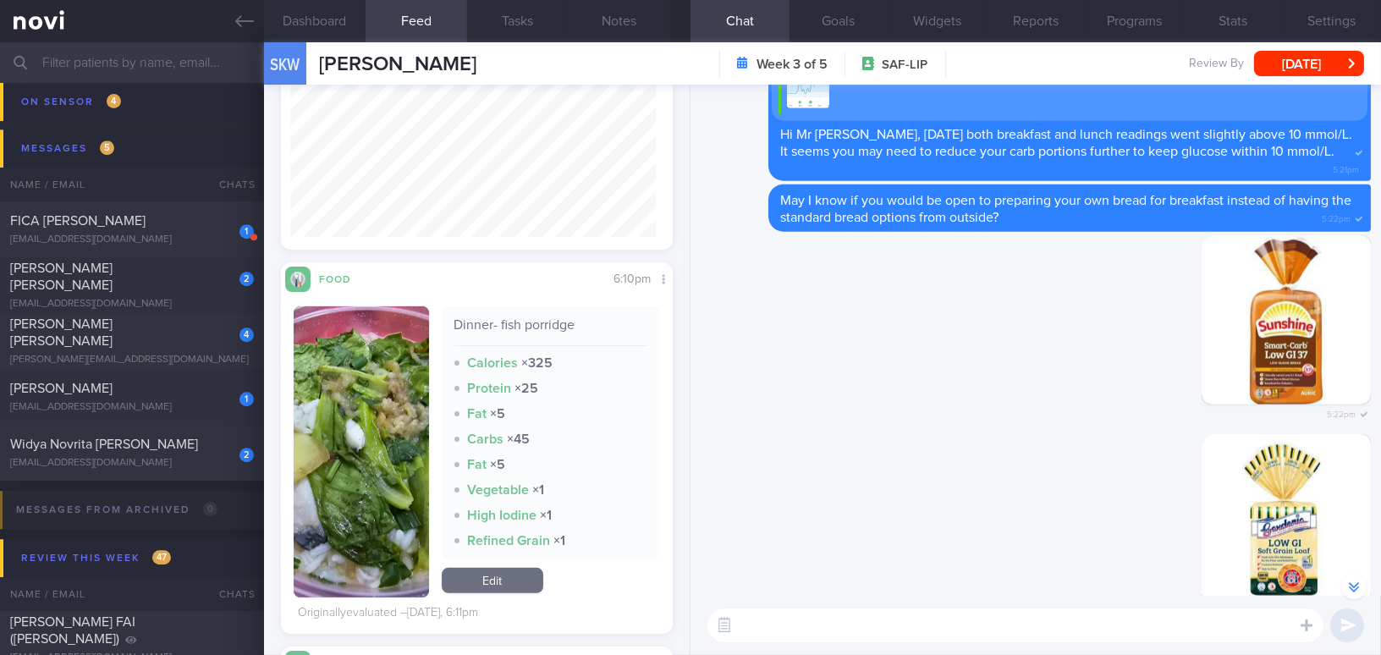
click at [177, 64] on input "text" at bounding box center [690, 62] width 1381 height 41
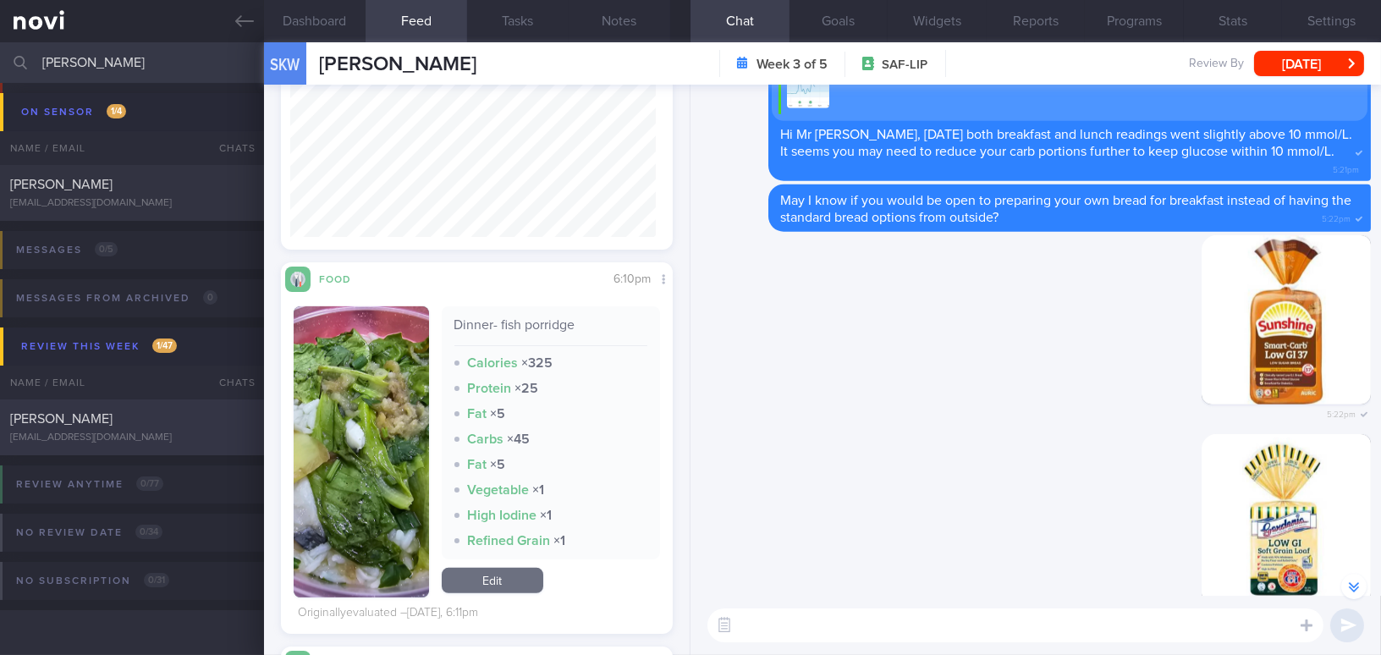
type input "venkat"
click at [134, 417] on div "VENKATARAMAN" at bounding box center [129, 418] width 239 height 17
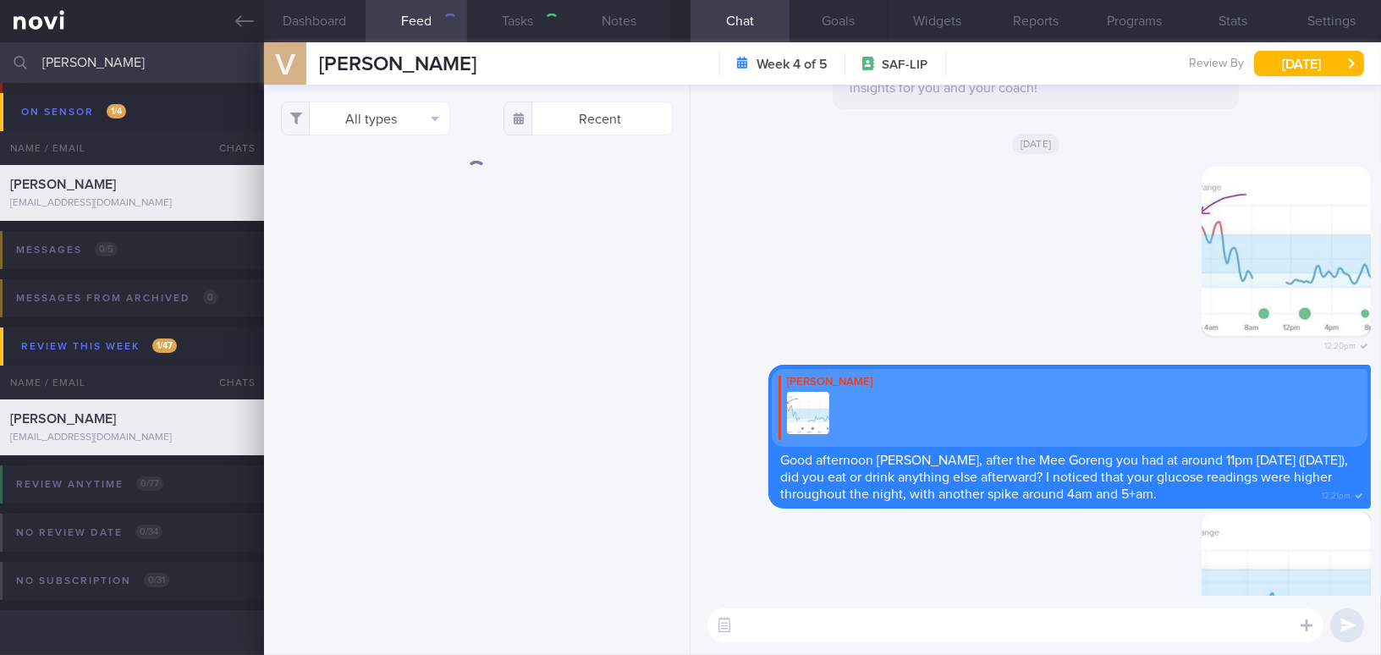
checkbox input "true"
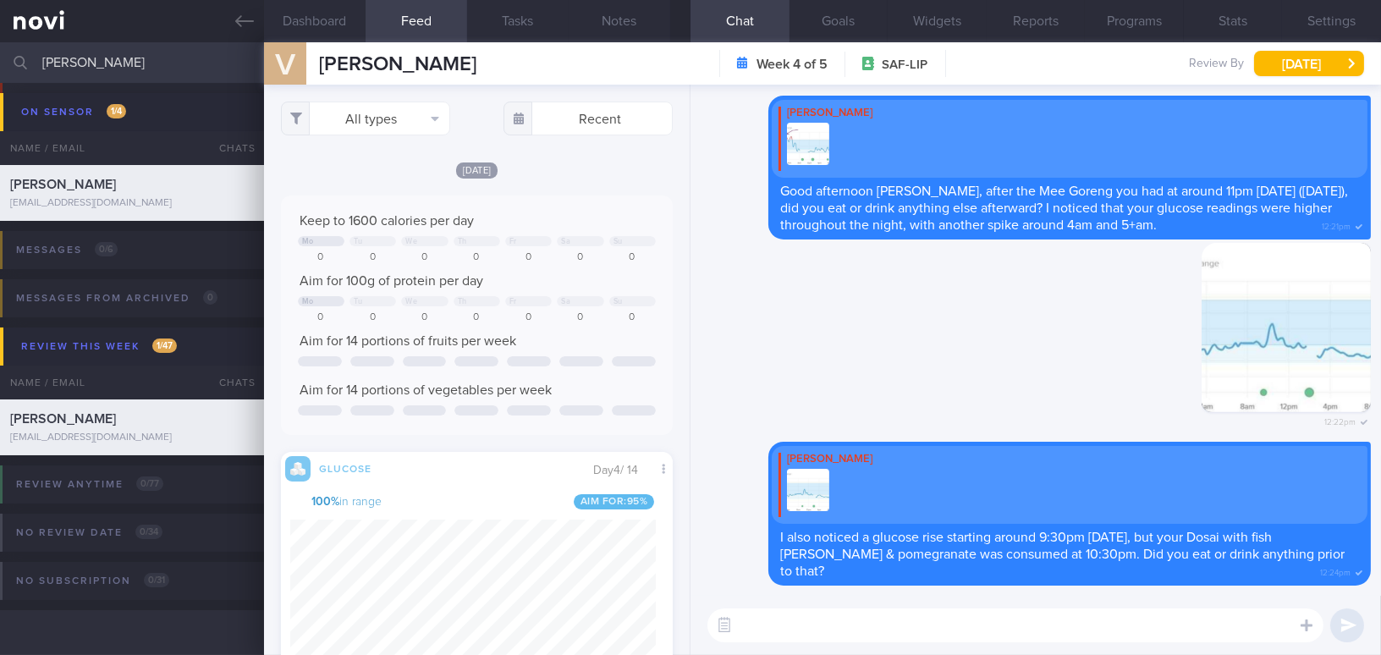
scroll to position [239, 366]
click at [784, 632] on textarea at bounding box center [1015, 625] width 616 height 34
paste textarea "By the way, it seems there are some missing glucose data. Please try to scan at…"
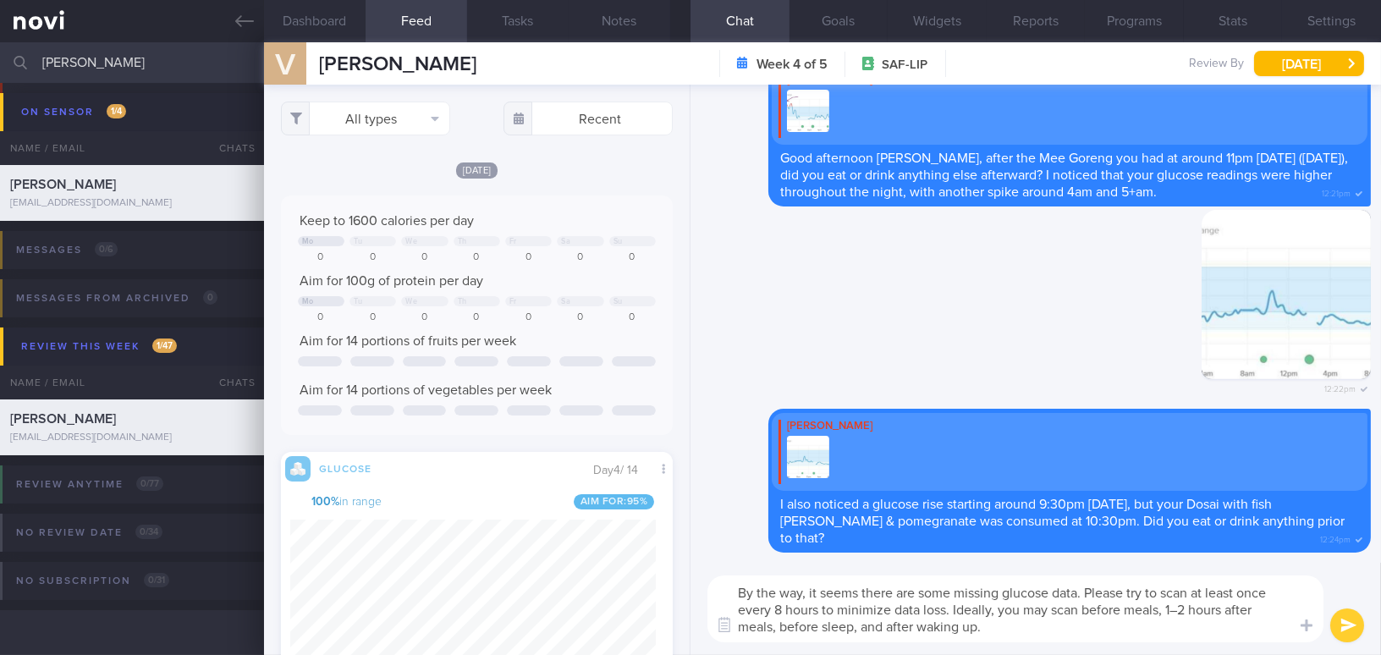
scroll to position [0, 0]
drag, startPoint x: 806, startPoint y: 586, endPoint x: 862, endPoint y: 588, distance: 55.9
click at [862, 588] on textarea "By the way, it seems there are some missing glucose data. Please try to scan at…" at bounding box center [1015, 608] width 616 height 67
click at [1132, 608] on textarea "By the way, there are some missing glucose data. Please try to scan at least on…" at bounding box center [1015, 608] width 616 height 67
type textarea "By the way, there are some missing glucose data. Please try to scan at least on…"
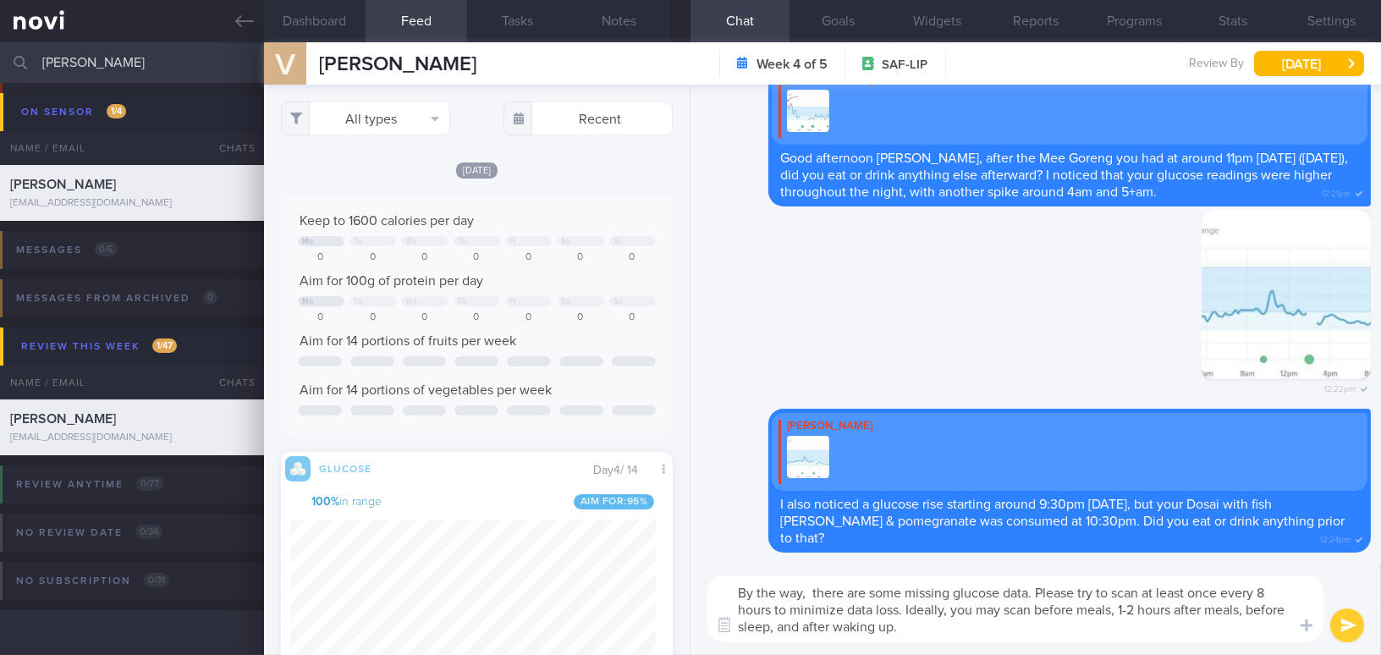
click at [1343, 619] on button "submit" at bounding box center [1347, 625] width 34 height 34
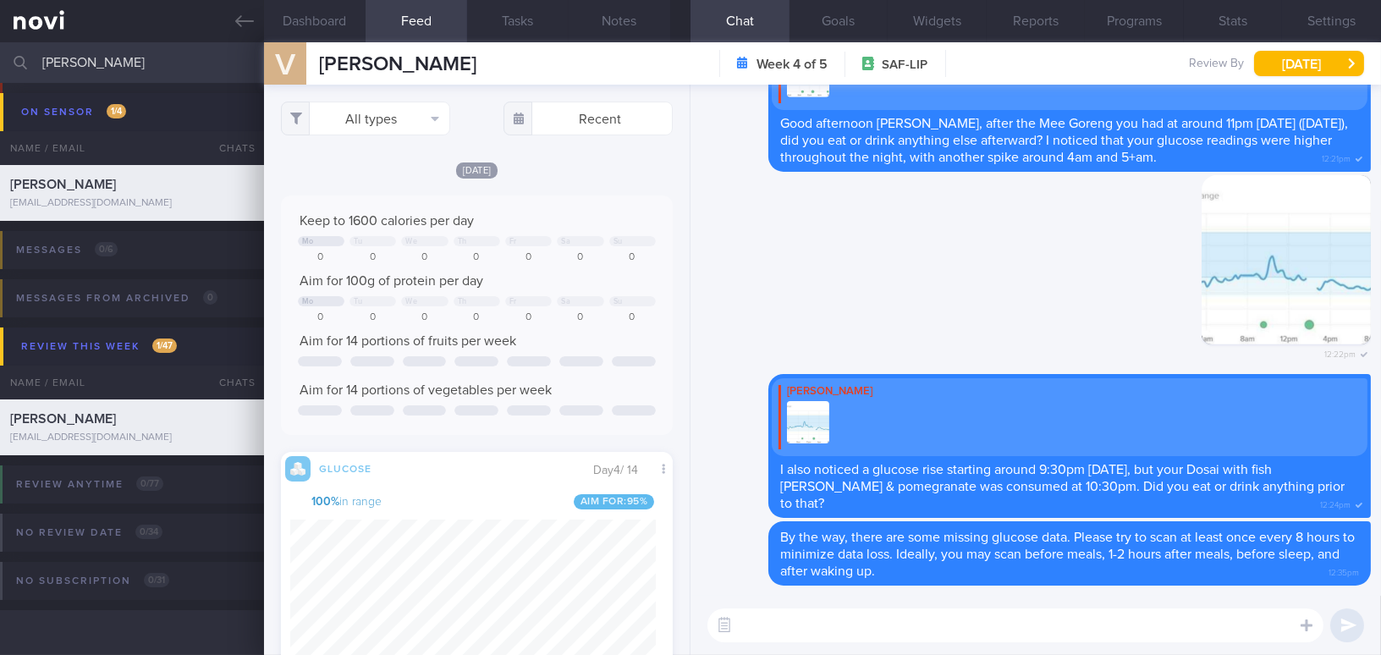
drag, startPoint x: 79, startPoint y: 55, endPoint x: -19, endPoint y: 55, distance: 98.2
click at [0, 55] on html "You are offline! Some functionality will be unavailable Patients New Users Coac…" at bounding box center [690, 327] width 1381 height 655
type input "sim"
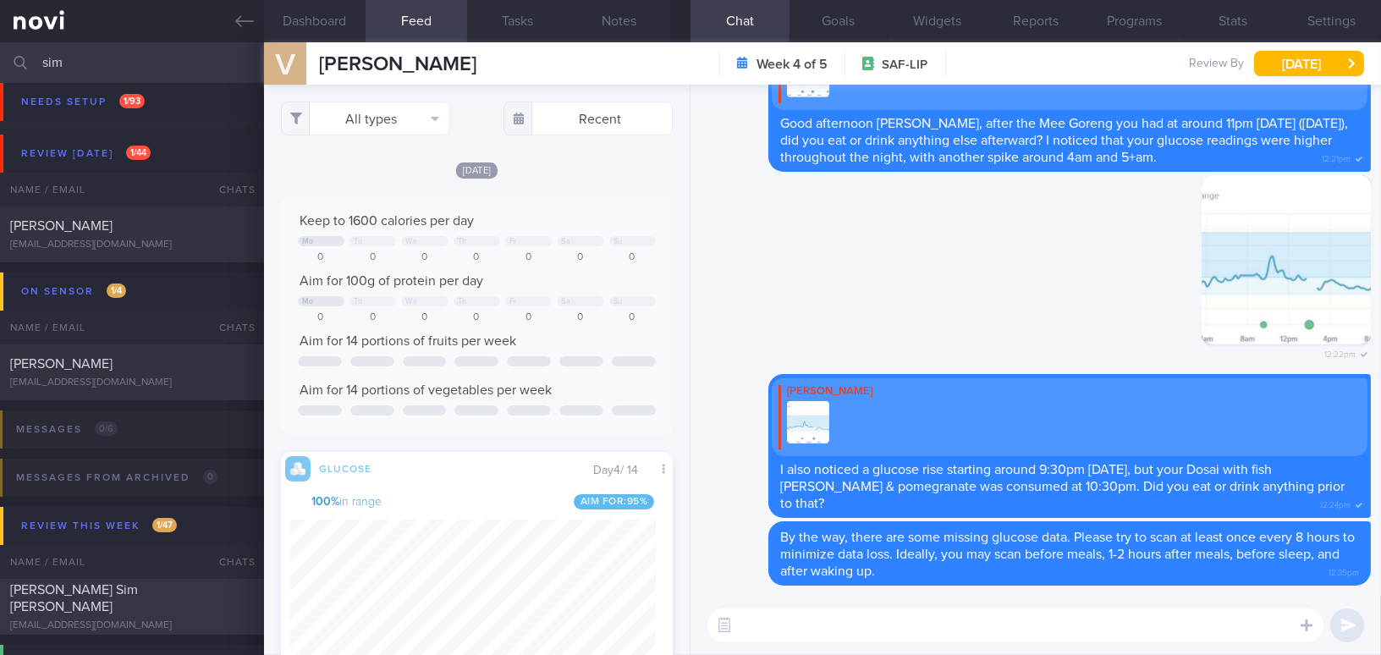
scroll to position [601, 0]
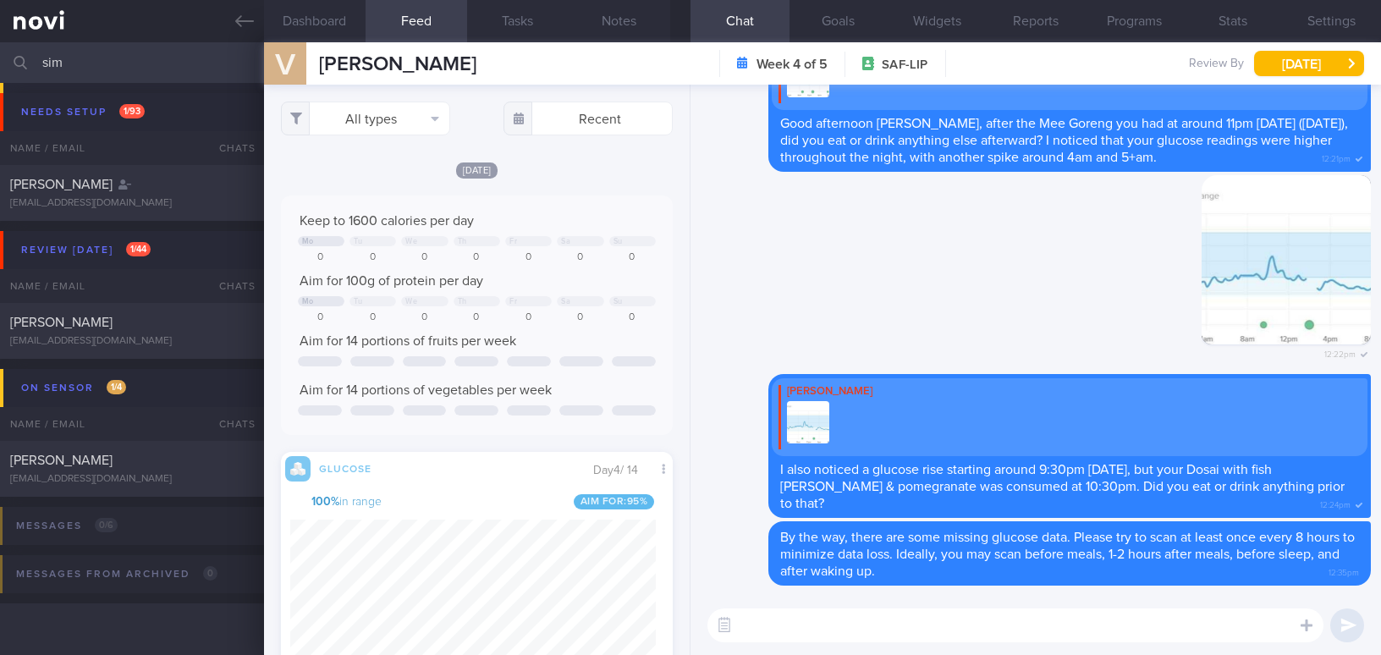
select select "8"
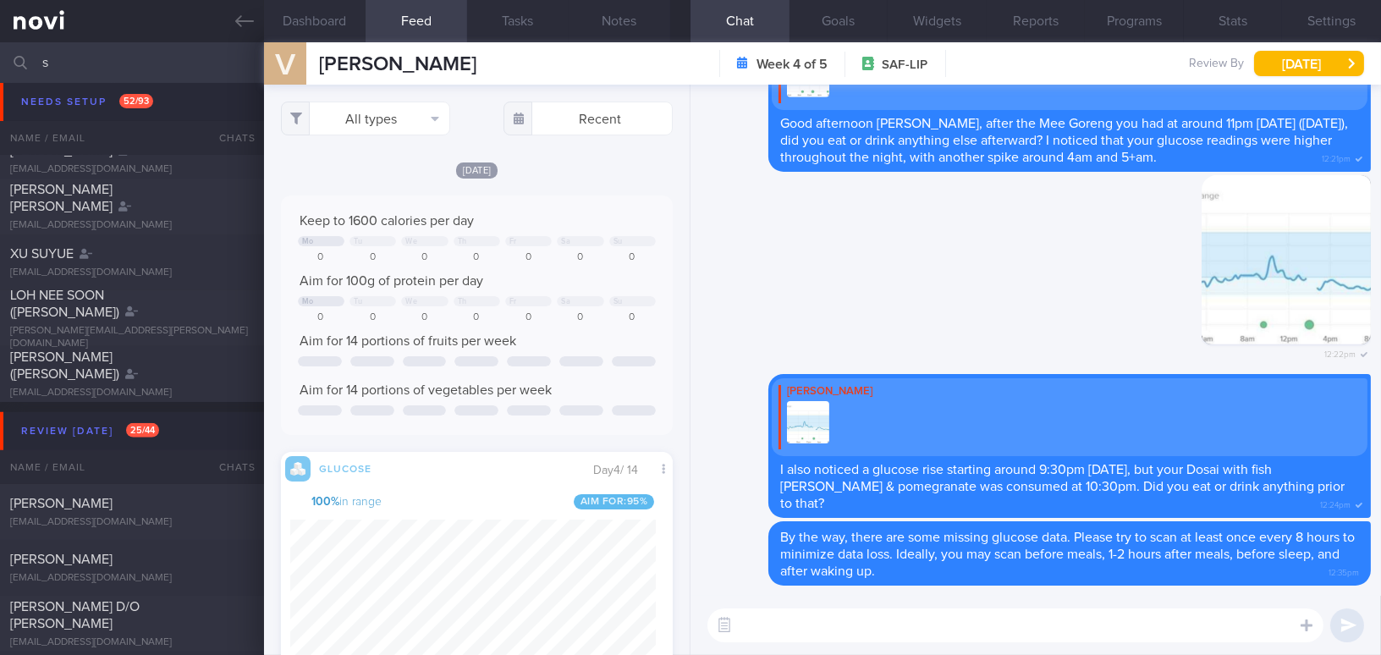
scroll to position [2667, 0]
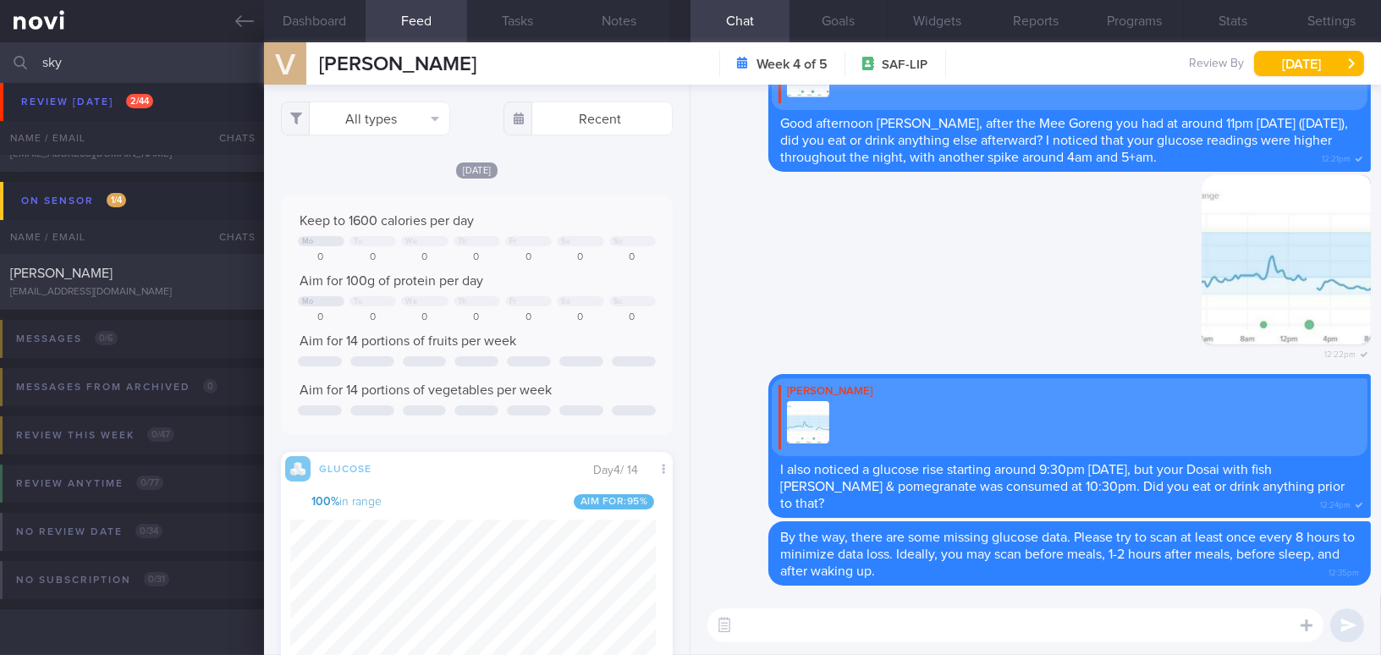
scroll to position [152, 0]
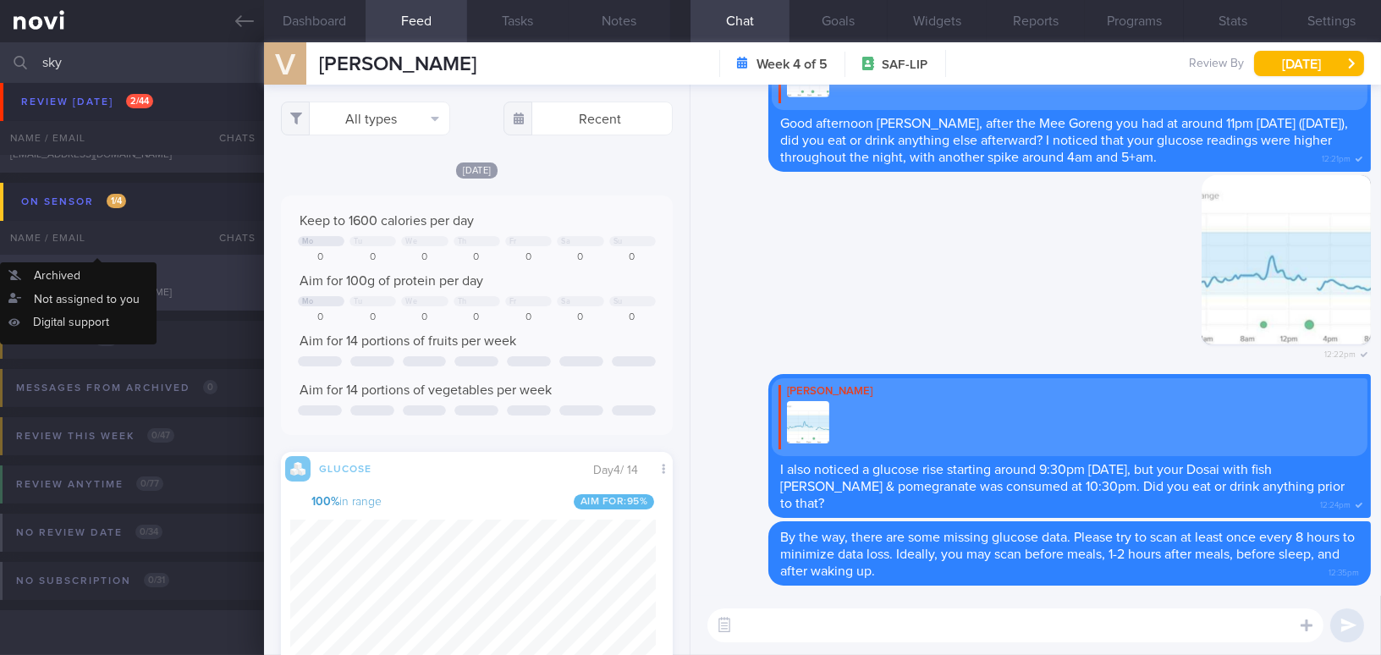
type input "sky"
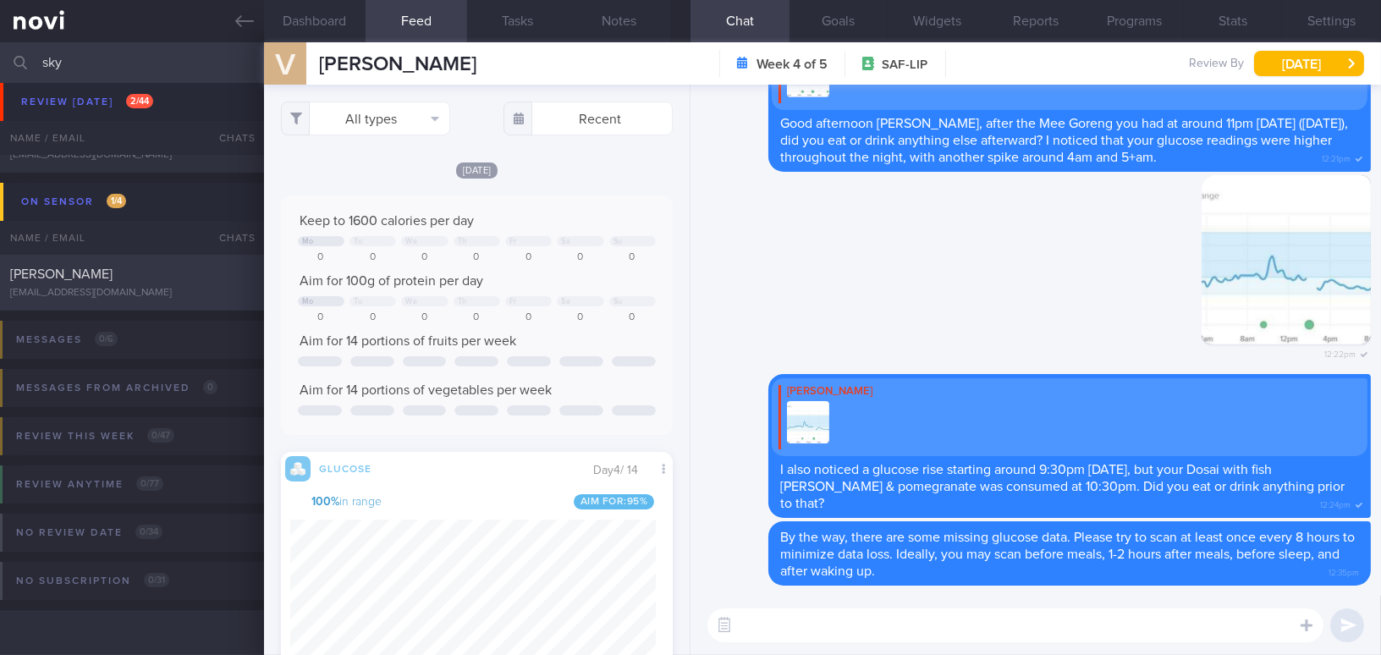
click at [143, 282] on div "[PERSON_NAME] [EMAIL_ADDRESS][DOMAIN_NAME]" at bounding box center [132, 283] width 264 height 34
checkbox input "false"
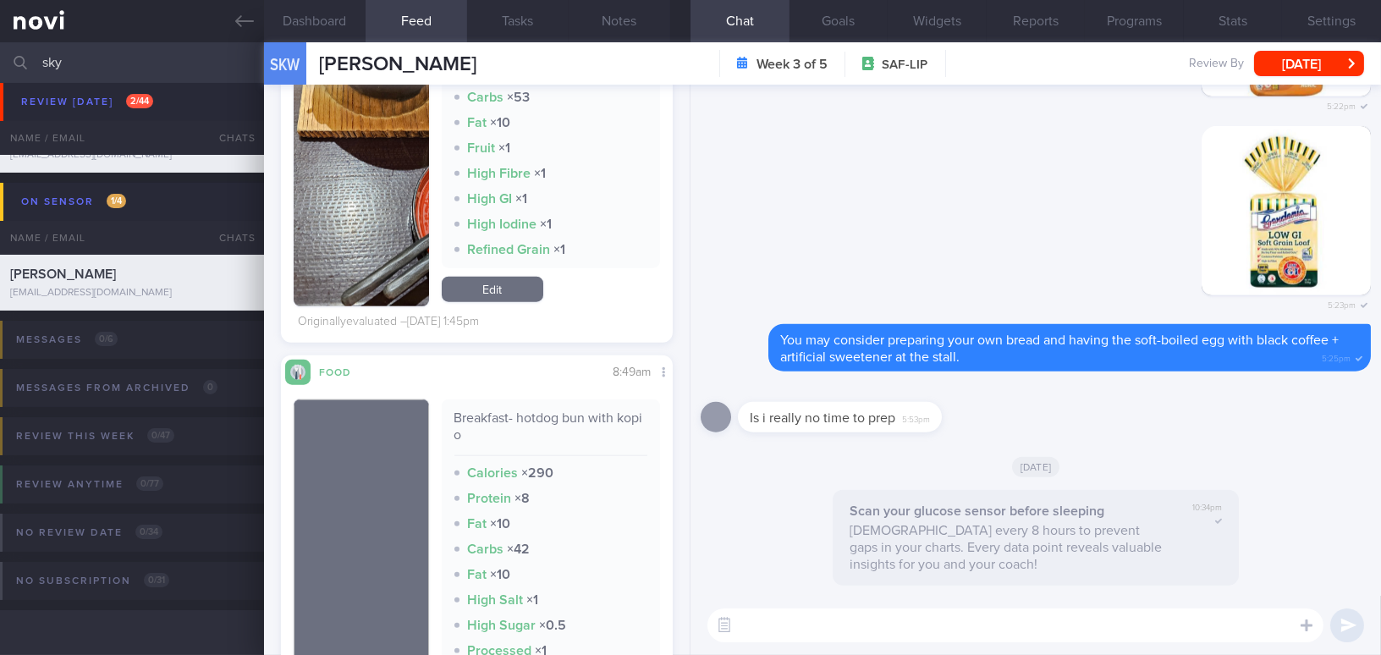
scroll to position [3923, 0]
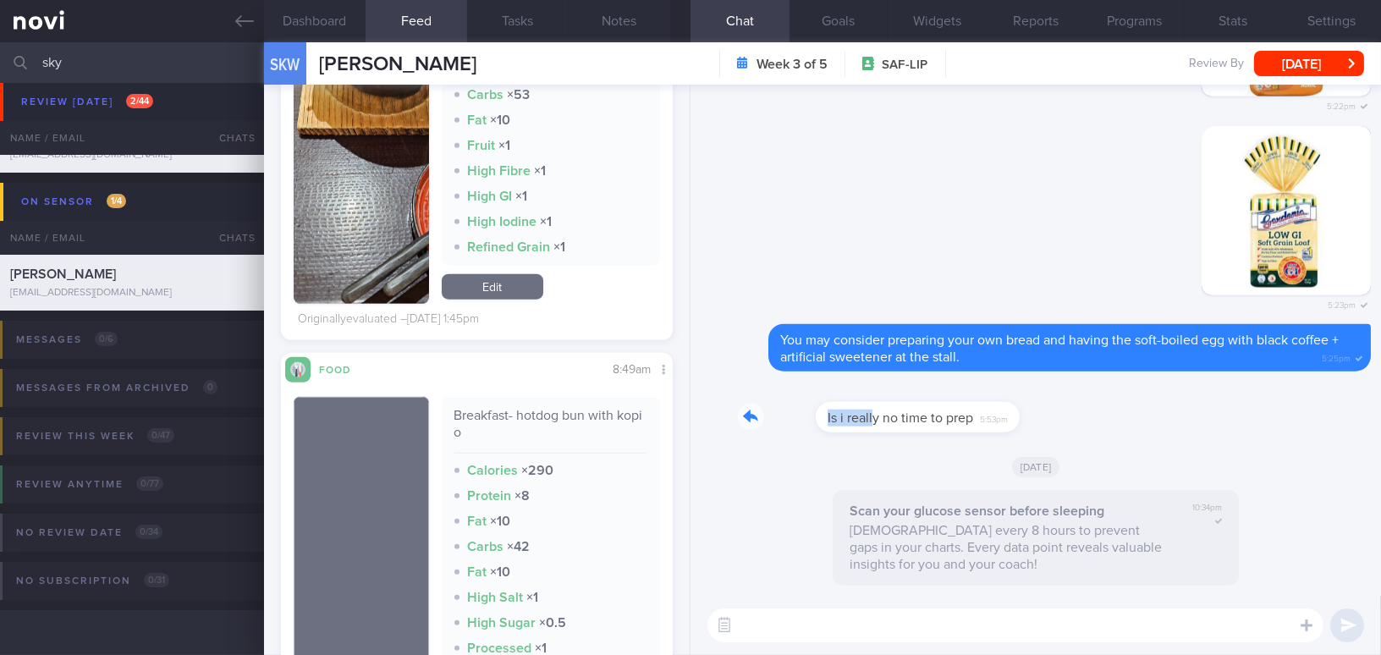
drag, startPoint x: 794, startPoint y: 408, endPoint x: 978, endPoint y: 416, distance: 184.7
click at [978, 416] on div "Is i really no time to prep 5:53pm" at bounding box center [865, 407] width 255 height 51
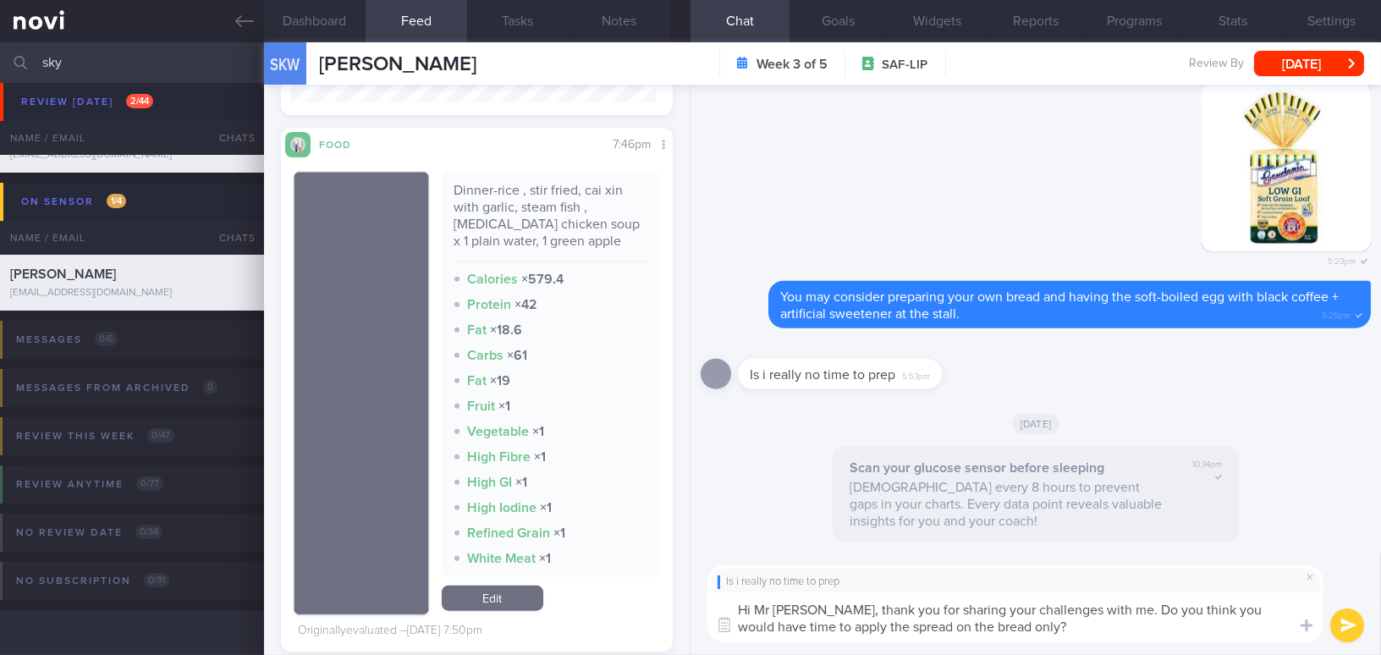
scroll to position [3154, 0]
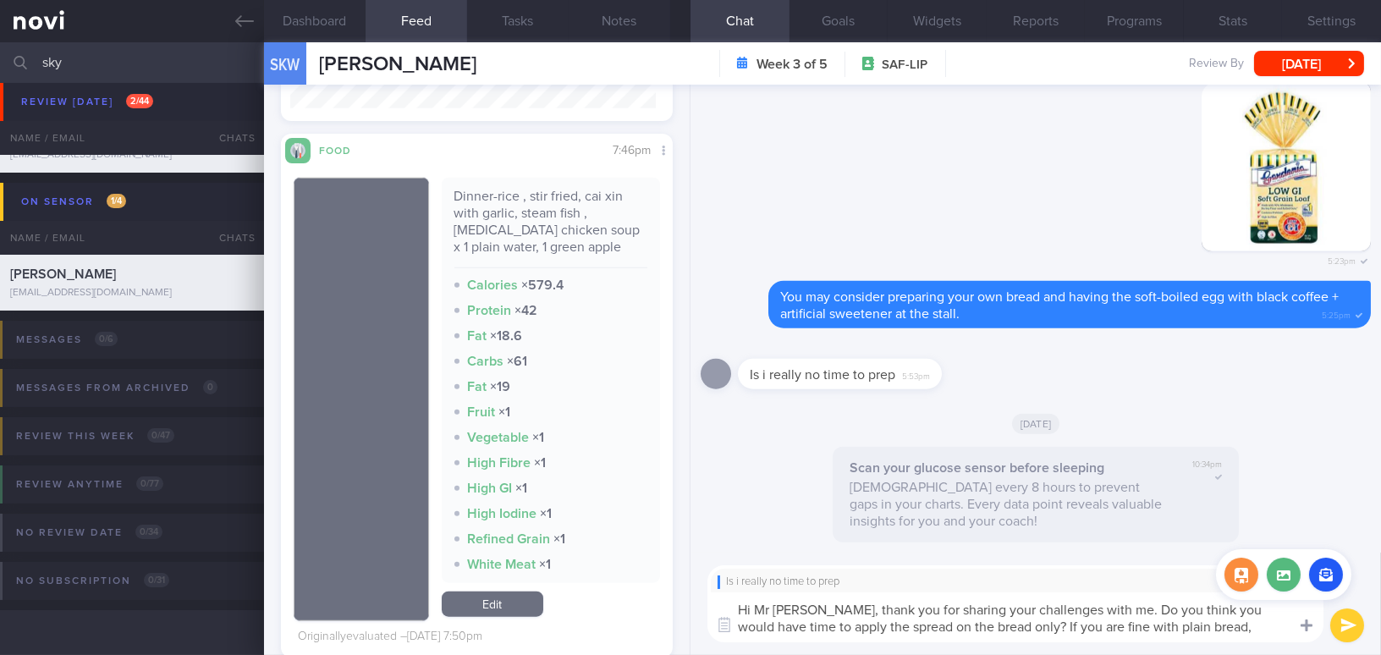
drag, startPoint x: 970, startPoint y: 626, endPoint x: 1312, endPoint y: 634, distance: 342.0
click at [1312, 634] on div "Chat Templates Admin CGM Weight Nutrition Physical Activity Infographics Articl…" at bounding box center [1036, 604] width 691 height 102
type textarea "Hi Mr Sim, thank you for sharing your challenges with me. Do you think you woul…"
click at [248, 19] on icon at bounding box center [244, 21] width 19 height 19
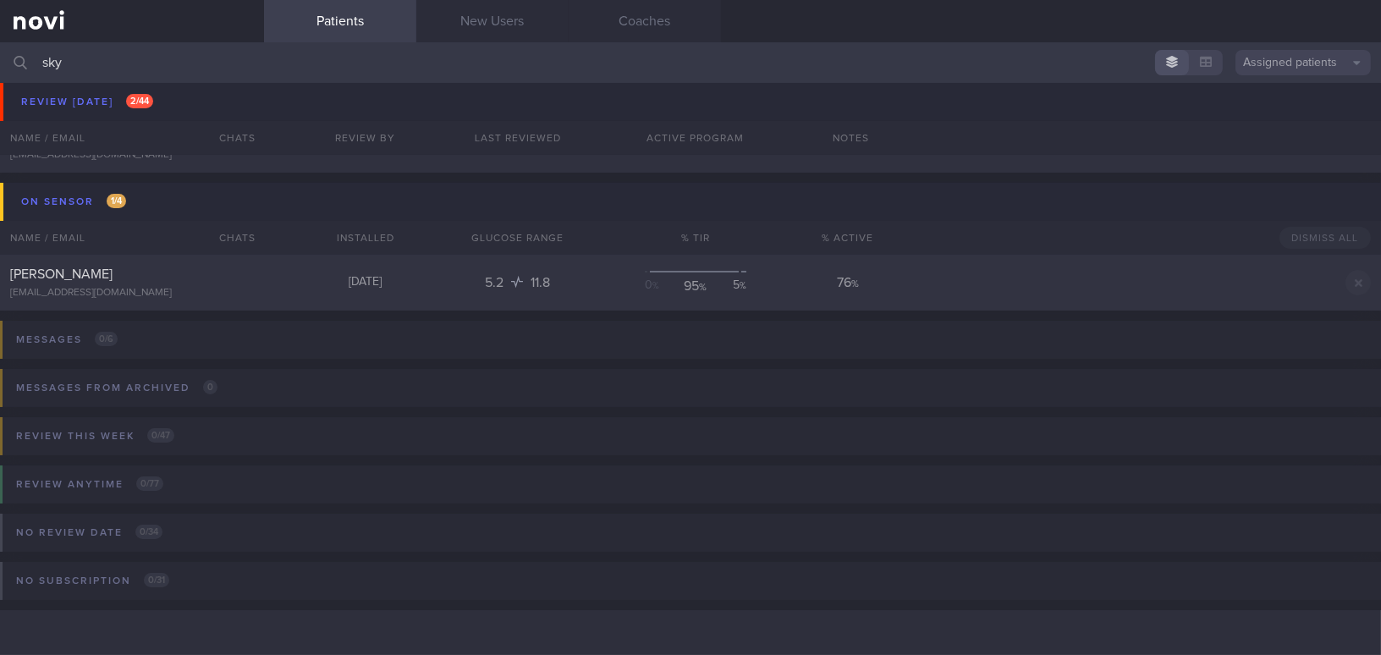
drag, startPoint x: 148, startPoint y: 70, endPoint x: 19, endPoint y: 70, distance: 129.5
click at [19, 70] on div "sky Assigned patients Assigned patients All active patients Archived patients" at bounding box center [690, 62] width 1381 height 41
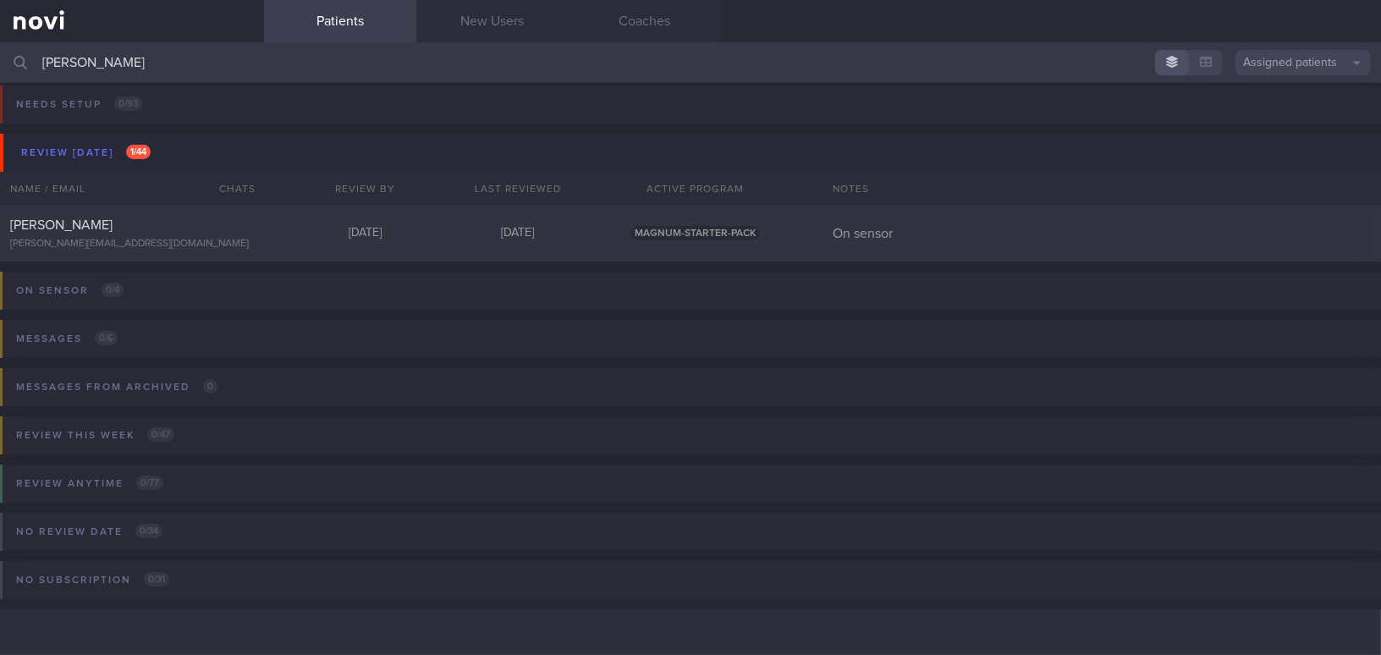
scroll to position [7, 0]
type input "[PERSON_NAME]"
click at [85, 232] on div "[PERSON_NAME]" at bounding box center [129, 225] width 239 height 17
select select "8"
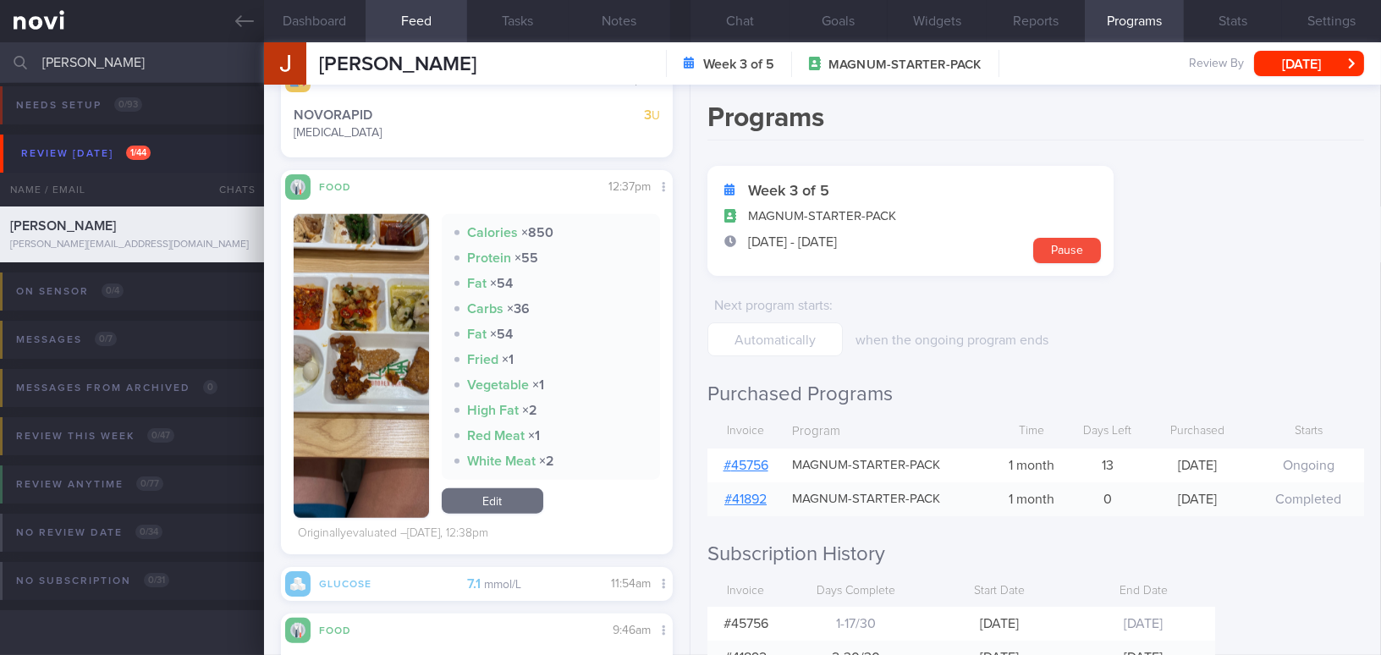
scroll to position [201, 366]
drag, startPoint x: 363, startPoint y: 396, endPoint x: 371, endPoint y: 404, distance: 10.8
click at [363, 396] on button "button" at bounding box center [361, 366] width 135 height 304
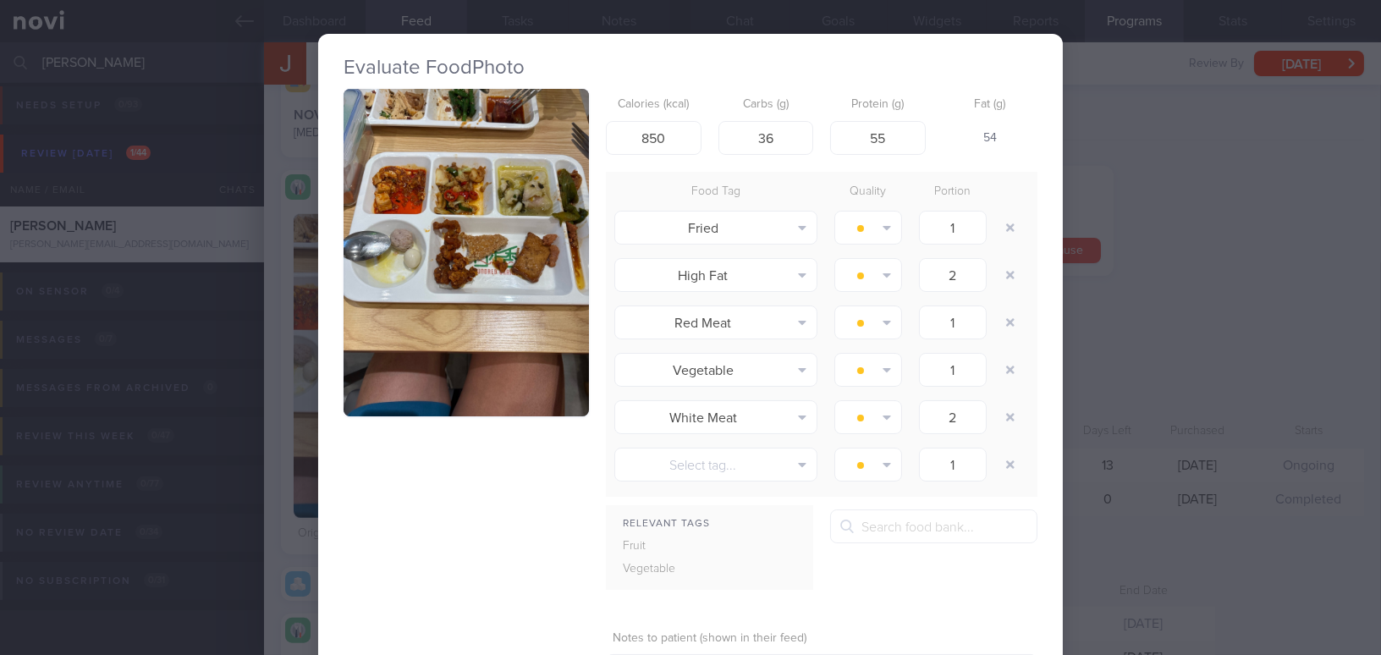
click at [1200, 355] on div "Evaluate Food Photo Calories (kcal) 850 Carbs (g) 36 Protein (g) 55 Fat (g) 54 …" at bounding box center [690, 327] width 1381 height 655
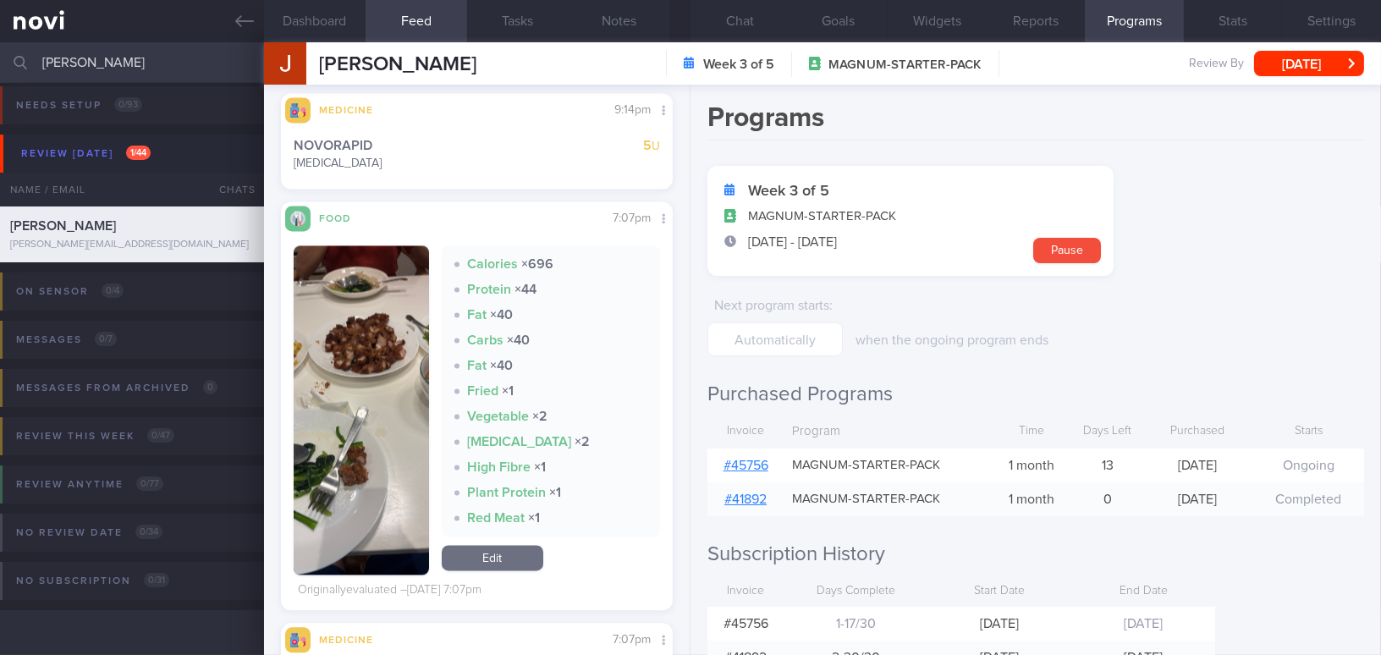
scroll to position [7000, 0]
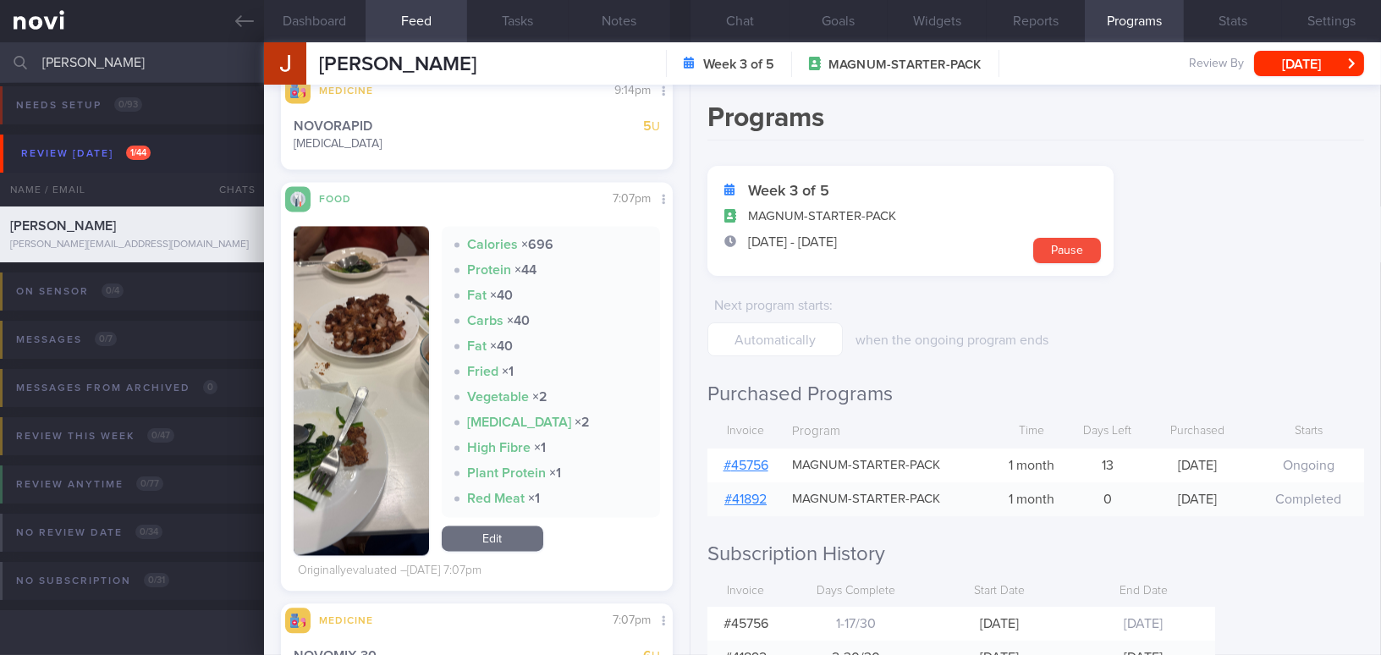
click at [354, 486] on img "button" at bounding box center [361, 390] width 135 height 329
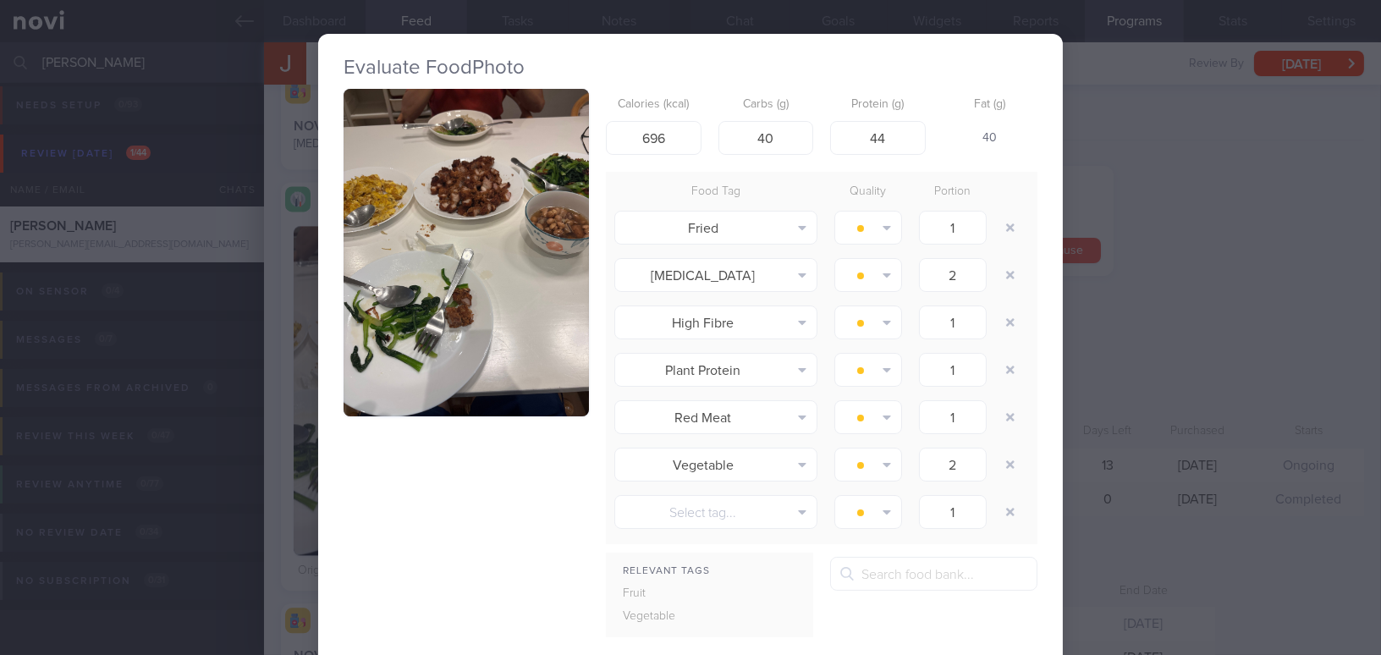
click at [1242, 327] on div "Evaluate Food Photo Calories (kcal) 696 Carbs (g) 40 Protein (g) 44 Fat (g) 40 …" at bounding box center [690, 327] width 1381 height 655
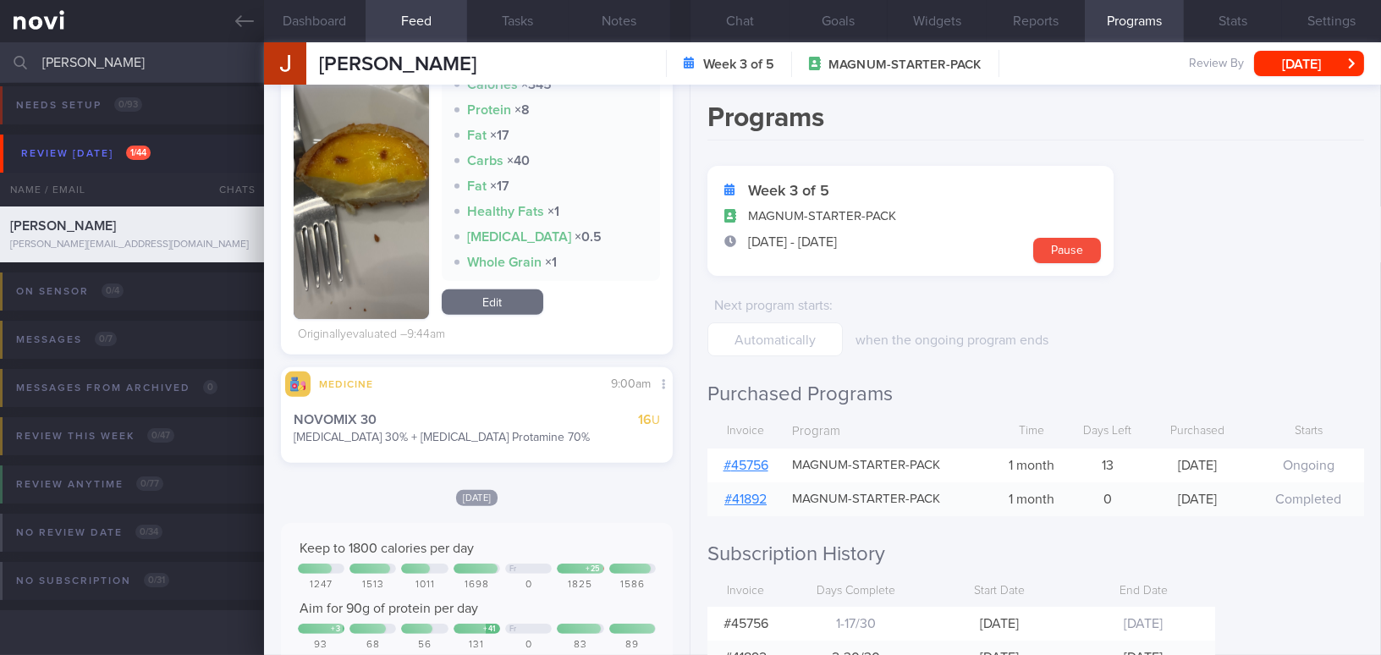
scroll to position [1349, 0]
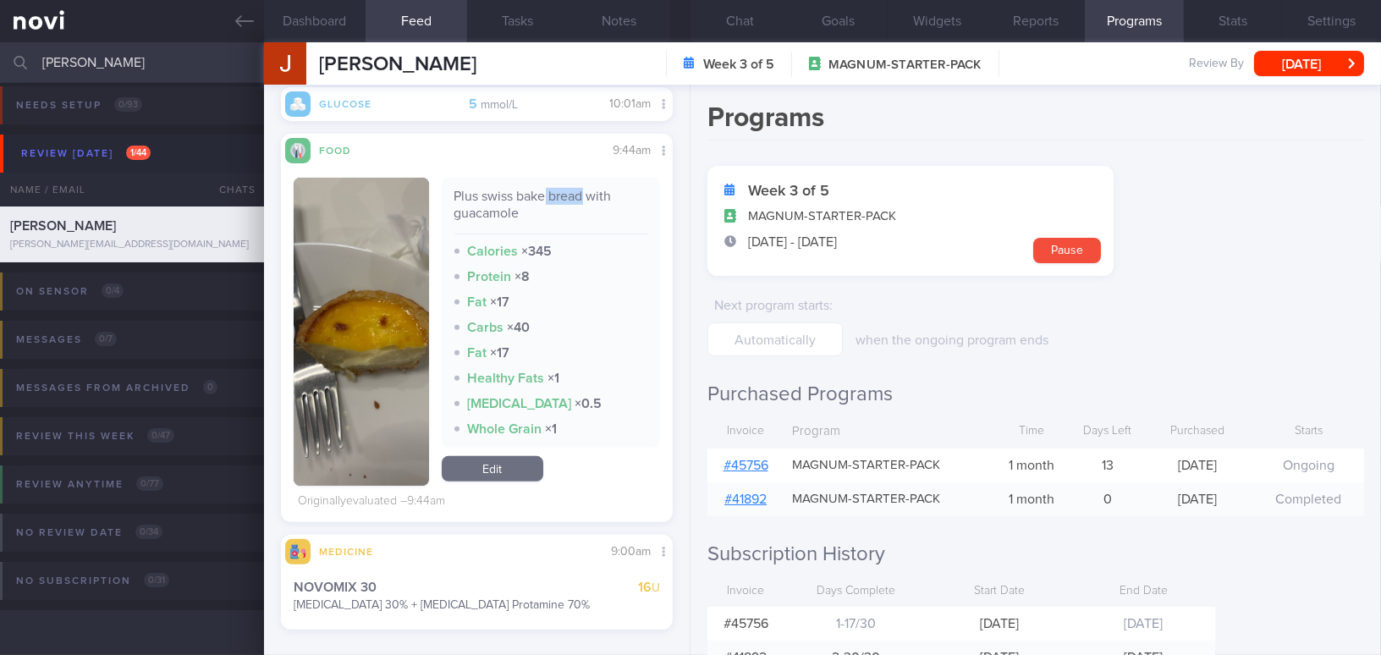
drag, startPoint x: 544, startPoint y: 195, endPoint x: 581, endPoint y: 192, distance: 37.4
click at [581, 192] on div "Plus swiss bake bread with guacamole" at bounding box center [551, 211] width 194 height 47
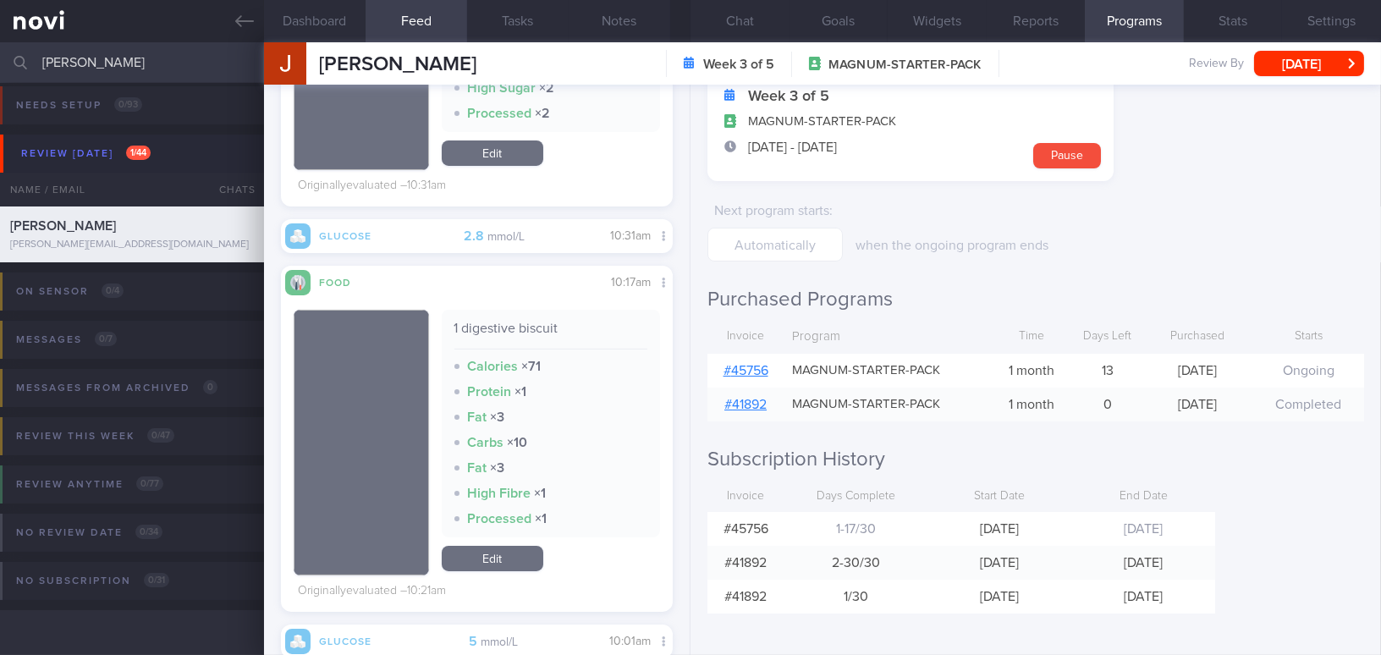
scroll to position [798, 0]
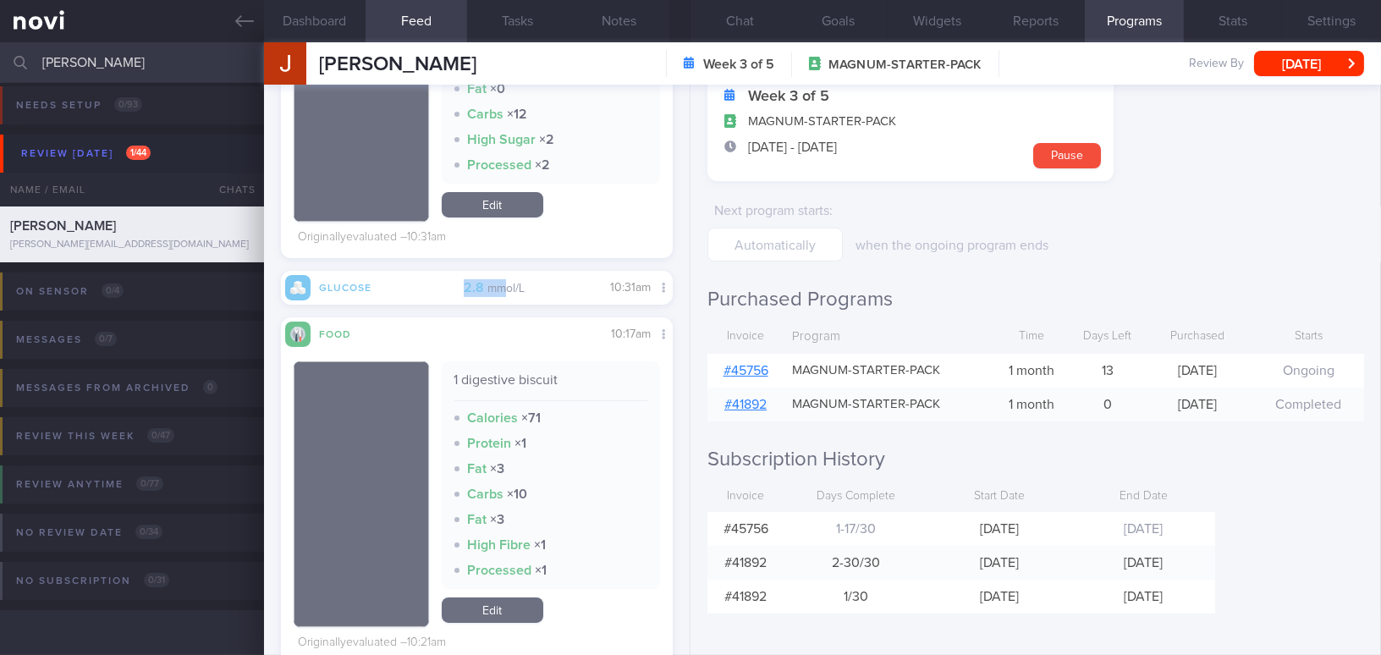
drag, startPoint x: 454, startPoint y: 289, endPoint x: 502, endPoint y: 292, distance: 48.3
click at [502, 292] on div "2.8 mmol/L" at bounding box center [477, 288] width 366 height 18
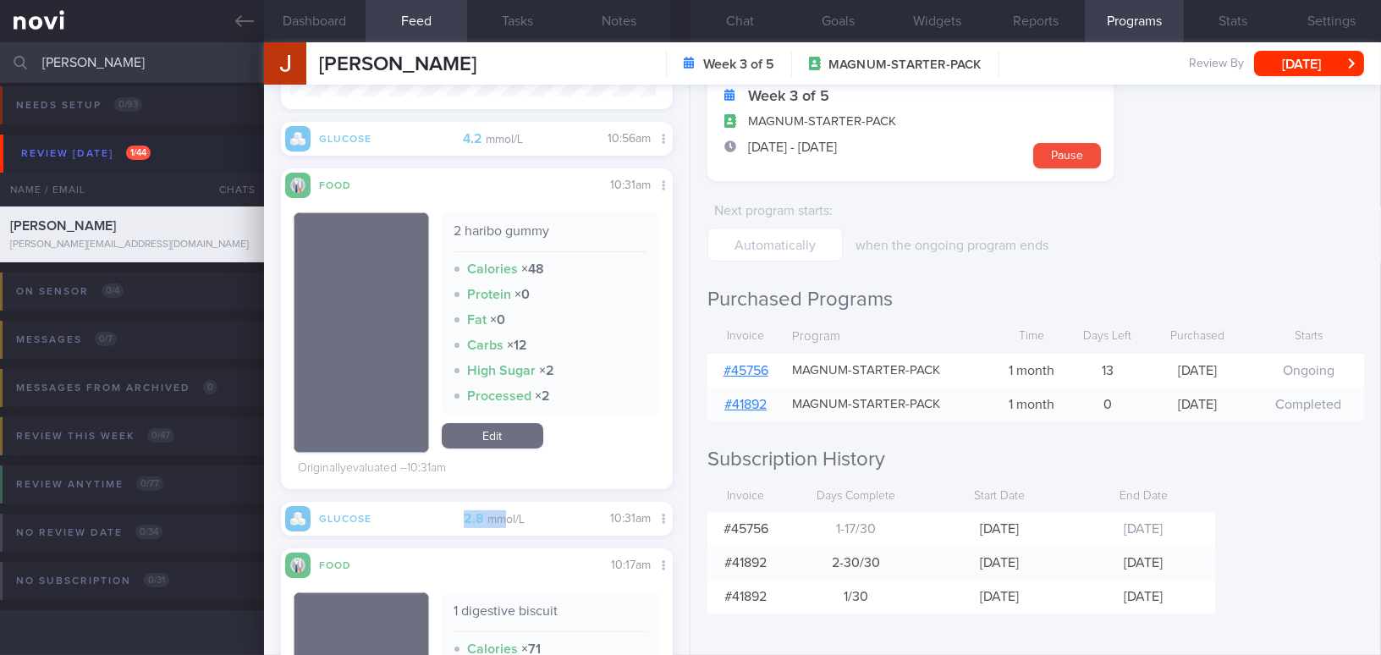
scroll to position [490, 0]
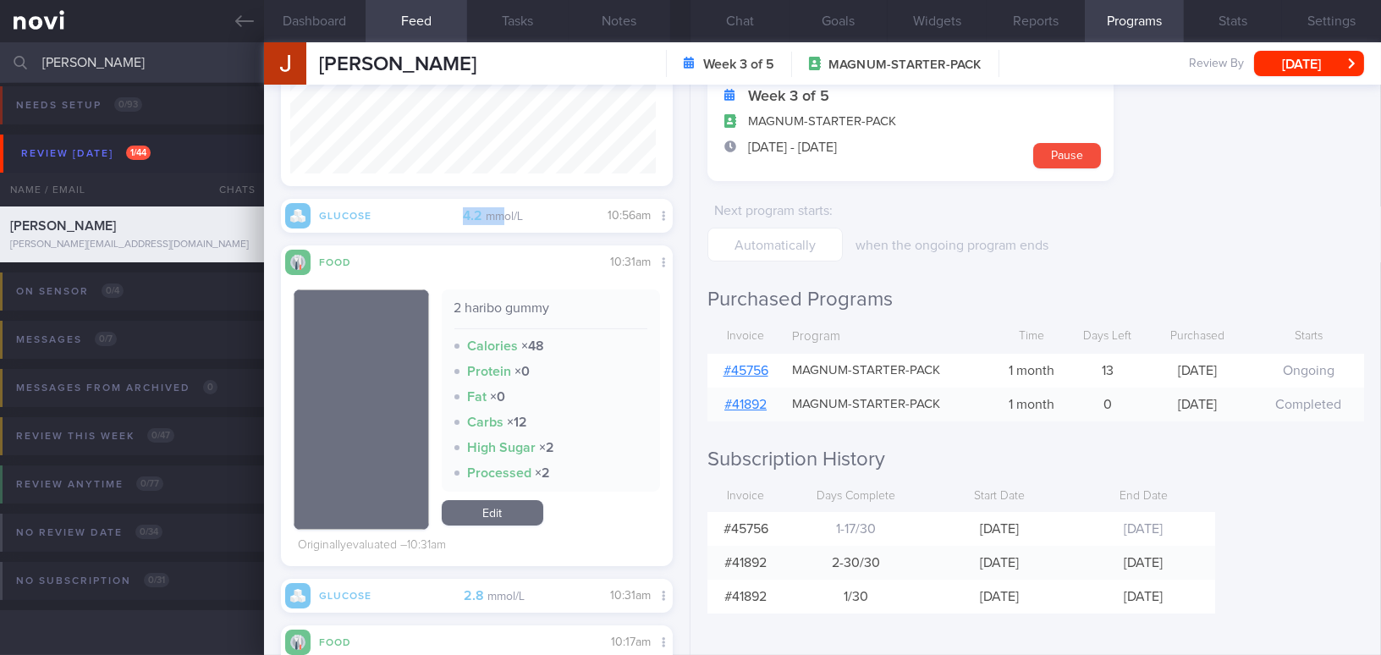
drag, startPoint x: 448, startPoint y: 216, endPoint x: 497, endPoint y: 214, distance: 49.1
click at [497, 214] on div "4.2 mmol/L" at bounding box center [477, 216] width 366 height 18
click at [758, 30] on button "Chat" at bounding box center [740, 21] width 99 height 42
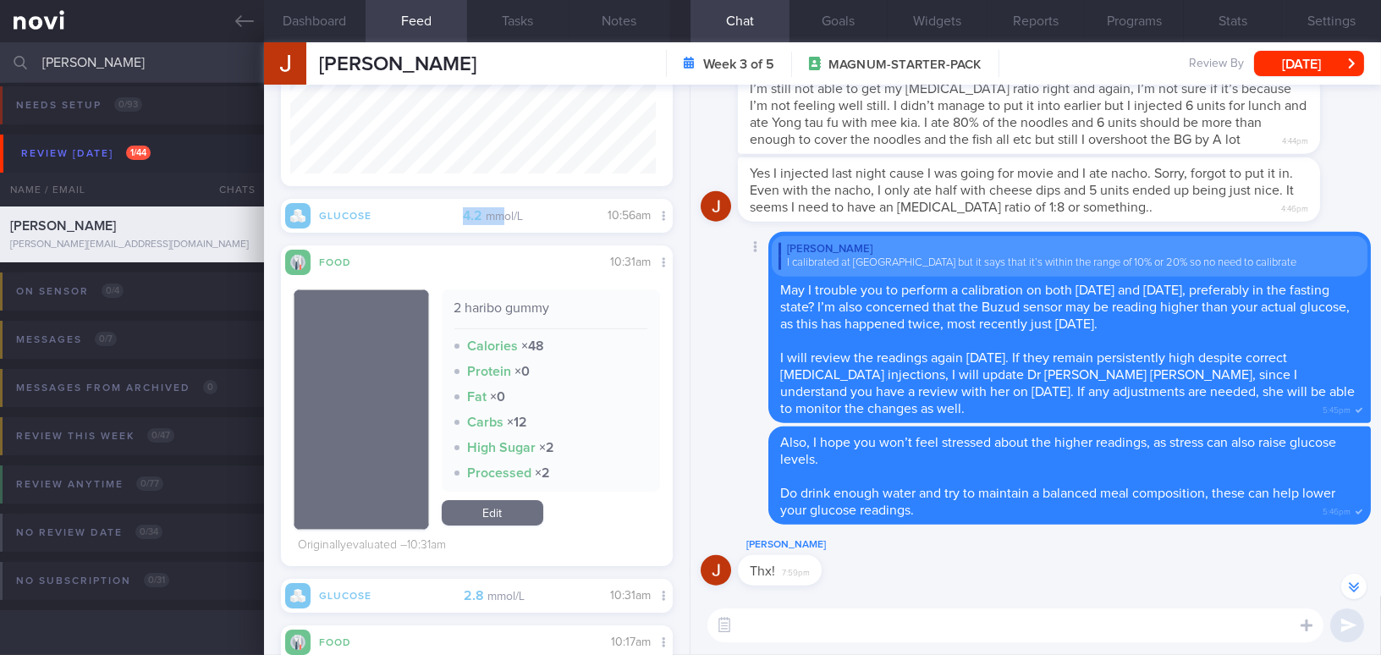
scroll to position [-76, 0]
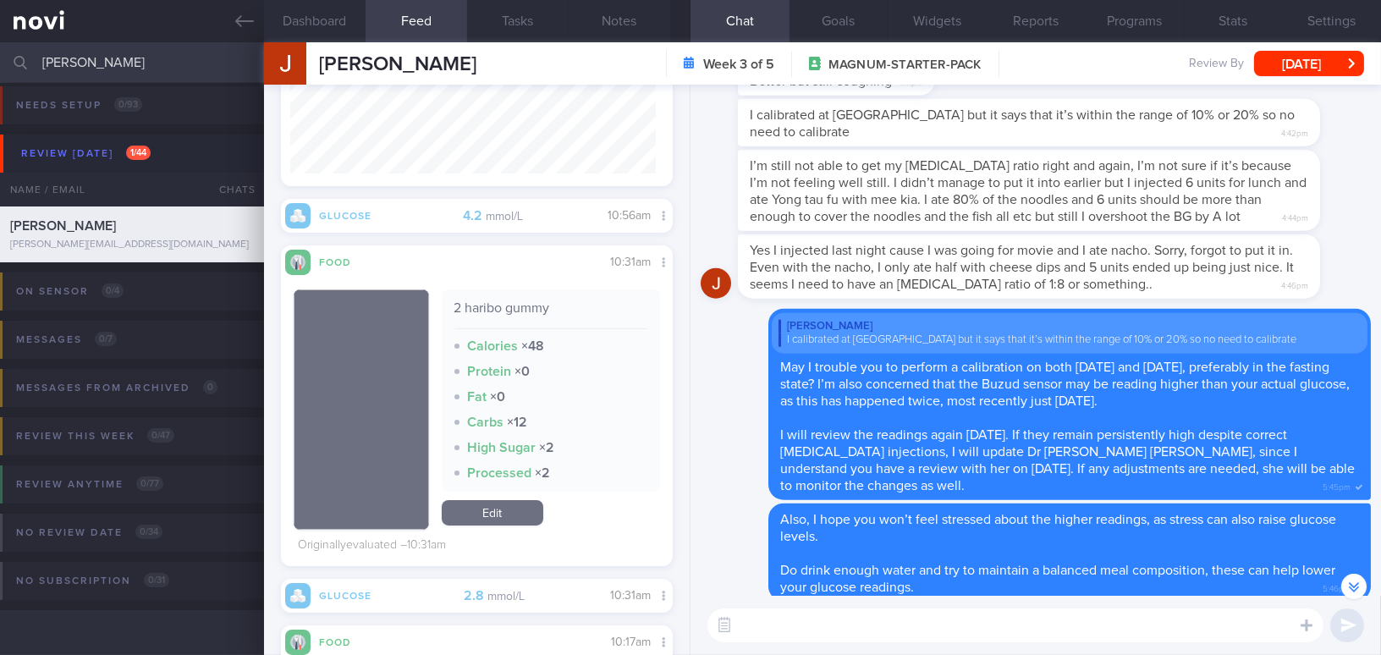
click at [1087, 286] on span "Yes I injected last night cause I was going for movie and I ate nacho. Sorry, f…" at bounding box center [1022, 267] width 544 height 47
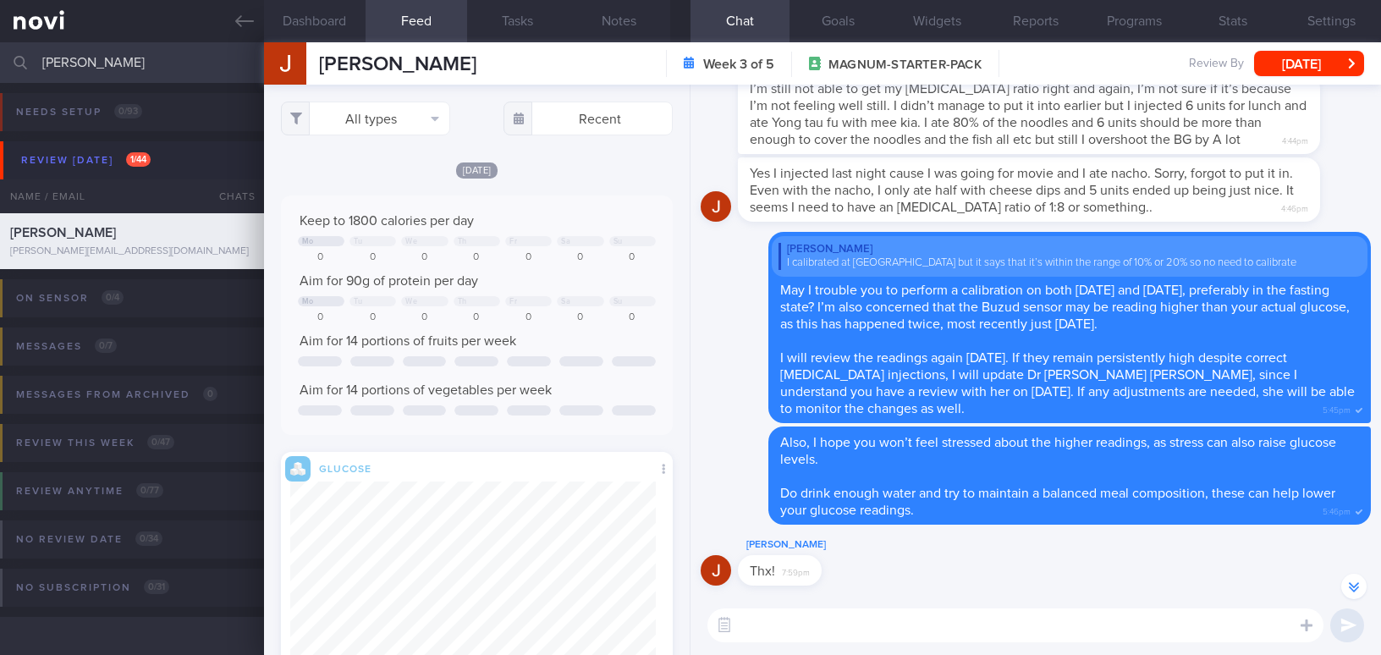
select select "8"
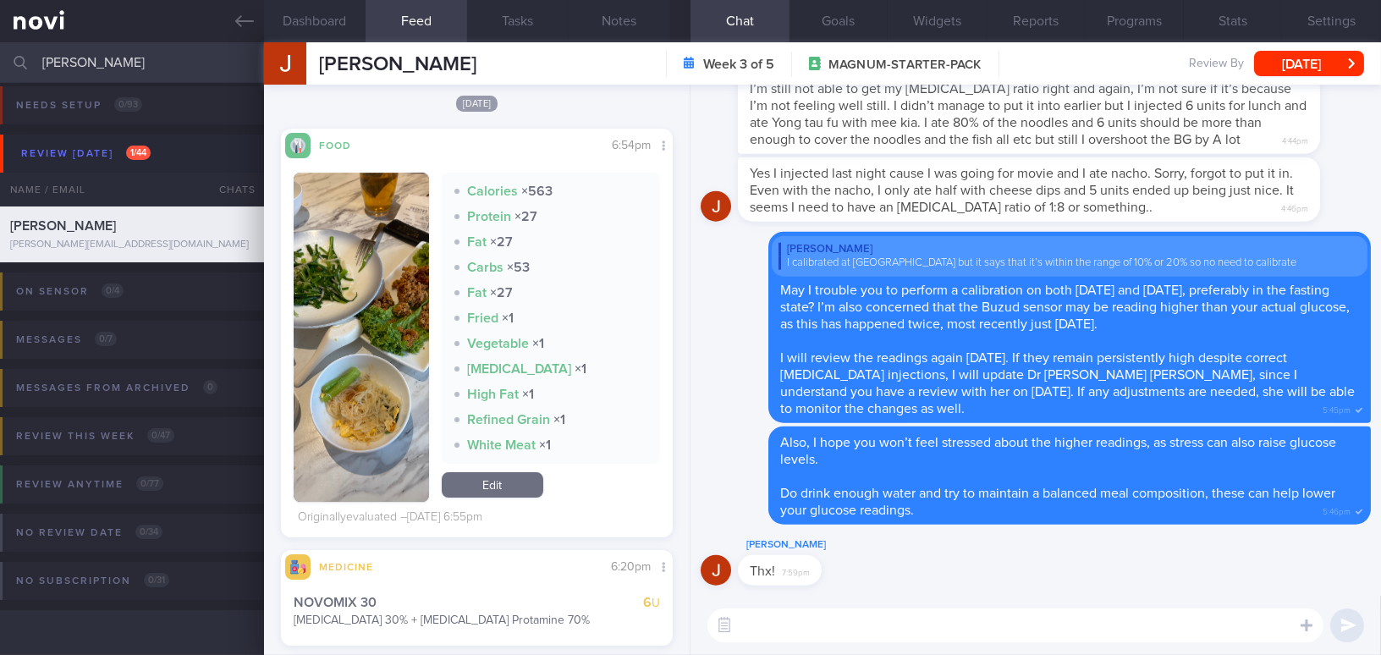
scroll to position [10863, 0]
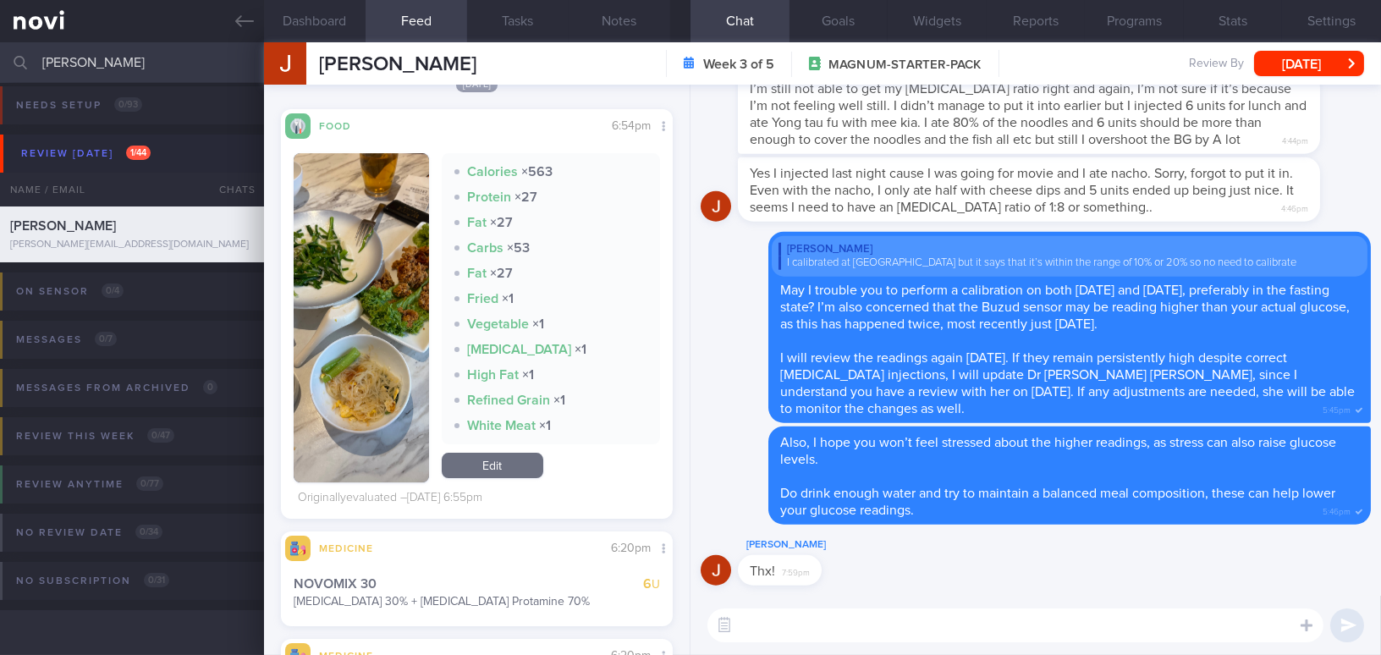
click at [382, 341] on button "button" at bounding box center [361, 317] width 135 height 329
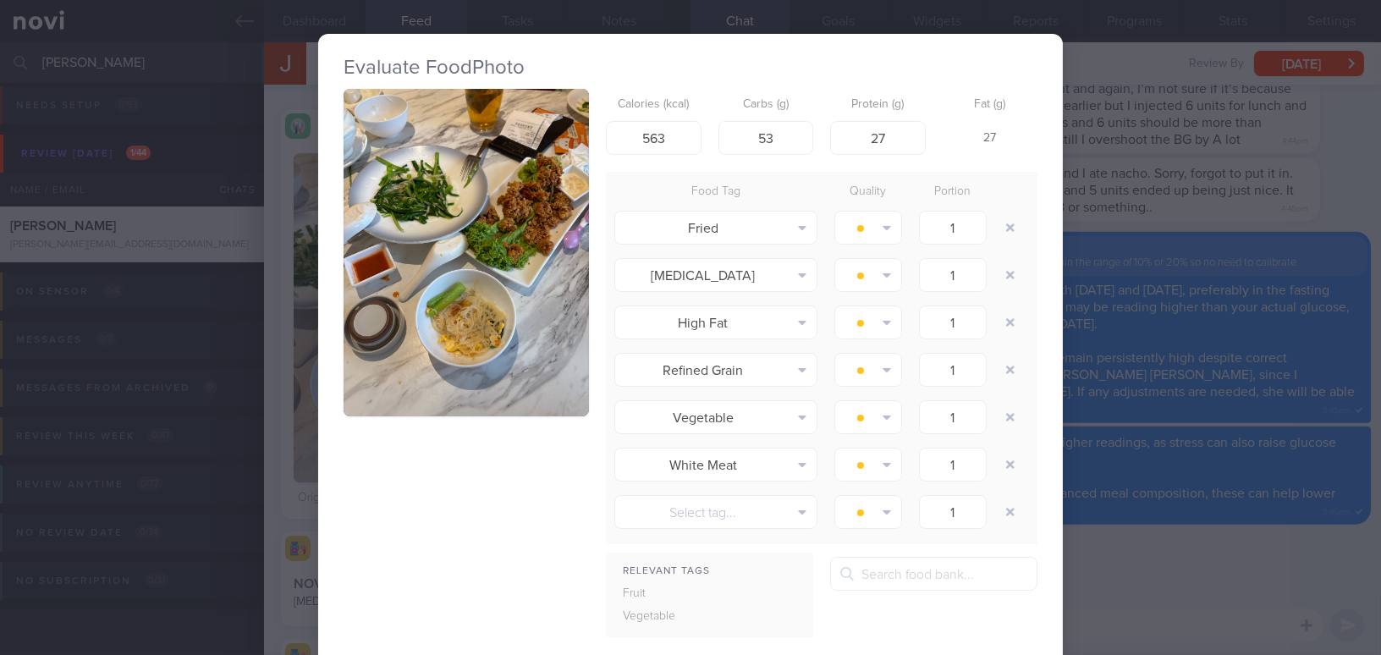
click at [1267, 590] on div "Evaluate Food Photo Calories (kcal) 563 Carbs (g) 53 Protein (g) 27 Fat (g) 27 …" at bounding box center [690, 327] width 1381 height 655
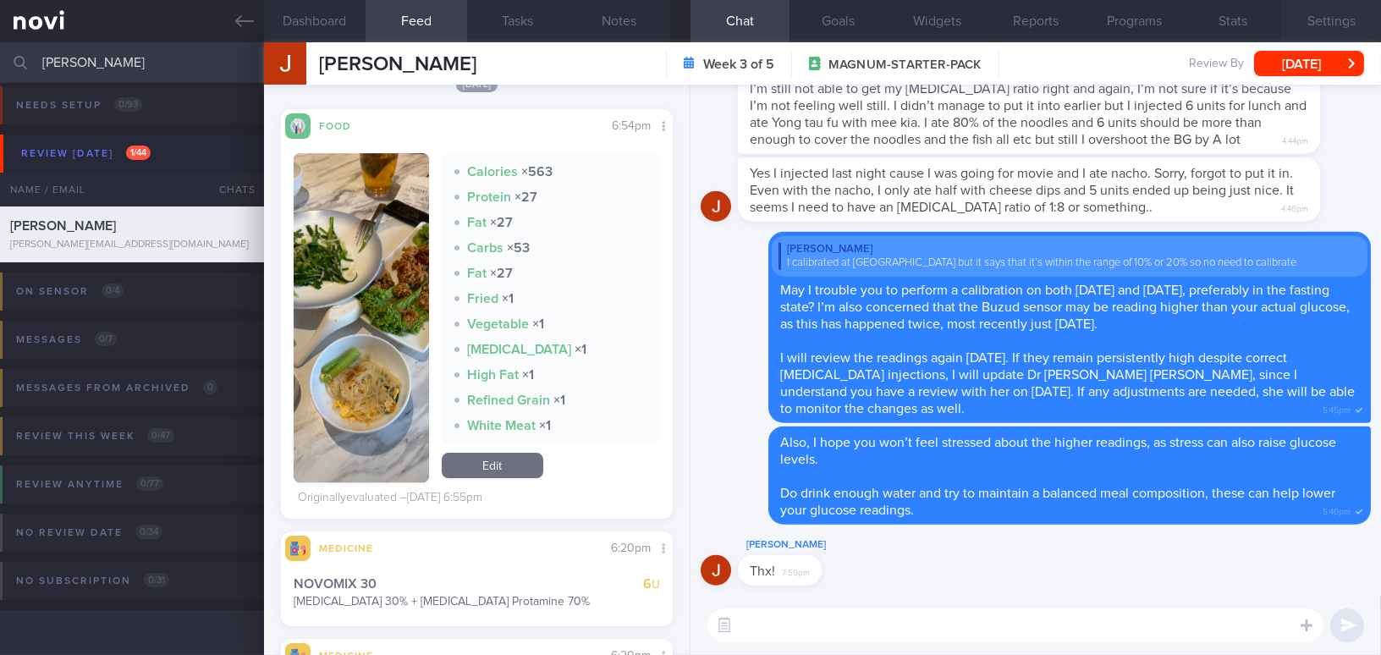
click at [1314, 18] on button "Settings" at bounding box center [1331, 21] width 99 height 42
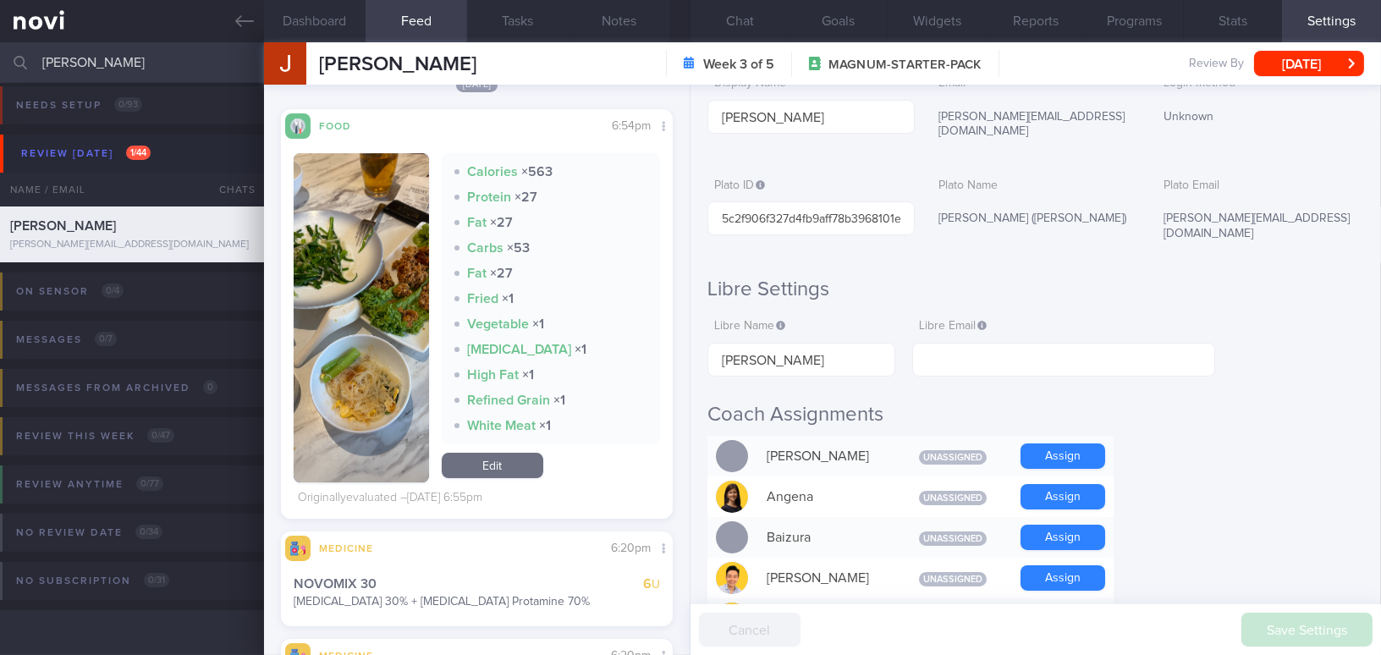
scroll to position [307, 0]
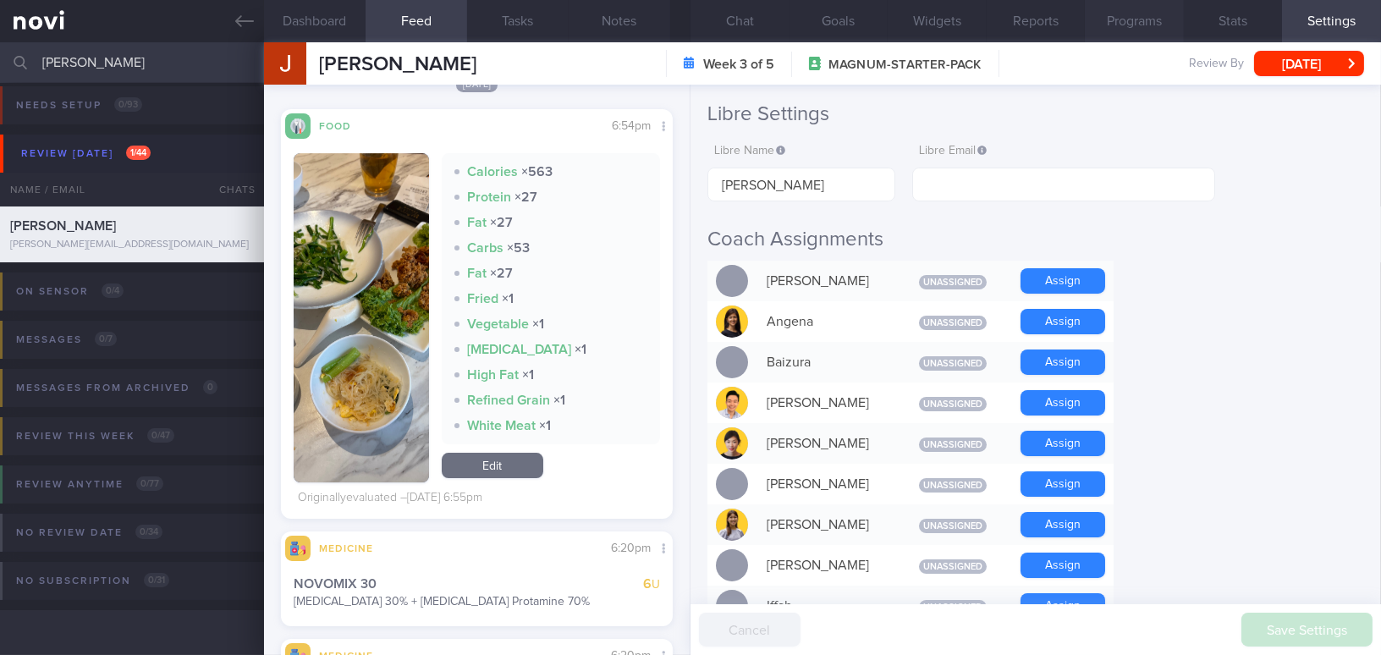
click at [1128, 16] on button "Programs" at bounding box center [1134, 21] width 99 height 42
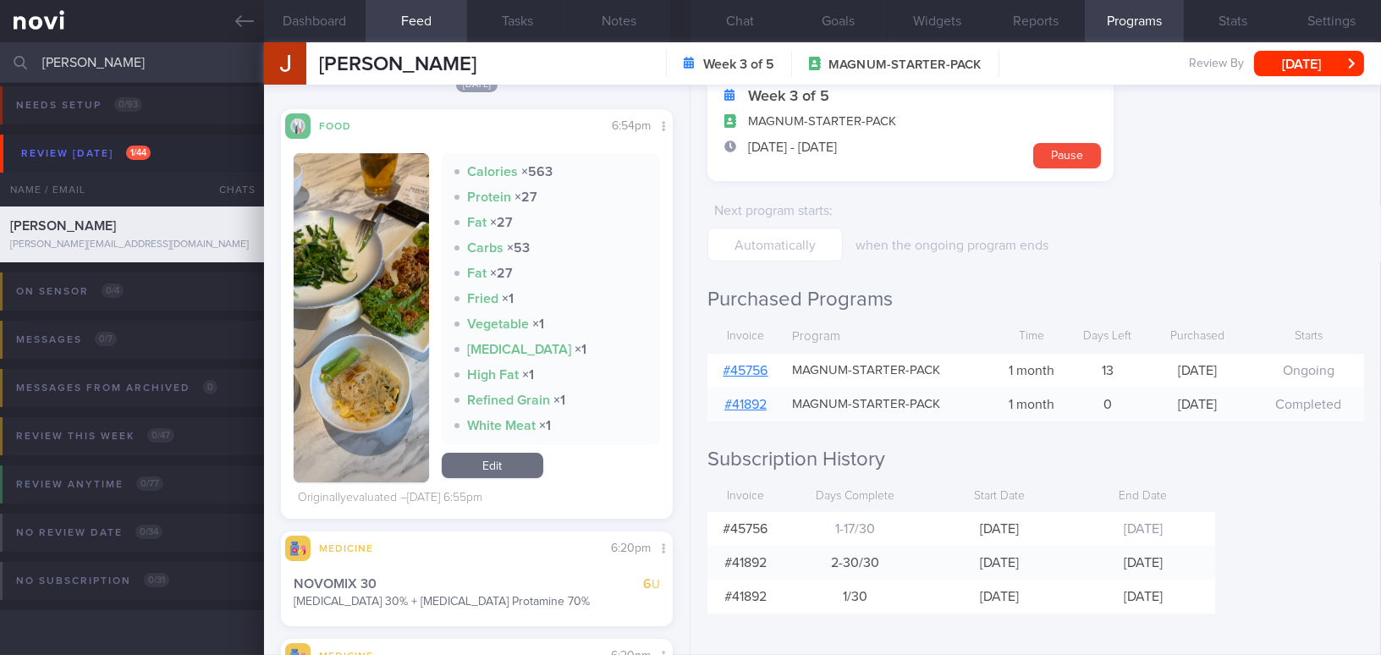
click at [744, 371] on link "# 45756" at bounding box center [746, 371] width 45 height 14
click at [624, 15] on button "Notes" at bounding box center [620, 21] width 102 height 42
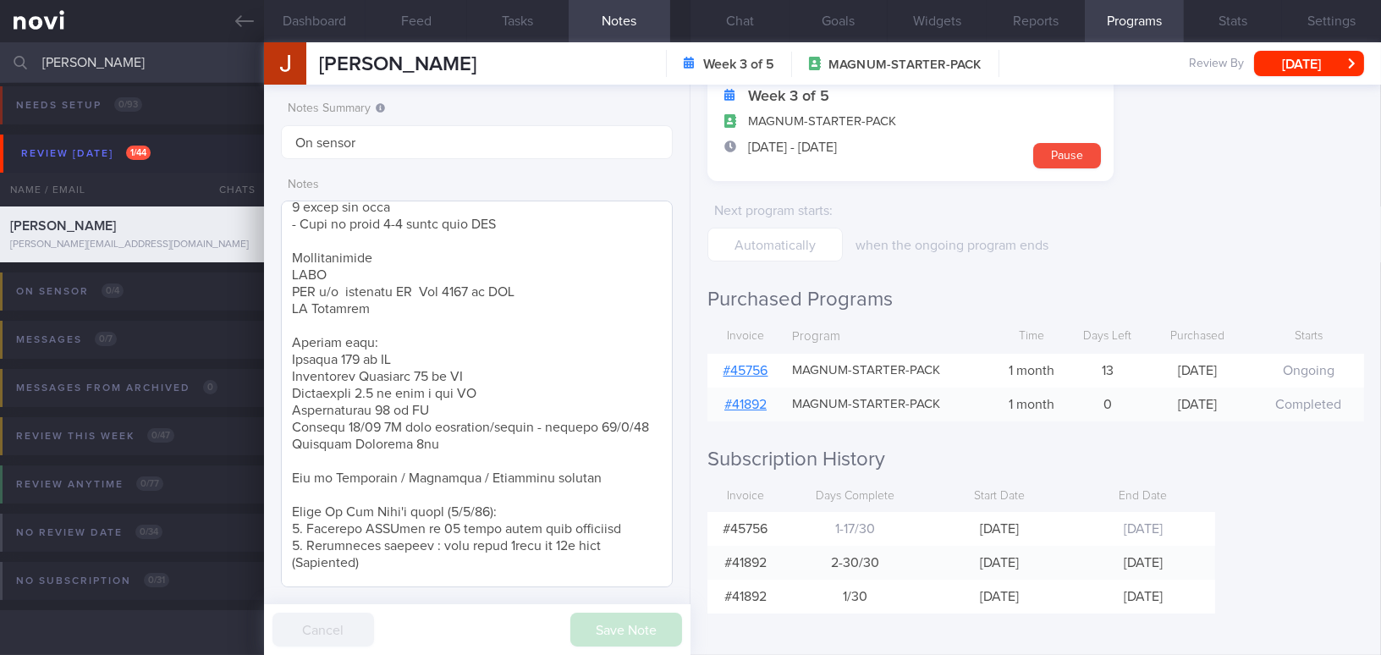
scroll to position [230, 0]
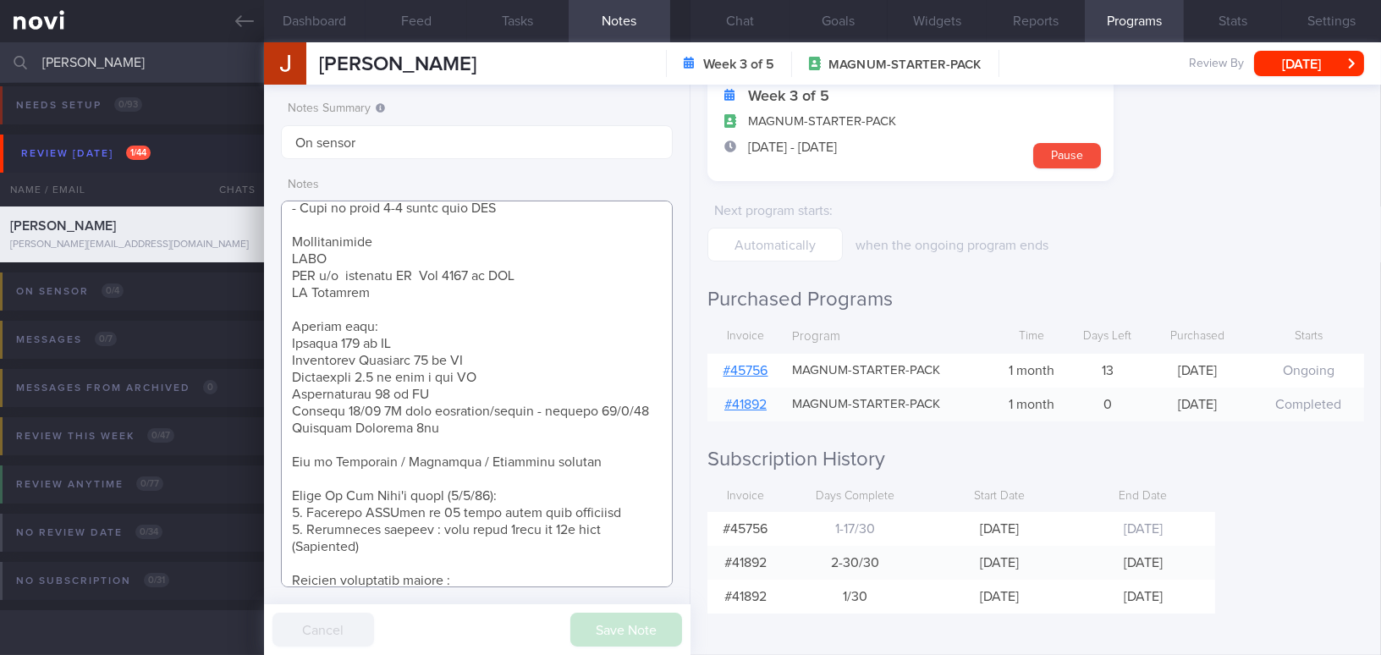
drag, startPoint x: 294, startPoint y: 396, endPoint x: 421, endPoint y: 388, distance: 127.2
click at [421, 388] on textarea at bounding box center [477, 394] width 392 height 387
click at [291, 273] on textarea at bounding box center [477, 394] width 392 height 387
click at [312, 281] on textarea at bounding box center [477, 394] width 392 height 387
click at [755, 17] on button "Chat" at bounding box center [740, 21] width 99 height 42
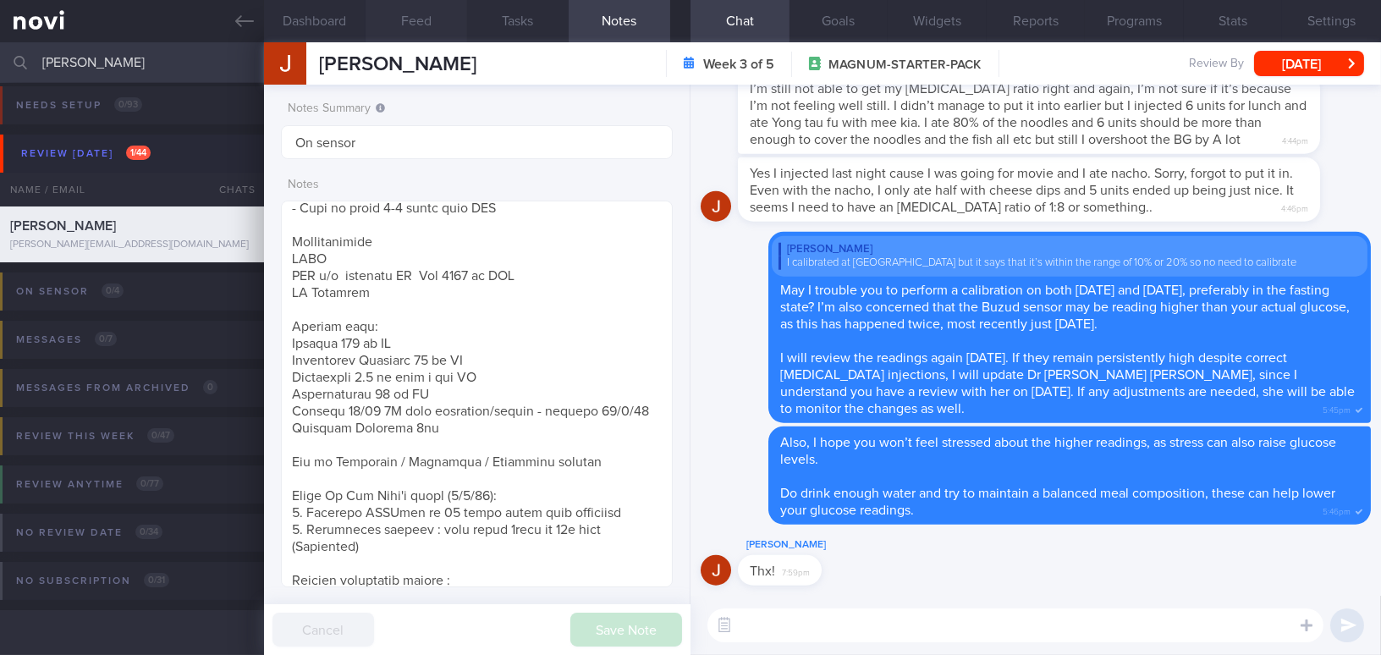
click at [435, 30] on button "Feed" at bounding box center [417, 21] width 102 height 42
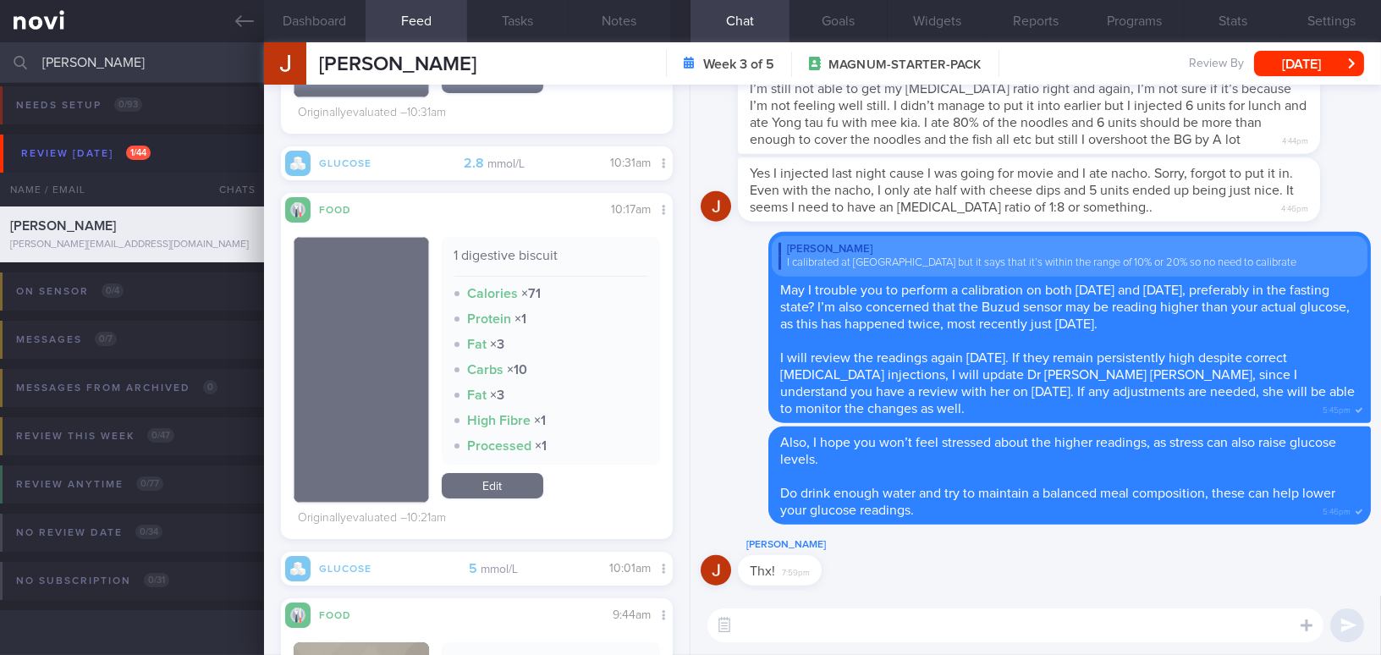
scroll to position [201, 366]
click at [785, 625] on textarea at bounding box center [1015, 625] width 616 height 34
type textarea "Hi"
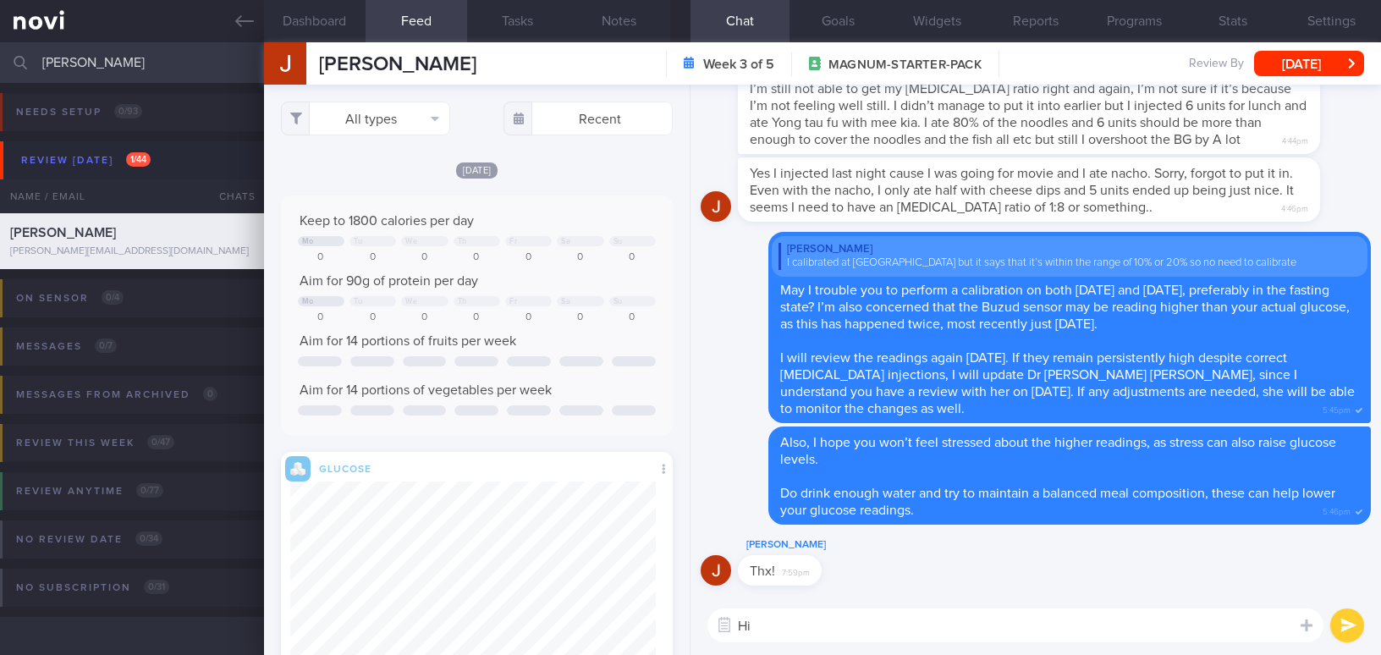
select select "8"
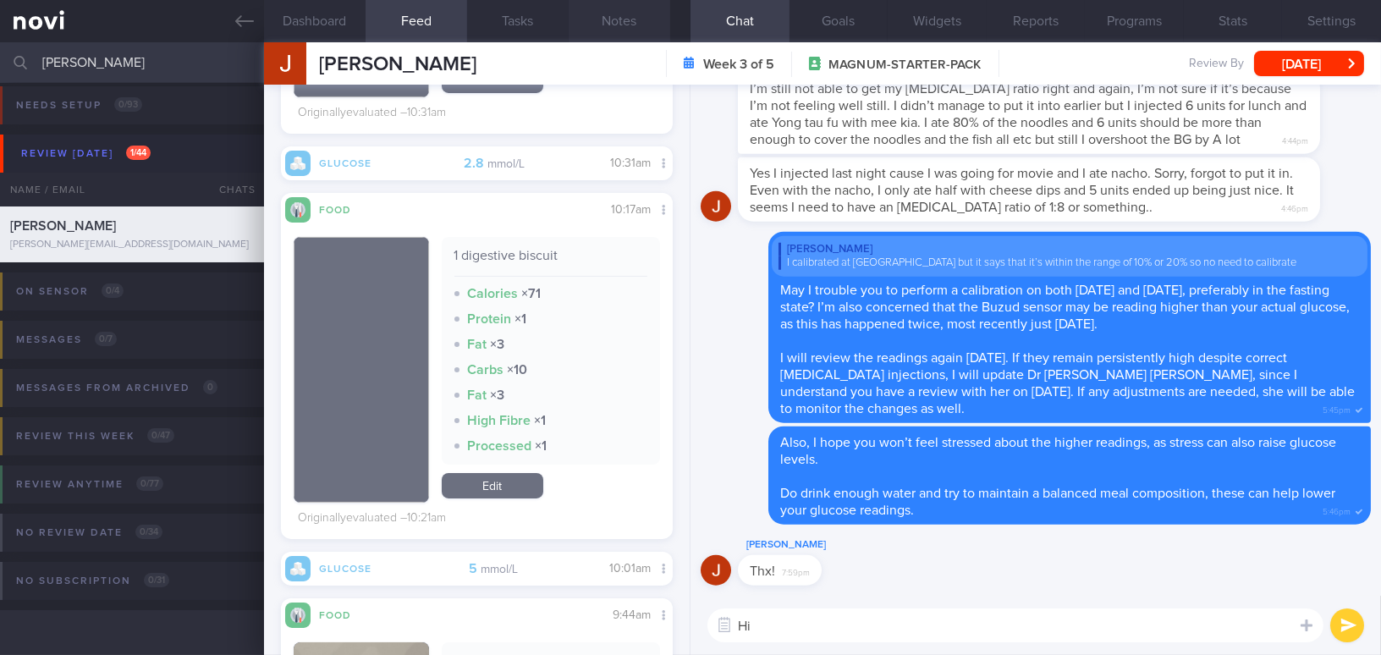
click at [620, 12] on button "Notes" at bounding box center [620, 21] width 102 height 42
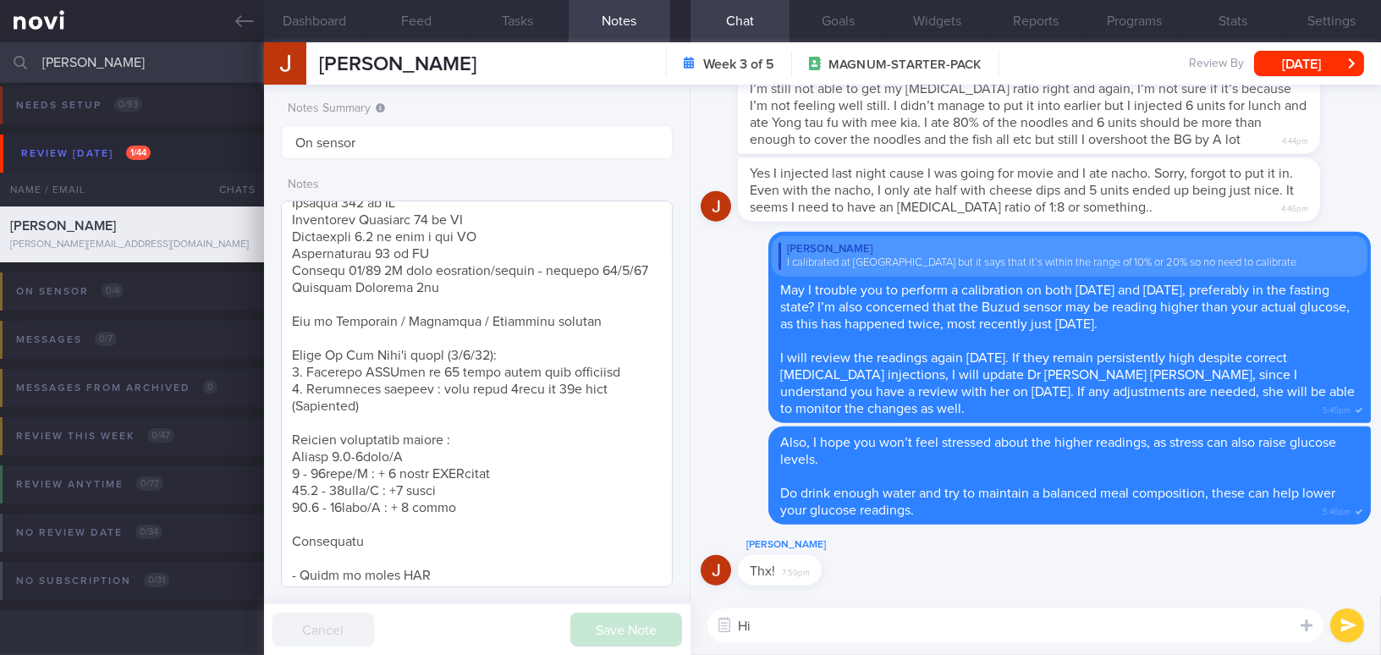
scroll to position [384, 0]
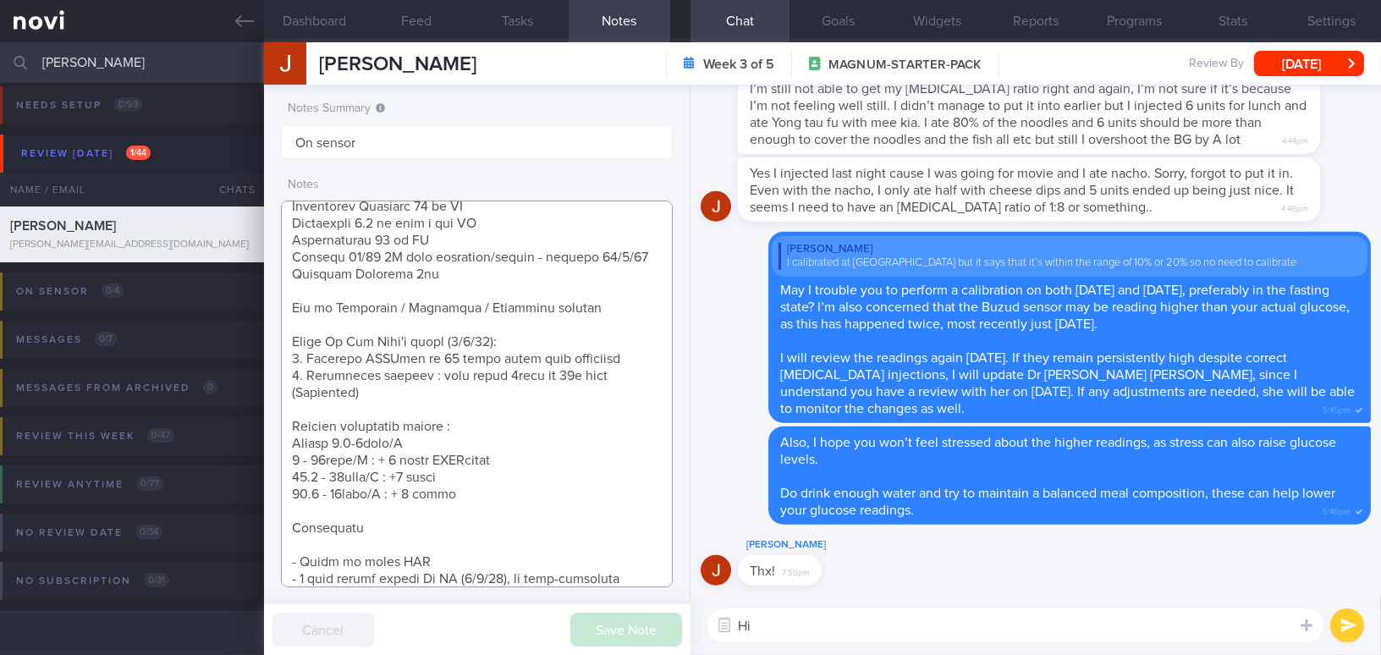
drag, startPoint x: 289, startPoint y: 421, endPoint x: 444, endPoint y: 483, distance: 167.8
click at [444, 483] on textarea at bounding box center [477, 394] width 392 height 387
click at [421, 20] on button "Feed" at bounding box center [417, 21] width 102 height 42
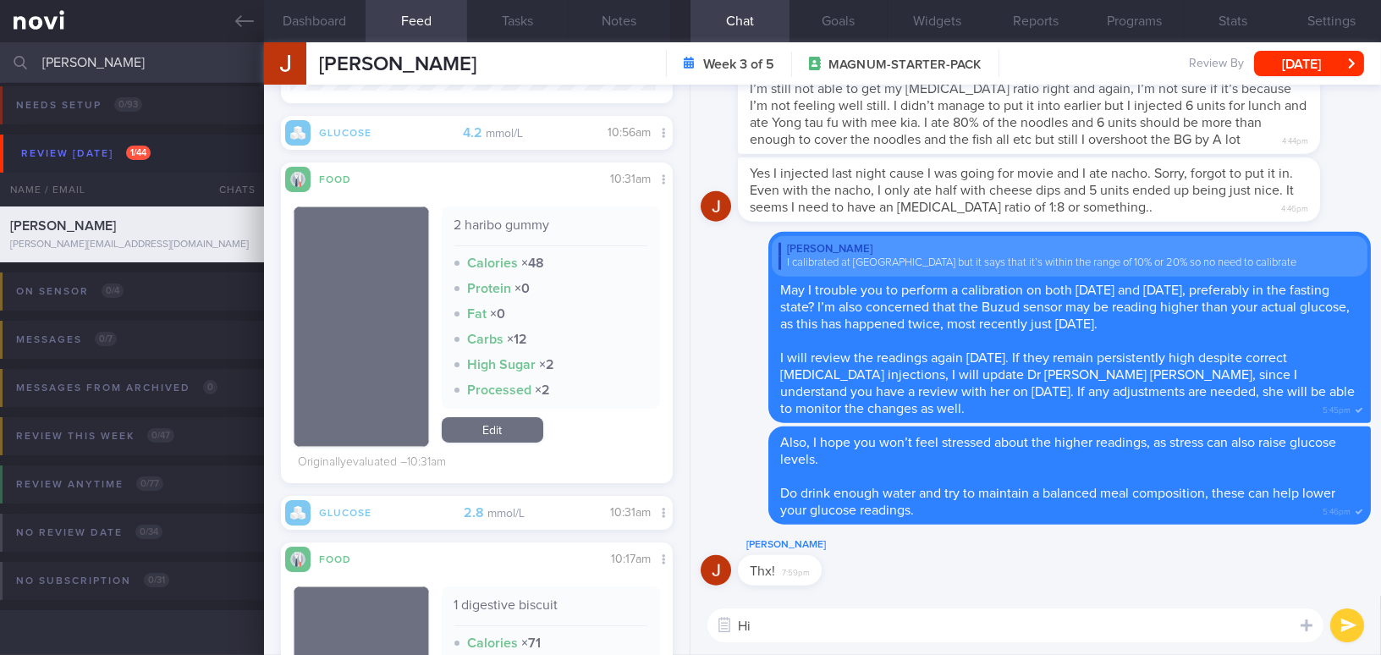
scroll to position [538, 0]
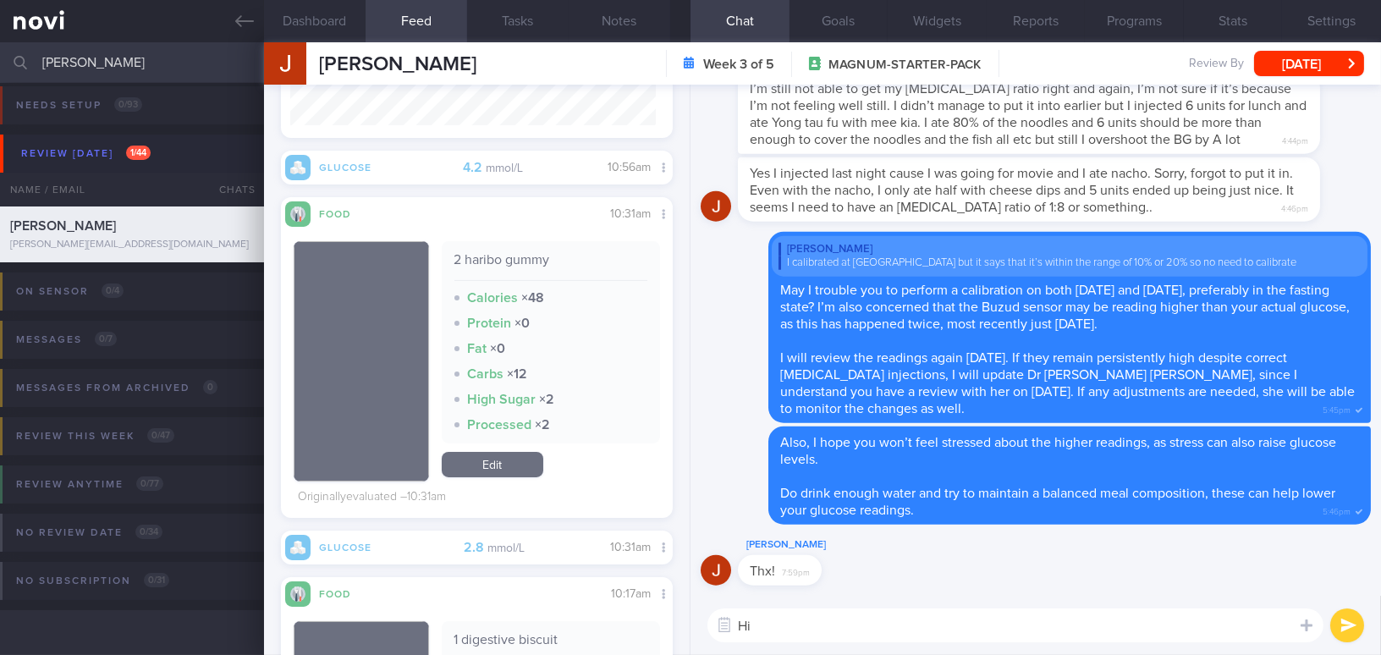
drag, startPoint x: 846, startPoint y: 636, endPoint x: 673, endPoint y: 620, distance: 174.2
click at [679, 635] on div "Dashboard Feed Tasks Notes Chat Goals Widgets Reports Programs Stats Settings […" at bounding box center [822, 348] width 1117 height 613
type textarea "F"
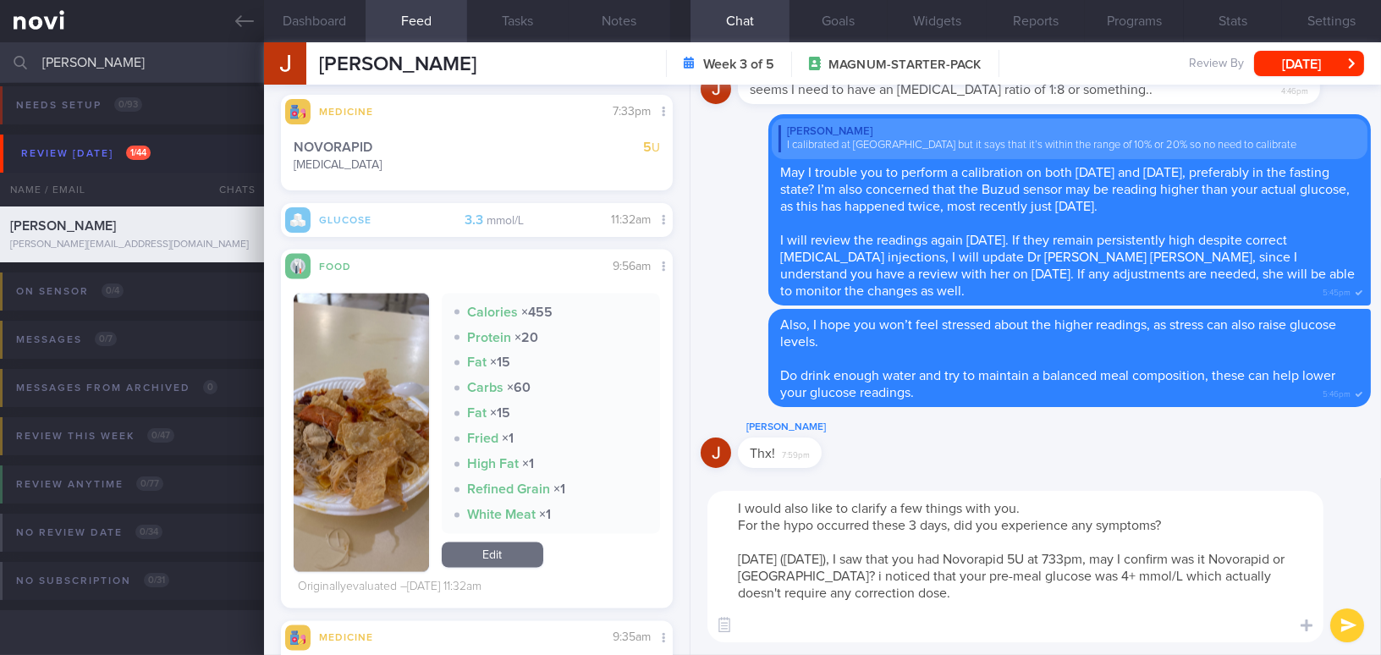
scroll to position [5847, 0]
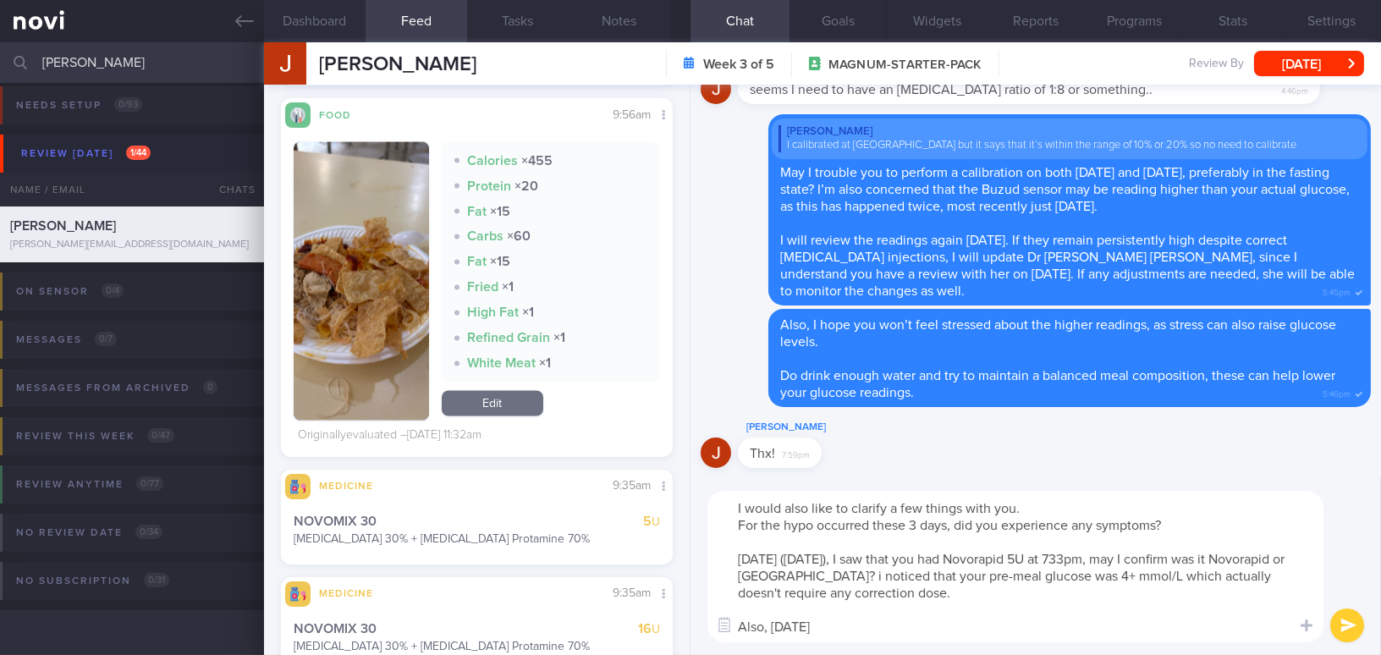
click at [870, 559] on textarea "I would also like to clarify a few things with you. For the hypo occurred these…" at bounding box center [1015, 566] width 616 height 151
click at [851, 633] on textarea "I would also like to clarify a few things with you. For the hypo occurred these…" at bounding box center [1015, 566] width 616 height 151
drag, startPoint x: 733, startPoint y: 523, endPoint x: 1206, endPoint y: 630, distance: 485.1
click at [1206, 630] on textarea "I would also like to clarify a few things with you. For the hypo occurred these…" at bounding box center [1015, 566] width 616 height 151
click at [998, 600] on textarea "I would also like to clarify a few things with you. For the hypo occurred these…" at bounding box center [1015, 566] width 616 height 151
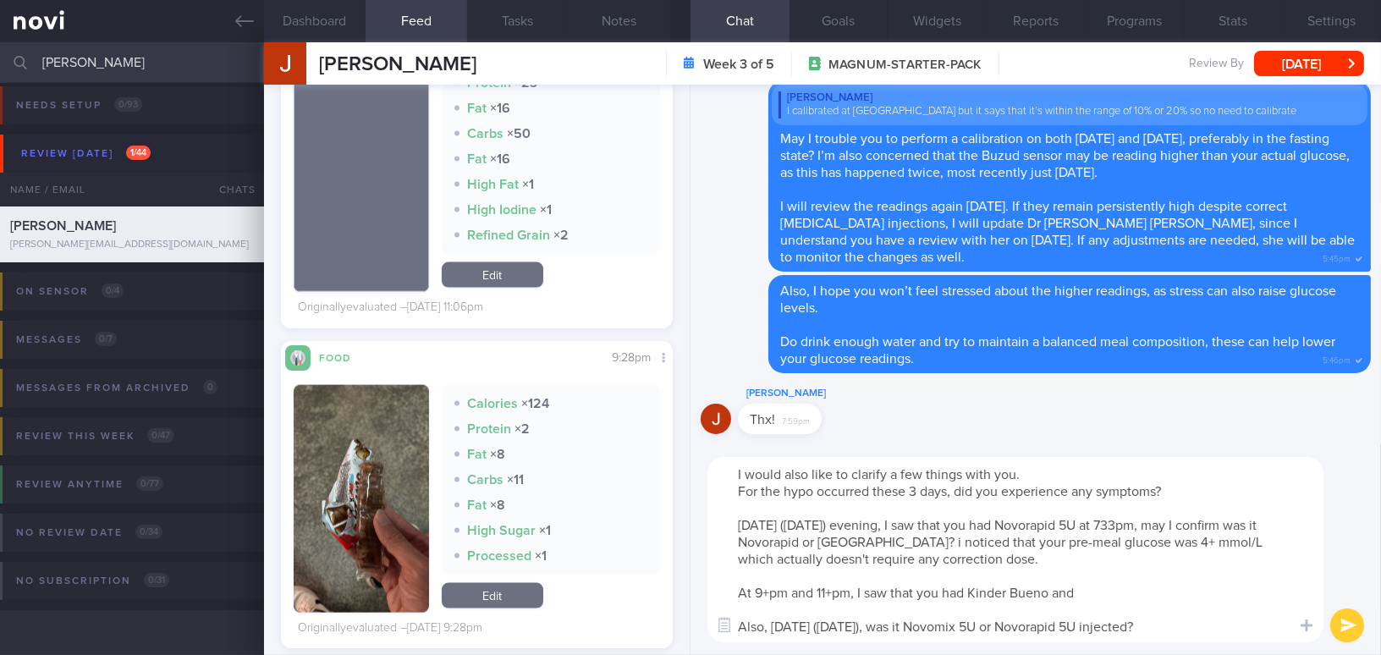
scroll to position [4538, 0]
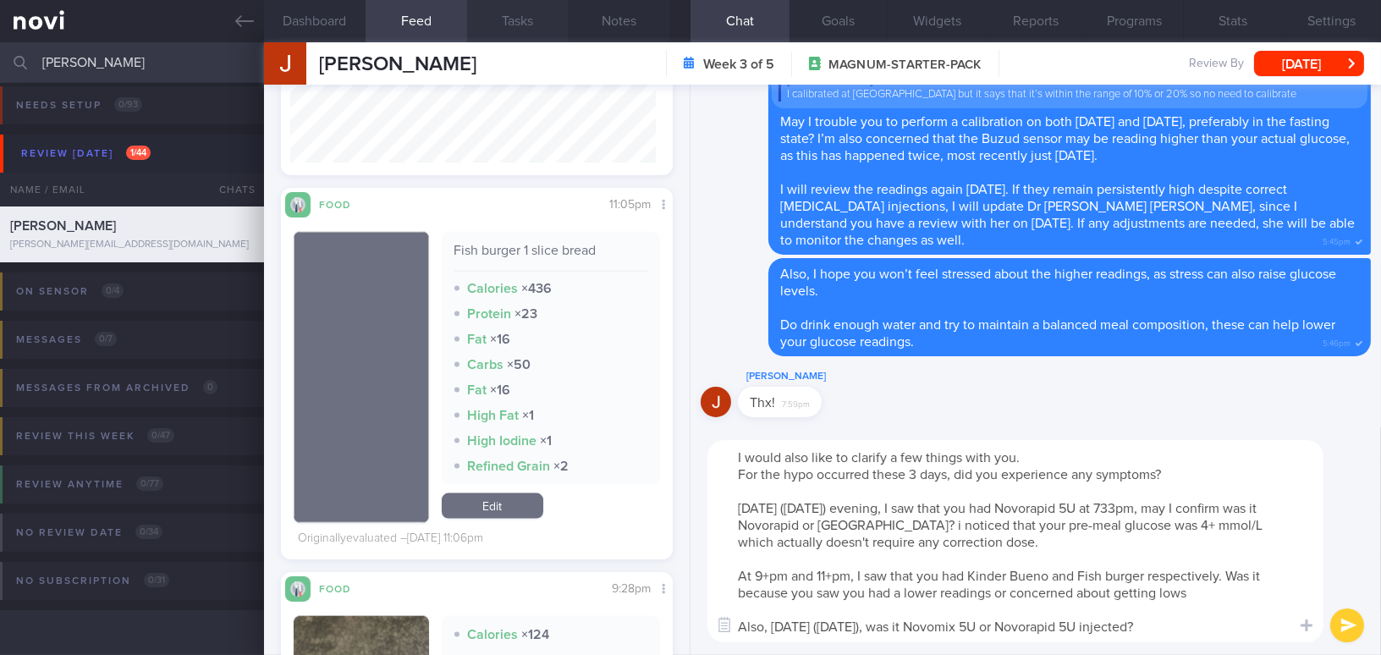
type textarea "I would also like to clarify a few things with you. For the hypo occurred these…"
drag, startPoint x: 1173, startPoint y: 629, endPoint x: 755, endPoint y: 455, distance: 452.6
click at [656, 451] on div "Dashboard Feed Tasks Notes Chat Goals Widgets Reports Programs Stats Settings […" at bounding box center [822, 348] width 1117 height 613
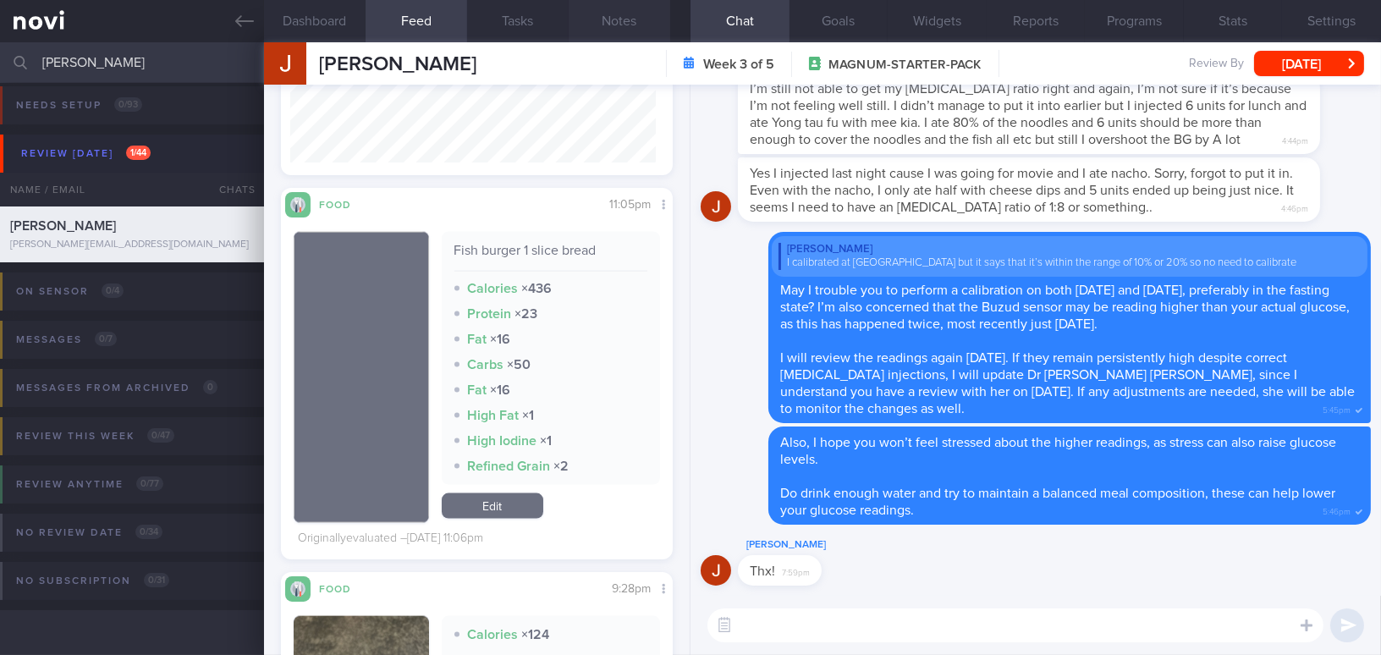
click at [626, 11] on button "Notes" at bounding box center [620, 21] width 102 height 42
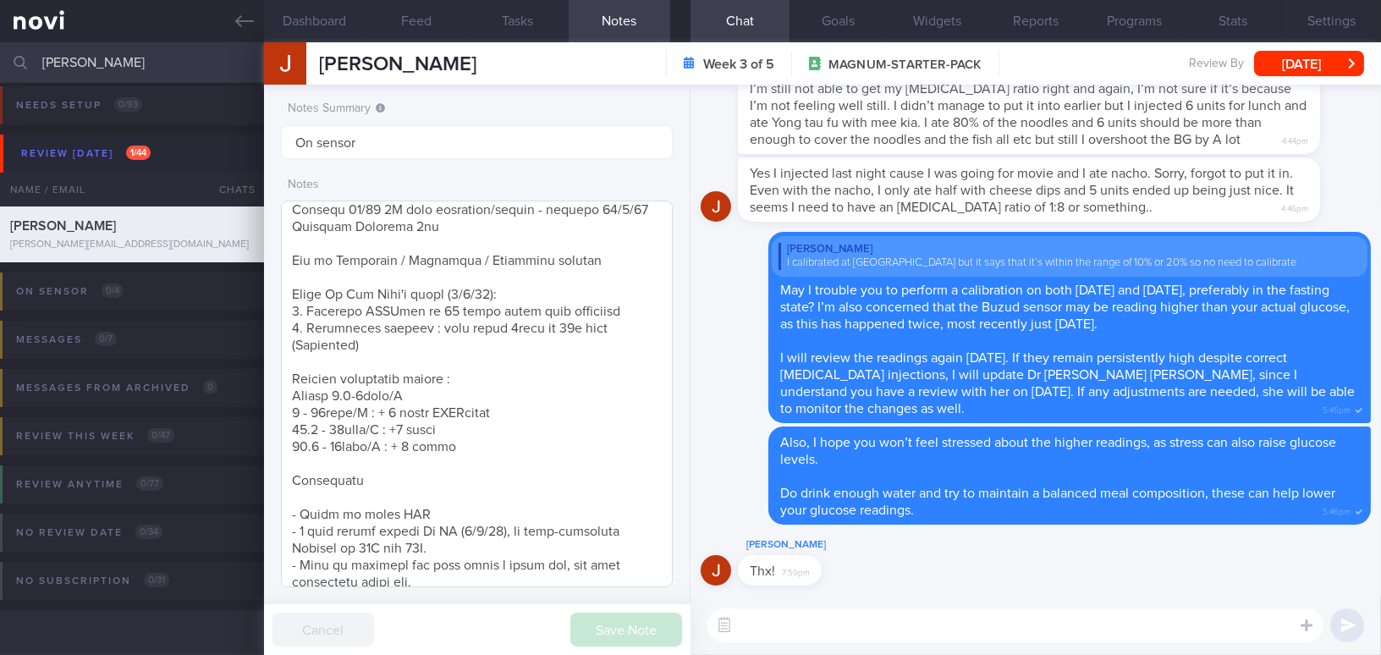
scroll to position [477, 0]
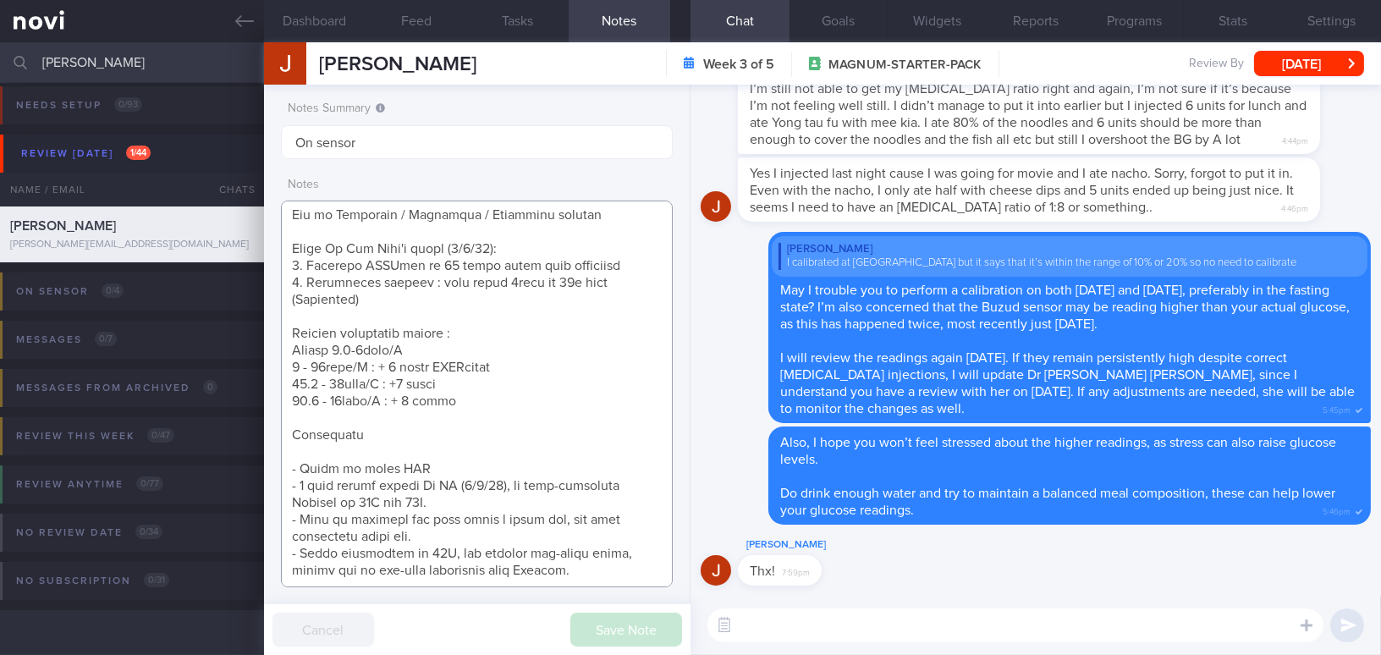
click at [569, 554] on textarea at bounding box center [477, 394] width 392 height 387
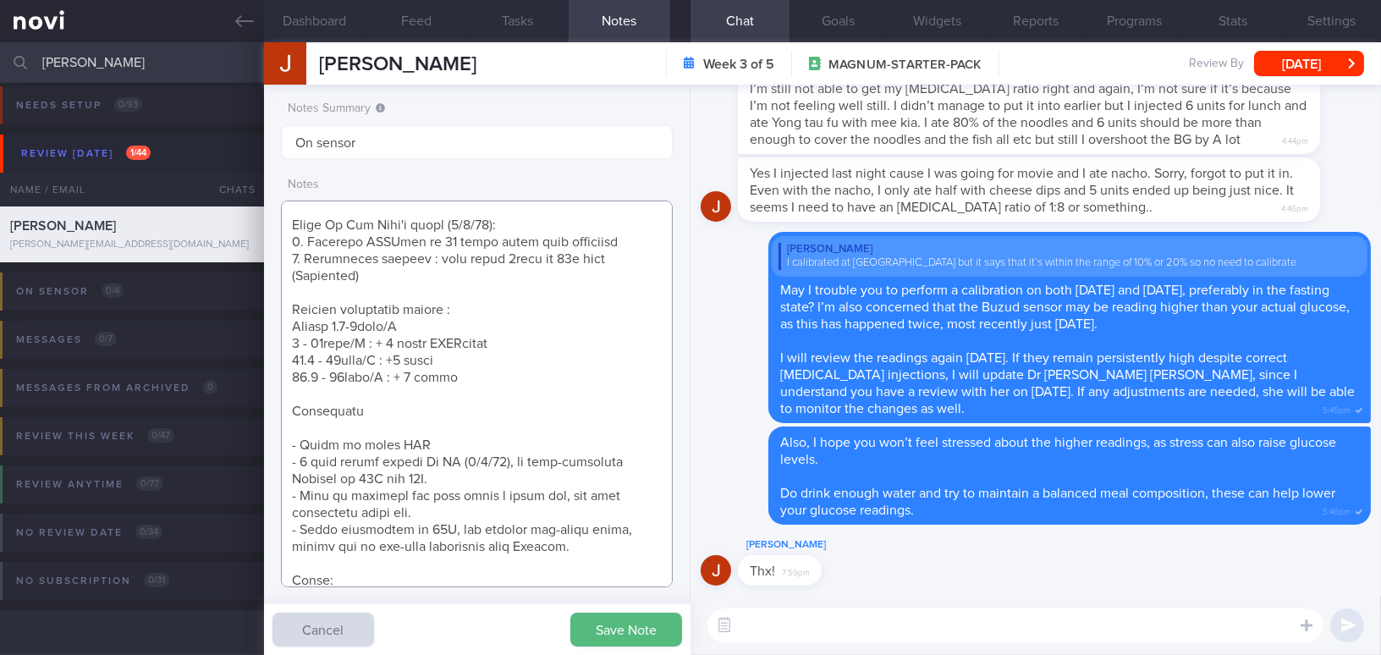
paste textarea "I would like to clarify a few things with you: For the hypos that occurred over…"
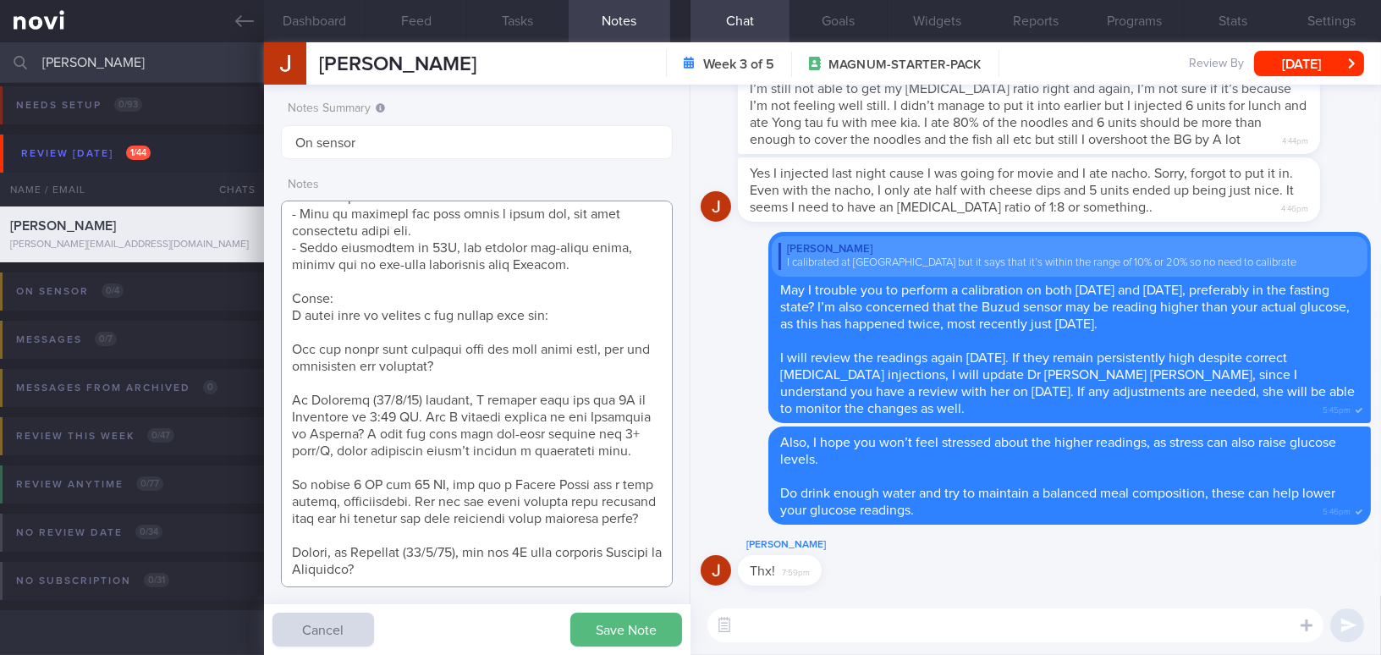
drag, startPoint x: 541, startPoint y: 322, endPoint x: 571, endPoint y: 322, distance: 30.5
click at [571, 322] on textarea at bounding box center [477, 394] width 392 height 387
click at [526, 421] on textarea at bounding box center [477, 394] width 392 height 387
click at [416, 388] on textarea at bounding box center [477, 394] width 392 height 387
drag, startPoint x: 622, startPoint y: 371, endPoint x: 646, endPoint y: 371, distance: 23.7
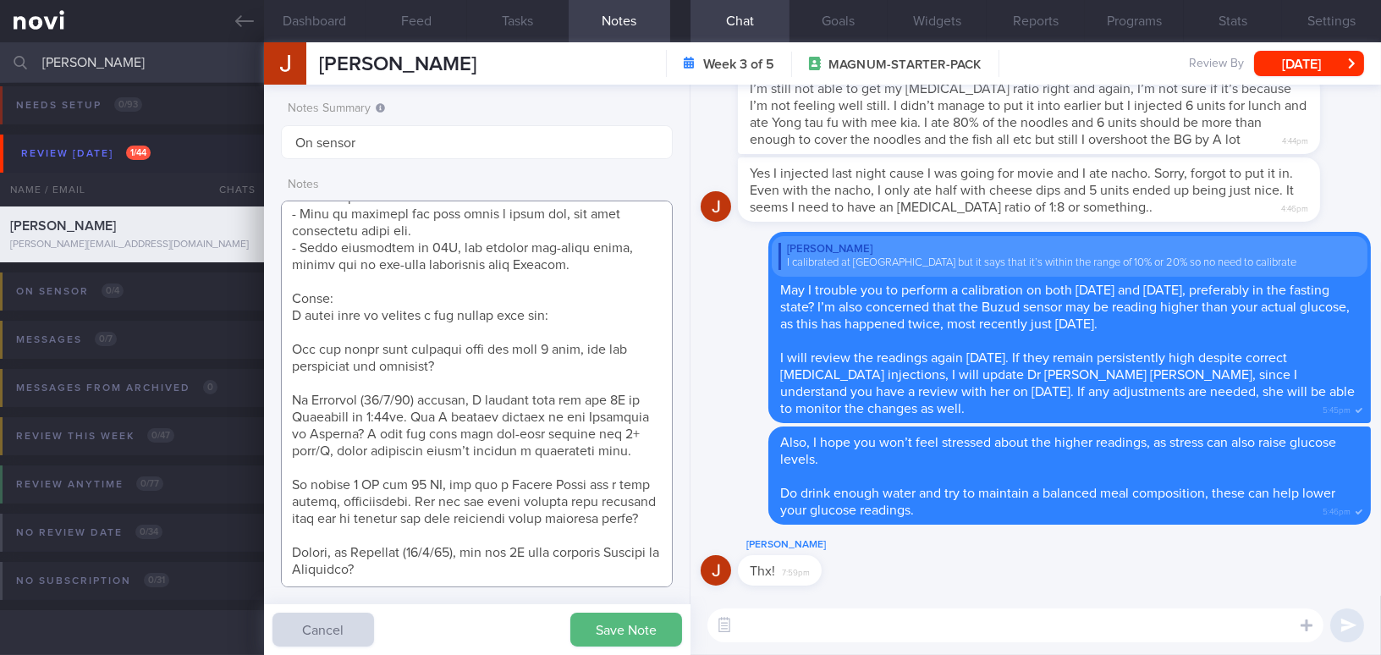
click at [646, 371] on textarea at bounding box center [477, 394] width 392 height 387
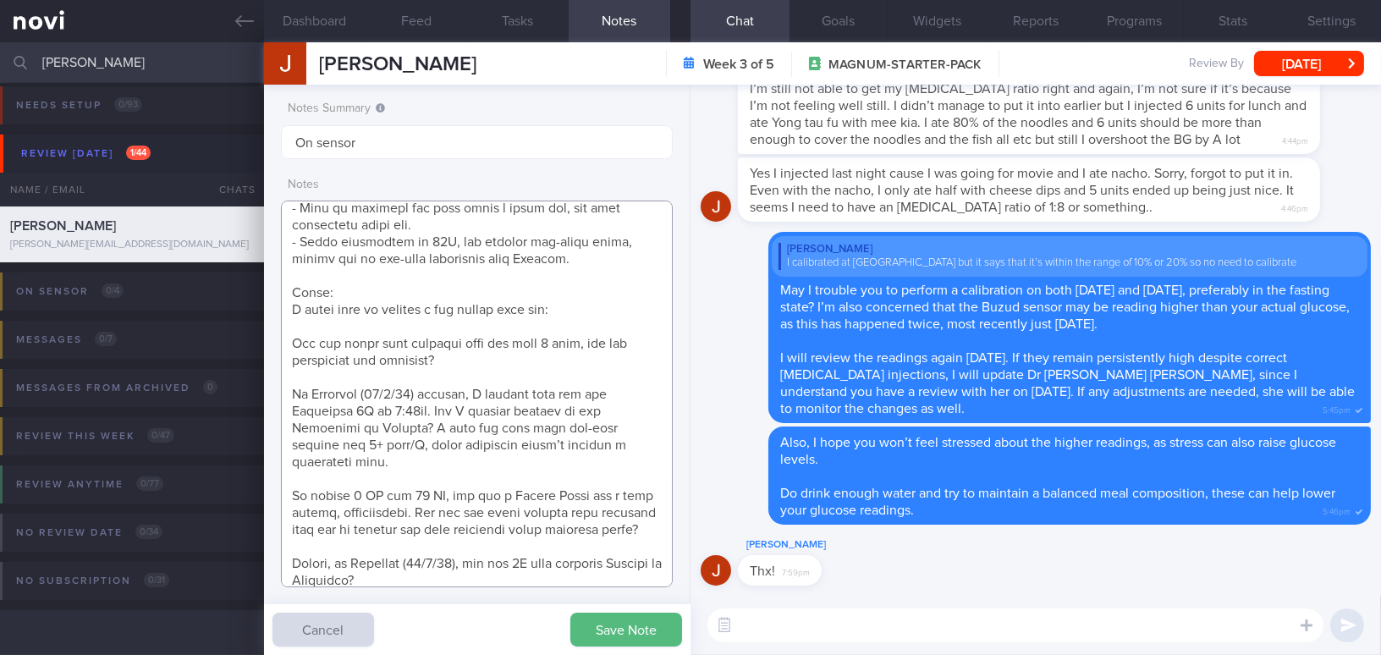
click at [468, 414] on textarea at bounding box center [477, 394] width 392 height 387
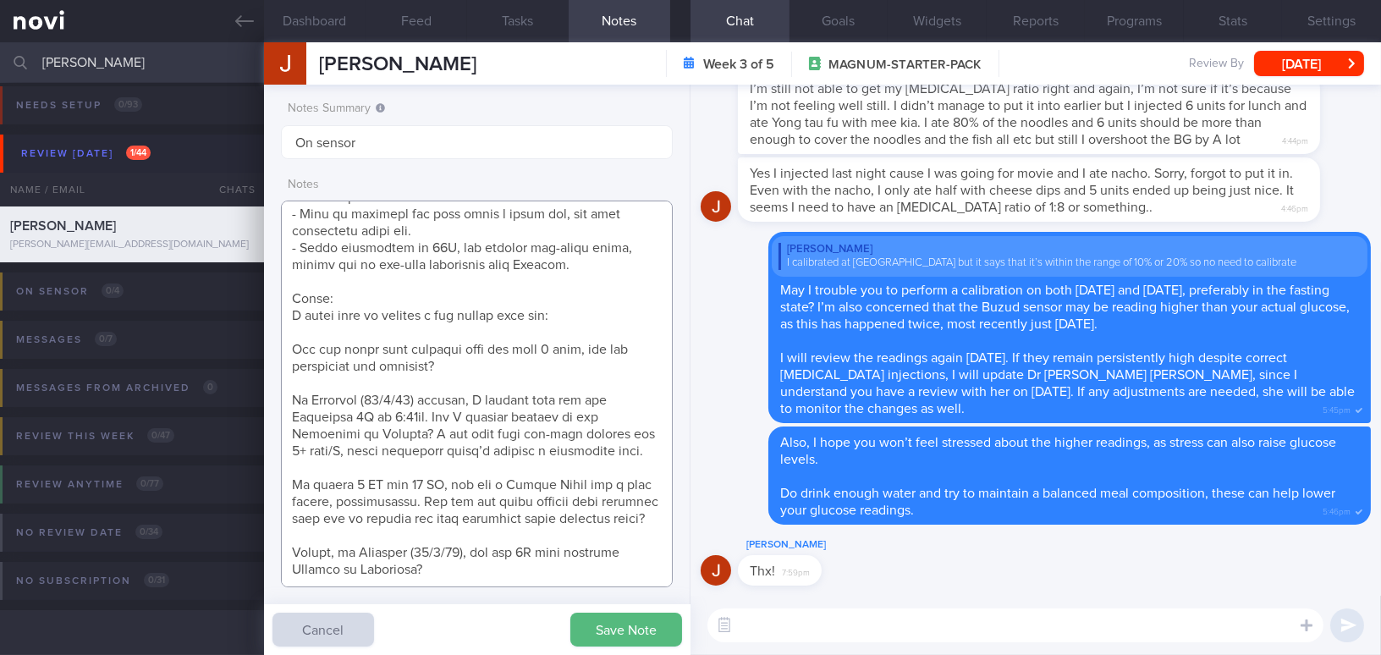
drag, startPoint x: 424, startPoint y: 426, endPoint x: 526, endPoint y: 423, distance: 101.6
click at [526, 423] on textarea at bounding box center [477, 394] width 392 height 387
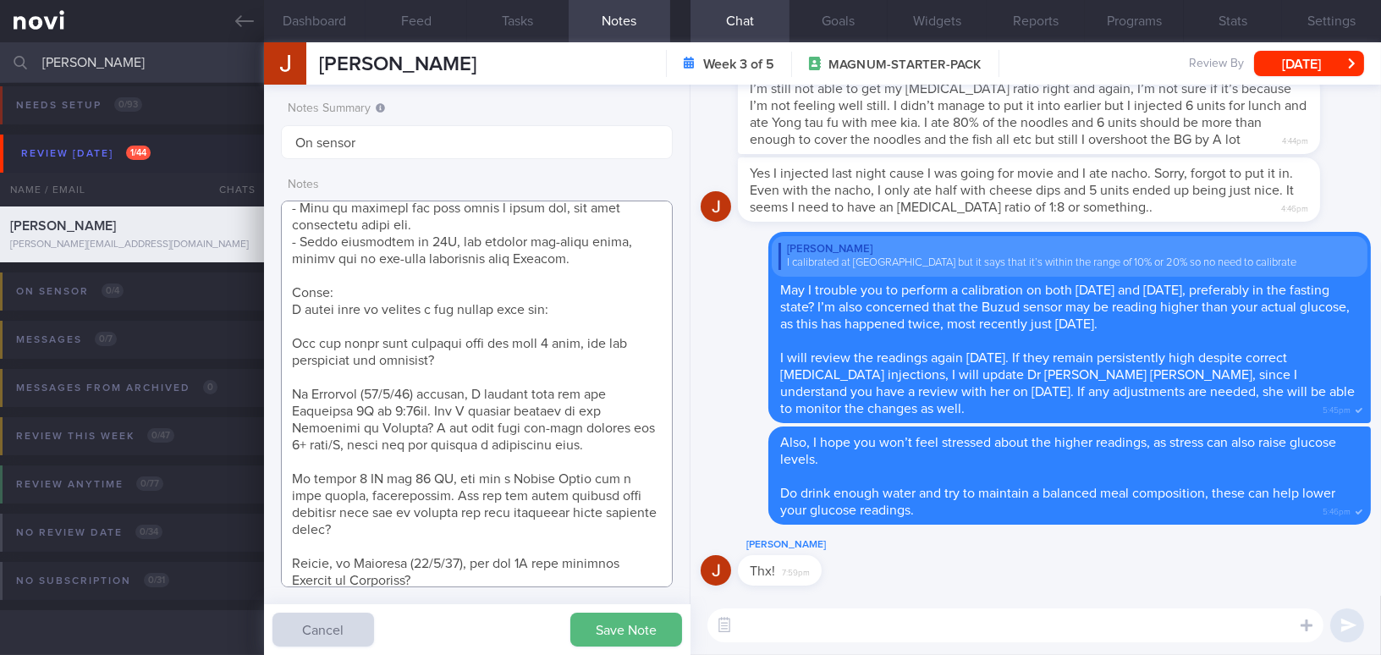
click at [363, 460] on textarea at bounding box center [477, 394] width 392 height 387
click at [424, 14] on button "Feed" at bounding box center [417, 21] width 102 height 42
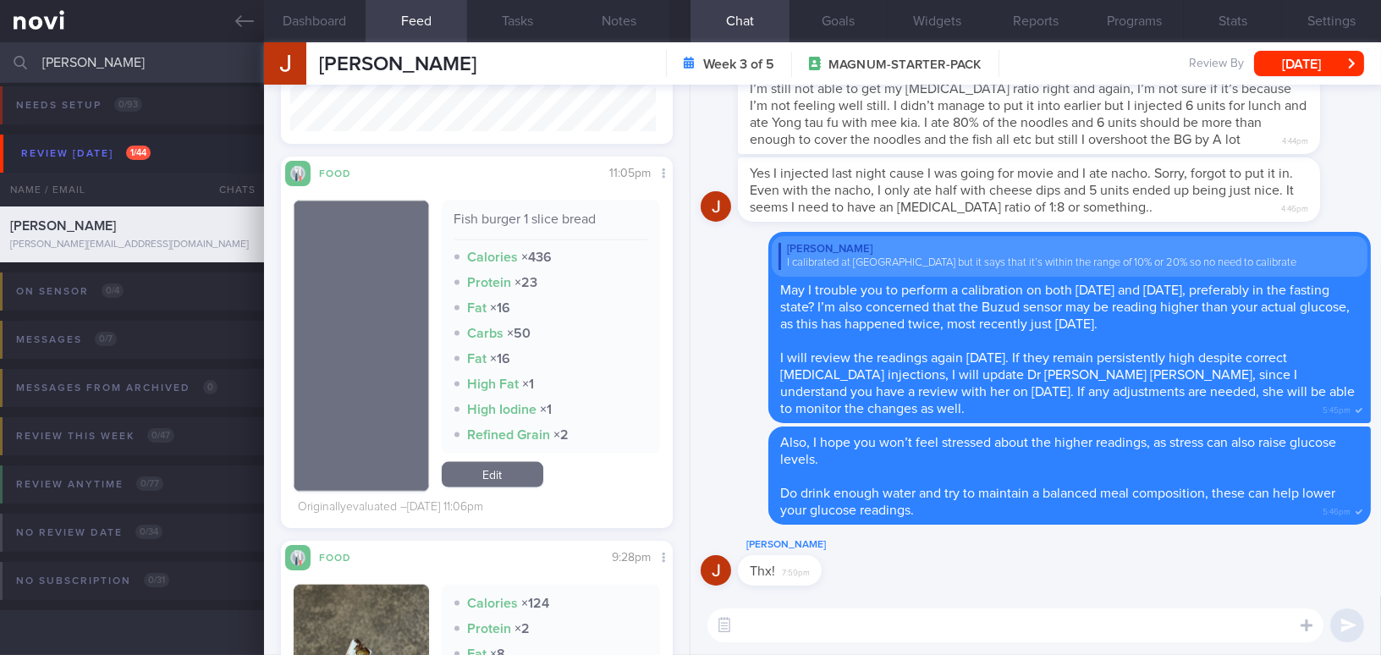
scroll to position [4615, 0]
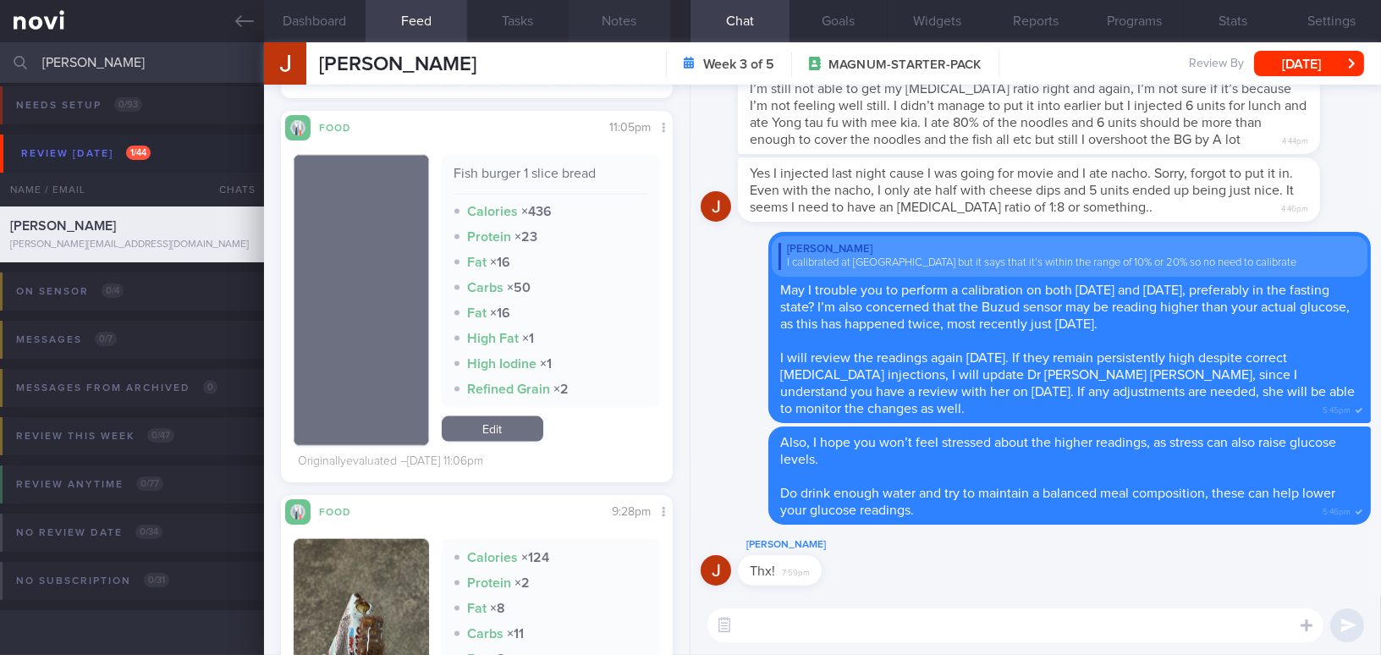
click at [630, 18] on button "Notes" at bounding box center [620, 21] width 102 height 42
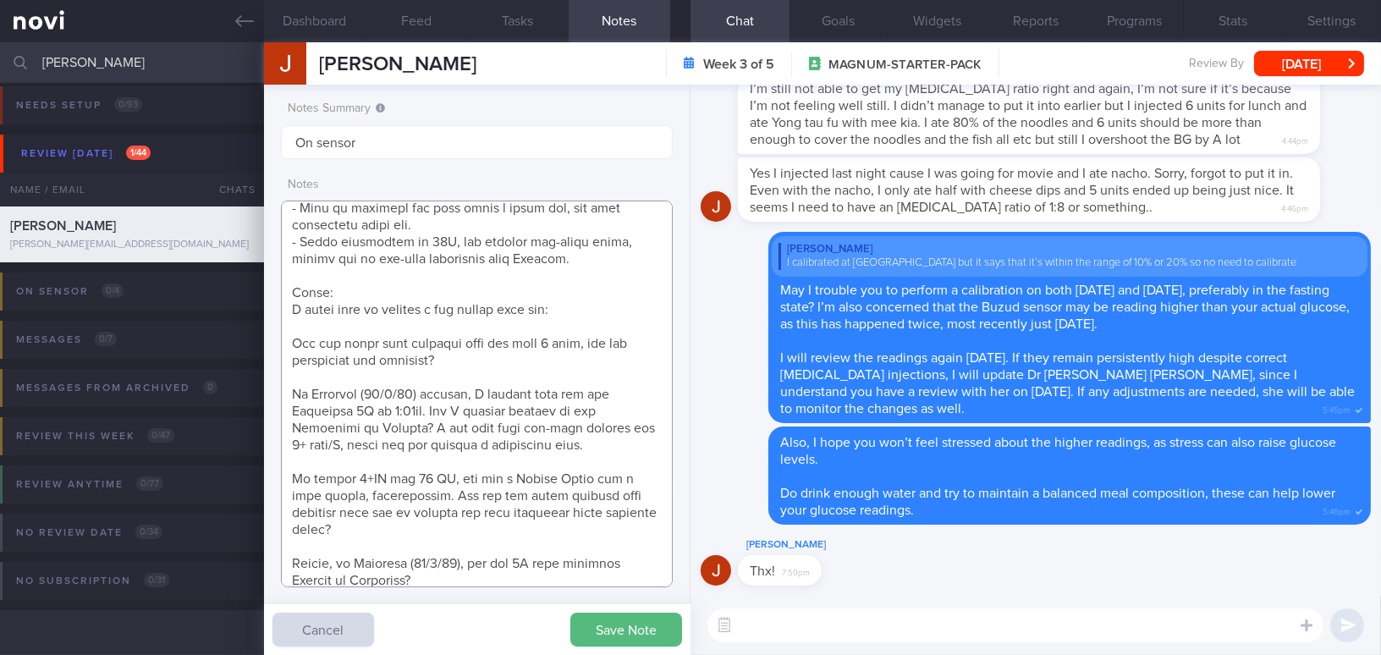
click at [443, 460] on textarea at bounding box center [477, 394] width 392 height 387
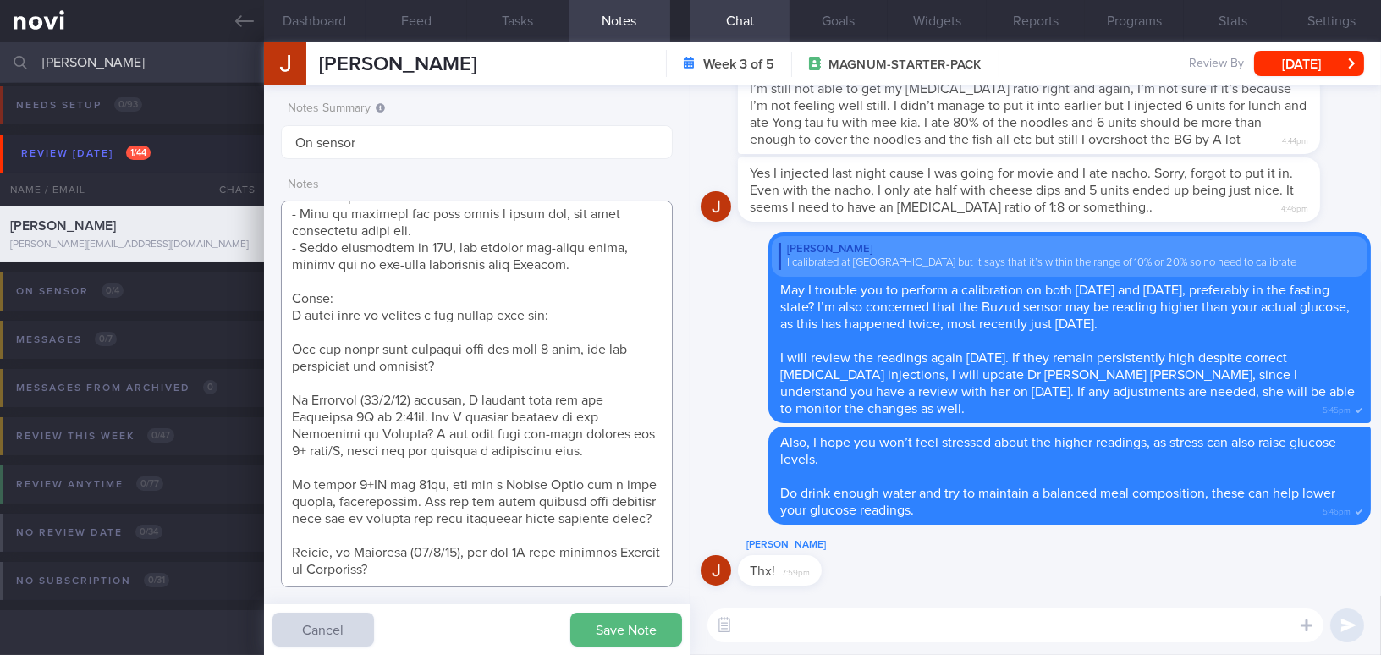
click at [387, 457] on textarea at bounding box center [477, 394] width 392 height 387
drag, startPoint x: 622, startPoint y: 478, endPoint x: 399, endPoint y: 494, distance: 224.0
click at [399, 494] on textarea at bounding box center [477, 394] width 392 height 387
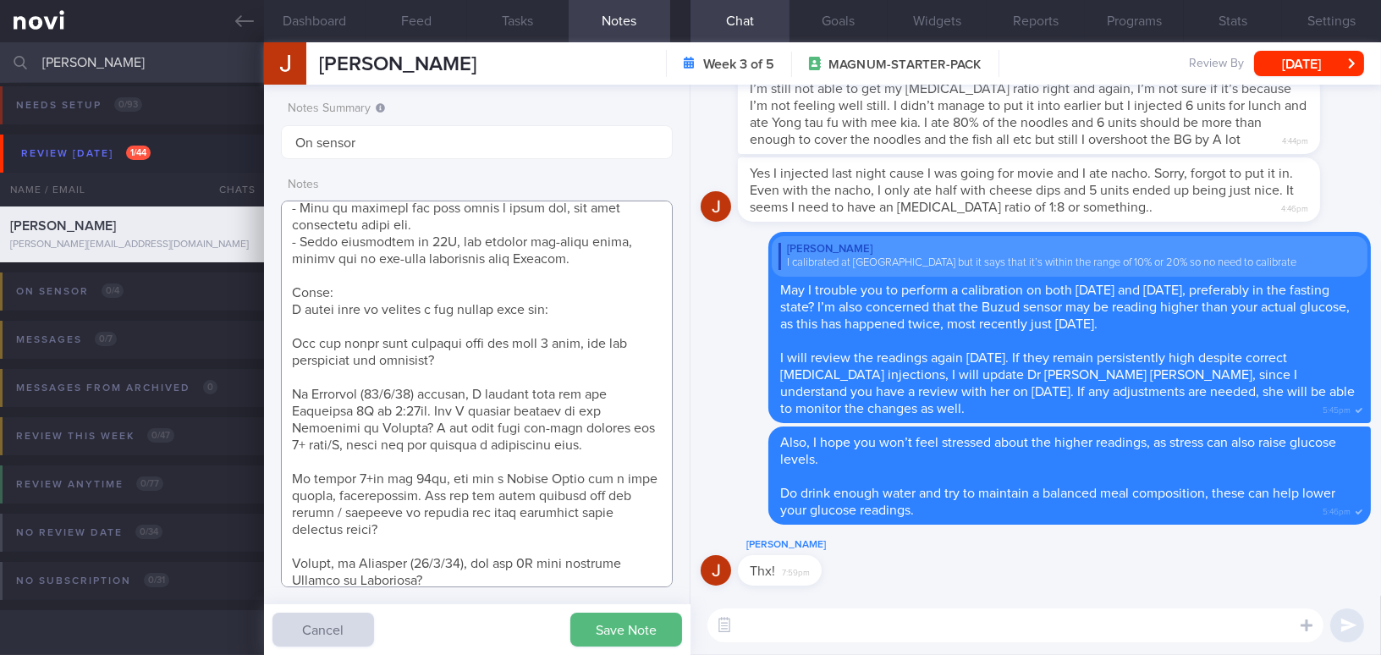
click at [437, 540] on textarea at bounding box center [477, 394] width 392 height 387
click at [440, 570] on textarea at bounding box center [477, 394] width 392 height 387
drag, startPoint x: 346, startPoint y: 548, endPoint x: 270, endPoint y: 544, distance: 76.2
click at [270, 544] on div "Notes Summary Summary will be shown in the main patients table On sensor Notes …" at bounding box center [477, 370] width 426 height 570
click at [423, 547] on textarea at bounding box center [477, 394] width 392 height 387
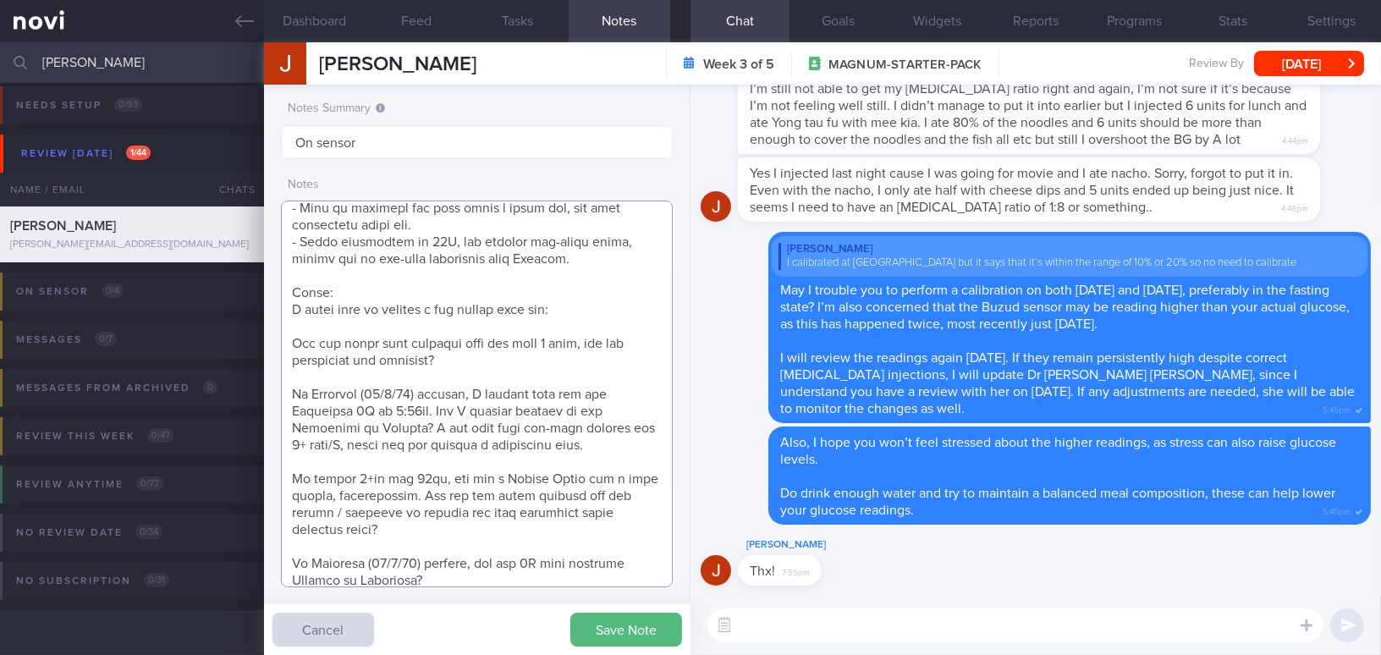
click at [510, 571] on textarea at bounding box center [477, 394] width 392 height 387
type textarea "39 year old Gentleman - Married with a 14-month, baby boy Occupation Office job…"
click at [603, 630] on button "Save Note" at bounding box center [626, 630] width 112 height 34
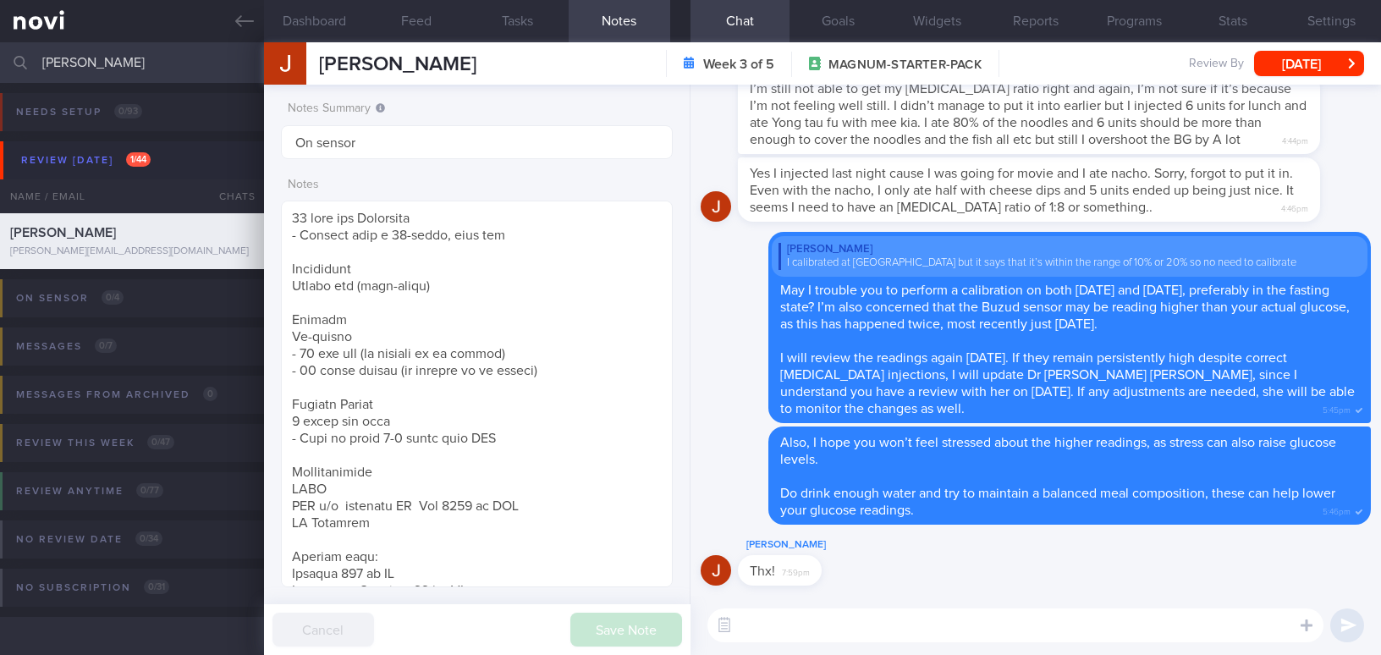
select select "8"
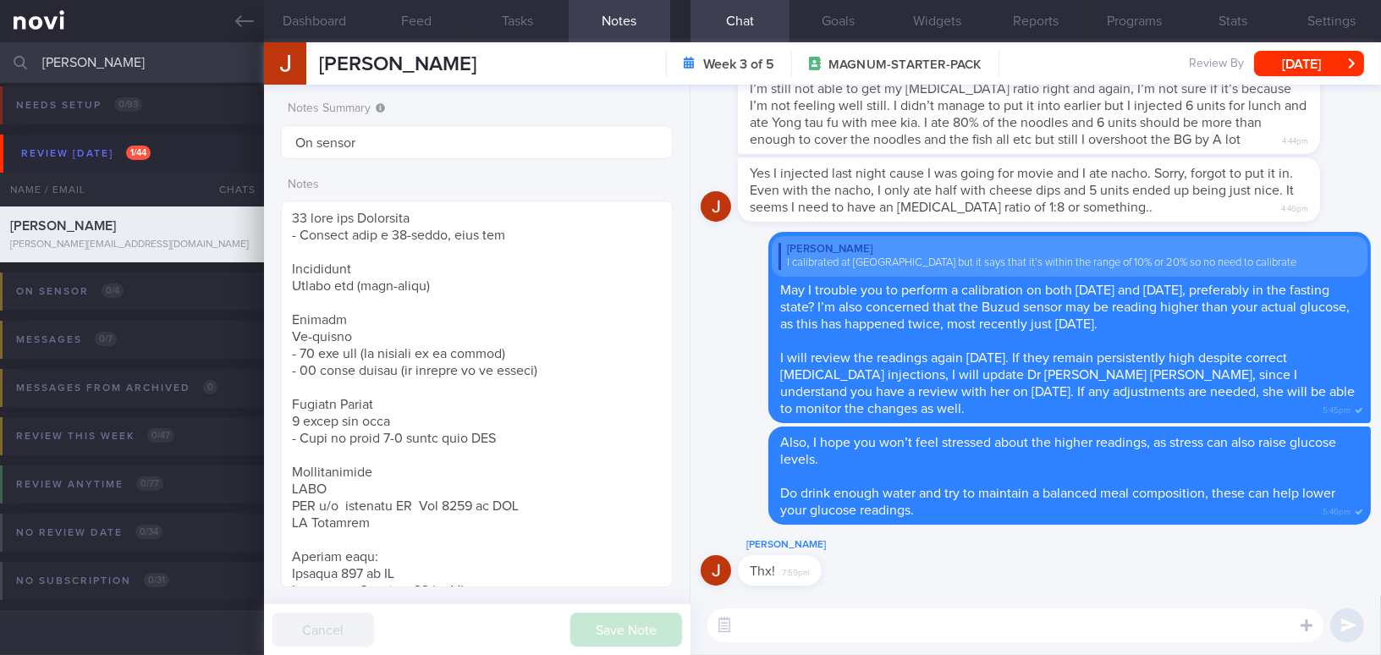
scroll to position [307, 0]
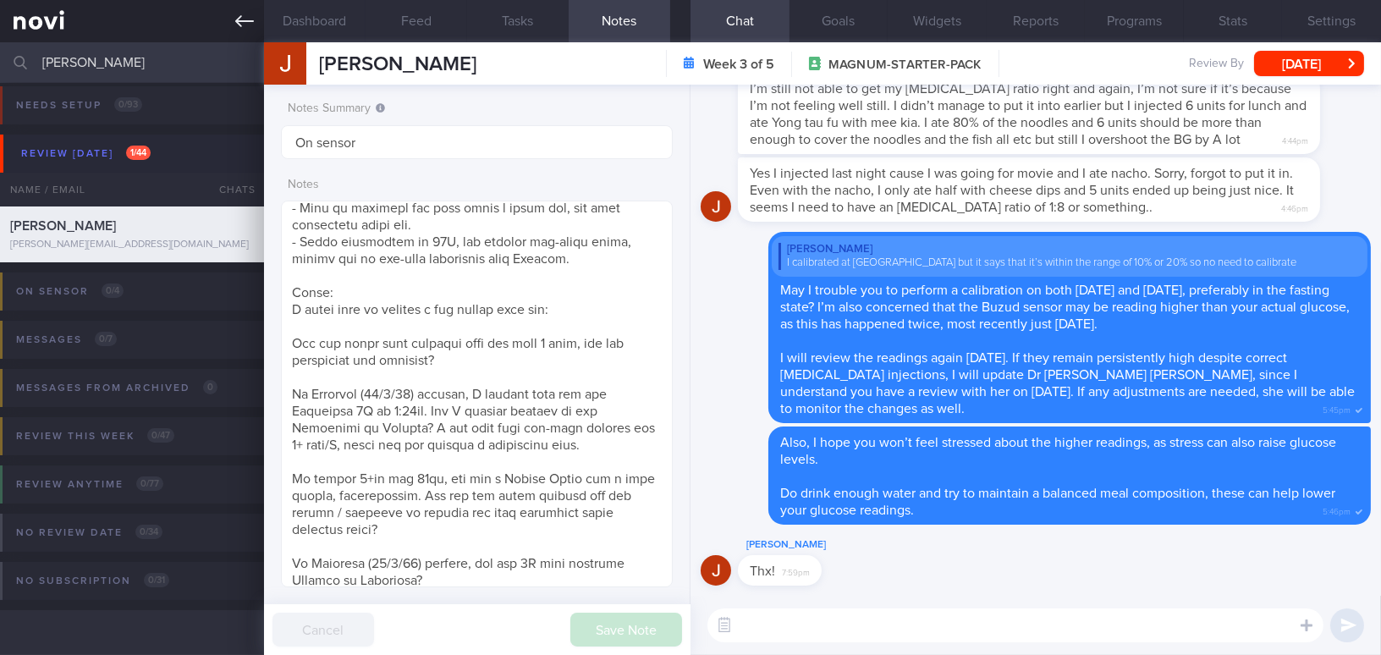
drag, startPoint x: 132, startPoint y: 66, endPoint x: 25, endPoint y: 36, distance: 111.5
click at [29, 60] on div "[PERSON_NAME] Assigned patients Assigned patients All active patients Archived …" at bounding box center [690, 62] width 1381 height 41
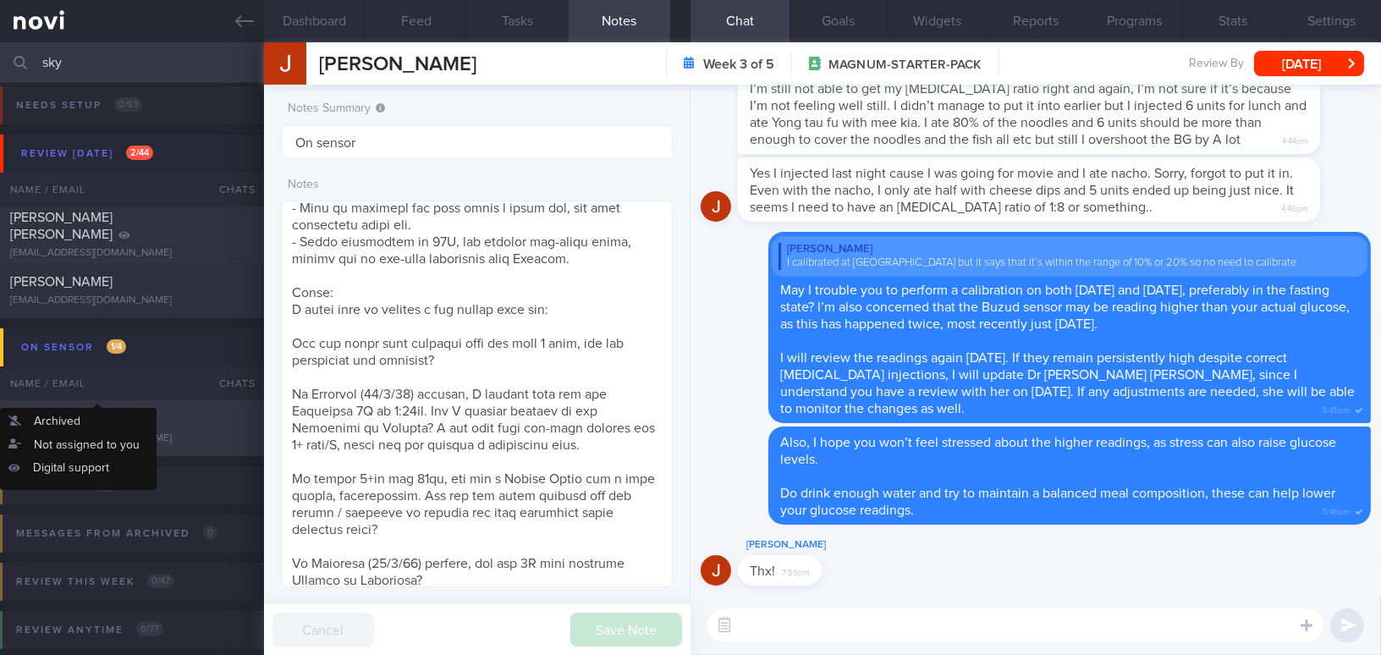
type input "sky"
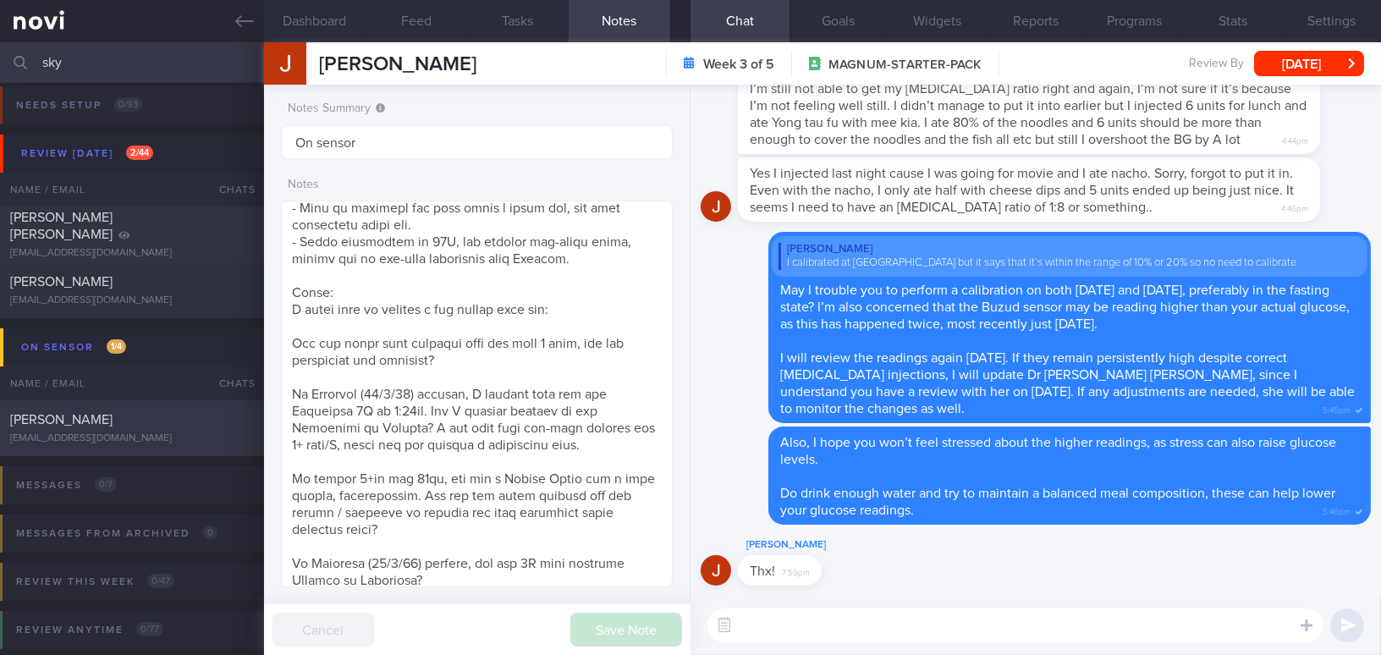
click at [122, 421] on div "[PERSON_NAME]" at bounding box center [129, 419] width 239 height 17
type input "SAF LIP"
checkbox input "false"
type input "SAF LIP"
type textarea "48 year old Gentleman Occupation SAF ME - Marine Engineer - still needs to go a…"
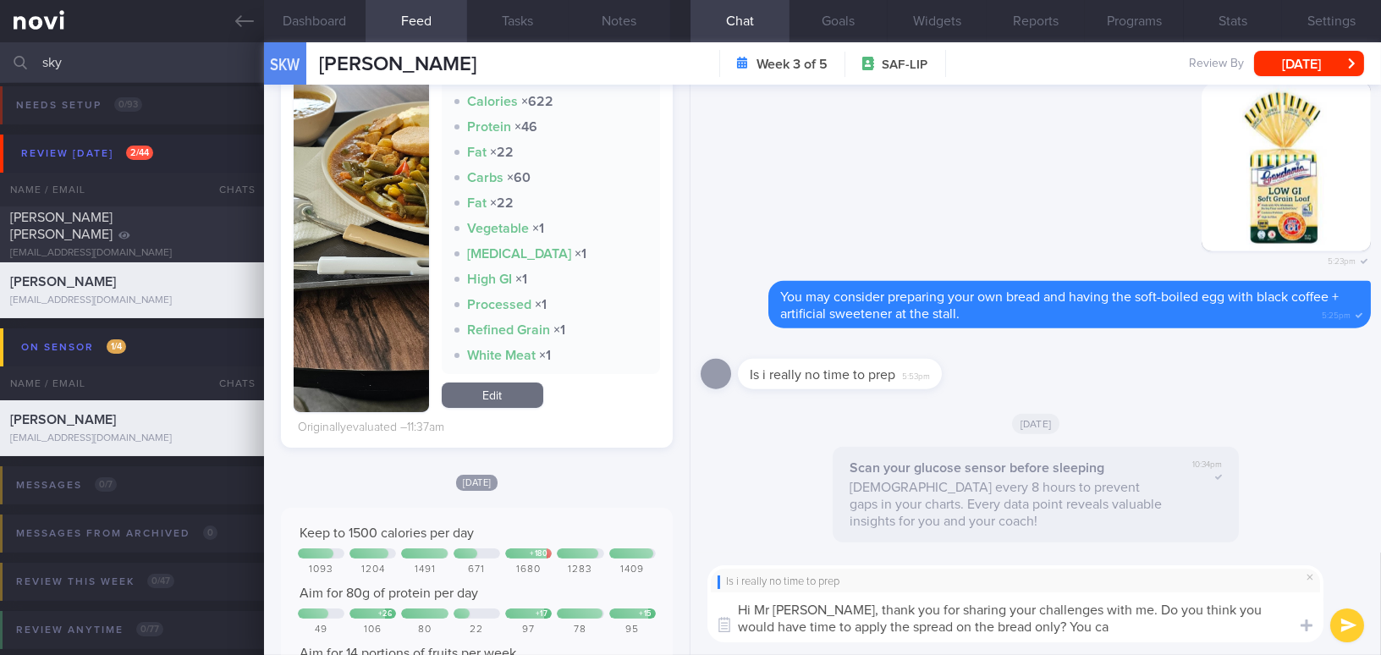
scroll to position [769, 0]
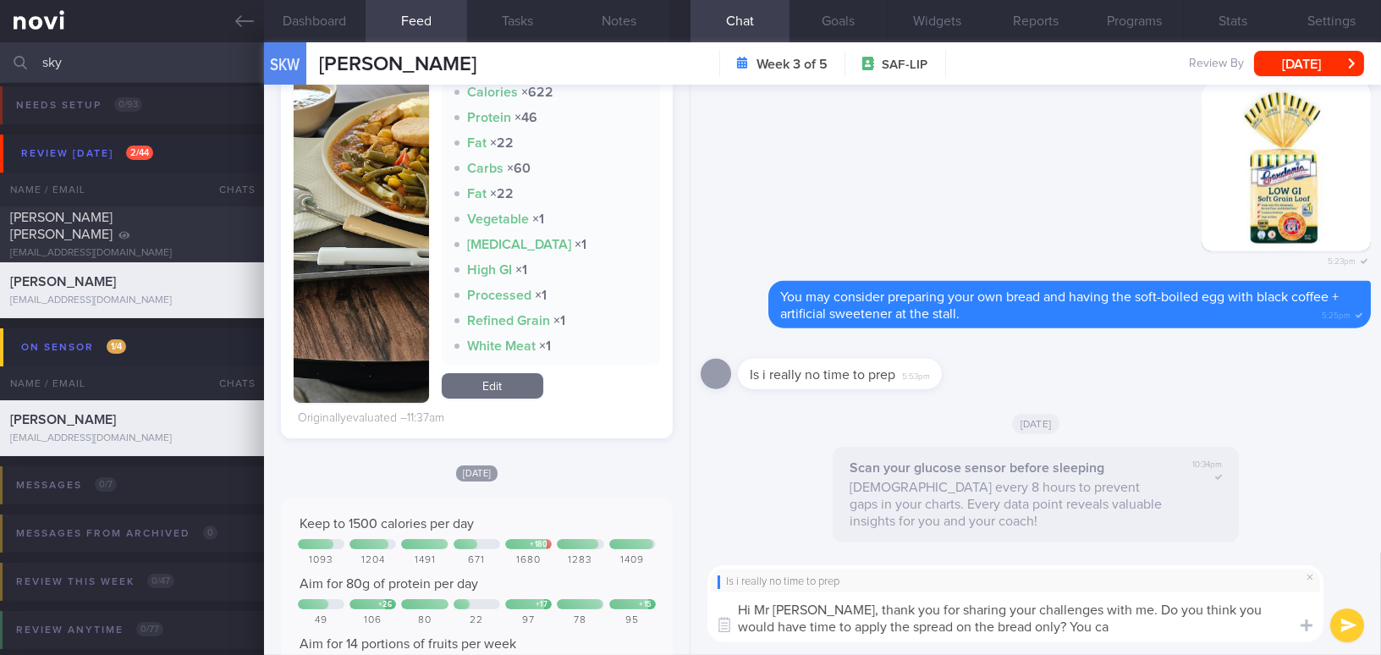
drag, startPoint x: 1085, startPoint y: 608, endPoint x: 1104, endPoint y: 626, distance: 26.4
click at [1104, 626] on textarea "Hi Mr Sim, thank you for sharing your challenges with me. Do you think you woul…" at bounding box center [1015, 617] width 616 height 50
click at [1104, 629] on textarea "Hi Mr Sim, thank you for sharing your challenges with me. Do you think you woul…" at bounding box center [1015, 617] width 616 height 50
click at [1076, 630] on textarea "Hi Mr Sim, thank you for sharing your challenges with me. Do you think you woul…" at bounding box center [1015, 617] width 616 height 50
click at [853, 629] on textarea "Hi Mr Sim, thank you for sharing your challenges with me. Do you think you woul…" at bounding box center [1015, 617] width 616 height 50
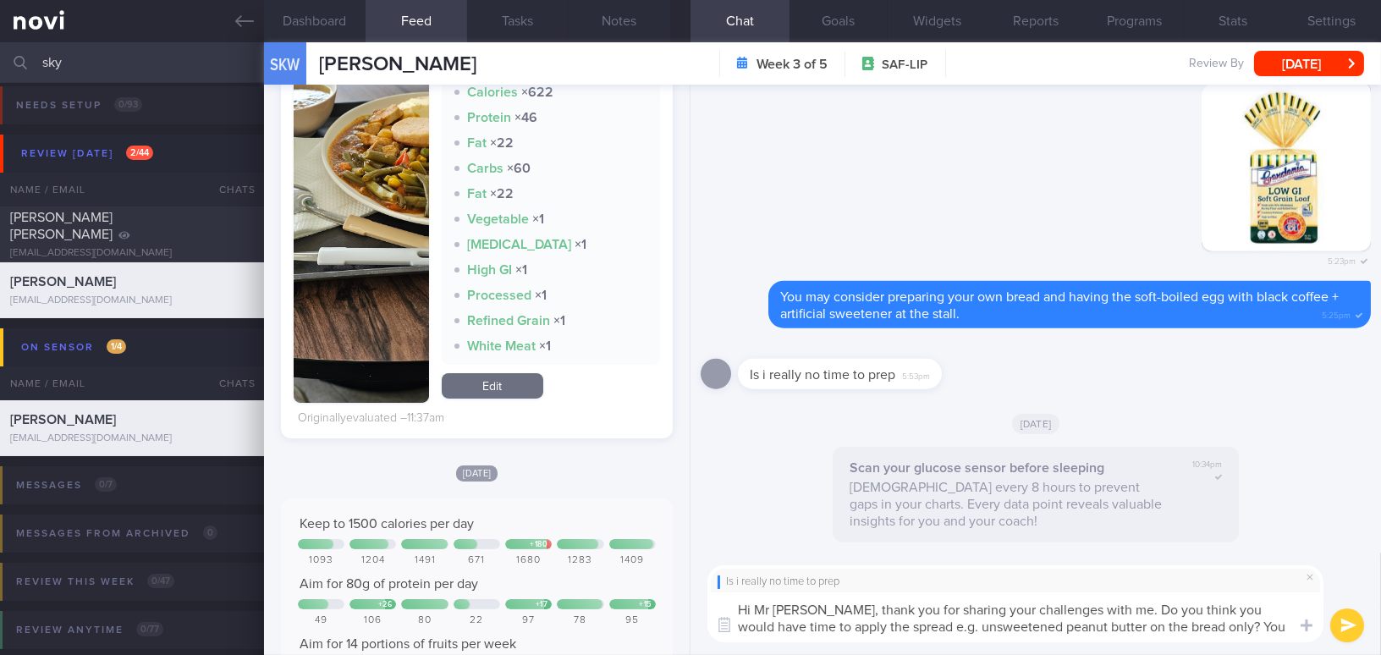
click at [1169, 627] on textarea "Hi Mr Sim, thank you for sharing your challenges with me. Do you think you woul…" at bounding box center [1015, 617] width 616 height 50
drag, startPoint x: 1162, startPoint y: 625, endPoint x: 1219, endPoint y: 624, distance: 57.5
click at [1219, 624] on textarea "Hi Mr Sim, thank you for sharing your challenges with me. Do you think you woul…" at bounding box center [1015, 617] width 616 height 50
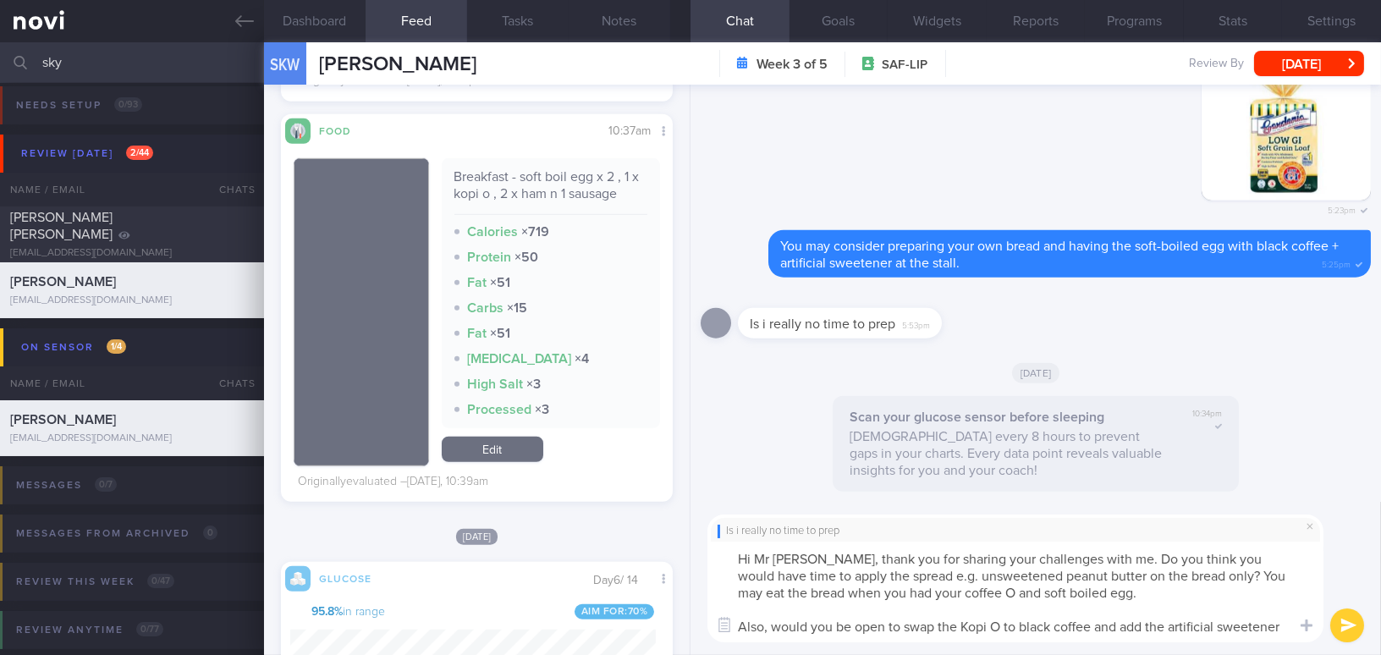
scroll to position [0, 0]
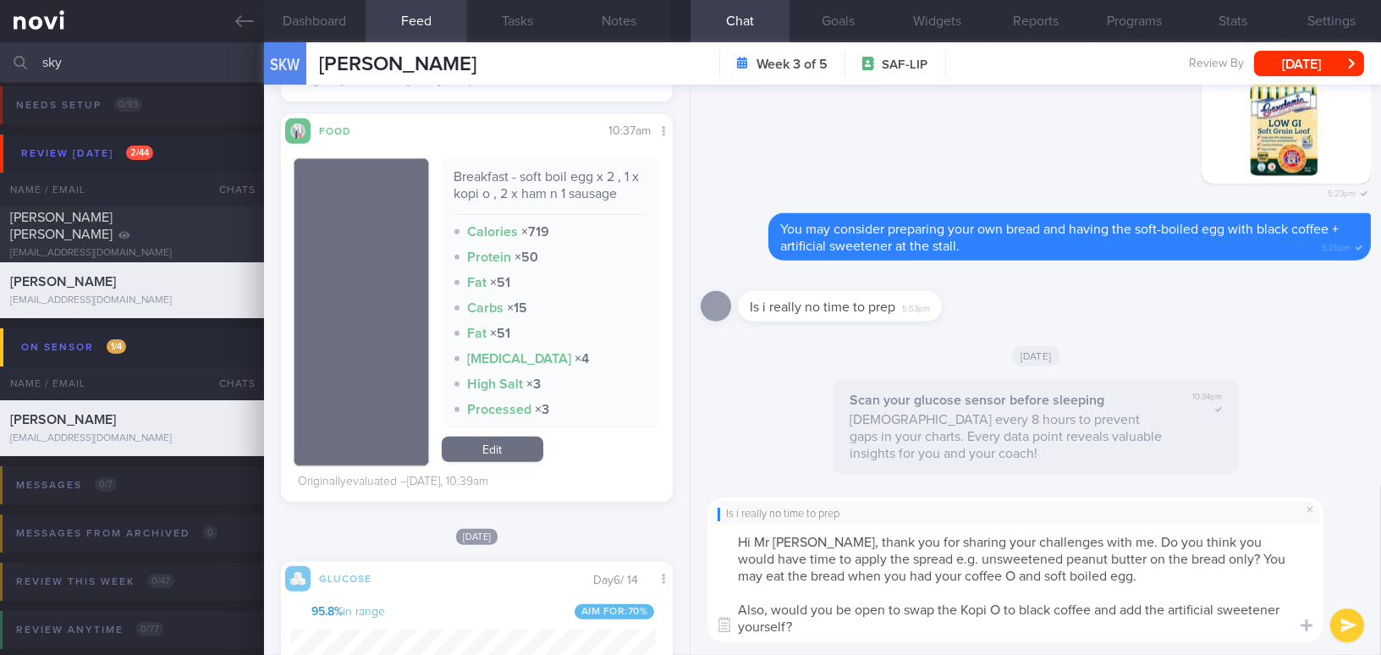
drag, startPoint x: 802, startPoint y: 543, endPoint x: 867, endPoint y: 650, distance: 125.0
click at [867, 650] on div "Is i really no time to prep Hi Mr Sim, thank you for sharing your challenges wi…" at bounding box center [1036, 570] width 691 height 170
click at [862, 557] on textarea "Hi Mr Sim, thank you for sharing your challenges with me. Do you think you woul…" at bounding box center [1015, 584] width 616 height 118
drag, startPoint x: 801, startPoint y: 542, endPoint x: 856, endPoint y: 627, distance: 101.2
click at [856, 627] on textarea "Hi Mr Sim, thank you for sharing your challenges with me. Do you think you woul…" at bounding box center [1015, 584] width 616 height 118
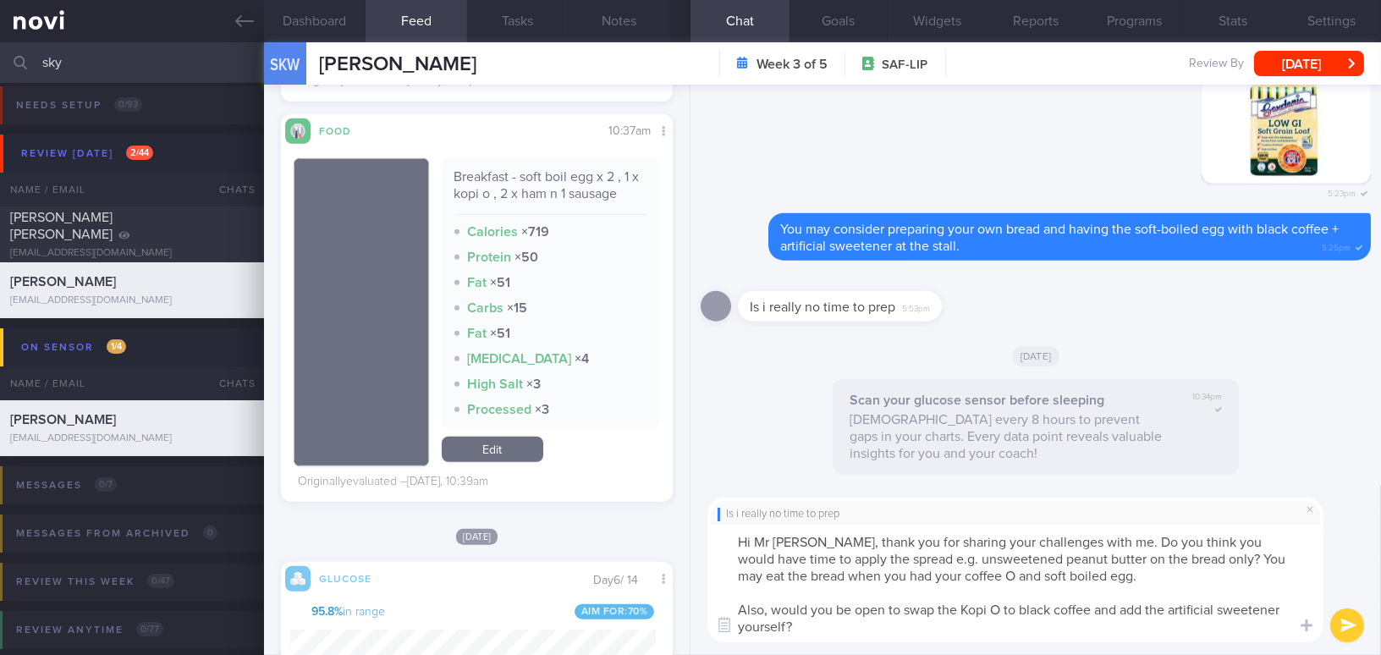
paste textarea "Thank you for sharing your challenges with me. Do you think you would have time…"
click at [812, 537] on textarea "Hi Mr Sim, Thank you for sharing your challenges with me. Do you think you woul…" at bounding box center [1015, 584] width 616 height 118
click at [884, 557] on textarea "Hi Mr Sim, thank you for sharing your challenges with me. Do you think you woul…" at bounding box center [1015, 584] width 616 height 118
drag, startPoint x: 774, startPoint y: 578, endPoint x: 836, endPoint y: 577, distance: 61.8
click at [836, 577] on textarea "Hi Mr Sim, thank you for sharing your challenges with me. Do you think you woul…" at bounding box center [1015, 584] width 616 height 118
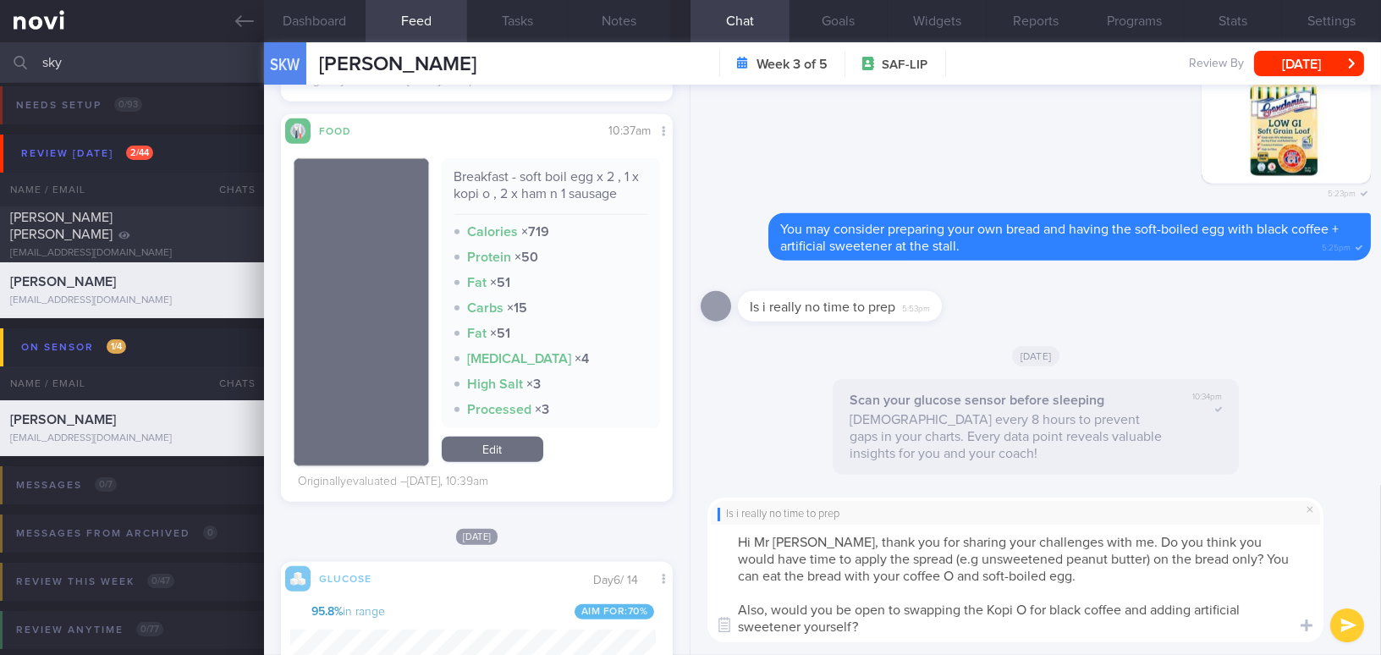
click at [1035, 583] on textarea "Hi Mr Sim, thank you for sharing your challenges with me. Do you think you woul…" at bounding box center [1015, 584] width 616 height 118
drag, startPoint x: 1128, startPoint y: 610, endPoint x: 1191, endPoint y: 602, distance: 63.2
click at [1191, 602] on textarea "Hi Mr Sim, thank you for sharing your challenges with me. Do you think you woul…" at bounding box center [1015, 584] width 616 height 118
drag, startPoint x: 868, startPoint y: 623, endPoint x: 723, endPoint y: 629, distance: 145.7
click at [723, 629] on div "Chat Templates Admin CGM Weight Nutrition Physical Activity Infographics Articl…" at bounding box center [1036, 570] width 691 height 170
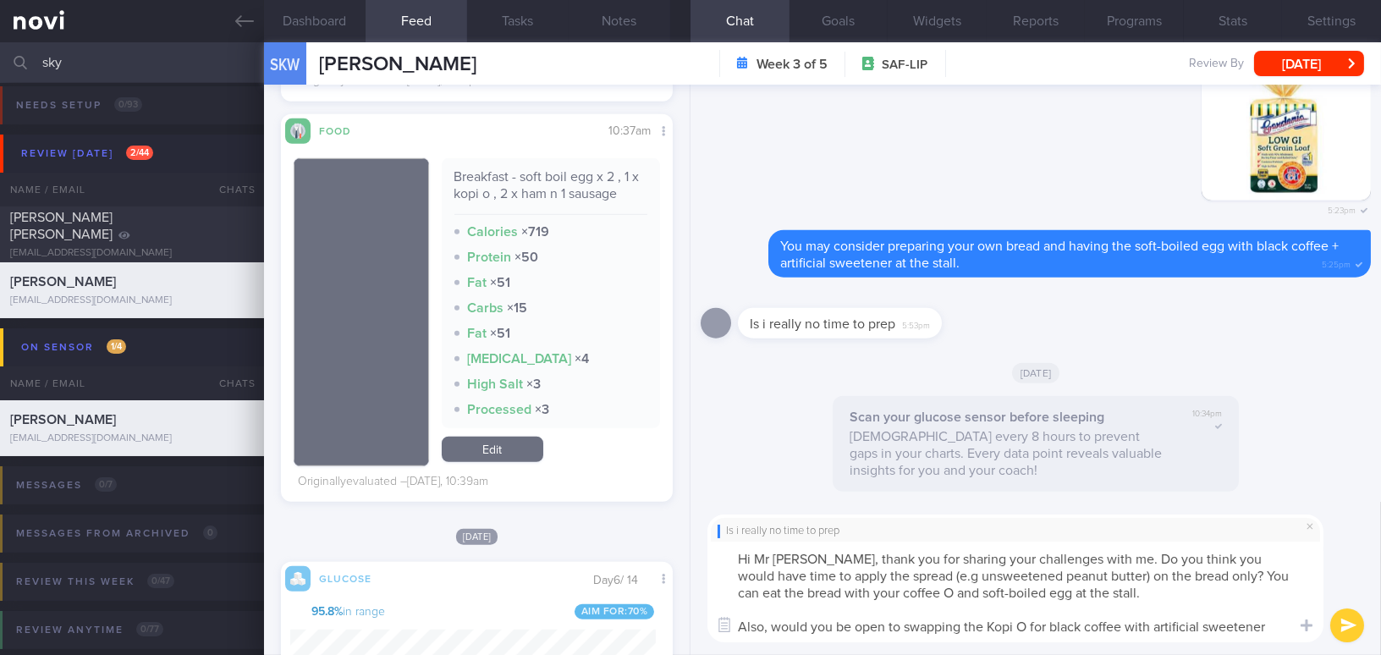
type textarea "Hi Mr Sim, thank you for sharing your challenges with me. Do you think you woul…"
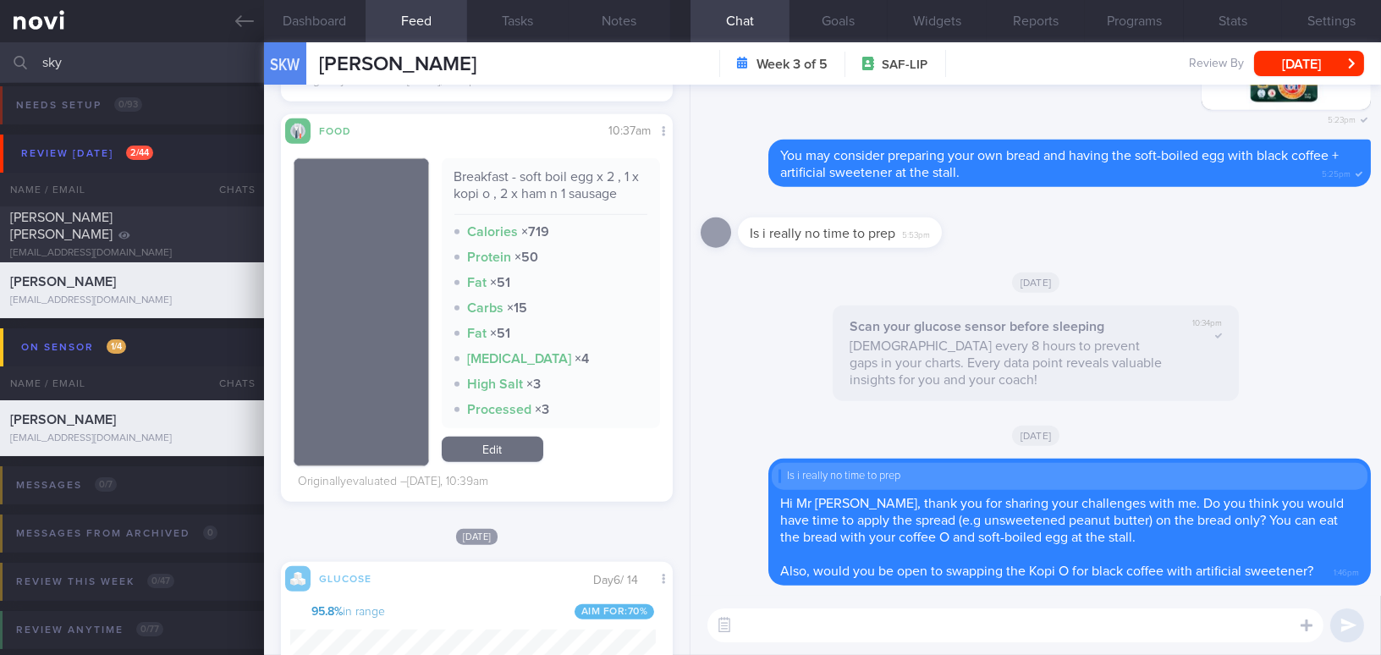
drag, startPoint x: 103, startPoint y: 60, endPoint x: -12, endPoint y: 60, distance: 115.1
click at [0, 60] on html "You are offline! Some functionality will be unavailable Patients New Users Coac…" at bounding box center [690, 327] width 1381 height 655
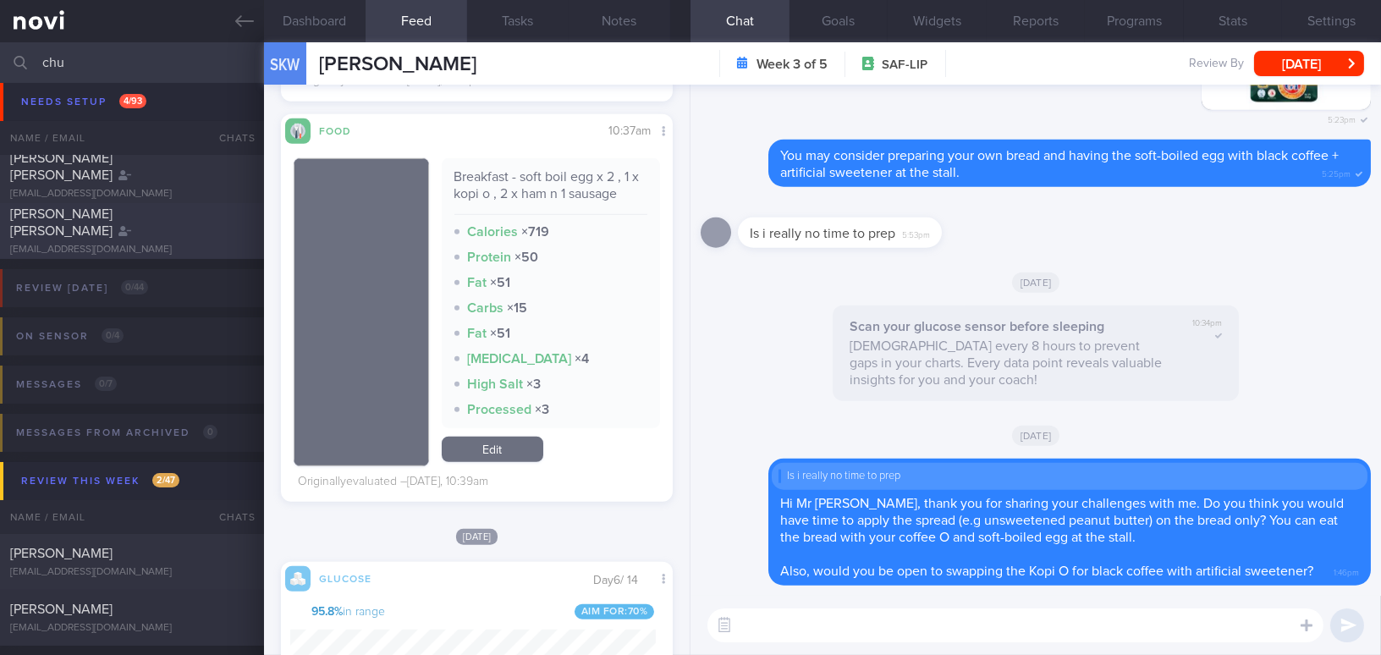
scroll to position [161, 0]
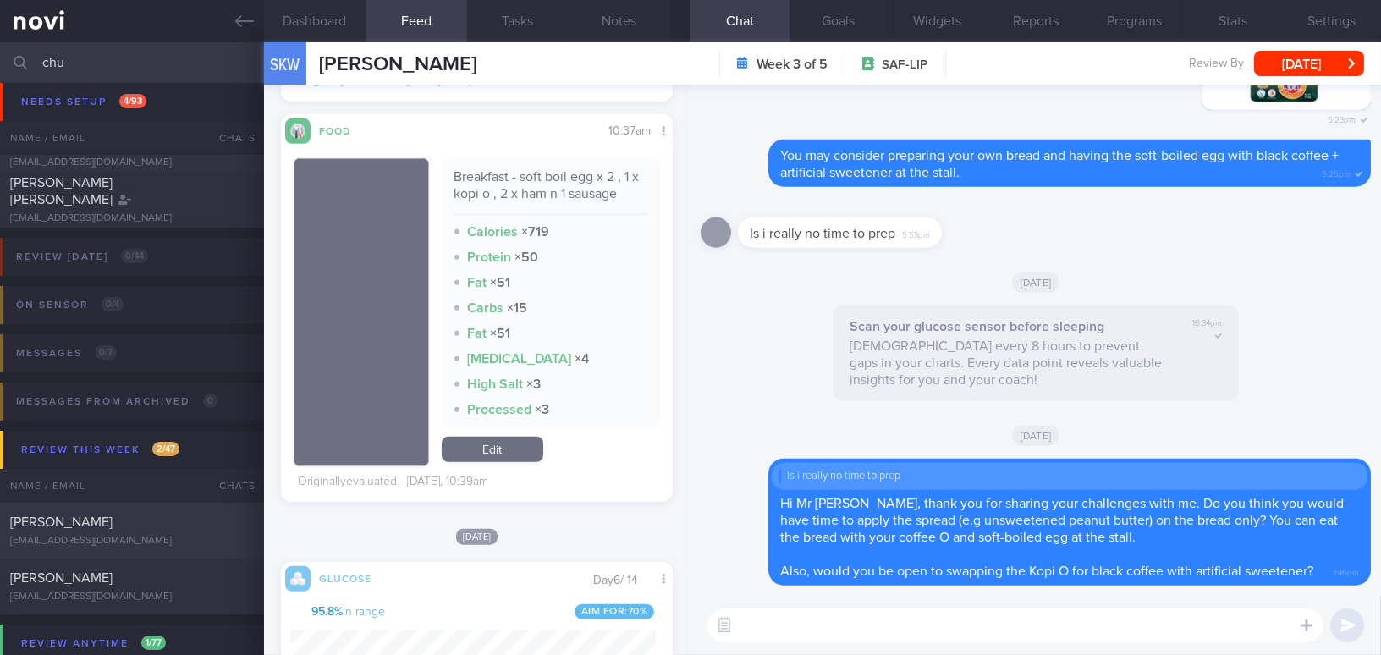
type input "chu"
click at [134, 532] on div "CHU YEN MIN ychu56@gmail.com" at bounding box center [132, 531] width 264 height 34
type input "GOP"
type textarea "40 year old Male - Married with 1 son, 2 yo Occupation Data analyst (Asset mana…"
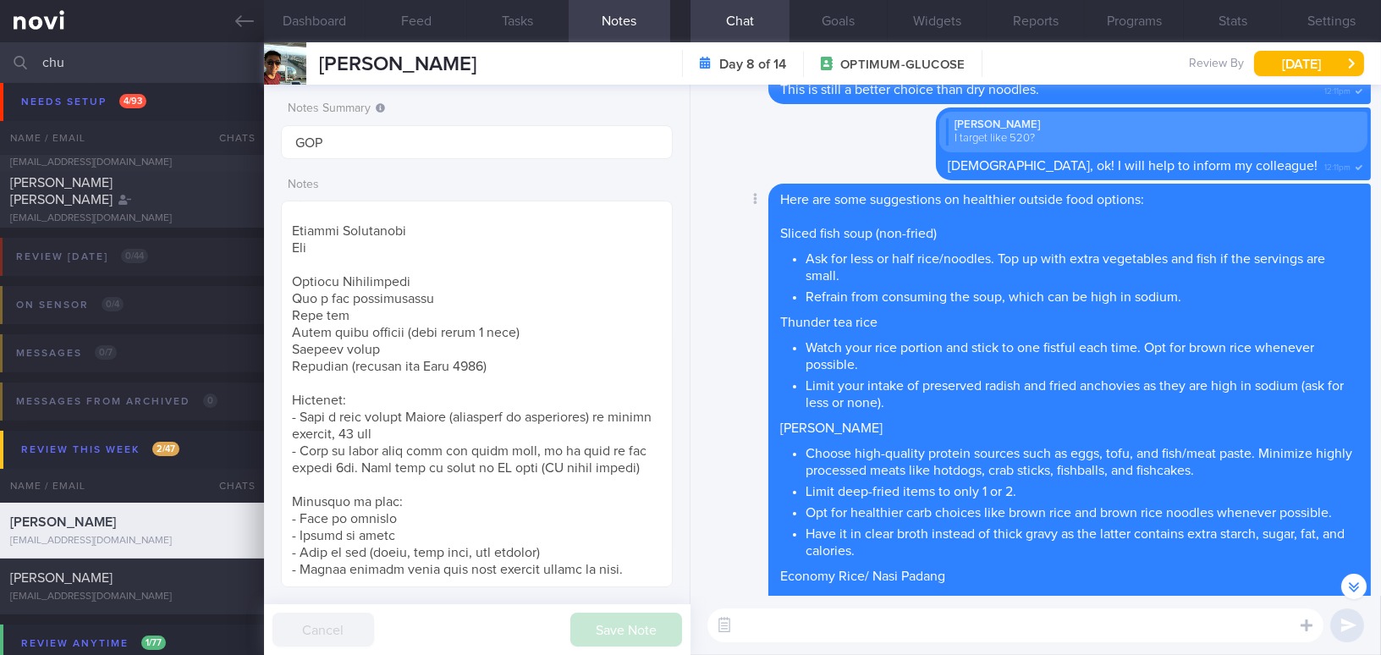
scroll to position [-616, 0]
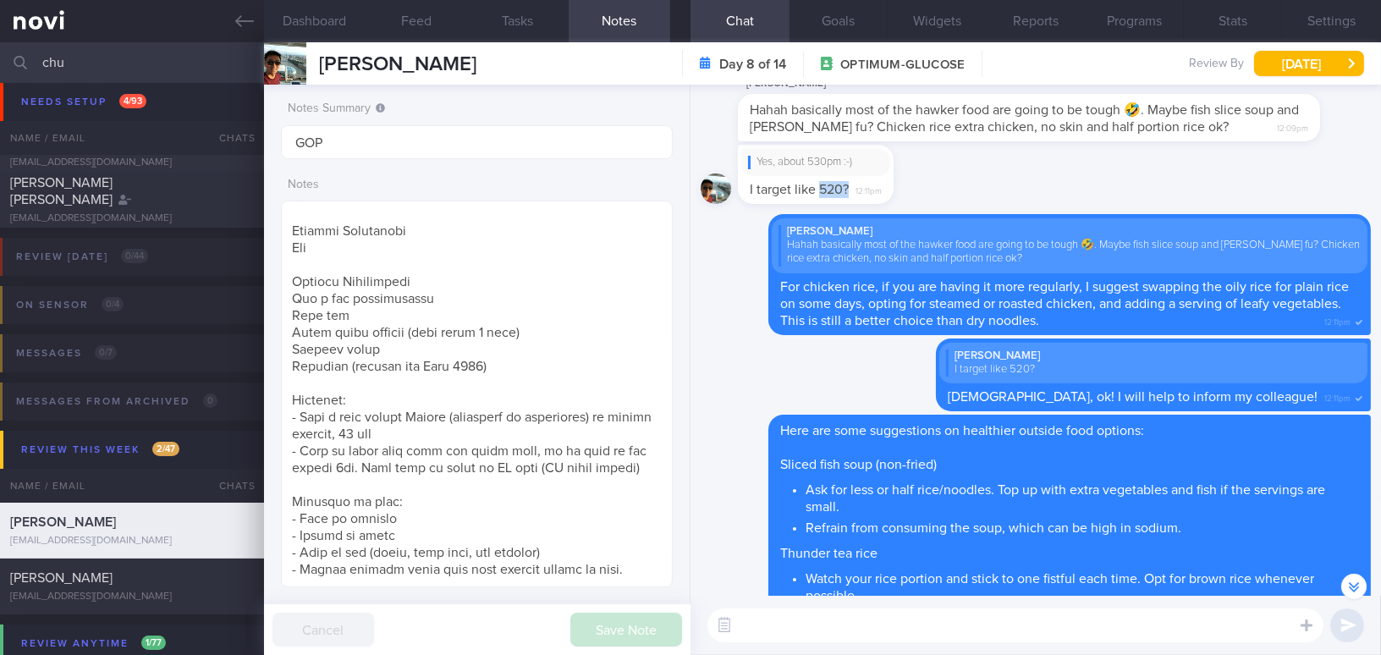
drag, startPoint x: 822, startPoint y: 189, endPoint x: 848, endPoint y: 184, distance: 26.7
click at [848, 184] on span "I target like 520?" at bounding box center [799, 190] width 99 height 14
copy span "520?"
drag, startPoint x: 98, startPoint y: 60, endPoint x: -43, endPoint y: 57, distance: 141.4
click at [0, 57] on html "You are offline! Some functionality will be unavailable Patients New Users Coac…" at bounding box center [690, 327] width 1381 height 655
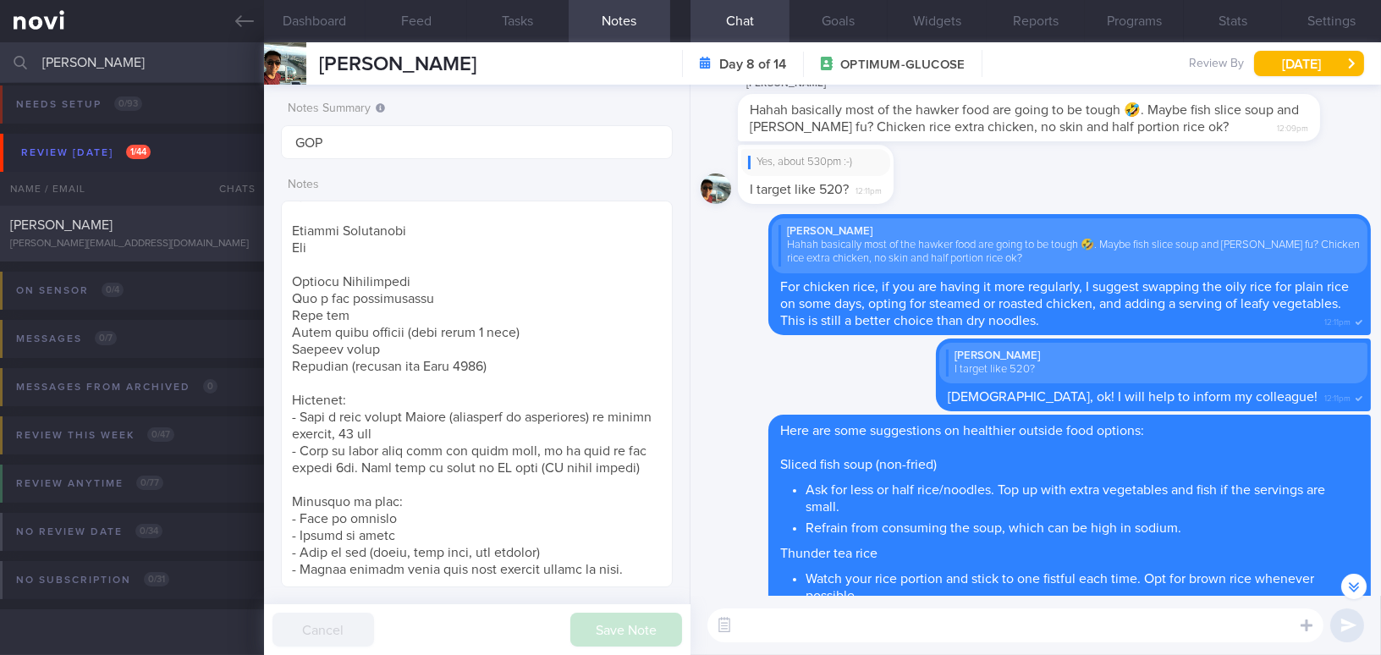
scroll to position [7, 0]
type input "[PERSON_NAME]"
click at [120, 242] on div "[PERSON_NAME][EMAIL_ADDRESS][DOMAIN_NAME]" at bounding box center [132, 245] width 244 height 13
type input "On sensor"
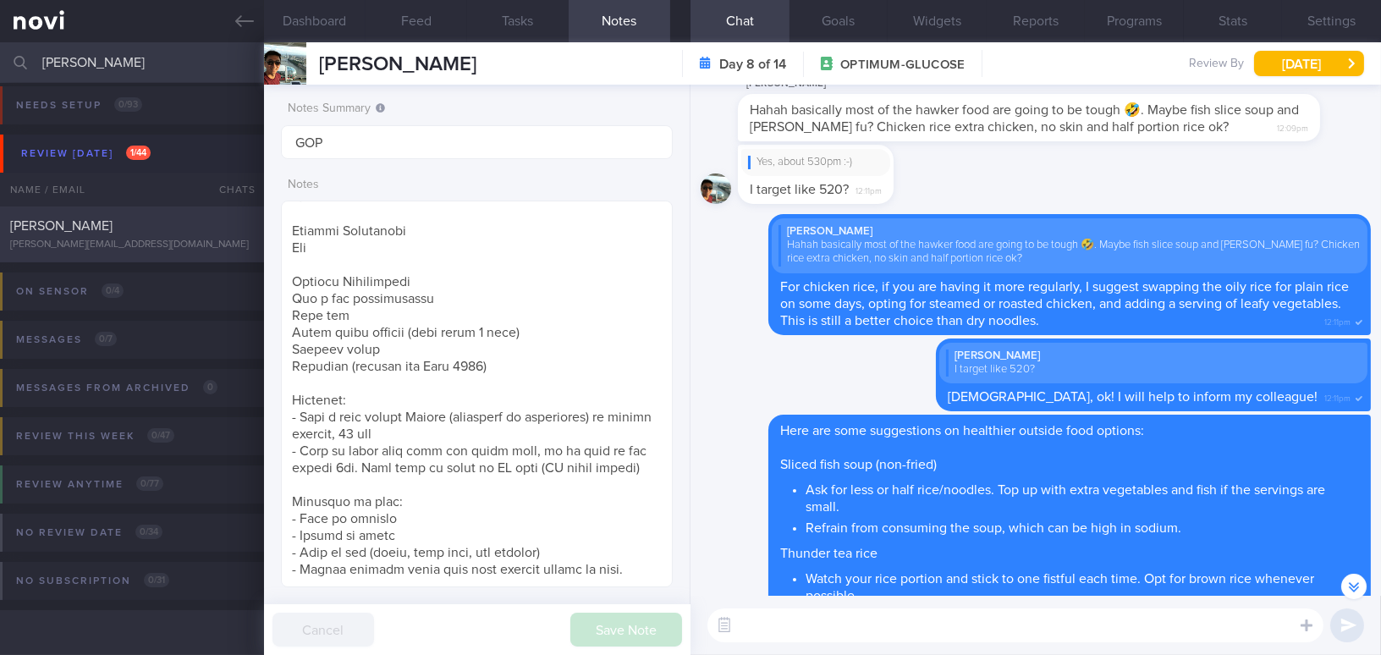
type textarea "39 year old Gentleman - Married with a 14-month, baby boy Occupation Office job…"
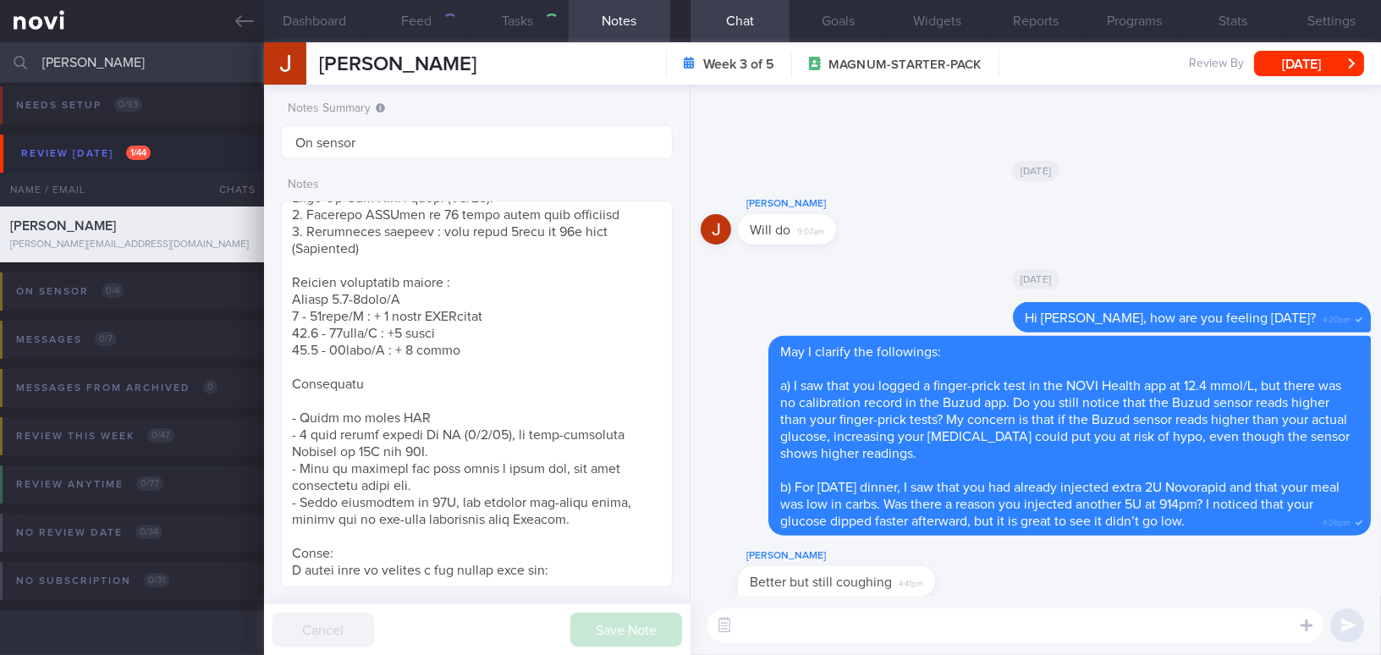
scroll to position [789, 0]
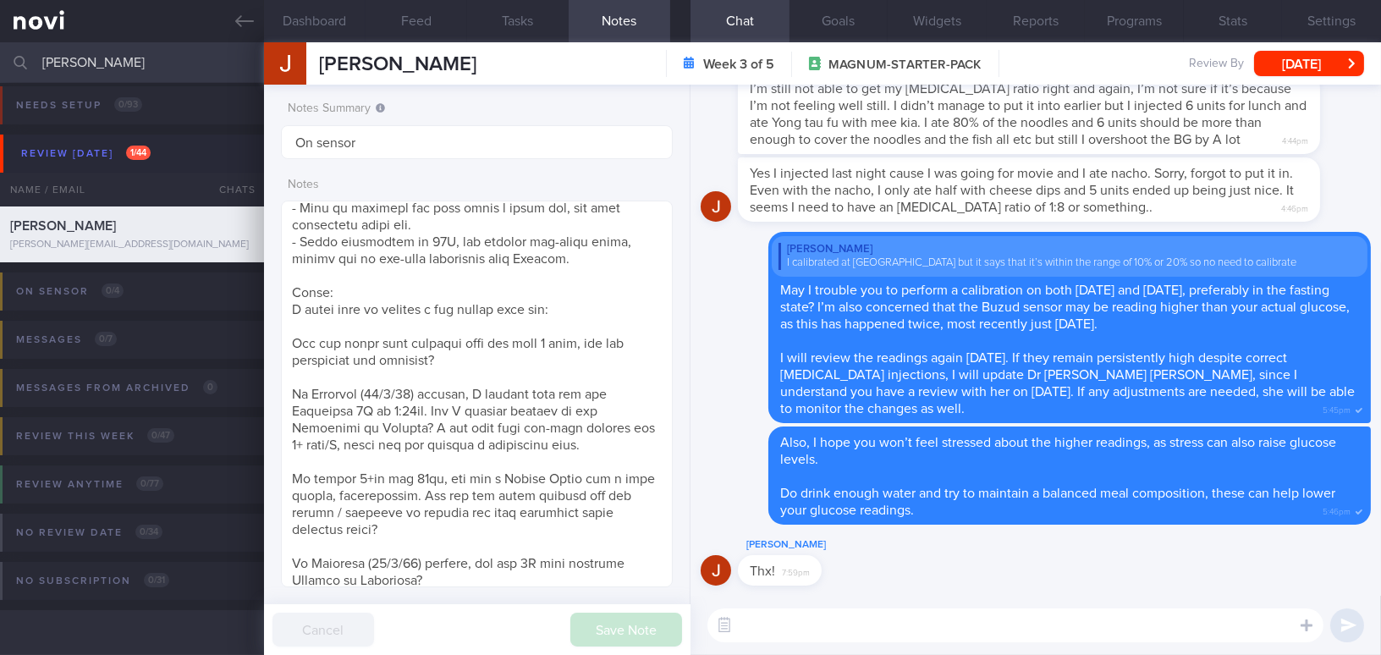
click at [768, 633] on textarea at bounding box center [1015, 625] width 616 height 34
paste textarea "Hi Jake, Dr Sue Anne has reviewed your glucose readings. In view of your hypo e…"
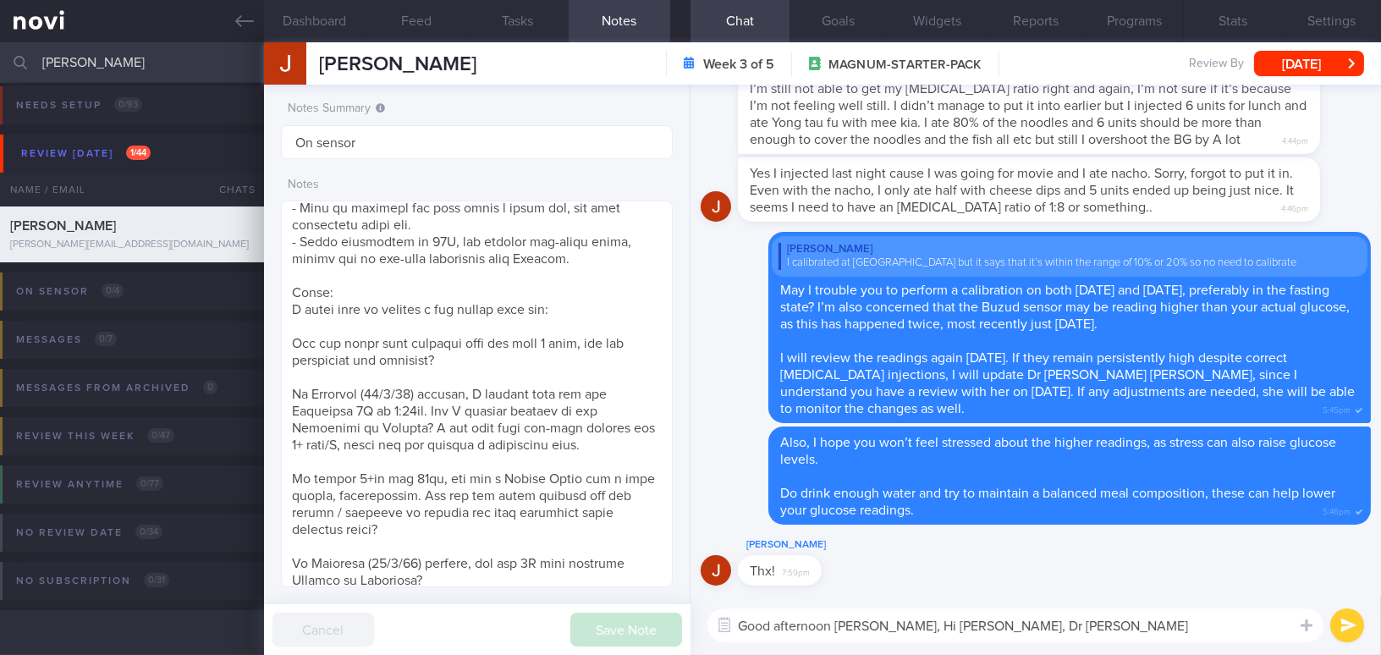
scroll to position [0, 0]
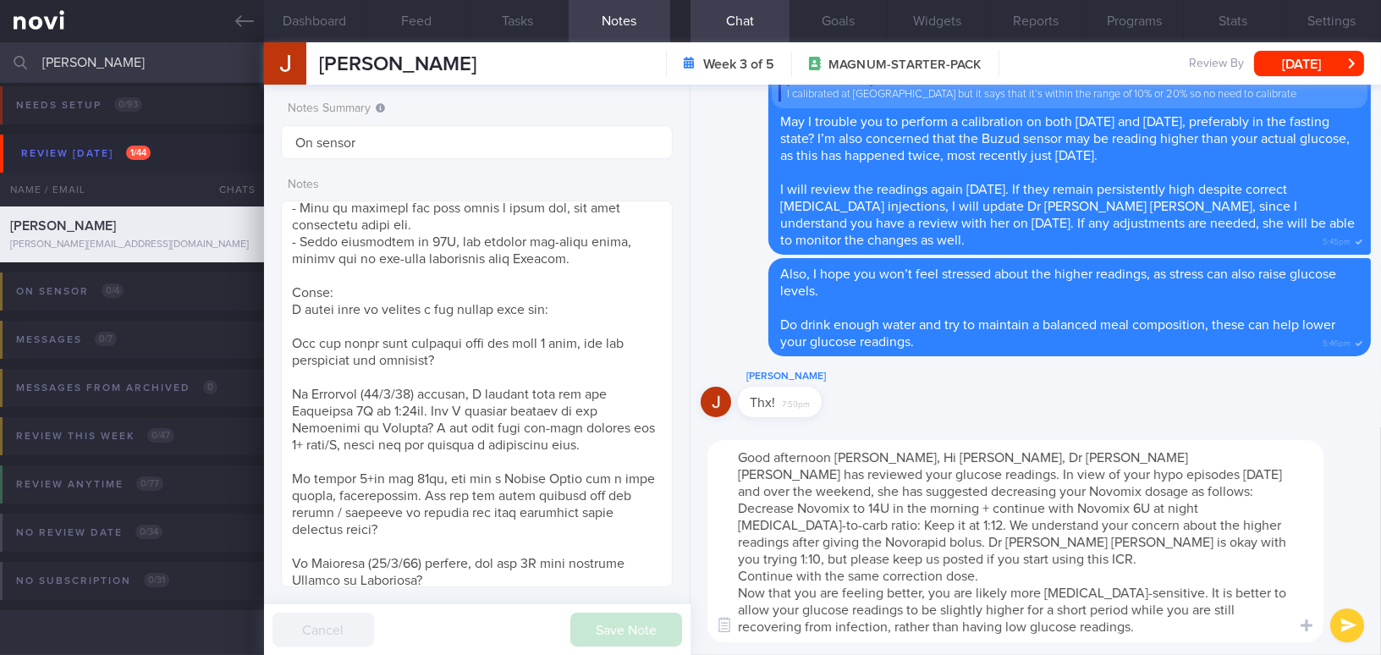
drag, startPoint x: 872, startPoint y: 452, endPoint x: 922, endPoint y: 452, distance: 49.9
click at [922, 452] on textarea "Good afternoon Jake, Hi Jake, Dr Sue Anne has reviewed your glucose readings. I…" at bounding box center [1015, 541] width 616 height 202
click at [734, 507] on textarea "Good afternoon Jake, Dr Sue Anne has reviewed your glucose readings. In view of…" at bounding box center [1015, 541] width 616 height 202
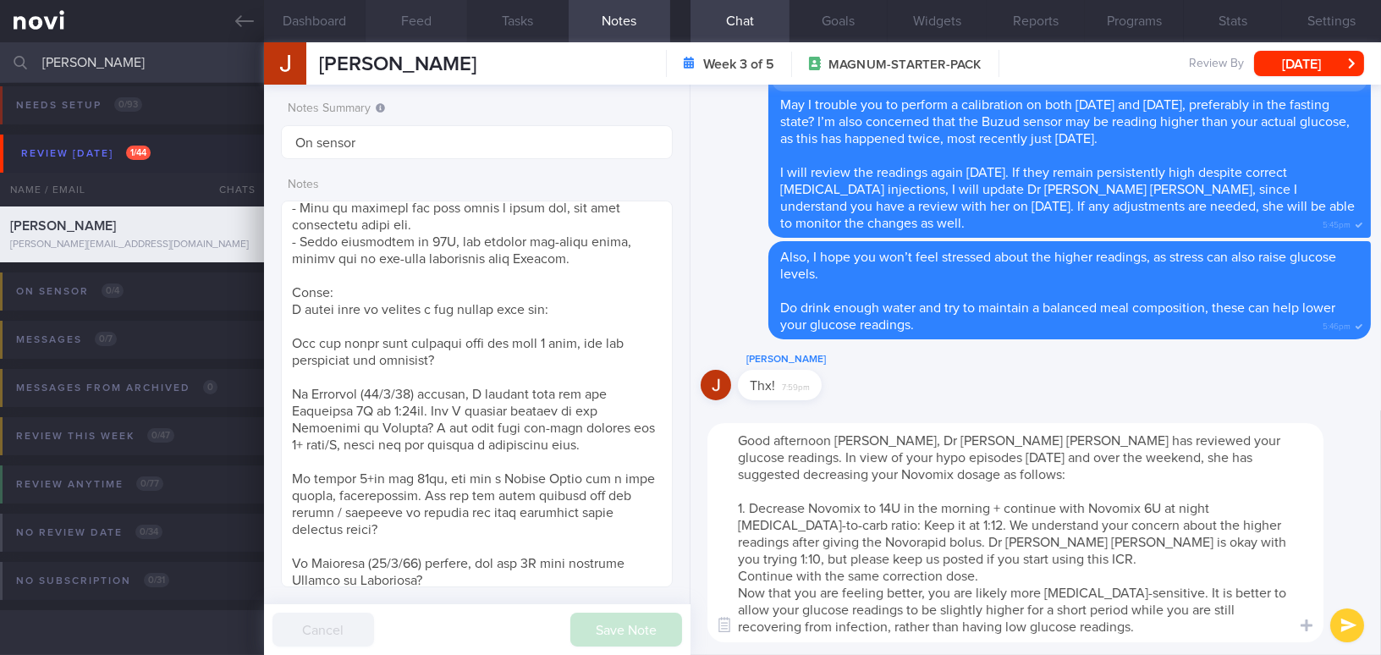
click at [410, 23] on button "Feed" at bounding box center [417, 21] width 102 height 42
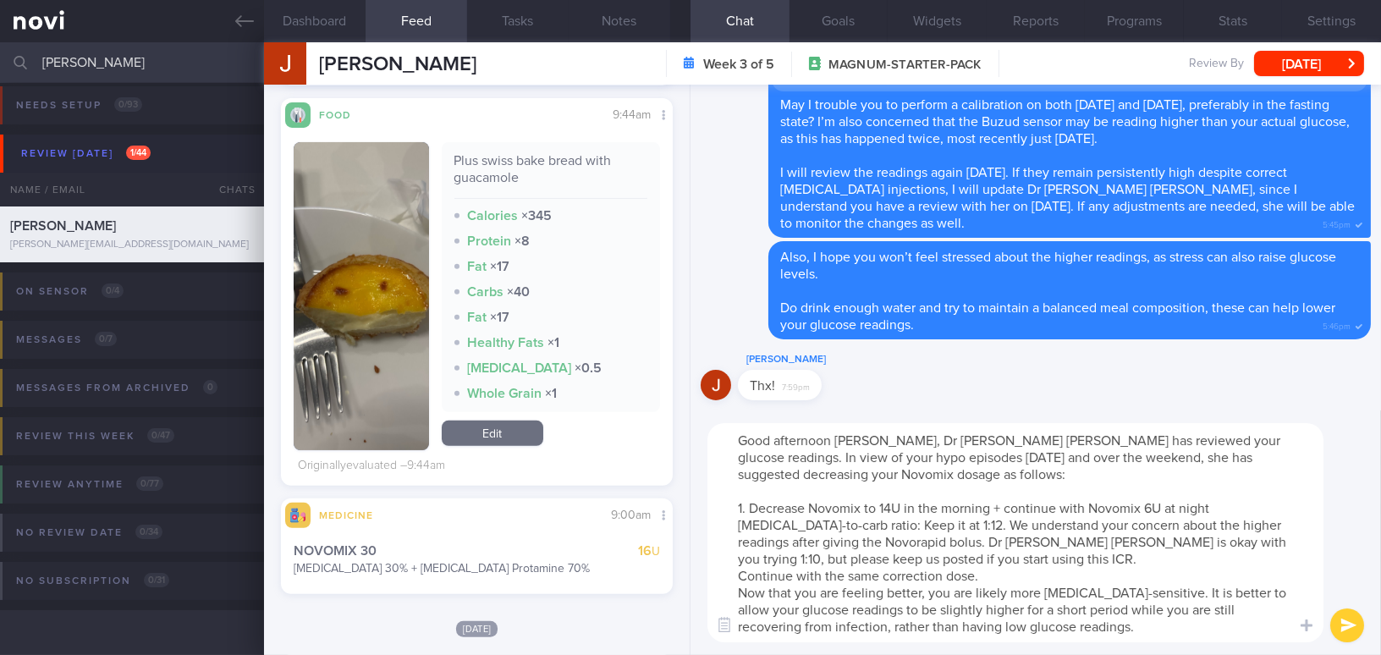
scroll to position [1615, 0]
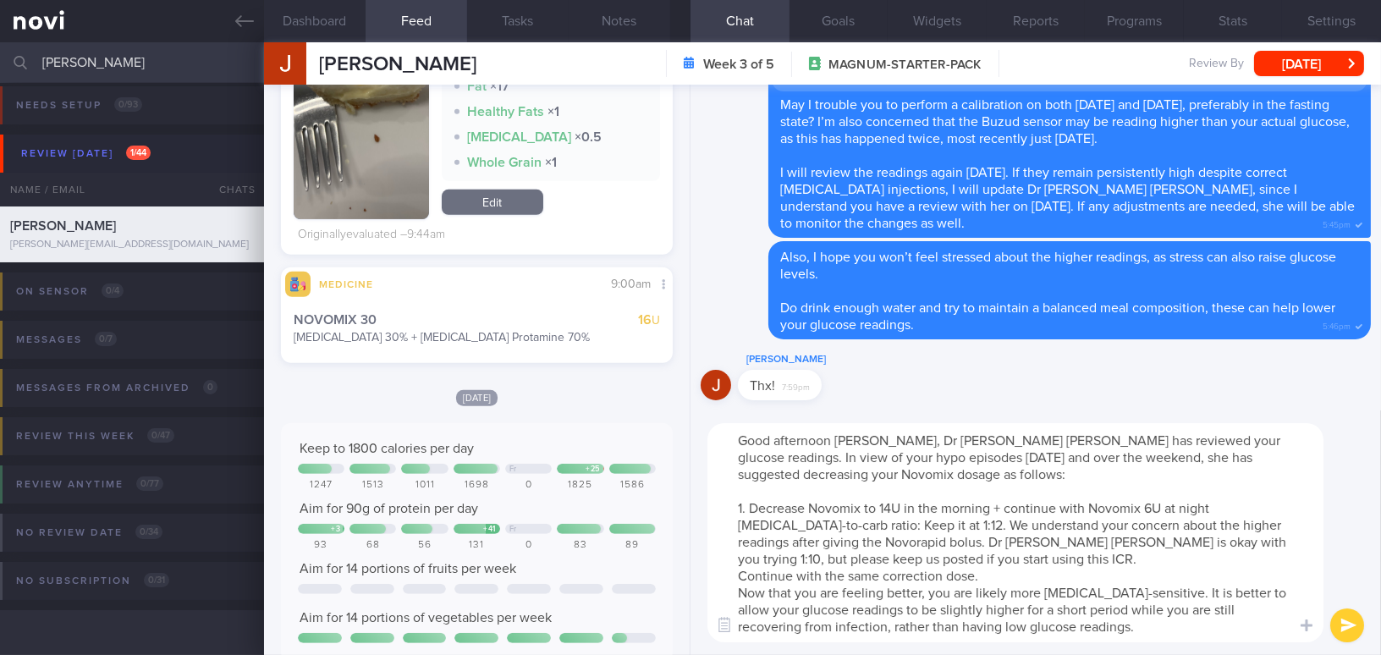
click at [729, 526] on textarea "Good afternoon Jake, Dr Sue Anne has reviewed your glucose readings. In view of…" at bounding box center [1015, 532] width 616 height 219
click at [740, 581] on textarea "Good afternoon Jake, Dr Sue Anne has reviewed your glucose readings. In view of…" at bounding box center [1015, 532] width 616 height 219
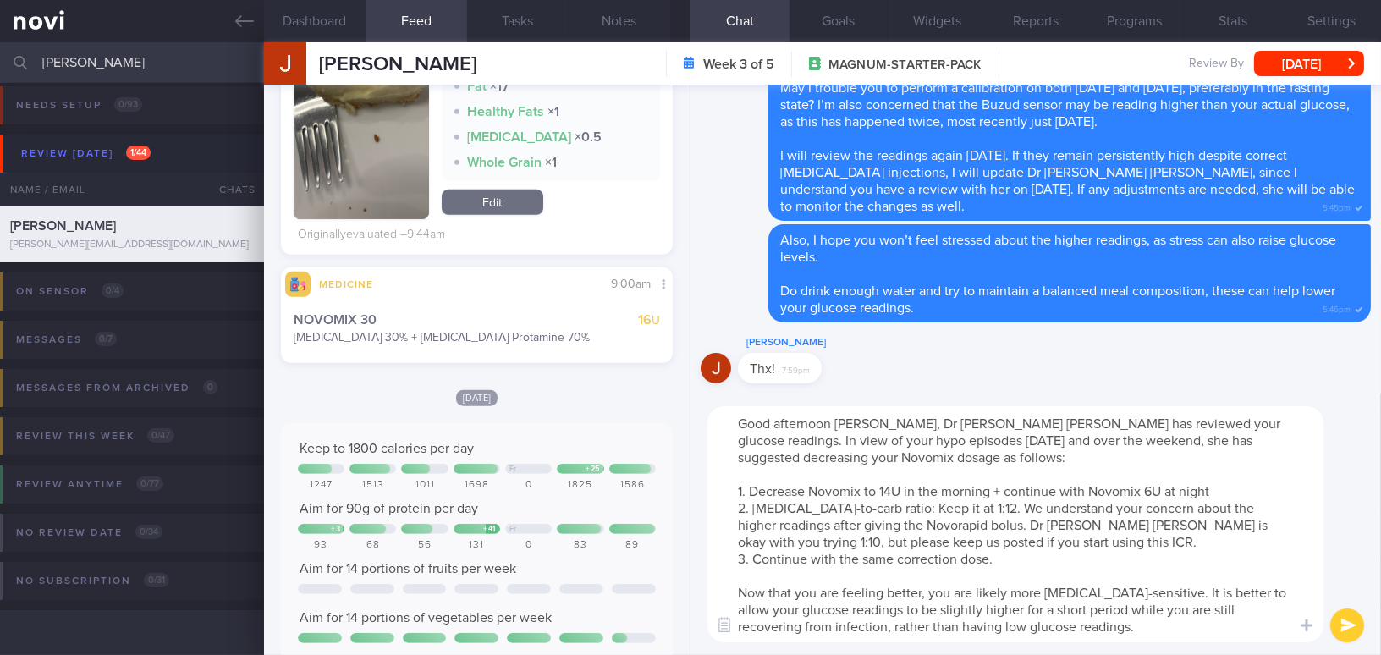
type textarea "Good afternoon [PERSON_NAME], Dr [PERSON_NAME] [PERSON_NAME] has reviewed your …"
click at [1343, 622] on button "submit" at bounding box center [1347, 625] width 34 height 34
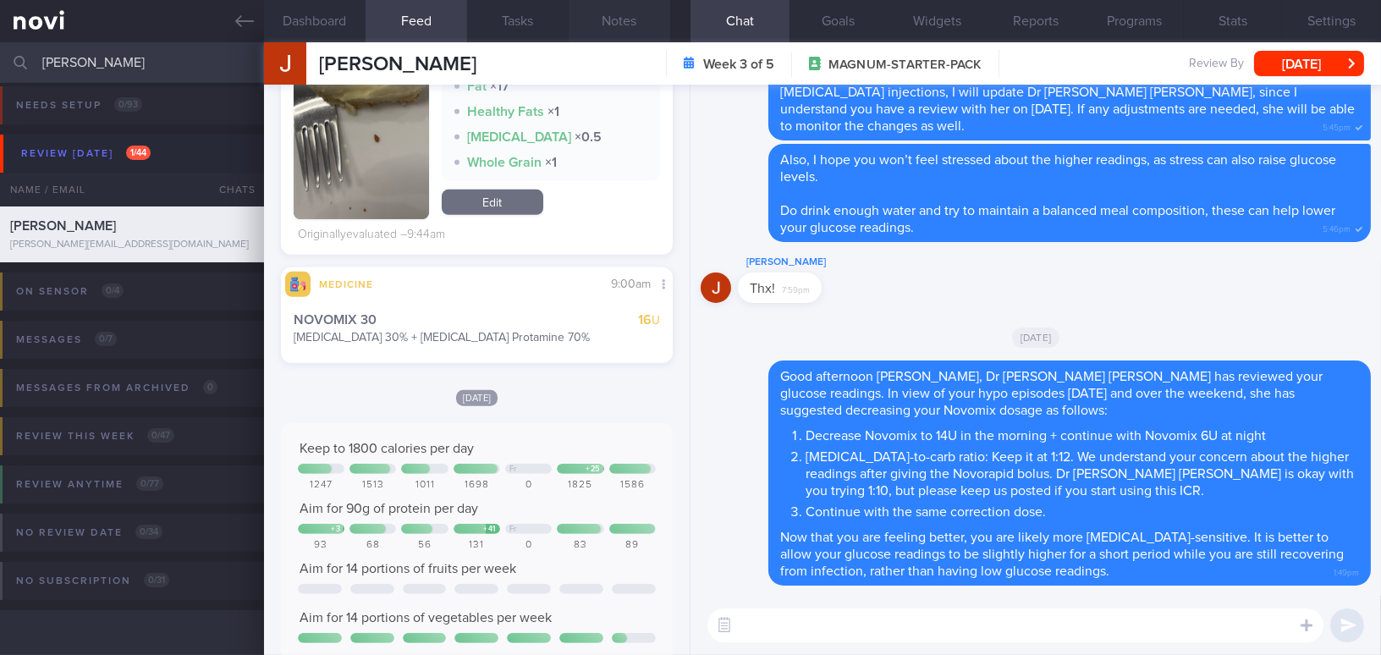
click at [608, 20] on button "Notes" at bounding box center [620, 21] width 102 height 42
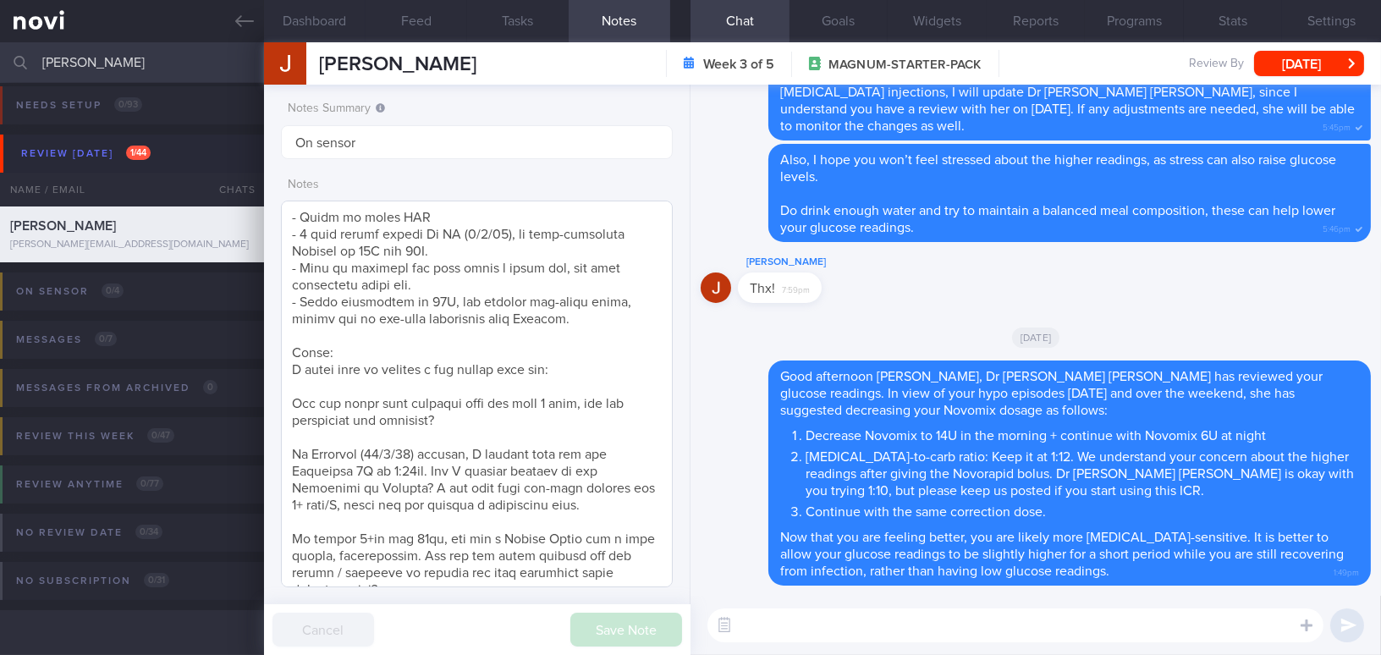
scroll to position [635, 0]
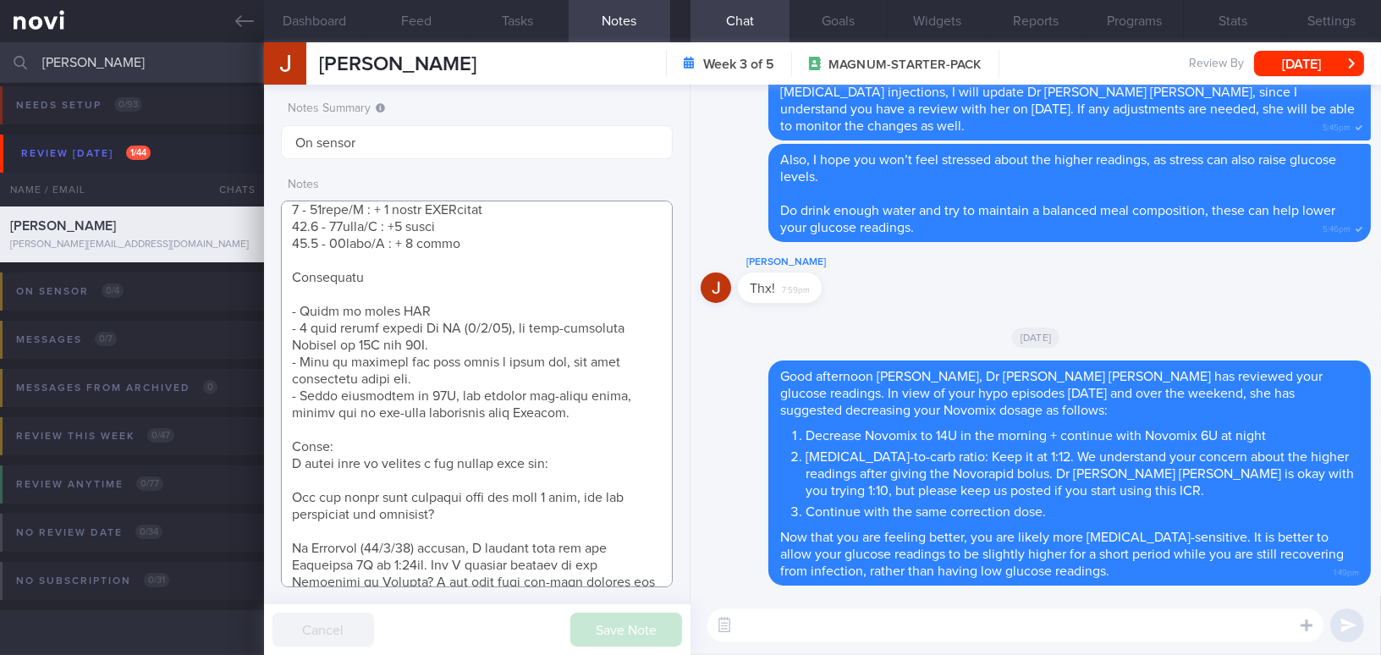
drag, startPoint x: 290, startPoint y: 445, endPoint x: 581, endPoint y: 452, distance: 291.2
click at [581, 452] on textarea at bounding box center [477, 394] width 392 height 387
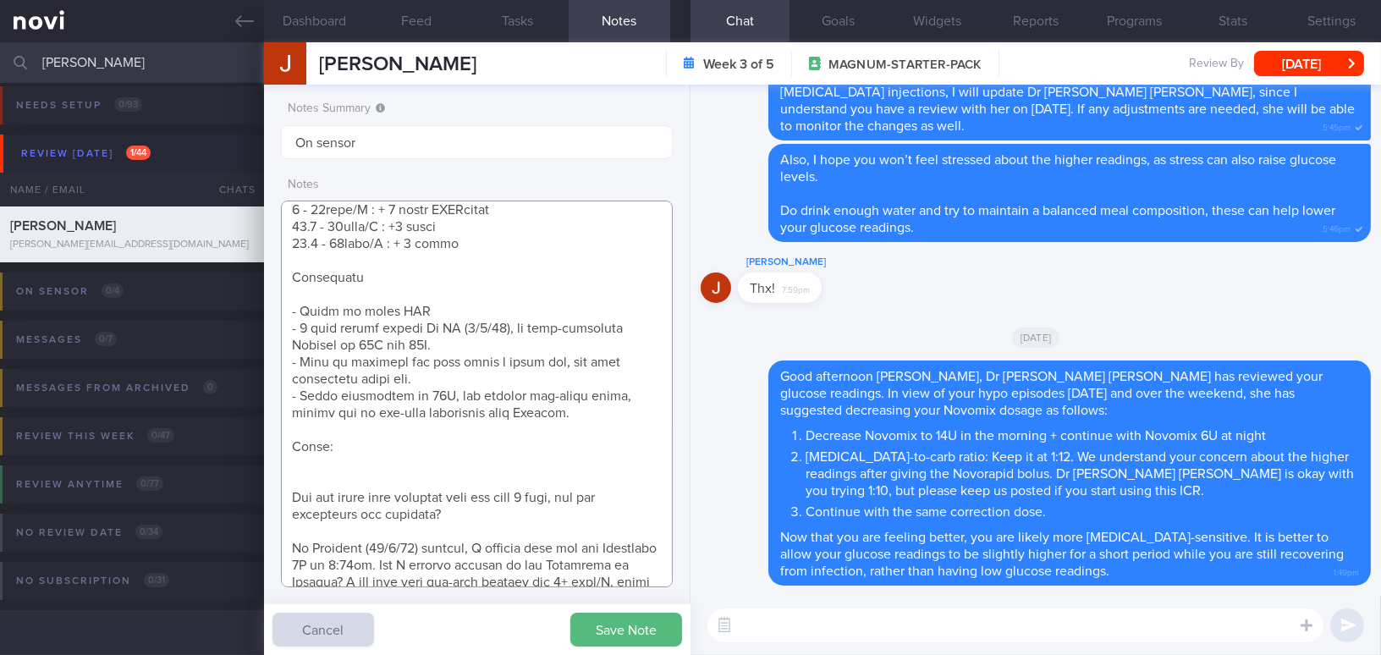
type textarea "39 year old Gentleman - Married with a 14-month, baby boy Occupation Office job…"
click at [787, 634] on textarea at bounding box center [1015, 625] width 616 height 34
paste textarea "I would like to clarify a few things with you:"
click at [782, 632] on textarea "I would like to clarify a few things with you:" at bounding box center [1015, 625] width 616 height 34
click at [1168, 633] on textarea "I would also like to clarify a few things with you:" at bounding box center [1015, 625] width 616 height 34
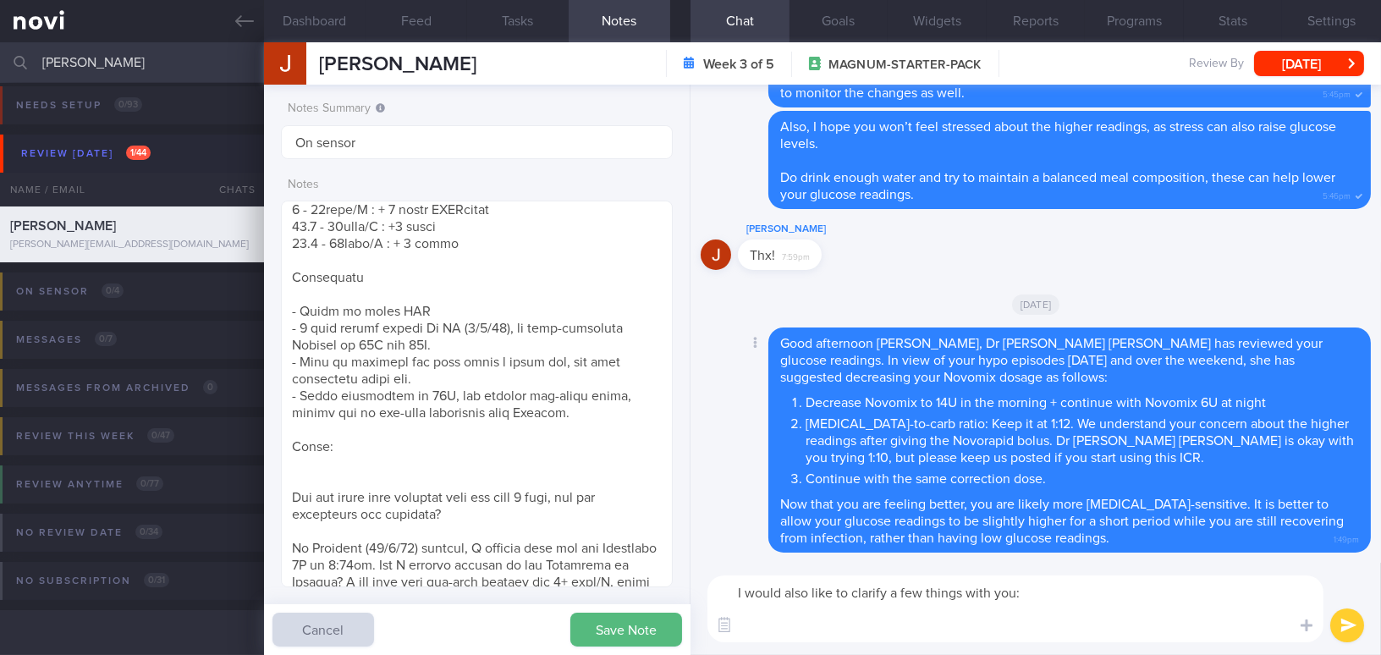
scroll to position [0, 0]
drag, startPoint x: 291, startPoint y: 478, endPoint x: 458, endPoint y: 496, distance: 167.7
click at [473, 496] on textarea at bounding box center [477, 394] width 392 height 387
click at [755, 624] on textarea "I would also like to clarify a few things with you:" at bounding box center [1015, 608] width 616 height 67
paste textarea "For the hypos that occurred over the past 3 days, did you experience any sympto…"
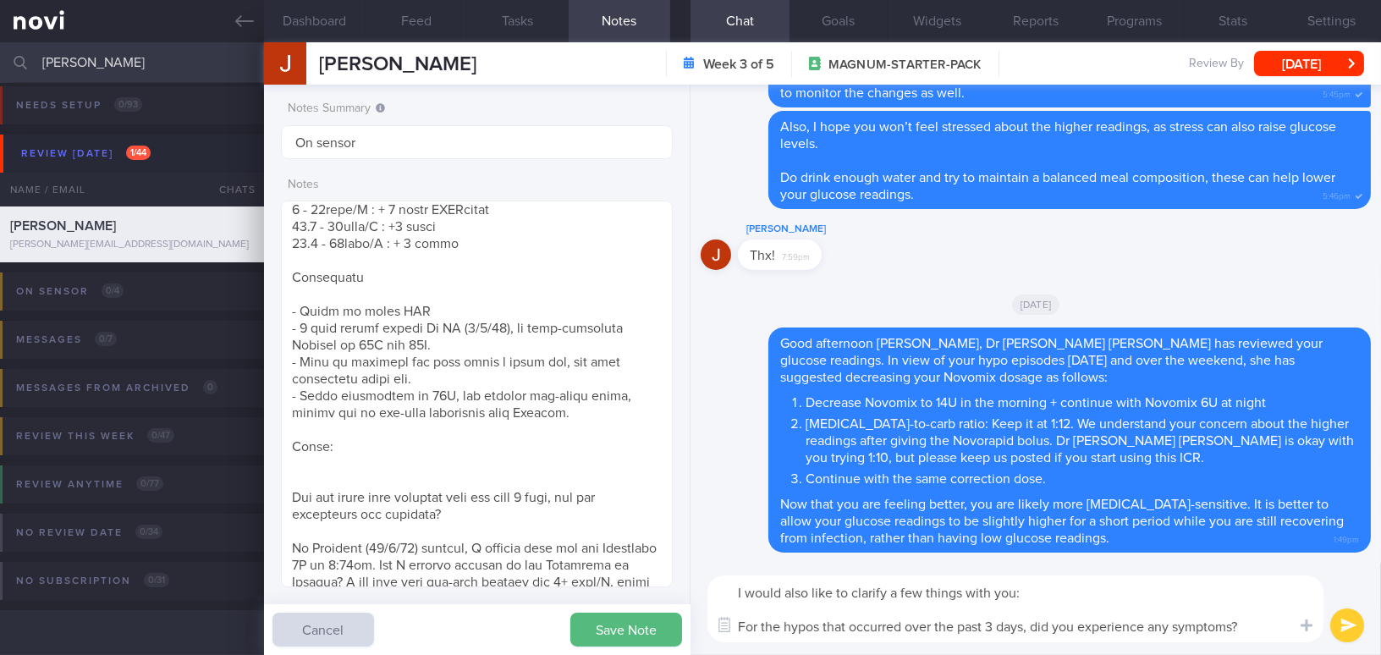
type textarea "I would also like to clarify a few things with you: For the hypos that occurred…"
click at [1352, 622] on button "submit" at bounding box center [1347, 625] width 34 height 34
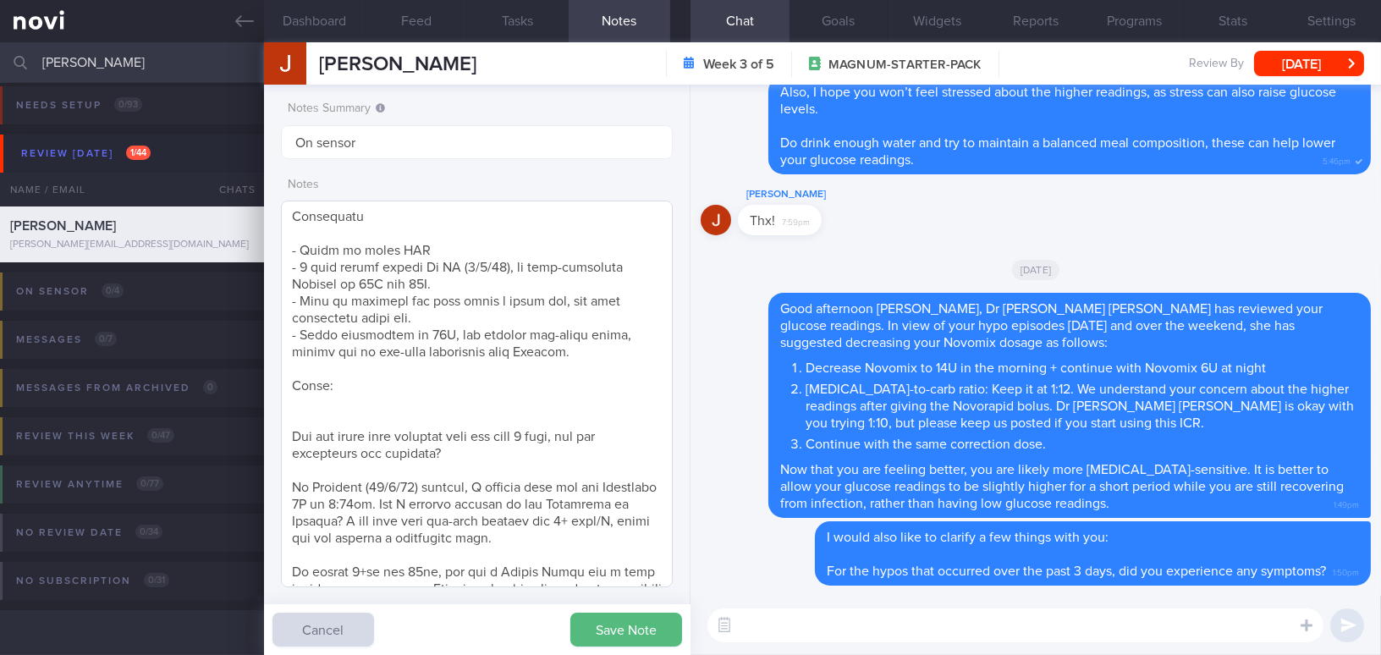
scroll to position [789, 0]
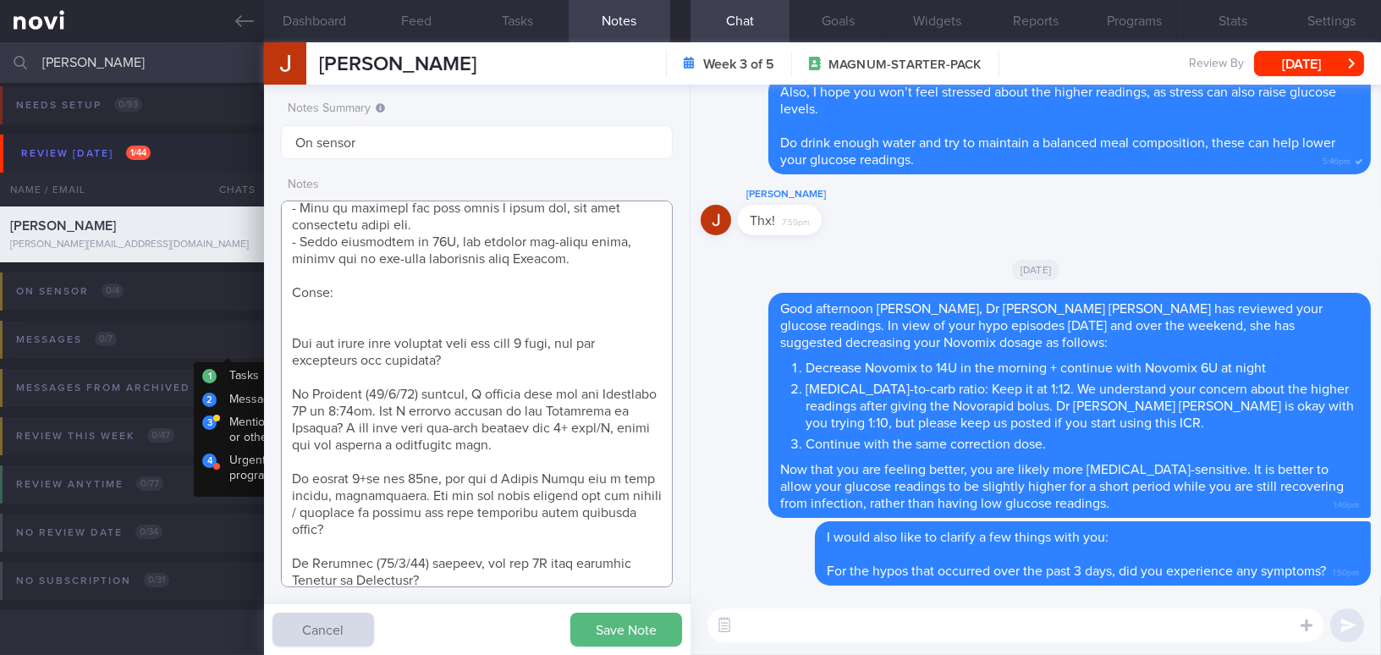
drag, startPoint x: 463, startPoint y: 343, endPoint x: 243, endPoint y: 319, distance: 221.3
click at [243, 319] on div "Patients New Users Coaches jake Assigned patients Assigned patients All active …" at bounding box center [690, 348] width 1381 height 613
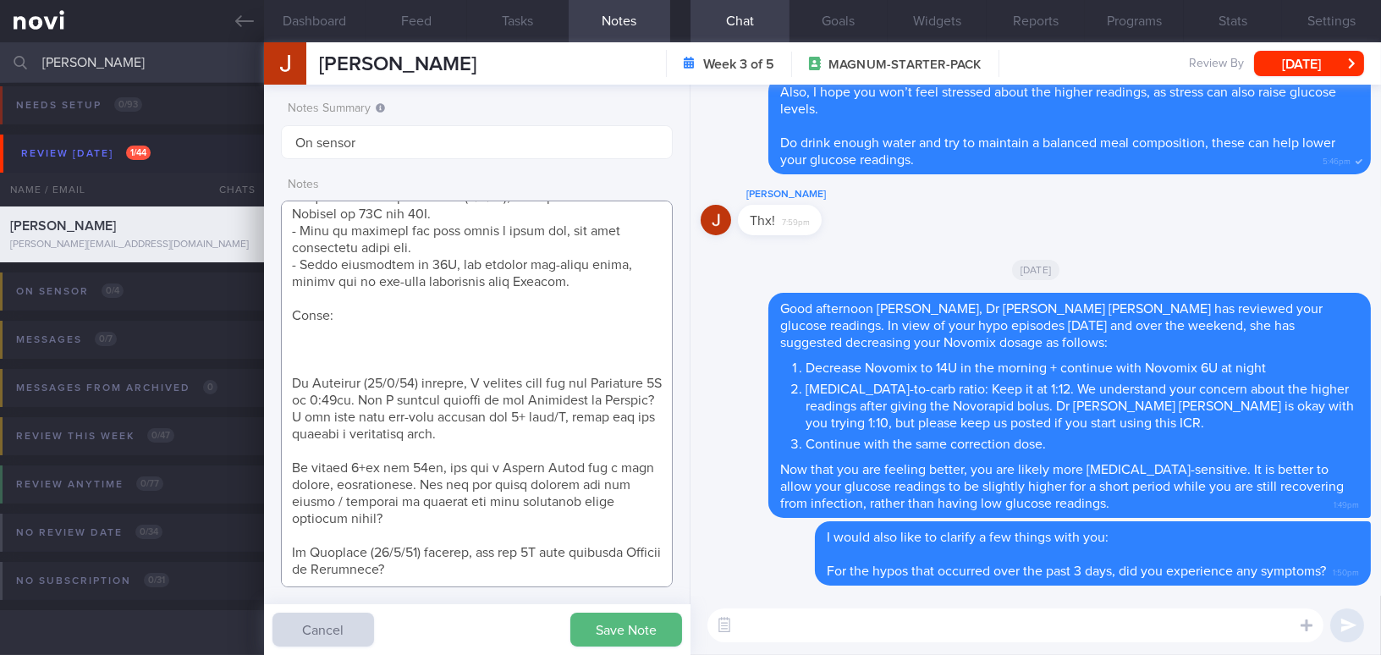
scroll to position [764, 0]
drag, startPoint x: 344, startPoint y: 300, endPoint x: 269, endPoint y: 294, distance: 74.7
click at [269, 294] on div "Notes Summary Summary will be shown in the main patients table On sensor Notes …" at bounding box center [477, 370] width 426 height 570
click at [306, 350] on textarea at bounding box center [477, 394] width 392 height 387
click at [426, 25] on button "Feed" at bounding box center [417, 21] width 102 height 42
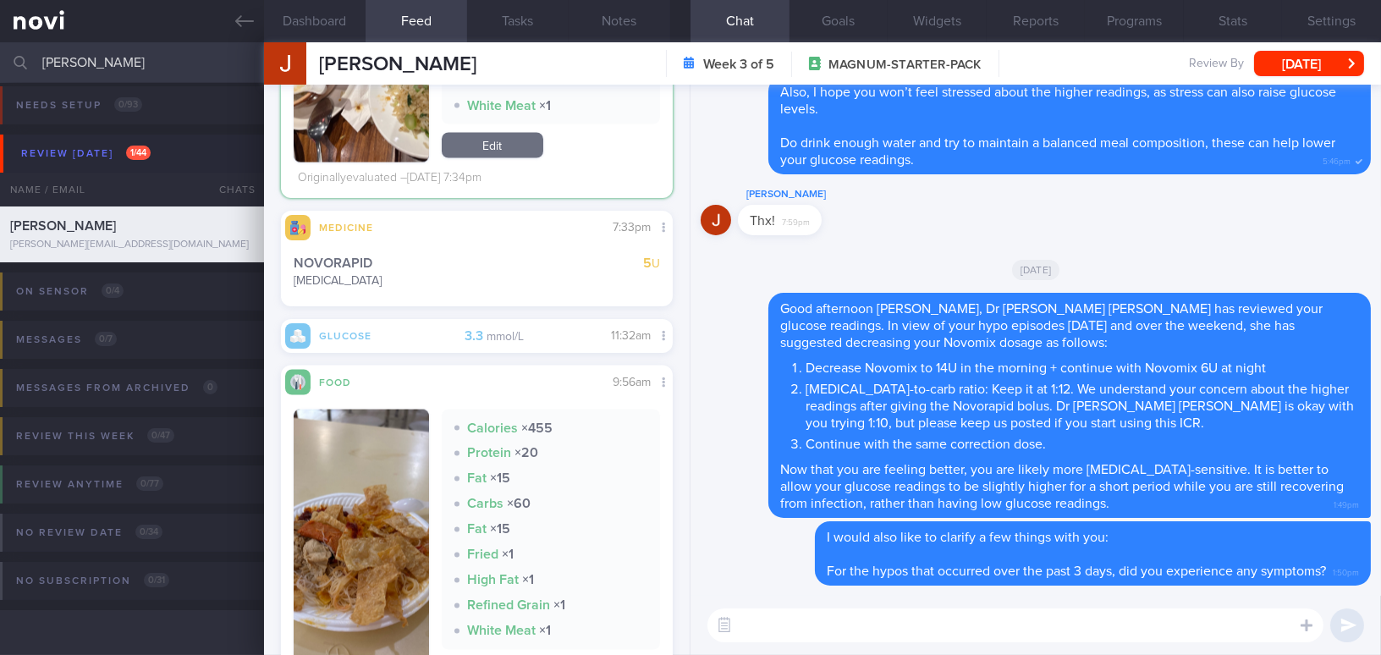
scroll to position [201, 366]
click at [765, 630] on textarea at bounding box center [1015, 625] width 616 height 34
drag, startPoint x: 406, startPoint y: 266, endPoint x: 708, endPoint y: 288, distance: 302.9
click at [708, 288] on div "[DATE]" at bounding box center [1036, 268] width 670 height 47
click at [600, 10] on button "Notes" at bounding box center [620, 21] width 102 height 42
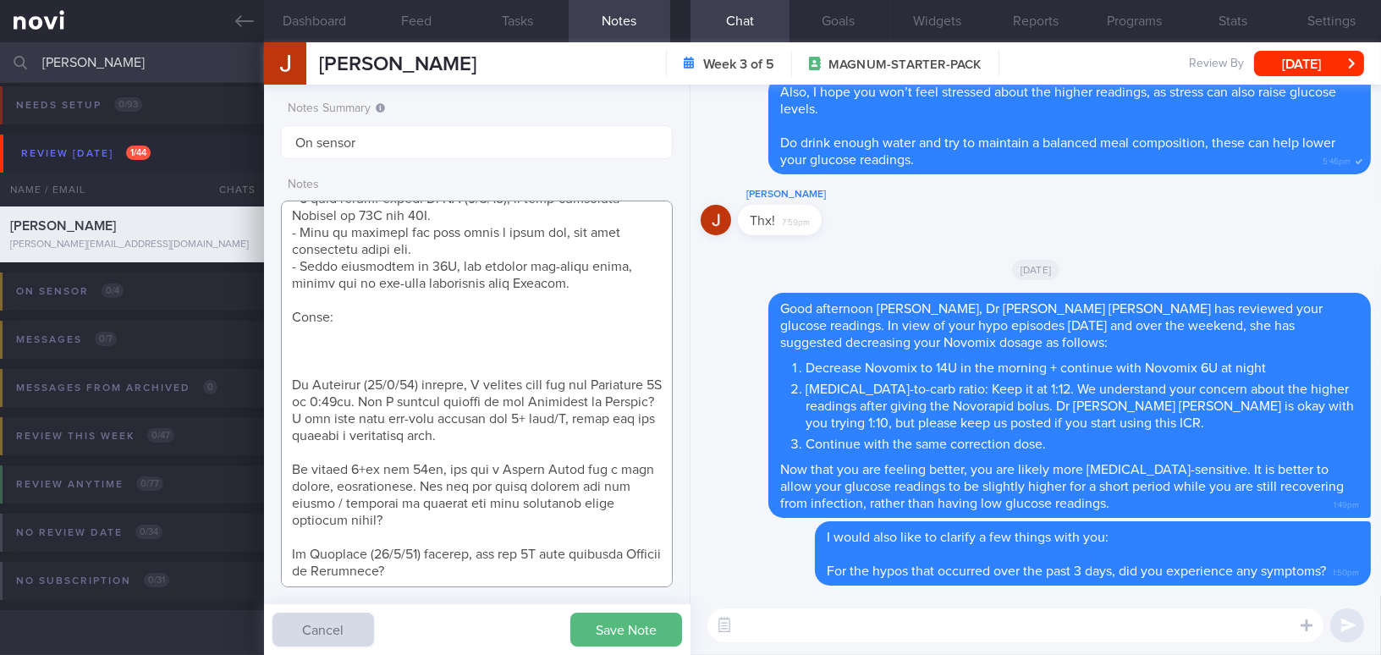
drag, startPoint x: 290, startPoint y: 366, endPoint x: 471, endPoint y: 509, distance: 230.8
click at [471, 509] on textarea at bounding box center [477, 394] width 392 height 387
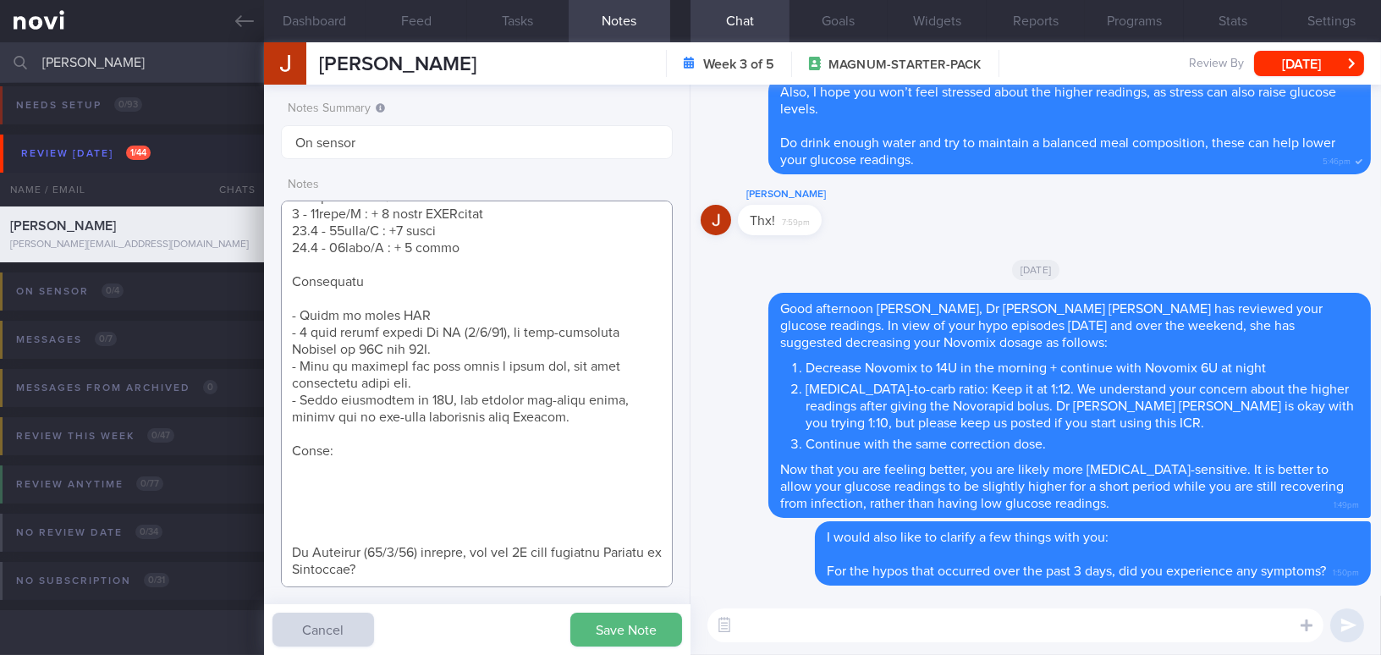
scroll to position [630, 0]
type textarea "39 year old Gentleman - Married with a 14-month, baby boy Occupation Office job…"
click at [823, 629] on textarea at bounding box center [1015, 625] width 616 height 34
paste textarea "On Saturday (30/8/25) evening, I noticed that you had Novorapid 5U at 7:33pm. M…"
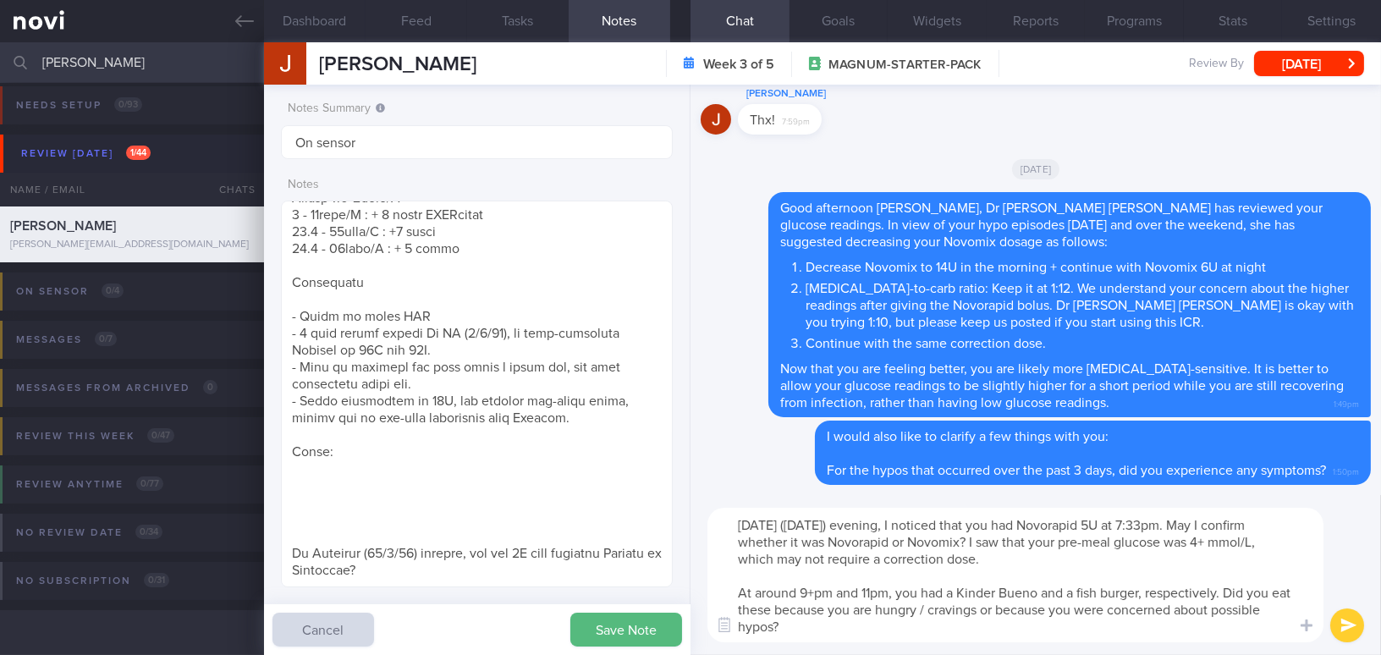
scroll to position [0, 0]
drag, startPoint x: 951, startPoint y: 611, endPoint x: 962, endPoint y: 611, distance: 11.0
click at [962, 611] on textarea "On Saturday (30/8/25) evening, I noticed that you had Novorapid 5U at 7:33pm. M…" at bounding box center [1015, 575] width 616 height 135
click at [949, 614] on textarea "On Saturday (30/8/25) evening, I noticed that you had Novorapid 5U at 7:33pm. M…" at bounding box center [1015, 575] width 616 height 135
type textarea "On Saturday (30/8/25) evening, I noticed that you had Novorapid 5U at 7:33pm. M…"
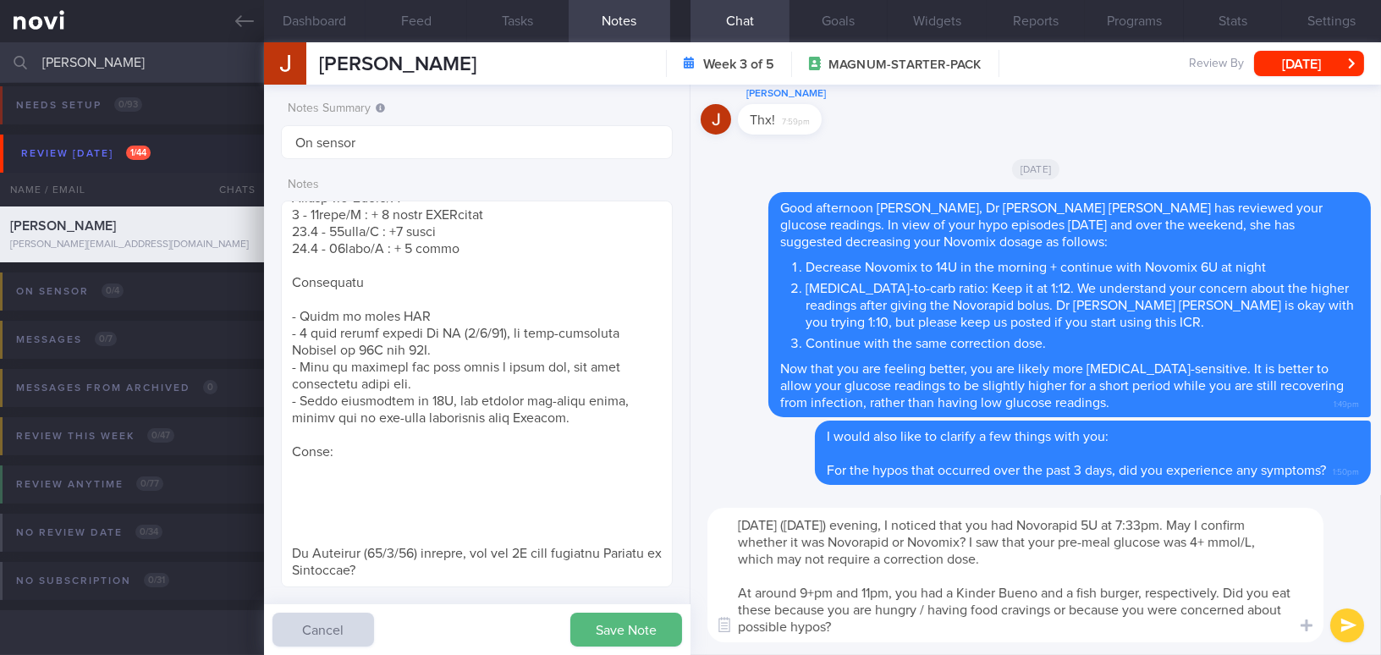
click at [1341, 622] on button "submit" at bounding box center [1347, 625] width 34 height 34
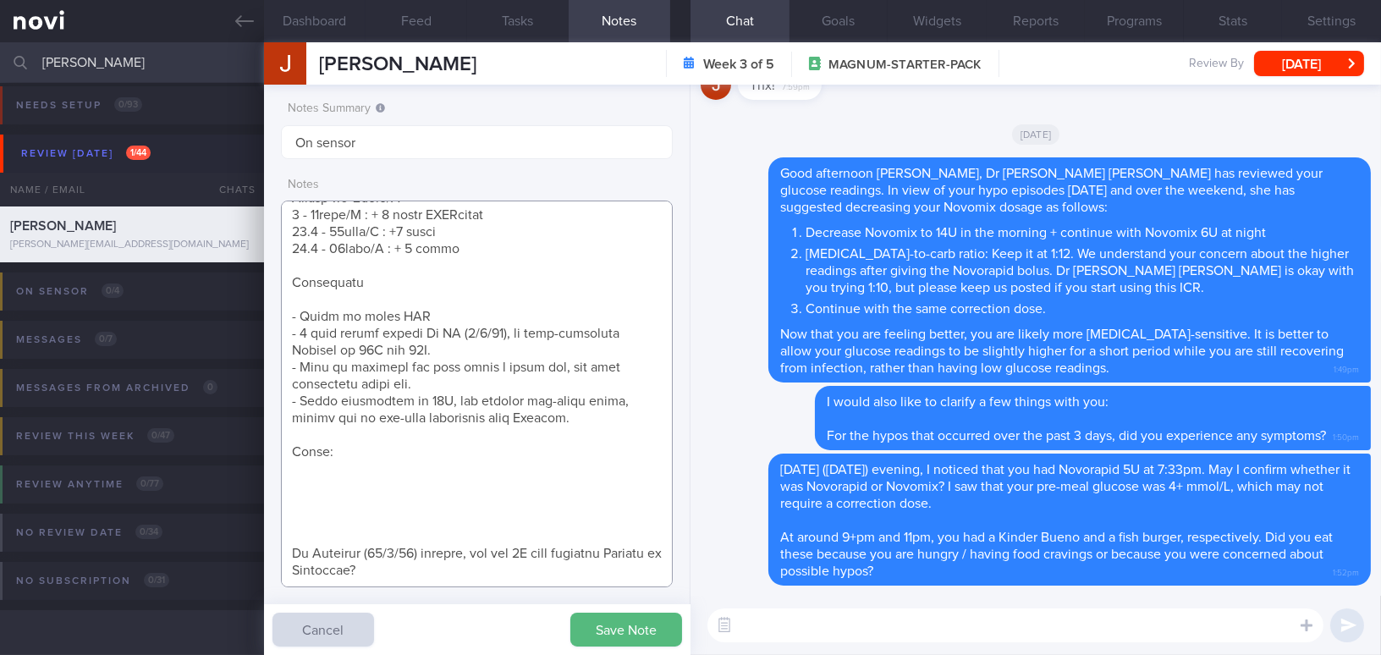
drag, startPoint x: 439, startPoint y: 551, endPoint x: 347, endPoint y: 538, distance: 93.1
click at [267, 531] on div "Notes Summary Summary will be shown in the main patients table On sensor Notes …" at bounding box center [477, 370] width 426 height 570
drag, startPoint x: 349, startPoint y: 539, endPoint x: 419, endPoint y: 16, distance: 527.6
click at [419, 16] on button "Feed" at bounding box center [417, 21] width 102 height 42
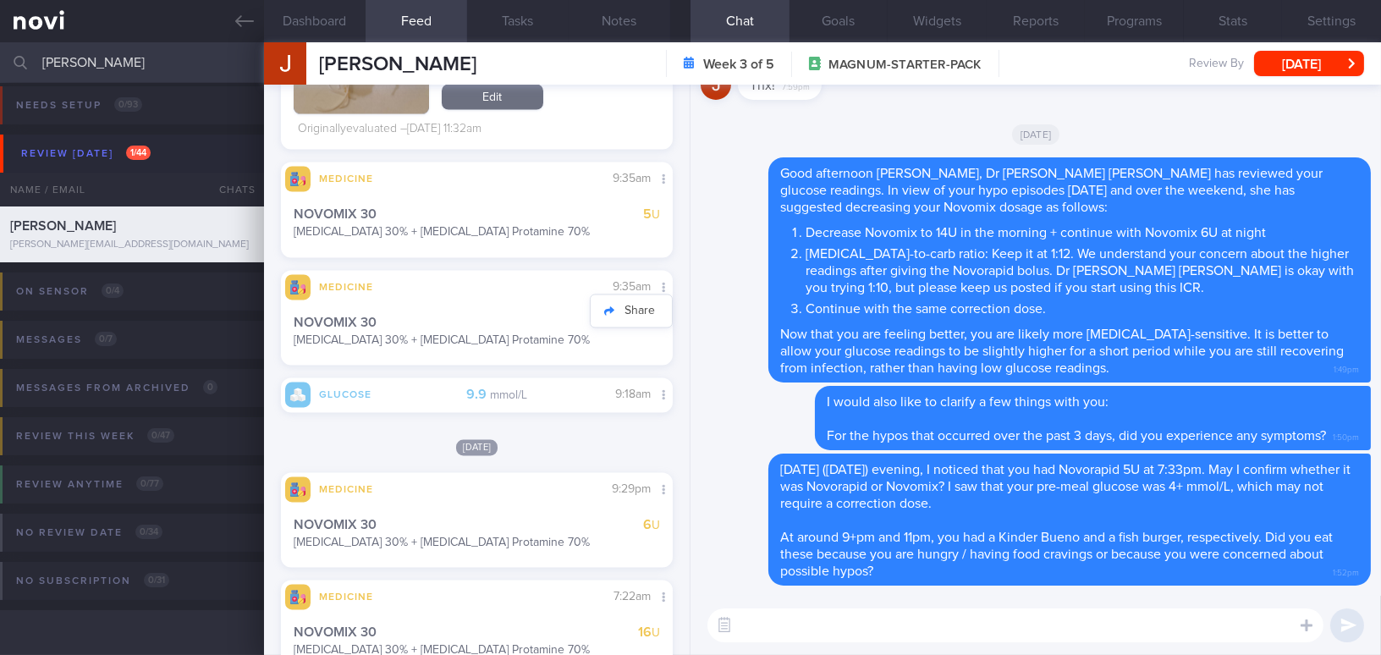
scroll to position [6077, 0]
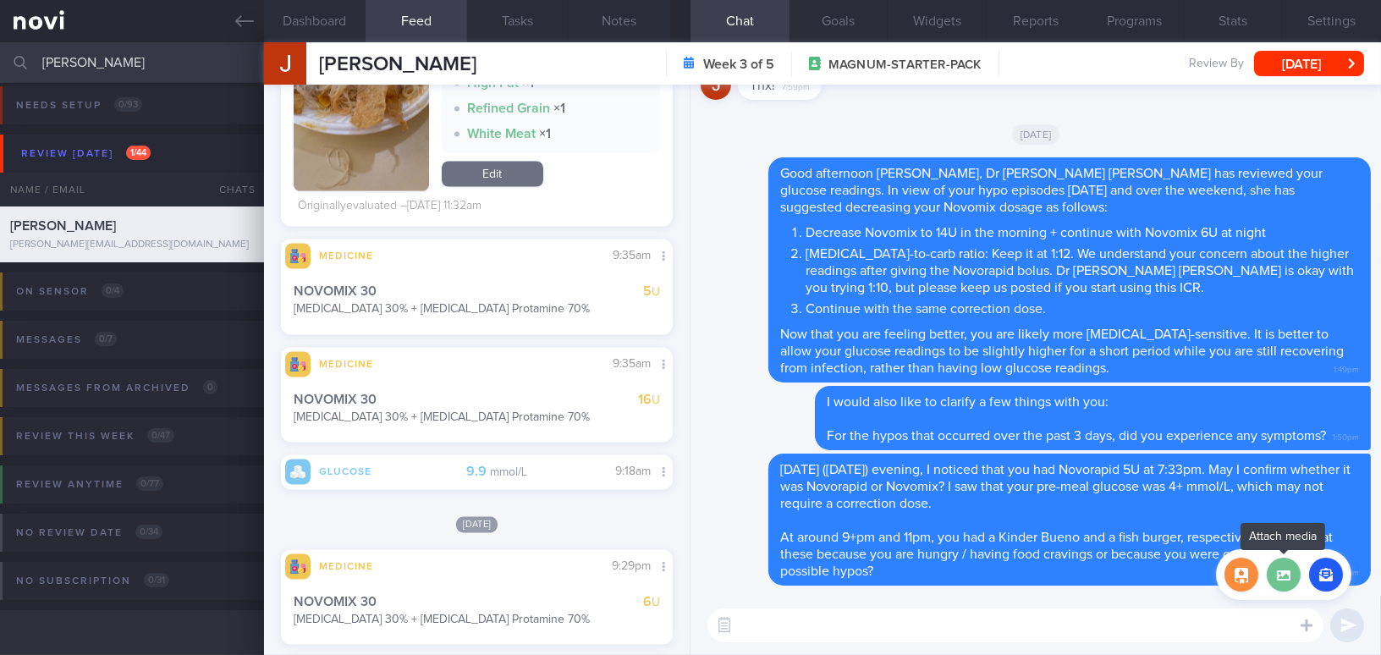
click at [1285, 571] on label at bounding box center [1284, 575] width 34 height 34
click at [0, 0] on input "file" at bounding box center [0, 0] width 0 height 0
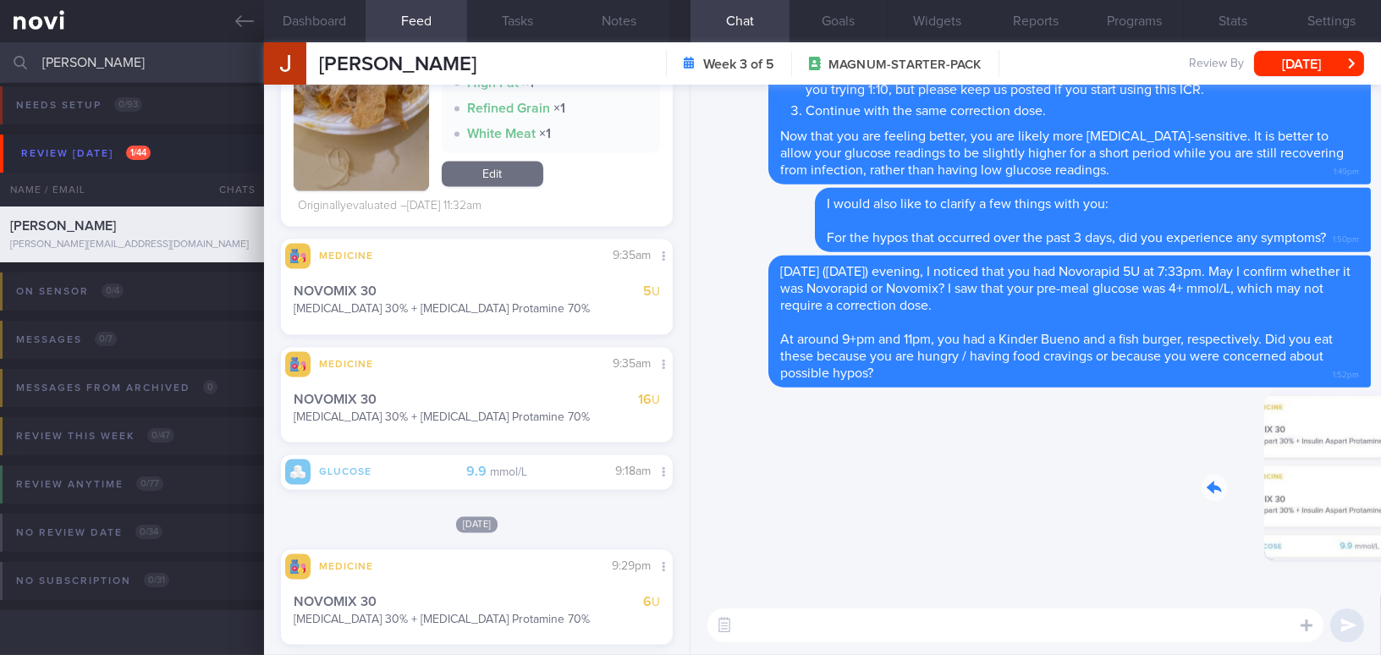
drag, startPoint x: 1271, startPoint y: 498, endPoint x: 1379, endPoint y: 508, distance: 108.8
click at [1379, 508] on div "Delete 1:52pm Delete On Saturday (30/8/25) evening, I noticed that you had Novo…" at bounding box center [1036, 340] width 691 height 511
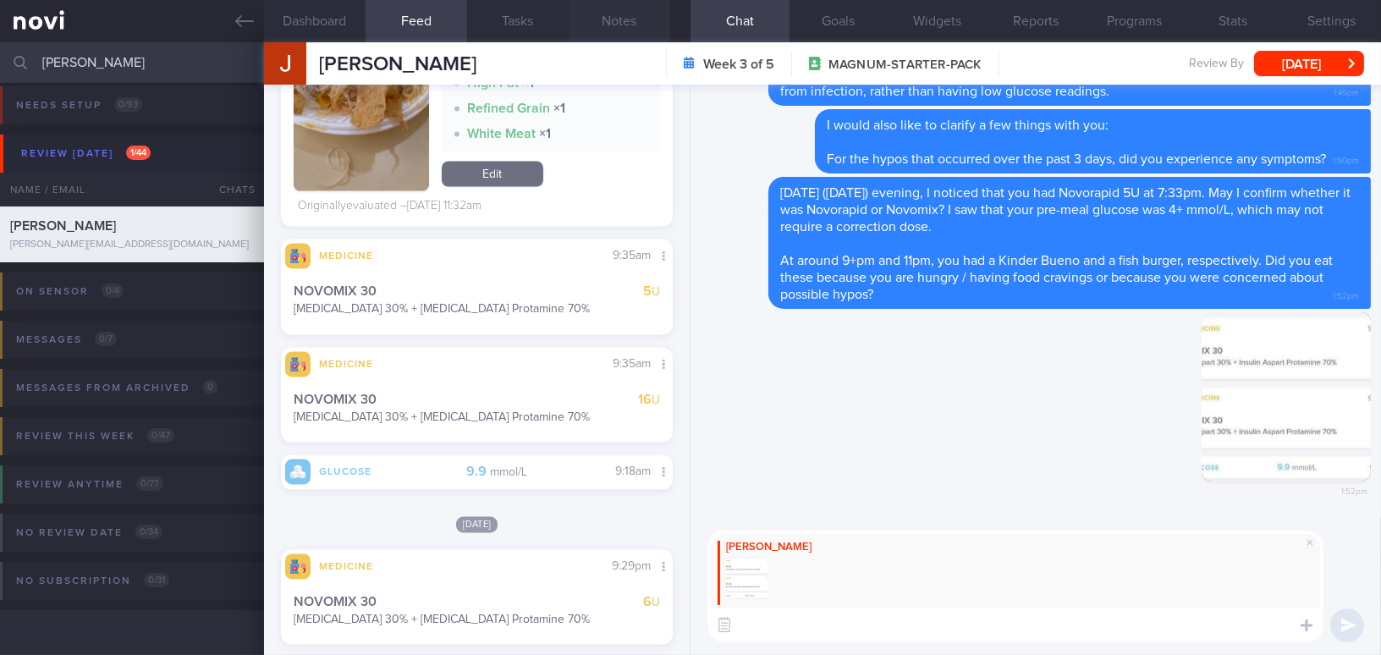
click at [622, 26] on button "Notes" at bounding box center [620, 21] width 102 height 42
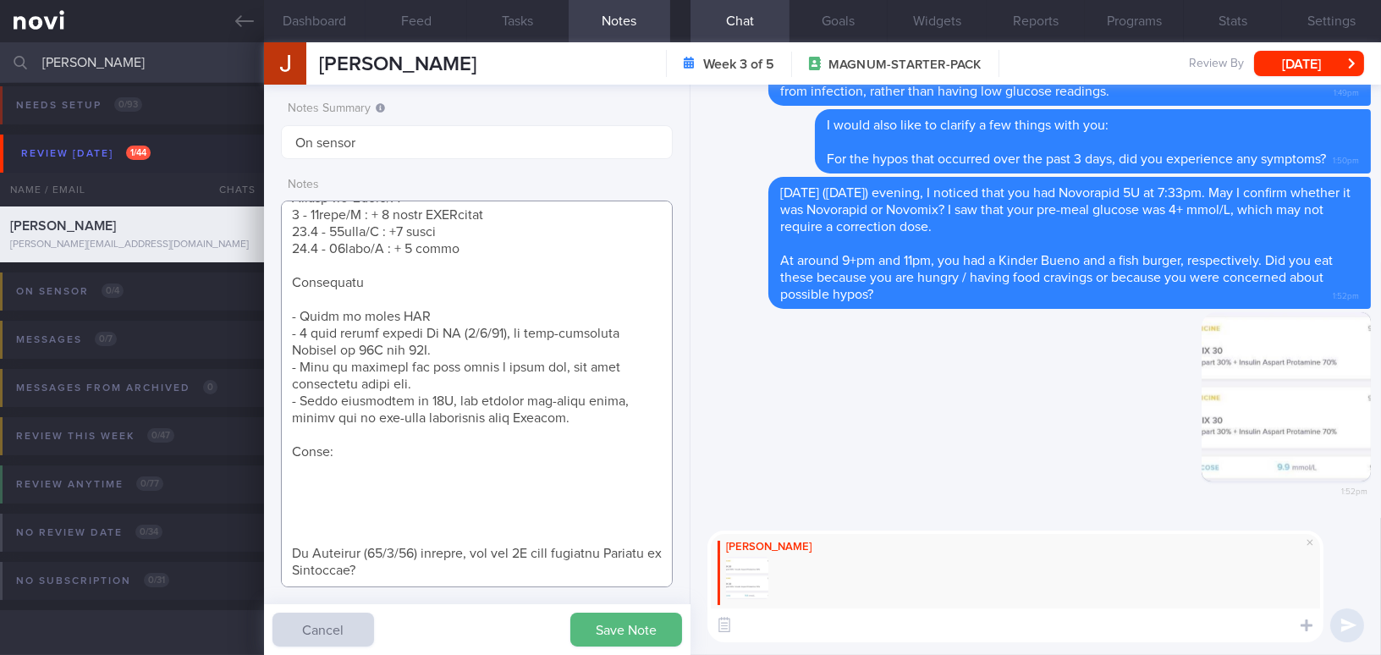
drag, startPoint x: 441, startPoint y: 554, endPoint x: 281, endPoint y: 534, distance: 161.2
click at [281, 534] on textarea at bounding box center [477, 394] width 392 height 387
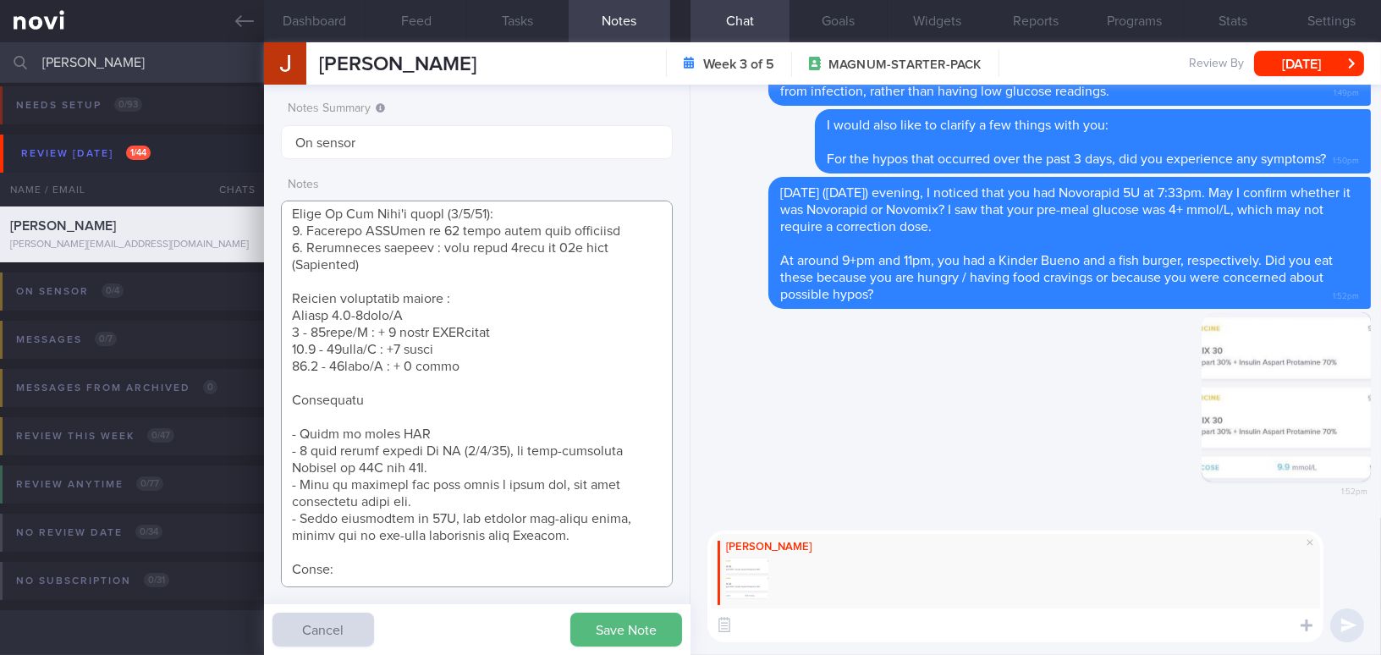
scroll to position [612, 0]
type textarea "39 year old Gentleman - Married with a 14-month, baby boy Occupation Office job…"
click at [755, 630] on textarea at bounding box center [1015, 625] width 616 height 34
paste textarea "[DATE] ([DATE]) morning, was the 5U dose injected Novomix or Novorapid?"
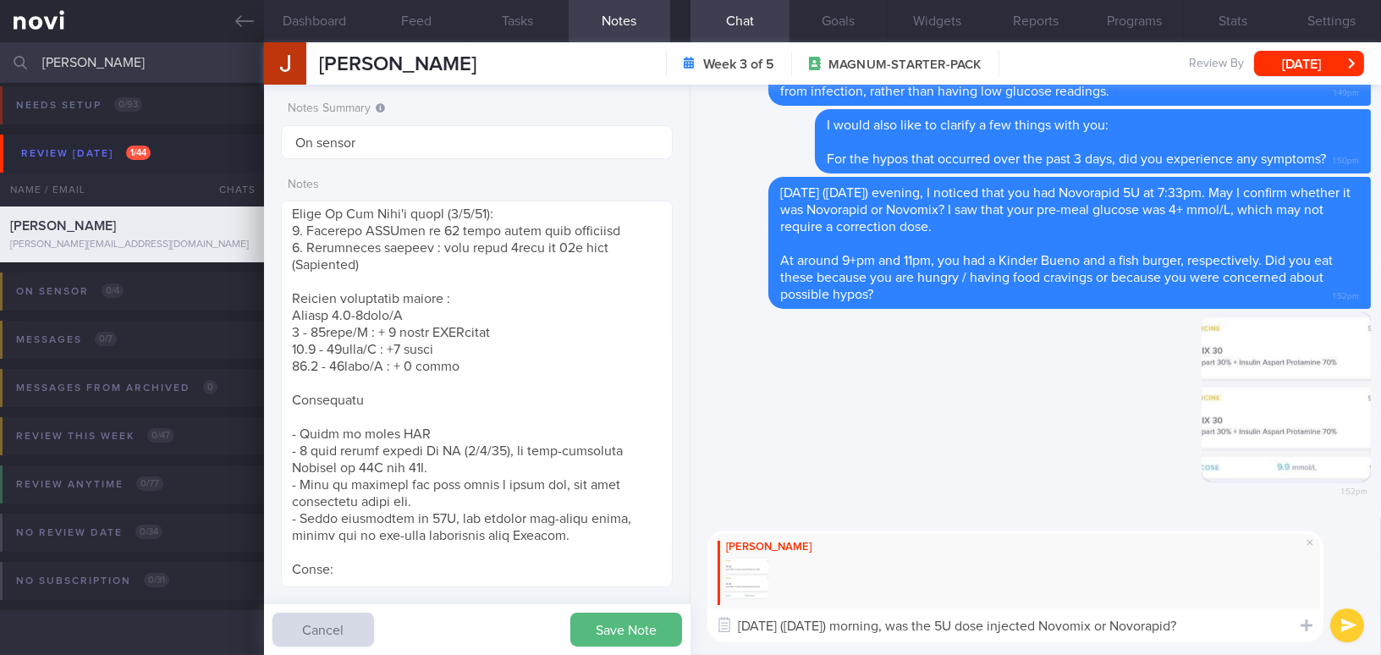
type textarea "[DATE] ([DATE]) morning, was the 5U dose injected Novomix or Novorapid?"
click at [1344, 629] on button "submit" at bounding box center [1347, 625] width 34 height 34
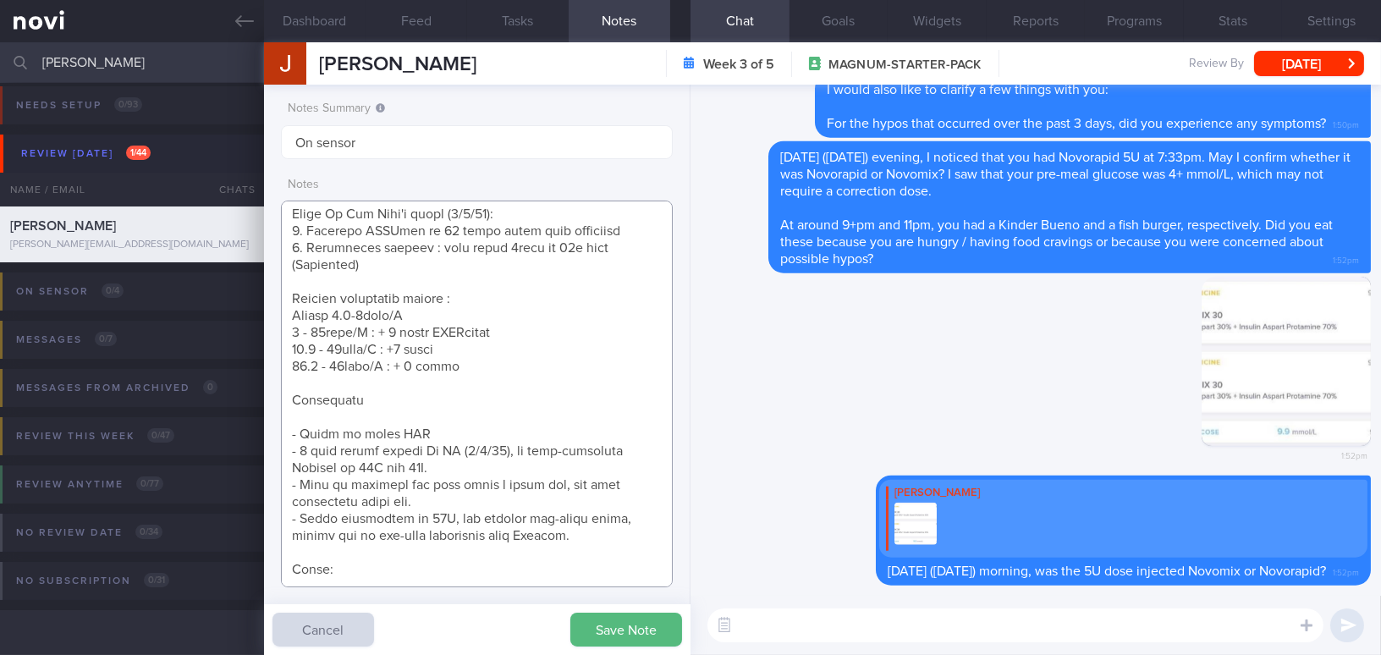
drag, startPoint x: 372, startPoint y: 475, endPoint x: 271, endPoint y: 450, distance: 104.5
click at [271, 450] on div "Notes Summary Summary will be shown in the main patients table On sensor Notes …" at bounding box center [477, 370] width 426 height 570
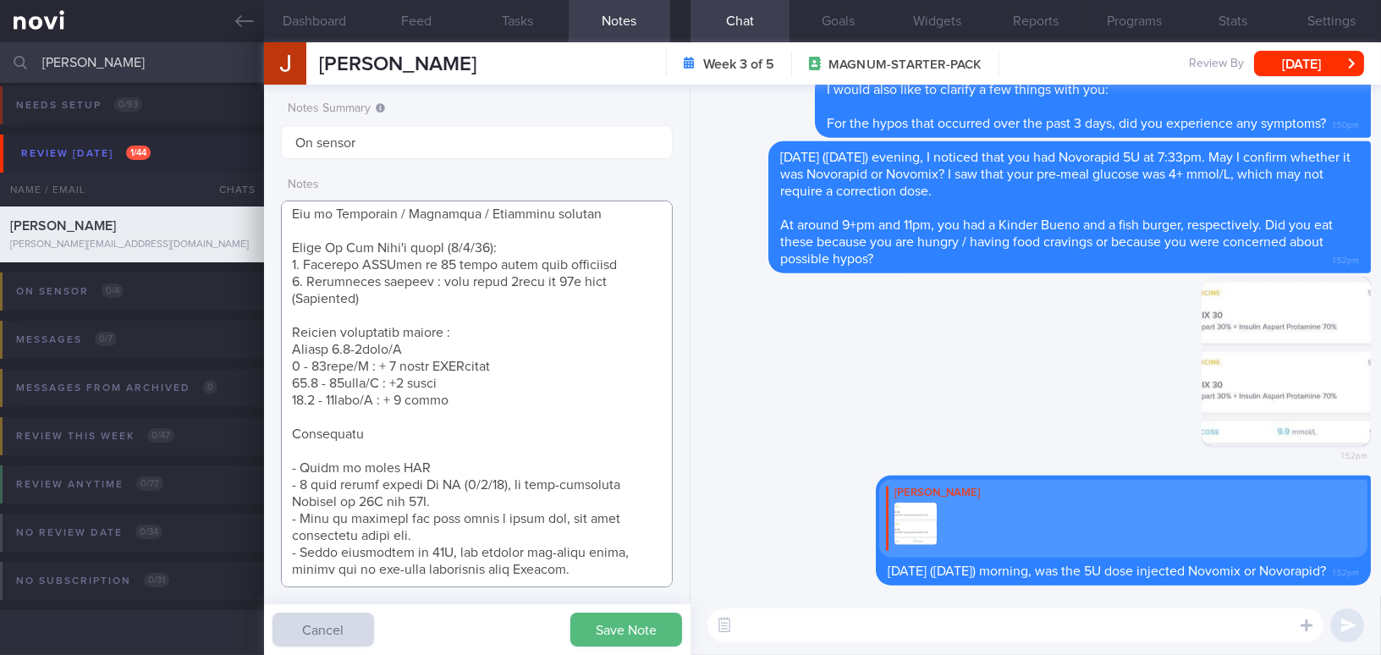
scroll to position [596, 0]
drag, startPoint x: 304, startPoint y: 572, endPoint x: 286, endPoint y: 447, distance: 126.5
click at [286, 447] on textarea at bounding box center [477, 394] width 392 height 387
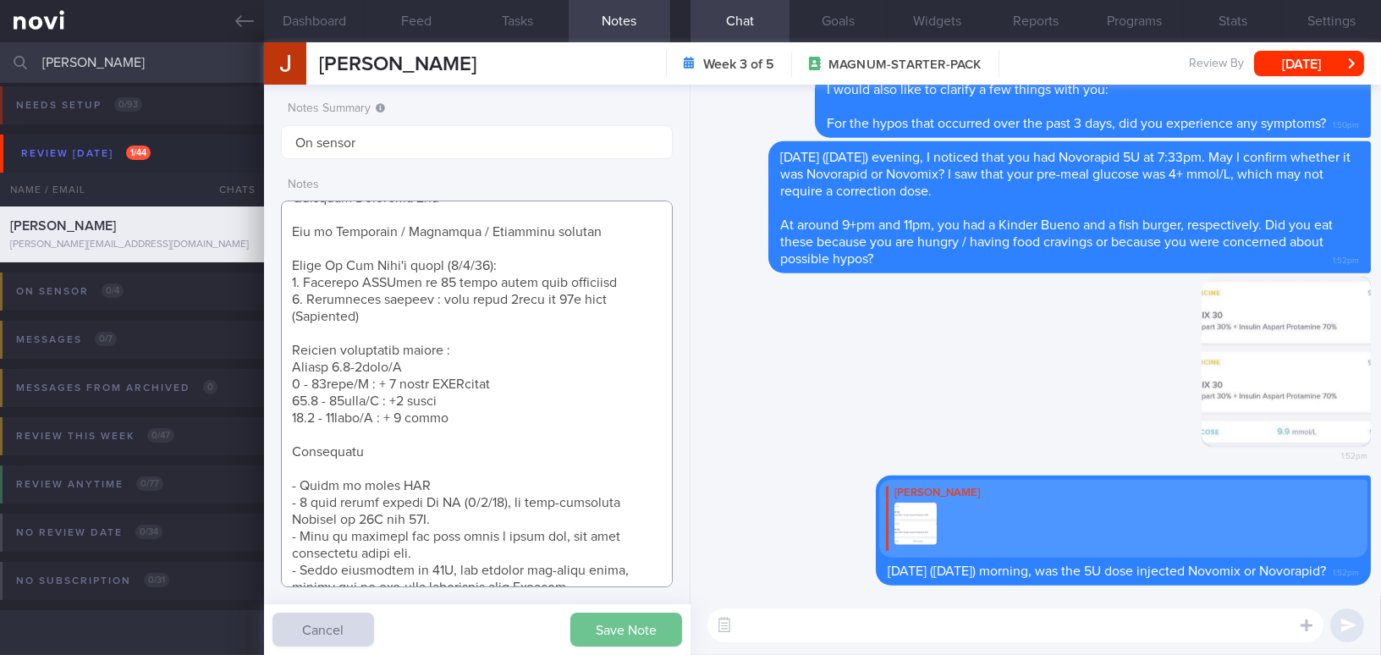
type textarea "39 year old Gentleman - Married with a 14-month, baby boy Occupation Office job…"
click at [619, 633] on button "Save Note" at bounding box center [626, 630] width 112 height 34
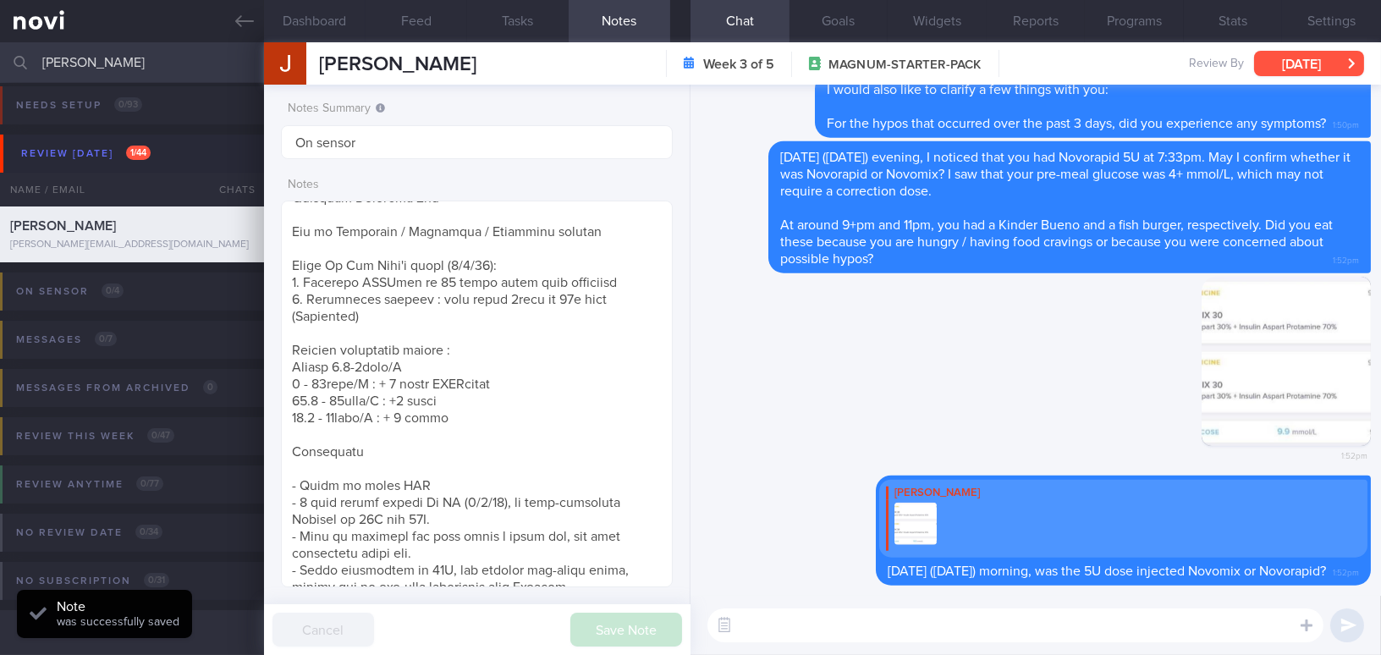
click at [1310, 63] on button "[DATE]" at bounding box center [1309, 63] width 110 height 25
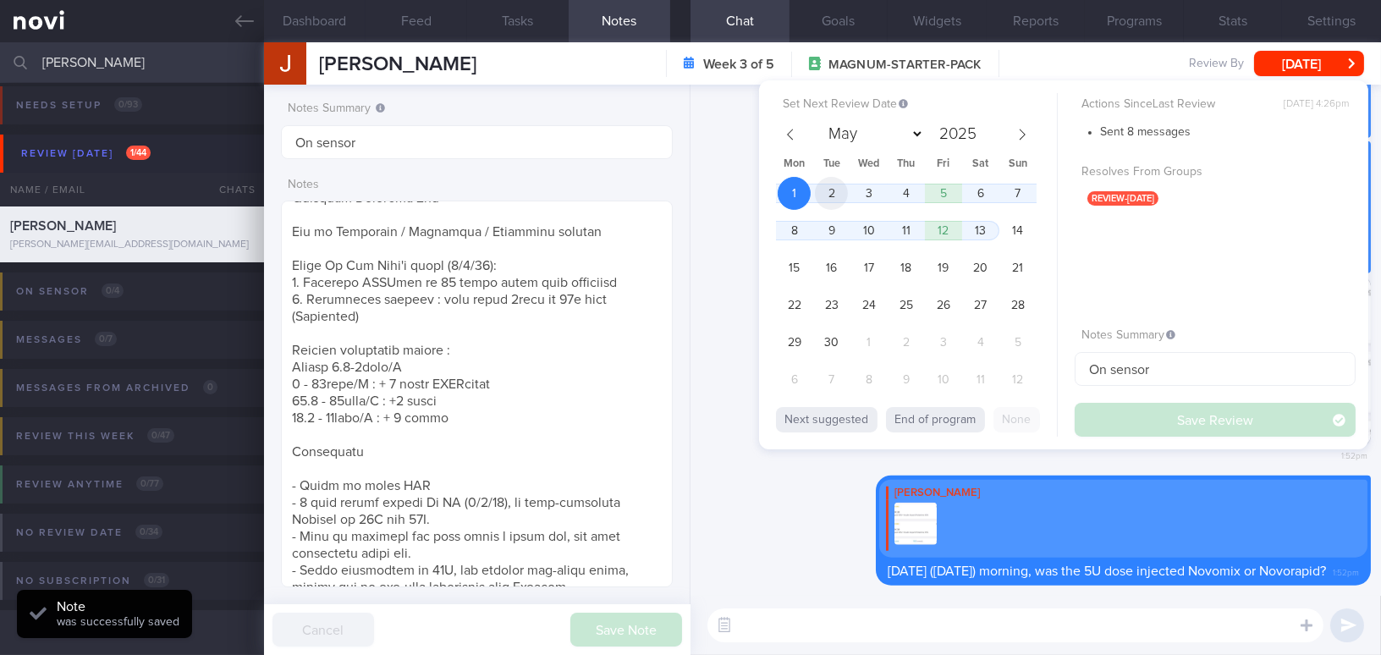
click at [837, 195] on span "2" at bounding box center [831, 193] width 33 height 33
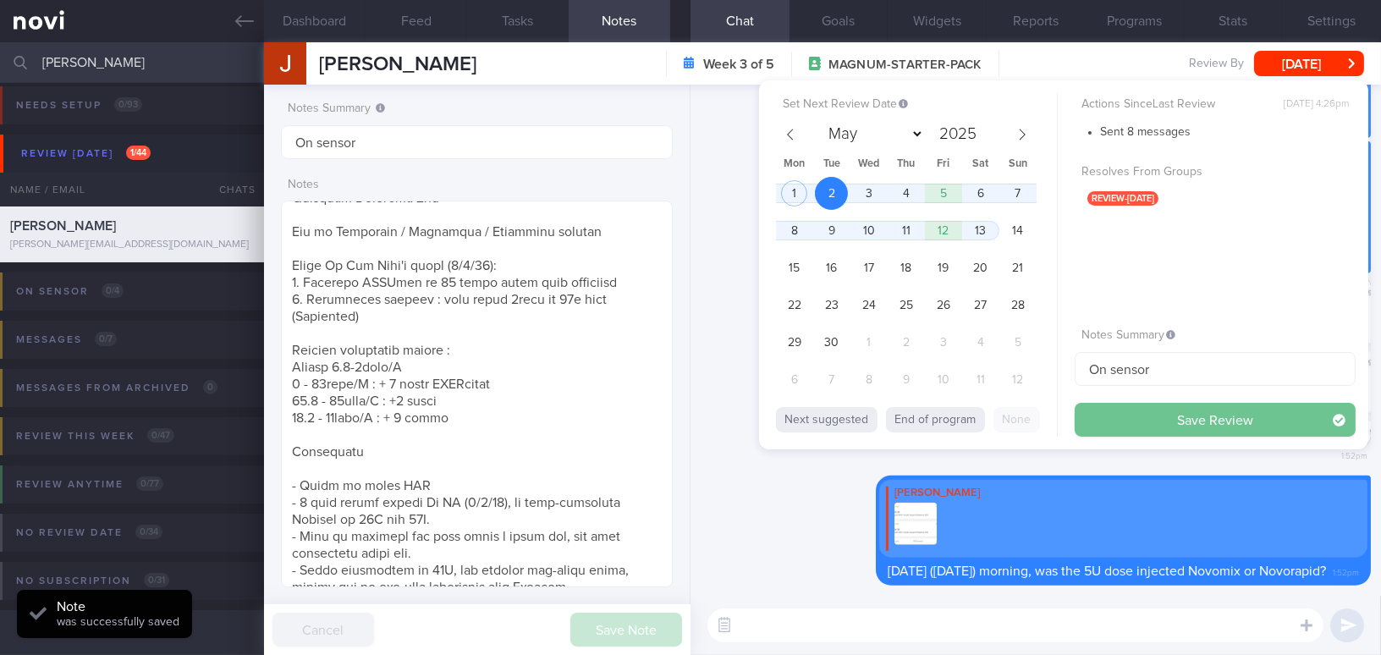
click at [1152, 418] on button "Save Review" at bounding box center [1215, 420] width 281 height 34
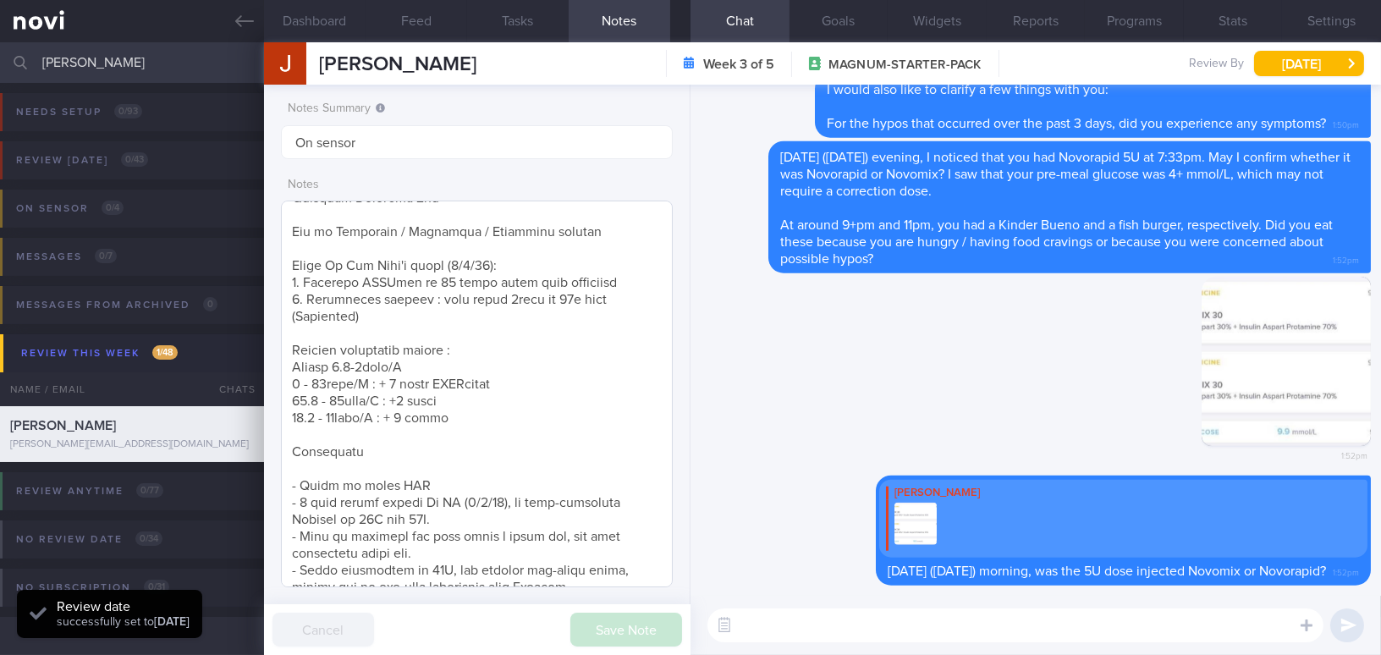
scroll to position [202, 366]
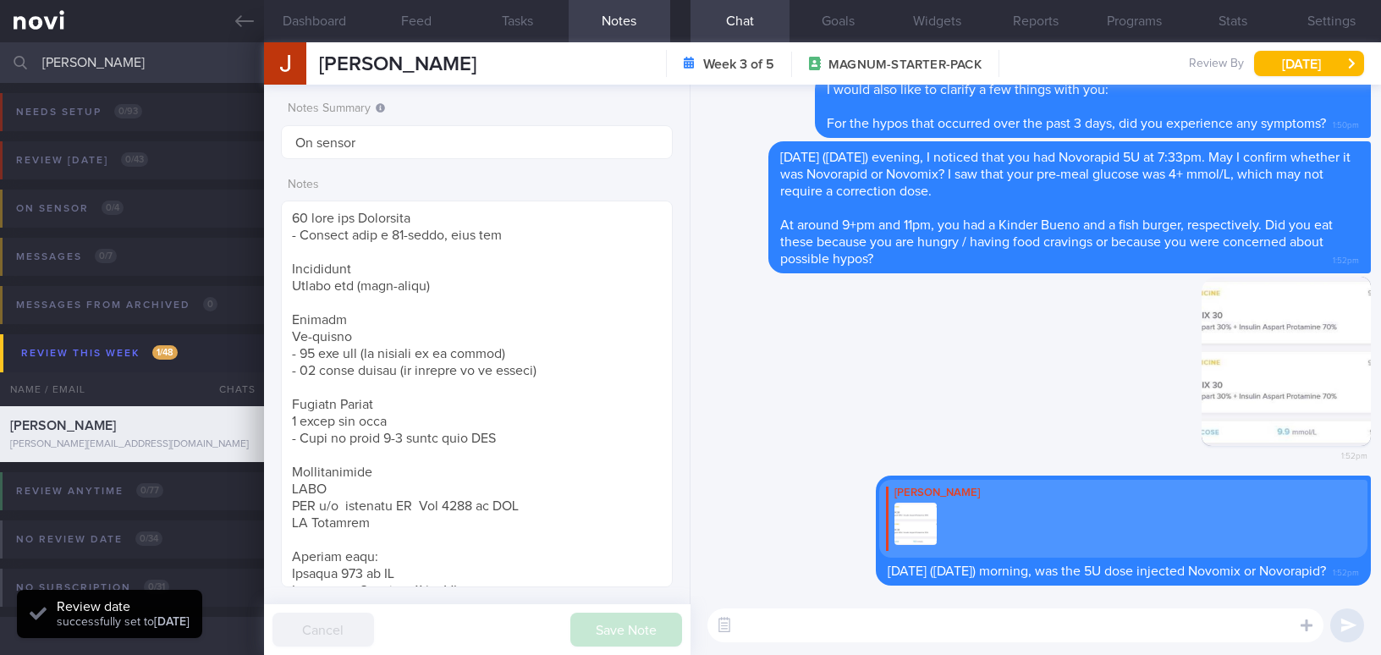
select select "8"
click at [0, 50] on html "You are offline! Some functionality will be unavailable Patients New Users Coac…" at bounding box center [690, 327] width 1381 height 655
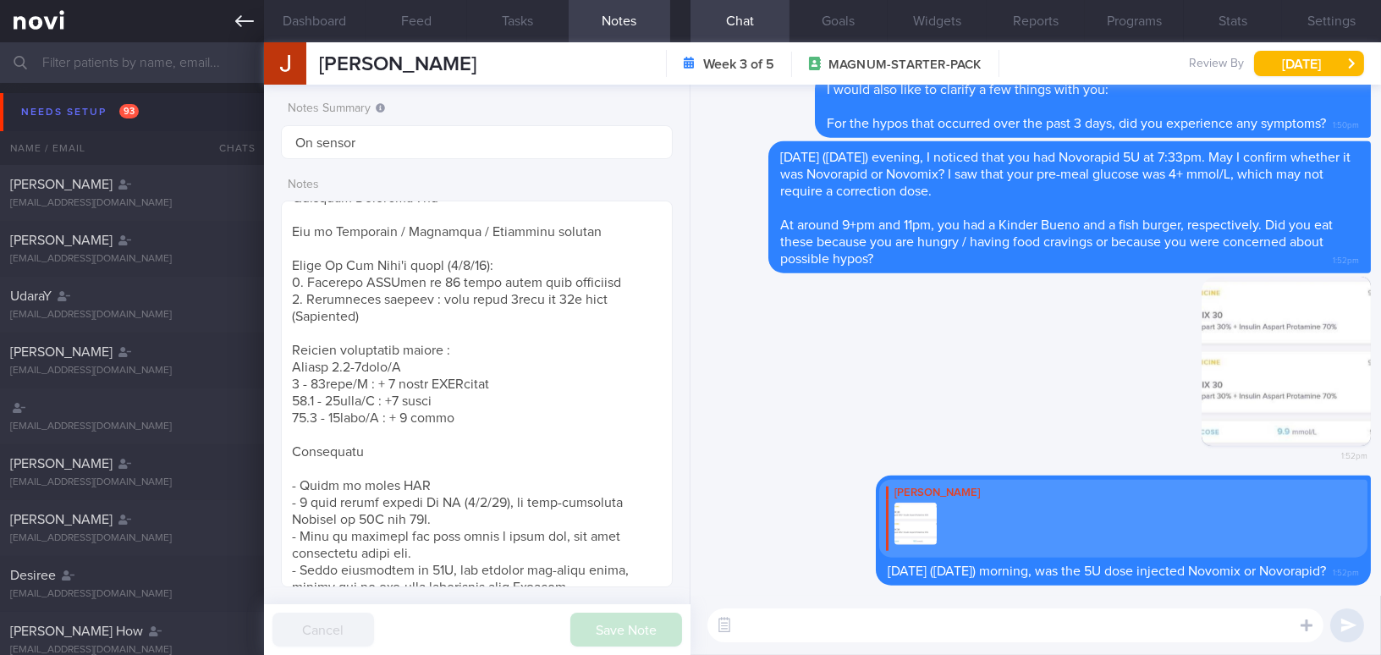
click at [242, 14] on icon at bounding box center [244, 21] width 19 height 19
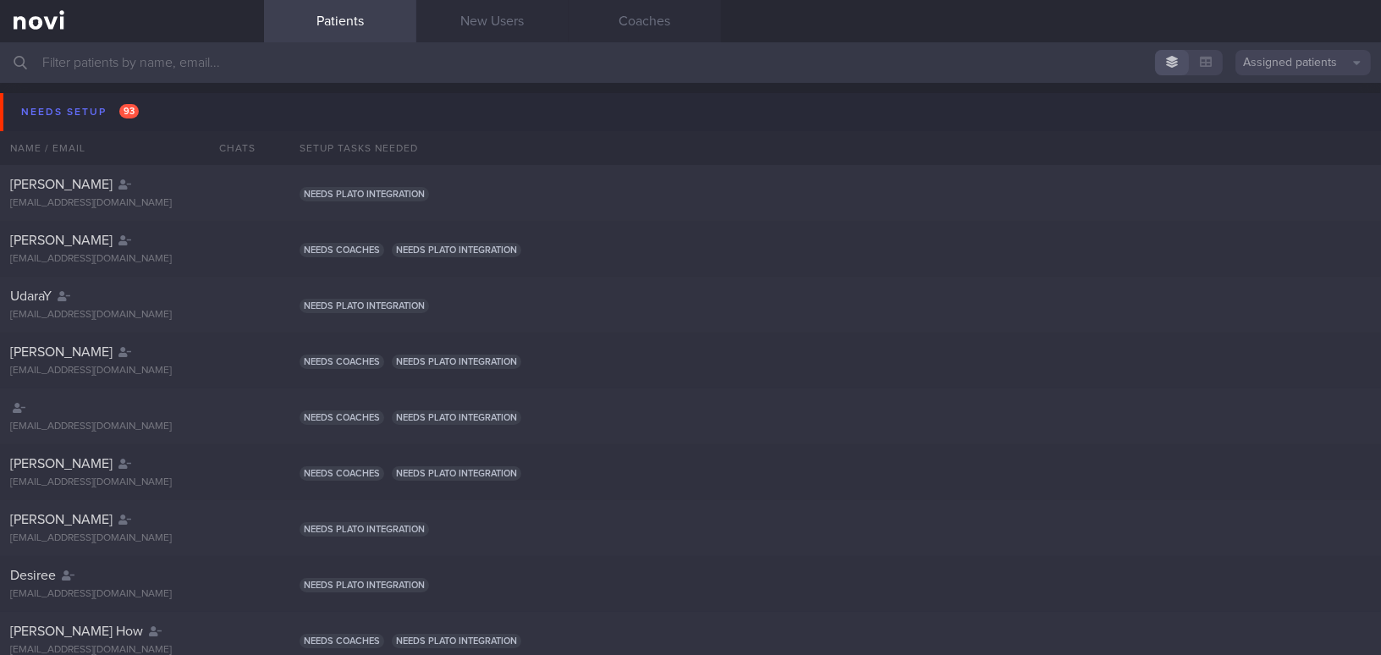
click at [191, 47] on input "text" at bounding box center [690, 62] width 1381 height 41
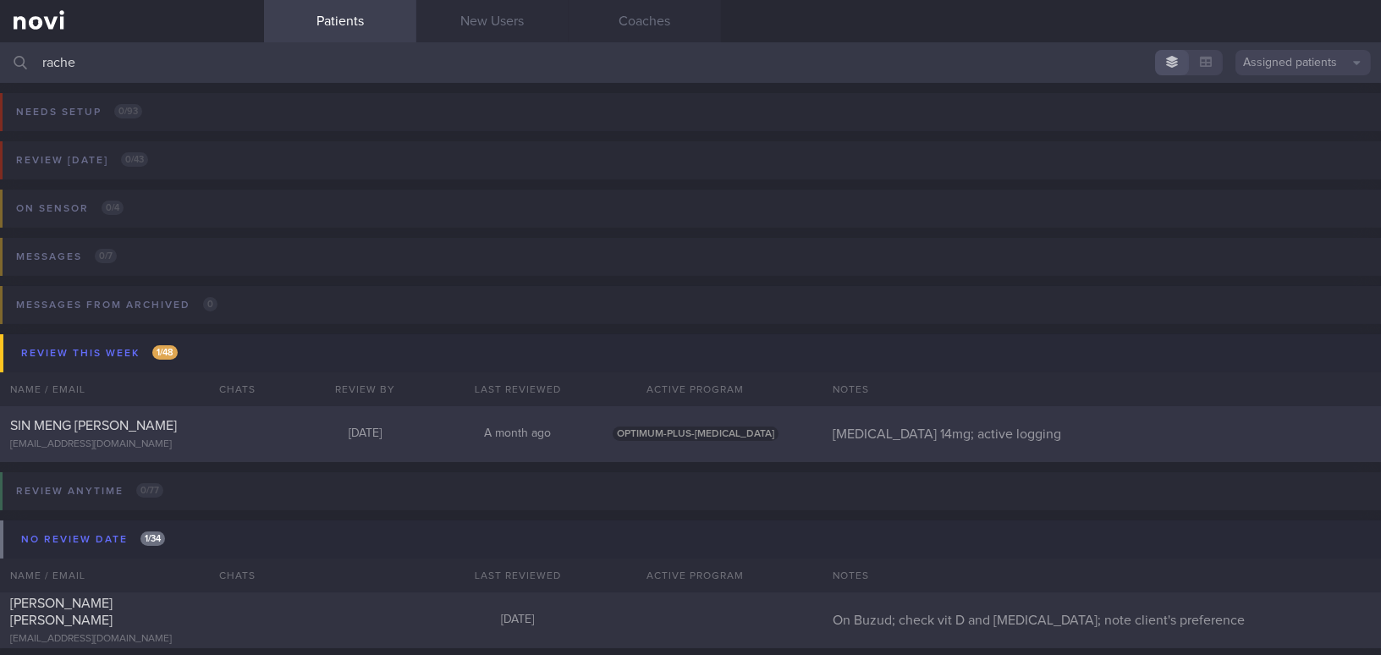
type input "rache"
click at [218, 442] on div "[EMAIL_ADDRESS][DOMAIN_NAME]" at bounding box center [132, 444] width 244 height 13
select select "8"
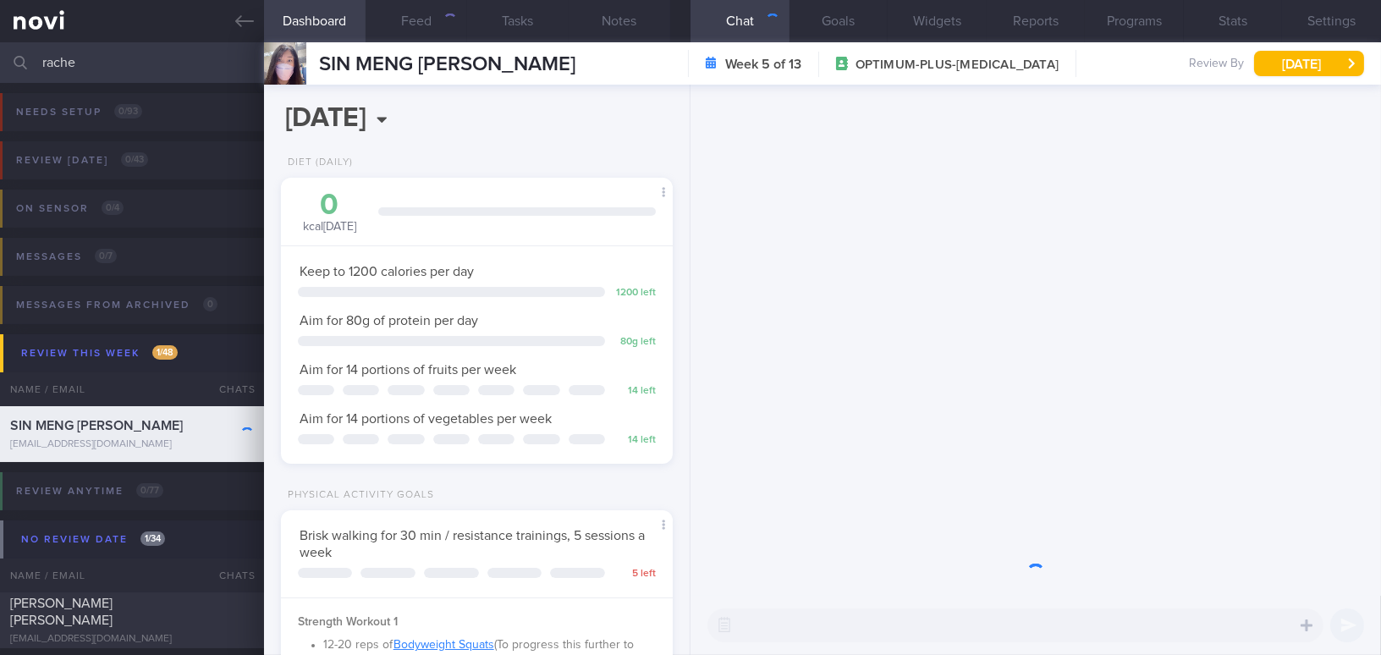
scroll to position [199, 349]
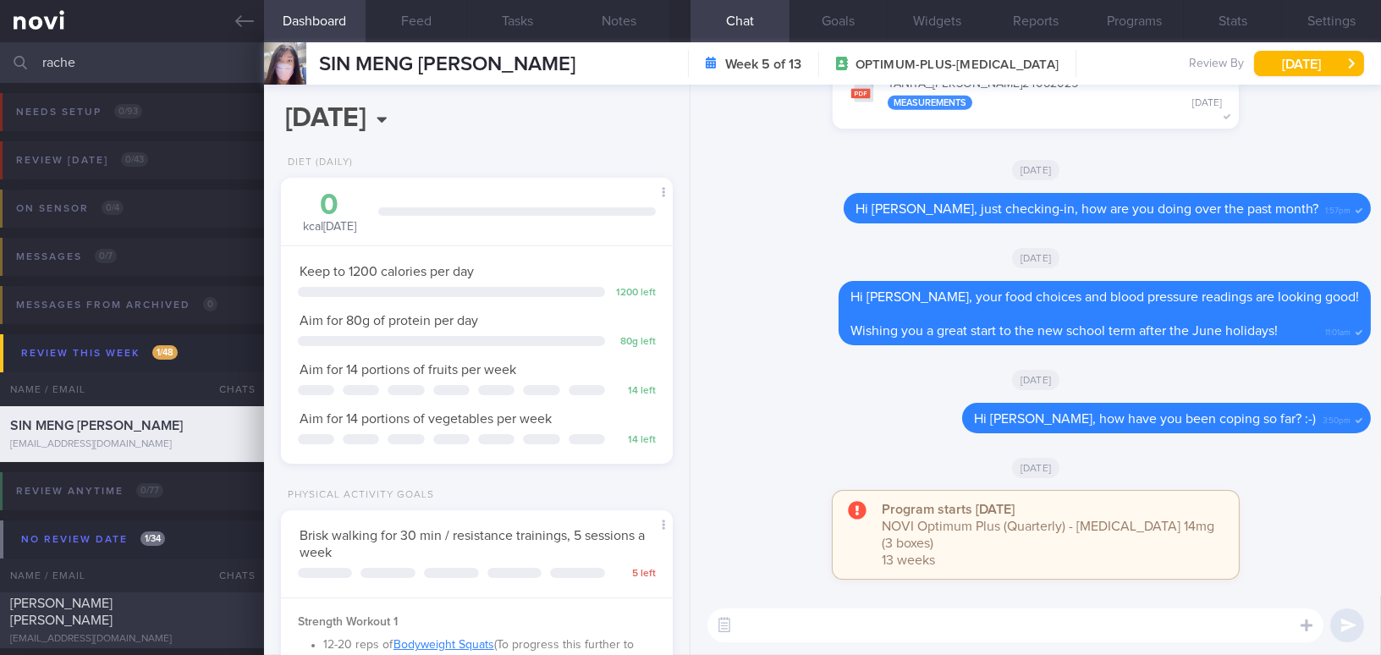
click at [113, 613] on span "[PERSON_NAME] [PERSON_NAME]" at bounding box center [61, 612] width 102 height 30
type input "On Buzud; check vit D and [MEDICAL_DATA]; note client's preference"
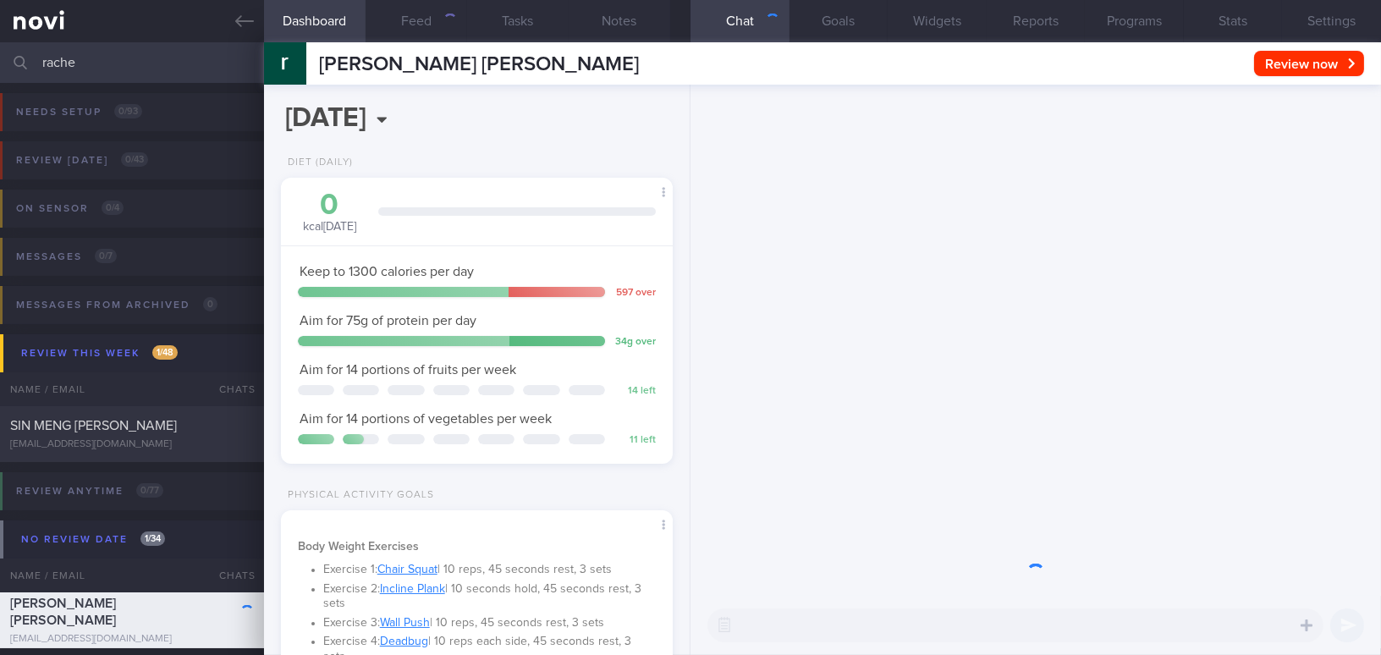
scroll to position [179, 356]
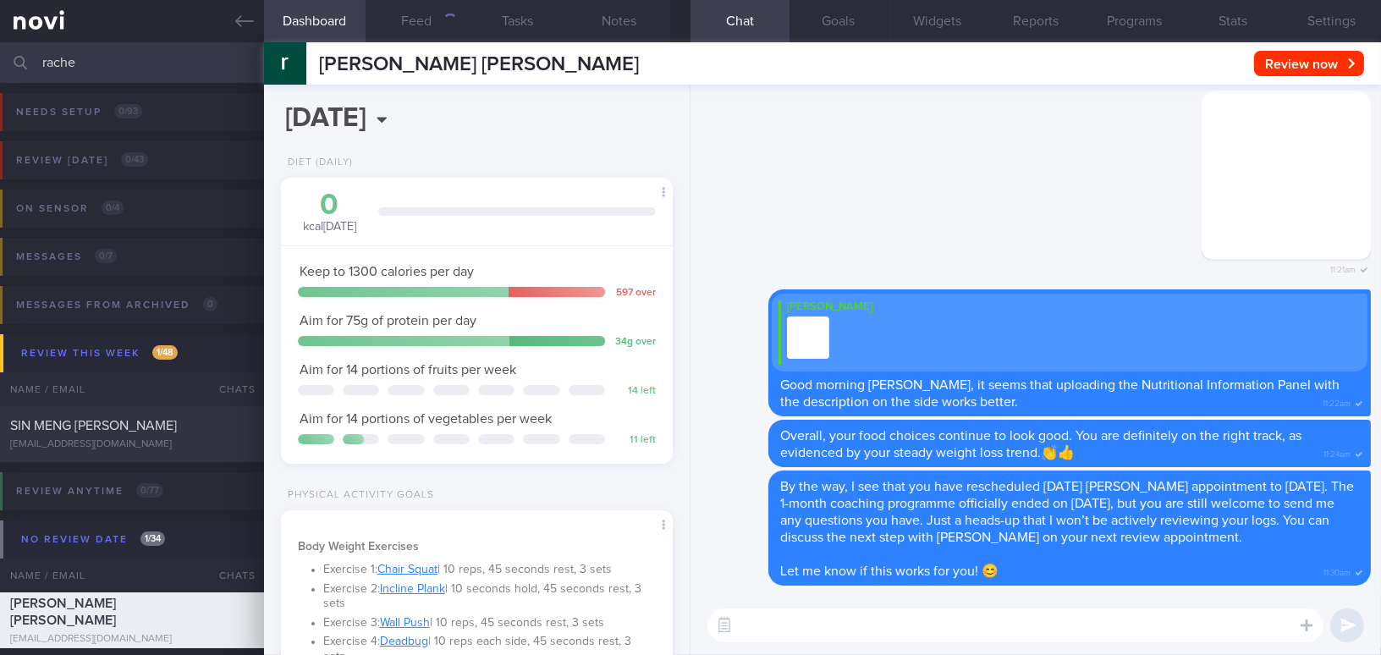
drag, startPoint x: 96, startPoint y: 64, endPoint x: -15, endPoint y: 52, distance: 111.6
click at [0, 52] on html "You are offline! Some functionality will be unavailable Patients New Users Coac…" at bounding box center [690, 327] width 1381 height 655
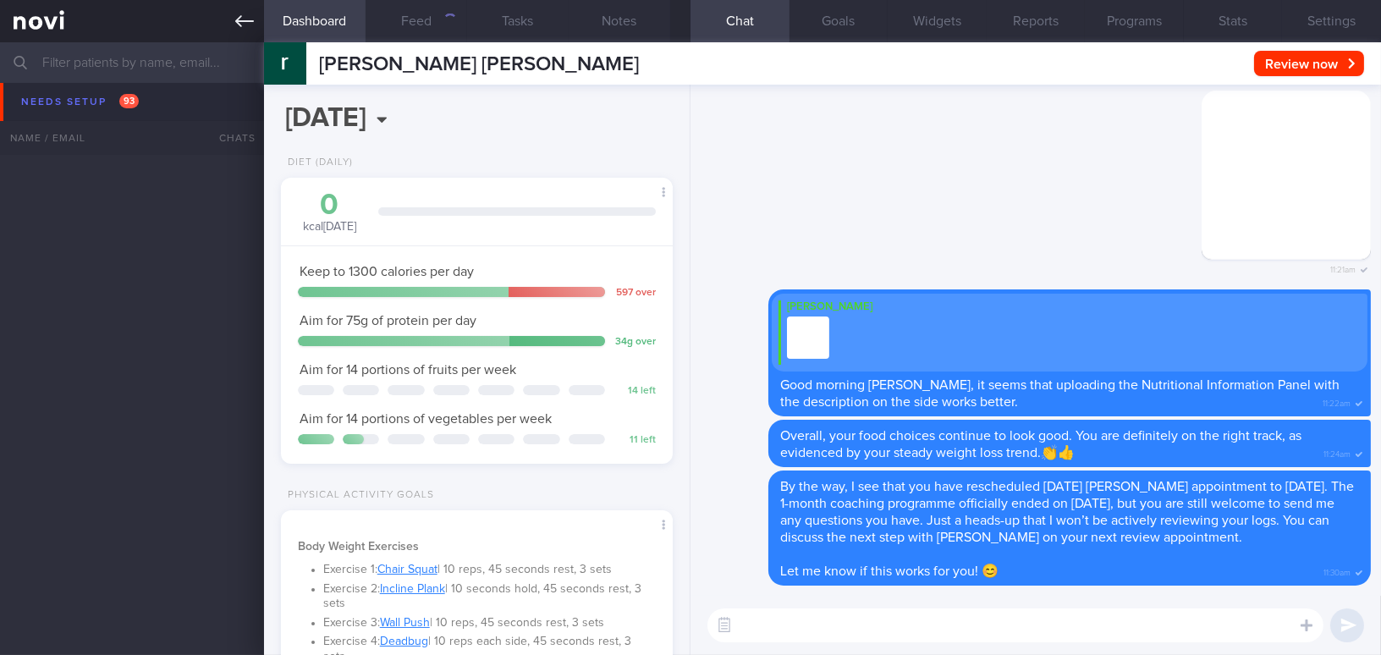
scroll to position [1675, 0]
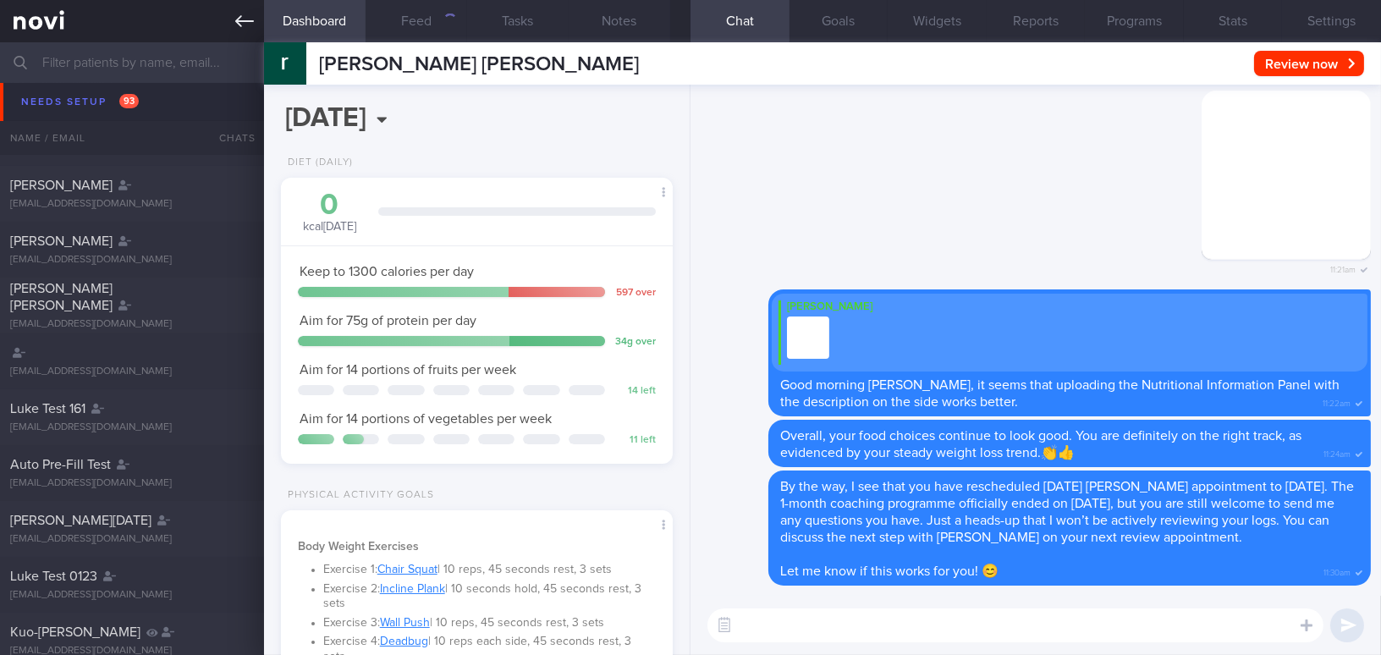
click at [245, 19] on icon at bounding box center [244, 21] width 19 height 19
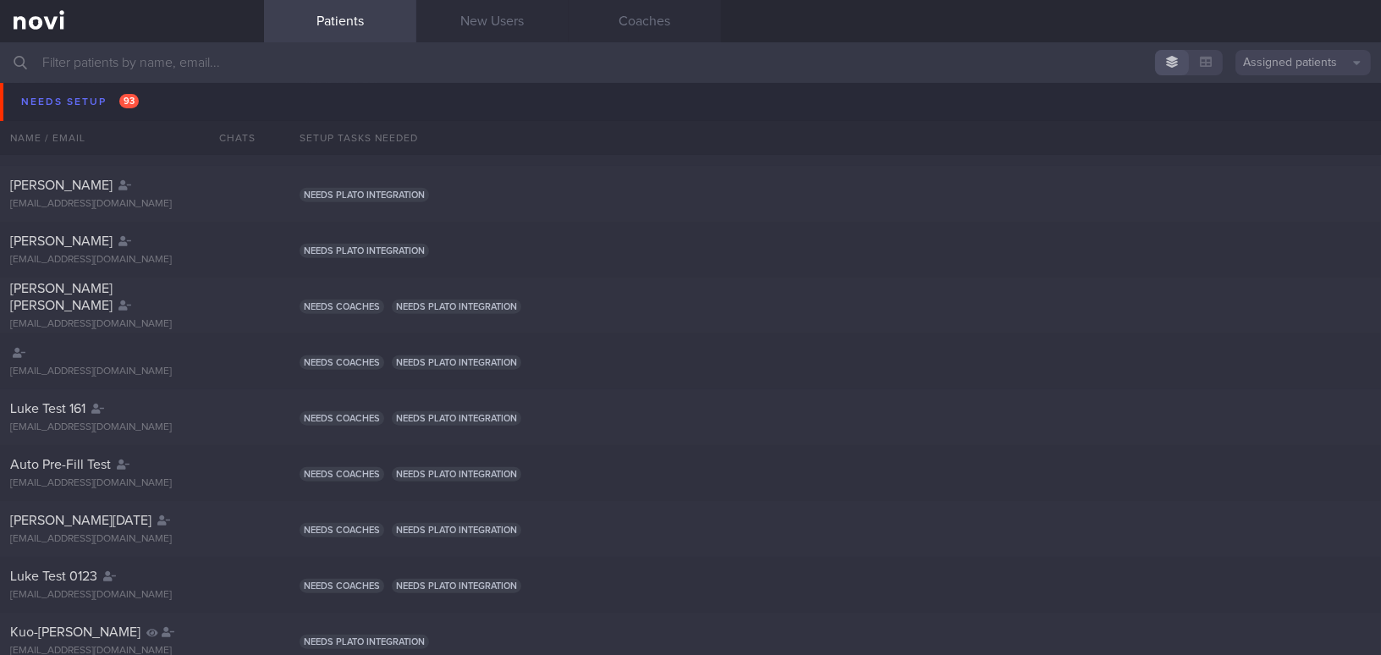
click at [195, 78] on input "text" at bounding box center [690, 62] width 1381 height 41
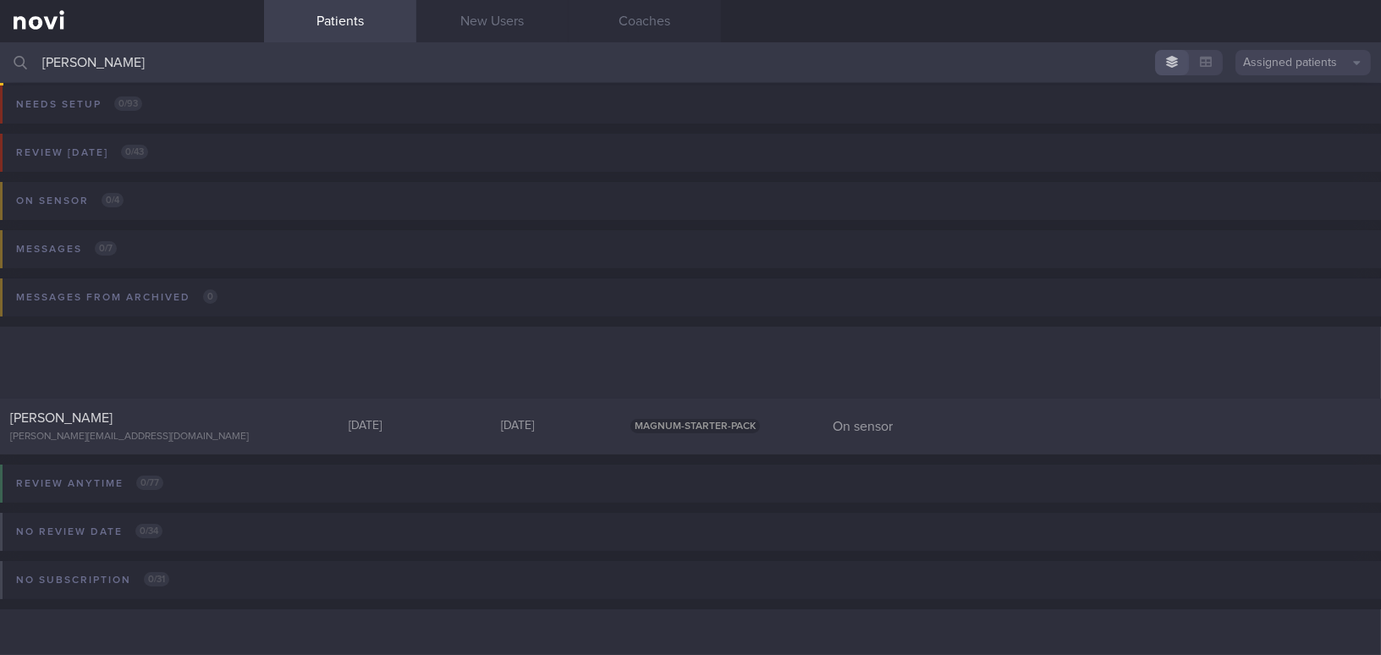
scroll to position [7, 0]
type input "[PERSON_NAME]"
click at [119, 424] on div "[PERSON_NAME]" at bounding box center [129, 418] width 239 height 17
select select "8"
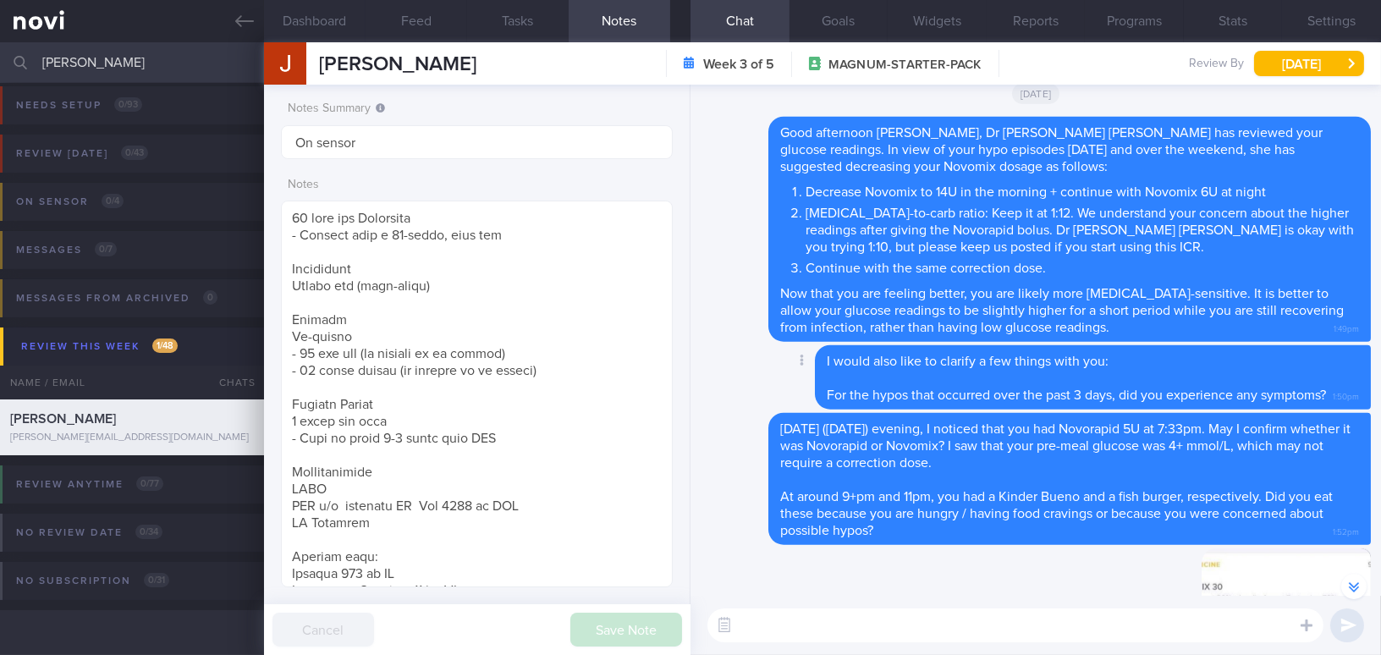
scroll to position [-306, 0]
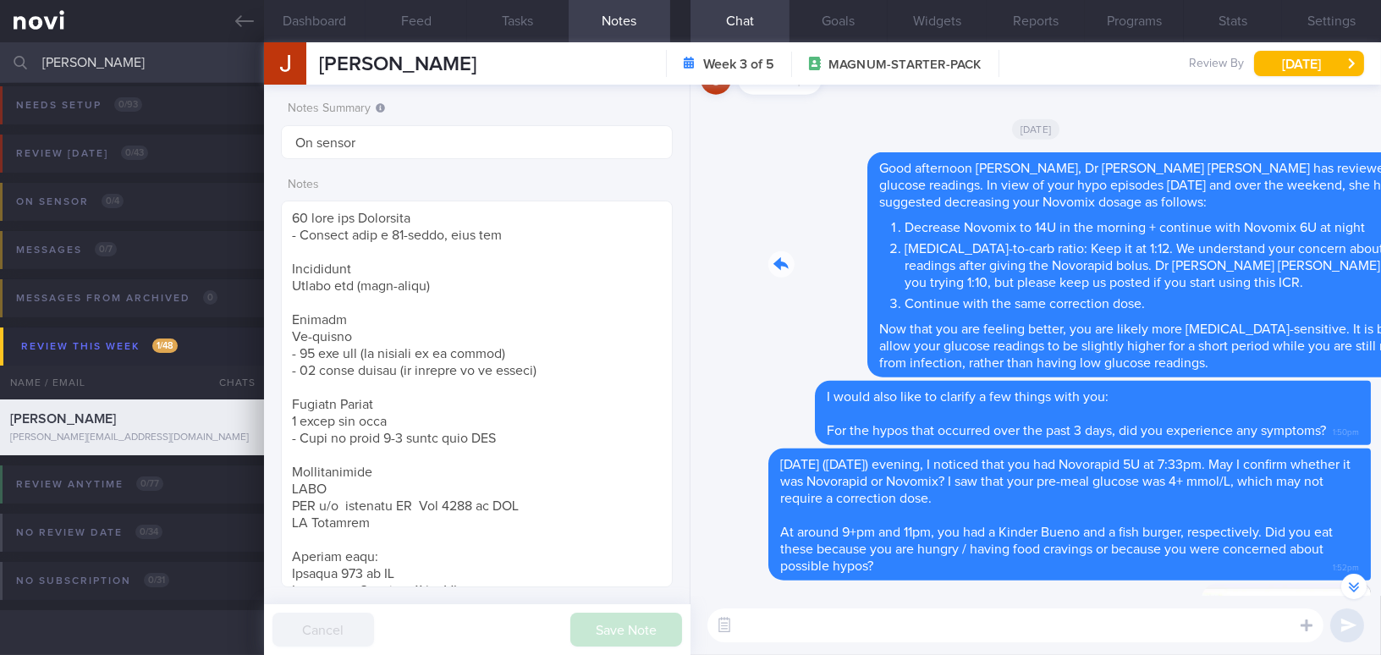
drag, startPoint x: 859, startPoint y: 177, endPoint x: 1154, endPoint y: 234, distance: 300.9
click at [1154, 234] on div "Delete Good afternoon [PERSON_NAME], Dr [PERSON_NAME] [PERSON_NAME] has reviewe…" at bounding box center [1036, 264] width 670 height 225
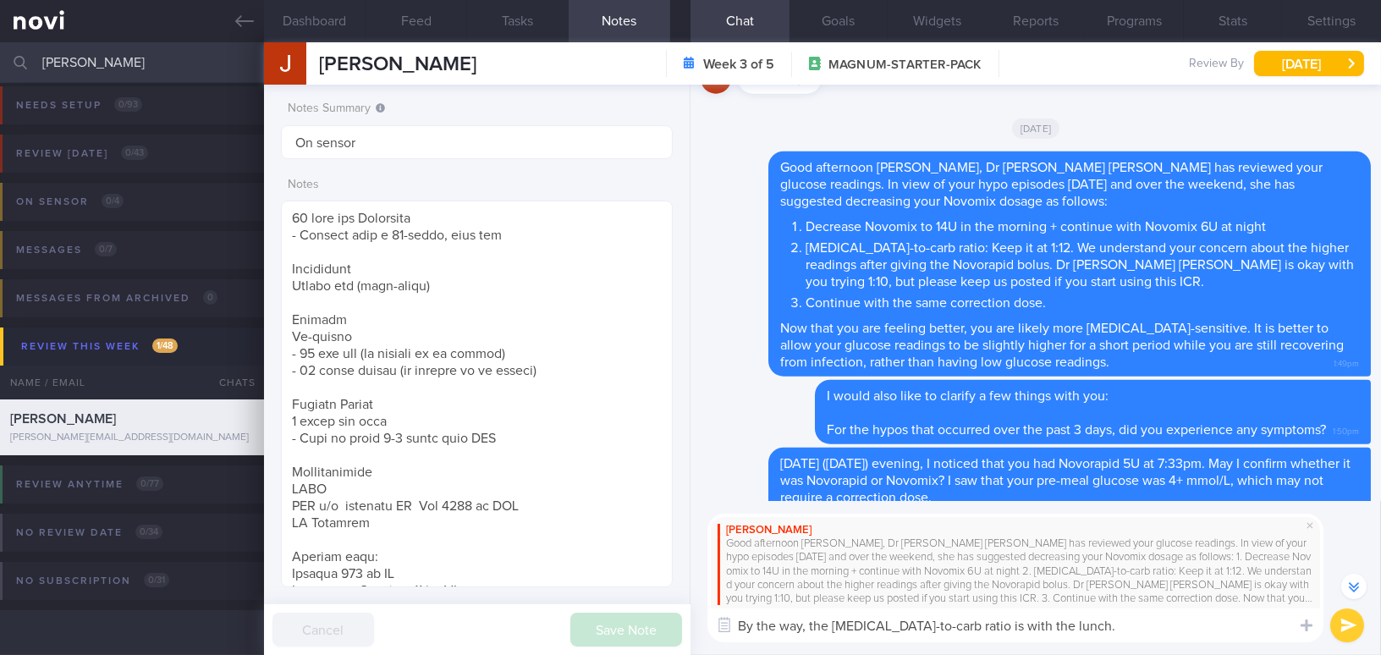
drag, startPoint x: 1062, startPoint y: 627, endPoint x: 674, endPoint y: 619, distance: 388.5
click at [674, 619] on div "Dashboard Feed Tasks Notes Chat Goals Widgets Reports Programs Stats Settings […" at bounding box center [822, 348] width 1117 height 613
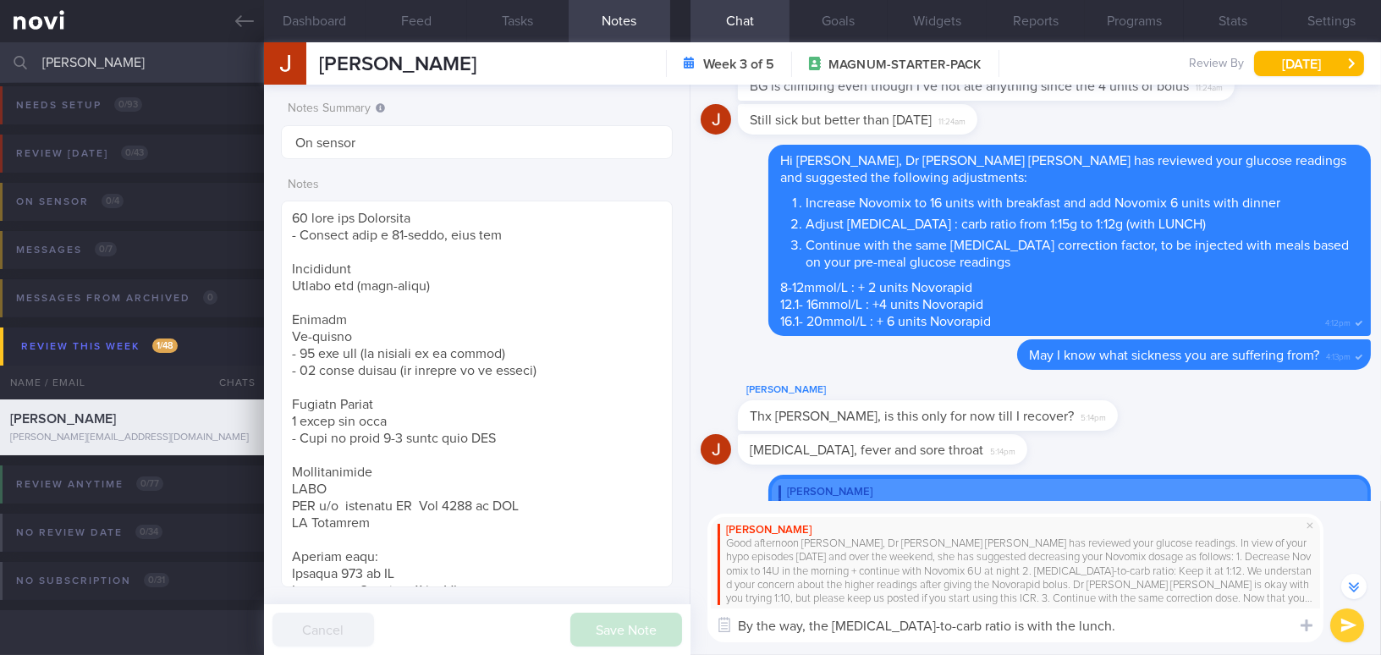
scroll to position [-5339, 0]
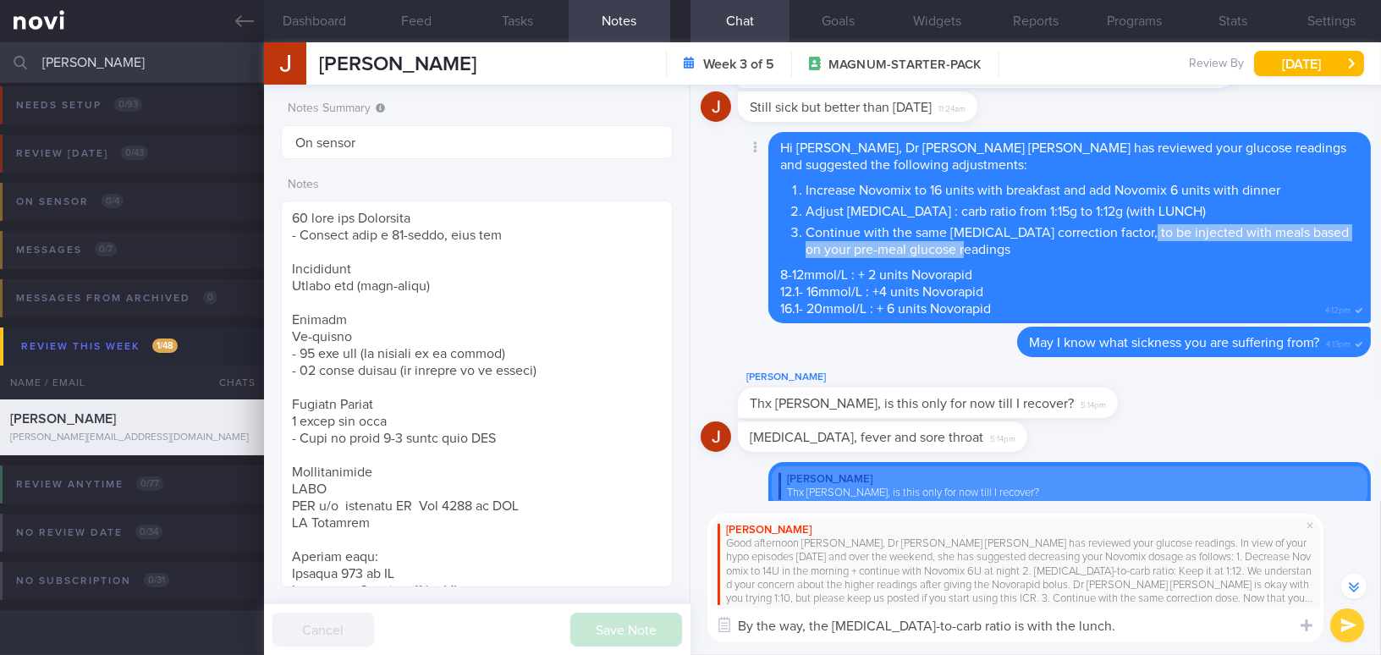
drag, startPoint x: 1128, startPoint y: 232, endPoint x: 1095, endPoint y: 251, distance: 38.3
click at [1095, 251] on li "Continue with the same [MEDICAL_DATA] correction factor, to be injected with me…" at bounding box center [1082, 239] width 553 height 38
copy li "injected with meals based on your pre-meal glucose readings"
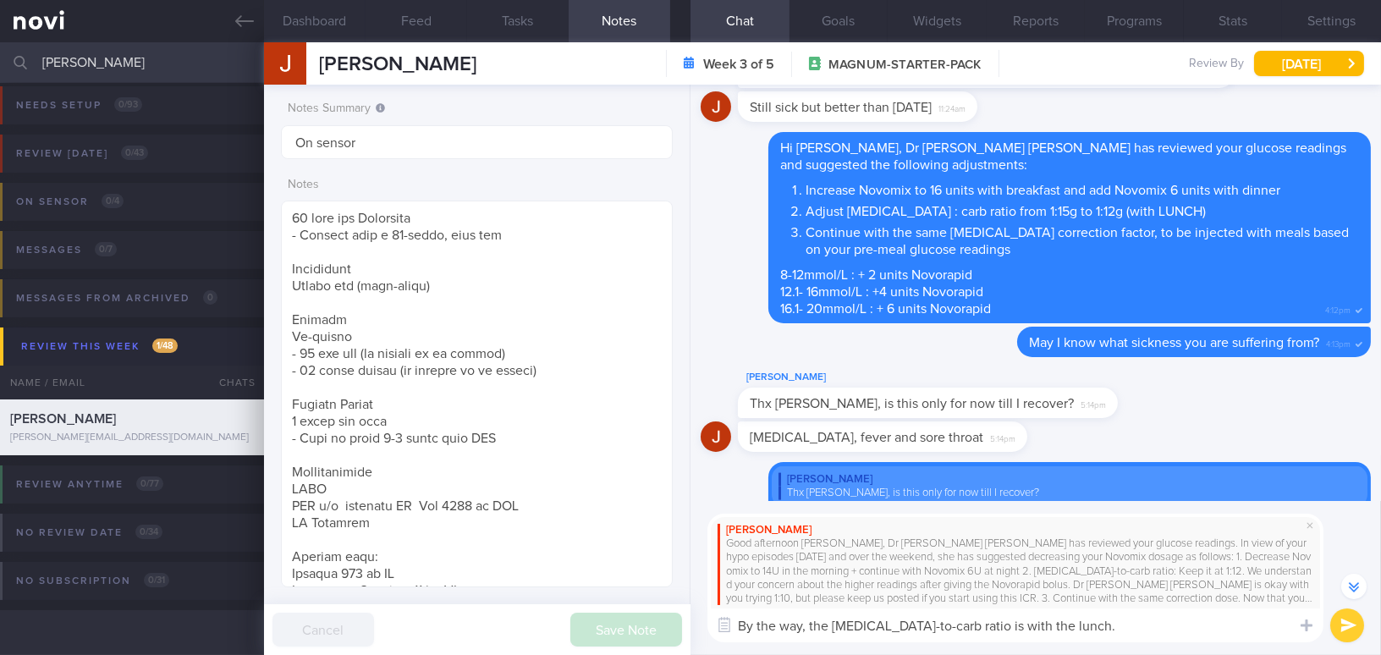
click at [1070, 630] on textarea "By the way, the [MEDICAL_DATA]-to-carb ratio is with the lunch." at bounding box center [1015, 625] width 616 height 34
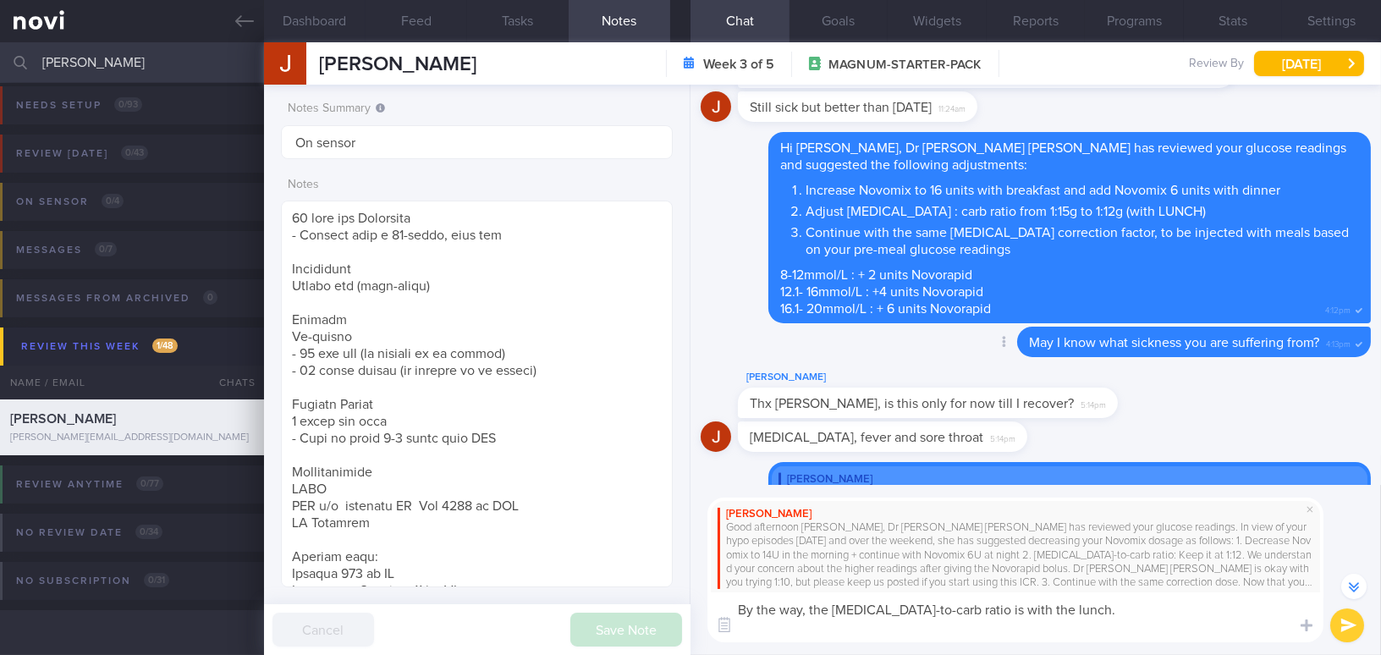
scroll to position [-5372, 0]
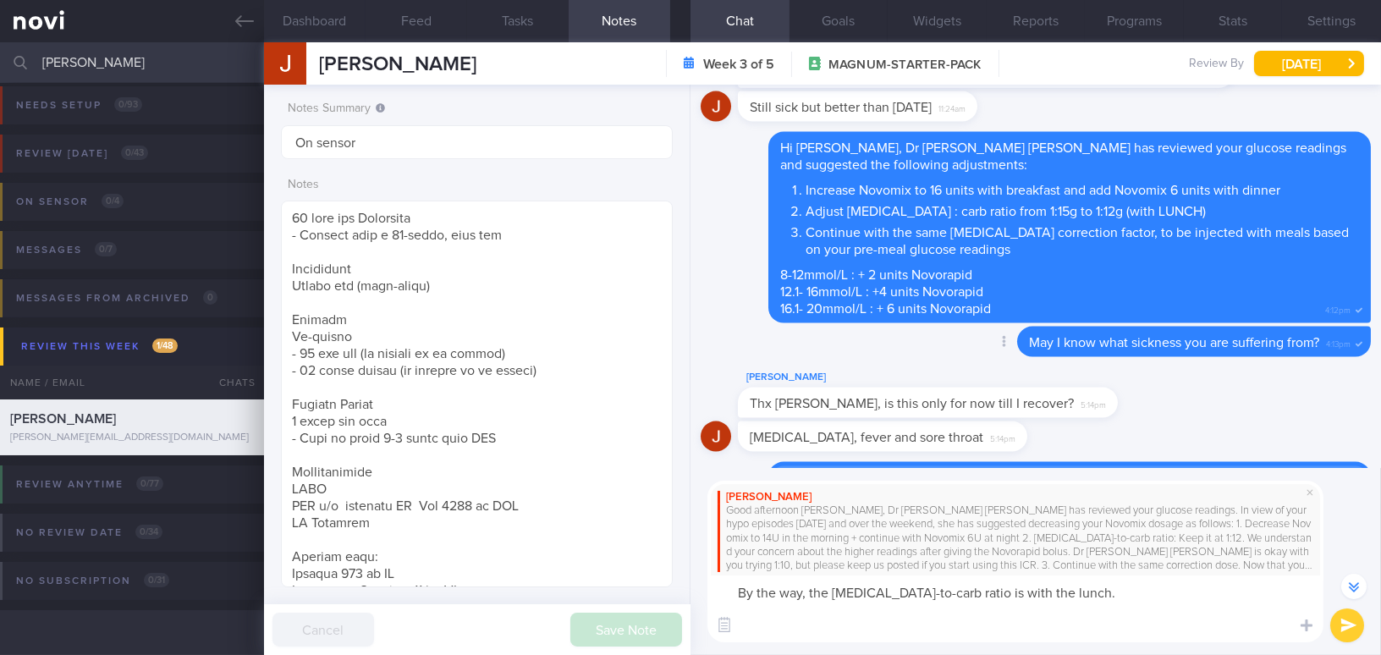
paste textarea "injected with meals based on your pre-meal glucose readings"
click at [758, 629] on textarea "By the way, the [MEDICAL_DATA]-to-carb ratio is with the lunch. injected with m…" at bounding box center [1015, 608] width 616 height 67
click at [755, 624] on textarea "By the way, the [MEDICAL_DATA]-to-carb ratio is with the lunch. injected with m…" at bounding box center [1015, 608] width 616 height 67
click at [743, 624] on textarea "By the way, the [MEDICAL_DATA]-to-carb ratio is with the lunch. injected with m…" at bounding box center [1015, 608] width 616 height 67
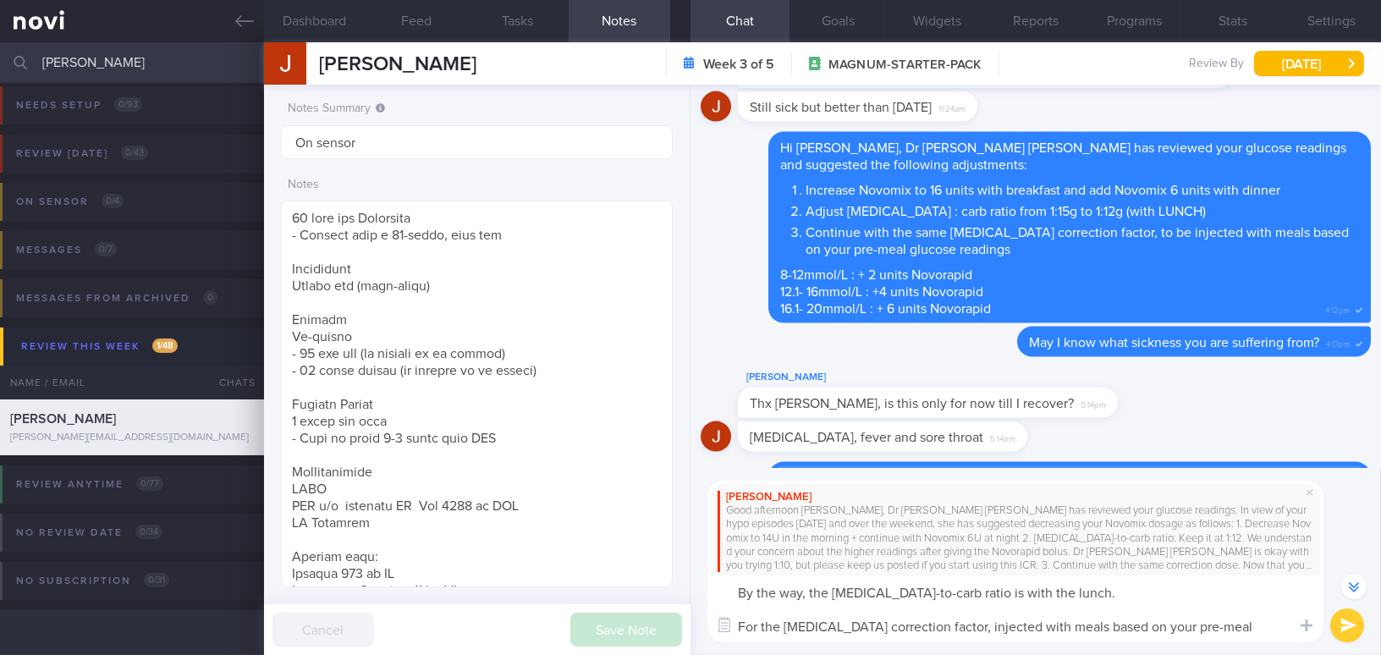
drag, startPoint x: 975, startPoint y: 627, endPoint x: 925, endPoint y: 628, distance: 49.9
click at [925, 628] on textarea "By the way, the [MEDICAL_DATA]-to-carb ratio is with the lunch. For the [MEDICA…" at bounding box center [1015, 608] width 616 height 67
type textarea "By the way, the [MEDICAL_DATA]-to-carb ratio is with the lunch. For the [MEDICA…"
drag, startPoint x: 734, startPoint y: 595, endPoint x: 1314, endPoint y: 642, distance: 582.4
click at [1314, 642] on div "[PERSON_NAME] Good afternoon [PERSON_NAME], Dr [PERSON_NAME] [PERSON_NAME] has …" at bounding box center [1036, 561] width 691 height 187
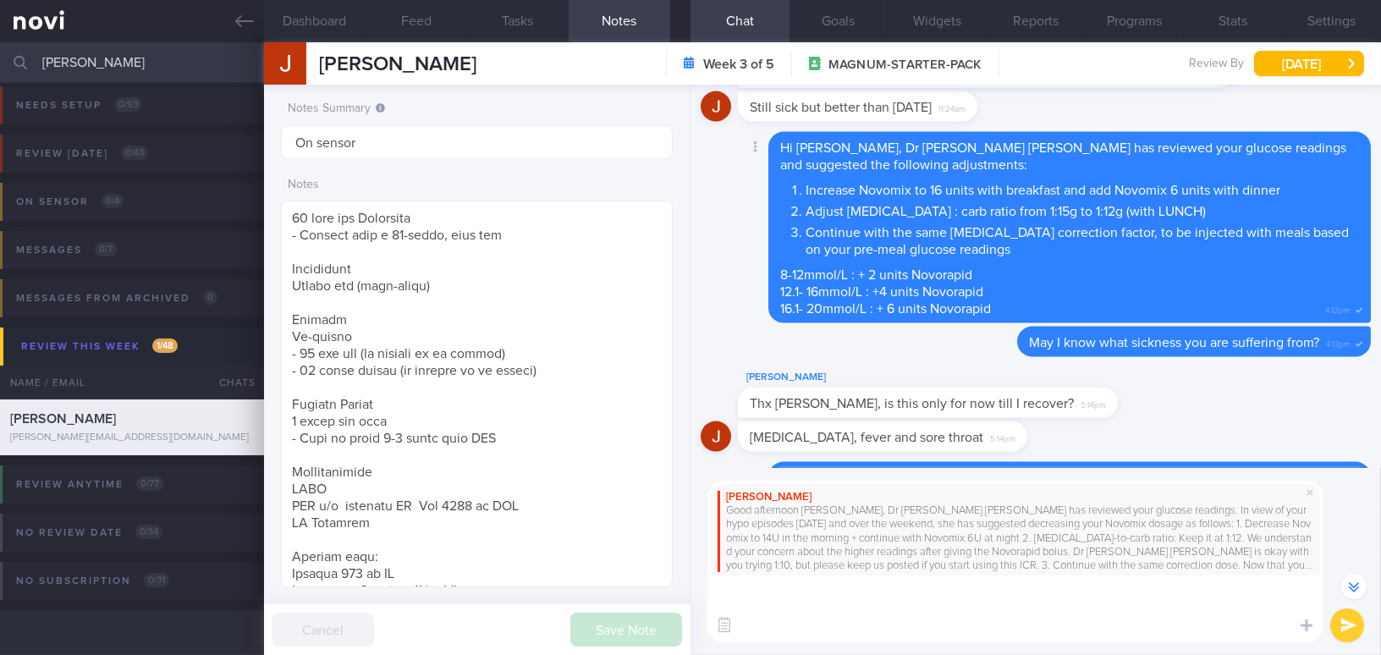
scroll to position [-5339, 0]
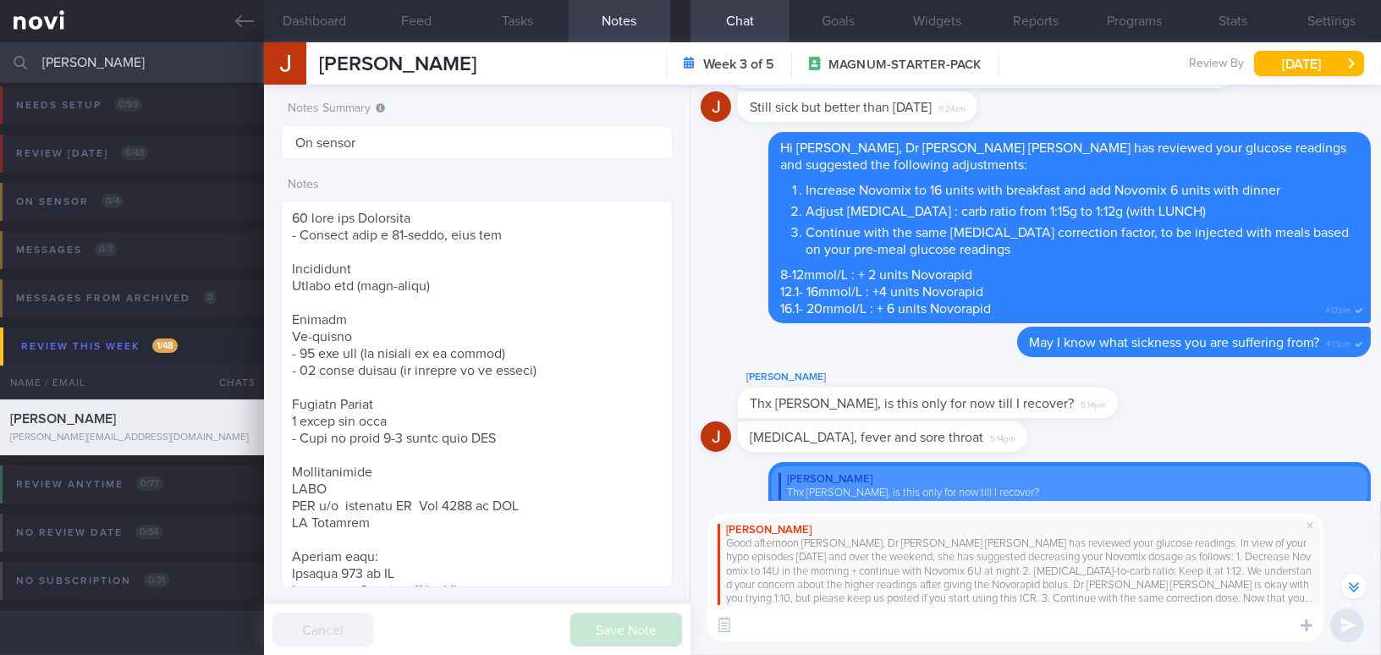
paste textarea "By the way, just to clarify: The [MEDICAL_DATA]-to-carb ratio applies to lunch.…"
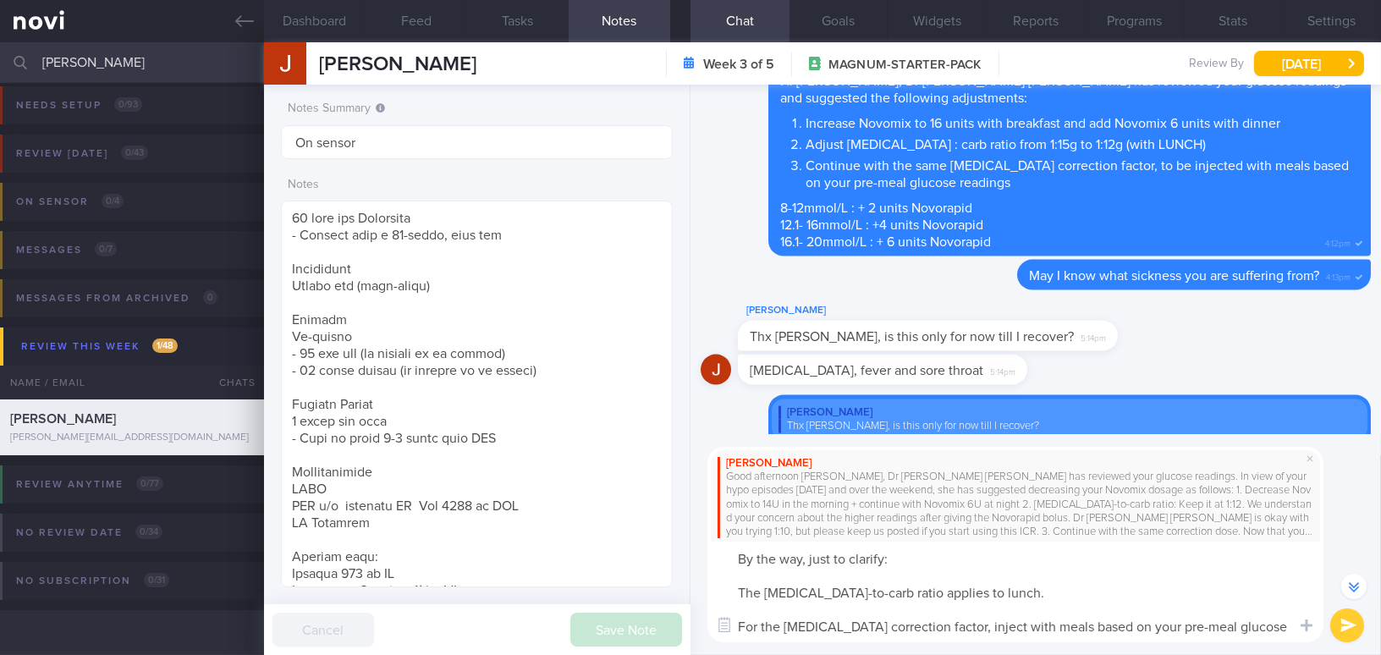
scroll to position [-5406, 0]
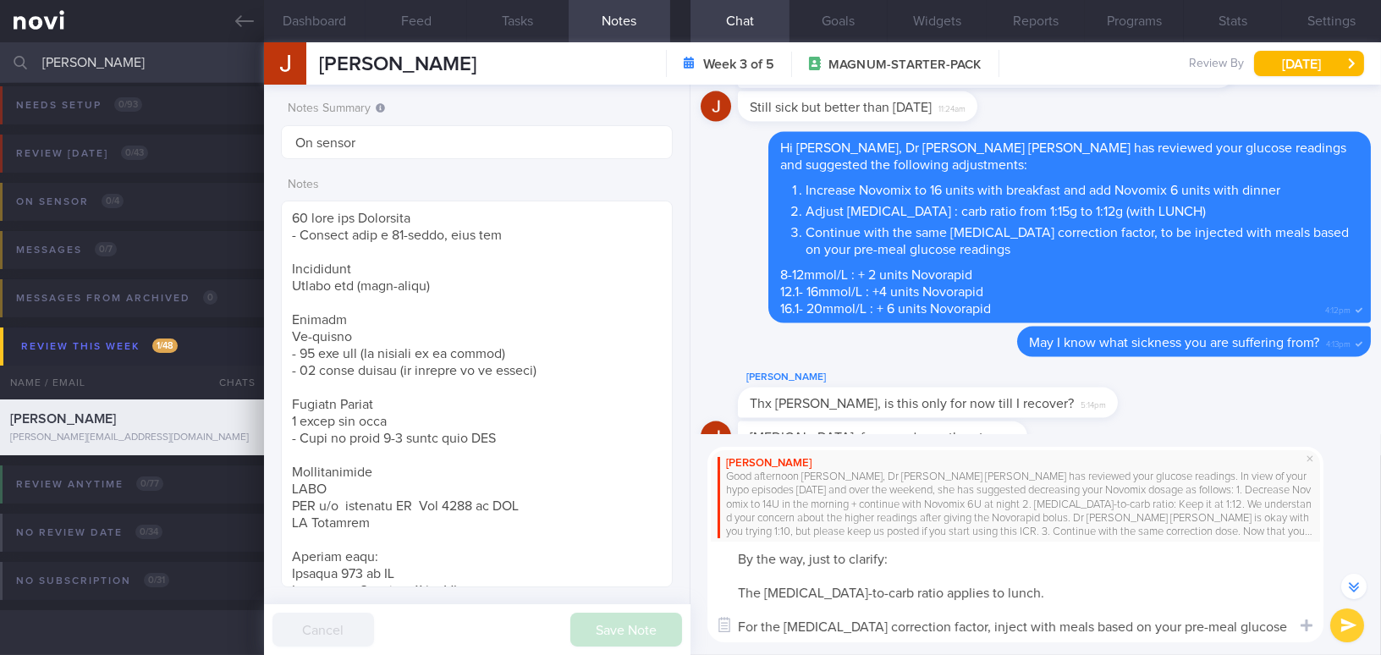
drag, startPoint x: 807, startPoint y: 565, endPoint x: 883, endPoint y: 548, distance: 77.4
click at [885, 555] on textarea "By the way, just to clarify: The [MEDICAL_DATA]-to-carb ratio applies to lunch.…" at bounding box center [1015, 592] width 616 height 101
click at [730, 592] on textarea "By the way, to make the message clearer: The [MEDICAL_DATA]-to-carb ratio appli…" at bounding box center [1015, 592] width 616 height 101
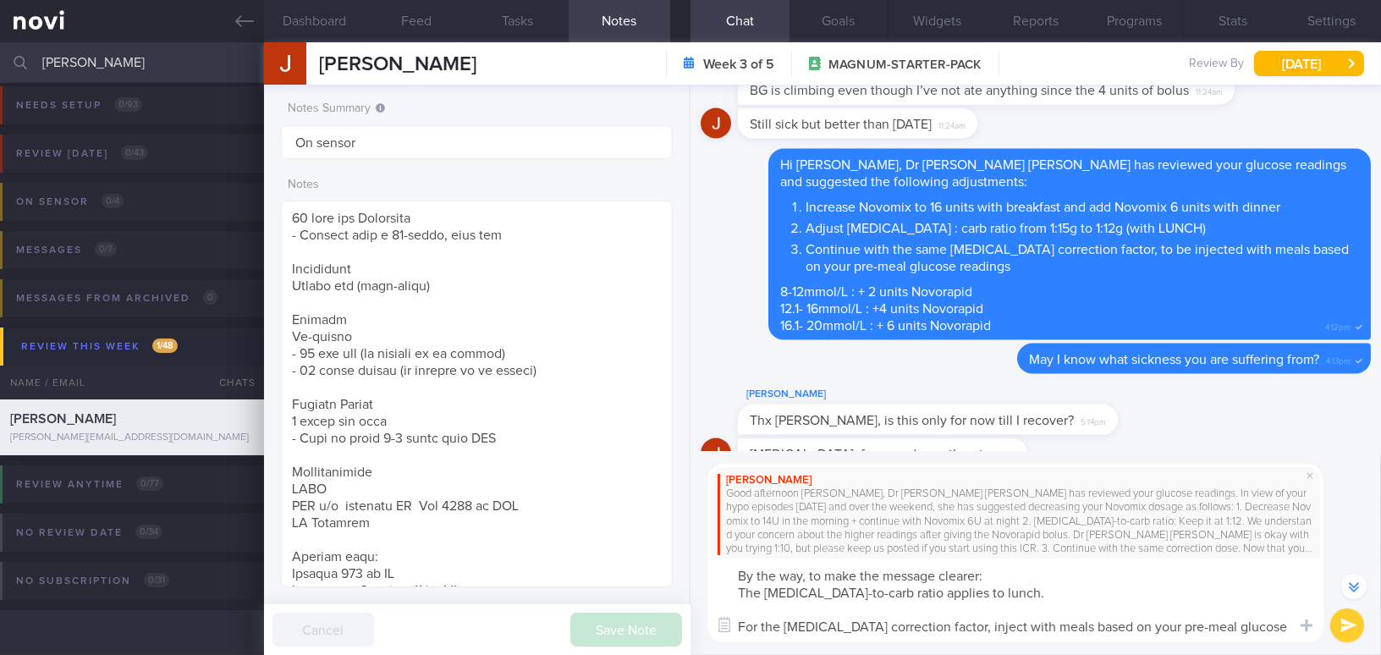
scroll to position [-5389, 0]
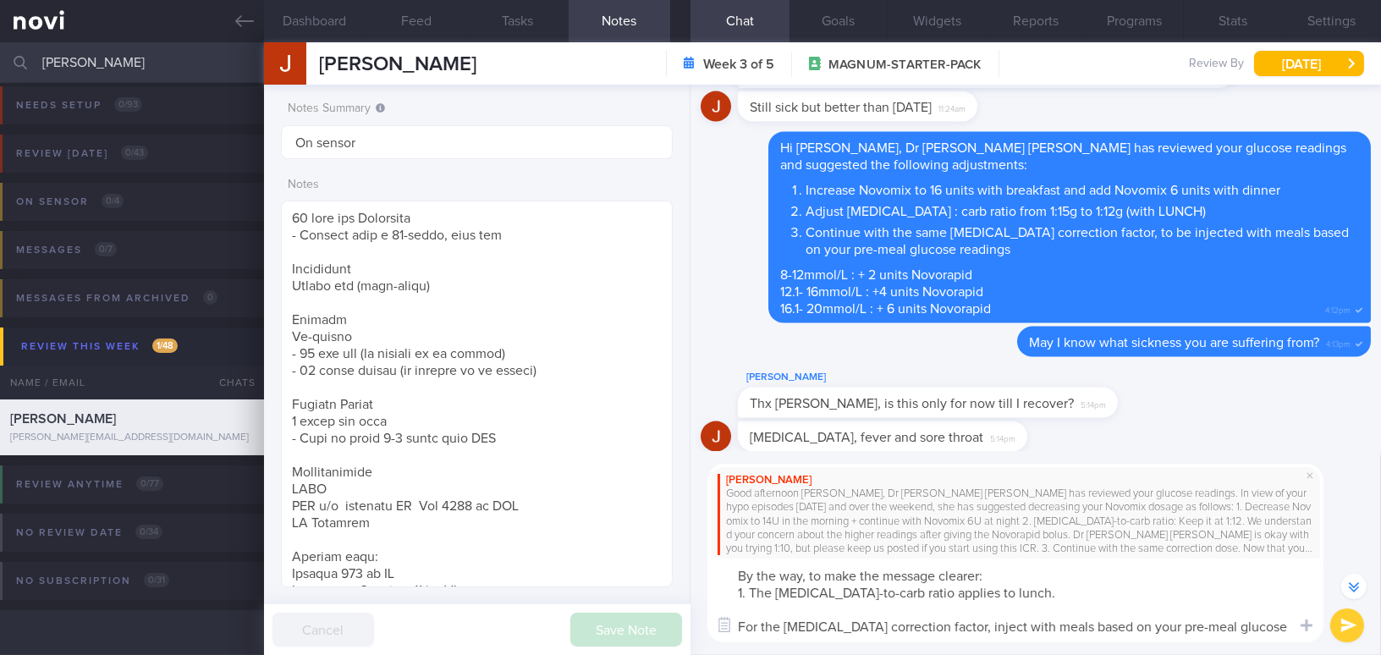
click at [743, 624] on textarea "By the way, to make the message clearer: 1. The [MEDICAL_DATA]-to-carb ratio ap…" at bounding box center [1015, 601] width 616 height 84
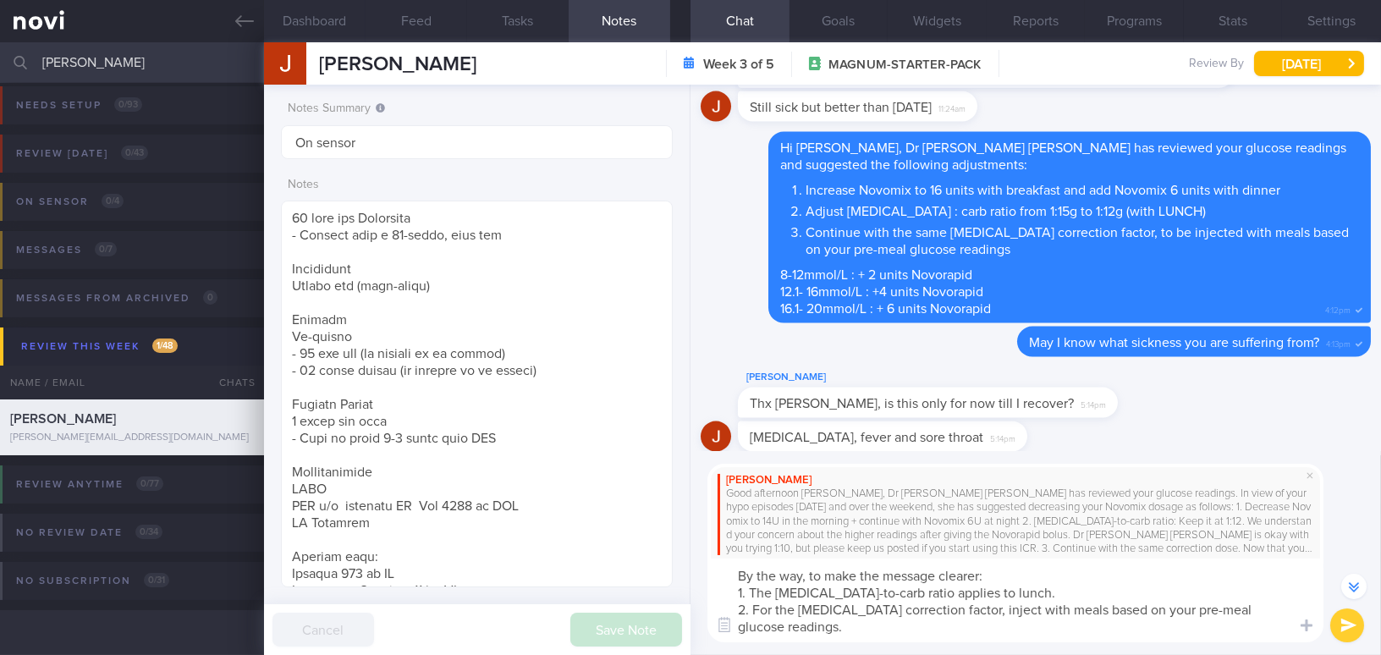
click at [886, 630] on textarea "By the way, to make the message clearer: 1. The [MEDICAL_DATA]-to-carb ratio ap…" at bounding box center [1015, 601] width 616 height 84
type textarea "By the way, to make the message clearer: 1. The [MEDICAL_DATA]-to-carb ratio ap…"
click at [1348, 619] on button "submit" at bounding box center [1347, 625] width 34 height 34
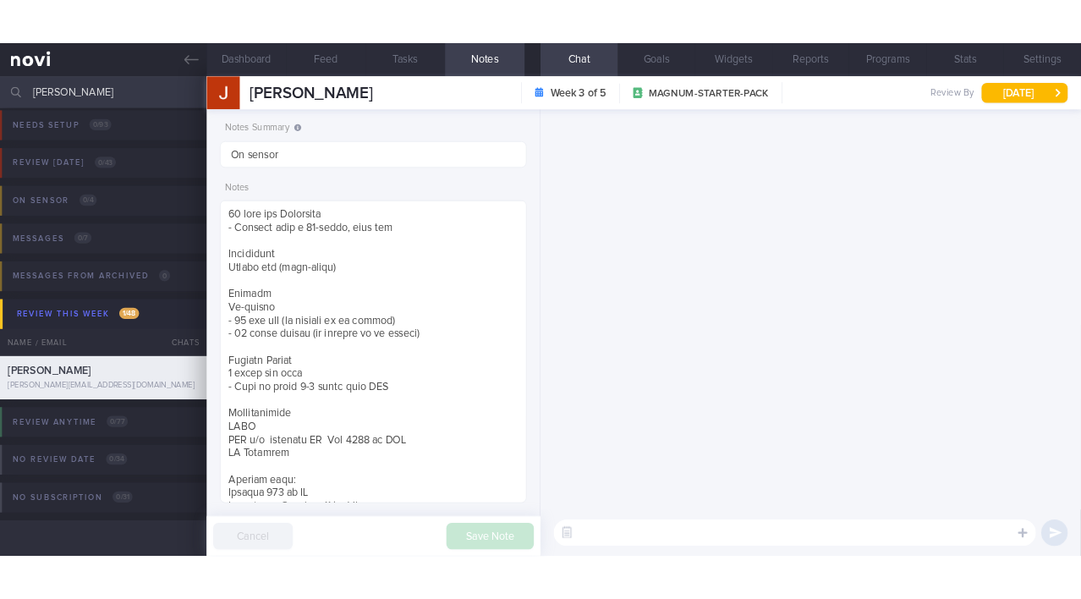
scroll to position [0, 0]
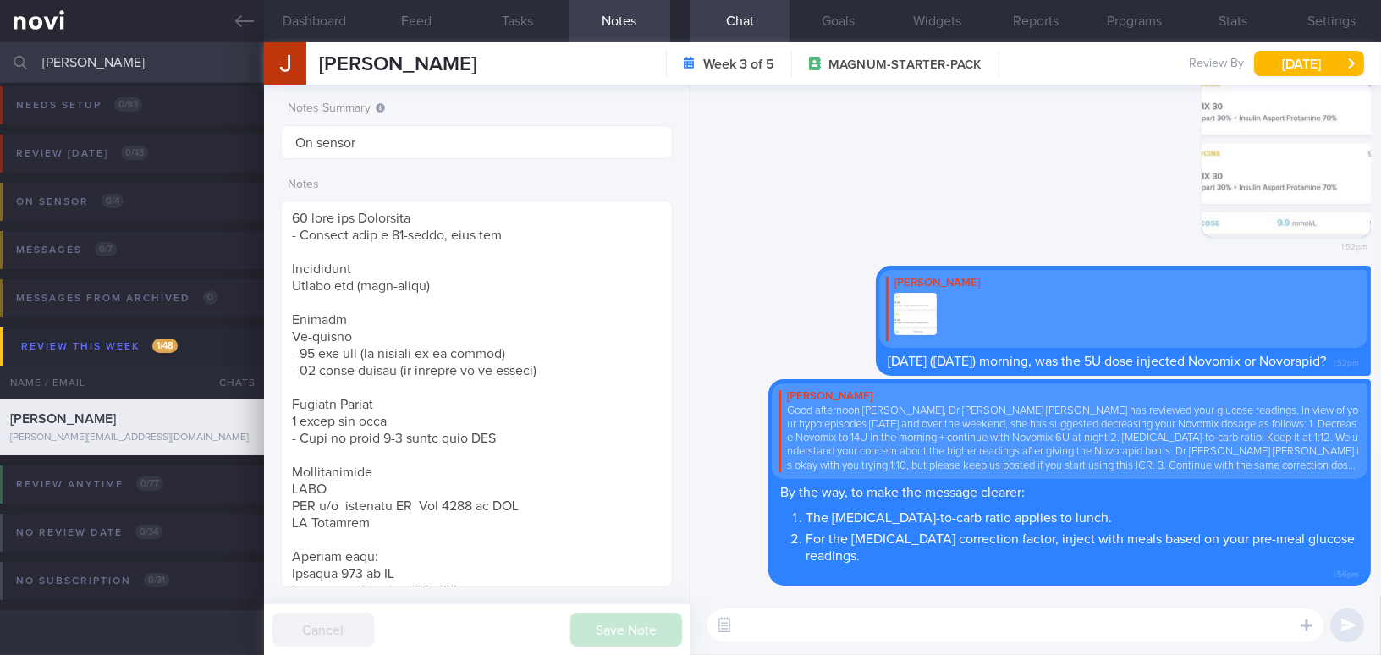
drag, startPoint x: 118, startPoint y: 66, endPoint x: 3, endPoint y: 61, distance: 115.2
click at [3, 61] on div "[PERSON_NAME] Assigned patients Assigned patients All active patients Archived …" at bounding box center [690, 62] width 1381 height 41
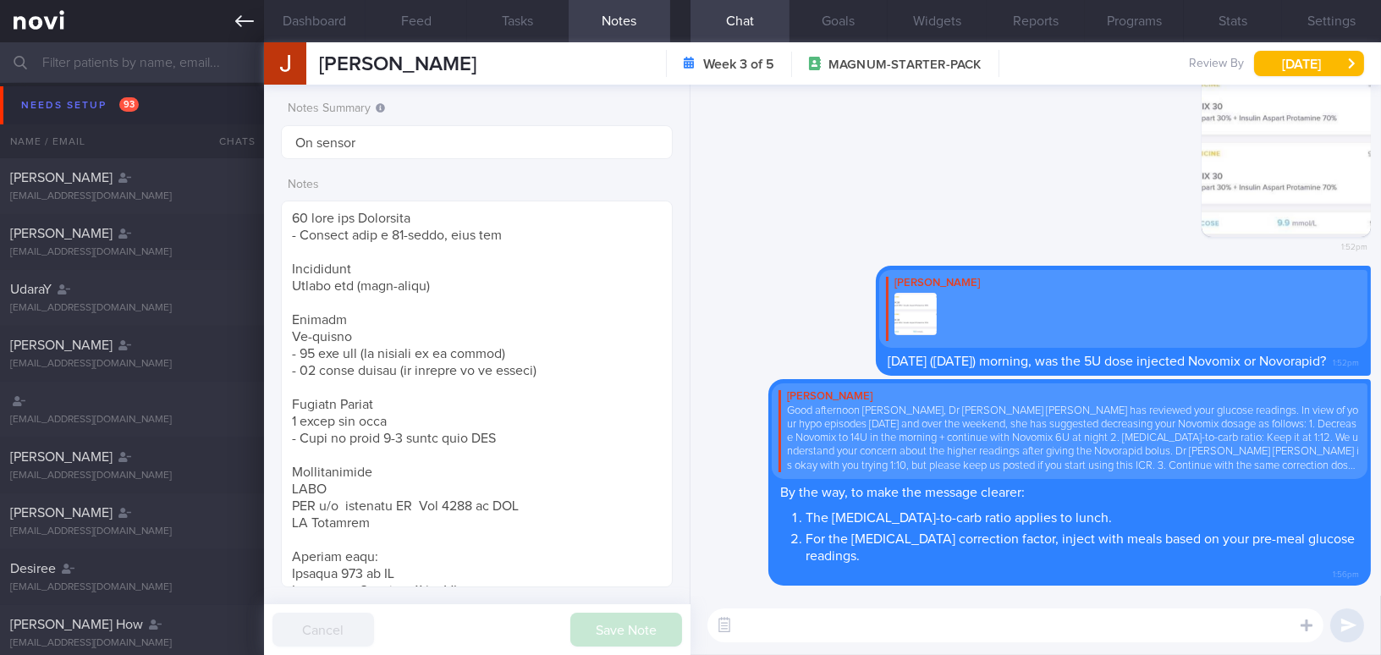
click at [248, 19] on icon at bounding box center [244, 21] width 19 height 19
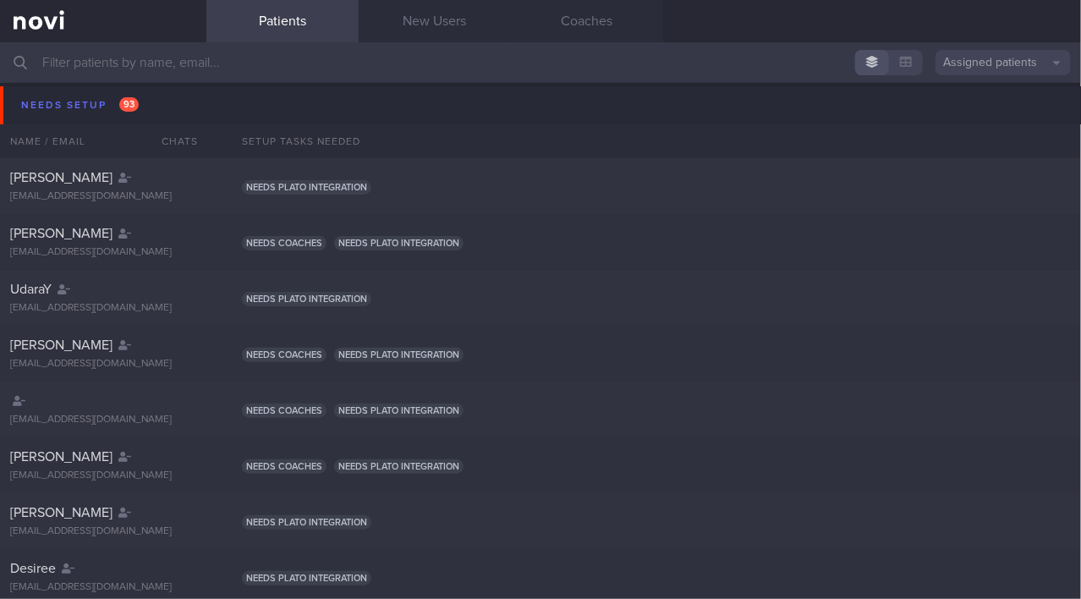
scroll to position [7, 0]
click at [226, 62] on input "text" at bounding box center [540, 62] width 1081 height 41
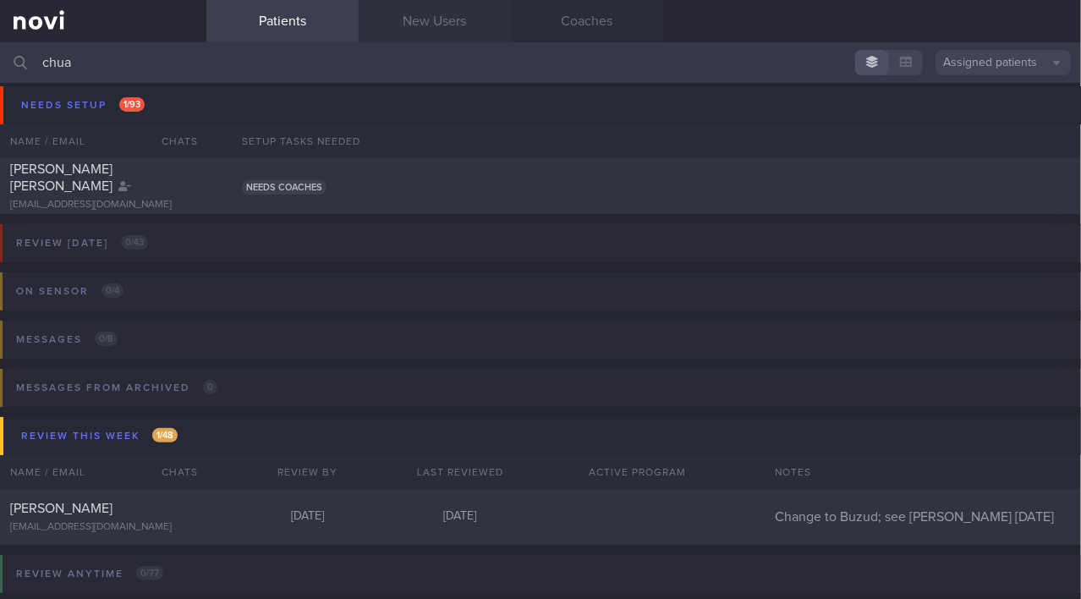
type input "chua"
click at [420, 13] on link "New Users" at bounding box center [435, 21] width 152 height 42
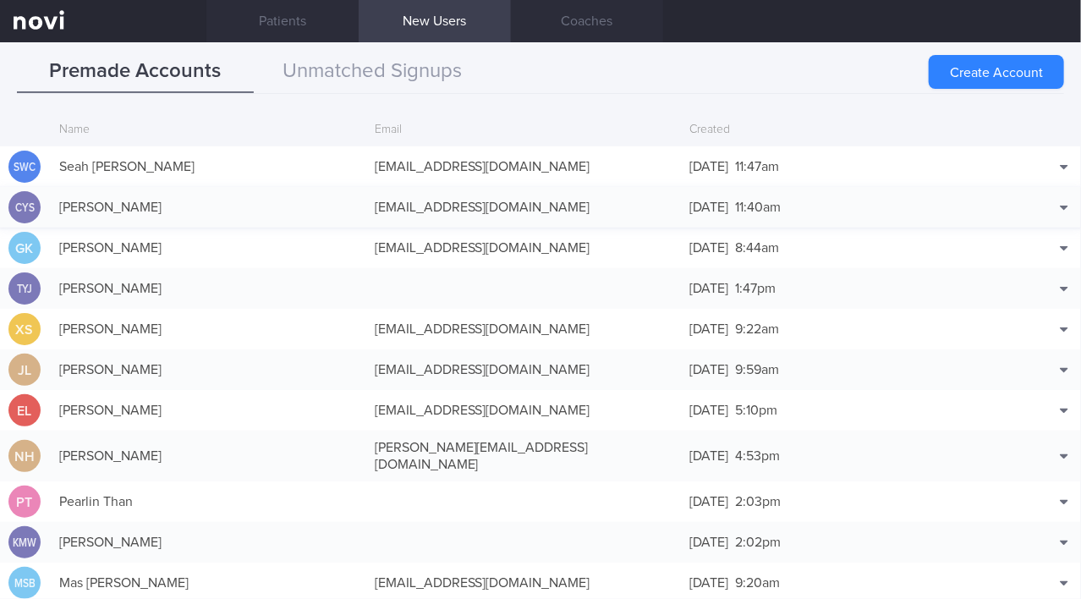
click at [424, 206] on div "[EMAIL_ADDRESS][DOMAIN_NAME]" at bounding box center [524, 207] width 316 height 34
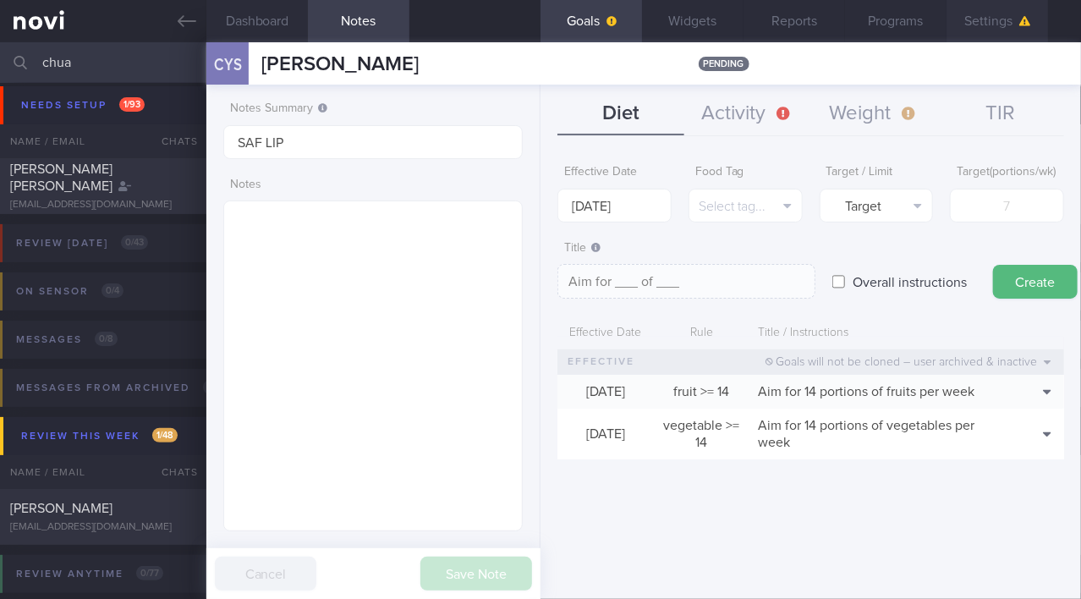
click at [988, 23] on button "Settings" at bounding box center [998, 21] width 102 height 42
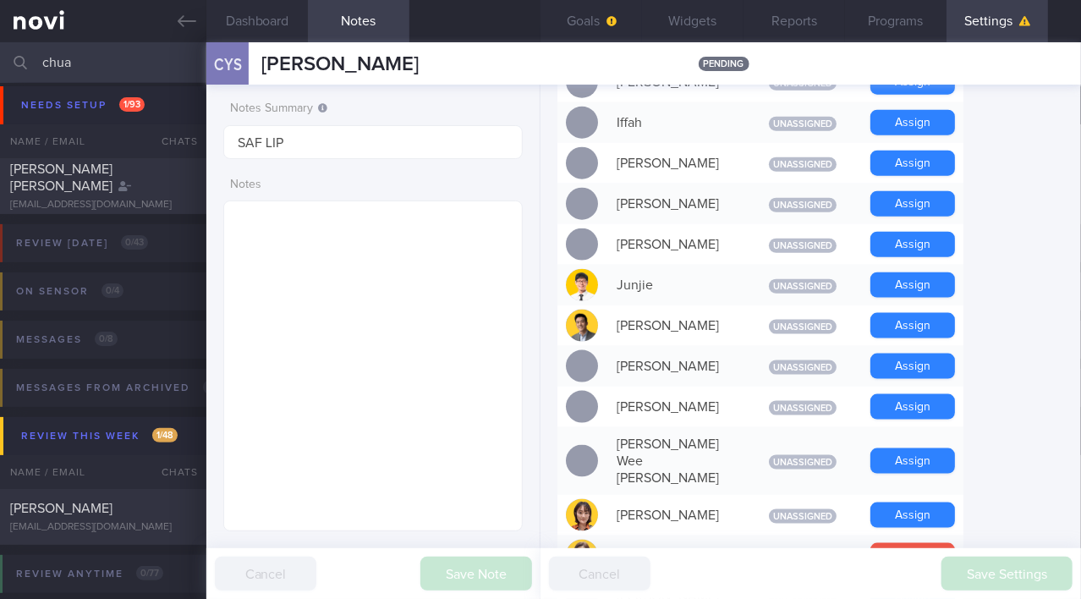
scroll to position [821, 0]
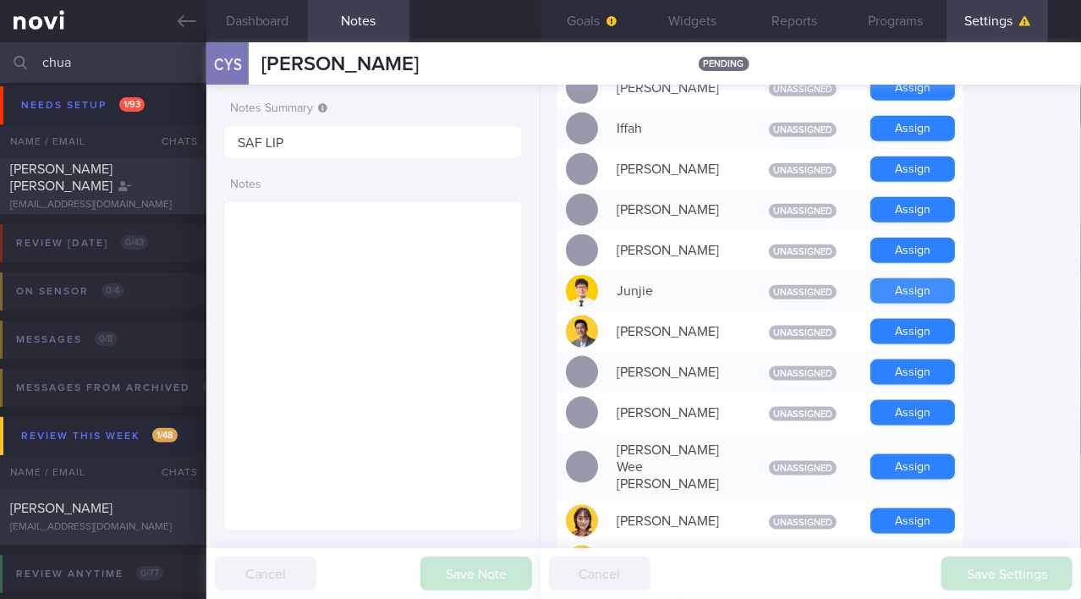
click at [939, 278] on button "Assign" at bounding box center [913, 290] width 85 height 25
click at [185, 18] on icon at bounding box center [187, 21] width 19 height 19
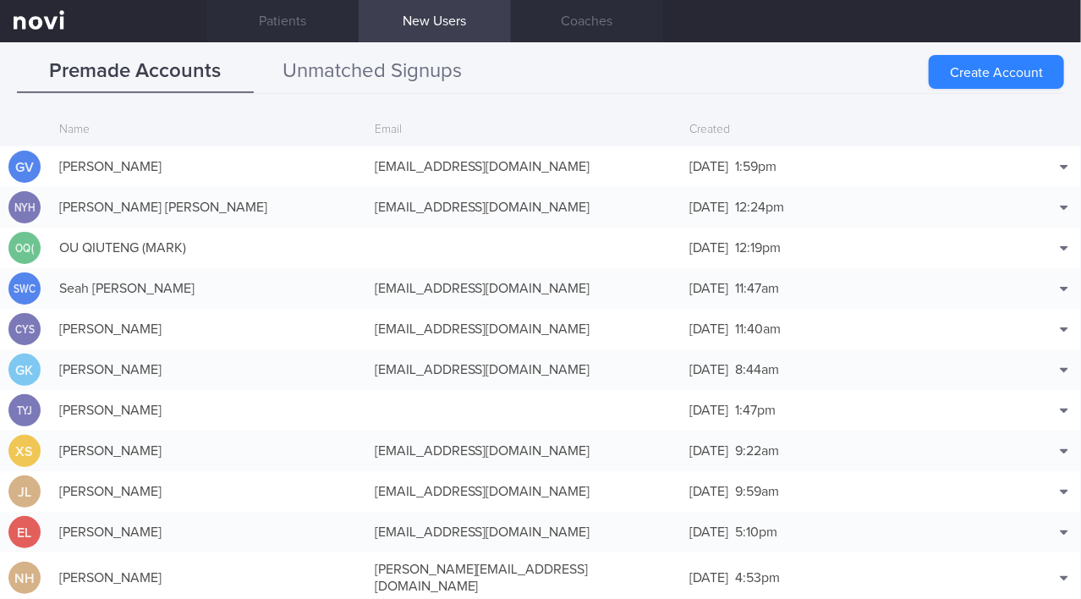
click at [367, 71] on button "Unmatched Signups" at bounding box center [372, 72] width 237 height 42
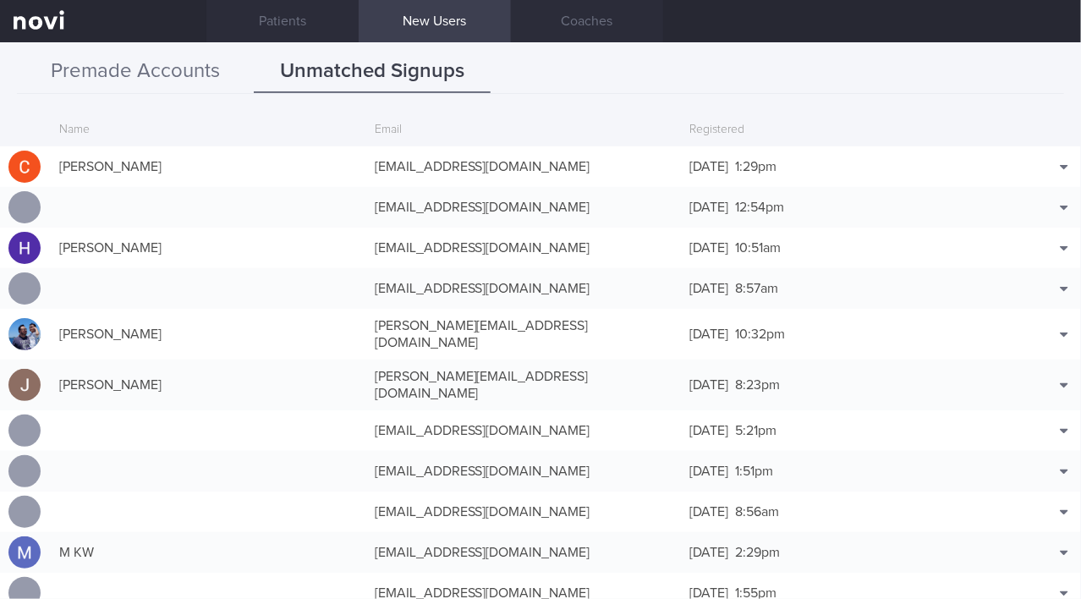
click at [177, 74] on button "Premade Accounts" at bounding box center [135, 72] width 237 height 42
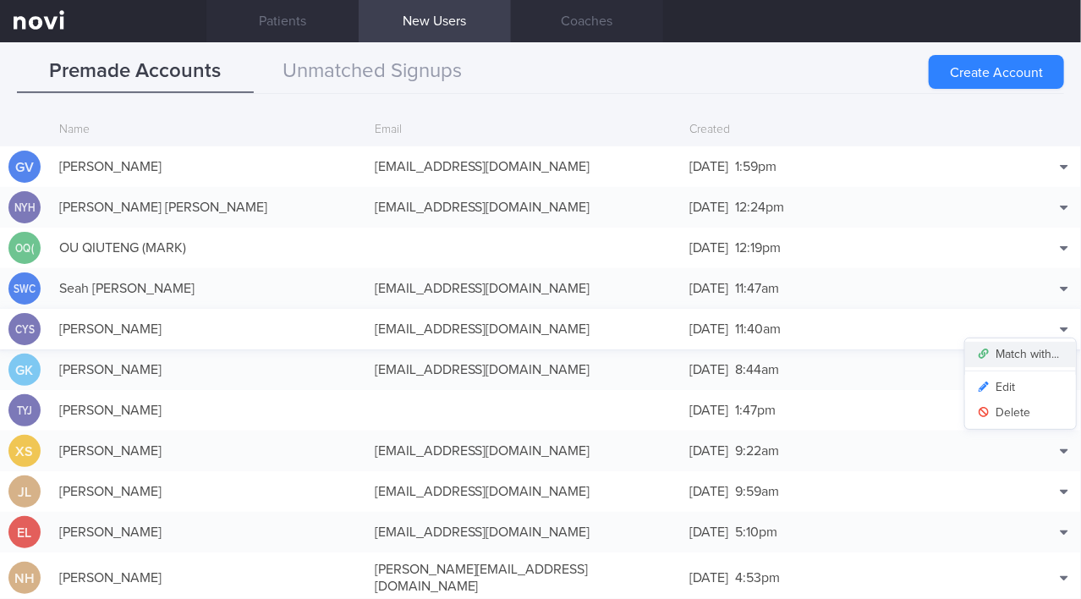
click at [1038, 352] on button "Match with..." at bounding box center [1021, 354] width 111 height 25
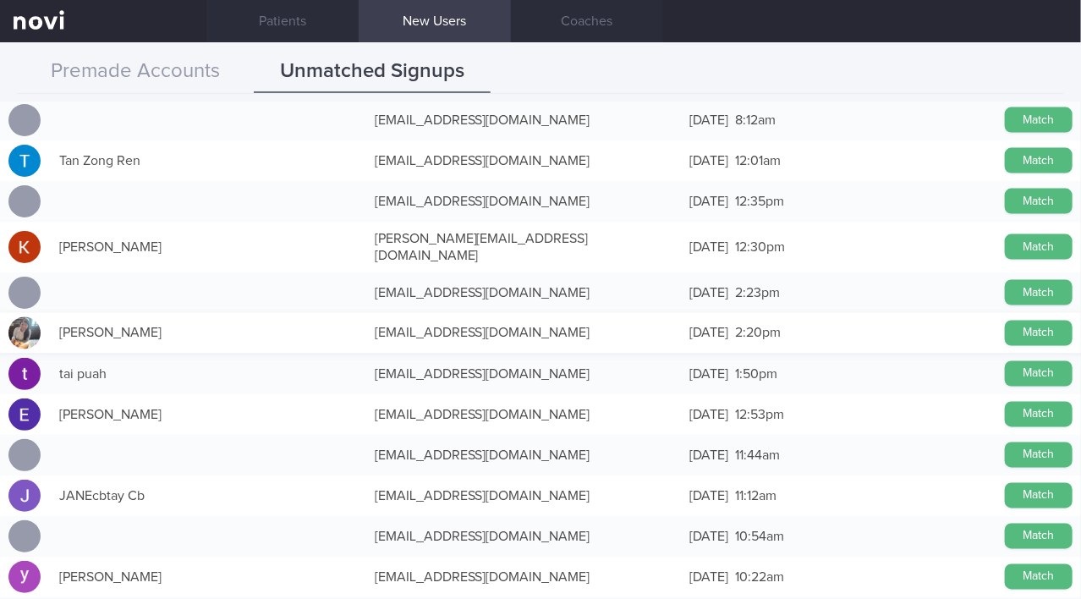
scroll to position [1230, 0]
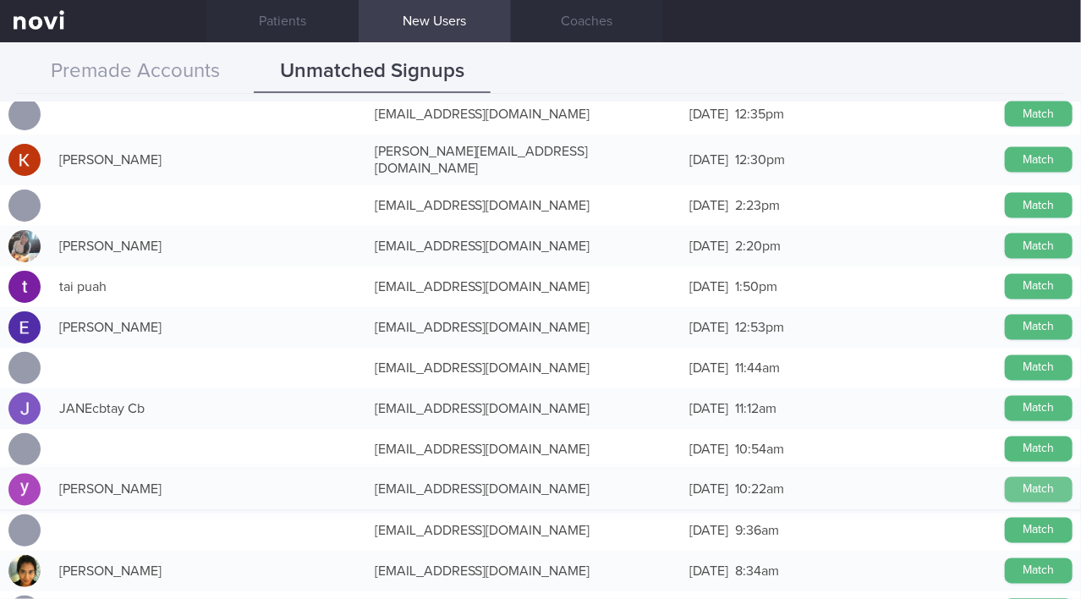
click at [1019, 478] on button "Match" at bounding box center [1039, 489] width 68 height 25
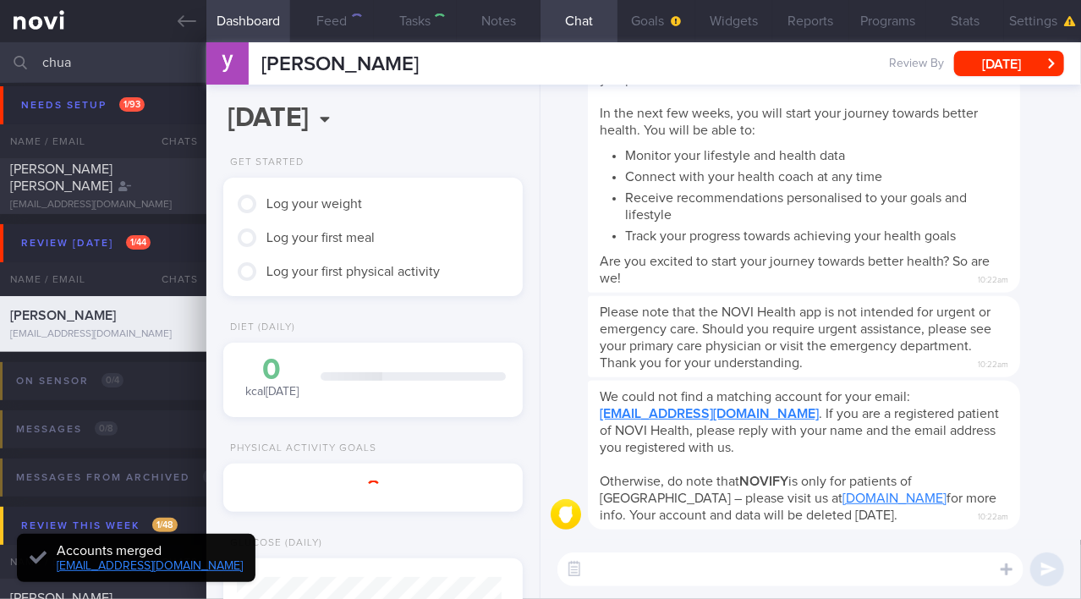
type input "SAF LIP"
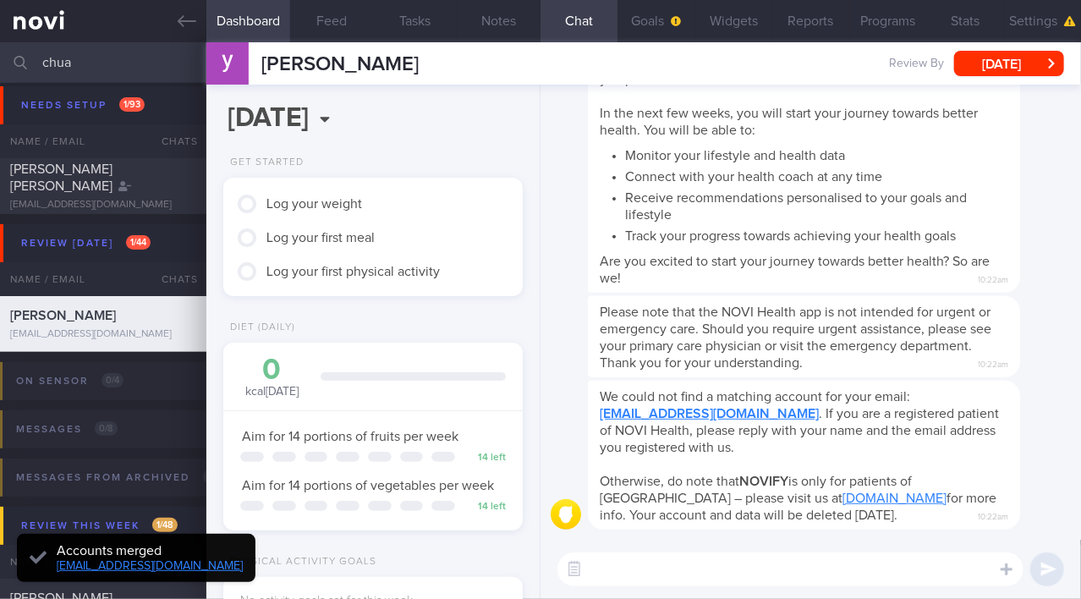
scroll to position [132, 265]
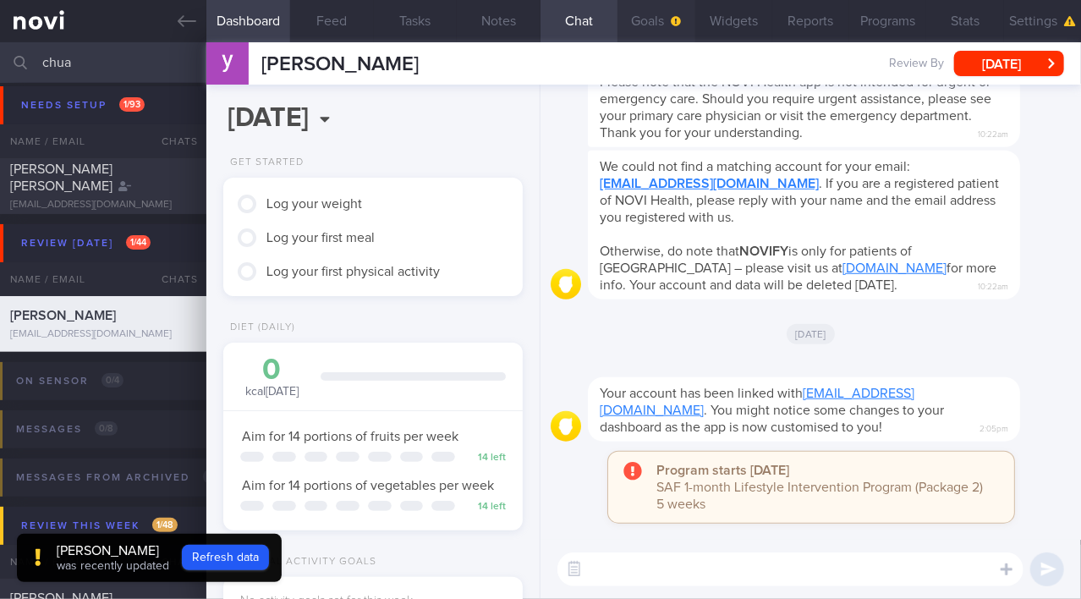
click at [650, 21] on button "Goals" at bounding box center [656, 21] width 77 height 42
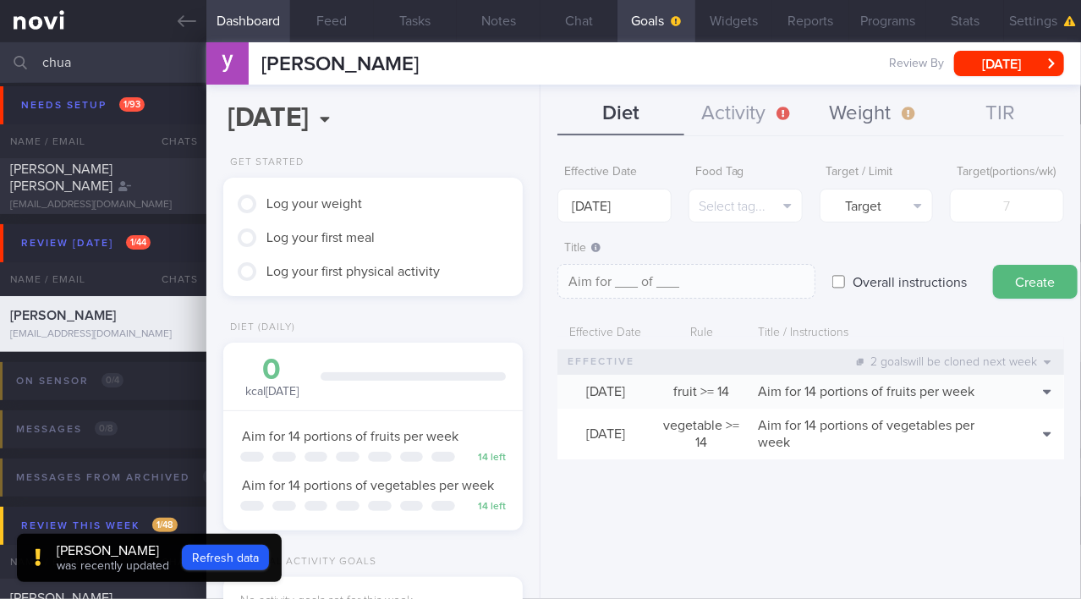
click at [876, 113] on button "Weight" at bounding box center [875, 114] width 127 height 42
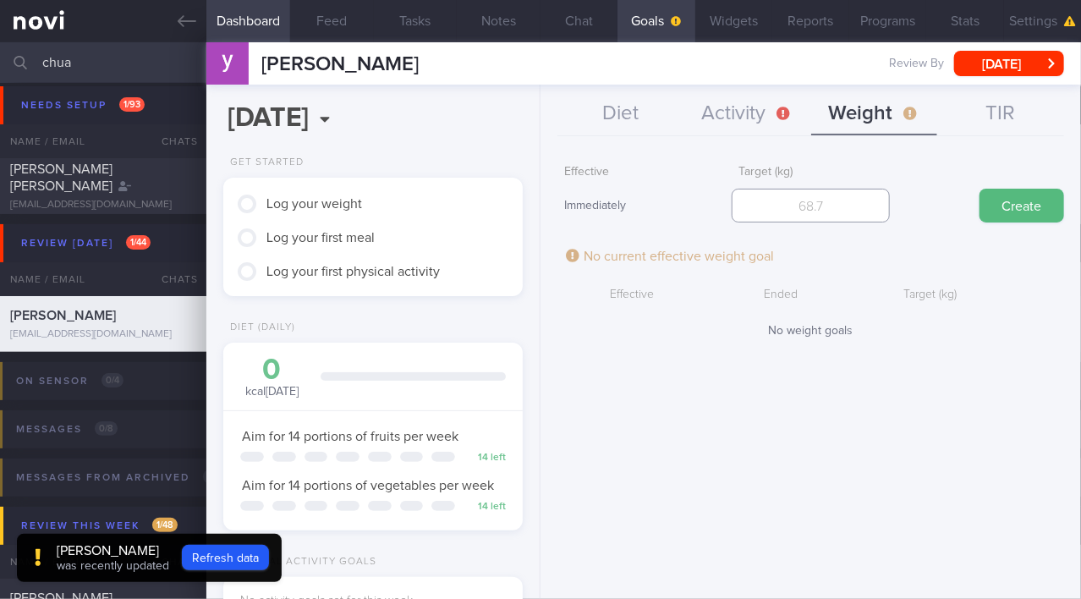
click at [806, 204] on input "number" at bounding box center [810, 206] width 157 height 34
type input "80"
click at [1012, 204] on button "Create" at bounding box center [1022, 206] width 85 height 34
